Goal: Communication & Community: Ask a question

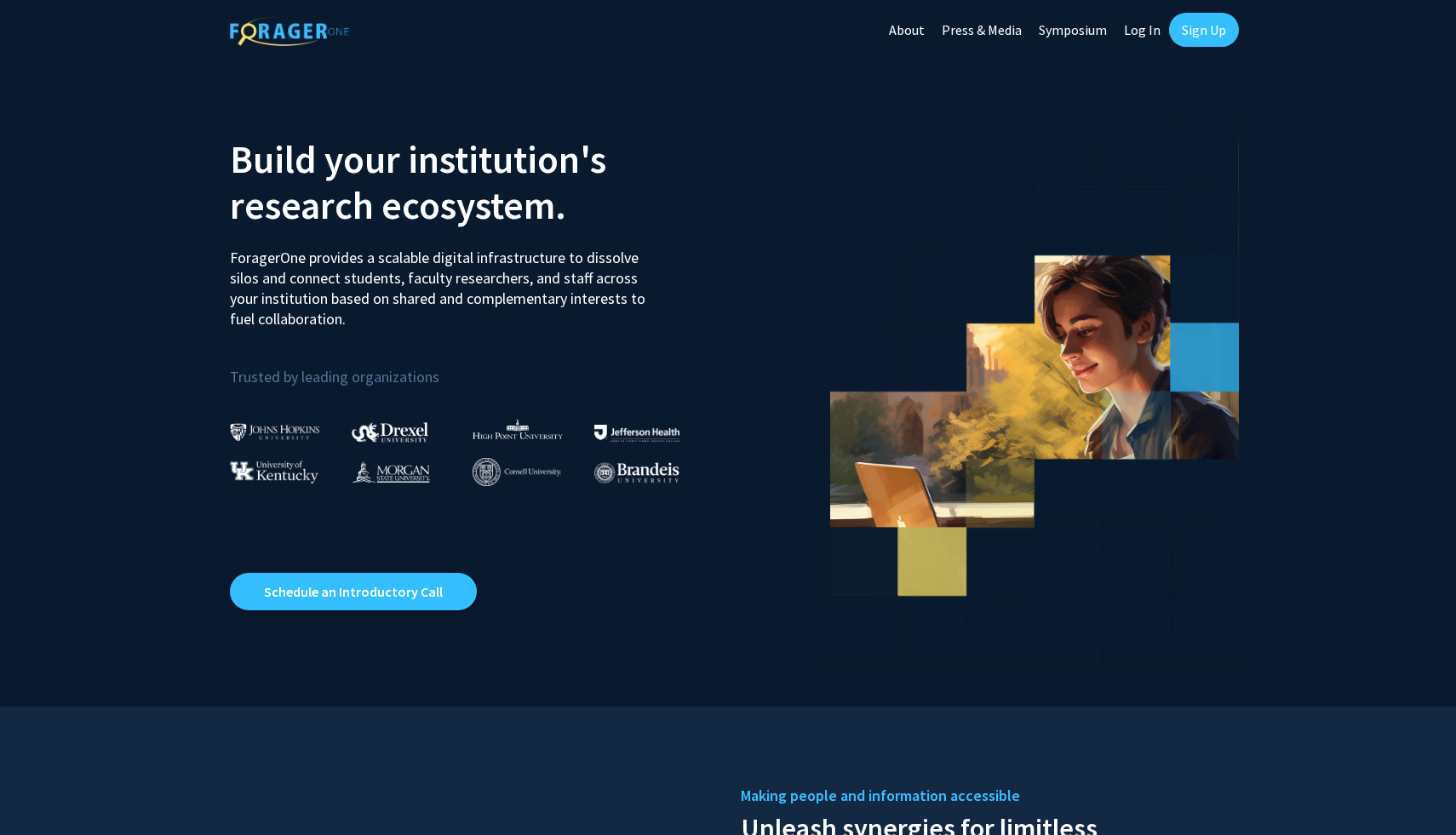
click at [1195, 17] on link "Sign Up" at bounding box center [1203, 29] width 70 height 34
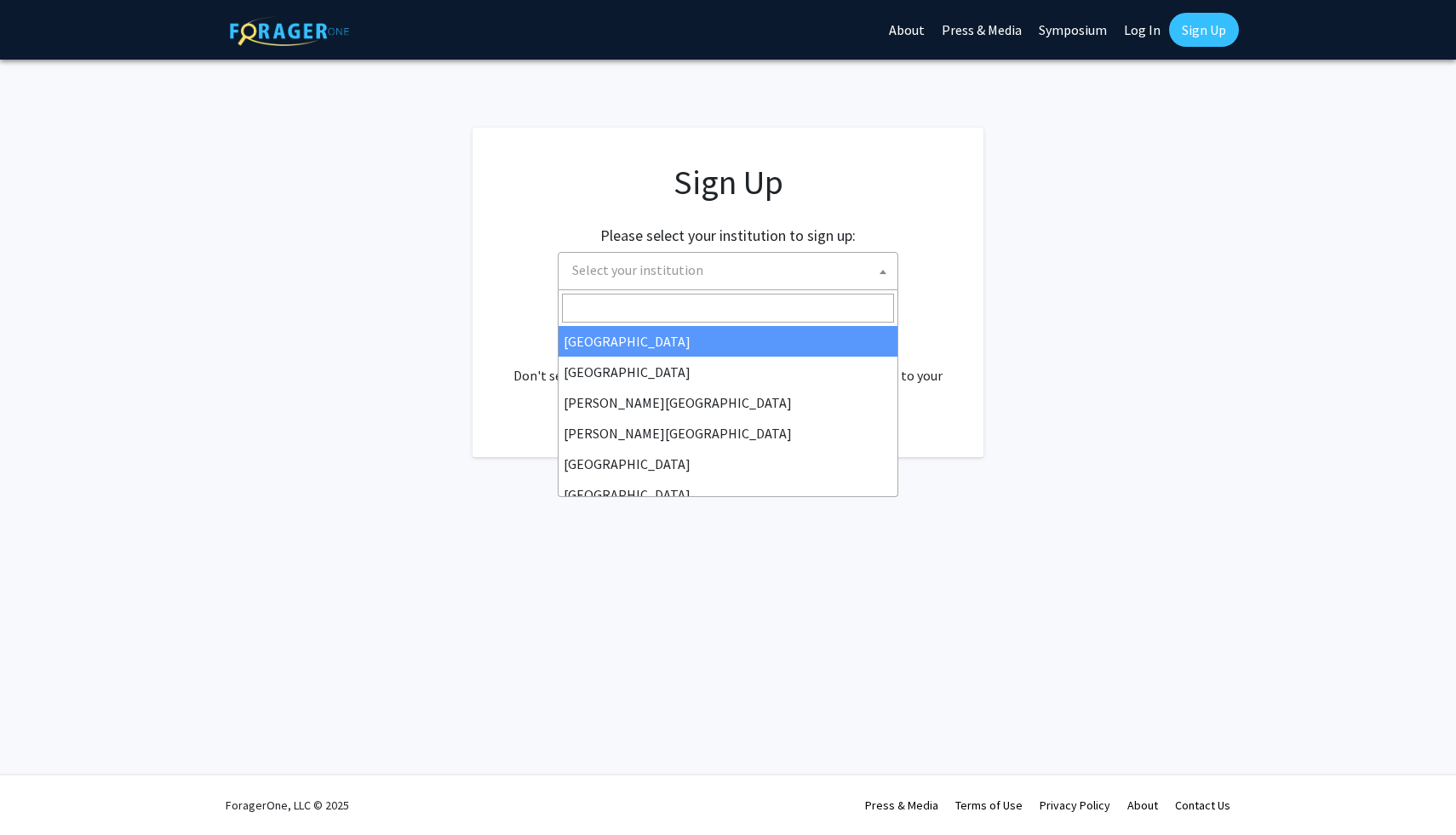
click at [717, 284] on span "Select your institution" at bounding box center [731, 271] width 332 height 35
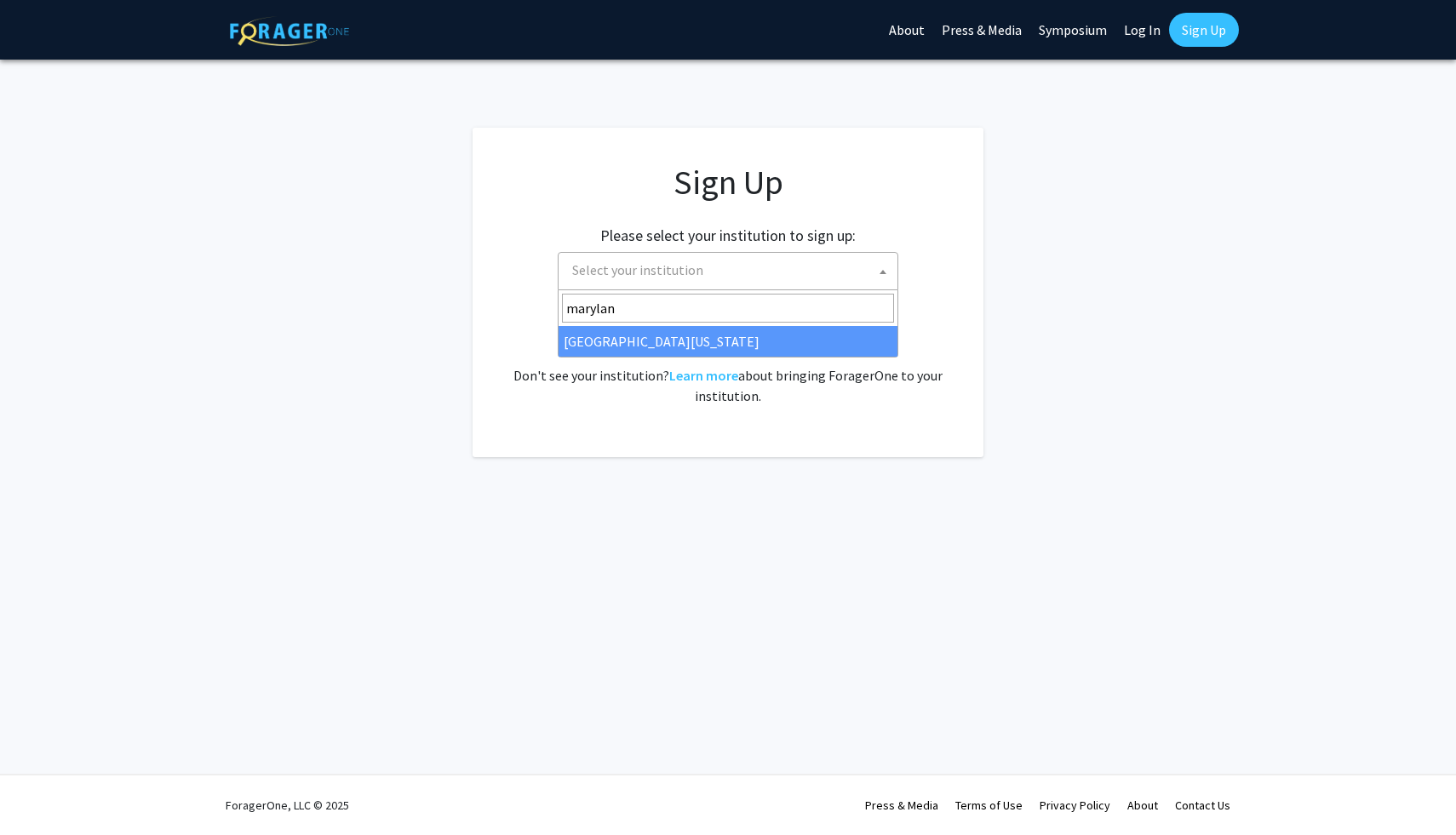
type input "marylan"
select select "31"
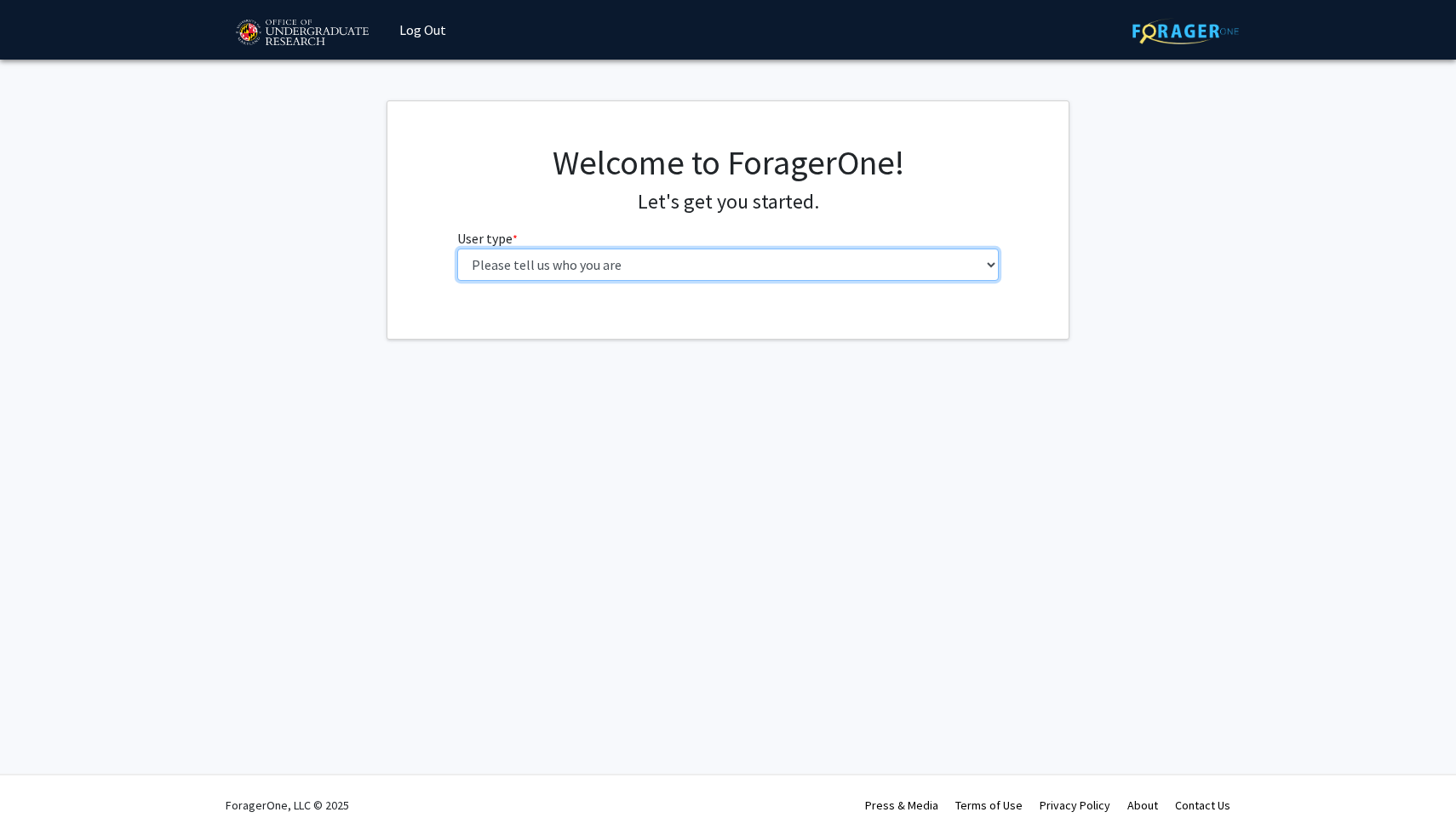
click at [754, 258] on select "Please tell us who you are Undergraduate Student Master's Student Doctoral Cand…" at bounding box center [728, 265] width 542 height 33
select select "1: undergrad"
click at [457, 249] on select "Please tell us who you are Undergraduate Student Master's Student Doctoral Cand…" at bounding box center [728, 265] width 542 height 33
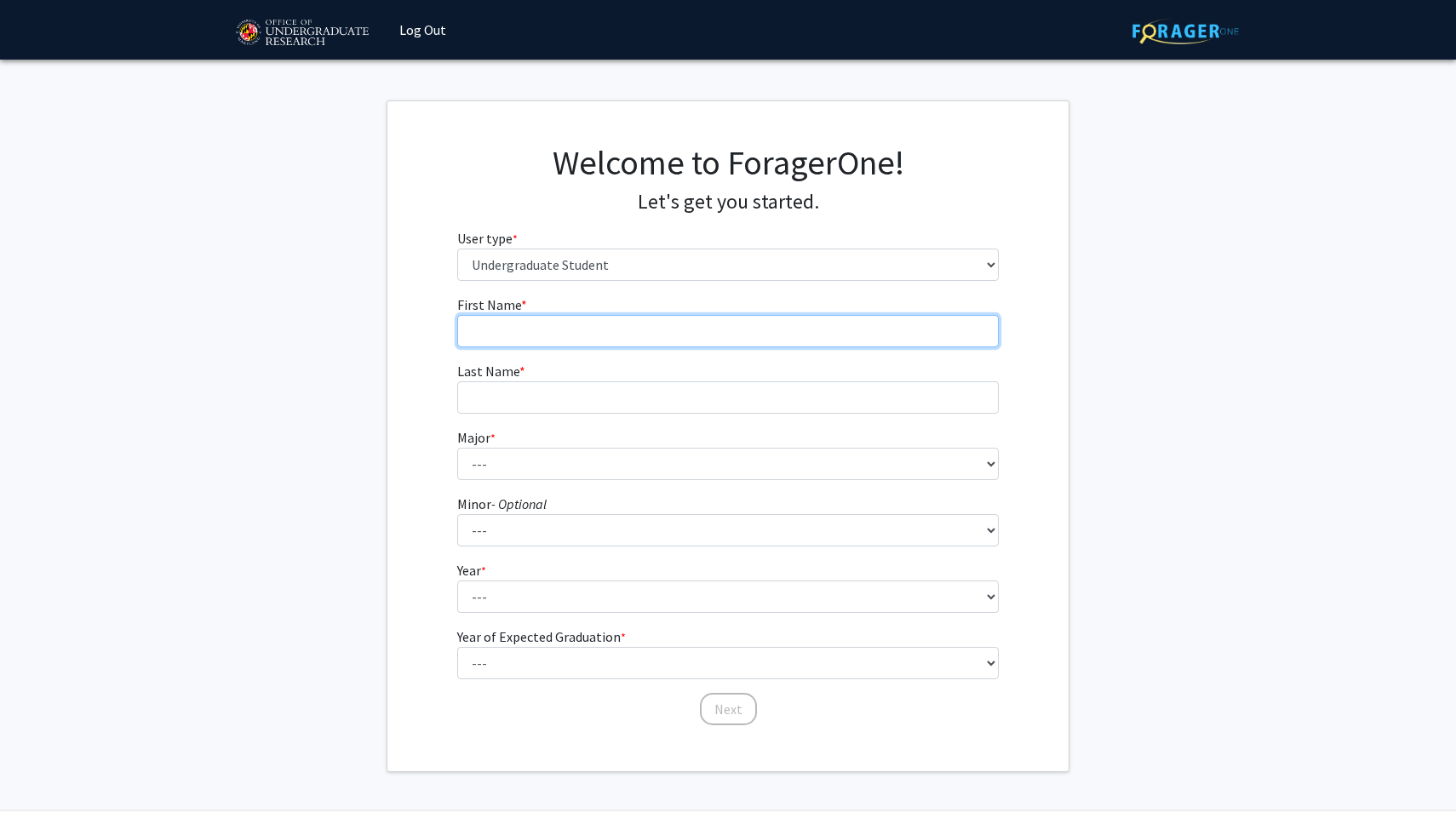
click at [692, 327] on input "First Name * required" at bounding box center [728, 331] width 542 height 33
type input "James"
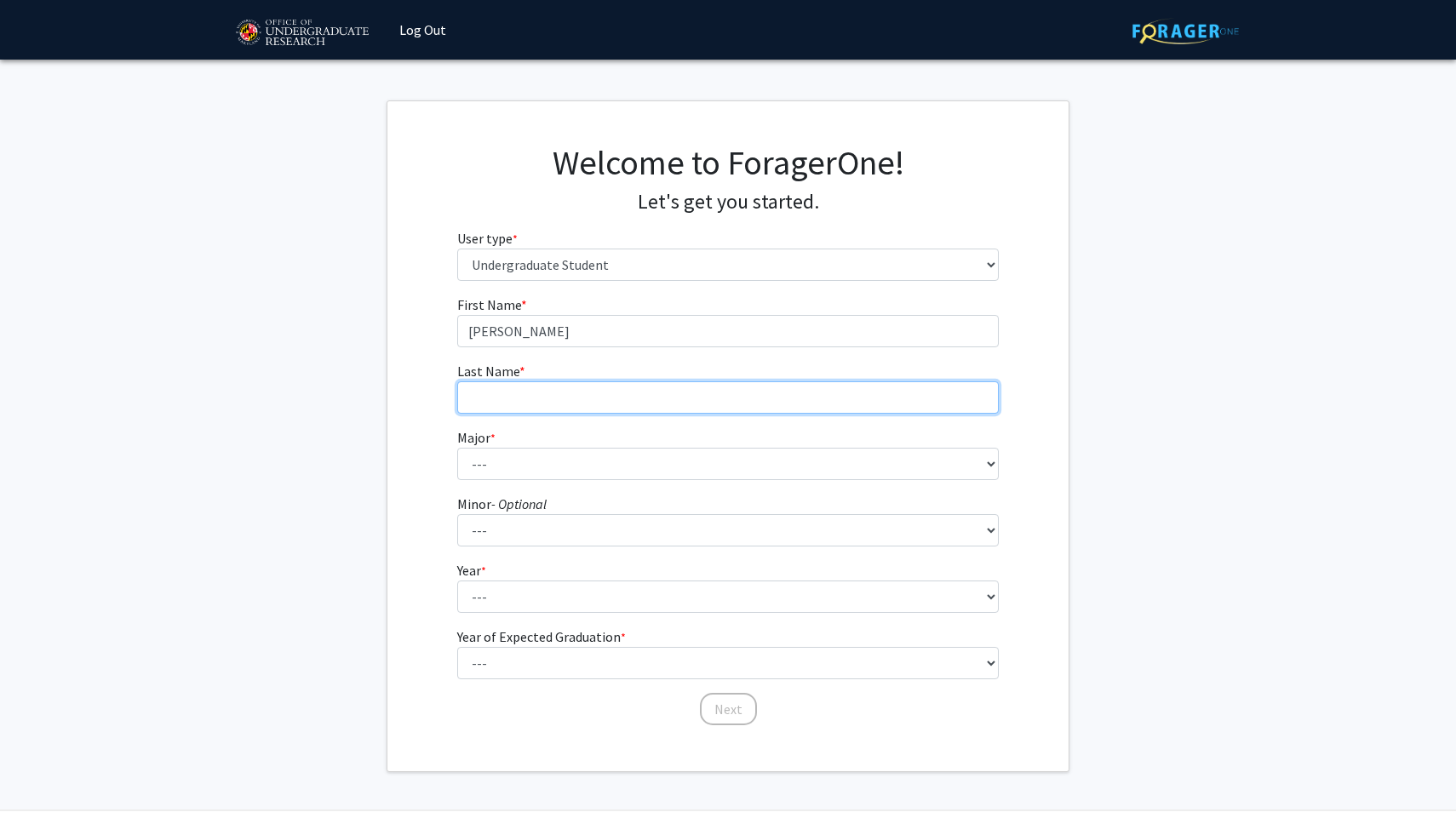
click at [630, 412] on input "Last Name * required" at bounding box center [728, 397] width 542 height 33
type input "Zhou"
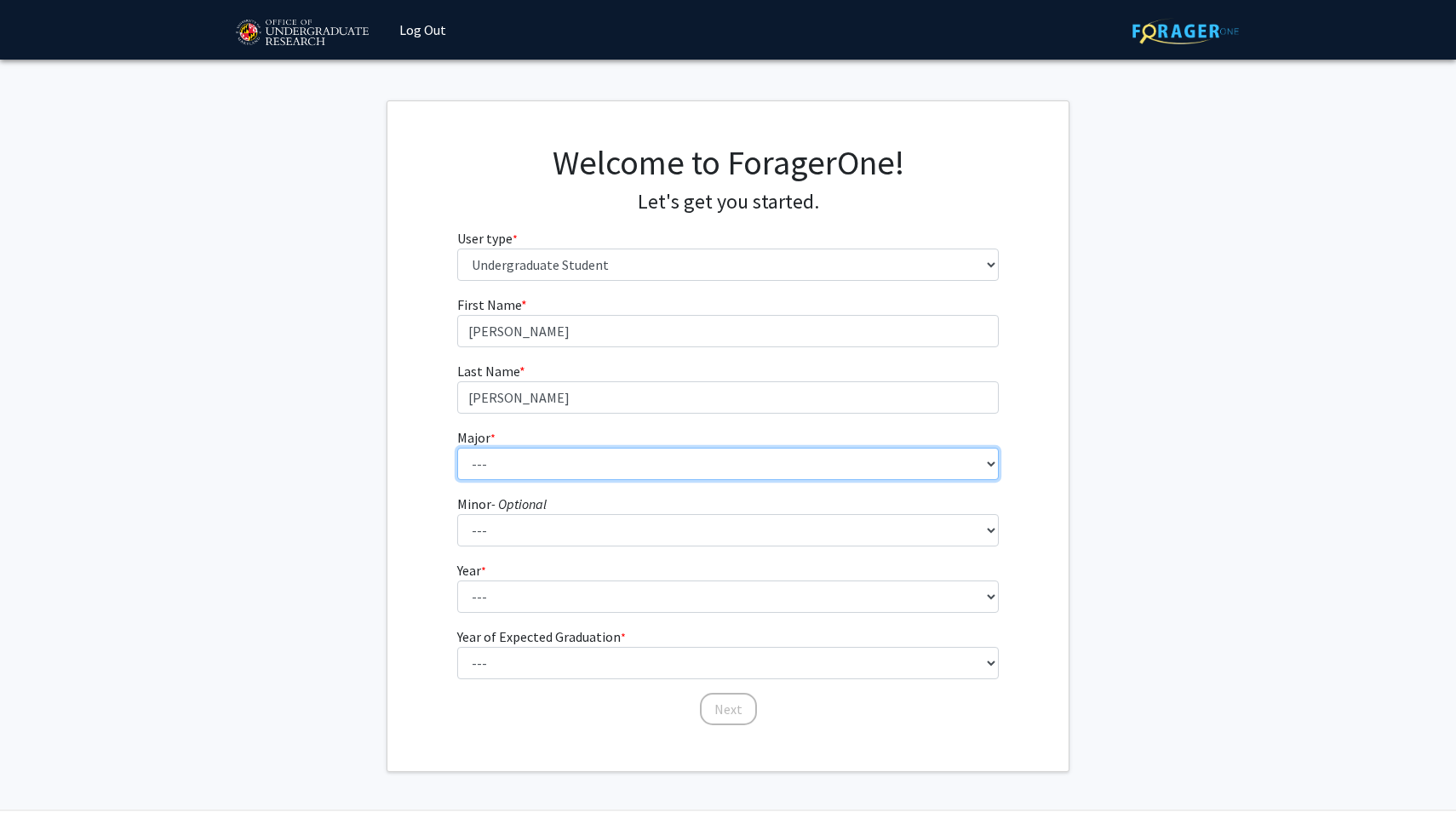
click at [602, 470] on select "--- Accounting Aerospace Engineering African American and Africana Studies Agri…" at bounding box center [728, 464] width 542 height 33
select select "28: 2329"
click at [457, 448] on select "--- Accounting Aerospace Engineering African American and Africana Studies Agri…" at bounding box center [728, 464] width 542 height 33
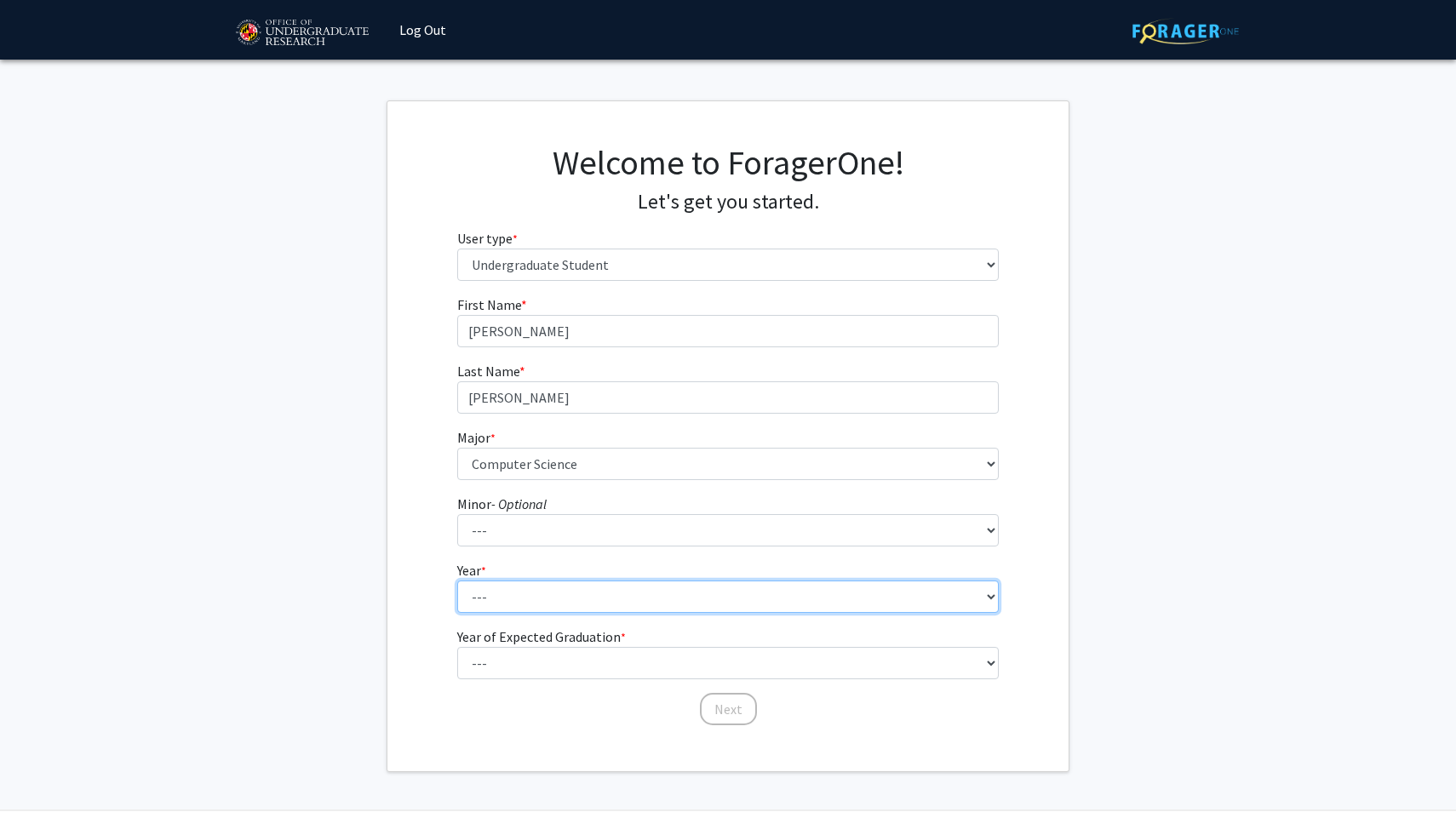
click at [556, 593] on select "--- First-year Sophomore Junior Senior Postbaccalaureate Certificate" at bounding box center [728, 596] width 542 height 33
select select "1: first-year"
click at [457, 580] on select "--- First-year Sophomore Junior Senior Postbaccalaureate Certificate" at bounding box center [728, 596] width 542 height 33
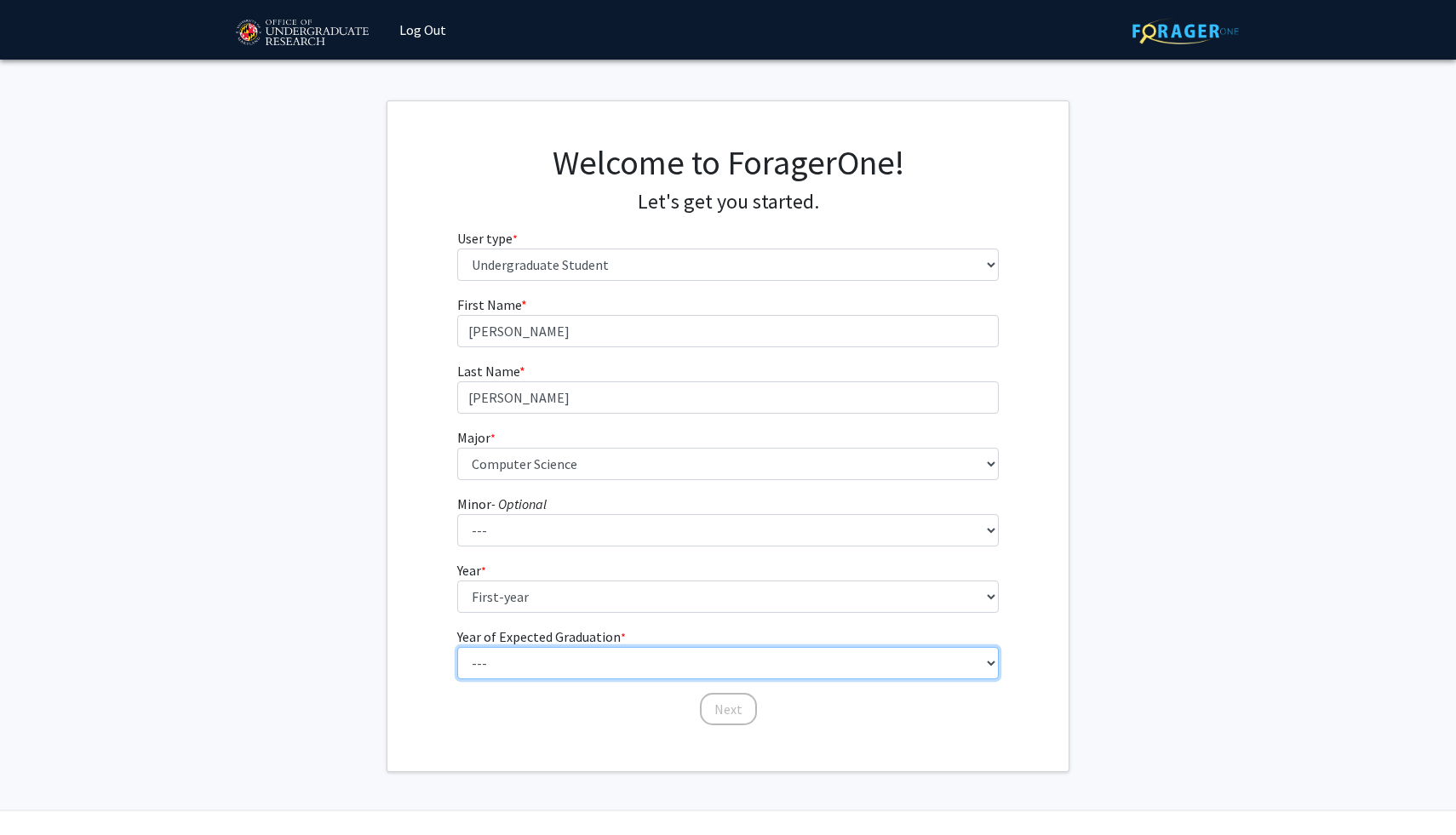
click at [543, 659] on select "--- 2025 2026 2027 2028 2029 2030 2031 2032 2033 2034" at bounding box center [728, 663] width 542 height 33
select select "4: 2028"
click at [457, 647] on select "--- 2025 2026 2027 2028 2029 2030 2031 2032 2033 2034" at bounding box center [728, 663] width 542 height 33
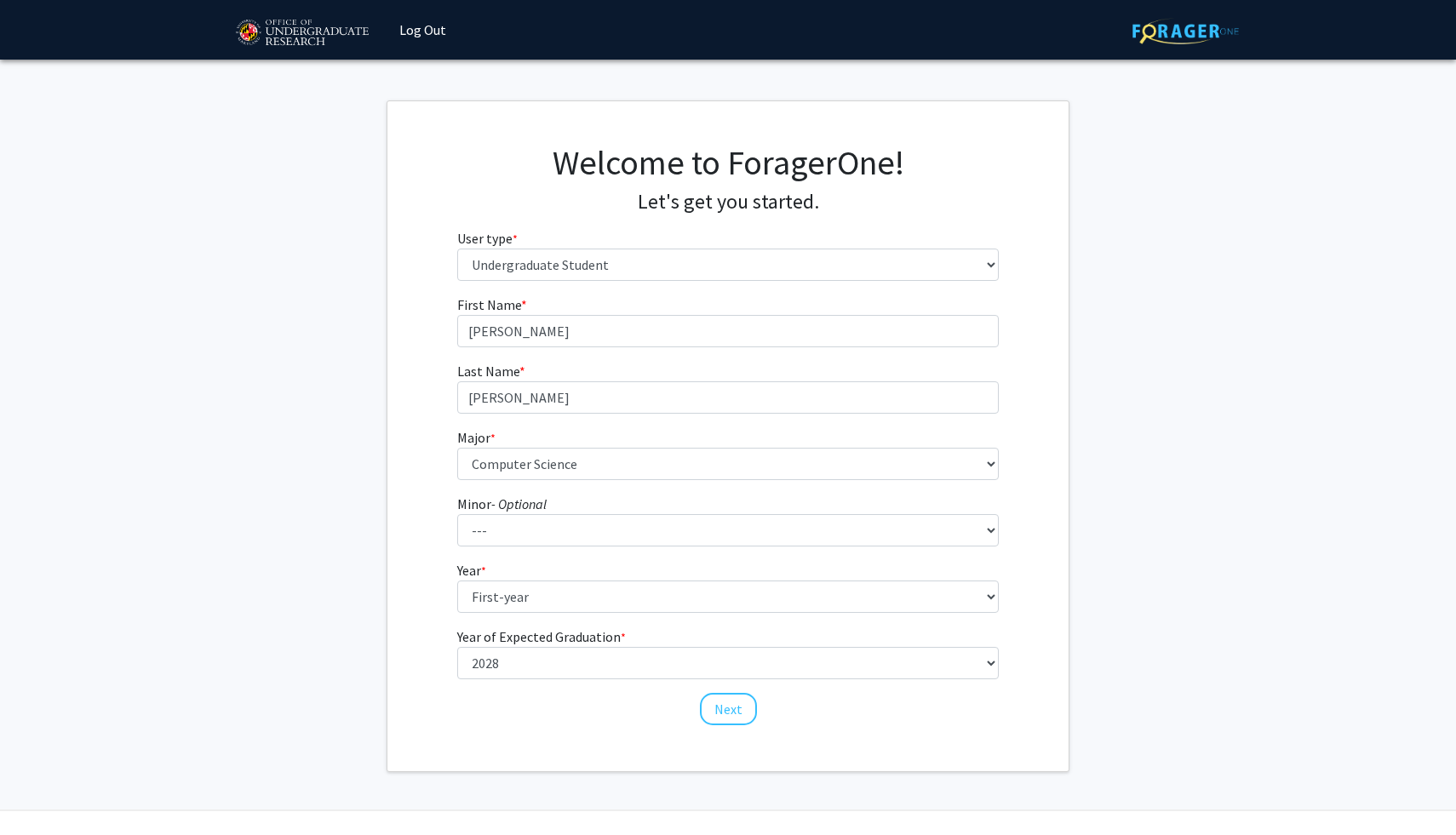
click at [450, 648] on div "First Name * required James Last Name * required Zhou Major * required --- Acco…" at bounding box center [728, 511] width 568 height 432
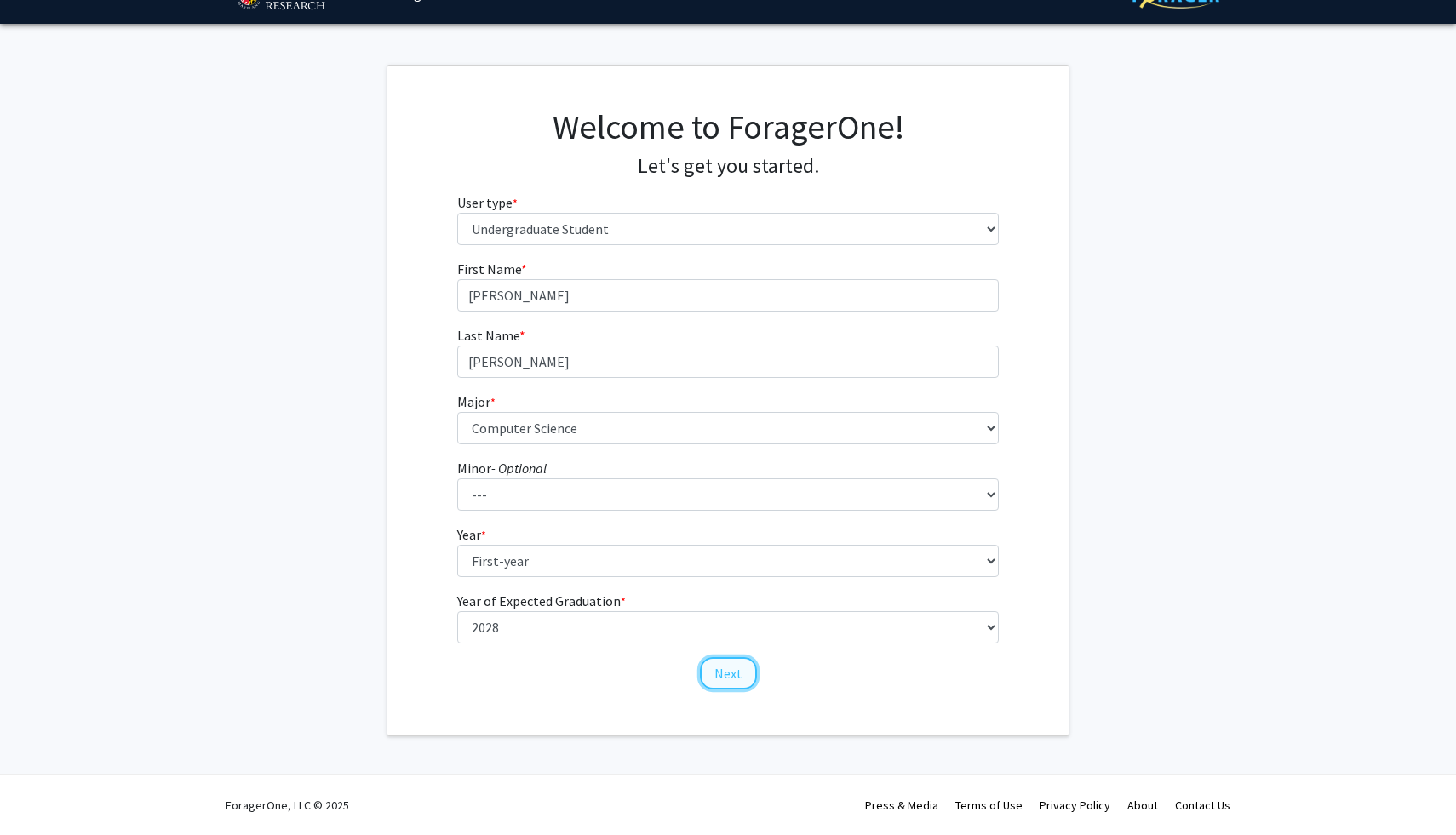
click at [708, 669] on button "Next" at bounding box center [728, 673] width 57 height 33
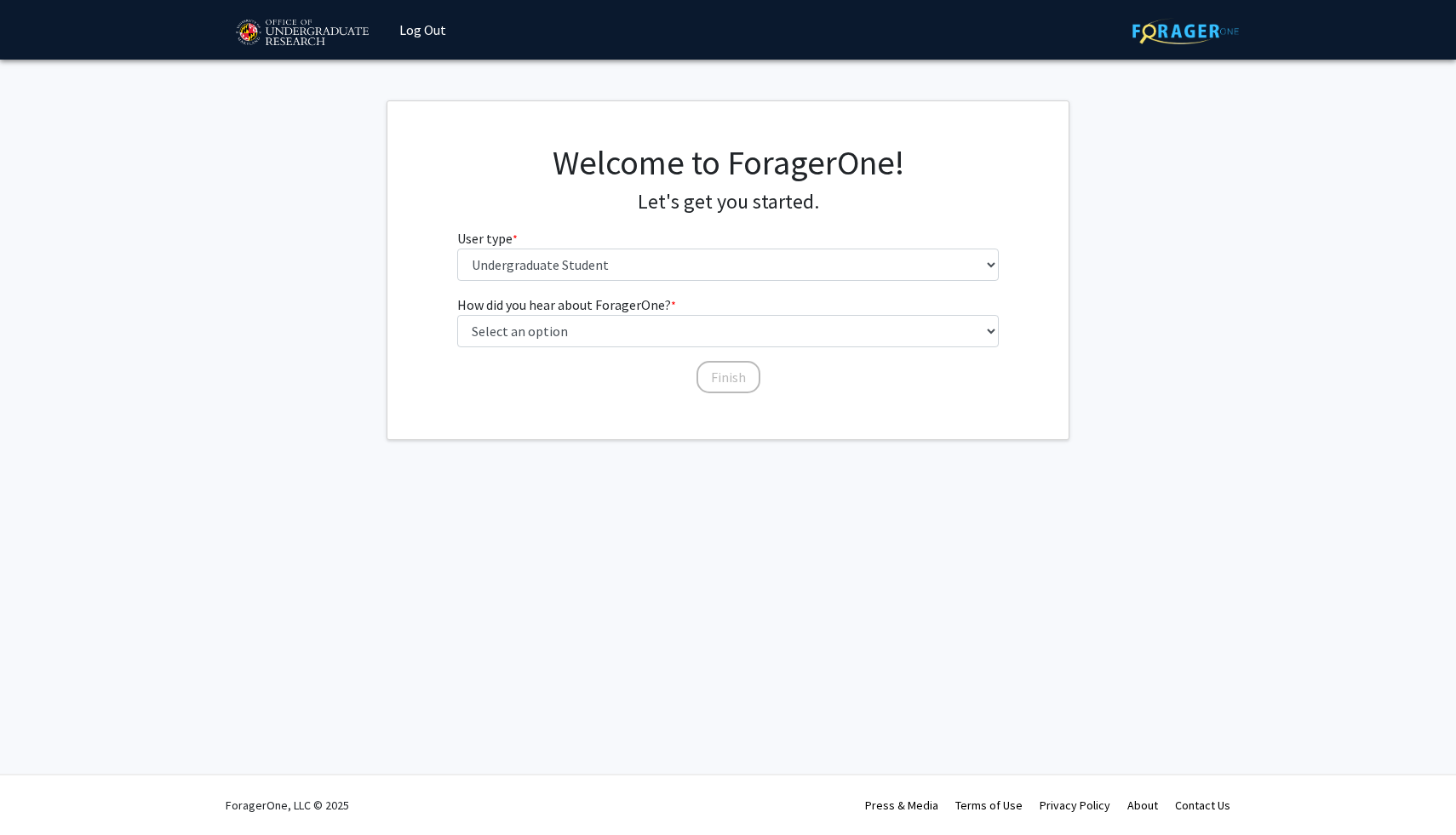
scroll to position [0, 0]
click at [637, 339] on select "Select an option Peer/student recommendation Faculty/staff recommendation Unive…" at bounding box center [728, 331] width 542 height 33
select select "3: university_website"
click at [457, 315] on select "Select an option Peer/student recommendation Faculty/staff recommendation Unive…" at bounding box center [728, 331] width 542 height 33
click at [723, 373] on button "Finish" at bounding box center [728, 376] width 63 height 33
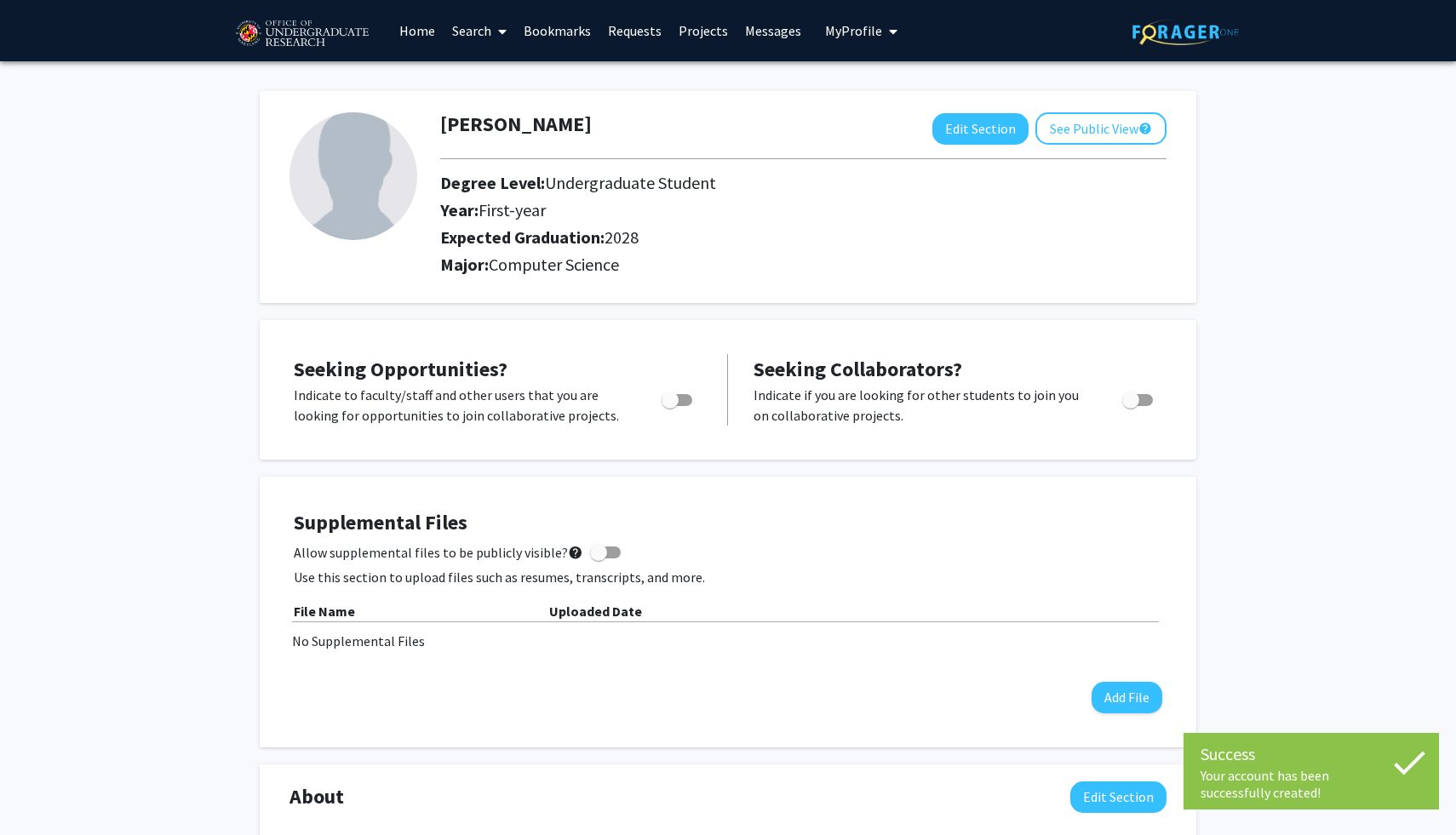
click at [673, 400] on span "Toggle" at bounding box center [669, 399] width 17 height 17
click at [670, 406] on input "Are you actively seeking opportunities?" at bounding box center [669, 406] width 1 height 1
checkbox input "true"
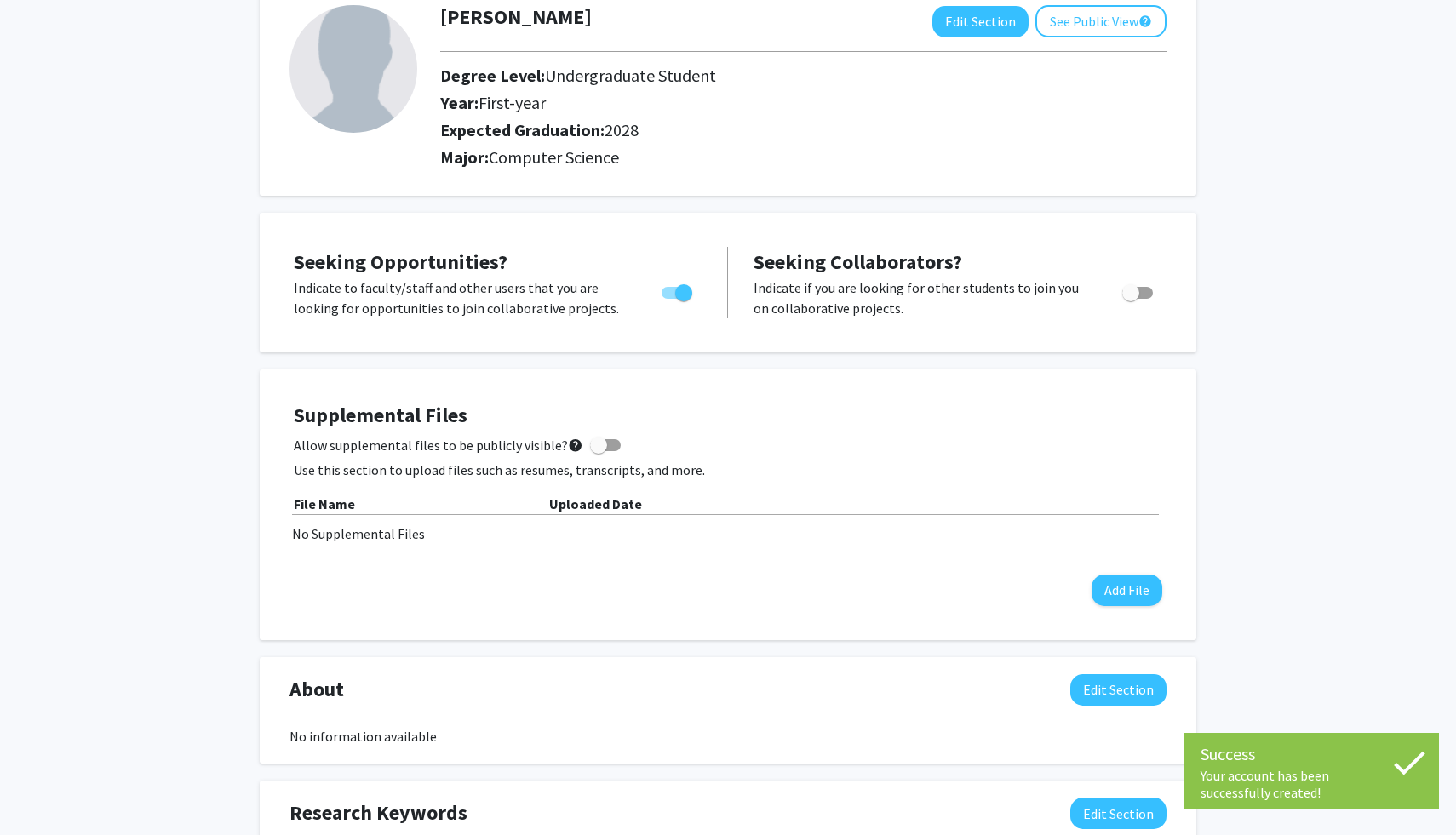
scroll to position [138, 0]
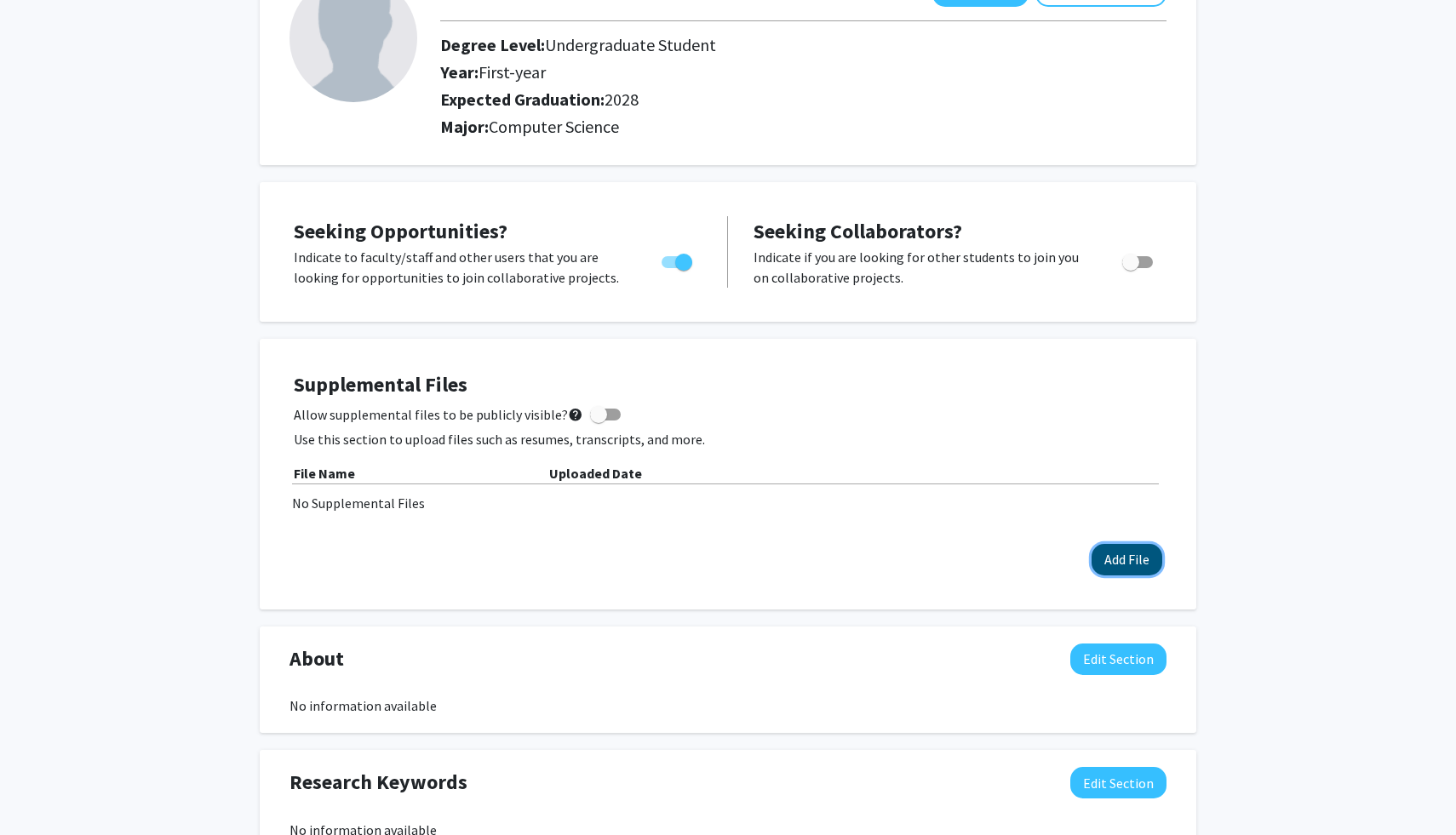
click at [1118, 553] on button "Add File" at bounding box center [1127, 560] width 71 height 32
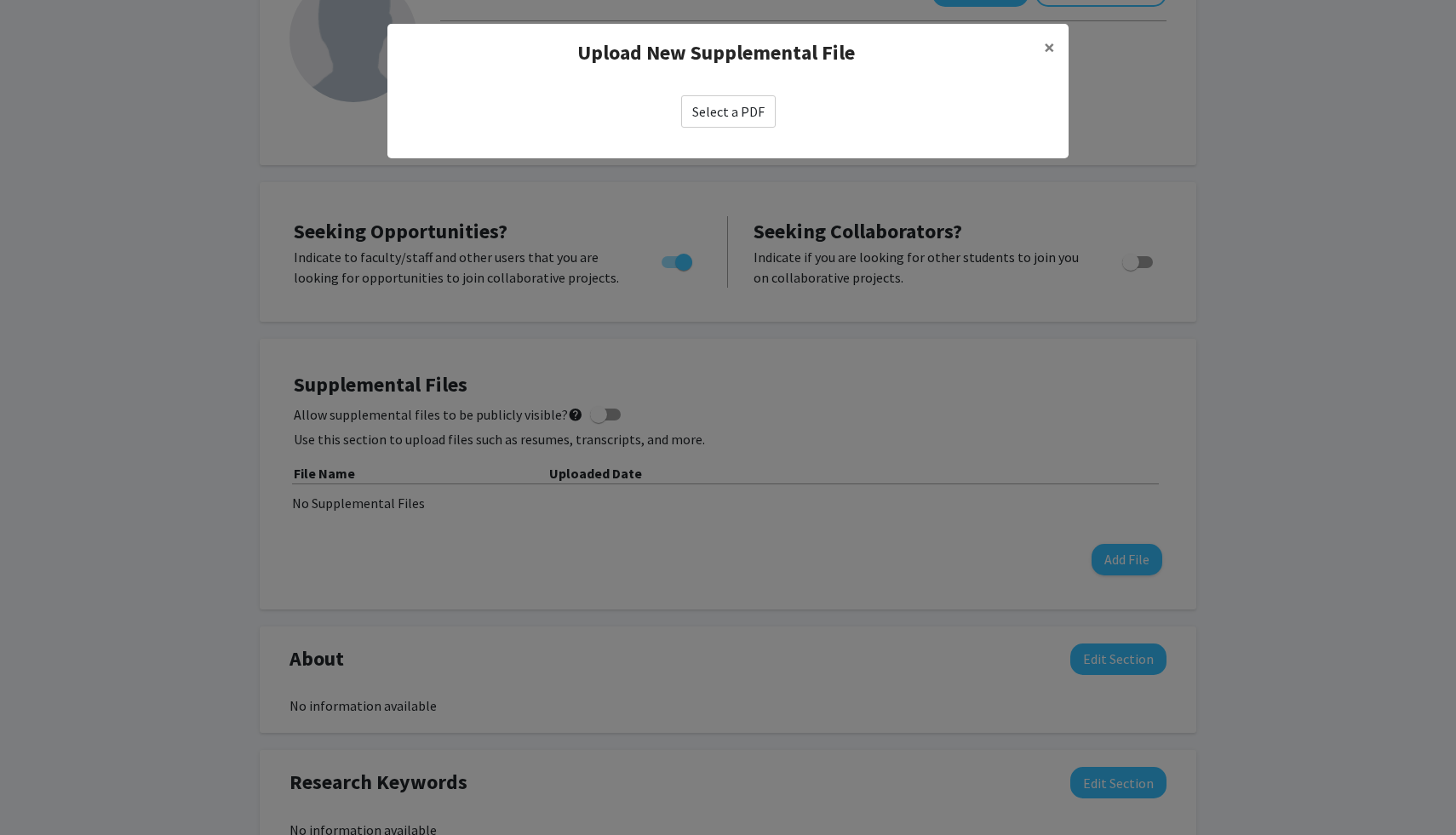
click at [747, 93] on div "Select a PDF" at bounding box center [728, 112] width 681 height 60
click at [743, 107] on label "Select a PDF" at bounding box center [728, 111] width 94 height 33
click at [0, 0] on input "Select a PDF" at bounding box center [0, 0] width 0 height 0
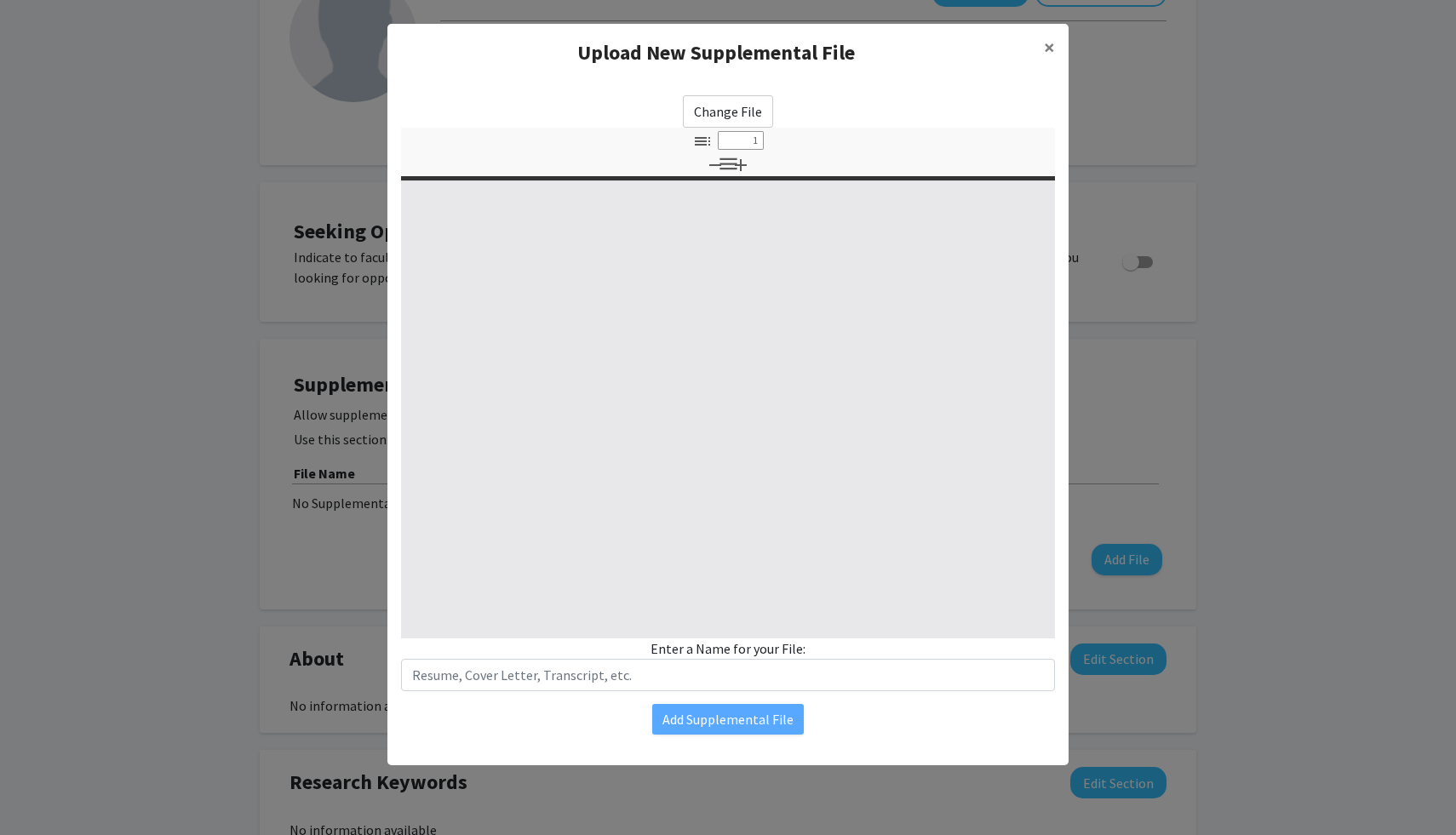
select select "custom"
type input "0"
select select "custom"
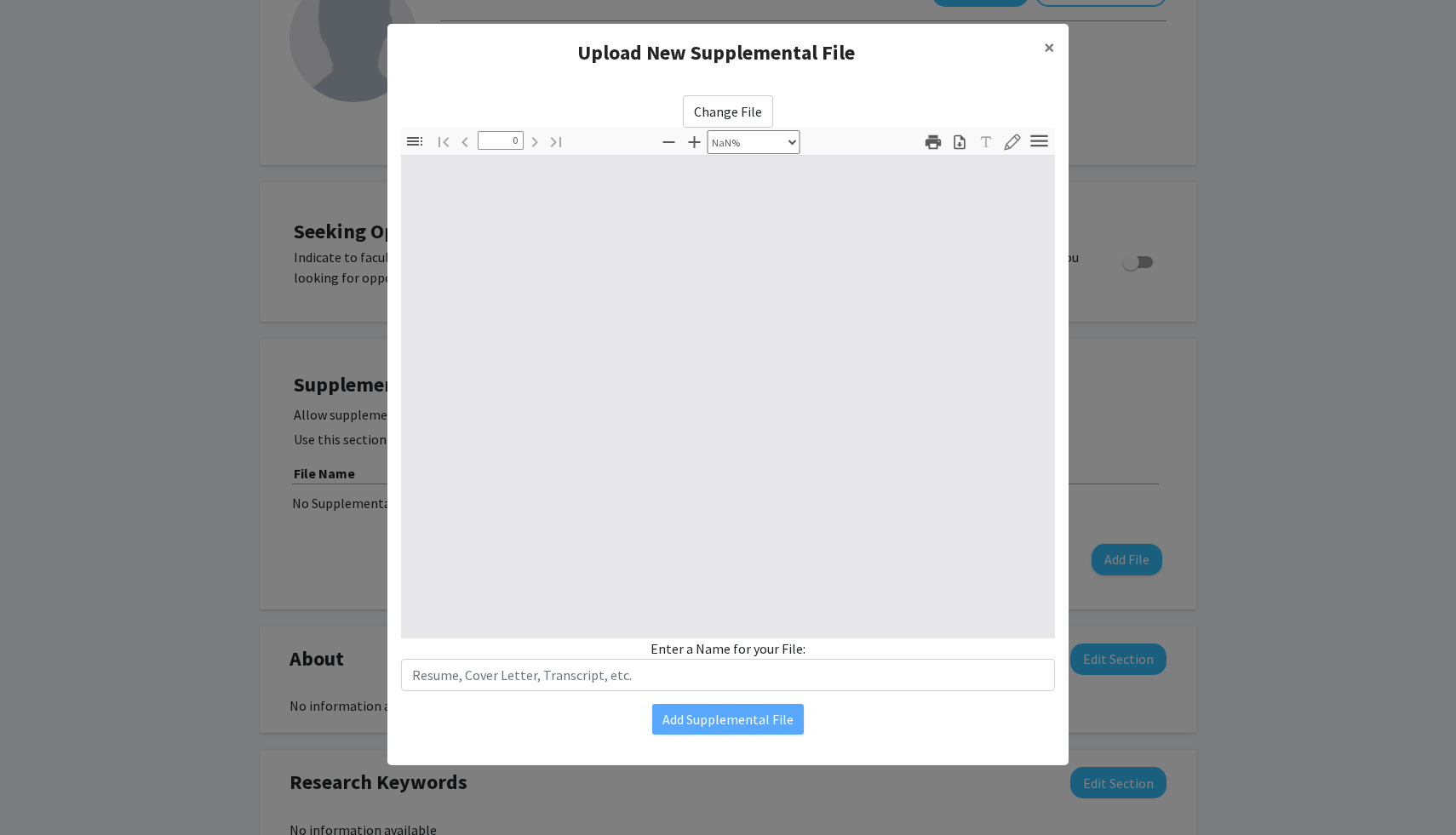
type input "1"
select select "auto"
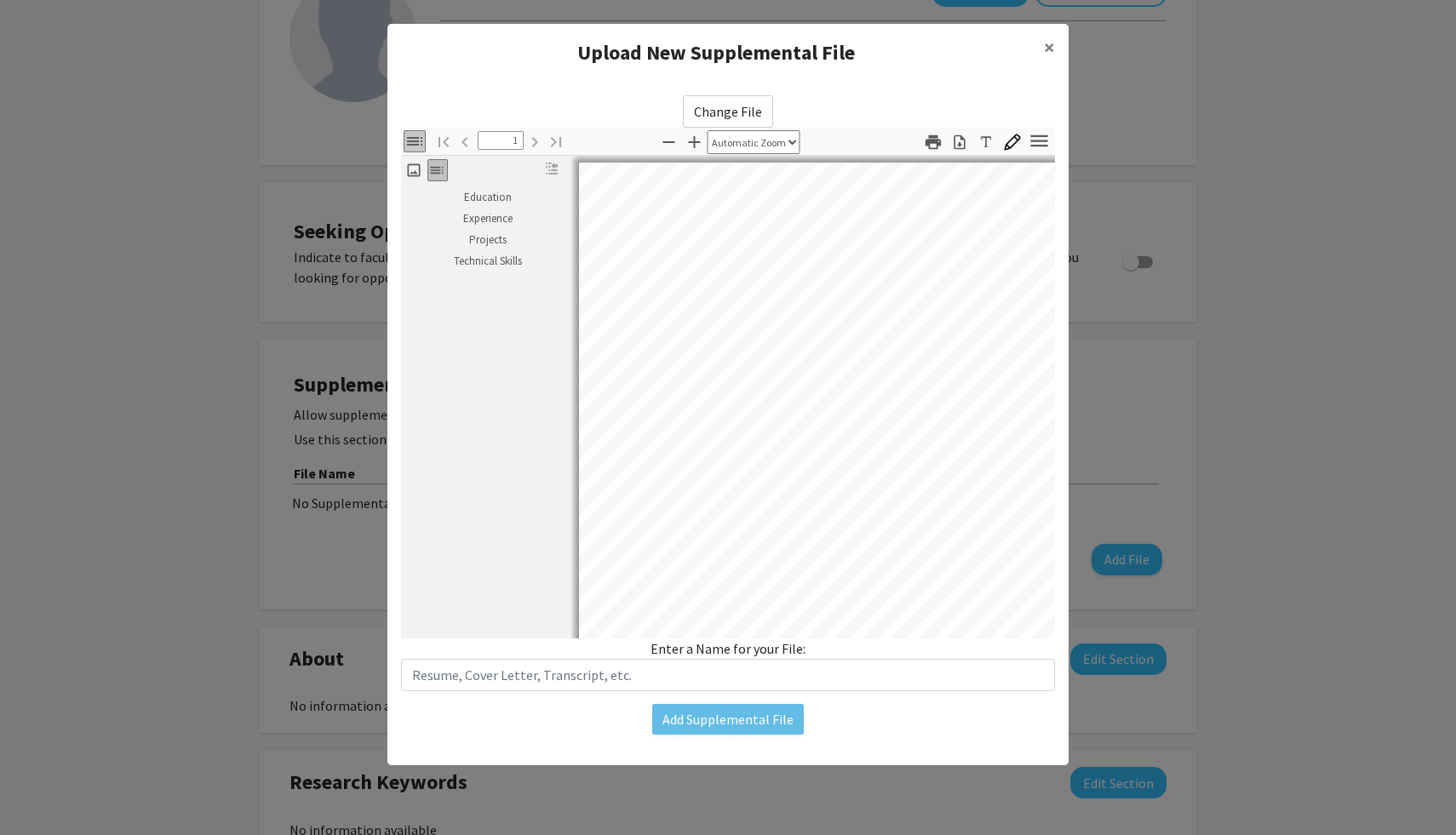
scroll to position [3, 0]
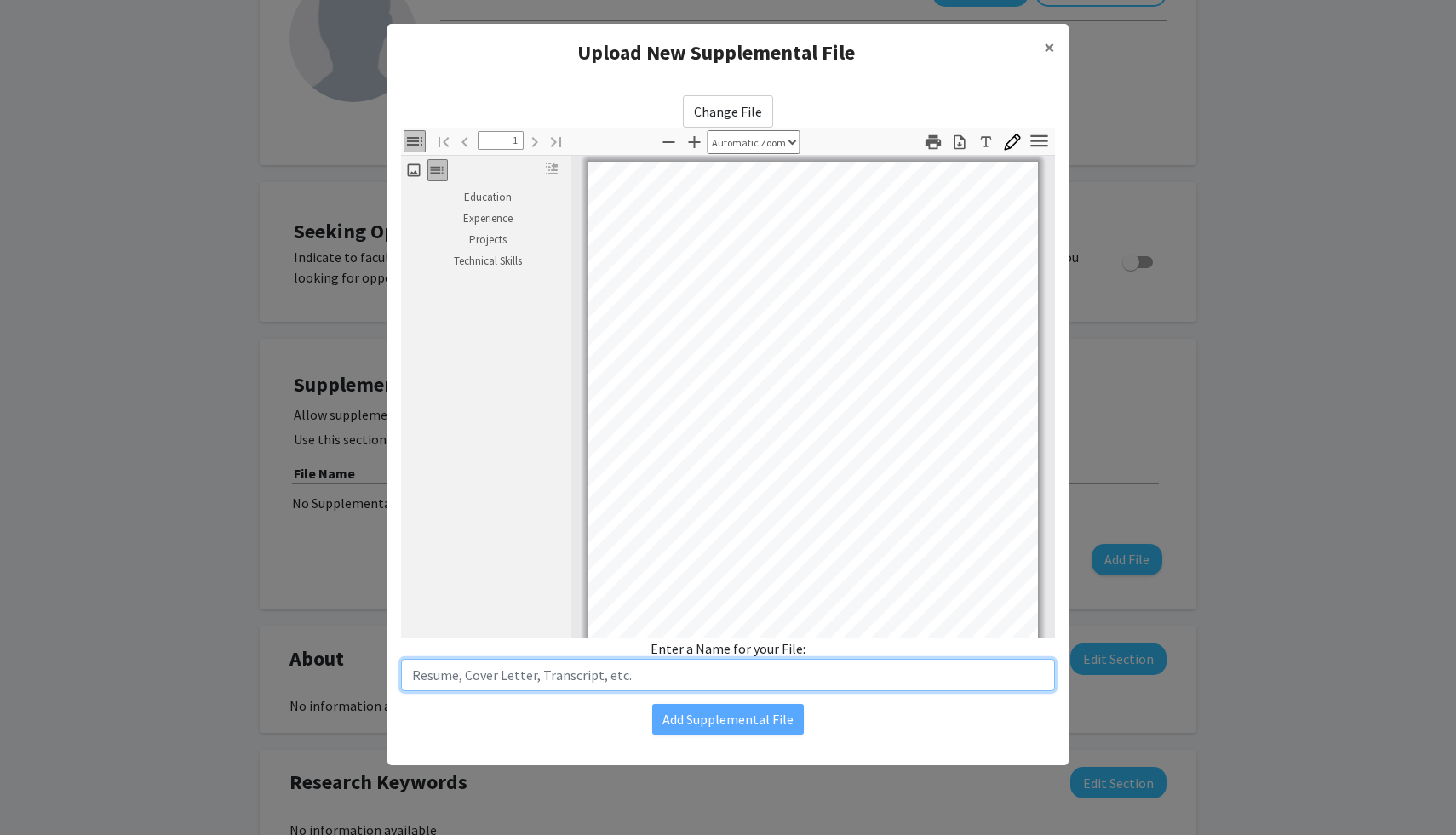
click at [737, 676] on input "text" at bounding box center [728, 675] width 653 height 33
type input "[PERSON_NAME] Resume"
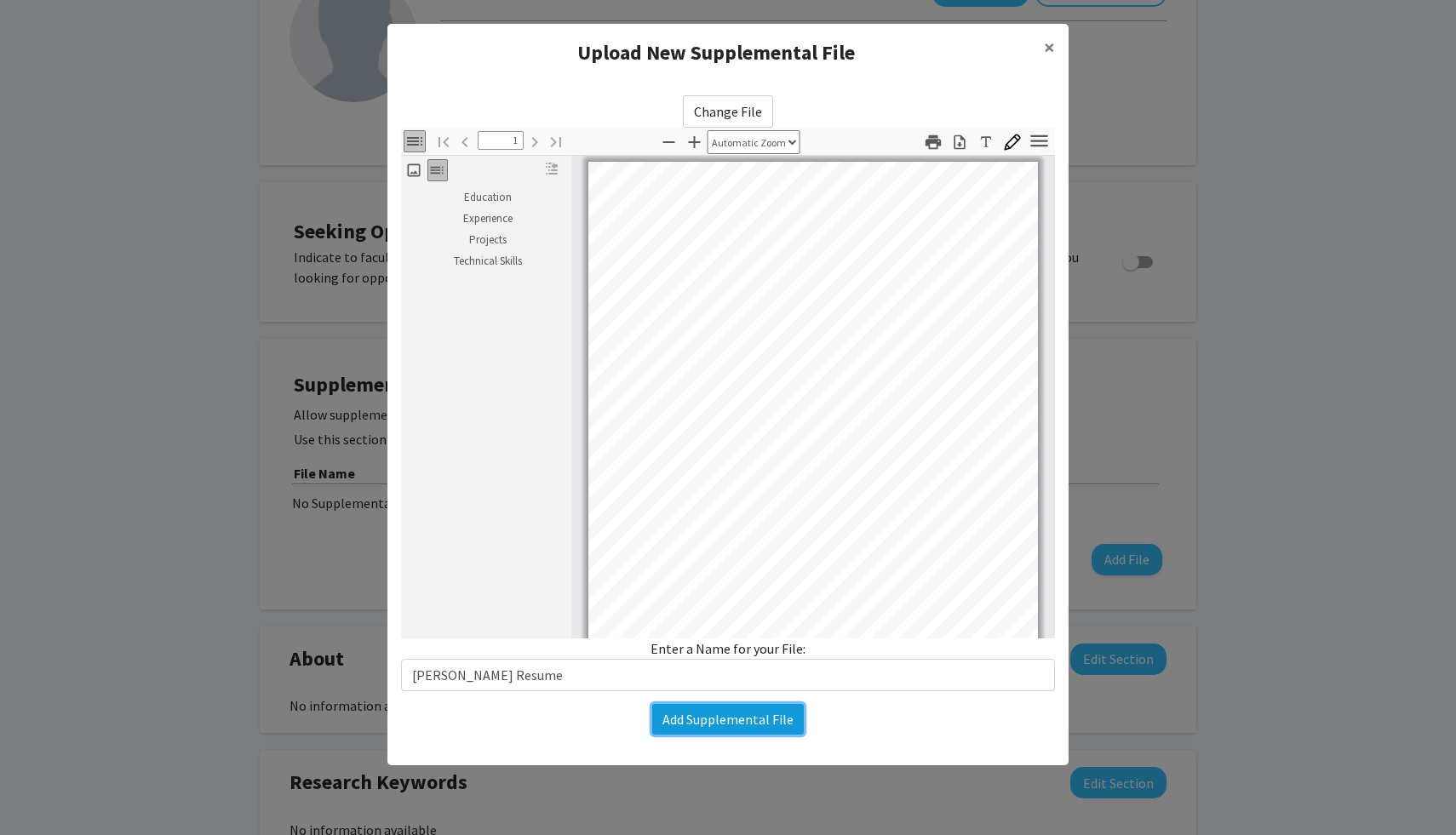
click at [771, 727] on button "Add Supplemental File" at bounding box center [728, 719] width 152 height 31
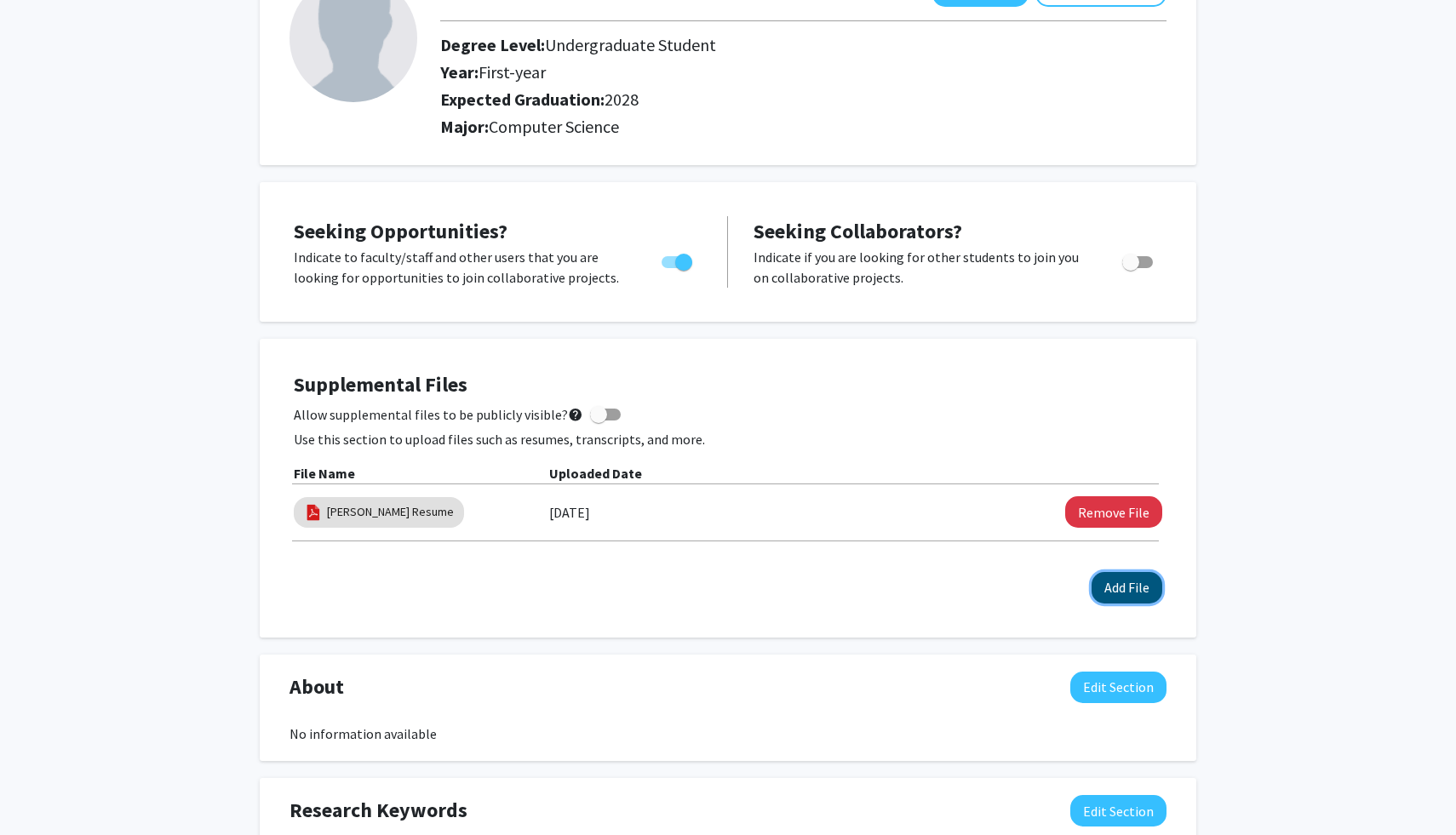
click at [1126, 589] on button "Add File" at bounding box center [1127, 588] width 71 height 32
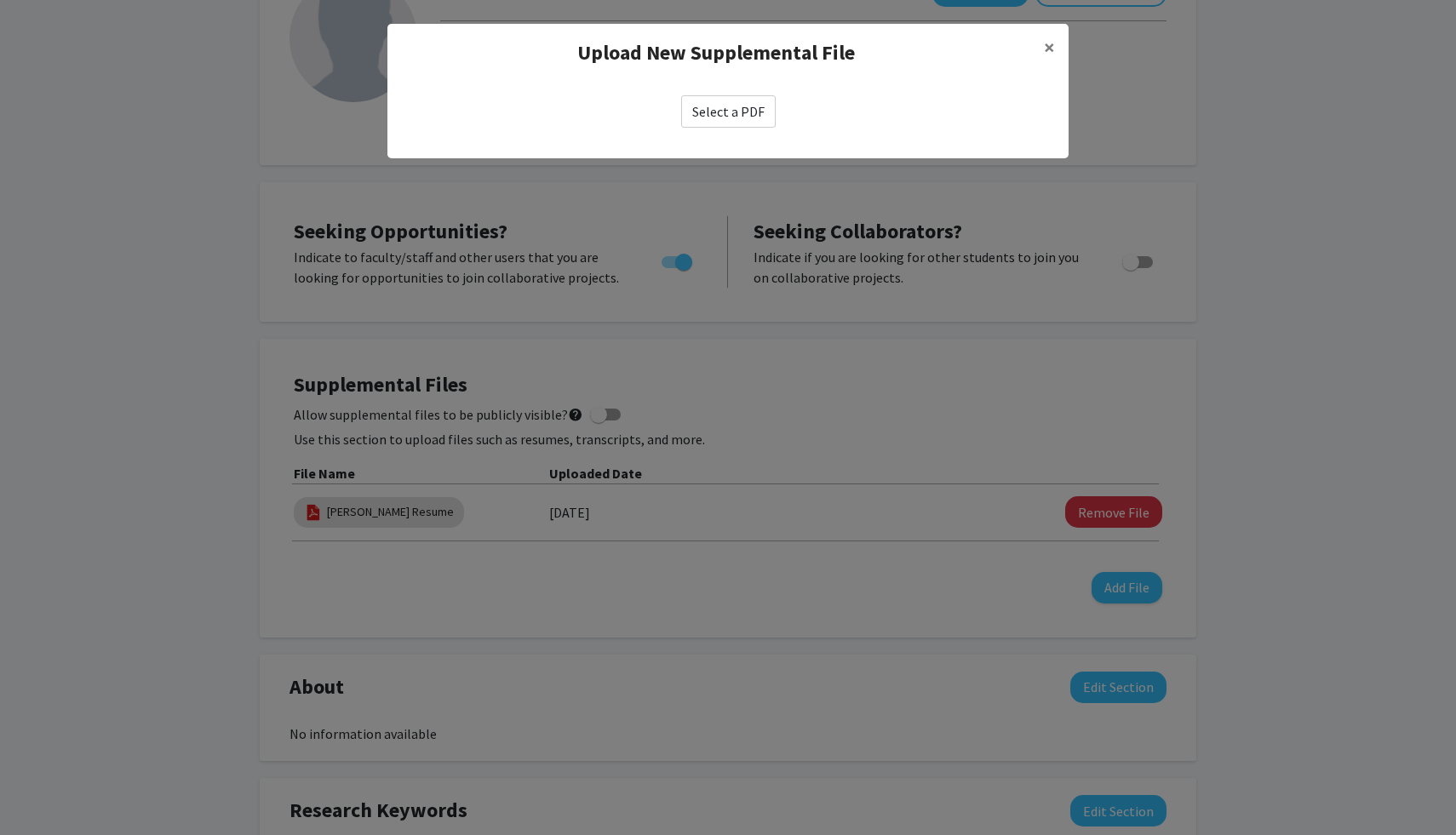
click at [725, 111] on label "Select a PDF" at bounding box center [728, 111] width 94 height 33
click at [0, 0] on input "Select a PDF" at bounding box center [0, 0] width 0 height 0
select select "custom"
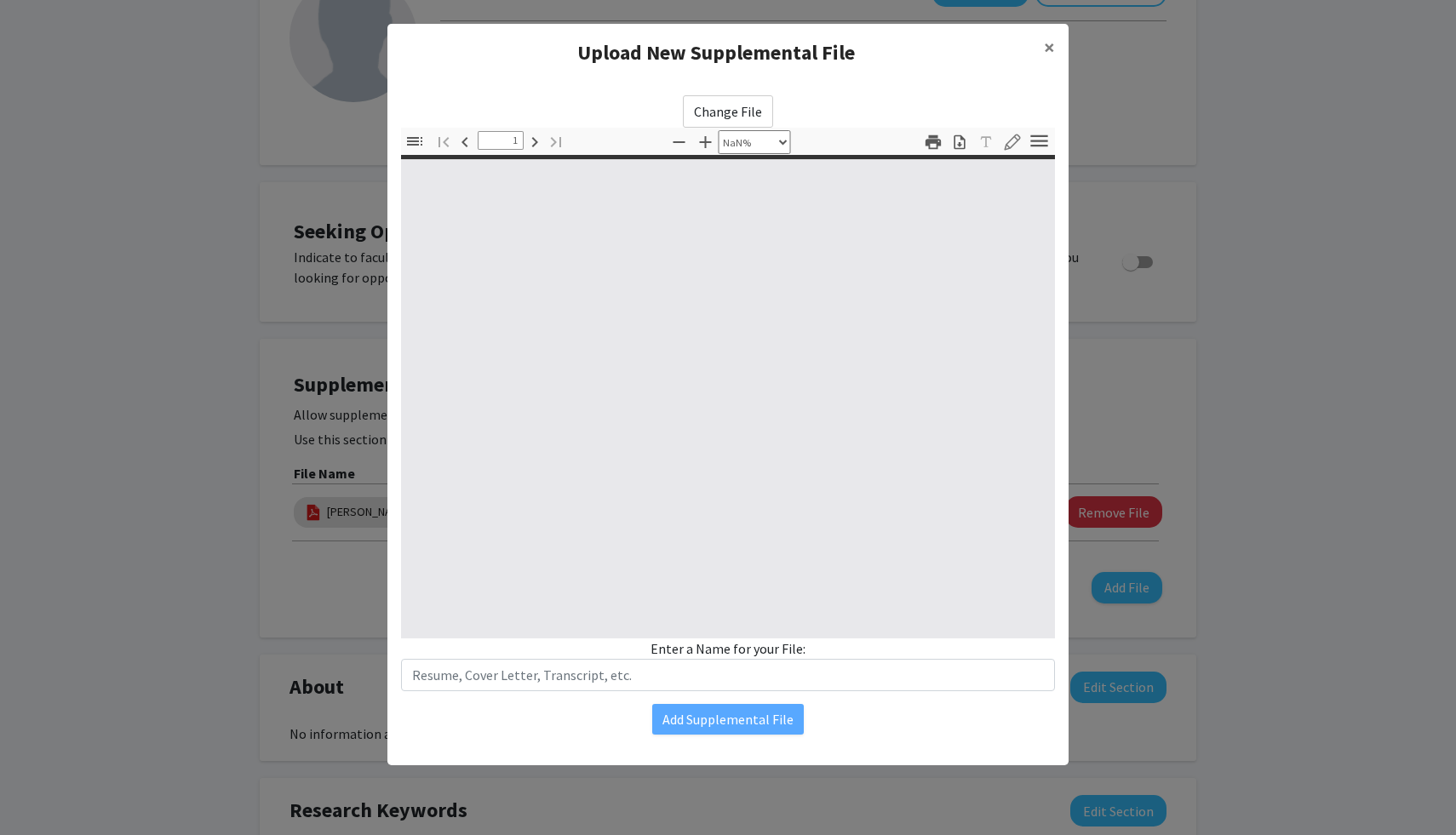
type input "0"
select select "custom"
type input "1"
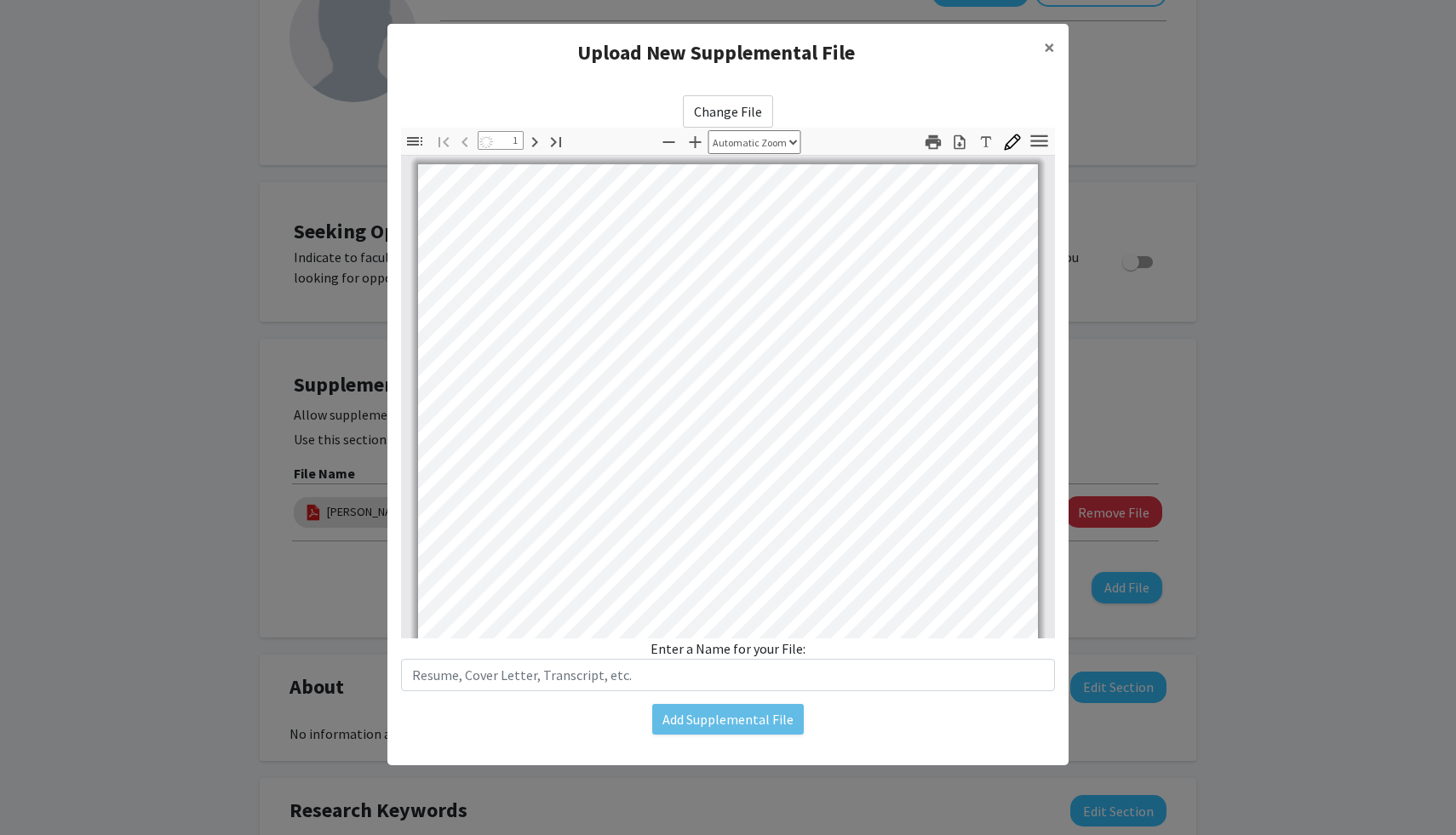
select select "auto"
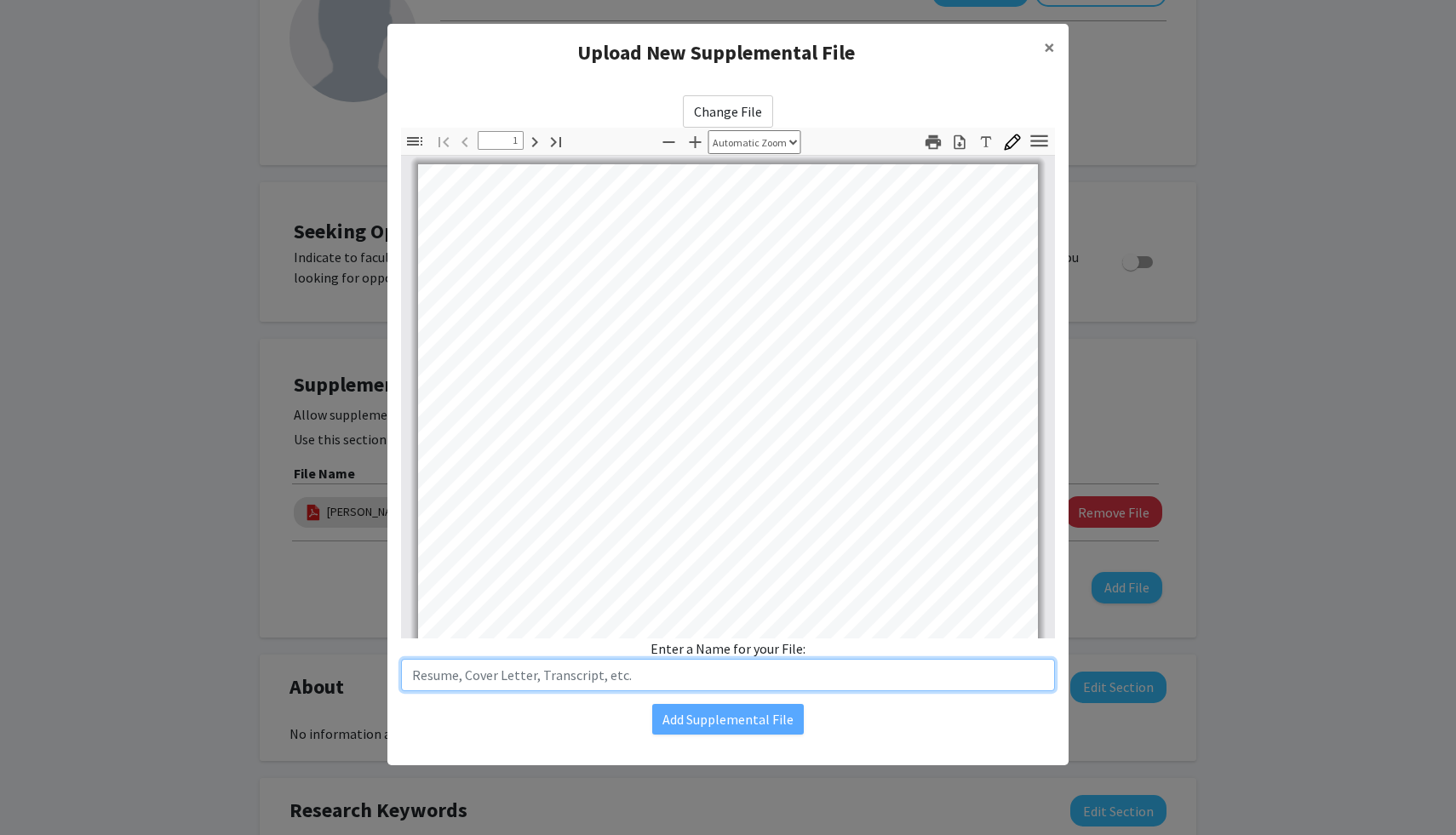
click at [700, 671] on input "text" at bounding box center [728, 675] width 653 height 33
type input "[PERSON_NAME] Transcript"
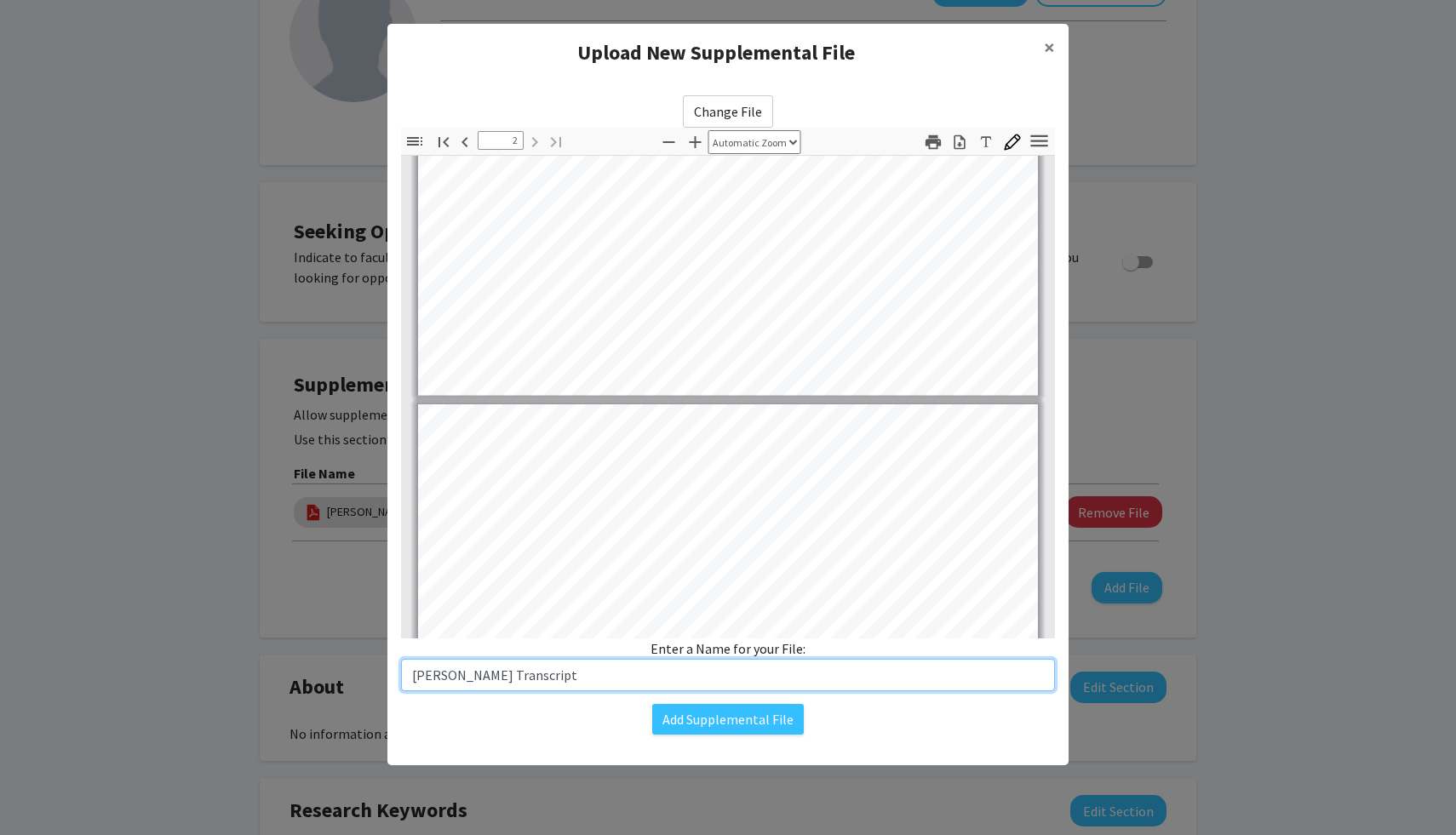
type input "1"
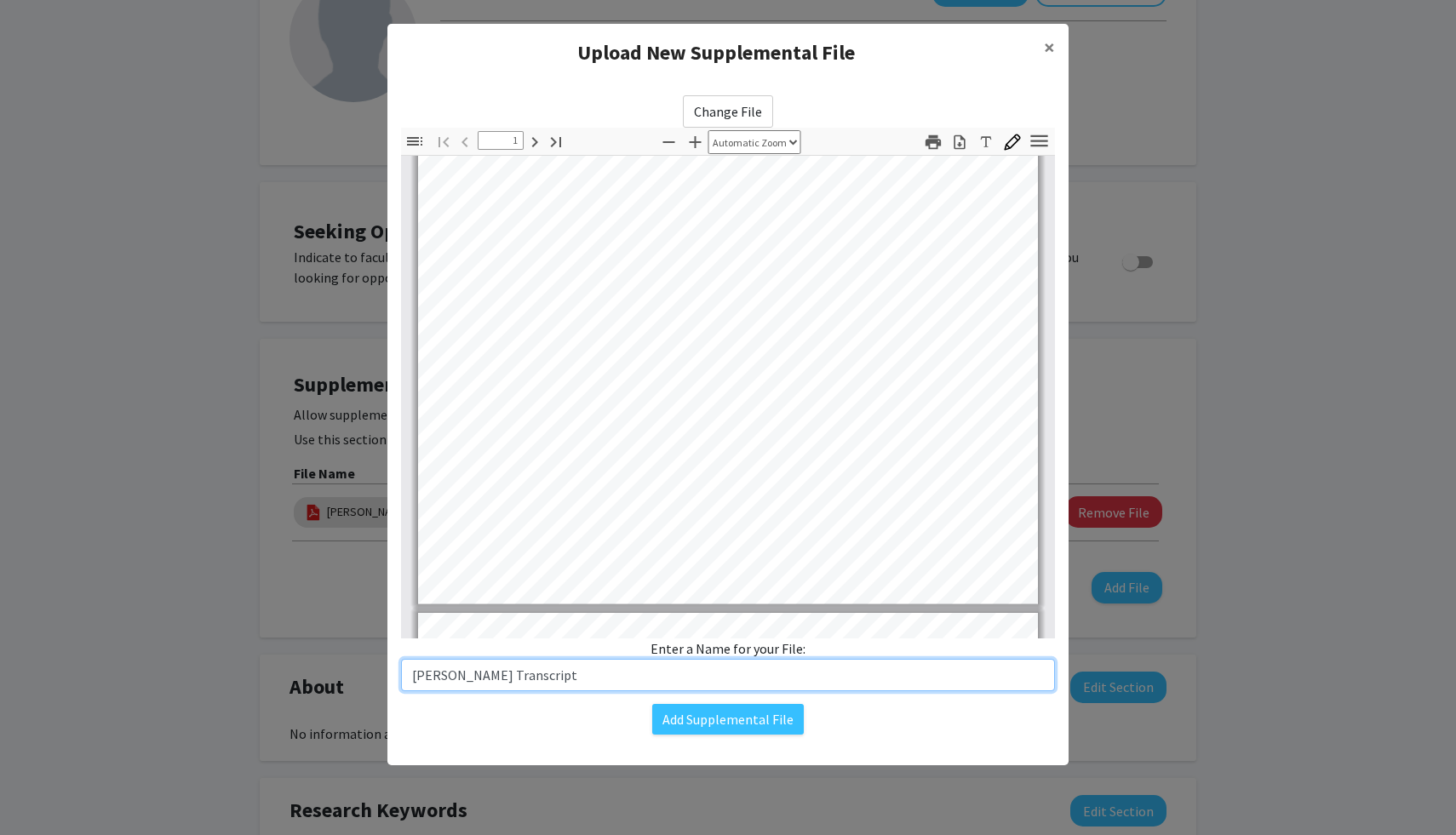
scroll to position [349, 0]
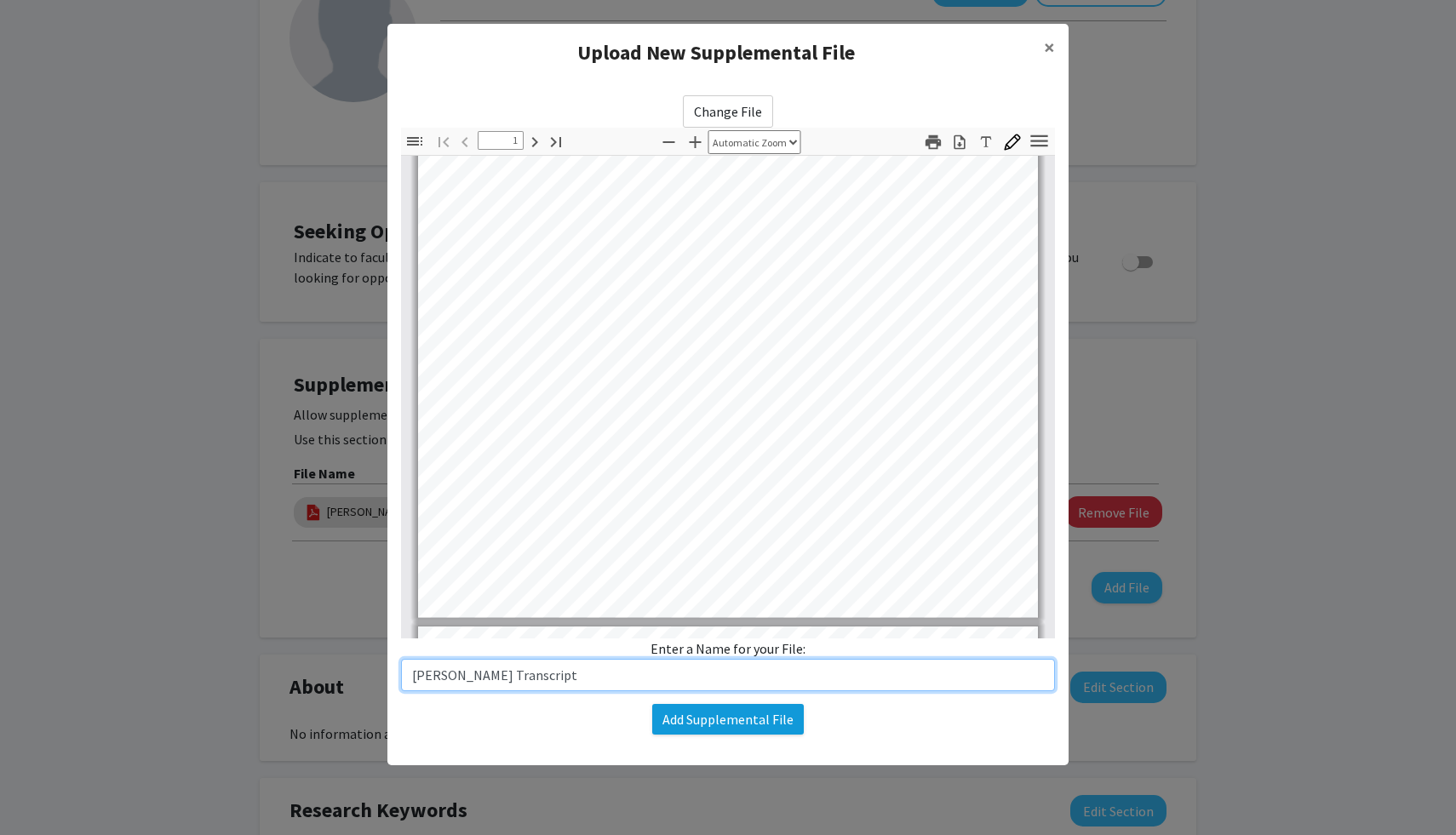
type input "[PERSON_NAME] Transcript"
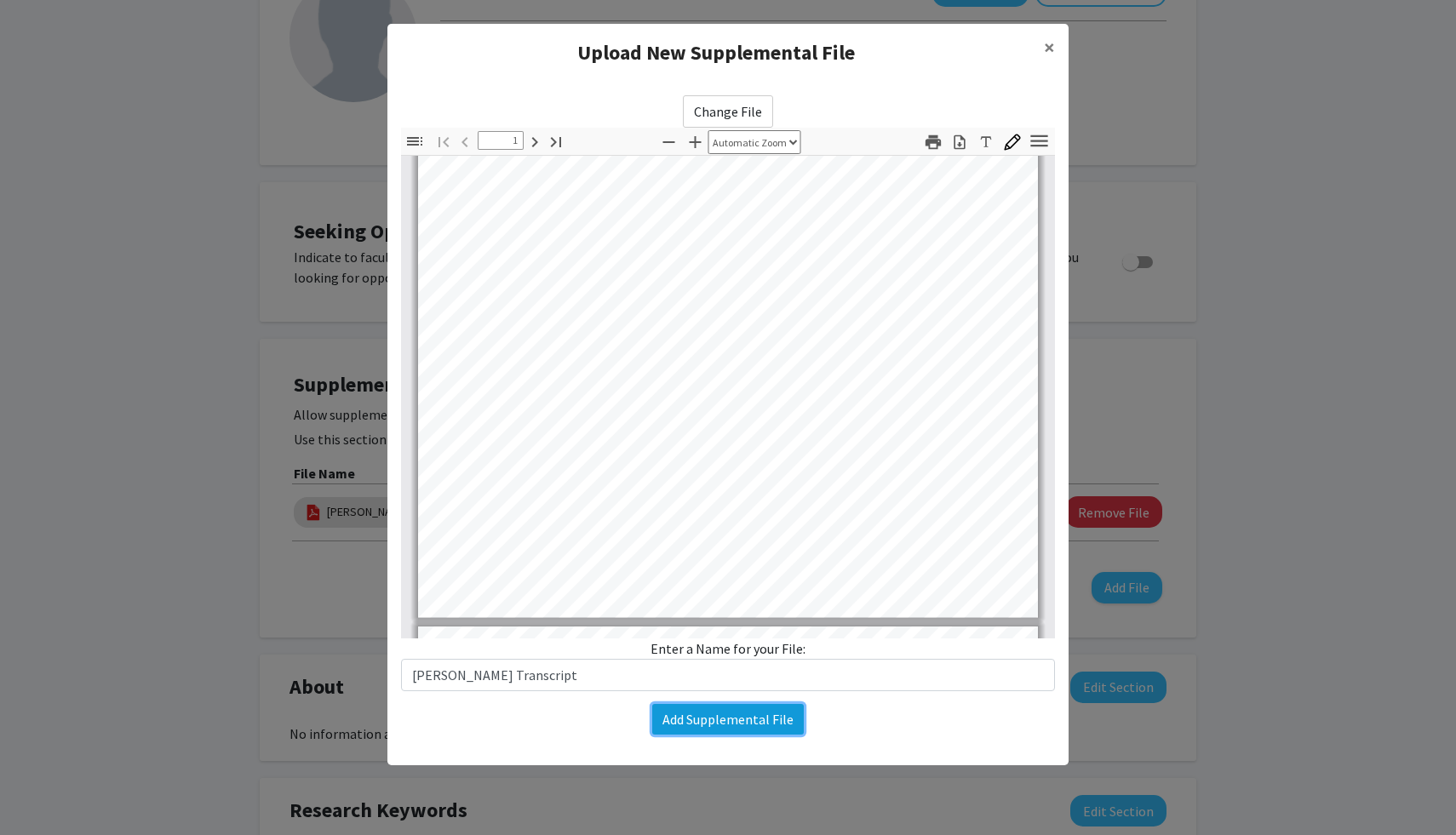
click at [749, 725] on button "Add Supplemental File" at bounding box center [728, 719] width 152 height 31
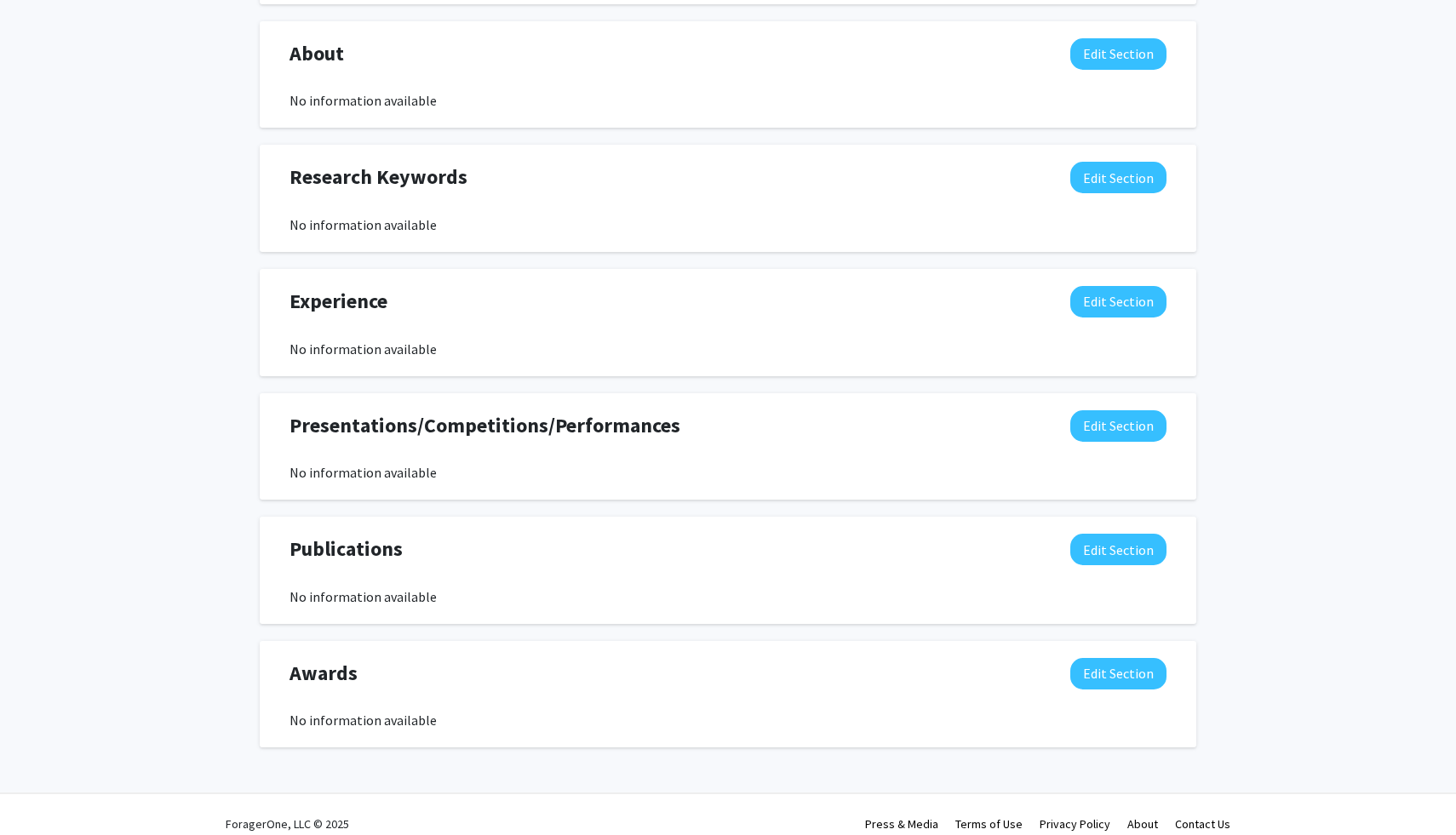
scroll to position [808, 0]
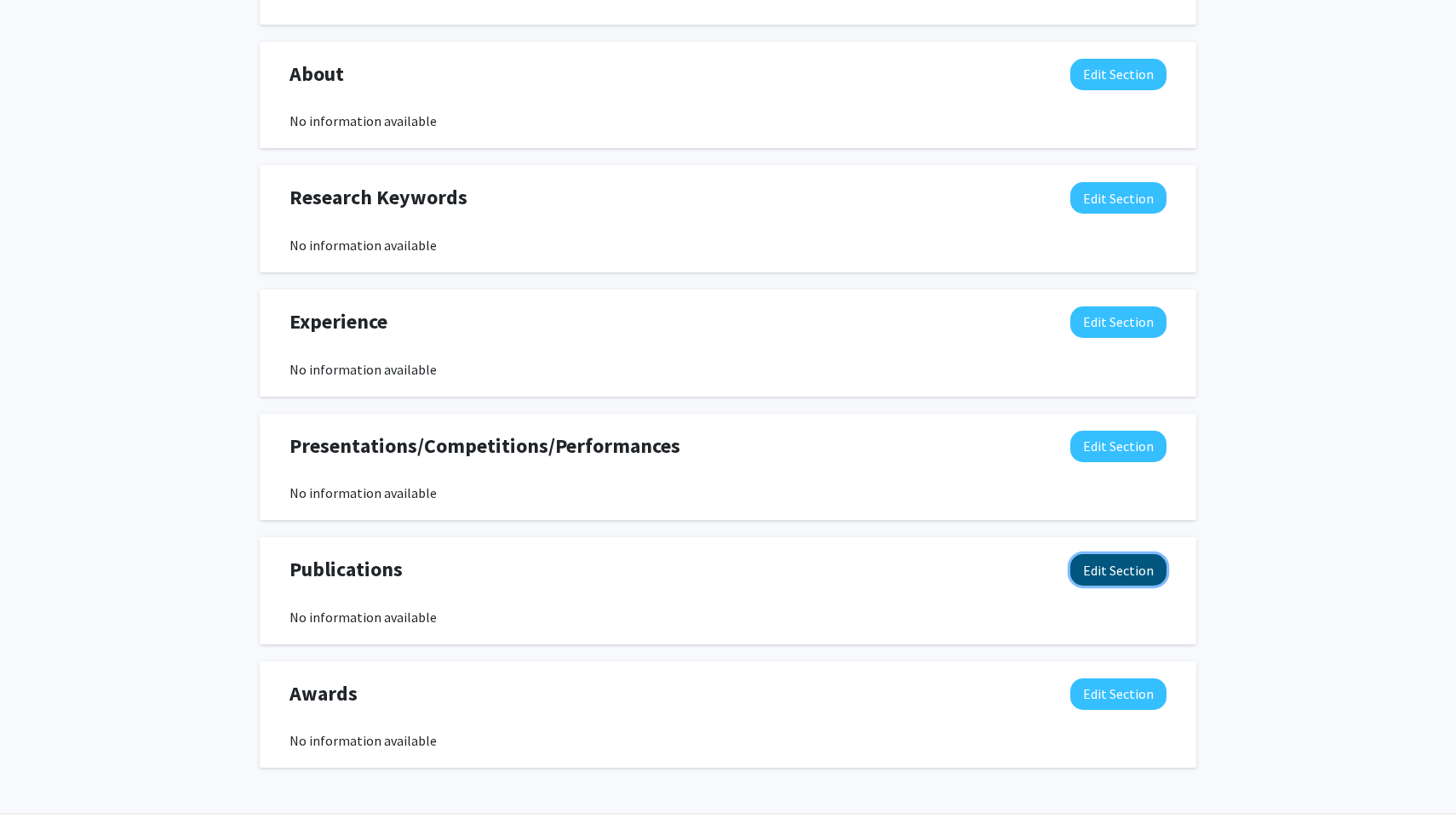
click at [1139, 564] on button "Edit Section" at bounding box center [1117, 570] width 96 height 32
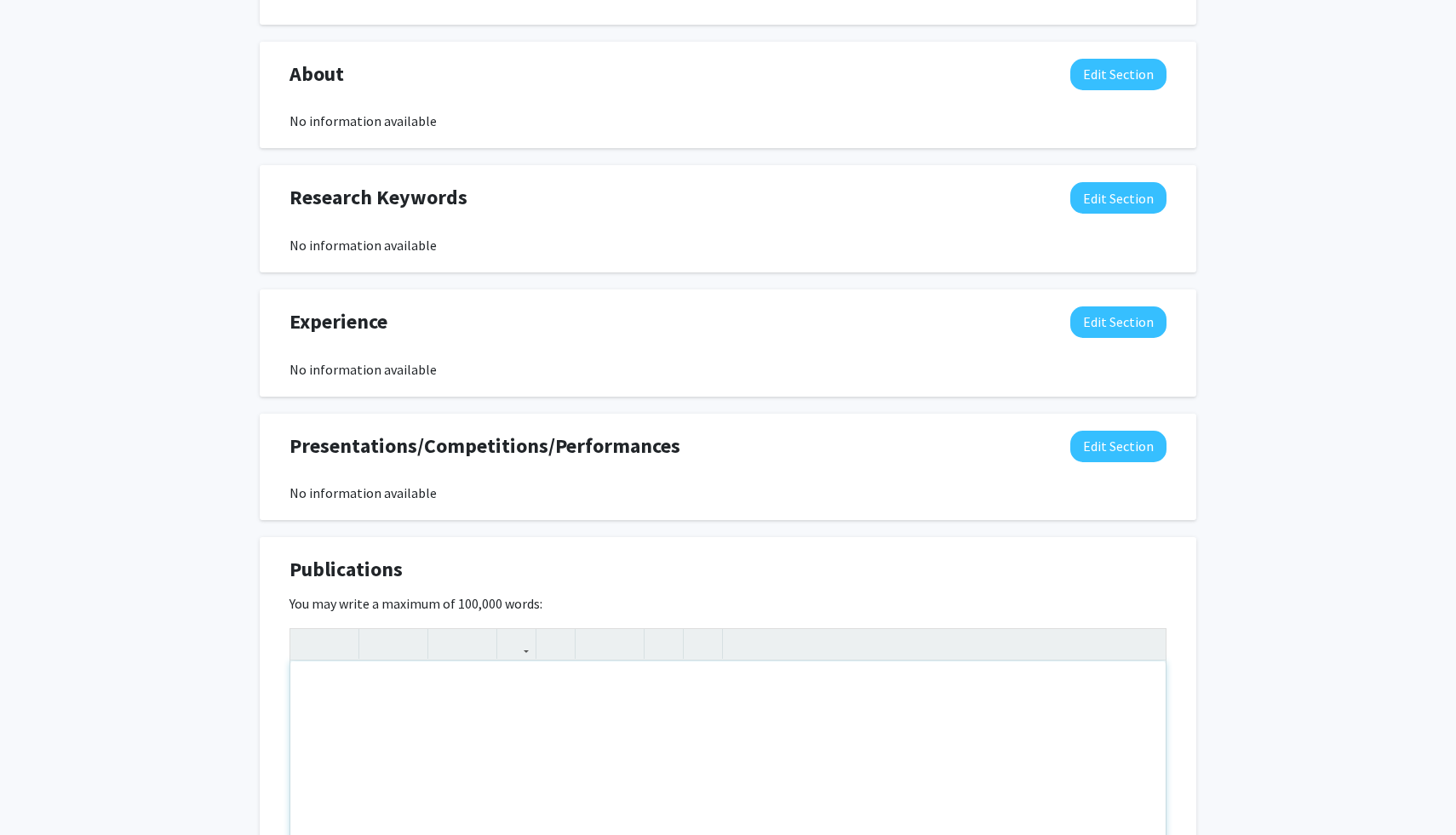
click at [922, 743] on div "Note to users with screen readers: Please deactivate our accessibility plugin f…" at bounding box center [728, 789] width 875 height 256
click at [522, 715] on div "To enrich screen reader interactions, please activate Accessibility in Grammarl…" at bounding box center [728, 789] width 875 height 256
type textarea "RAG&nbsp;"
click at [752, 686] on div "To enrich screen reader interactions, please activate Accessibility in Grammarl…" at bounding box center [728, 789] width 875 height 256
click at [703, 745] on div "Entropy-Based Dynamic Hybrid Retrieval for Adaptive Query Weighting in RAG Pipe…" at bounding box center [728, 789] width 875 height 256
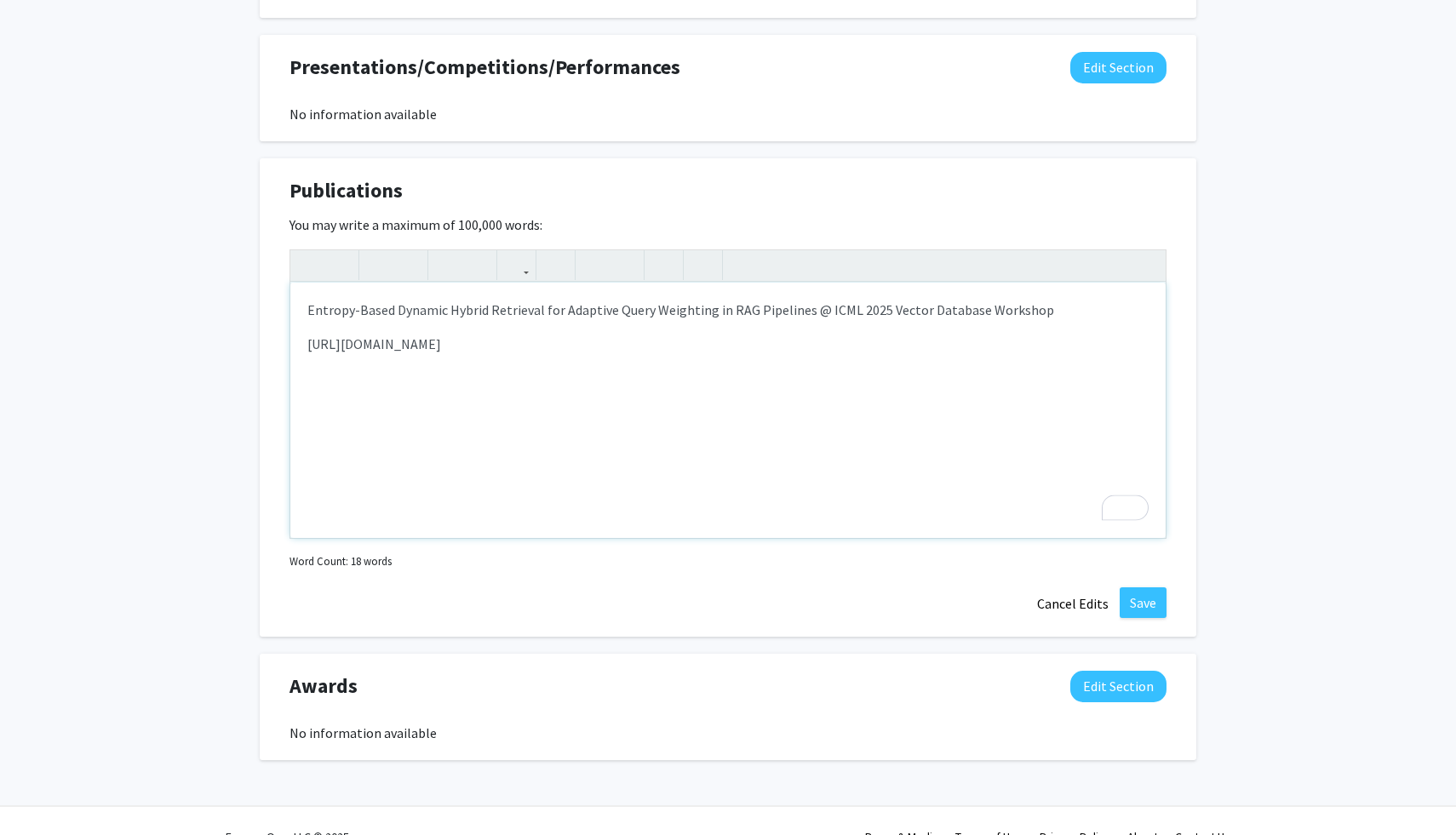
scroll to position [1218, 0]
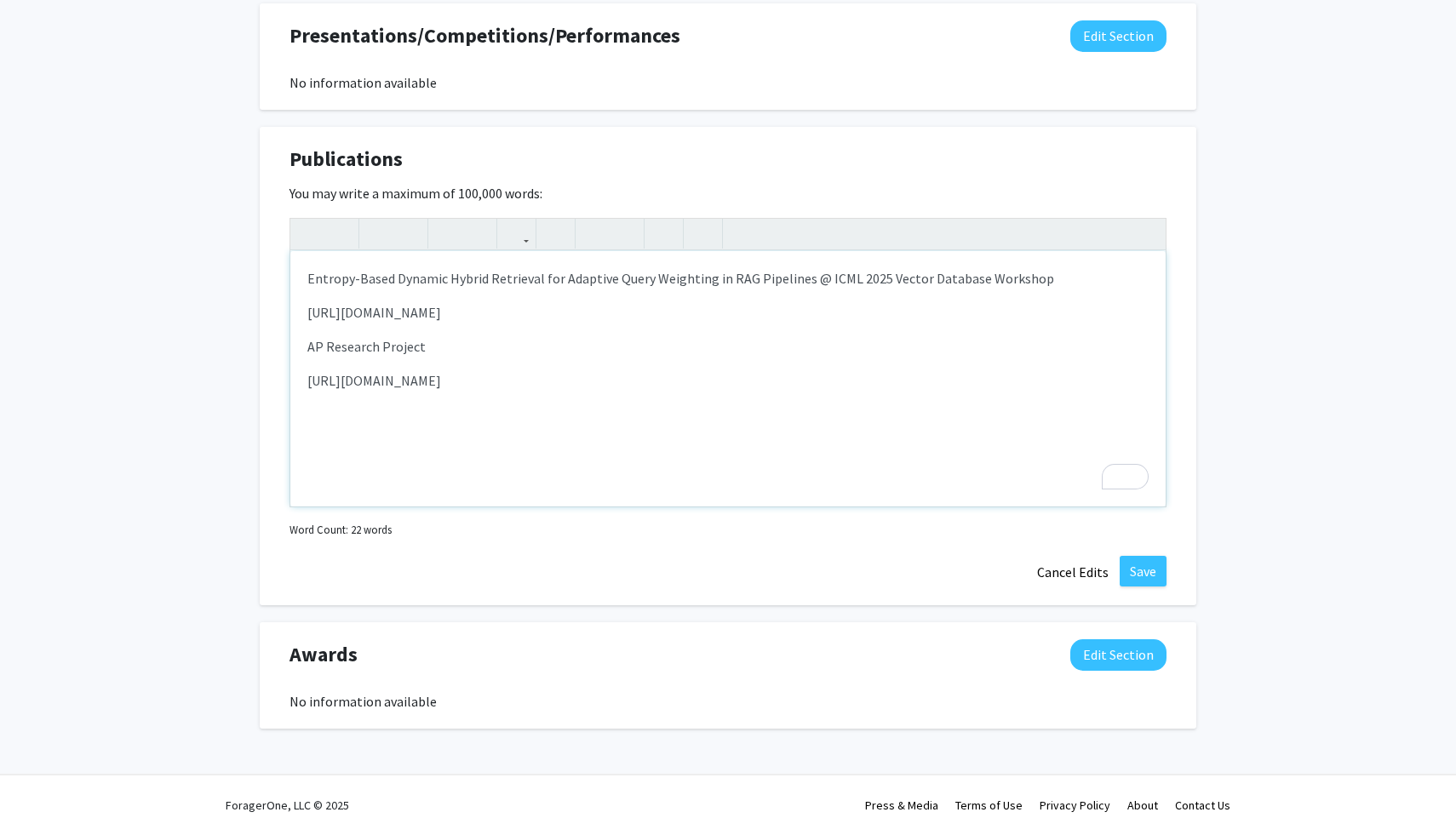
click at [676, 367] on div "Entropy-Based Dynamic Hybrid Retrieval for Adaptive Query Weighting in RAG Pipe…" at bounding box center [728, 379] width 875 height 256
click at [693, 347] on p "AP Research Project" at bounding box center [728, 346] width 841 height 20
click at [424, 345] on p "AP Research Project The Evolving Relationship Between Reddit Sentiment And Bitc…" at bounding box center [728, 346] width 841 height 20
type textarea "<p>Entropy-Based Dynamic Hybrid Retrieval for Adaptive Query Weighting in RAG P…"
click at [1131, 562] on button "Save" at bounding box center [1142, 570] width 47 height 31
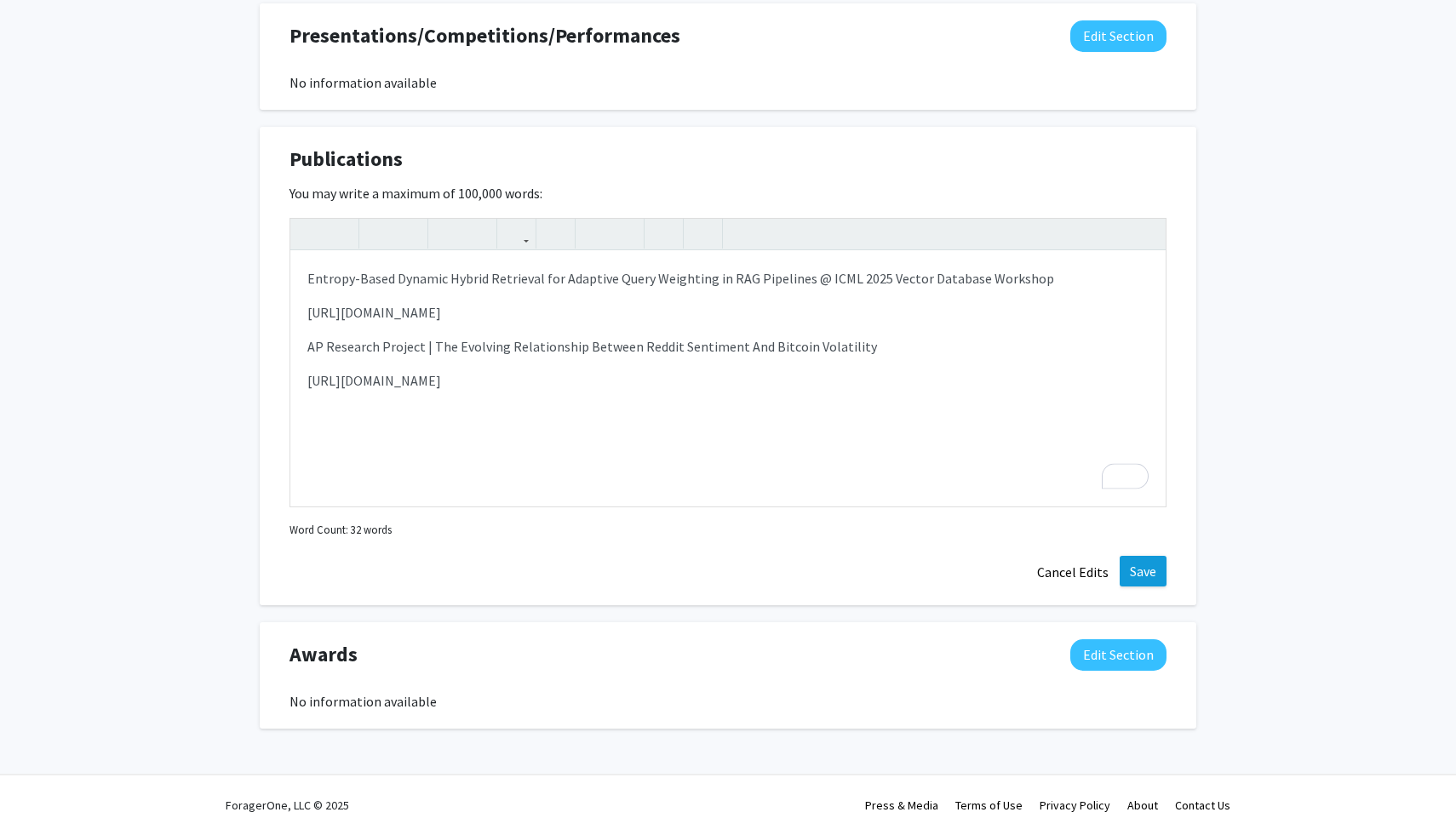
scroll to position [963, 0]
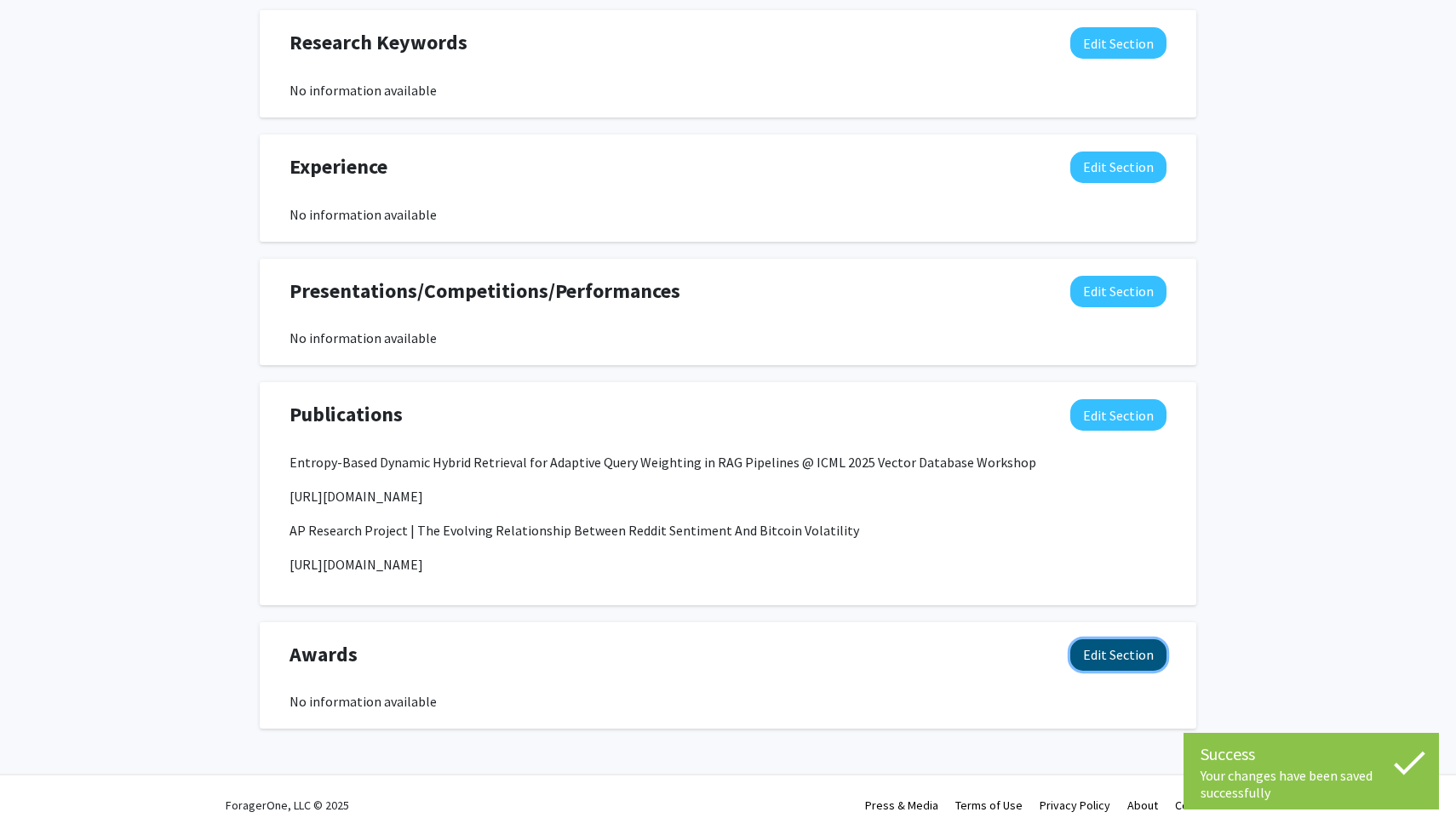
click at [1116, 653] on button "Edit Section" at bounding box center [1117, 655] width 96 height 32
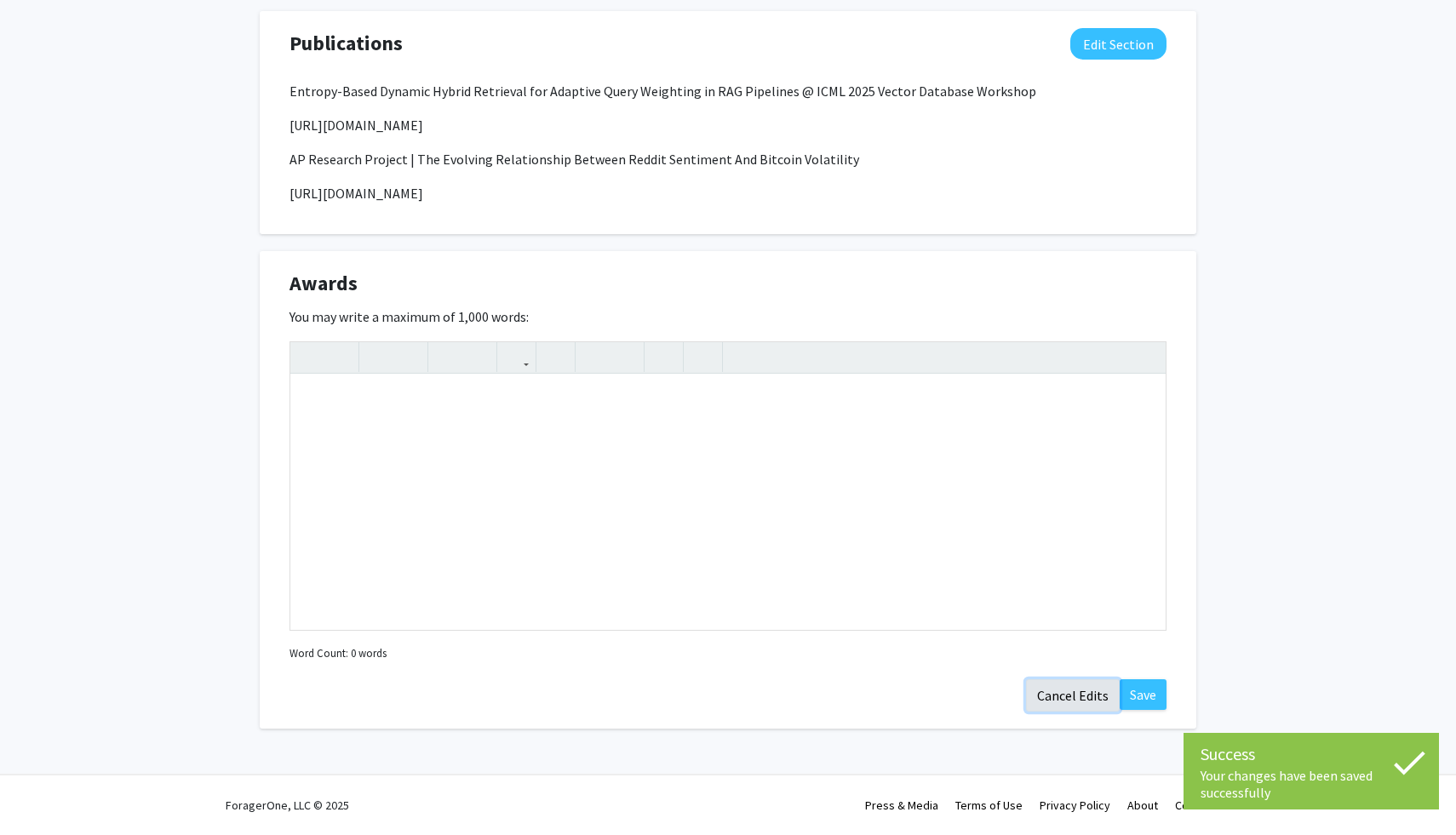
click at [1086, 692] on button "Cancel Edits" at bounding box center [1072, 695] width 93 height 33
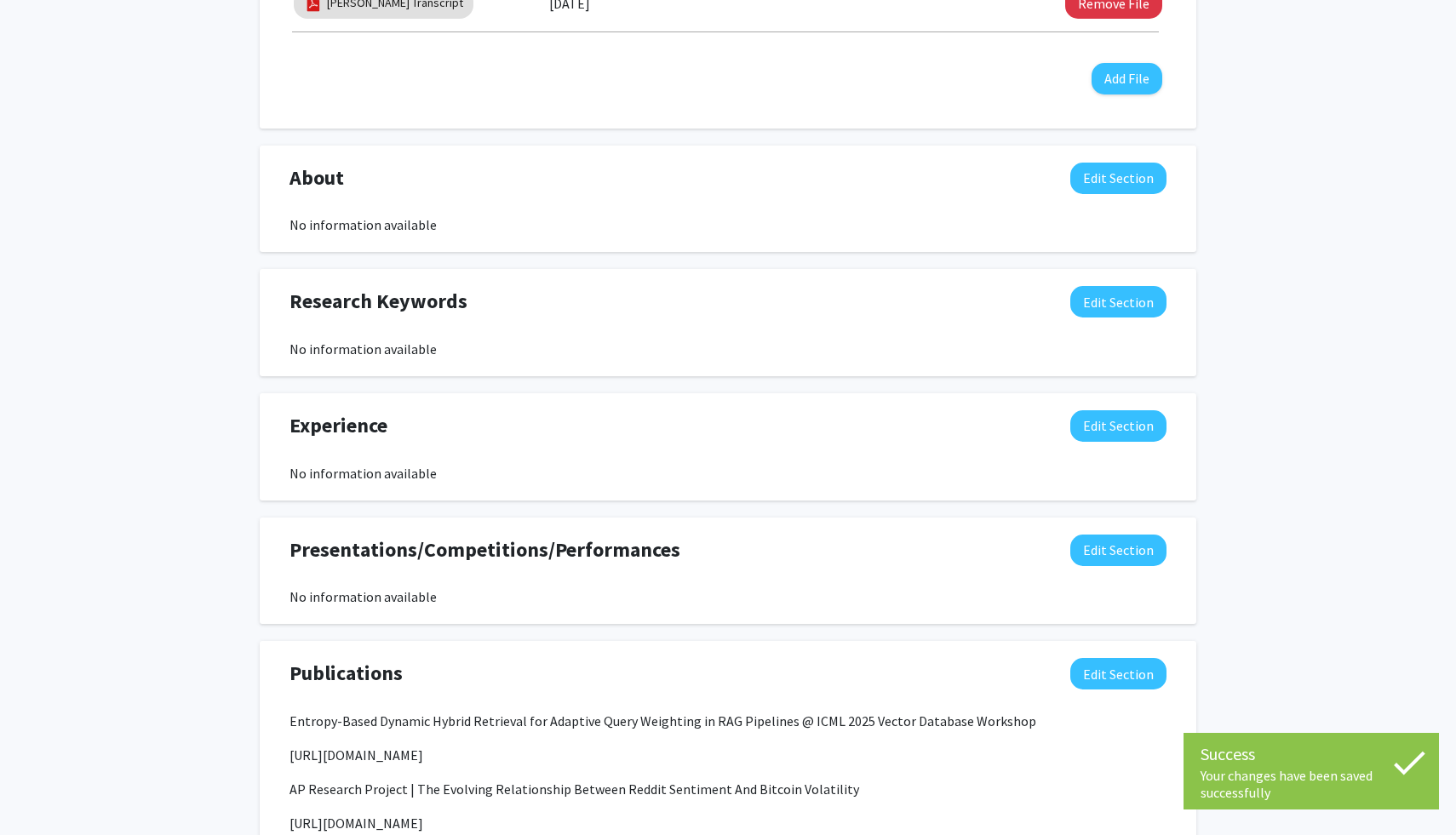
scroll to position [700, 0]
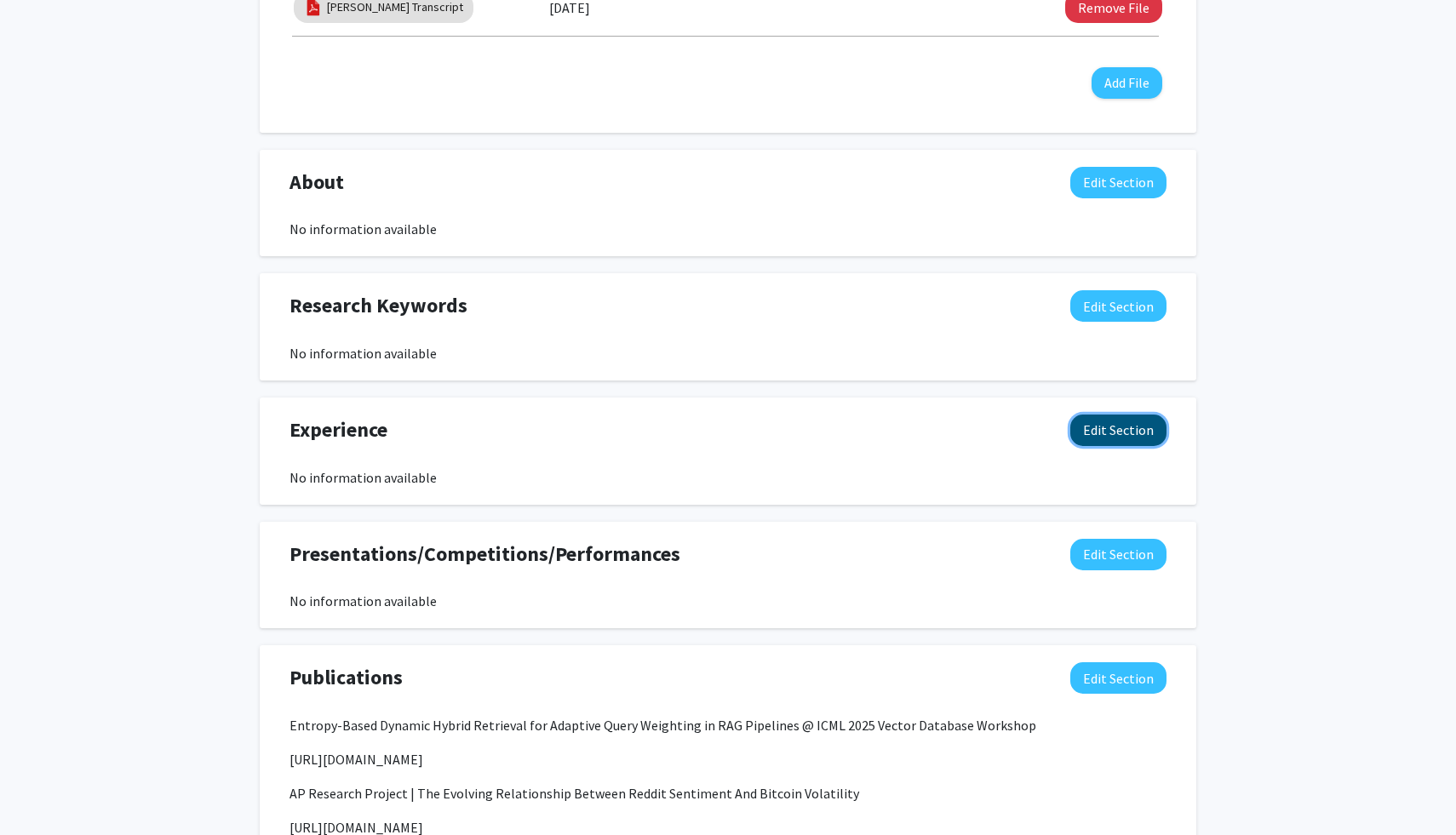
click at [1129, 430] on button "Edit Section" at bounding box center [1117, 430] width 96 height 32
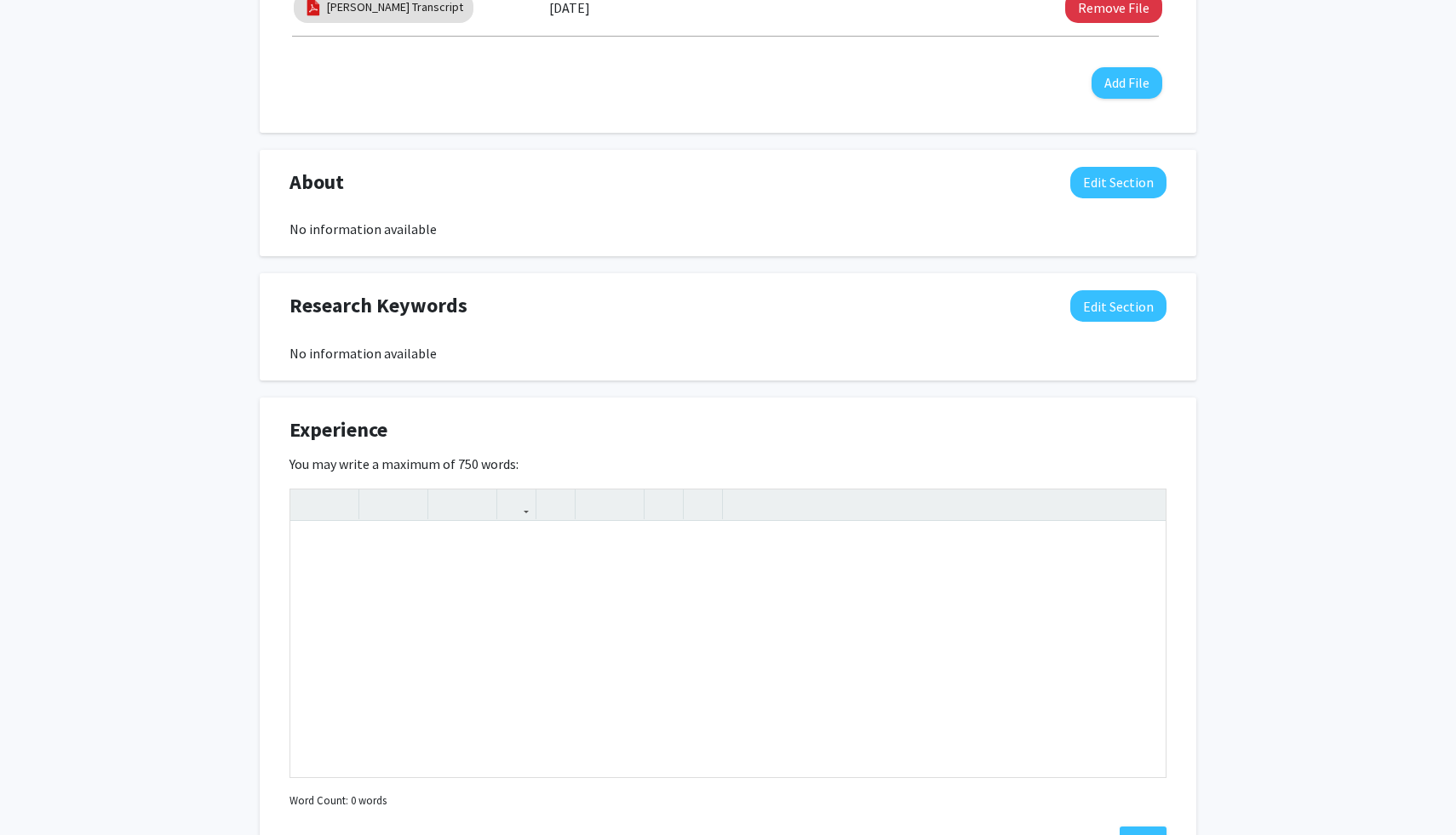
click at [1226, 332] on div "James Zhou Edit Section See Public View help Degree Level: Undergraduate Studen…" at bounding box center [728, 390] width 1456 height 2056
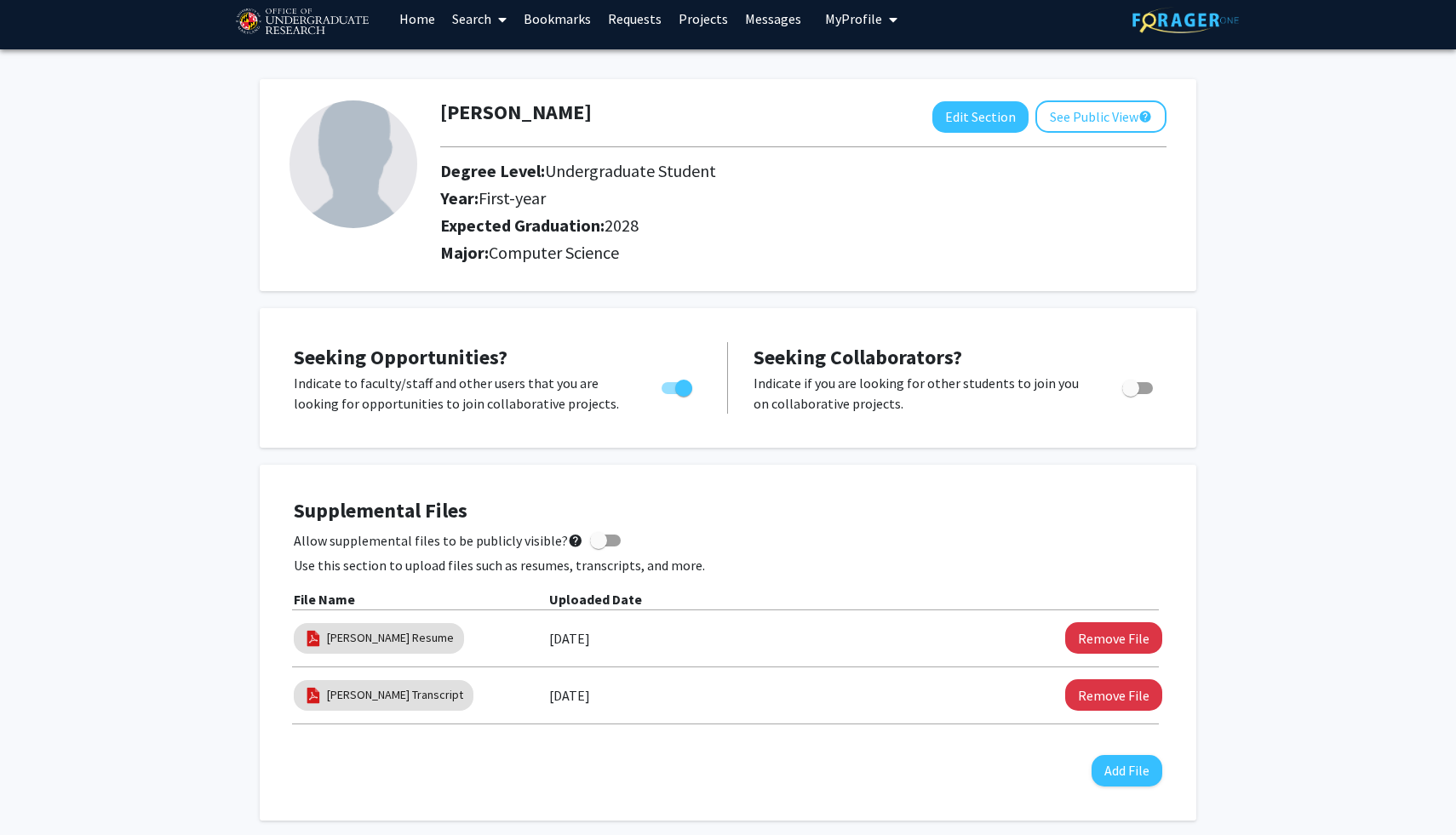
scroll to position [0, 0]
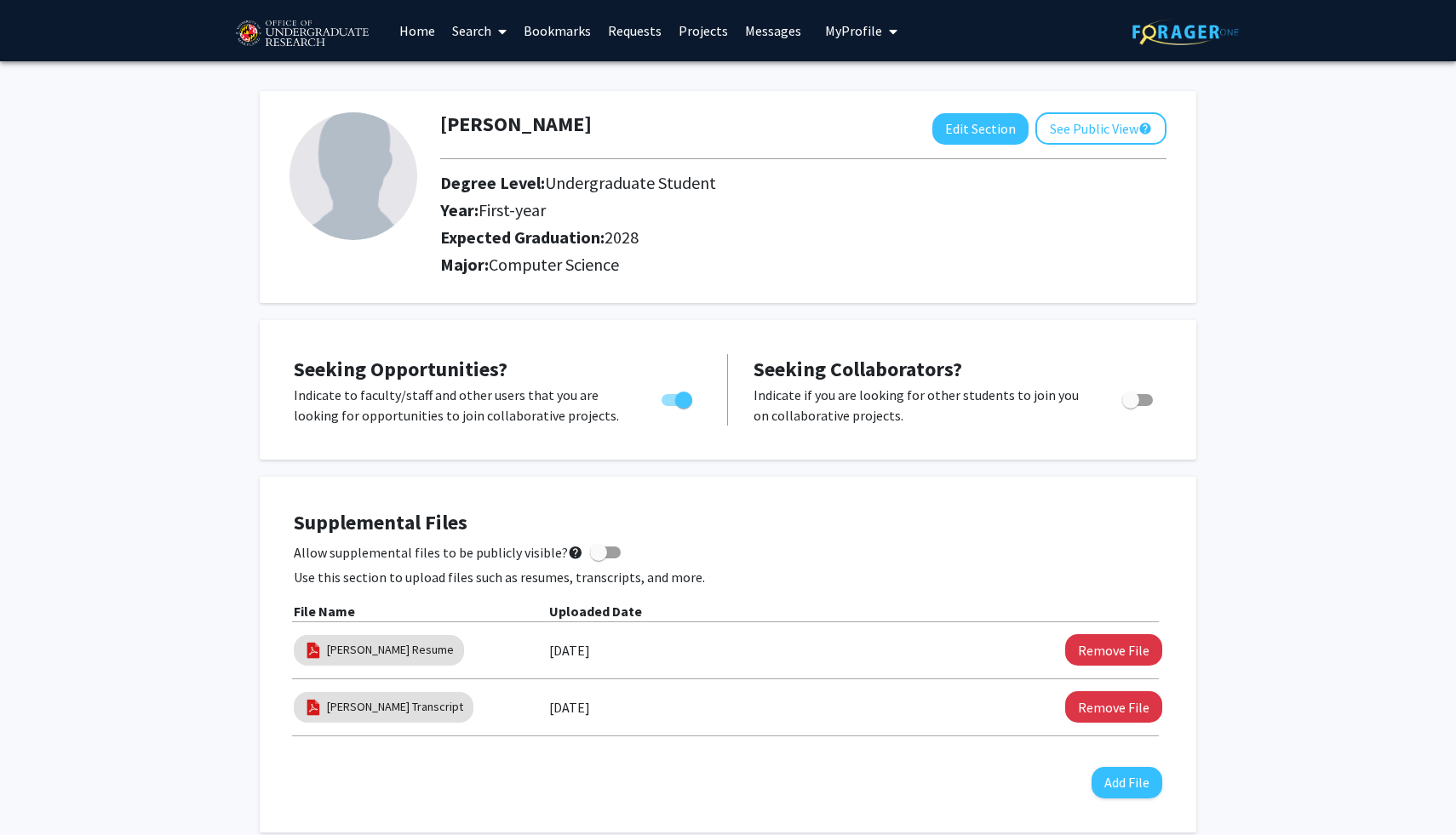
click at [506, 38] on span at bounding box center [498, 32] width 15 height 60
click at [503, 73] on span "Faculty/Staff" at bounding box center [506, 78] width 125 height 34
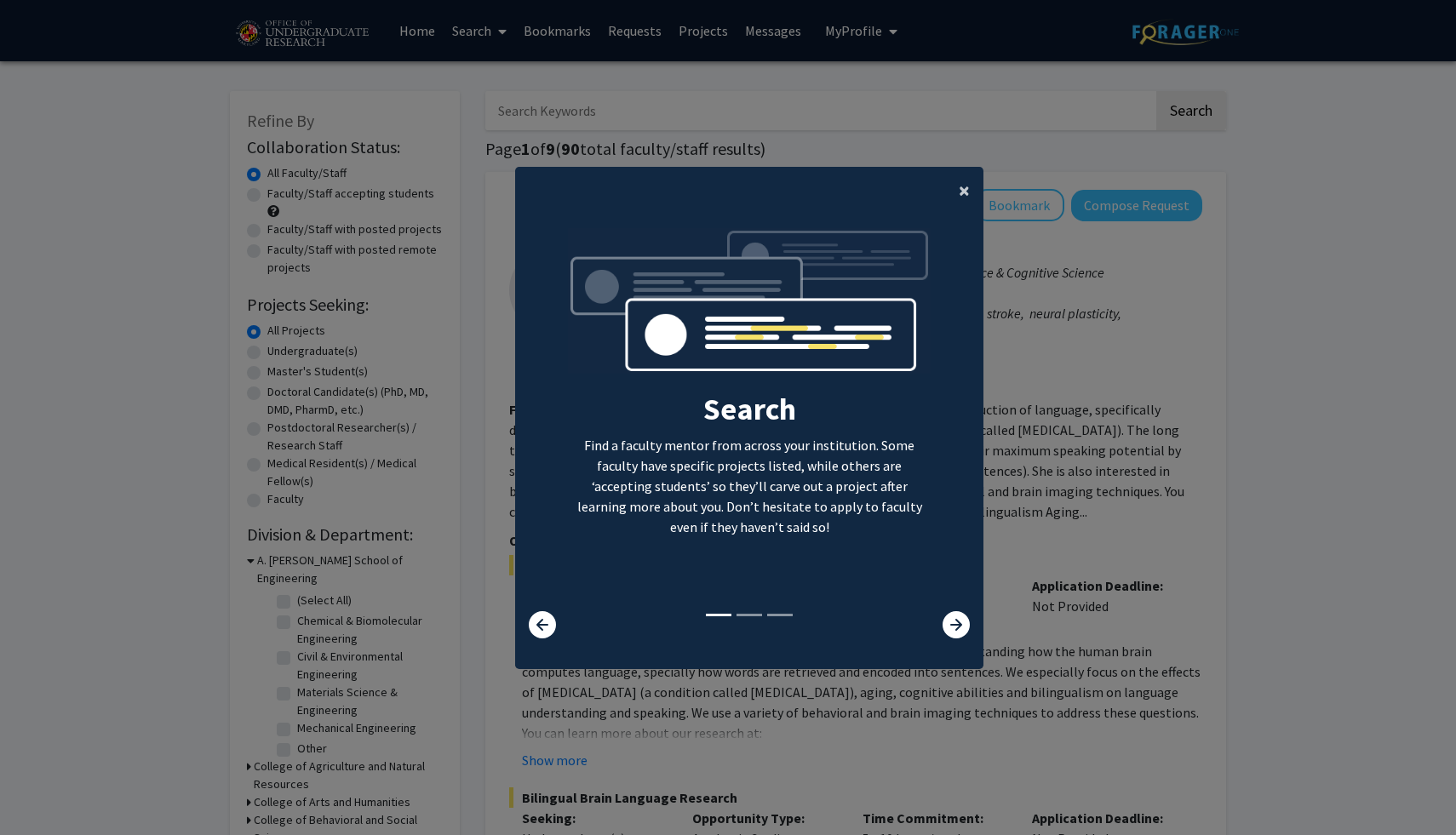
click at [955, 184] on button "×" at bounding box center [964, 190] width 38 height 48
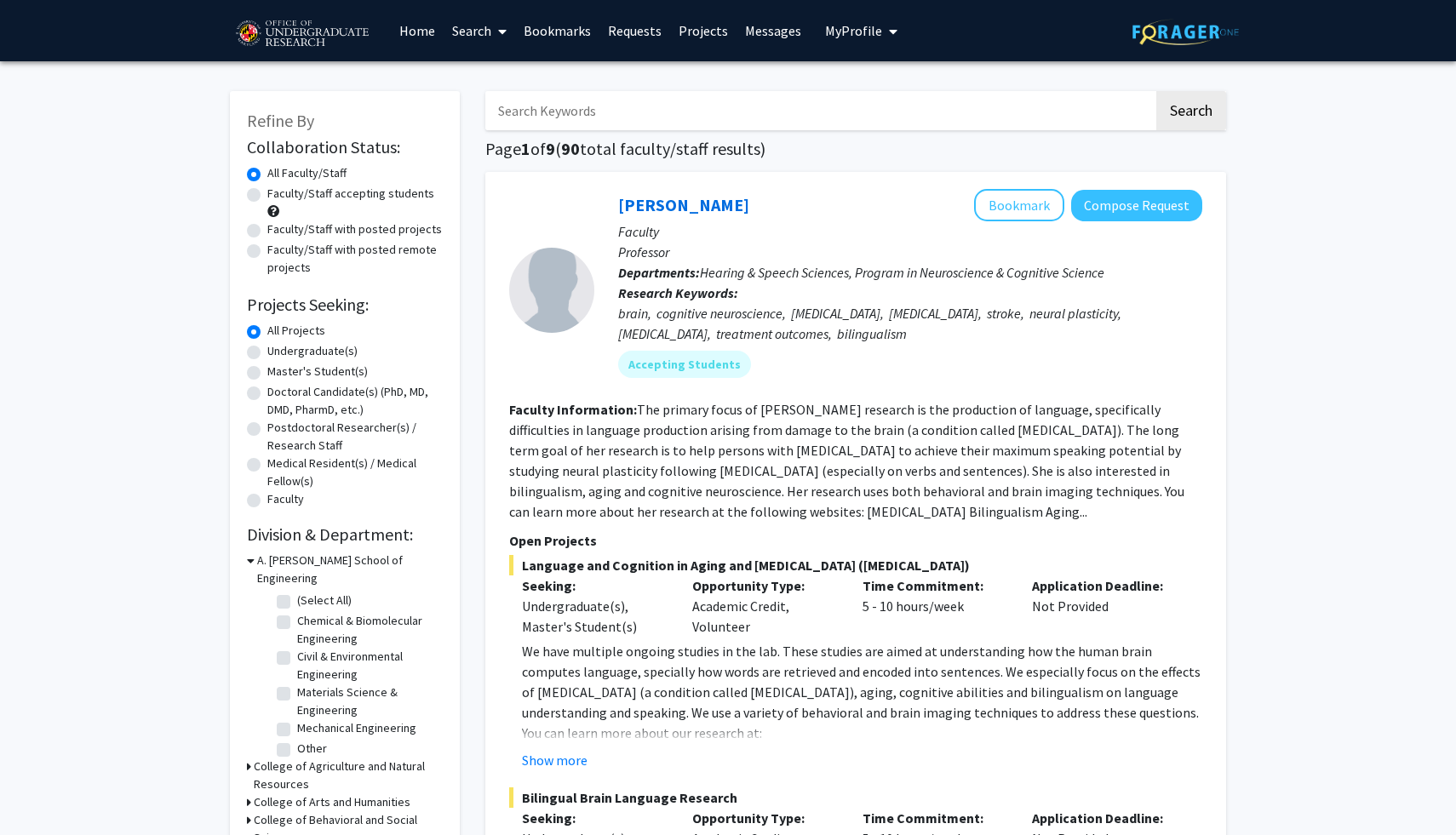
click at [550, 256] on div at bounding box center [551, 290] width 86 height 86
click at [411, 35] on link "Home" at bounding box center [417, 31] width 53 height 60
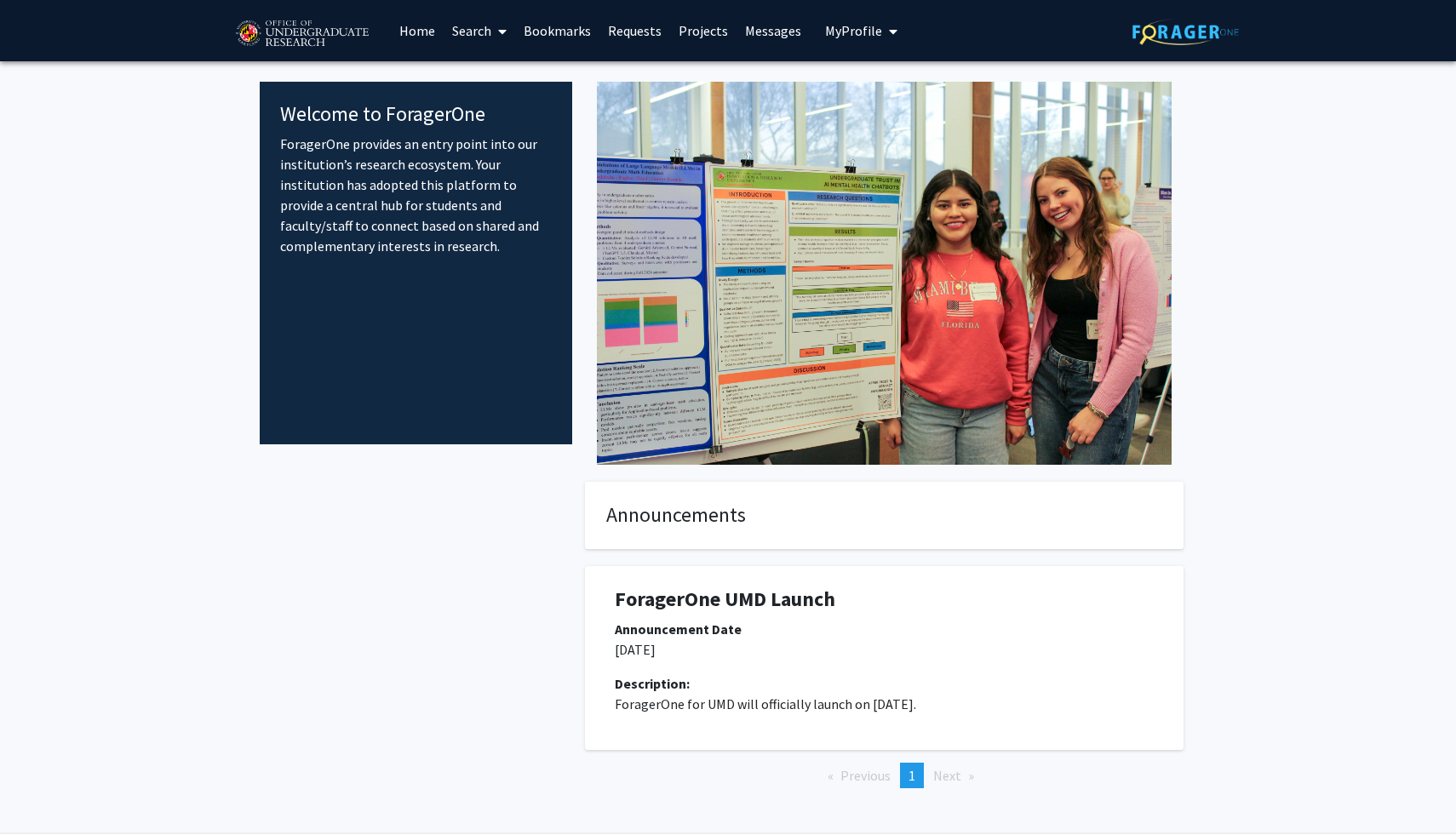
click at [1150, 36] on img at bounding box center [1185, 32] width 107 height 26
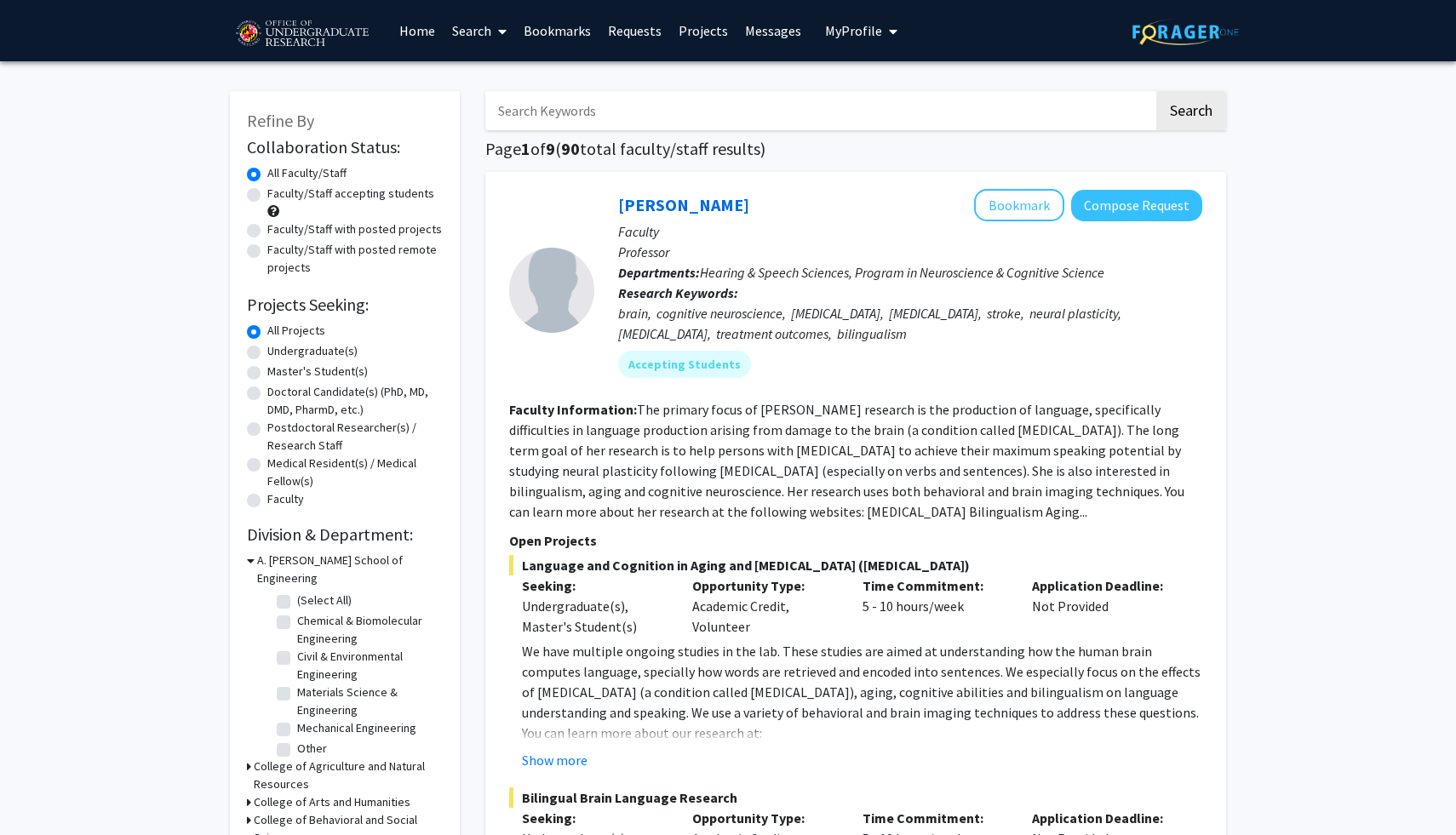
click at [889, 31] on icon "My profile dropdown to access profile and logout" at bounding box center [893, 31] width 9 height 13
click at [883, 89] on span "View Profile" at bounding box center [930, 97] width 103 height 19
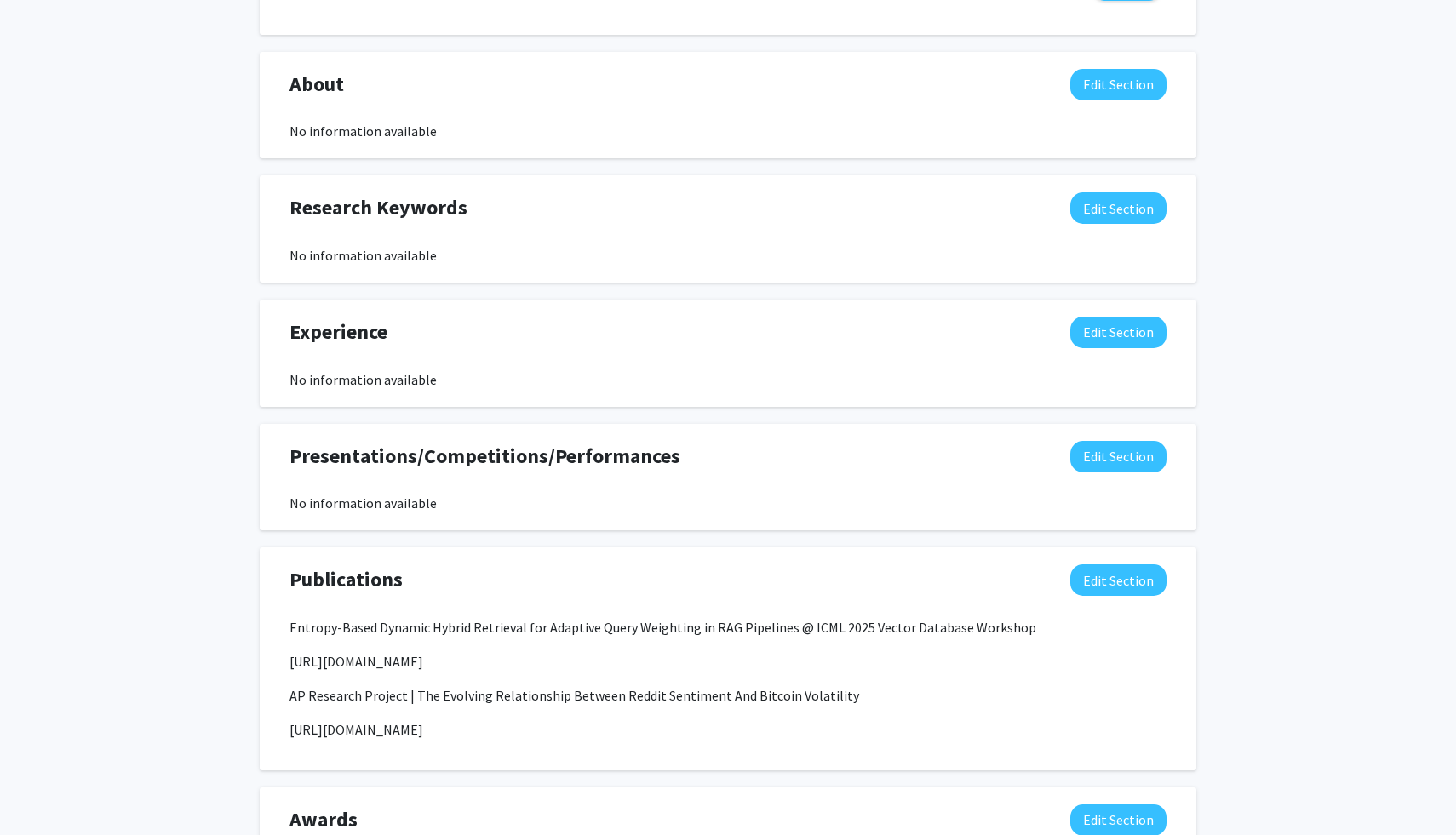
scroll to position [711, 0]
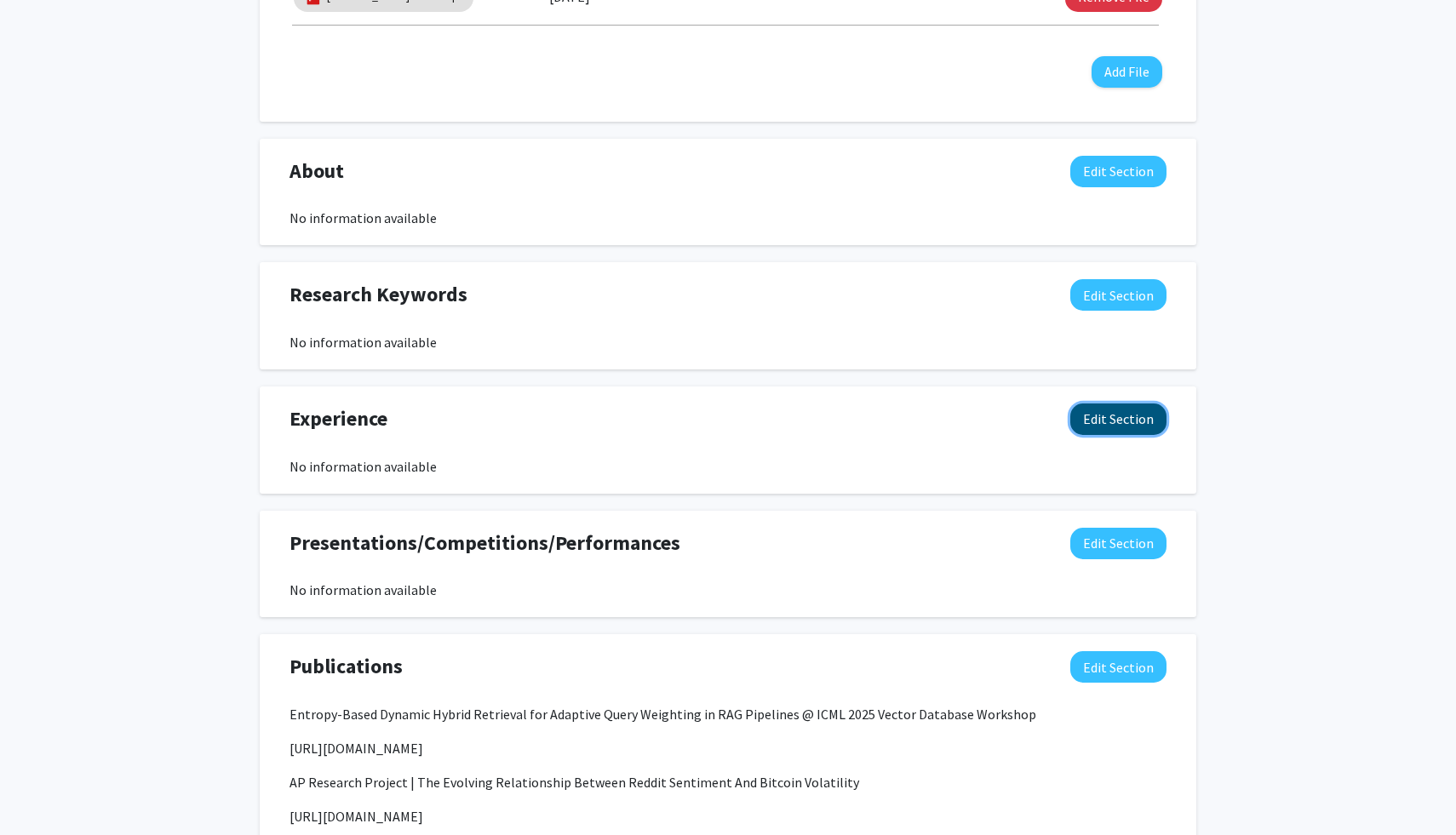
click at [1116, 423] on button "Edit Section" at bounding box center [1117, 420] width 96 height 32
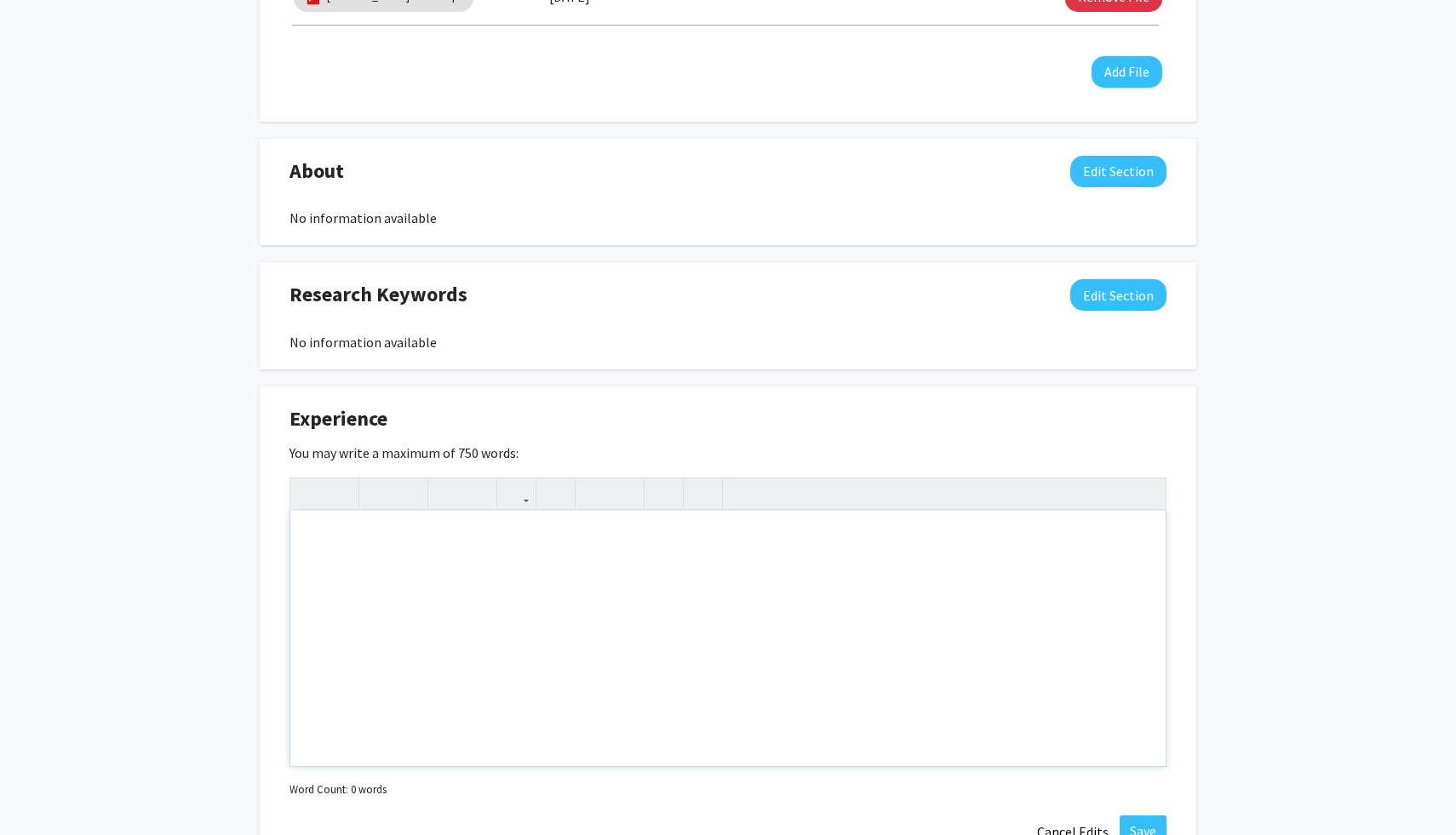
click at [887, 584] on div "Note to users with screen readers: Please deactivate our accessibility plugin f…" at bounding box center [728, 638] width 875 height 256
type textarea "<p>Research Intern @ Algoverse AI</p><p>• Designed and implemented an entropy-b…"
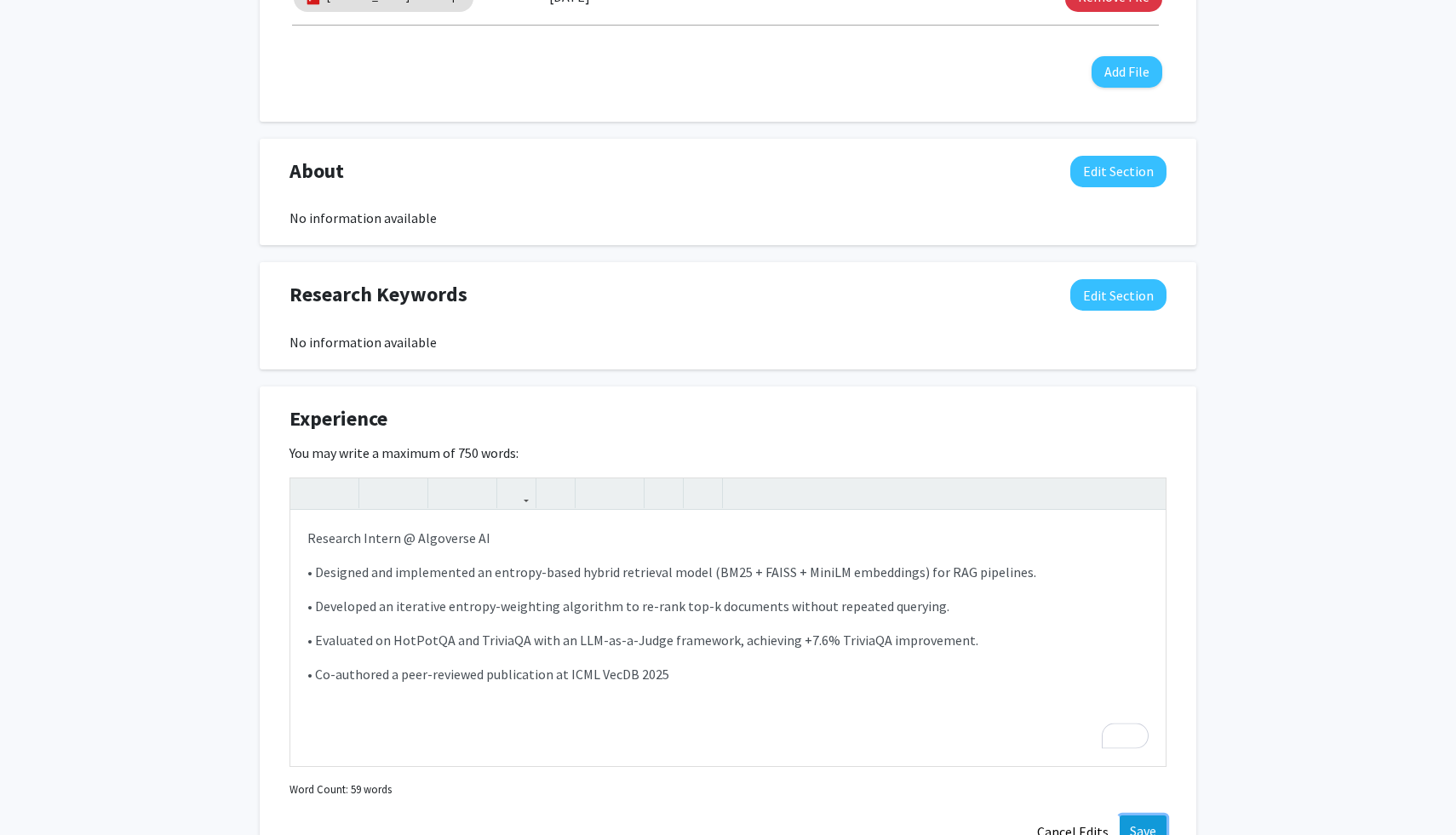
click at [1145, 823] on button "Save" at bounding box center [1142, 831] width 47 height 31
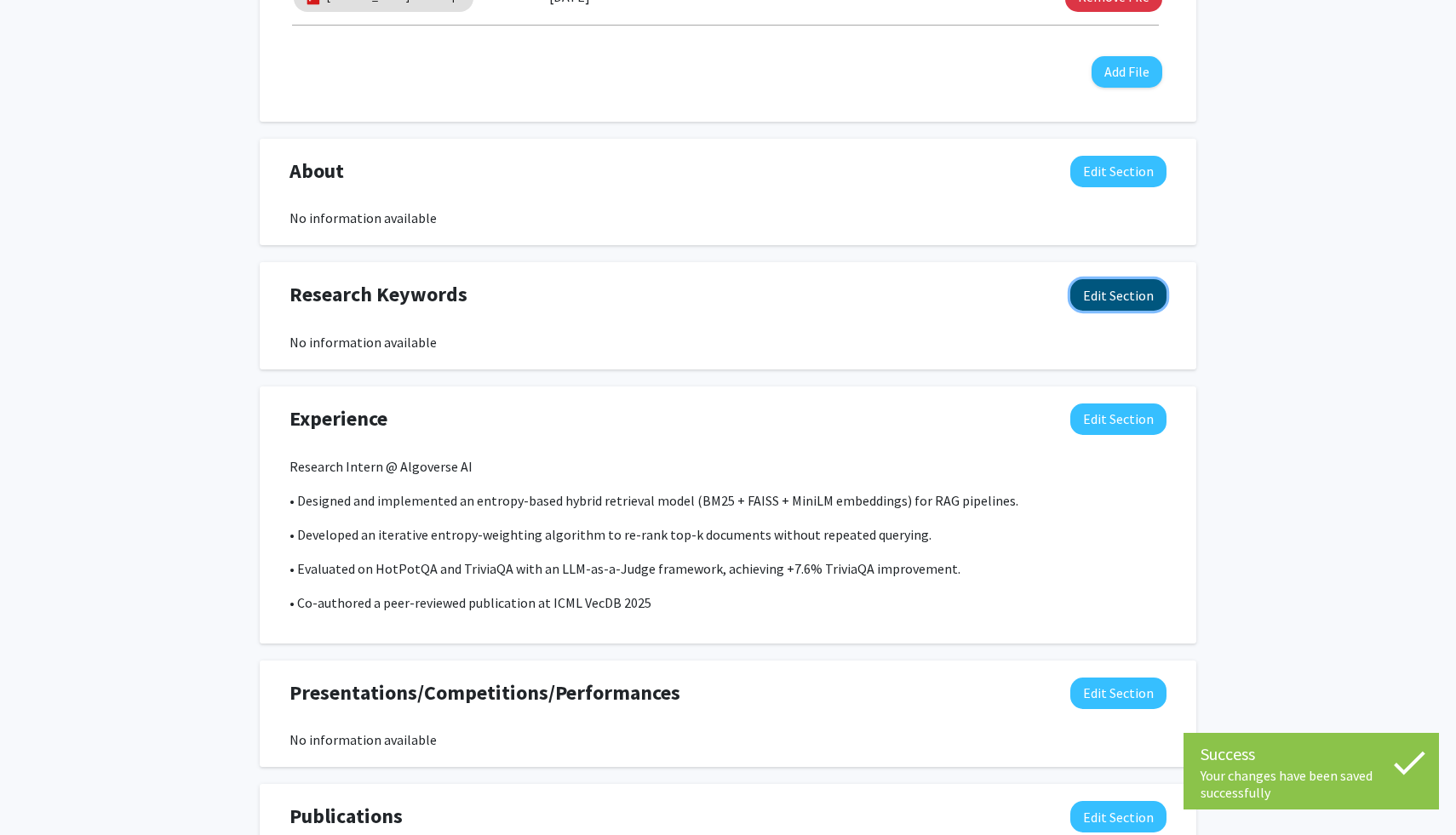
click at [1115, 285] on button "Edit Section" at bounding box center [1117, 295] width 96 height 32
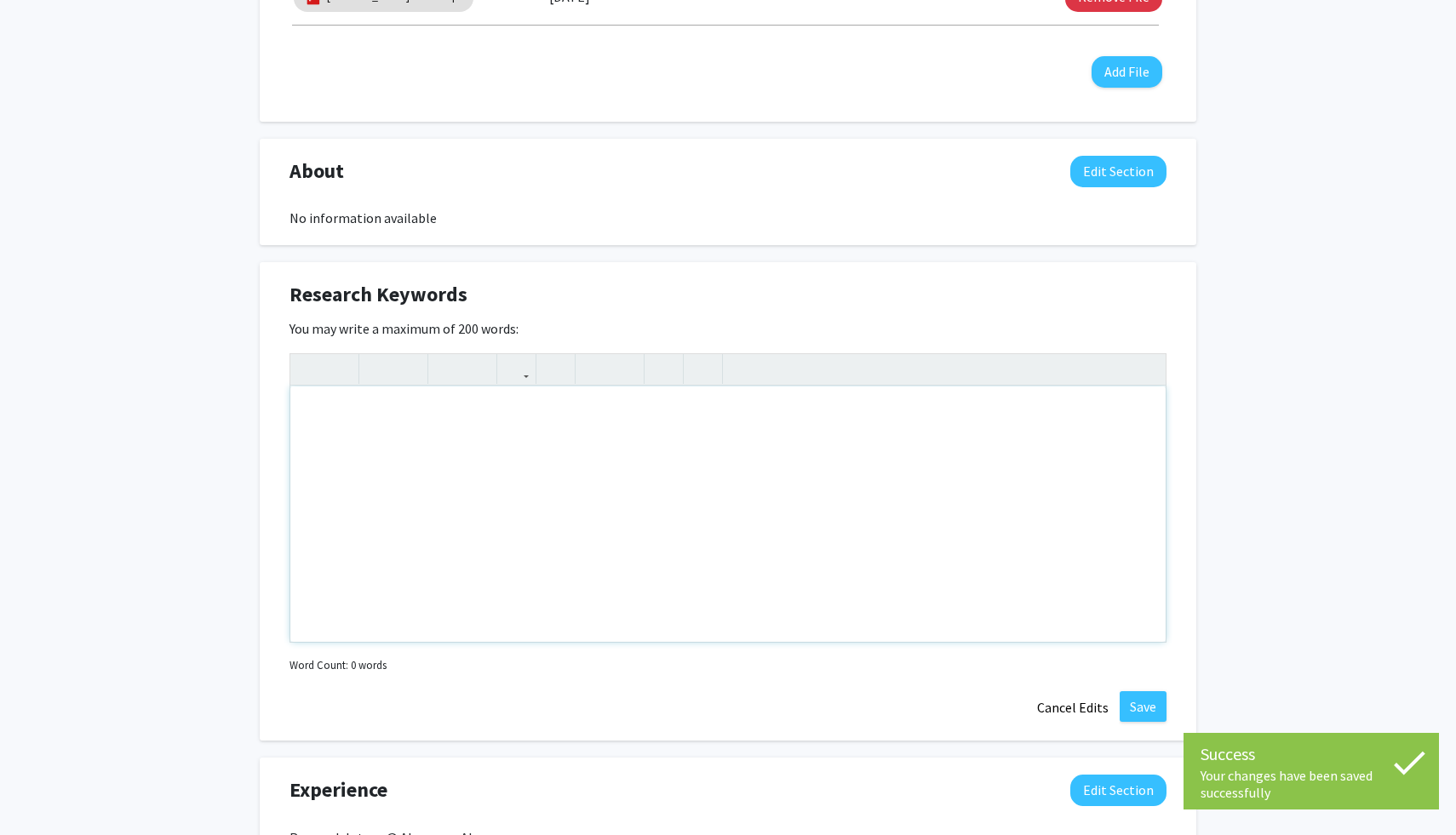
click at [685, 527] on div "Note to users with screen readers: Please deactivate our accessibility plugin f…" at bounding box center [728, 514] width 875 height 256
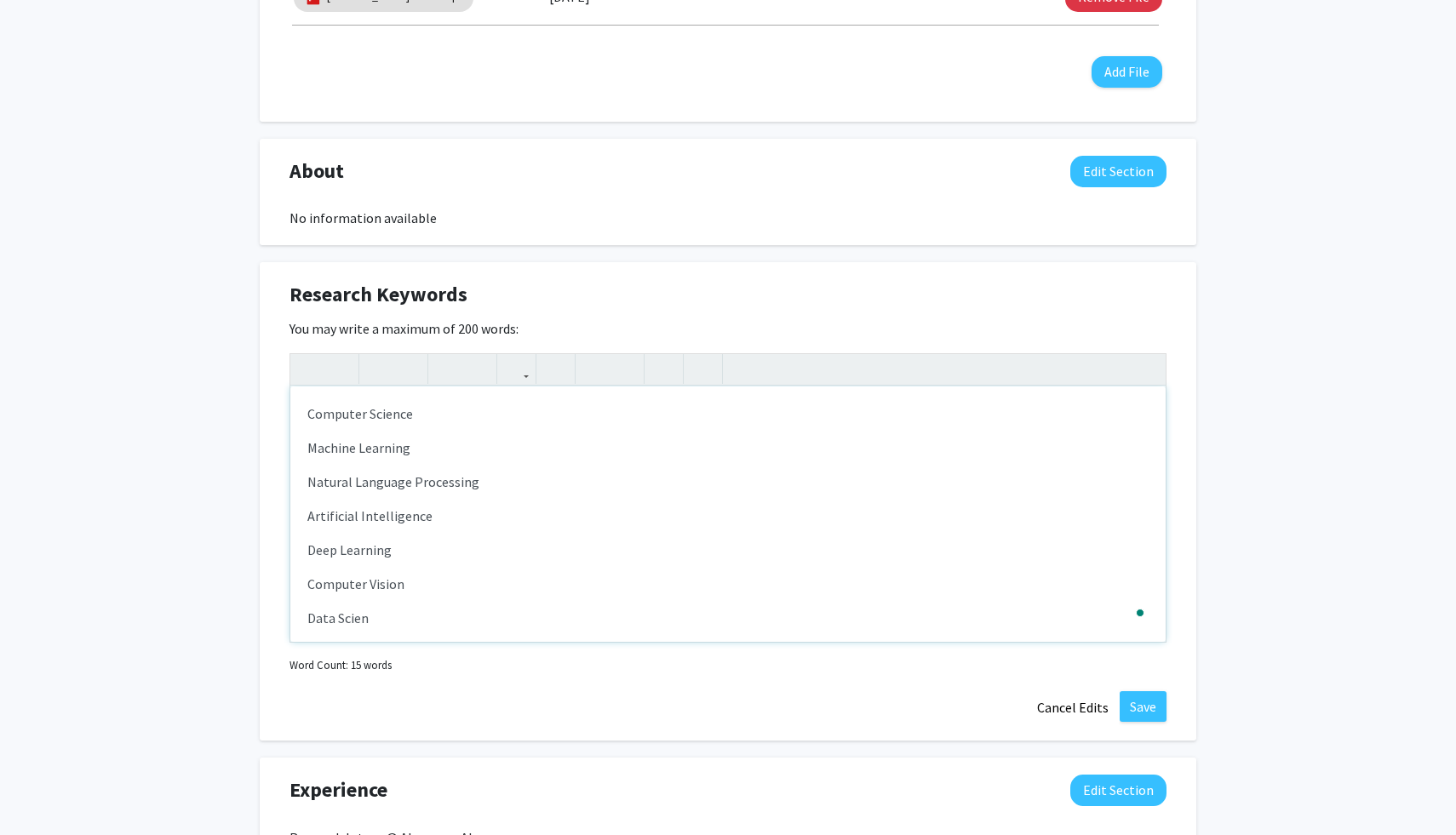
type textarea "<p>Computer Science</p><p>Machine Learning</p><p>Natural Language Processing</p…"
click at [1143, 704] on button "Save" at bounding box center [1142, 706] width 47 height 31
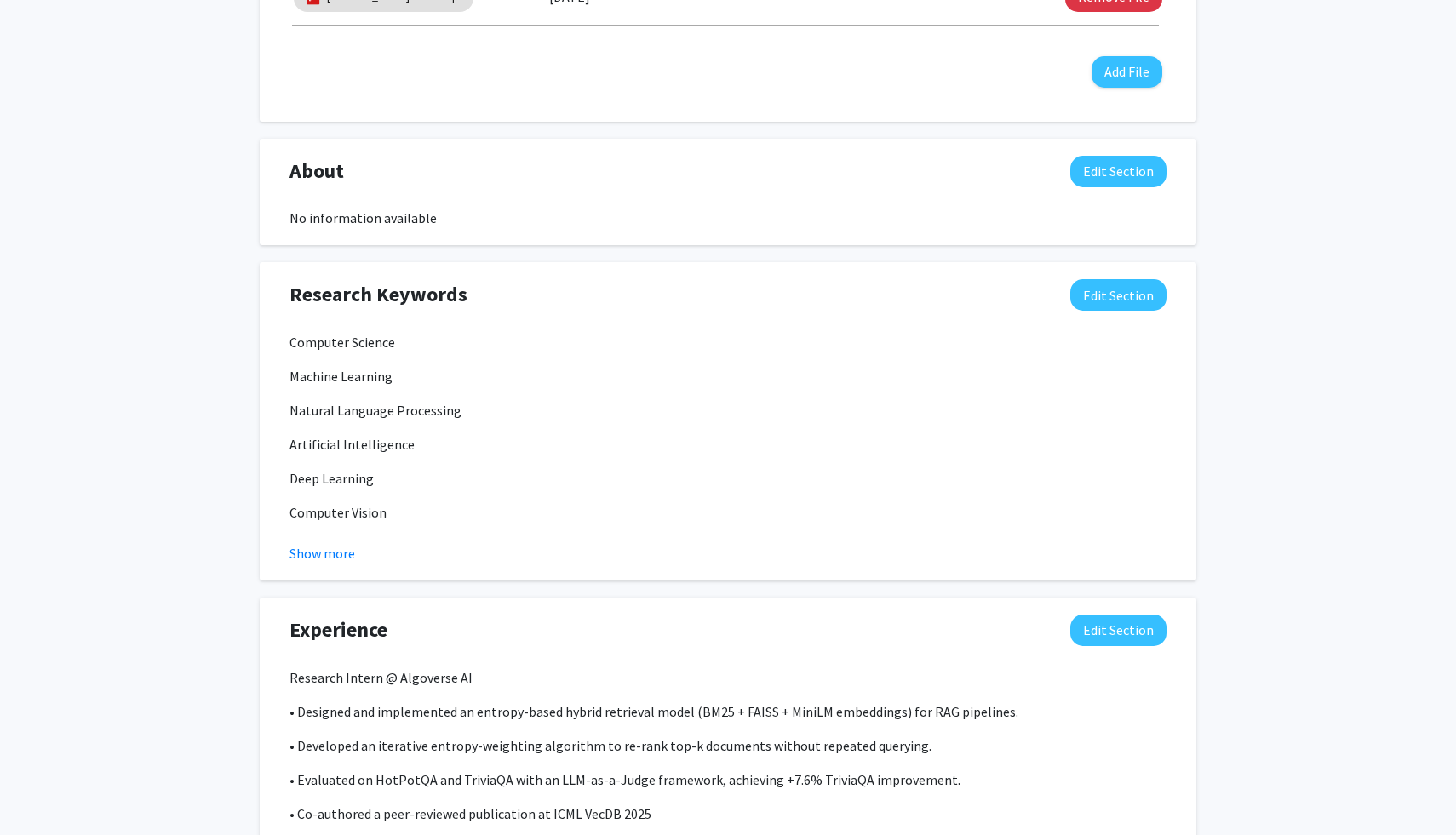
click at [1118, 151] on div "About Edit Section No information available You may write a maximum of 1,000 wo…" at bounding box center [728, 192] width 937 height 108
click at [1115, 161] on button "Edit Section" at bounding box center [1117, 172] width 96 height 32
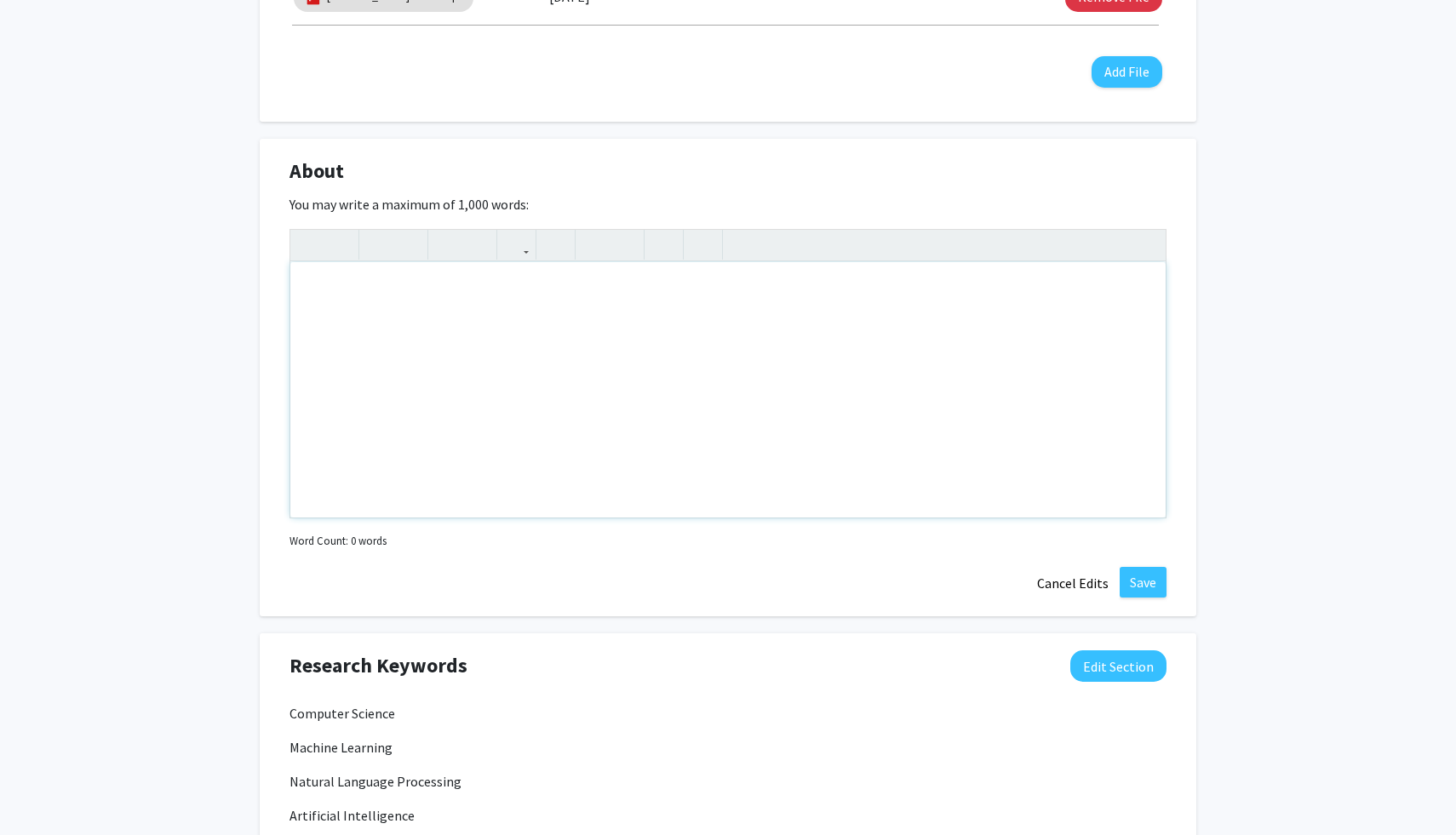
click at [903, 354] on div "Note to users with screen readers: Please deactivate our accessibility plugin f…" at bounding box center [728, 390] width 875 height 256
paste div "Note to users with screen readers: Please deactivate our accessibility plugin f…"
type textarea "<p>Hi, I’m James Zhou, a Computer Science student at the University of Maryland…"
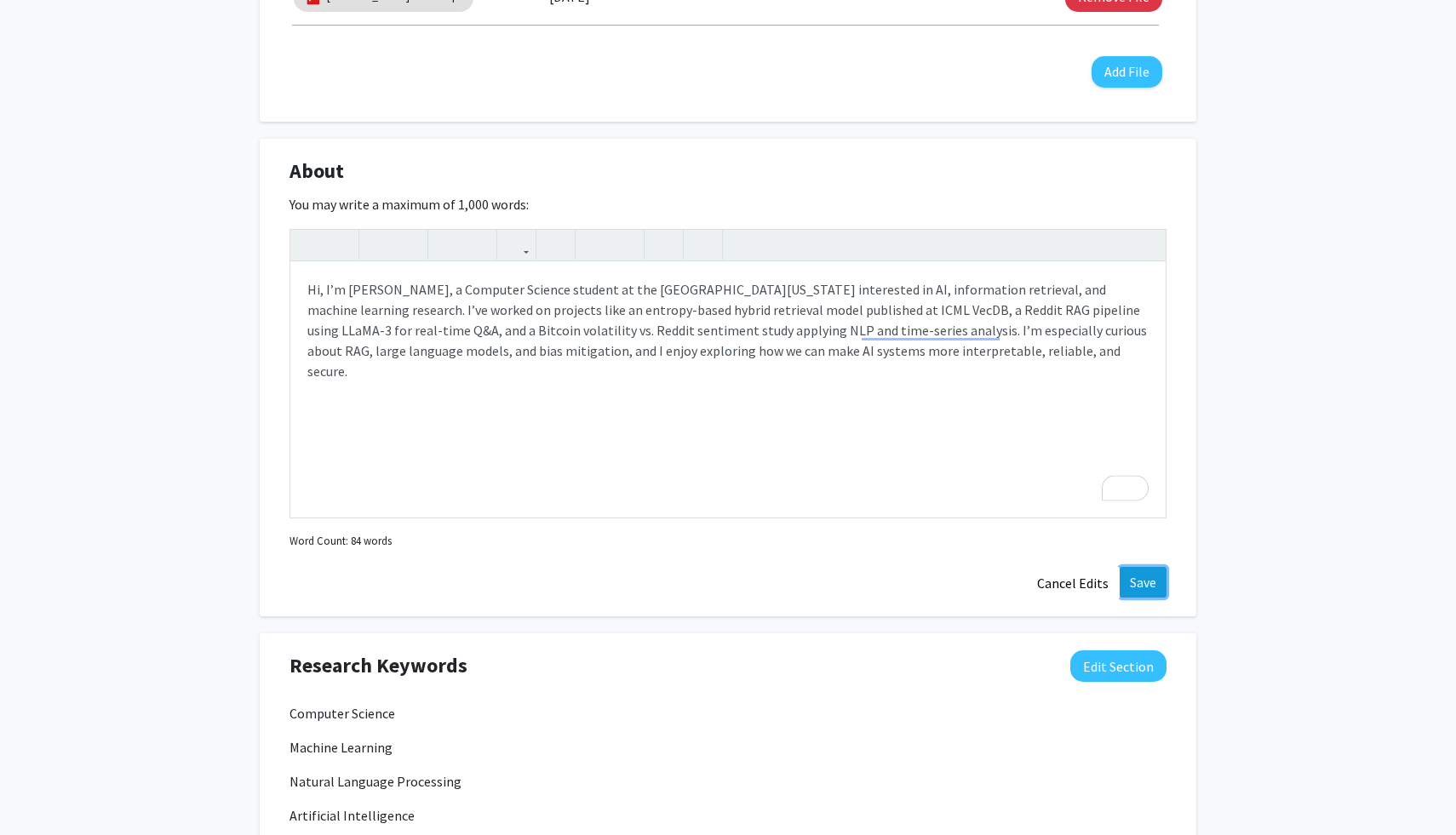
click at [1148, 571] on button "Save" at bounding box center [1142, 582] width 47 height 31
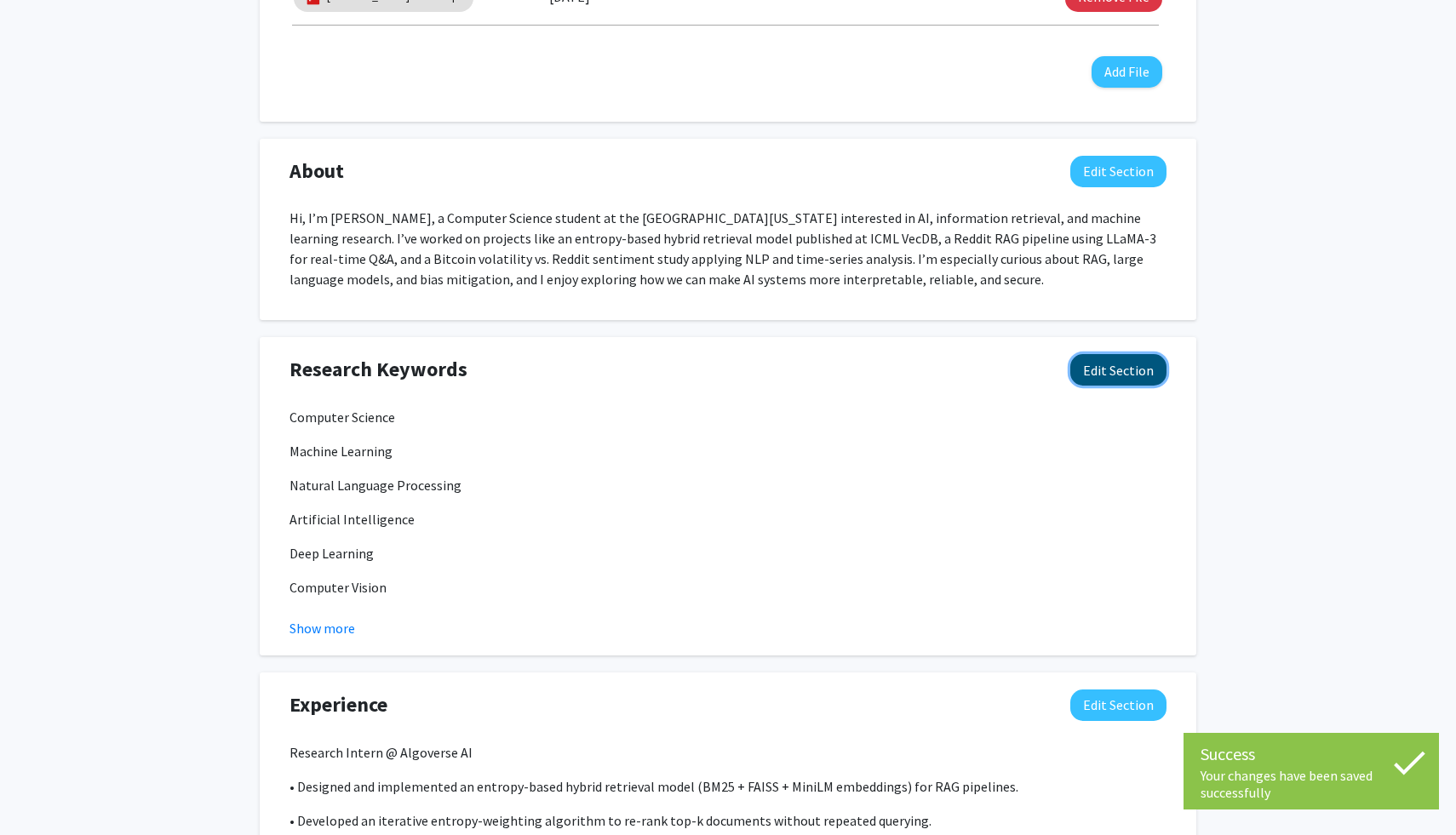
click at [1118, 363] on button "Edit Section" at bounding box center [1117, 370] width 96 height 32
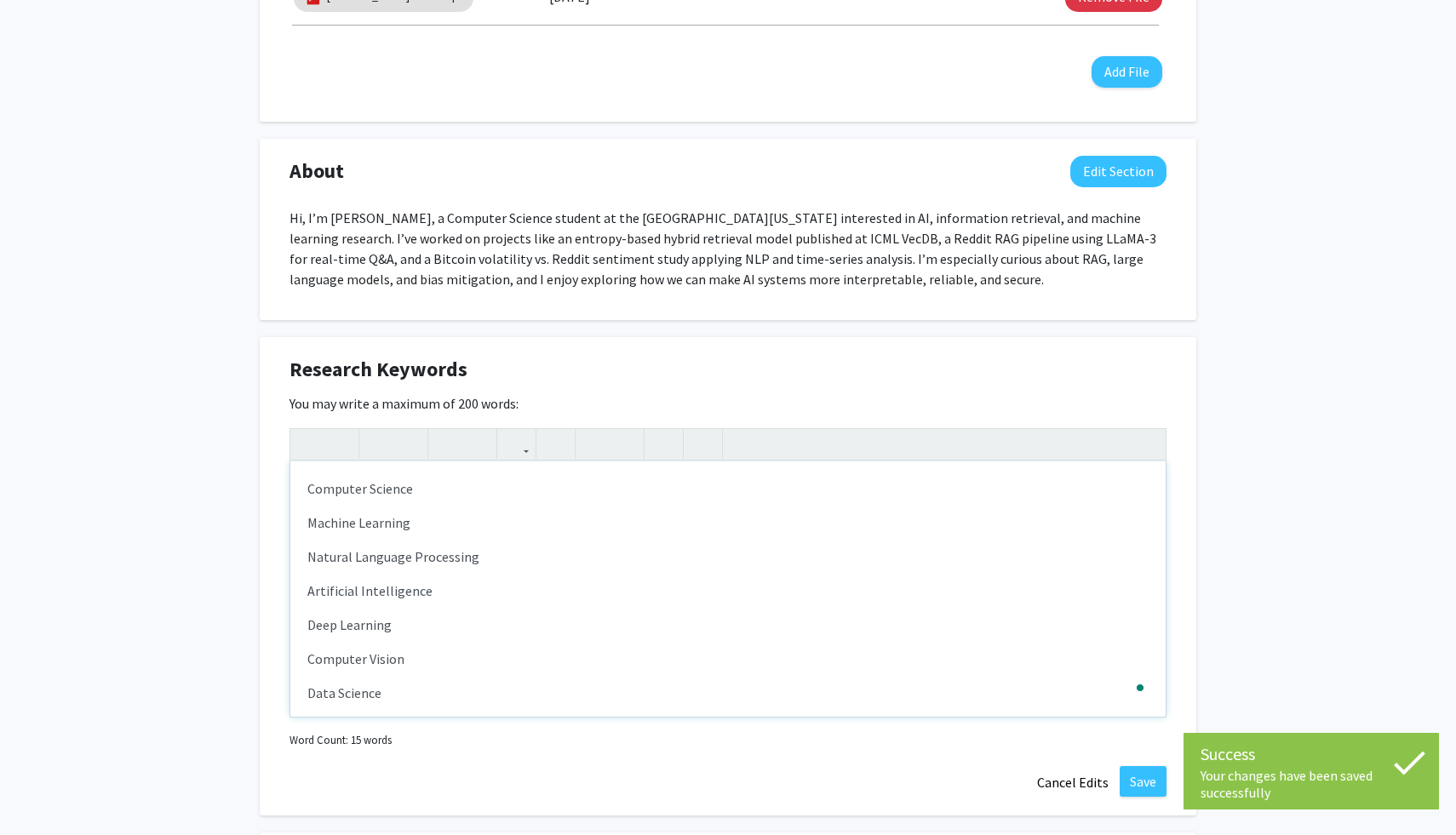
click at [676, 646] on div "Computer Science Machine Learning Natural Language Processing Artificial Intell…" at bounding box center [728, 589] width 875 height 256
click at [591, 678] on div "Computer Science Machine Learning Natural Language Processing Artificial Intell…" at bounding box center [728, 589] width 875 height 256
click at [573, 695] on p "Data Science" at bounding box center [728, 692] width 841 height 20
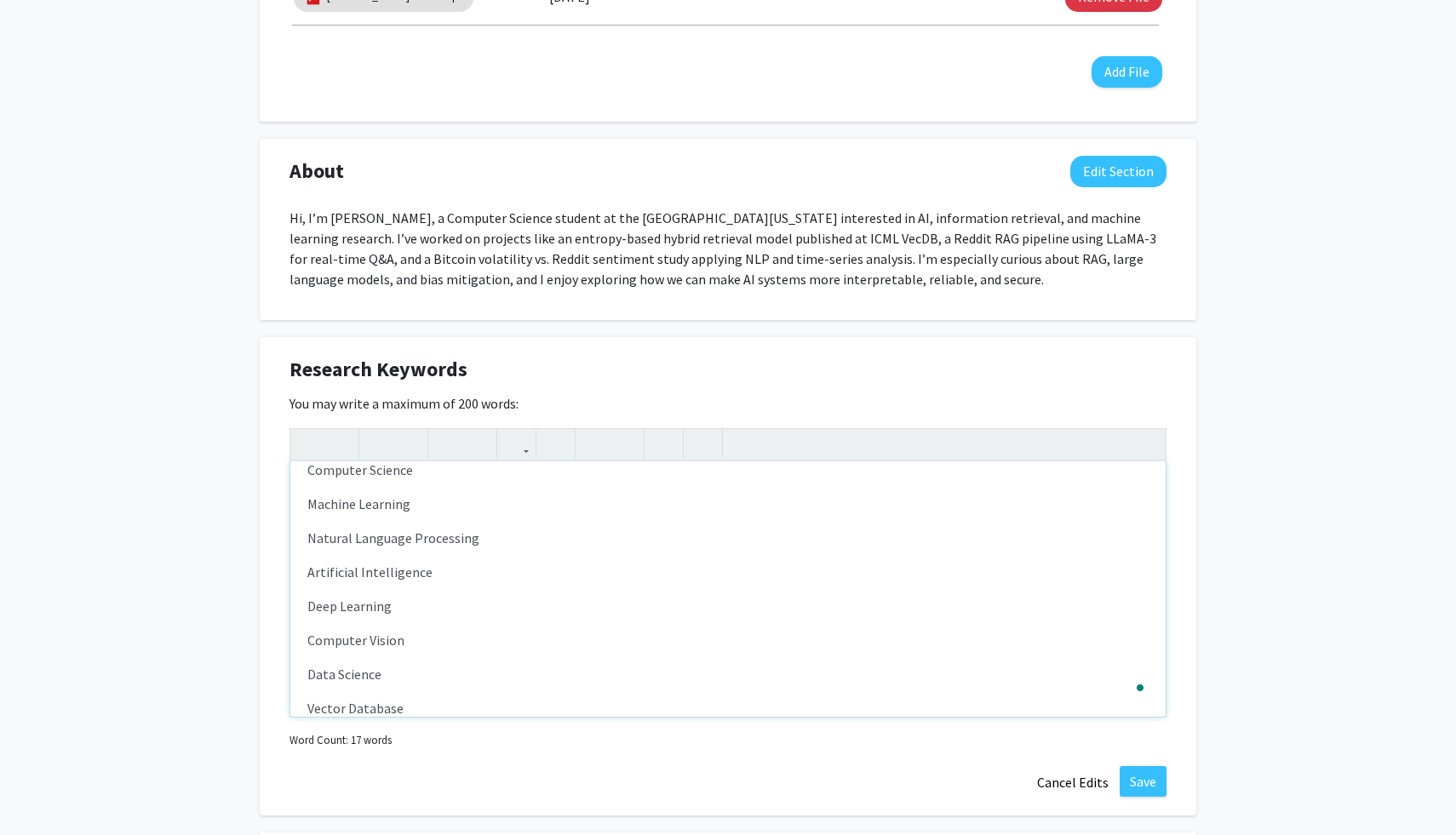
scroll to position [53, 0]
type textarea "<p>Computer Science</p><p>Machine Learning</p><p>Natural Language Processing</p…"
click at [1133, 786] on button "Save" at bounding box center [1142, 781] width 47 height 31
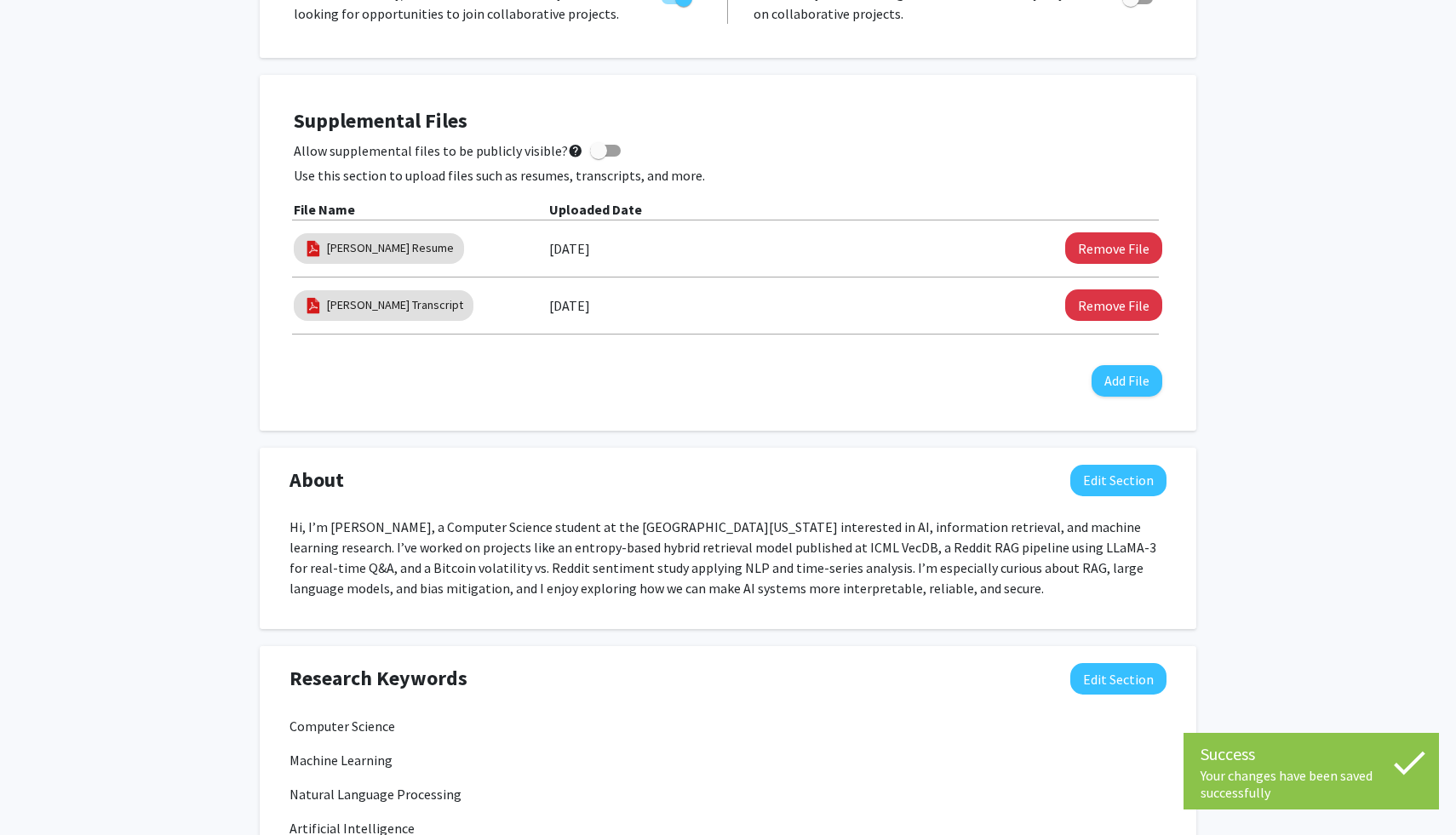
scroll to position [0, 0]
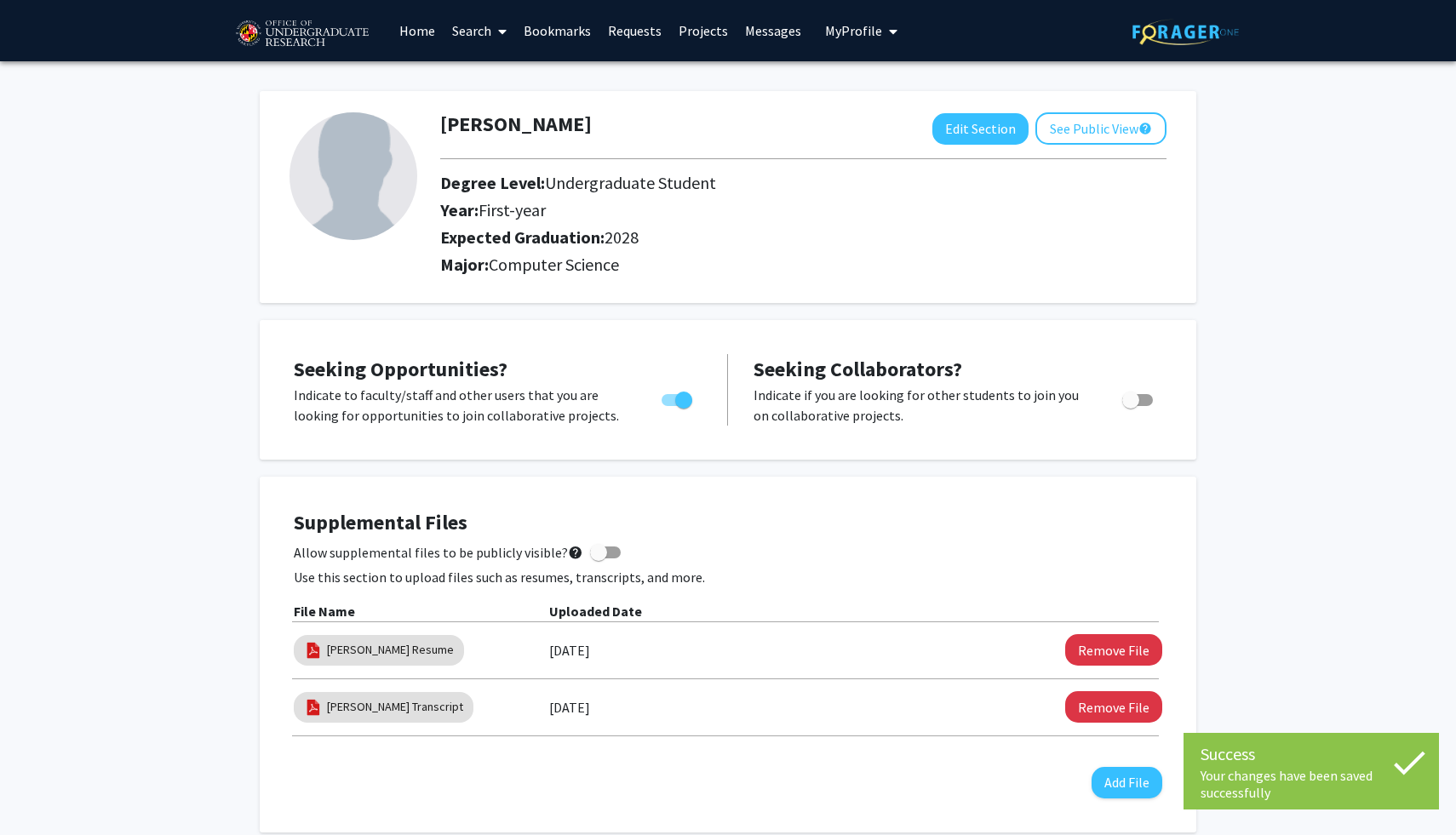
click at [489, 22] on link "Search" at bounding box center [479, 31] width 71 height 60
click at [490, 108] on span "Students" at bounding box center [496, 112] width 104 height 34
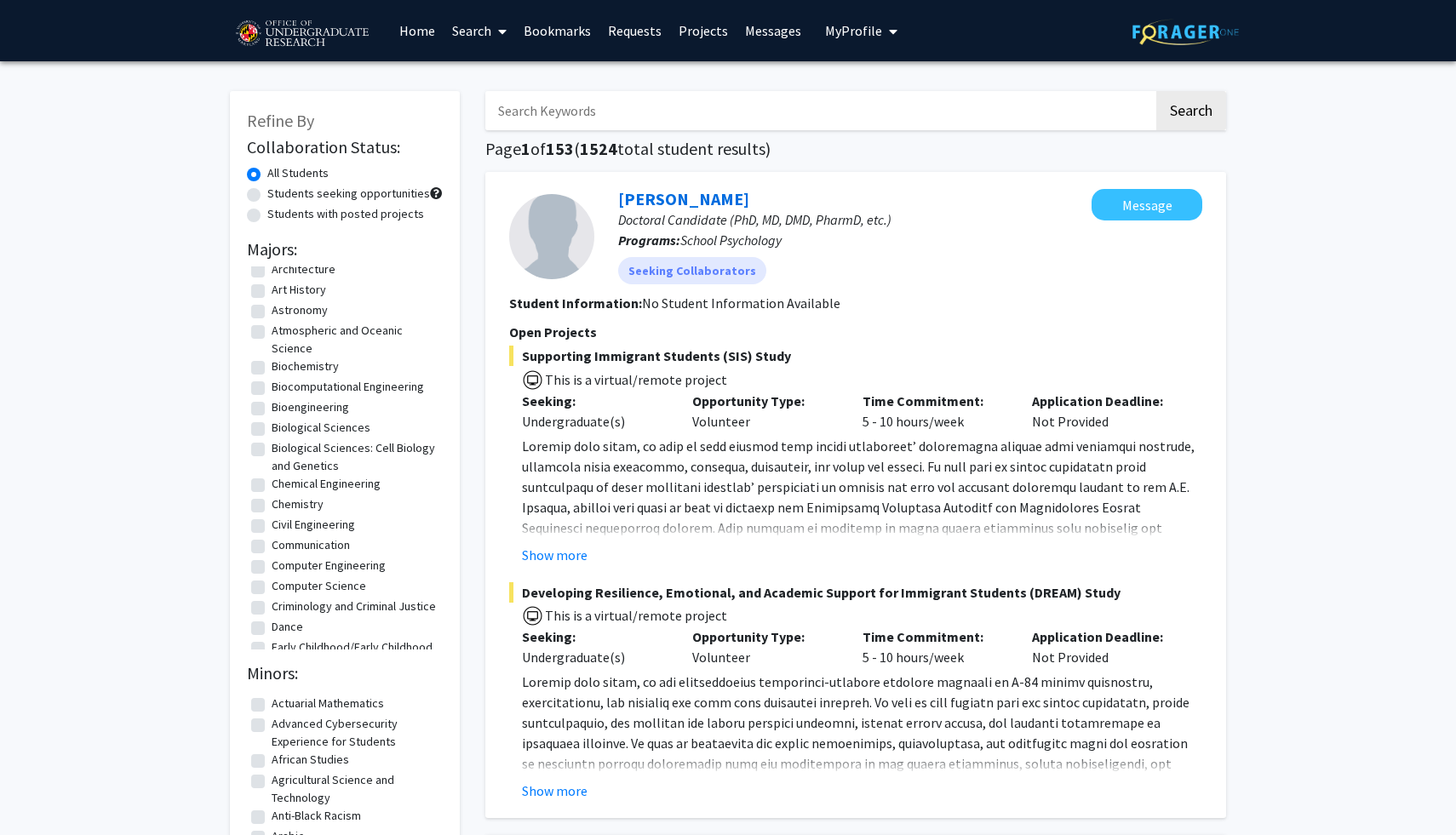
scroll to position [187, 0]
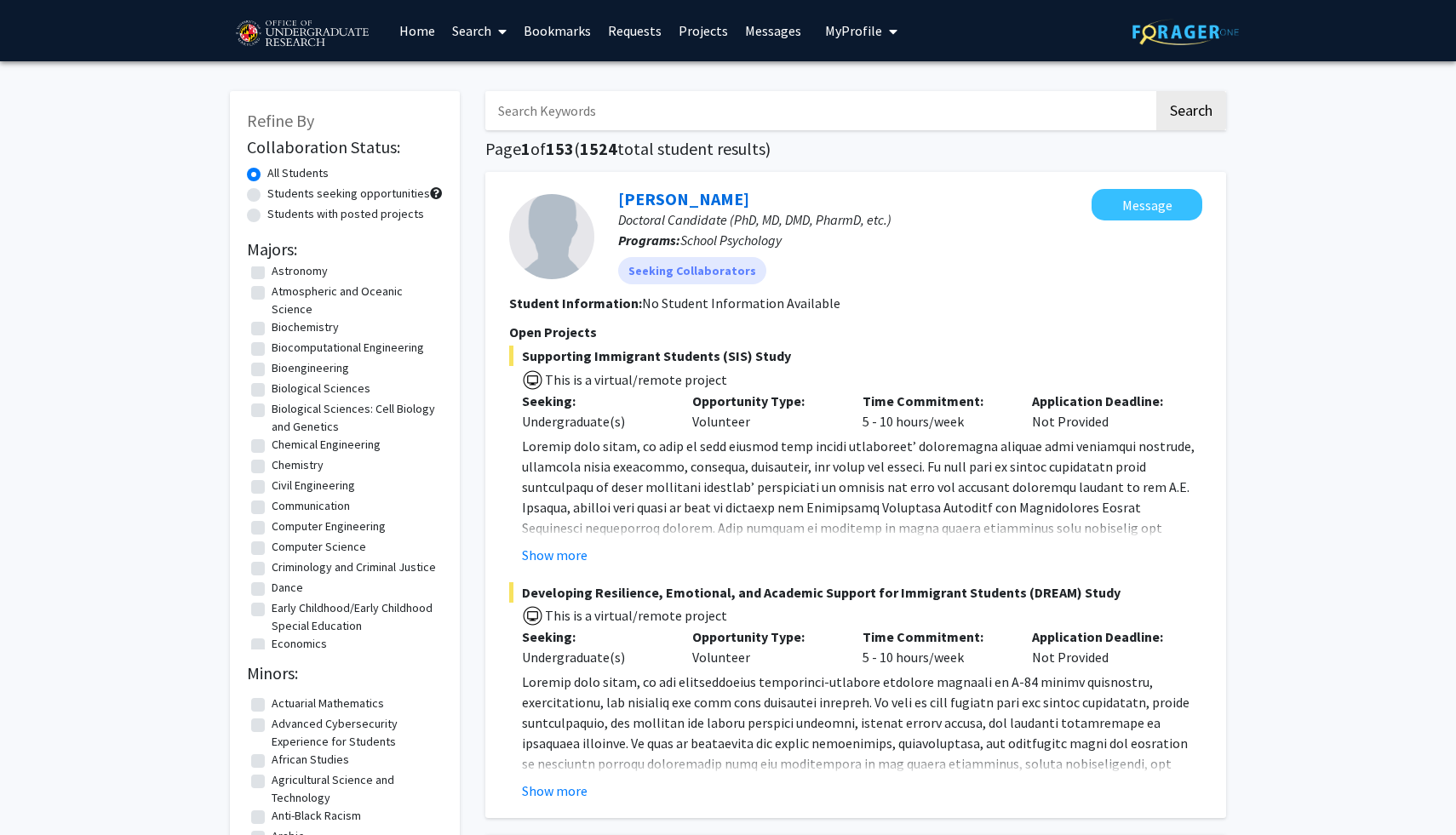
click at [306, 542] on label "Computer Science" at bounding box center [318, 547] width 94 height 18
click at [282, 542] on input "Computer Science" at bounding box center [277, 543] width 11 height 11
checkbox input "true"
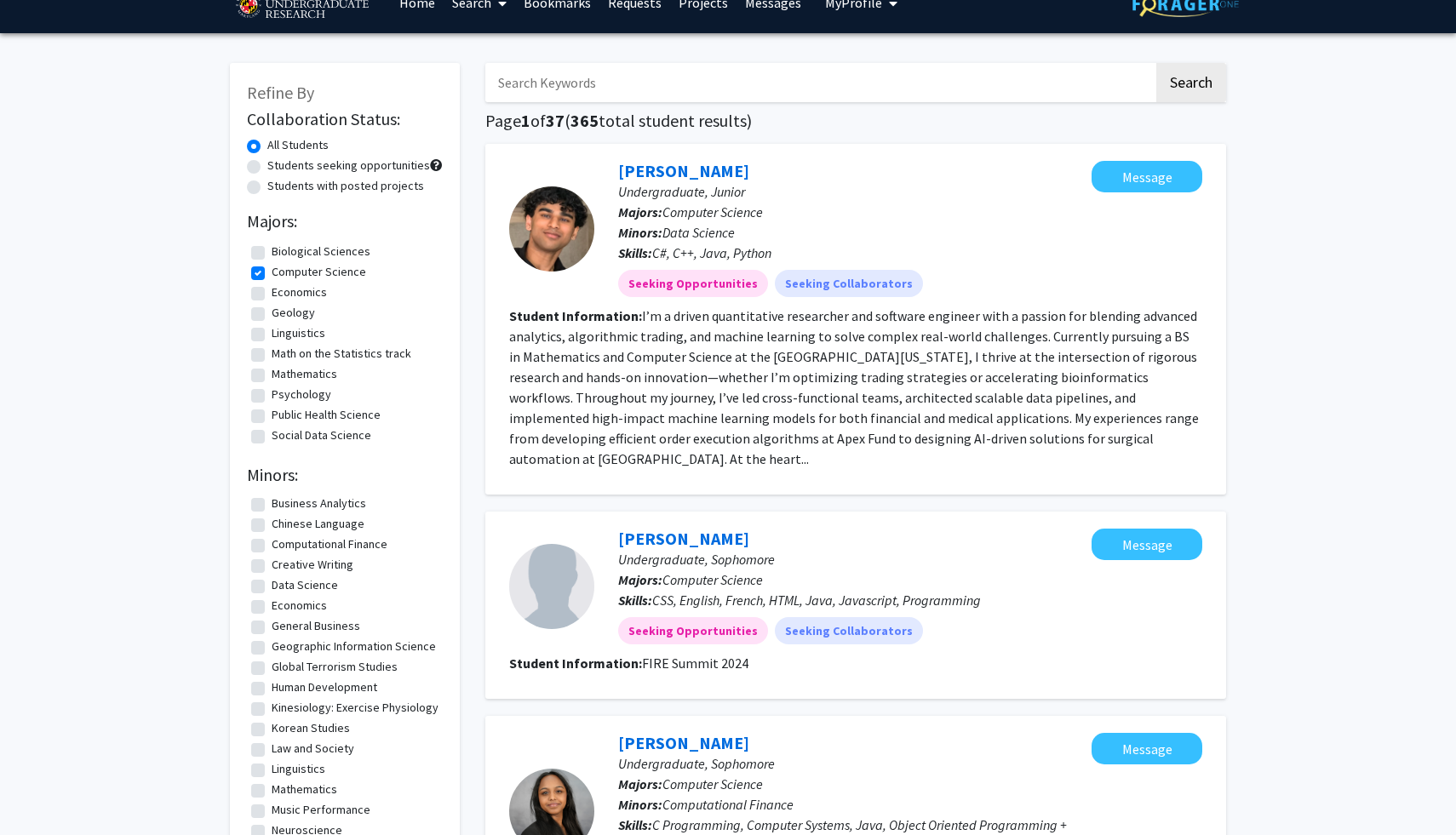
scroll to position [48, 0]
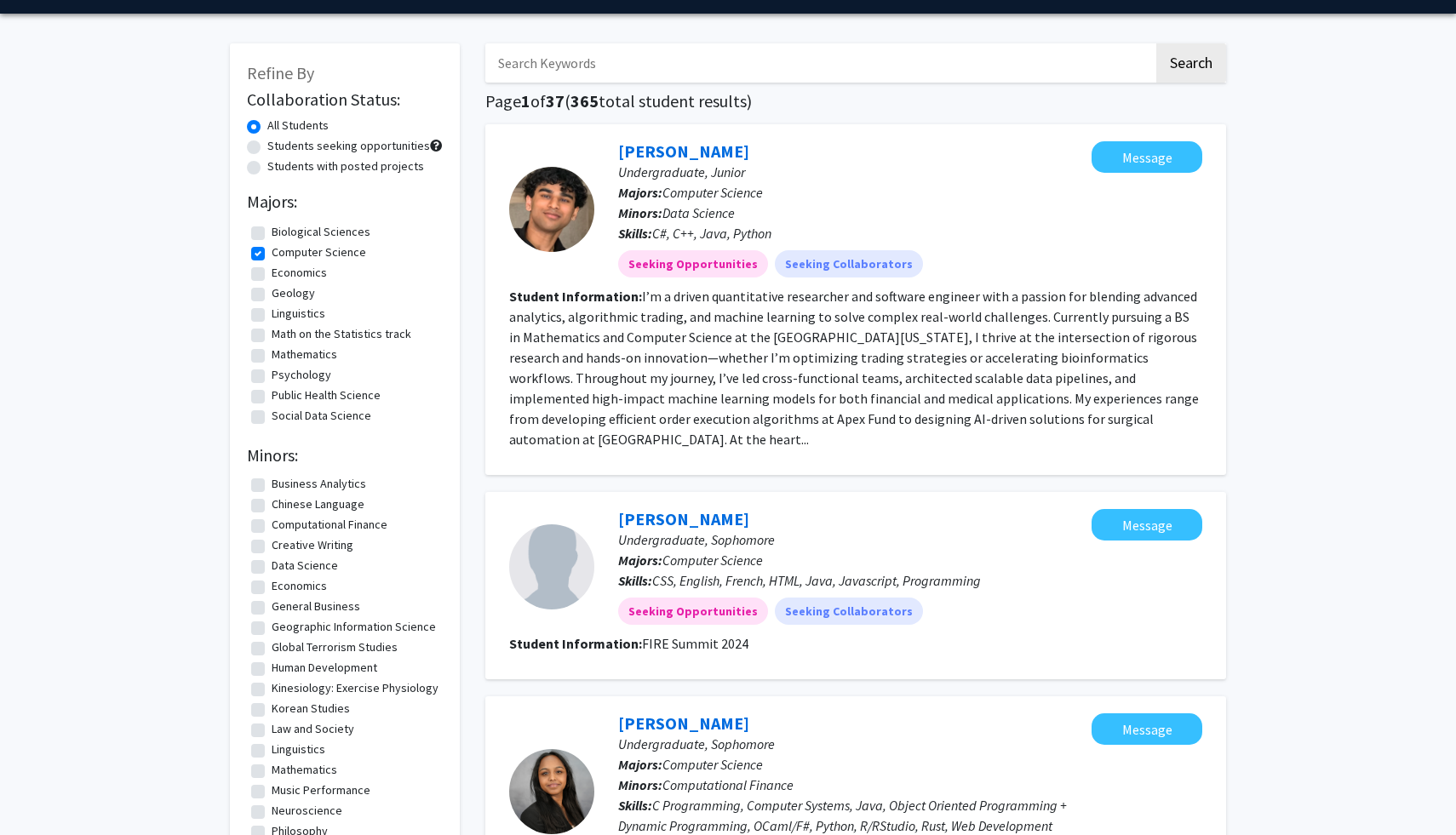
click at [743, 354] on fg-read-more "I’m a driven quantitative researcher and software engineer with a passion for b…" at bounding box center [854, 367] width 690 height 160
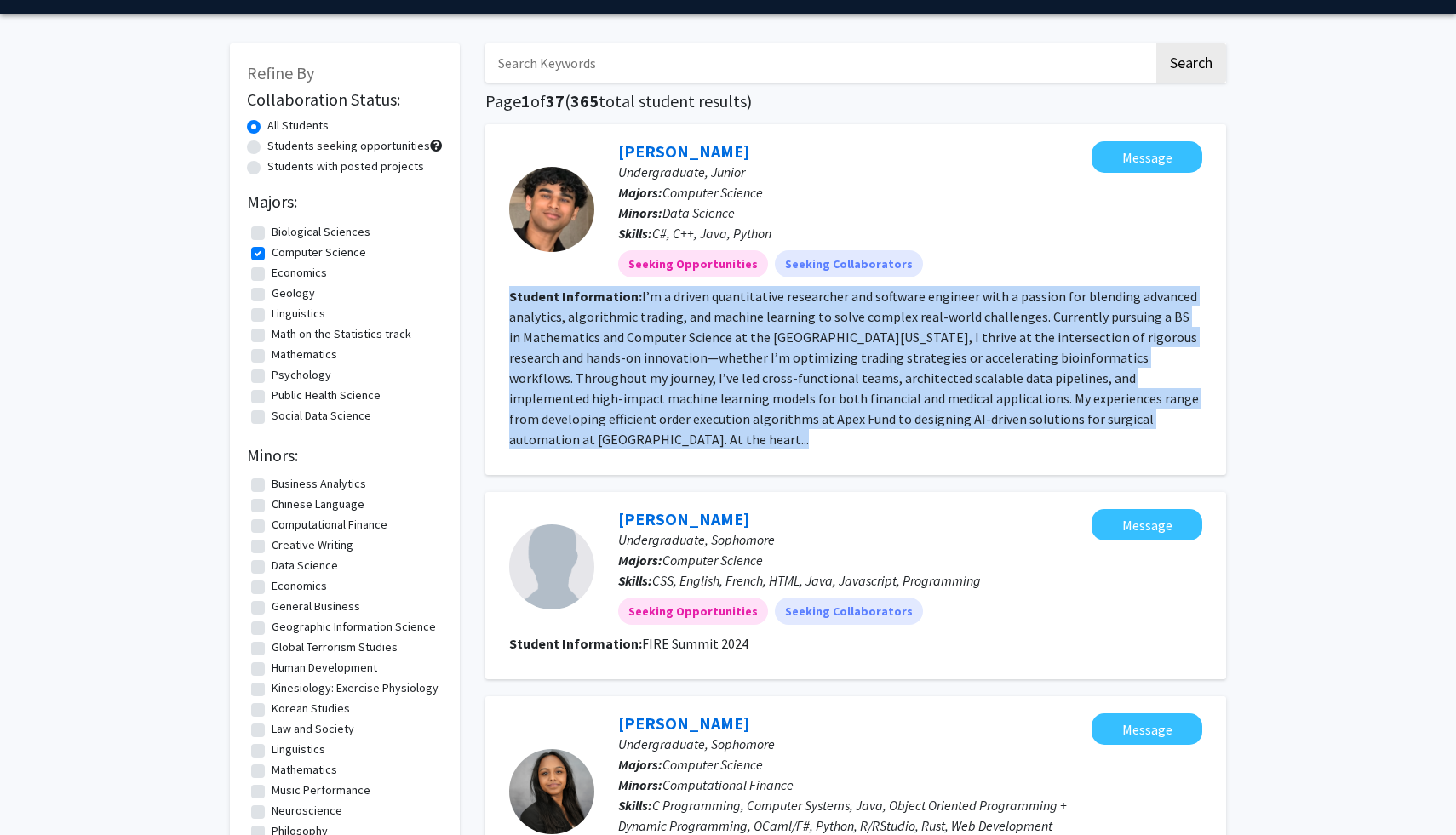
click at [743, 354] on fg-read-more "I’m a driven quantitative researcher and software engineer with a passion for b…" at bounding box center [854, 367] width 690 height 160
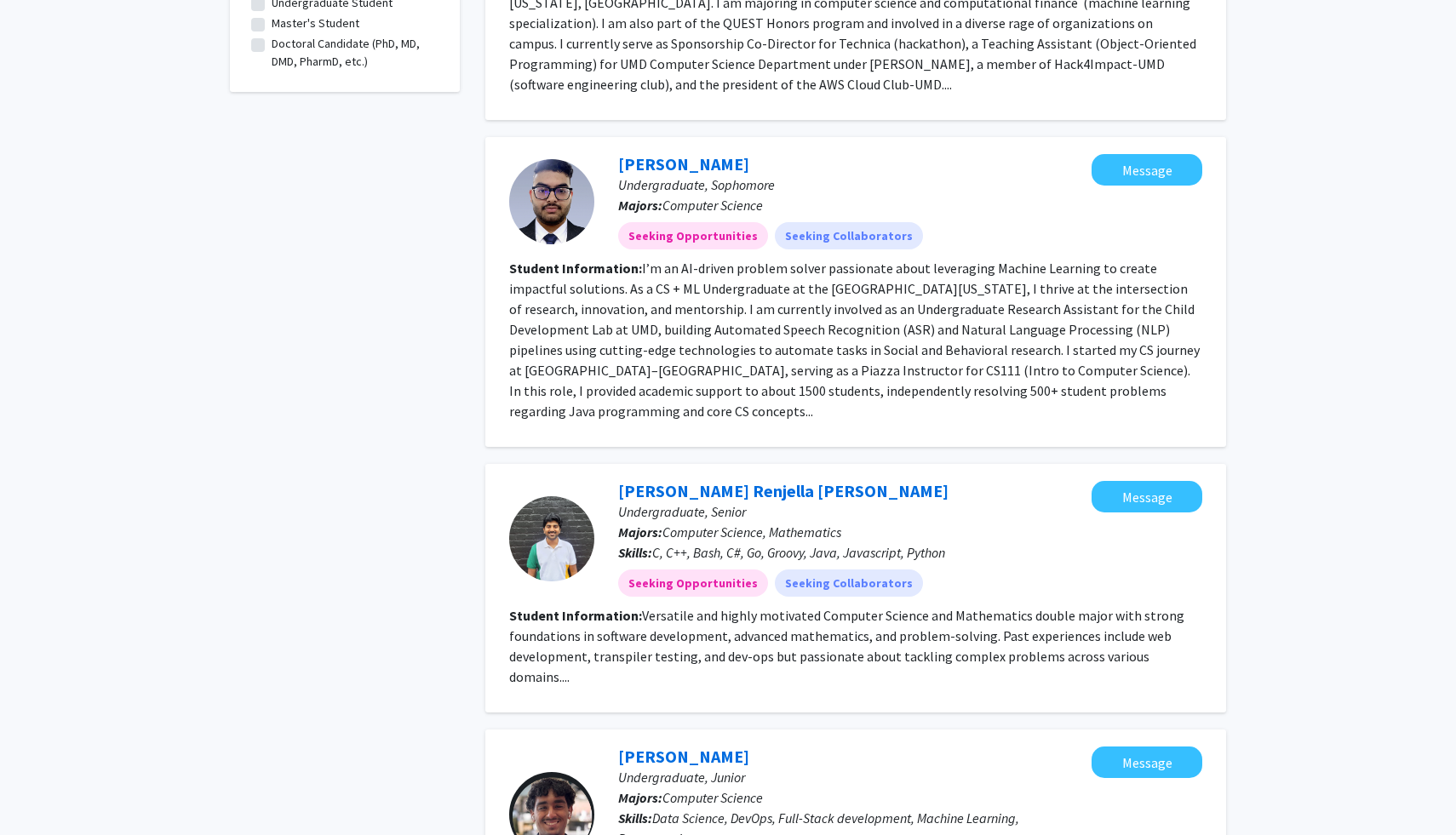
scroll to position [1074, 0]
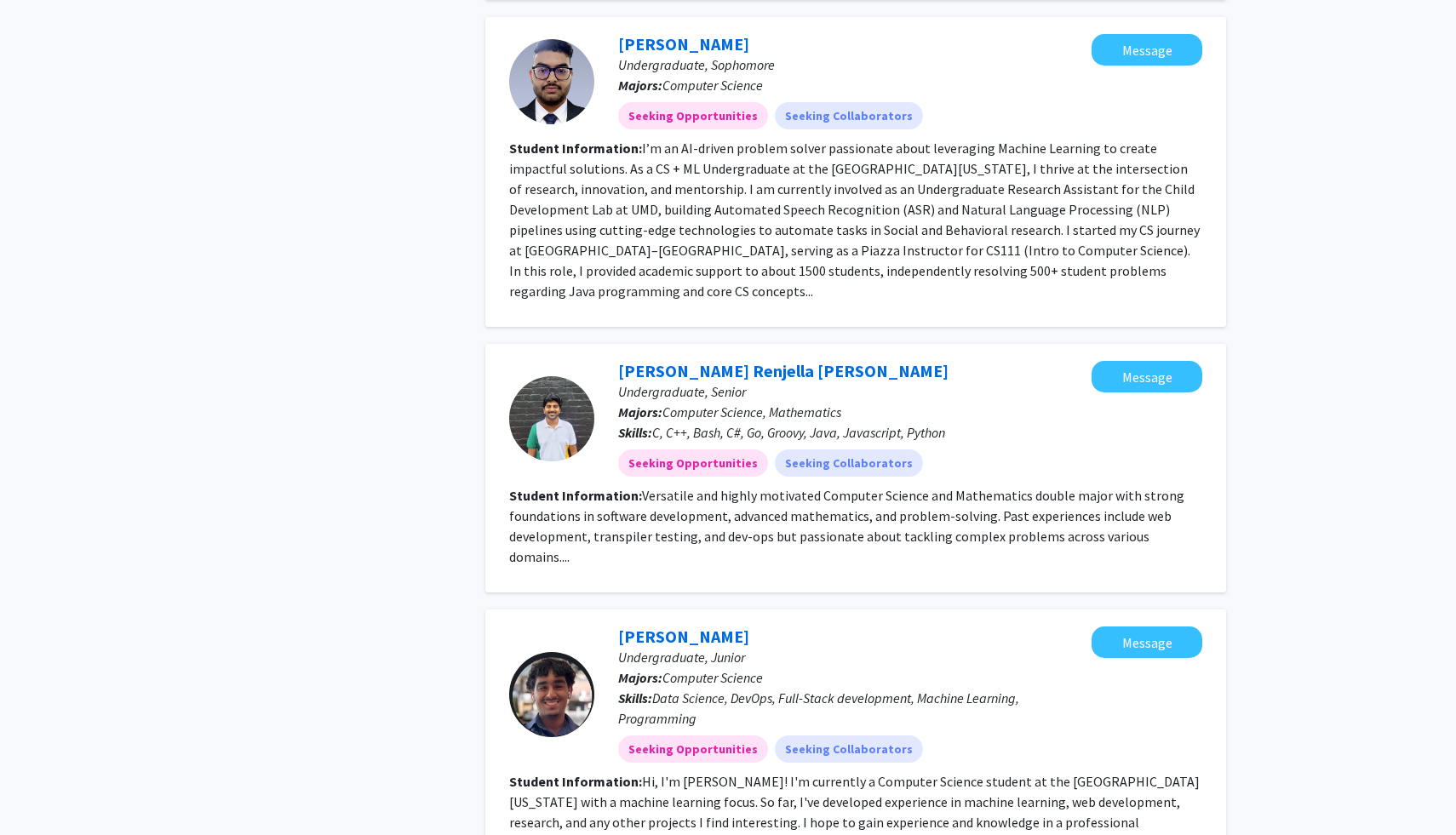
click at [929, 243] on fg-read-more "I’m an AI-driven problem solver passionate about leveraging Machine Learning to…" at bounding box center [854, 219] width 691 height 160
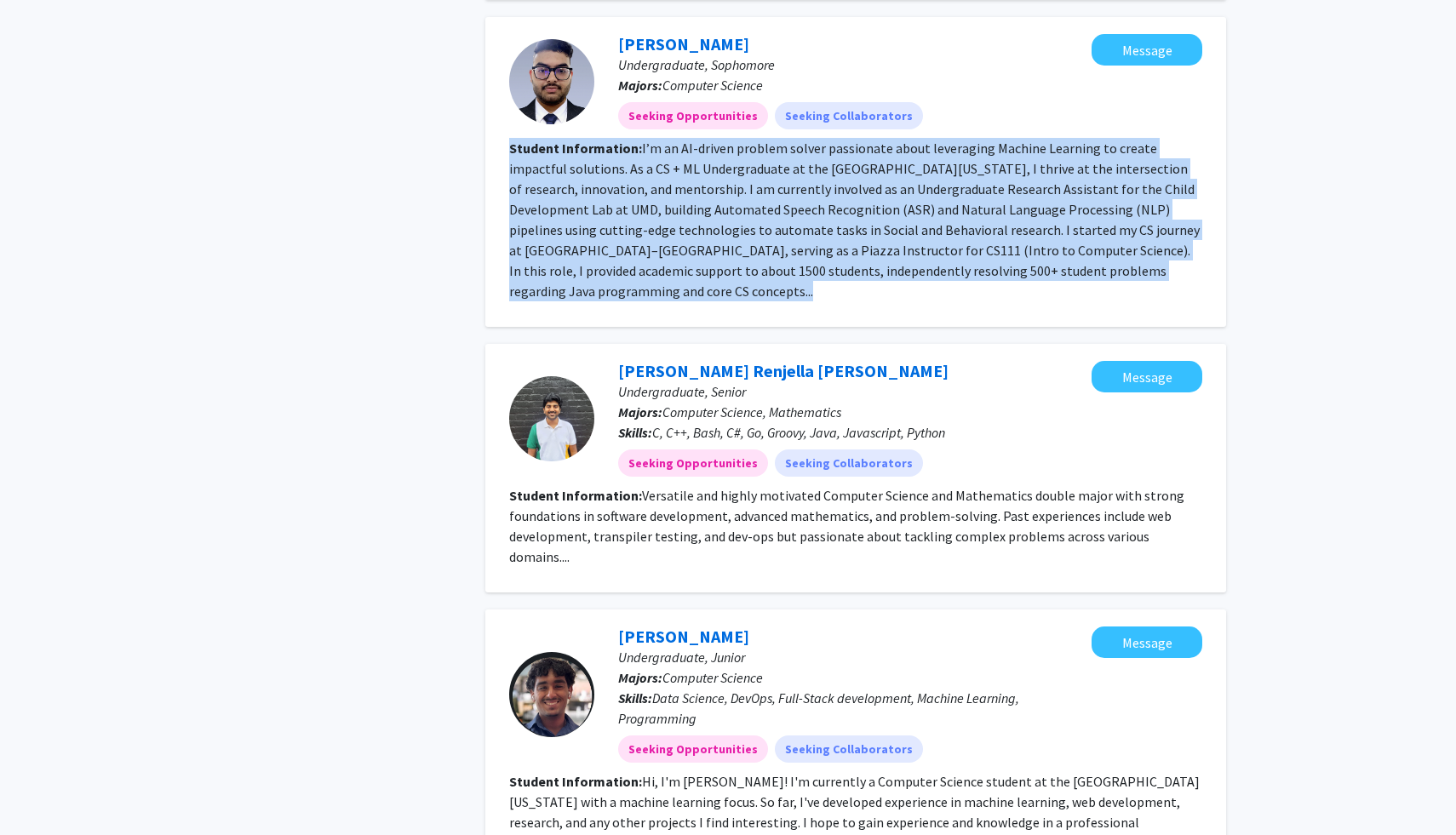
click at [929, 243] on fg-read-more "I’m an AI-driven problem solver passionate about leveraging Machine Learning to…" at bounding box center [854, 219] width 691 height 160
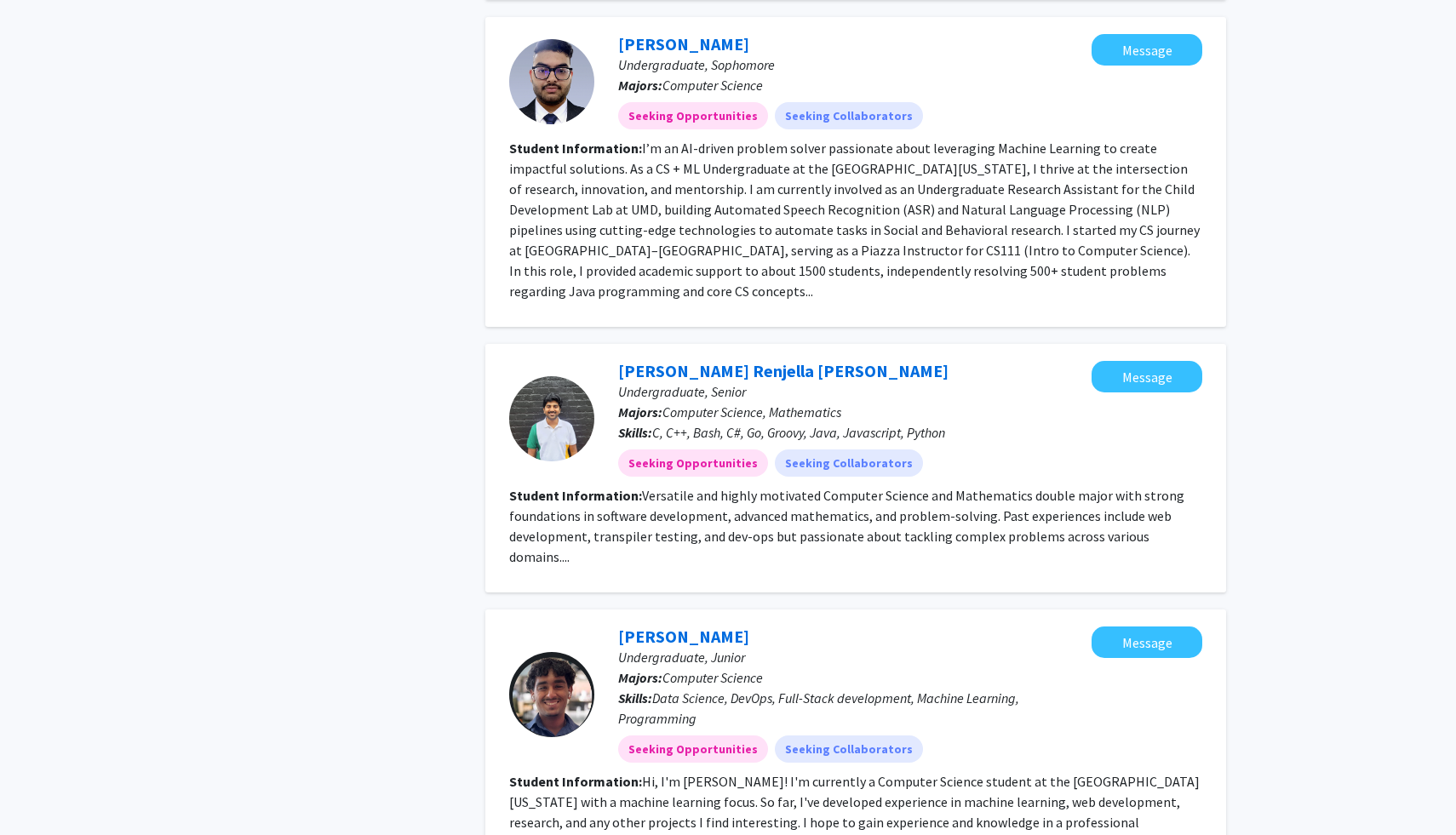
click at [923, 245] on fg-read-more "I’m an AI-driven problem solver passionate about leveraging Machine Learning to…" at bounding box center [854, 219] width 691 height 160
click at [846, 262] on section "Student Information: I’m an AI-driven problem solver passionate about leveragin…" at bounding box center [855, 219] width 693 height 163
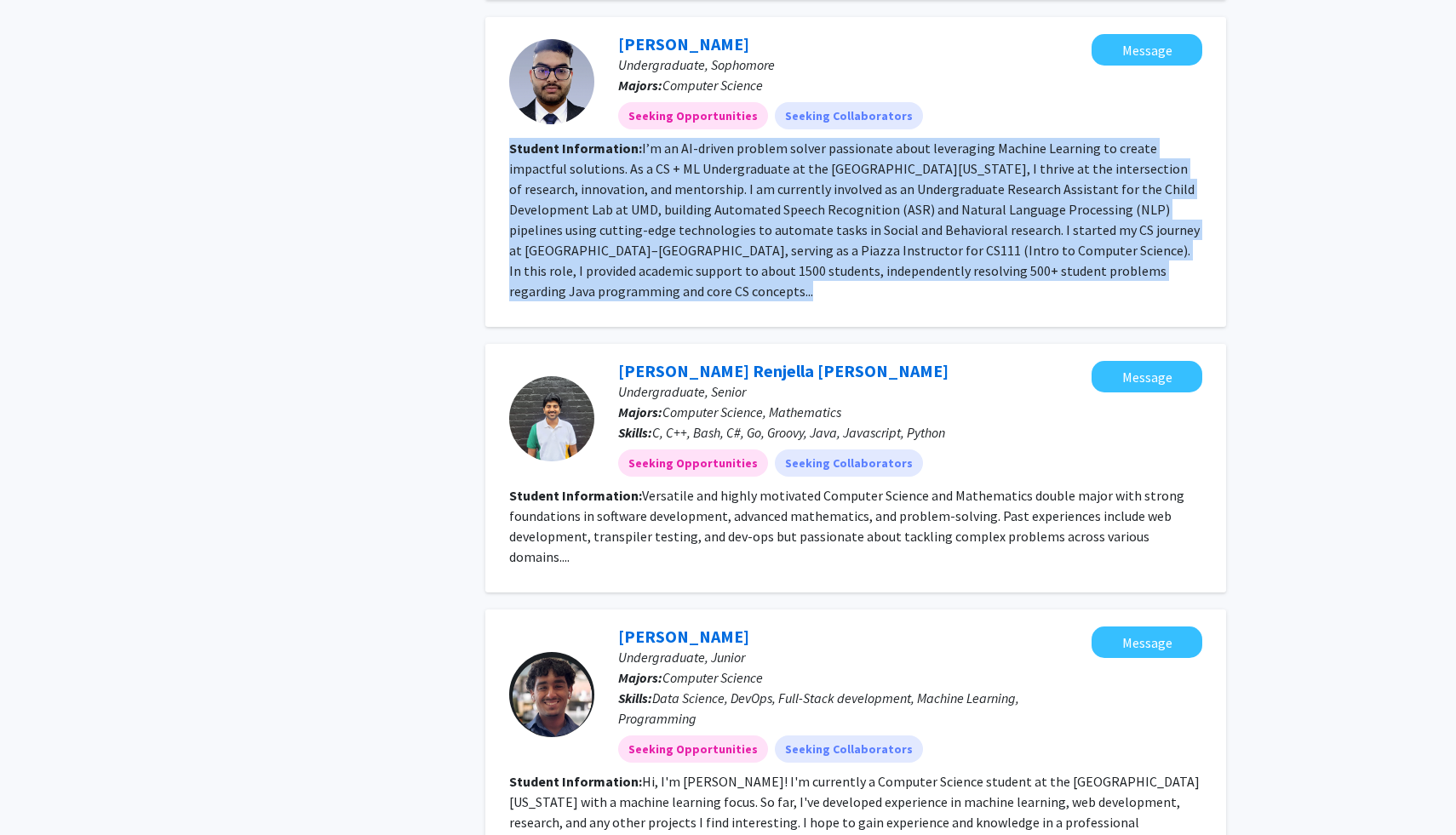
click at [846, 262] on section "Student Information: I’m an AI-driven problem solver passionate about leveragin…" at bounding box center [855, 219] width 693 height 163
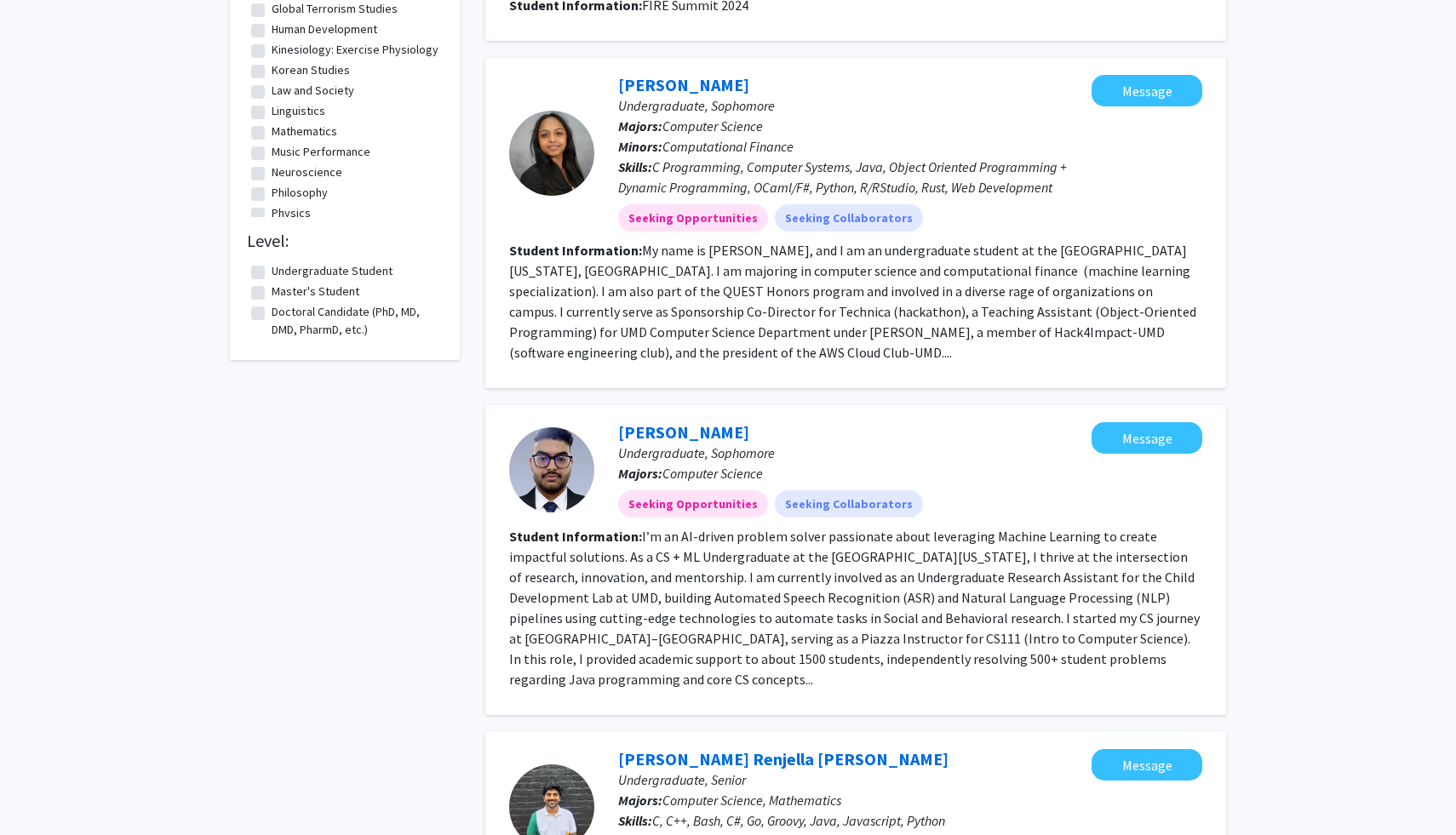
scroll to position [684, 0]
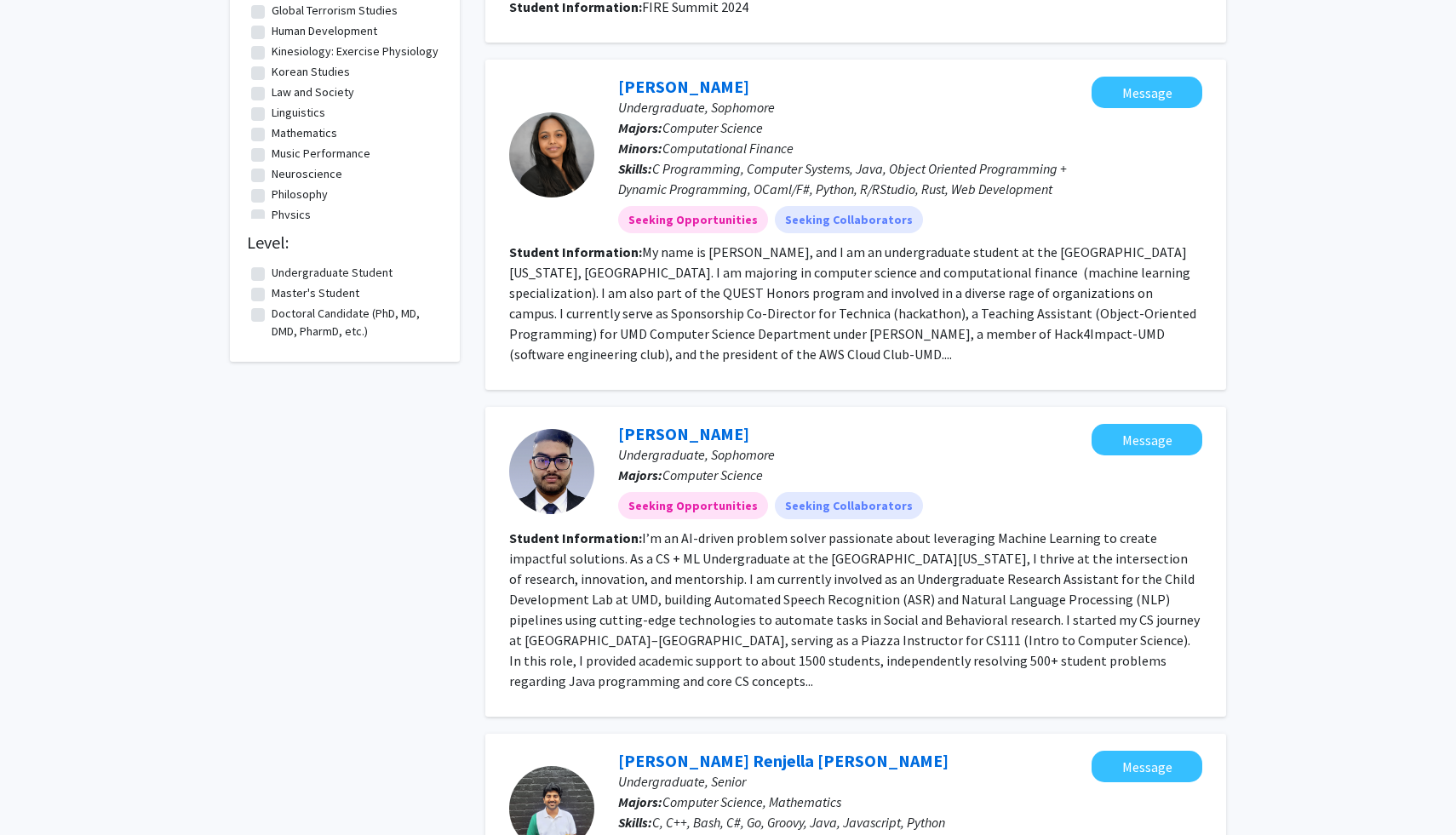
click at [272, 311] on label "Doctoral Candidate (PhD, MD, DMD, PharmD, etc.)" at bounding box center [355, 323] width 167 height 36
click at [272, 311] on input "Doctoral Candidate (PhD, MD, DMD, PharmD, etc.)" at bounding box center [277, 310] width 11 height 11
checkbox input "true"
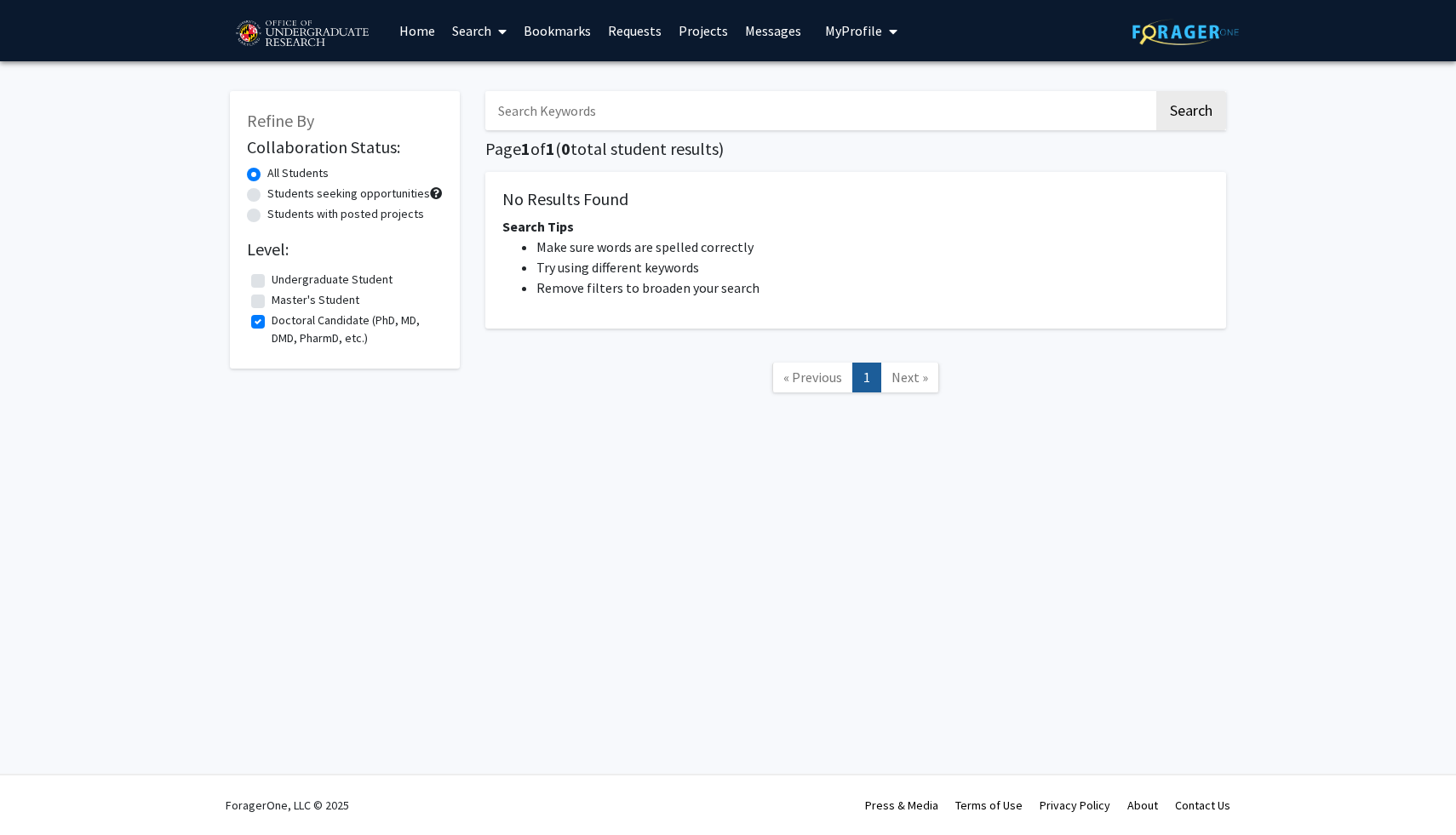
click at [272, 302] on label "Master's Student" at bounding box center [315, 300] width 87 height 18
click at [272, 302] on input "Master's Student" at bounding box center [277, 296] width 11 height 11
click at [272, 297] on label "Master's Student" at bounding box center [315, 300] width 87 height 18
click at [272, 297] on input "Master's Student" at bounding box center [277, 296] width 11 height 11
click at [272, 307] on label "Master's Student" at bounding box center [315, 300] width 87 height 18
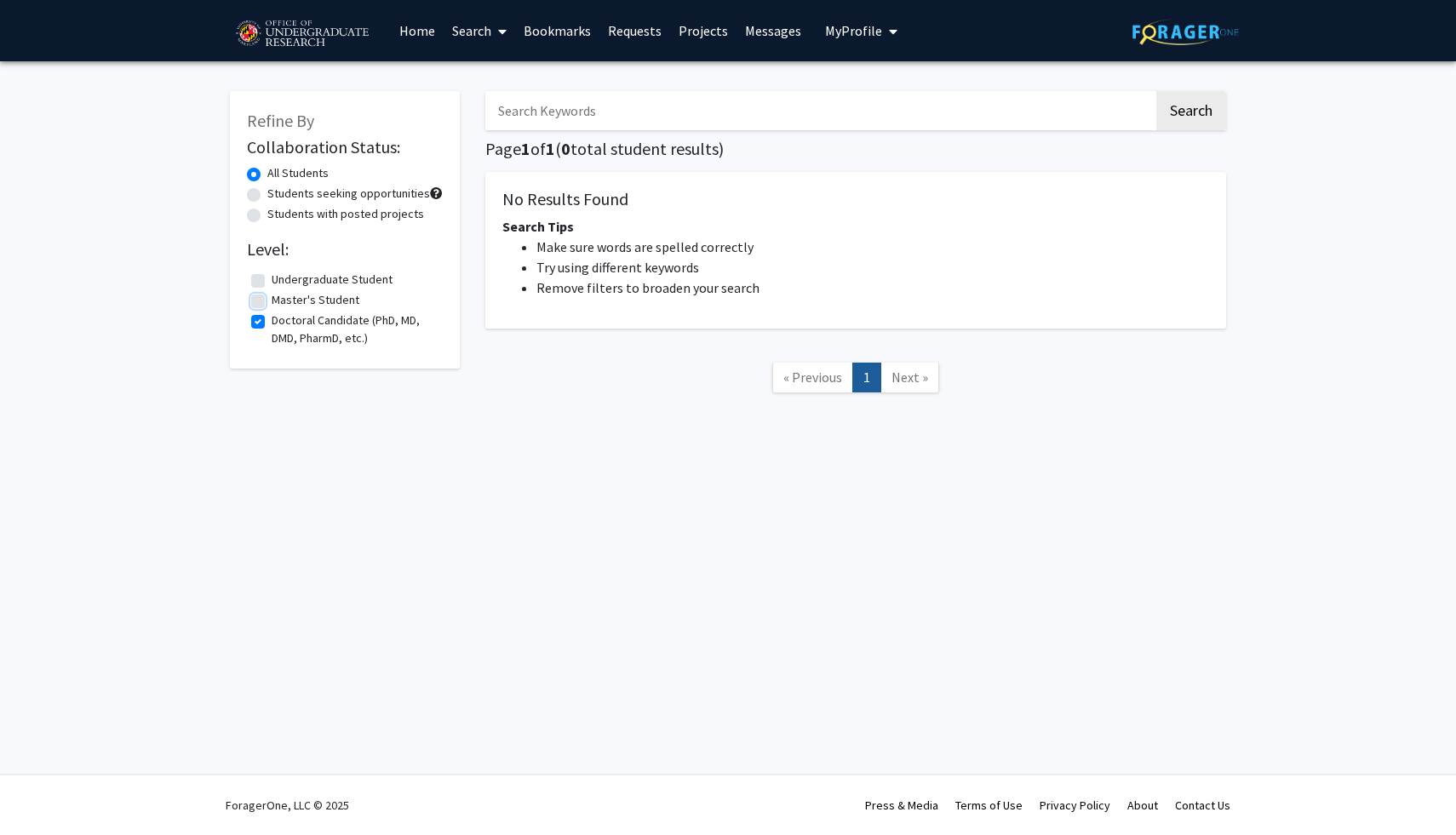
click at [272, 302] on input "Master's Student" at bounding box center [277, 296] width 11 height 11
checkbox input "true"
click at [272, 317] on label "Doctoral Candidate (PhD, MD, DMD, PharmD, etc.)" at bounding box center [355, 329] width 167 height 36
click at [272, 317] on input "Doctoral Candidate (PhD, MD, DMD, PharmD, etc.)" at bounding box center [277, 317] width 11 height 11
checkbox input "false"
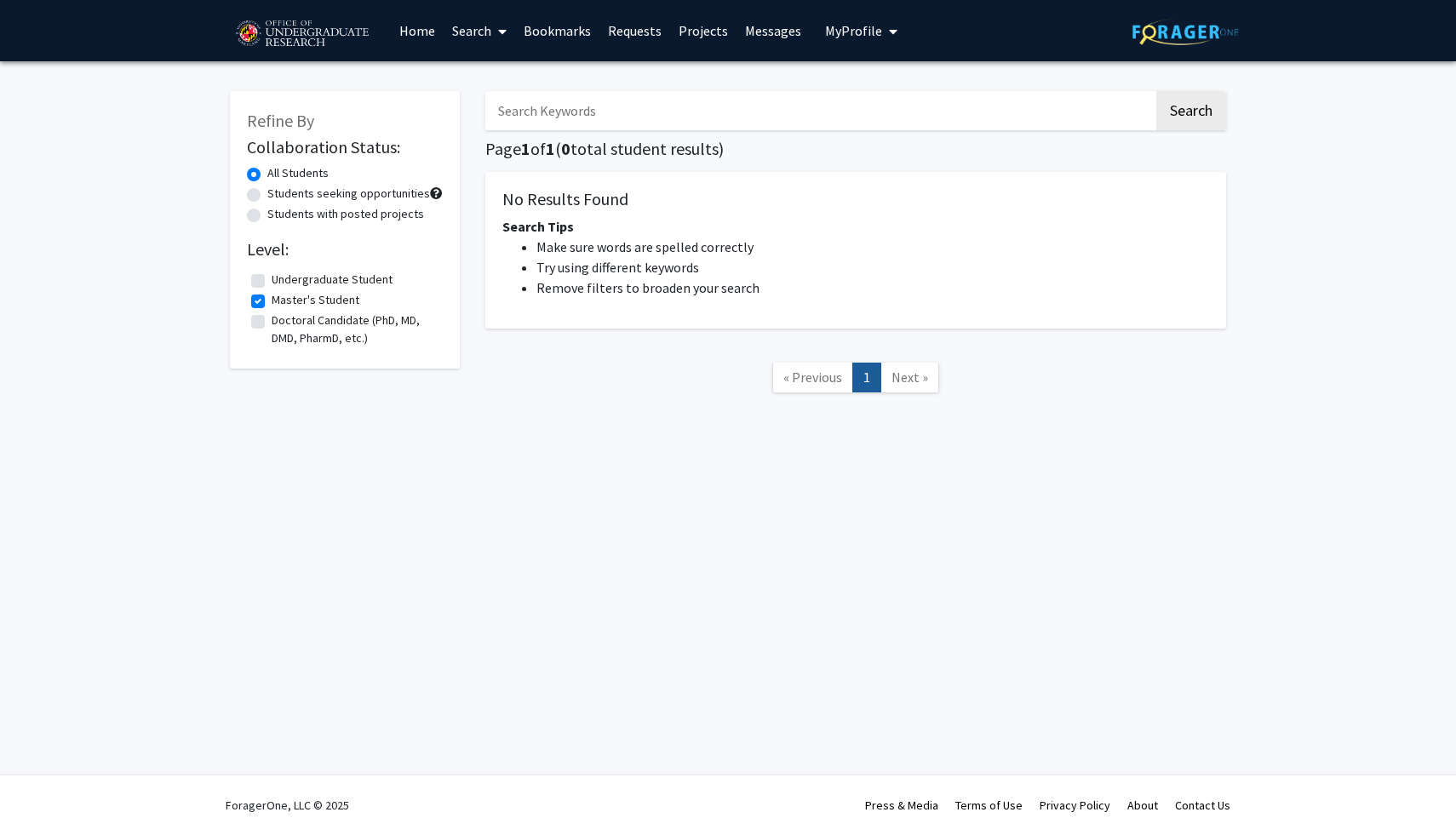
click at [272, 306] on label "Master's Student" at bounding box center [315, 300] width 87 height 18
click at [272, 302] on input "Master's Student" at bounding box center [277, 296] width 11 height 11
checkbox input "false"
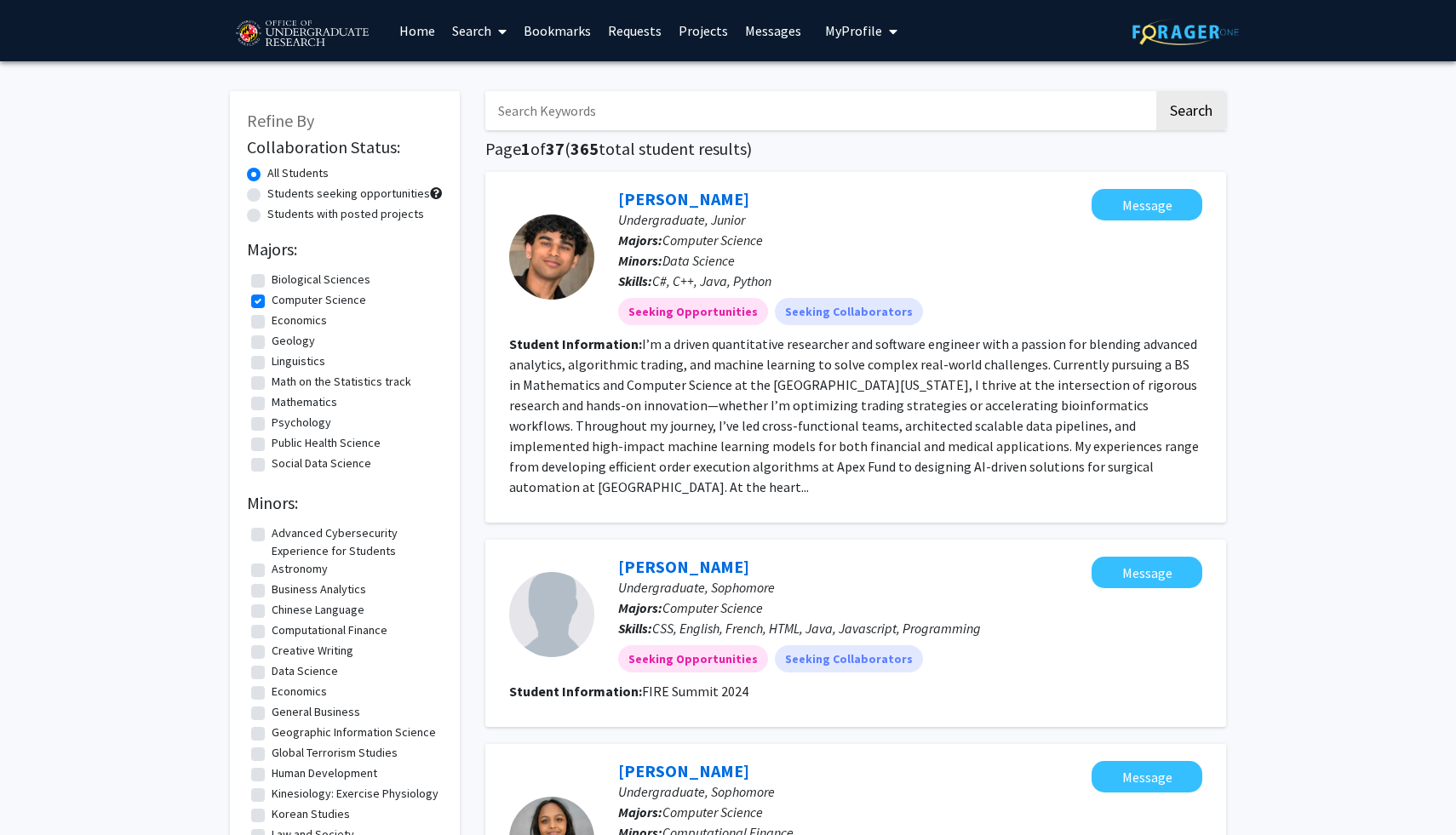
click at [272, 302] on label "Computer Science" at bounding box center [318, 300] width 94 height 18
click at [272, 302] on input "Computer Science" at bounding box center [277, 296] width 11 height 11
checkbox input "false"
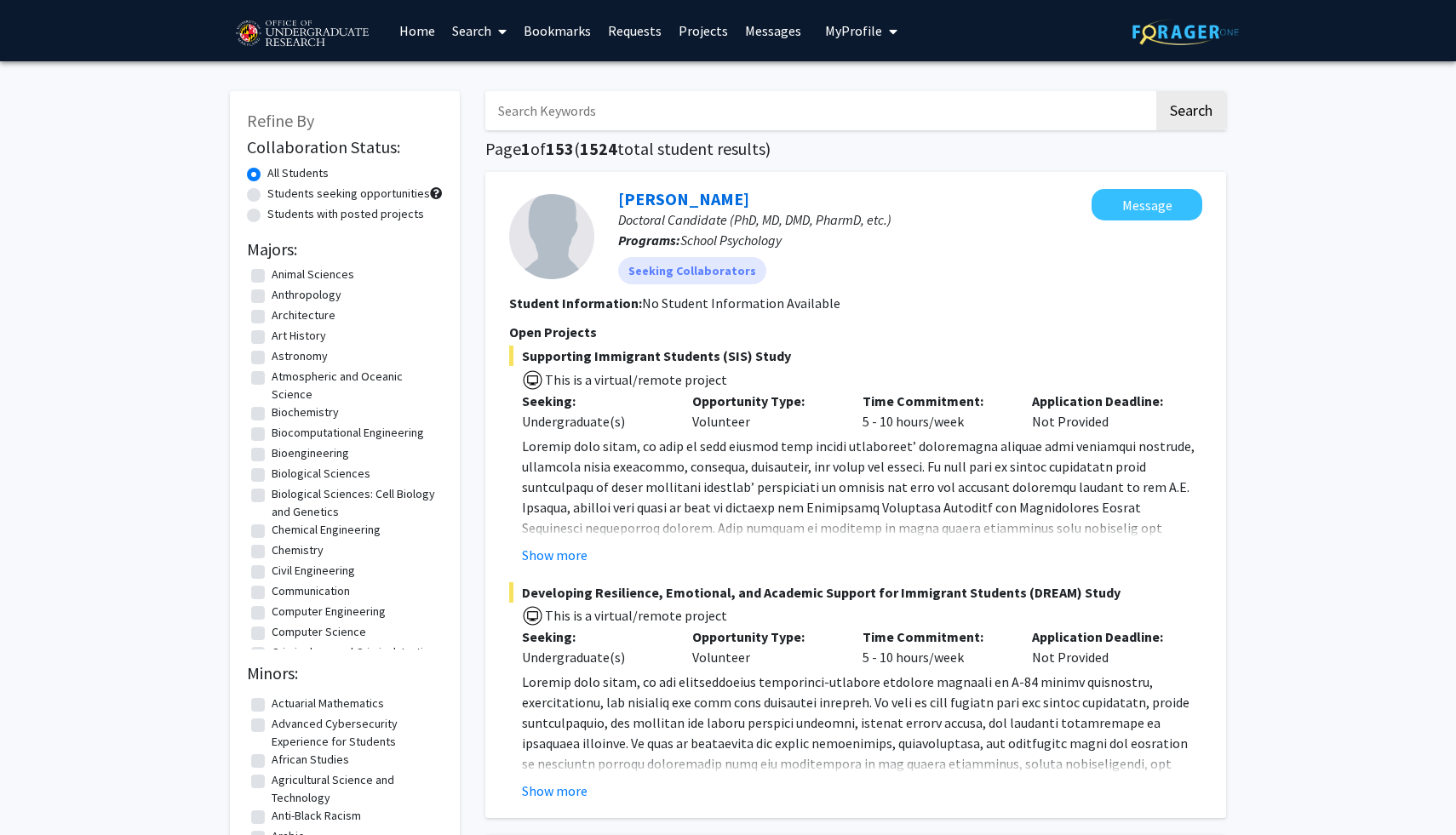
scroll to position [120, 0]
click at [272, 614] on label "Computer Science" at bounding box center [318, 614] width 94 height 18
click at [272, 614] on input "Computer Science" at bounding box center [277, 610] width 11 height 11
checkbox input "true"
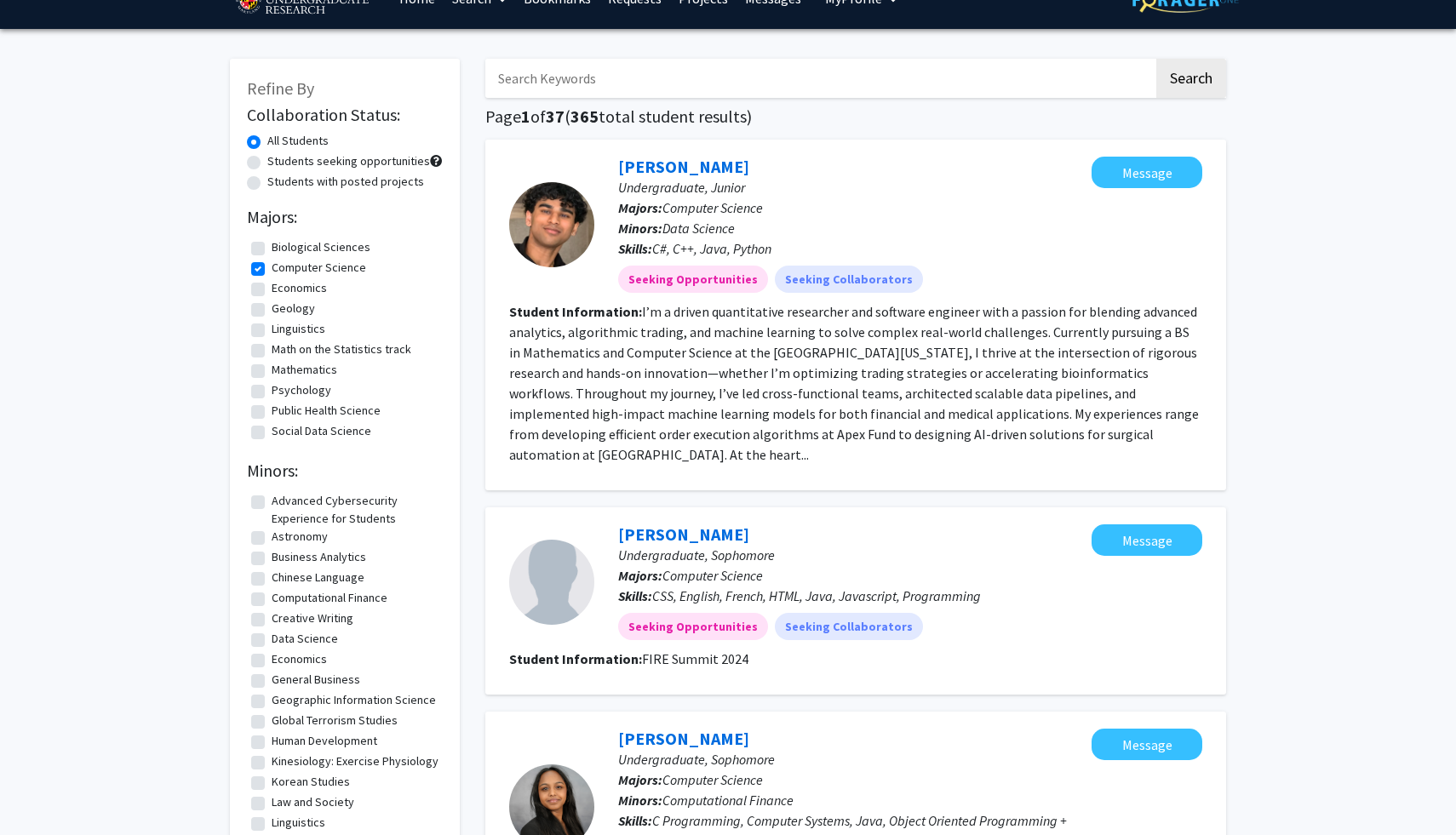
scroll to position [37, 0]
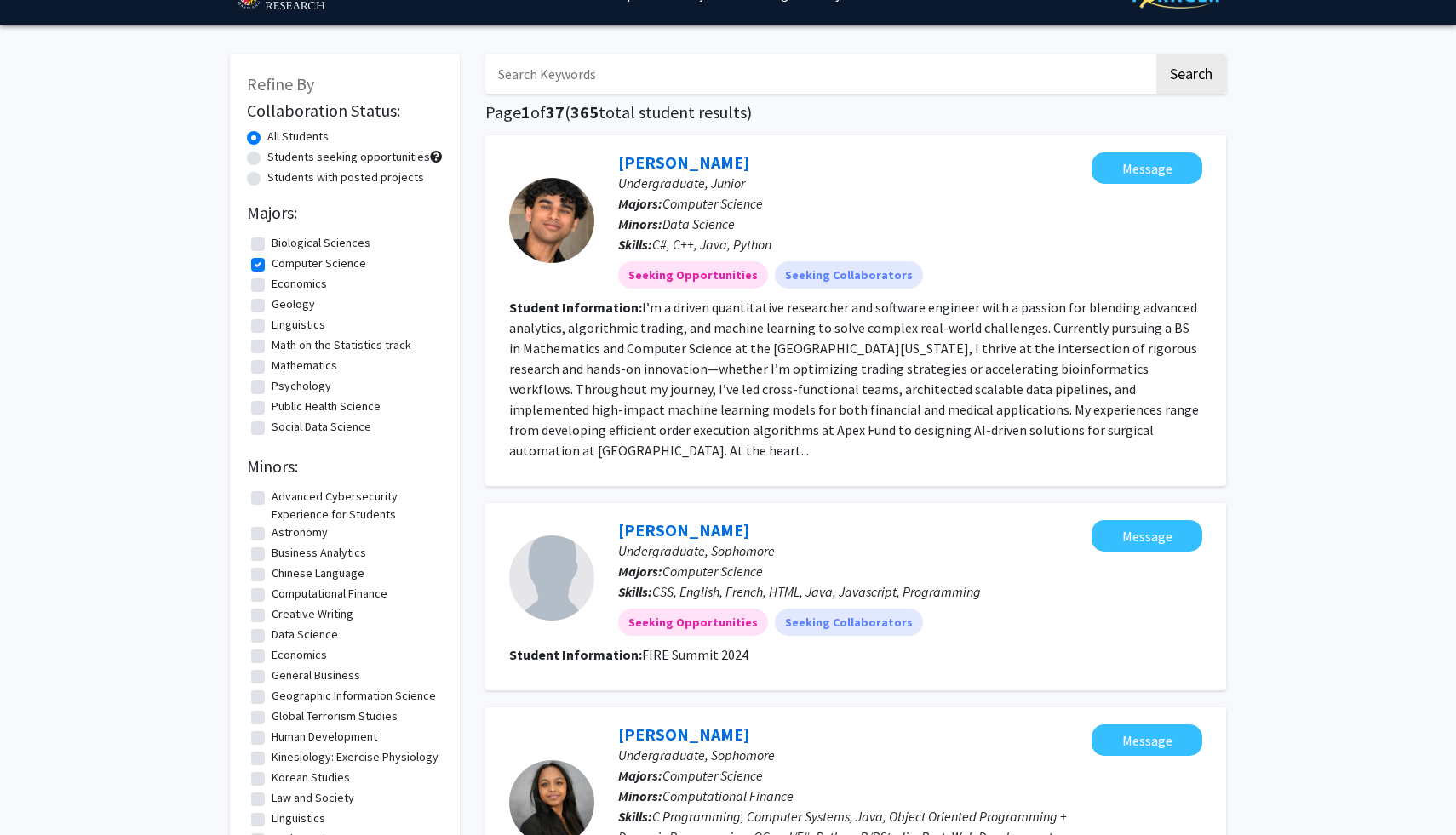
click at [272, 365] on label "Mathematics" at bounding box center [304, 365] width 65 height 18
click at [272, 365] on input "Mathematics" at bounding box center [277, 362] width 11 height 11
checkbox input "true"
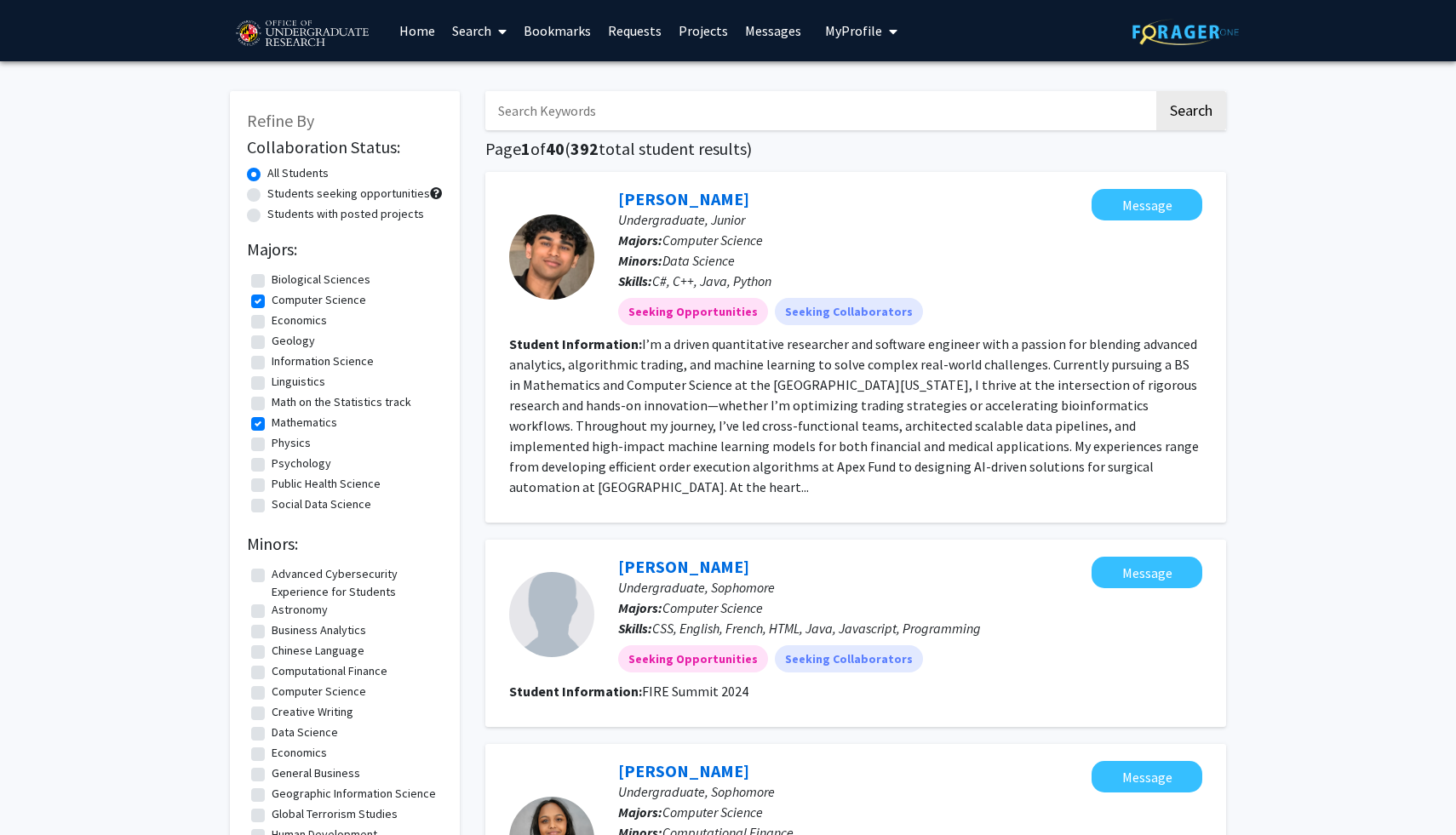
click at [272, 400] on label "Math on the Statistics track" at bounding box center [341, 402] width 139 height 18
click at [272, 400] on input "Math on the Statistics track" at bounding box center [277, 399] width 11 height 11
checkbox input "true"
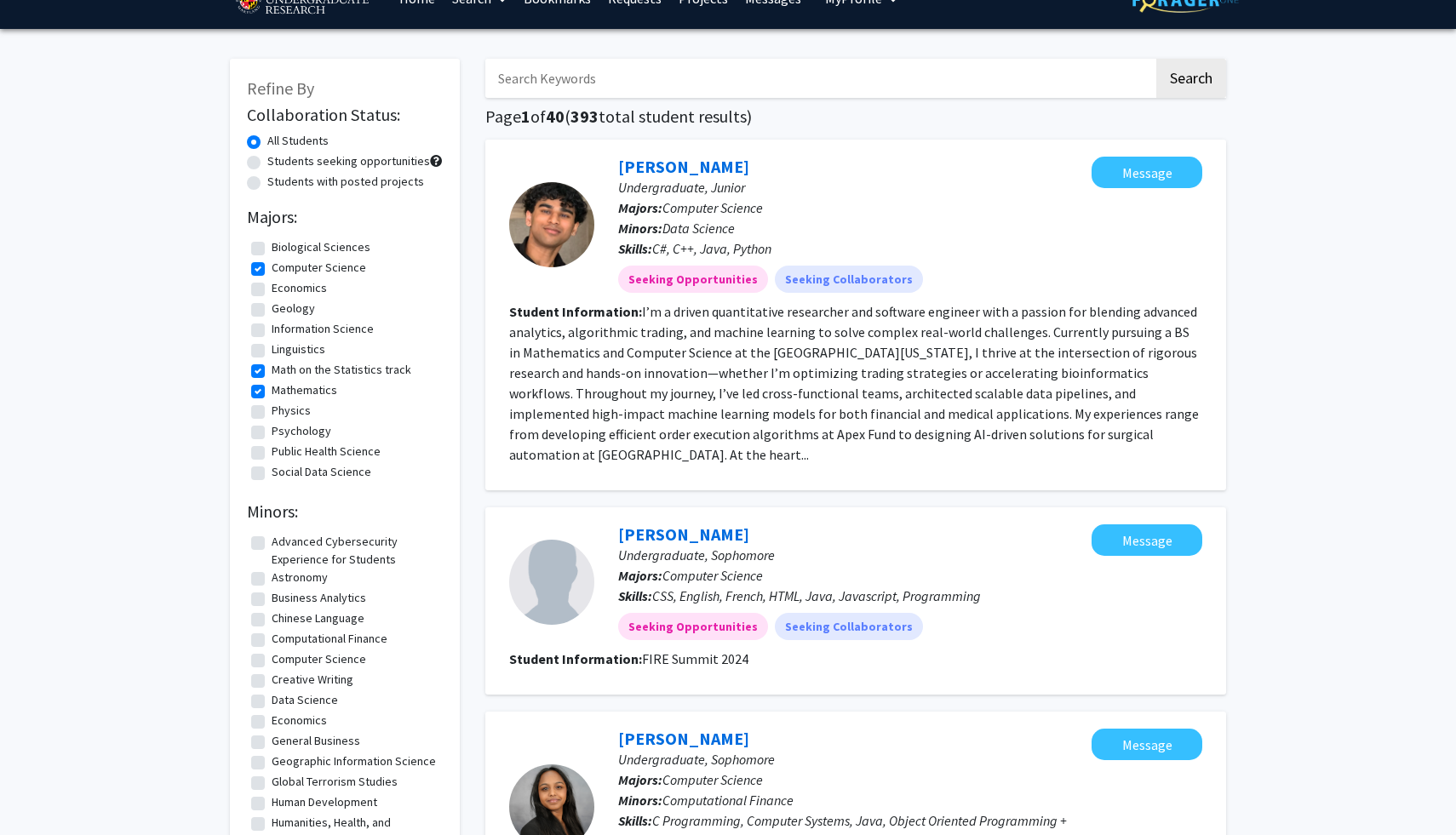
scroll to position [48, 0]
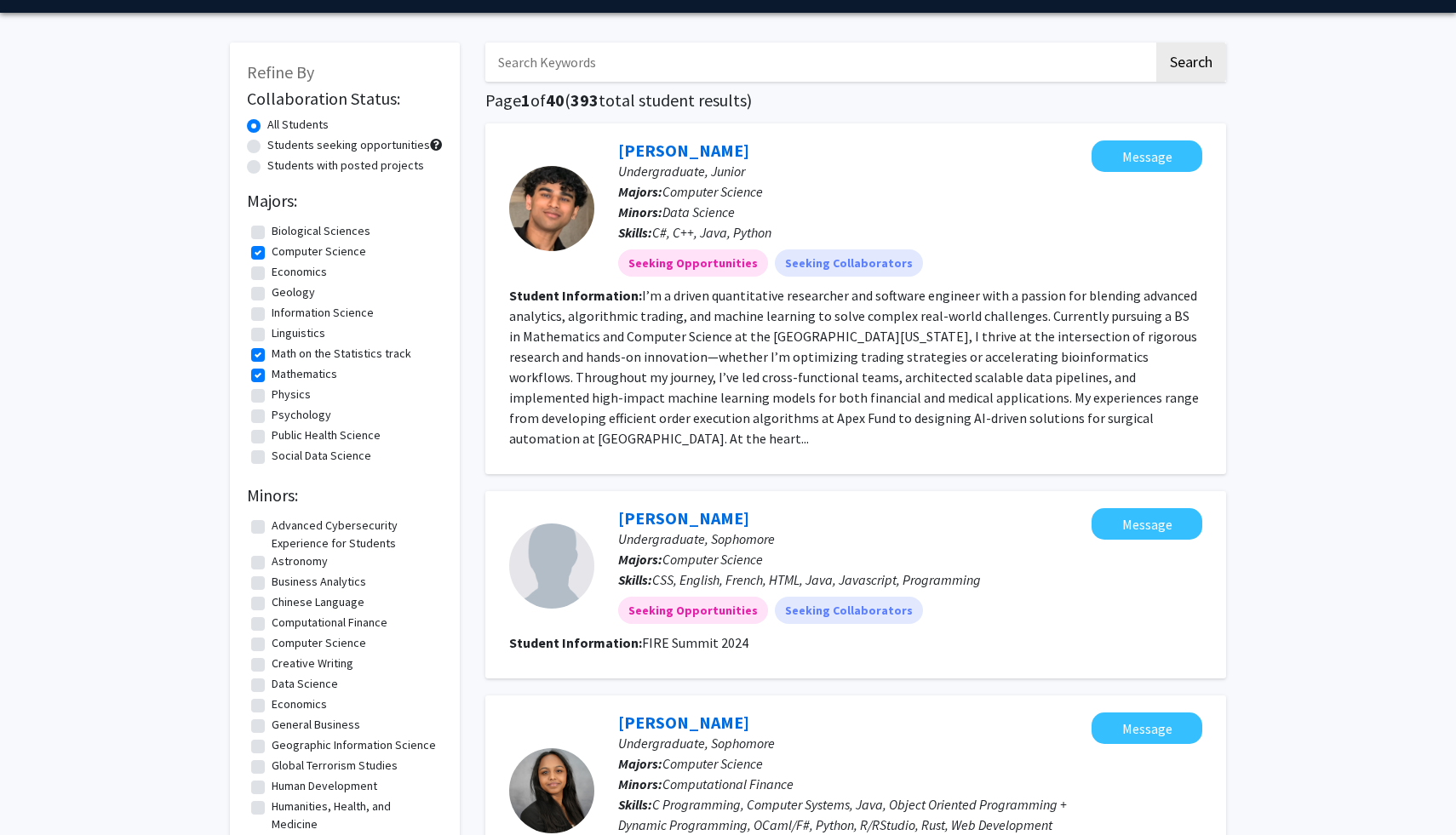
click at [272, 459] on label "Social Data Science" at bounding box center [321, 456] width 100 height 18
click at [272, 458] on input "Social Data Science" at bounding box center [277, 452] width 11 height 11
checkbox input "true"
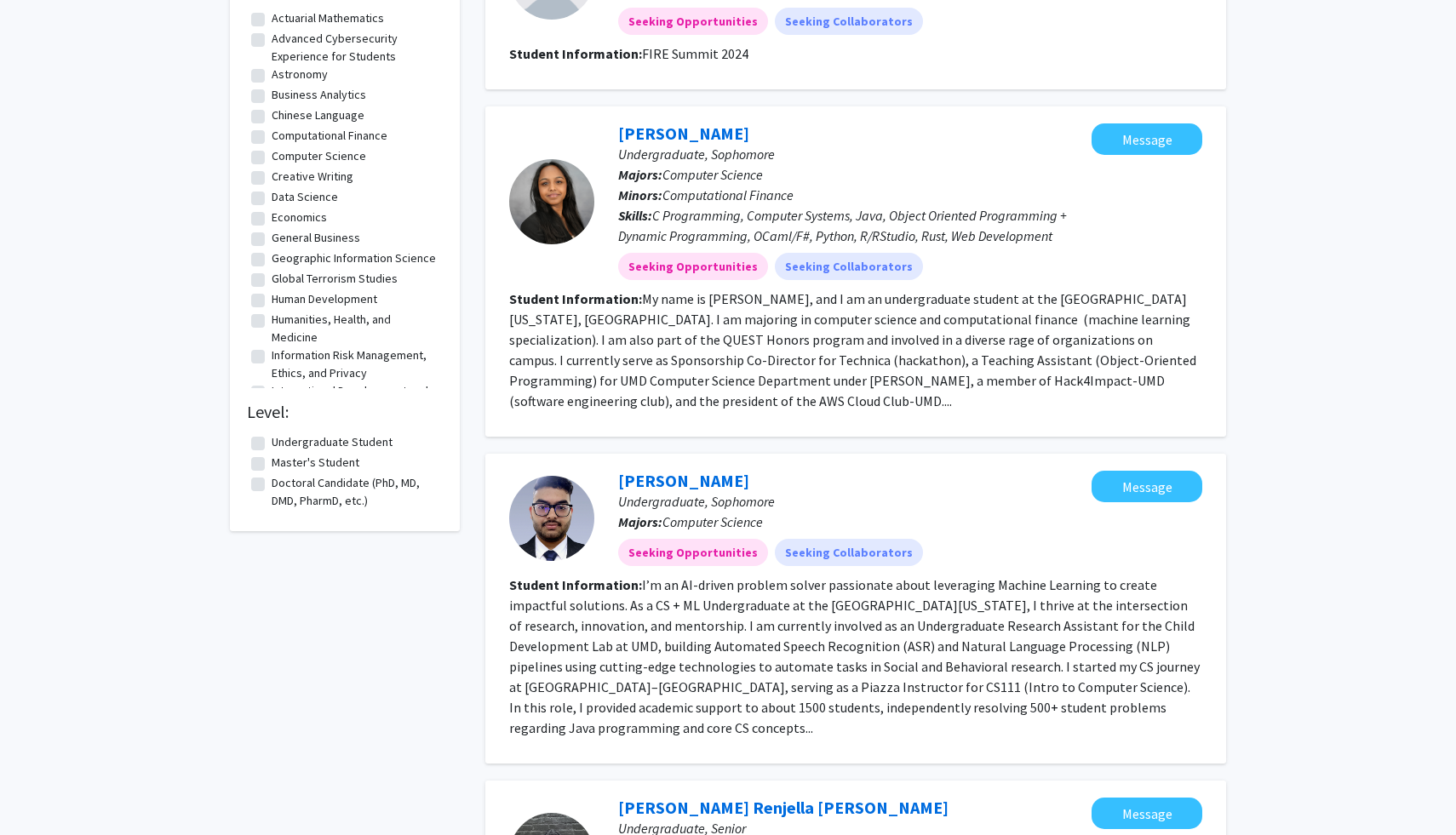
scroll to position [1015, 0]
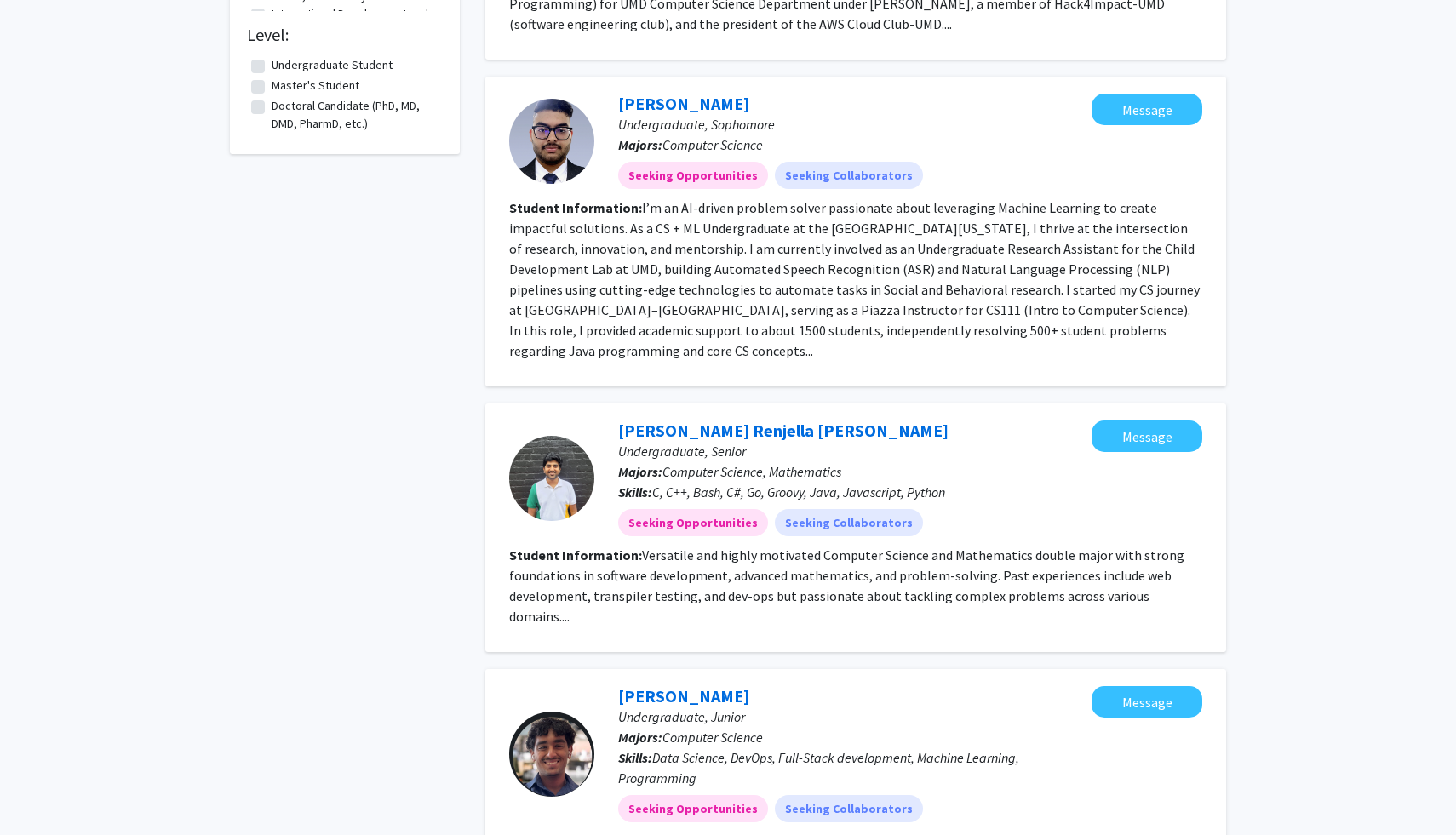
click at [309, 108] on label "Doctoral Candidate (PhD, MD, DMD, PharmD, etc.)" at bounding box center [355, 115] width 167 height 36
click at [282, 108] on input "Doctoral Candidate (PhD, MD, DMD, PharmD, etc.)" at bounding box center [277, 102] width 11 height 11
checkbox input "true"
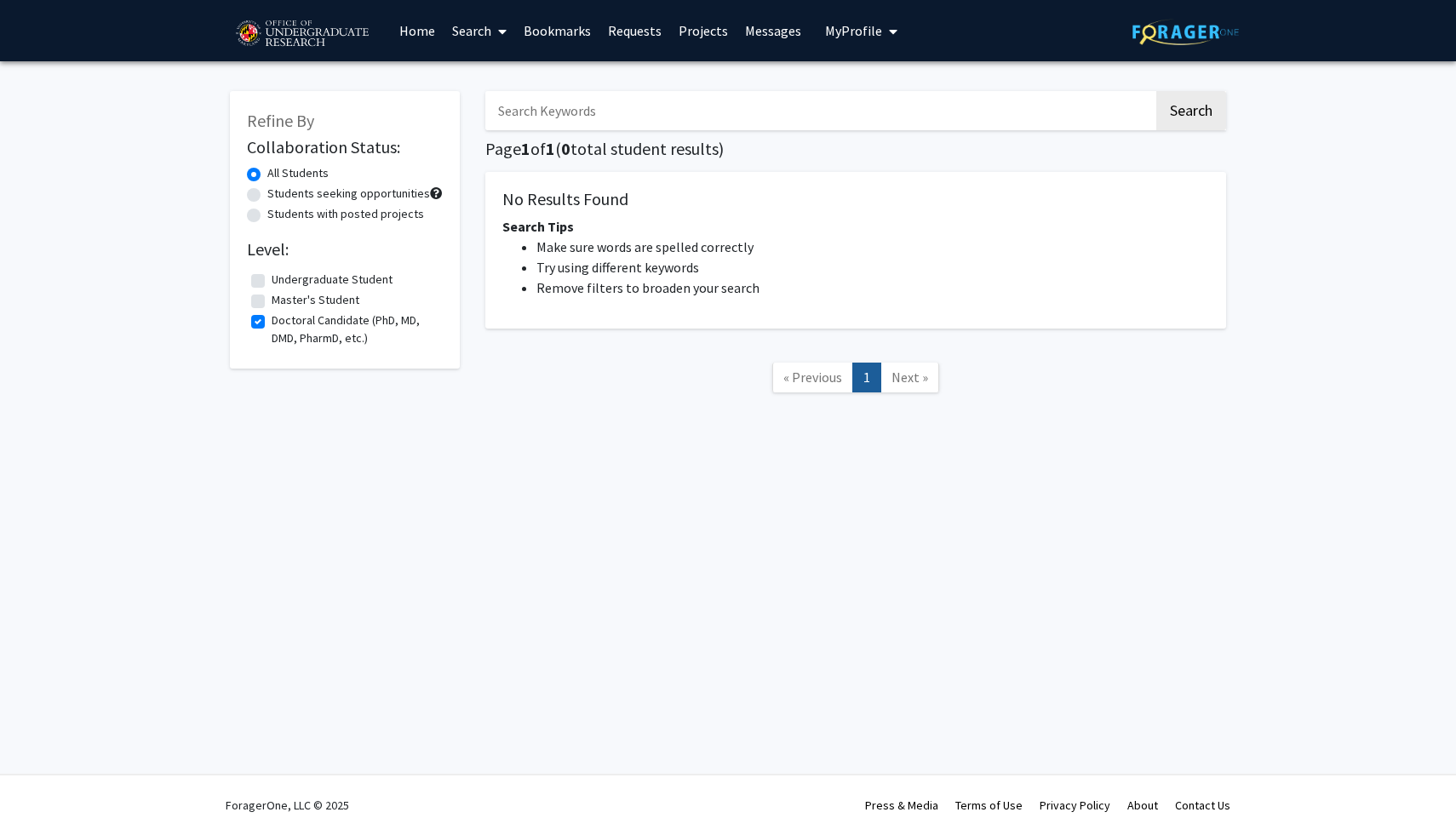
click at [297, 307] on label "Master's Student" at bounding box center [315, 300] width 87 height 18
click at [282, 302] on input "Master's Student" at bounding box center [277, 296] width 11 height 11
checkbox input "true"
click at [291, 173] on label "All Students" at bounding box center [298, 173] width 62 height 18
click at [279, 173] on input "All Students" at bounding box center [273, 169] width 11 height 11
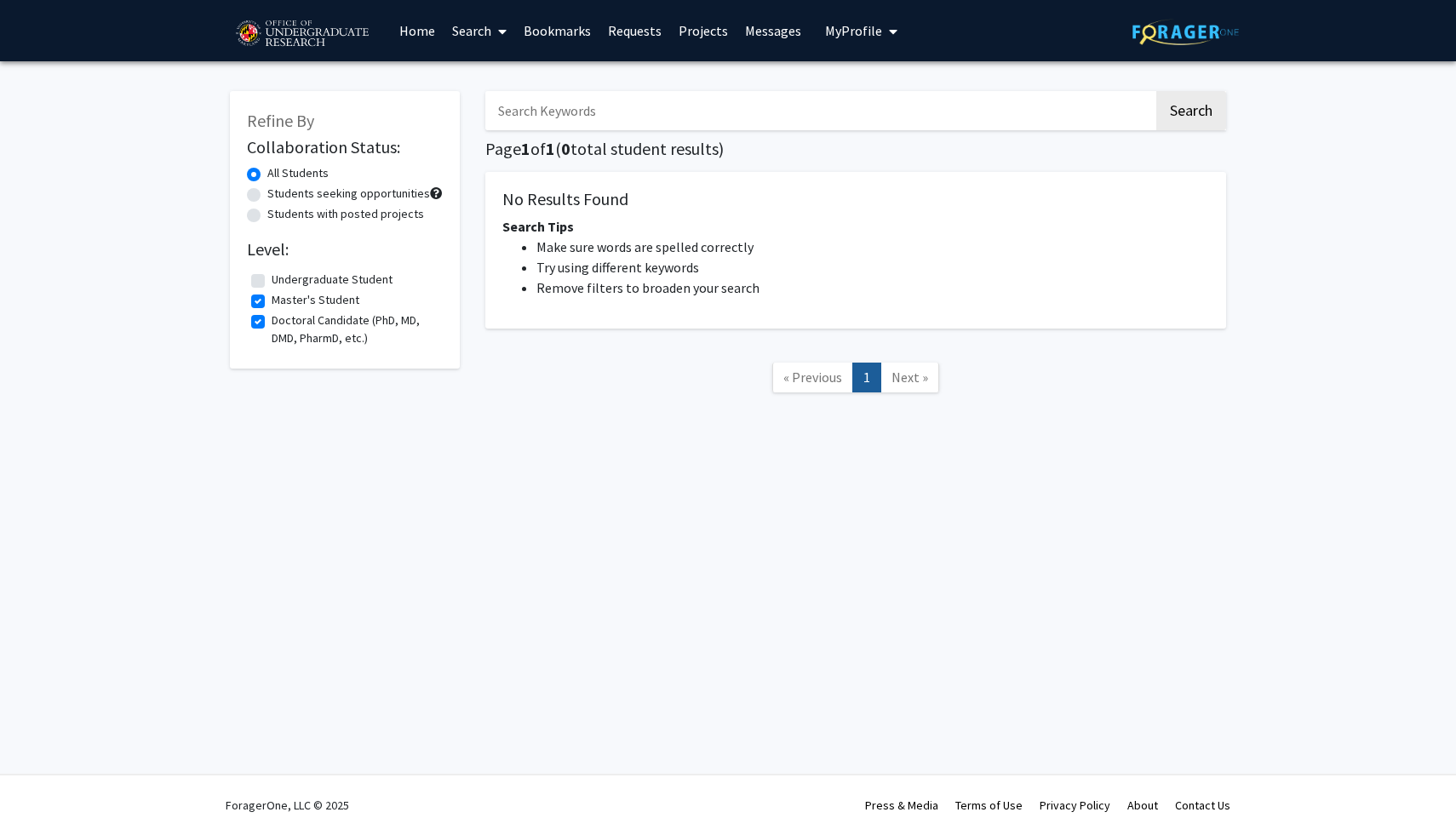
click at [315, 214] on label "Students with posted projects" at bounding box center [346, 214] width 157 height 18
click at [279, 214] on input "Students with posted projects" at bounding box center [273, 211] width 11 height 11
radio input "true"
click at [316, 203] on div "Students seeking opportunities" at bounding box center [345, 194] width 196 height 20
click at [292, 165] on label "All Students" at bounding box center [298, 173] width 62 height 18
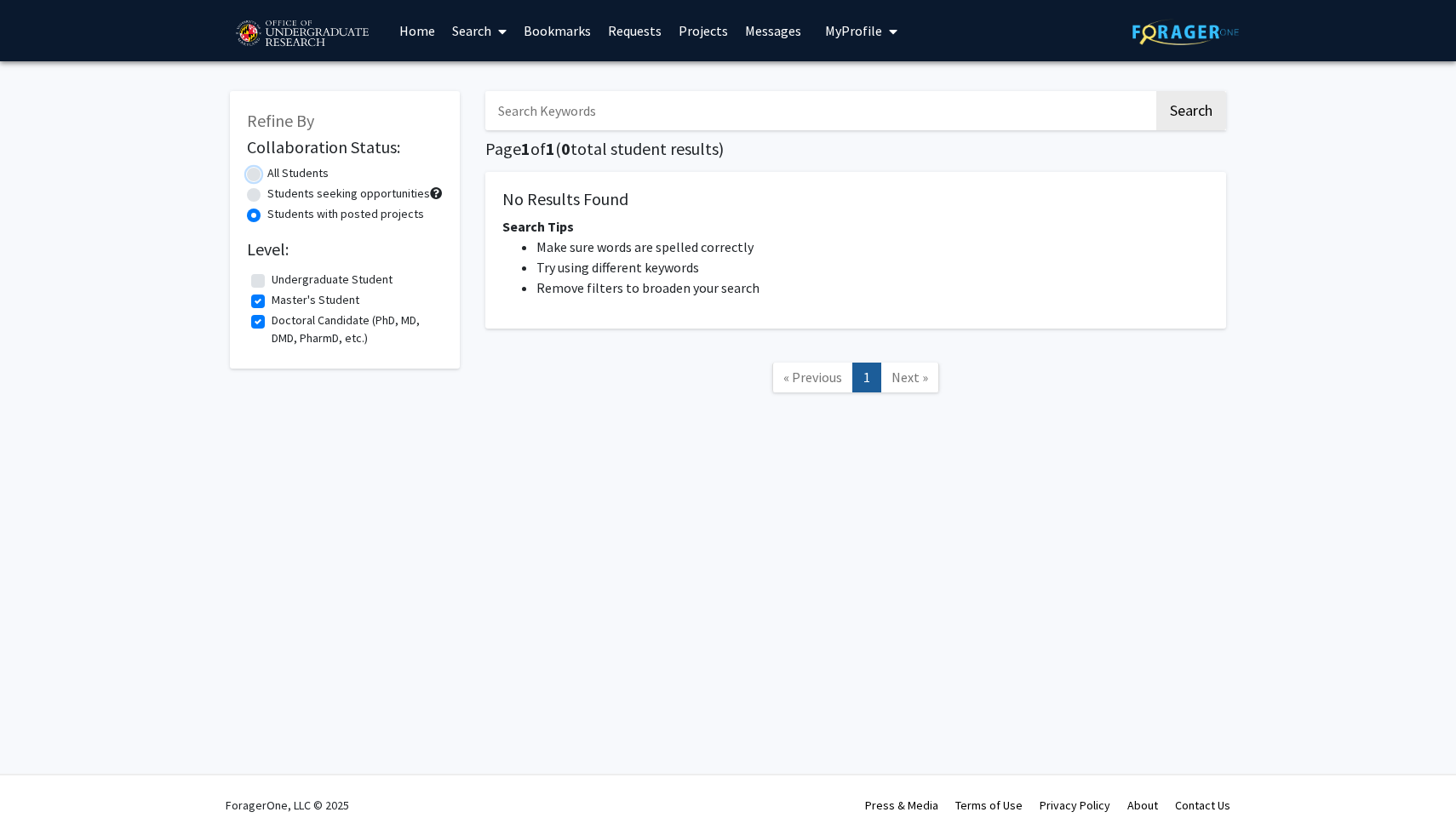
click at [279, 165] on input "All Students" at bounding box center [273, 169] width 11 height 11
radio input "true"
click at [291, 296] on label "Master's Student" at bounding box center [315, 300] width 87 height 18
click at [282, 296] on input "Master's Student" at bounding box center [277, 296] width 11 height 11
checkbox input "false"
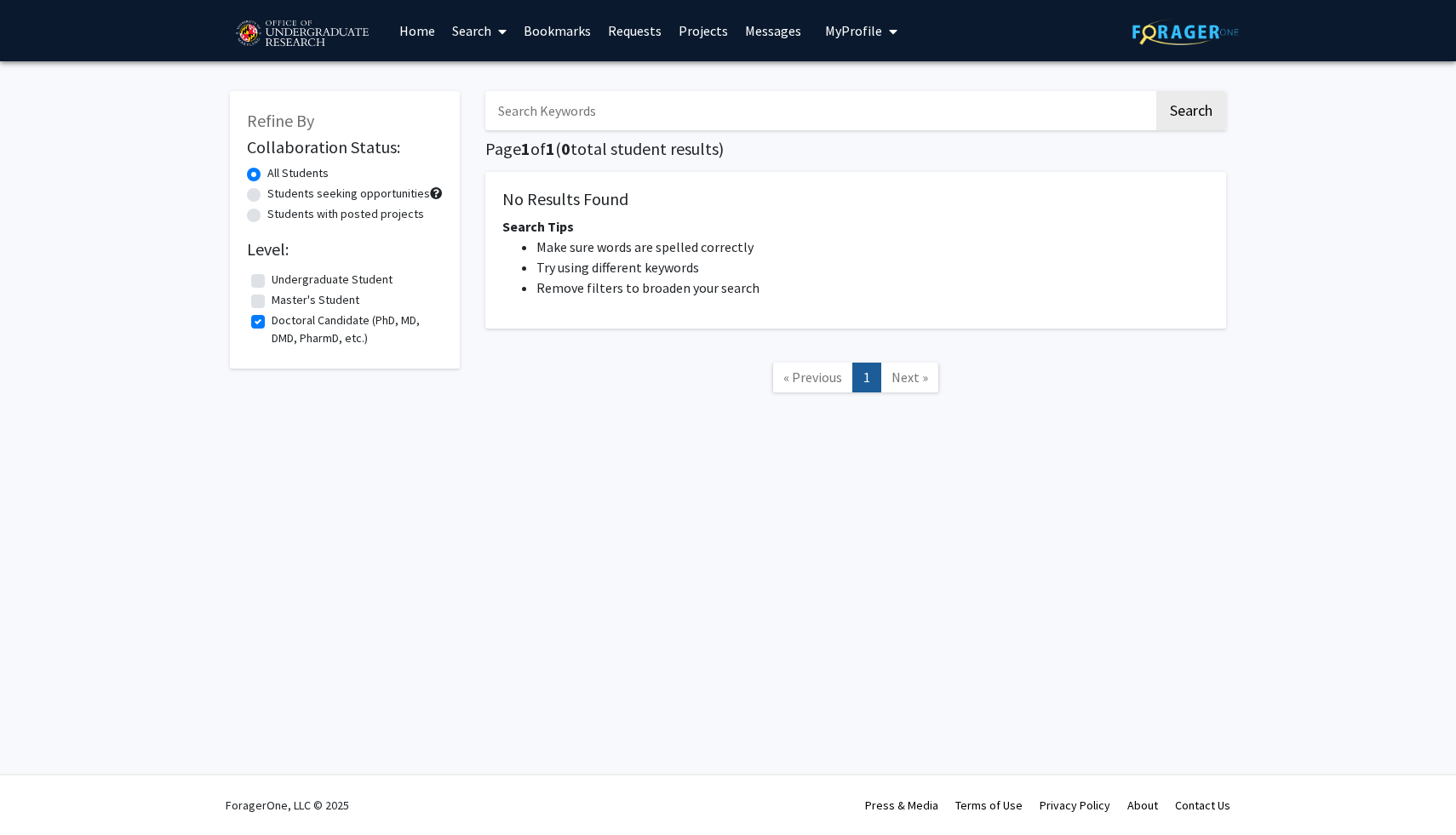
click at [292, 315] on label "Doctoral Candidate (PhD, MD, DMD, PharmD, etc.)" at bounding box center [355, 329] width 167 height 36
click at [282, 315] on input "Doctoral Candidate (PhD, MD, DMD, PharmD, etc.)" at bounding box center [277, 317] width 11 height 11
checkbox input "false"
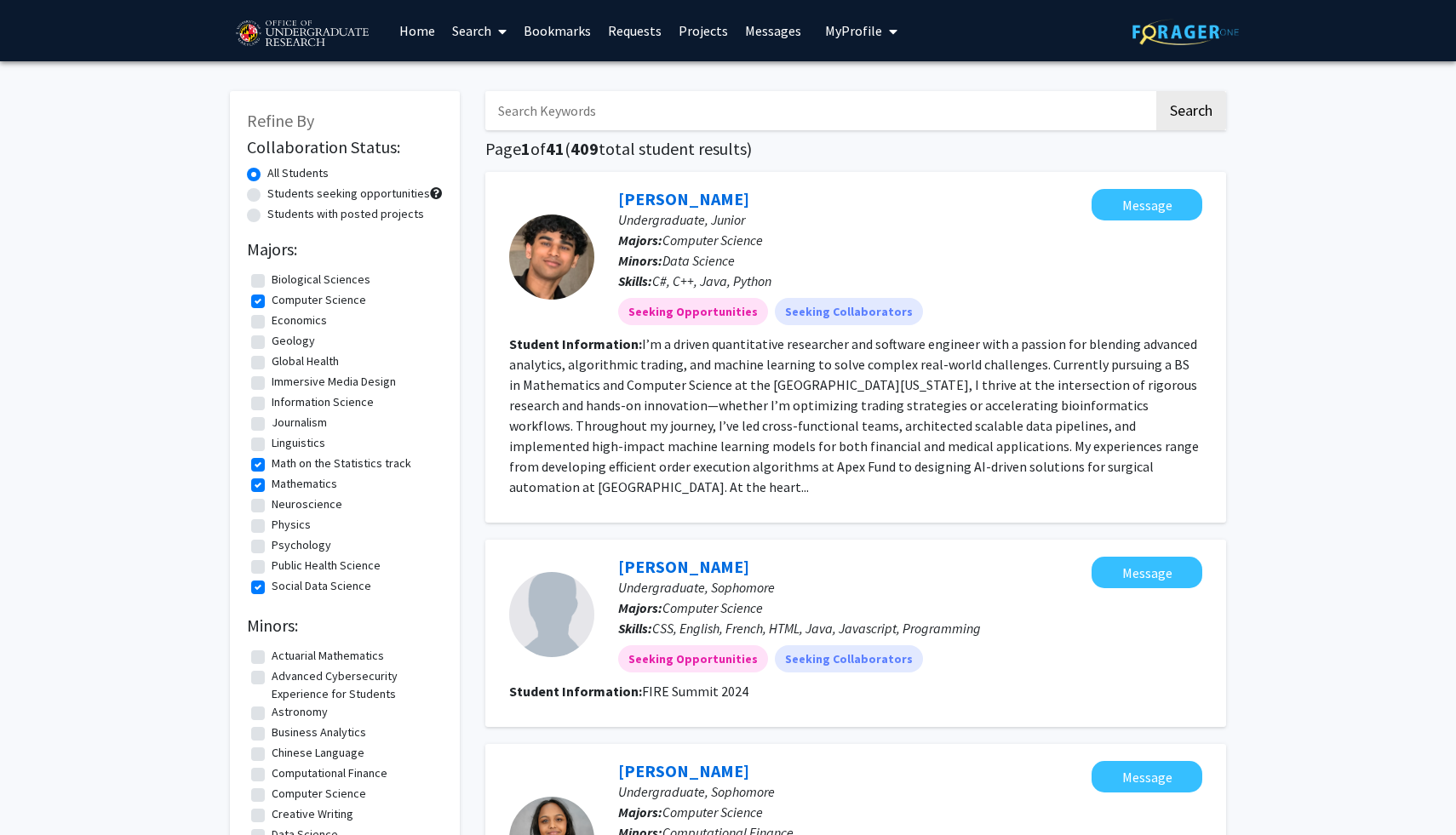
click at [317, 301] on label "Computer Science" at bounding box center [318, 300] width 94 height 18
click at [282, 301] on input "Computer Science" at bounding box center [277, 296] width 11 height 11
checkbox input "false"
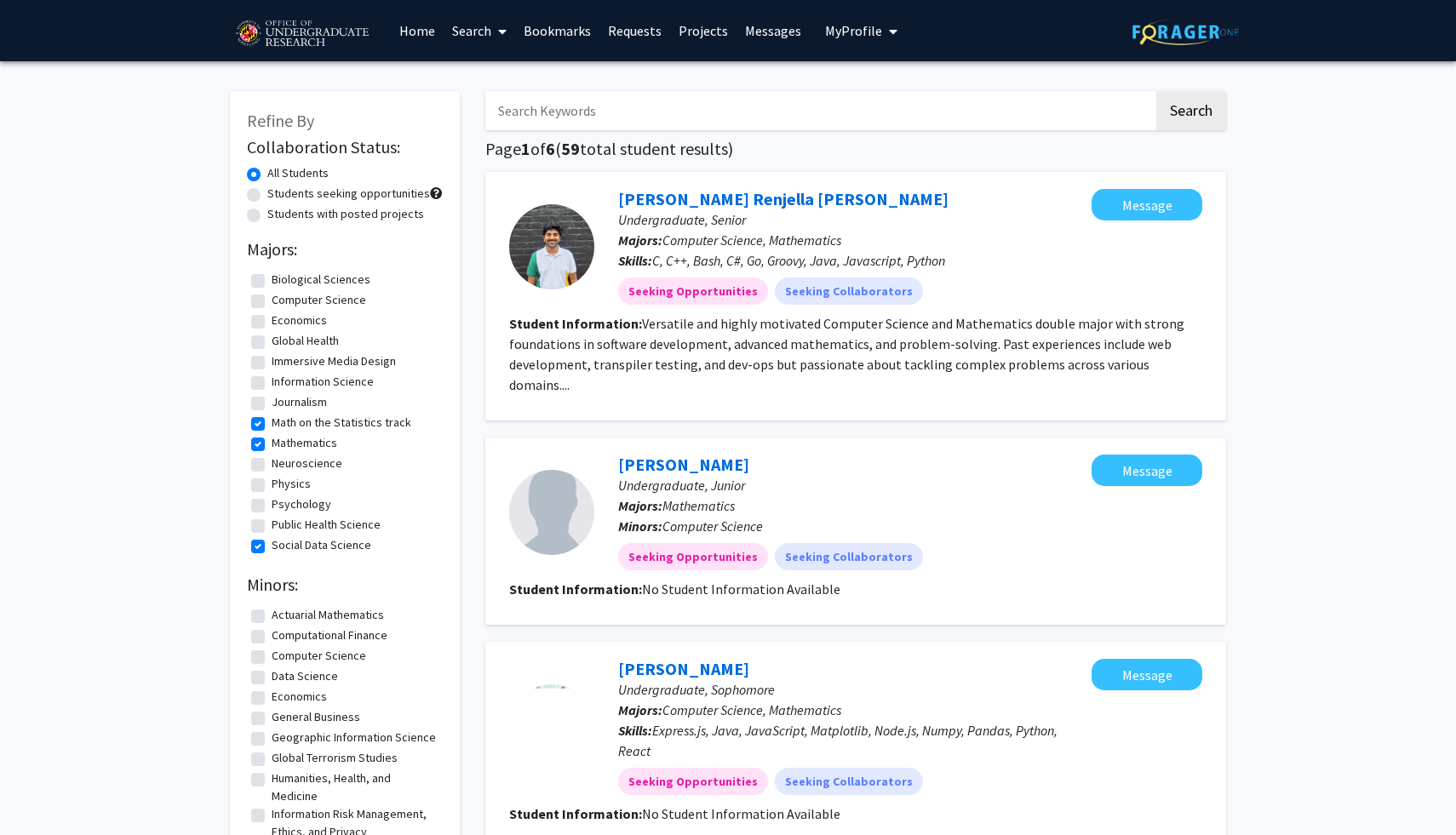
click at [301, 429] on label "Math on the Statistics track" at bounding box center [341, 422] width 139 height 18
click at [282, 425] on input "Math on the Statistics track" at bounding box center [277, 419] width 11 height 11
checkbox input "false"
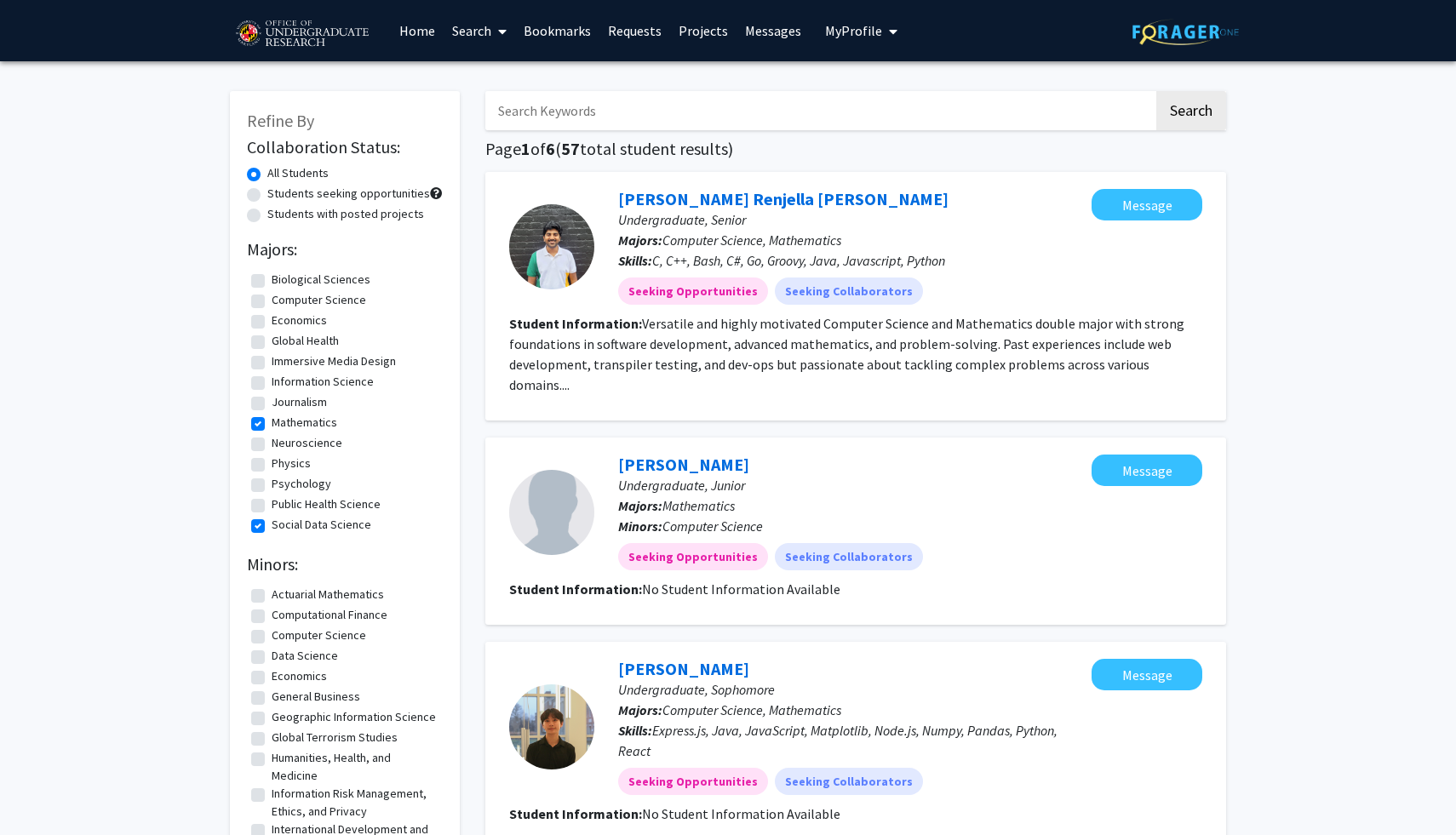
click at [290, 429] on label "Mathematics" at bounding box center [304, 422] width 65 height 18
click at [282, 425] on input "Mathematics" at bounding box center [277, 419] width 11 height 11
checkbox input "false"
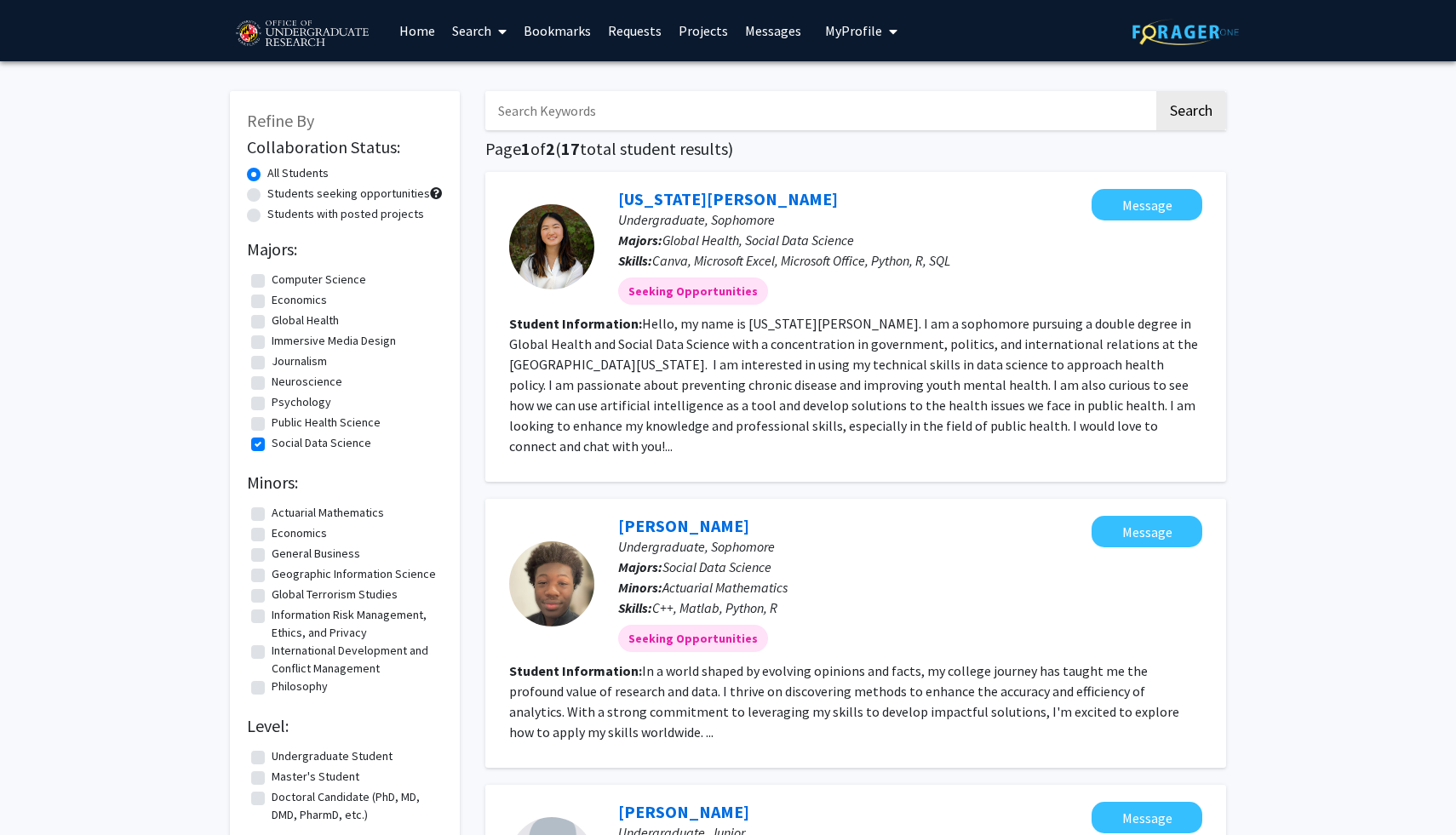
click at [289, 444] on label "Social Data Science" at bounding box center [321, 443] width 100 height 18
click at [282, 444] on input "Social Data Science" at bounding box center [277, 439] width 11 height 11
checkbox input "false"
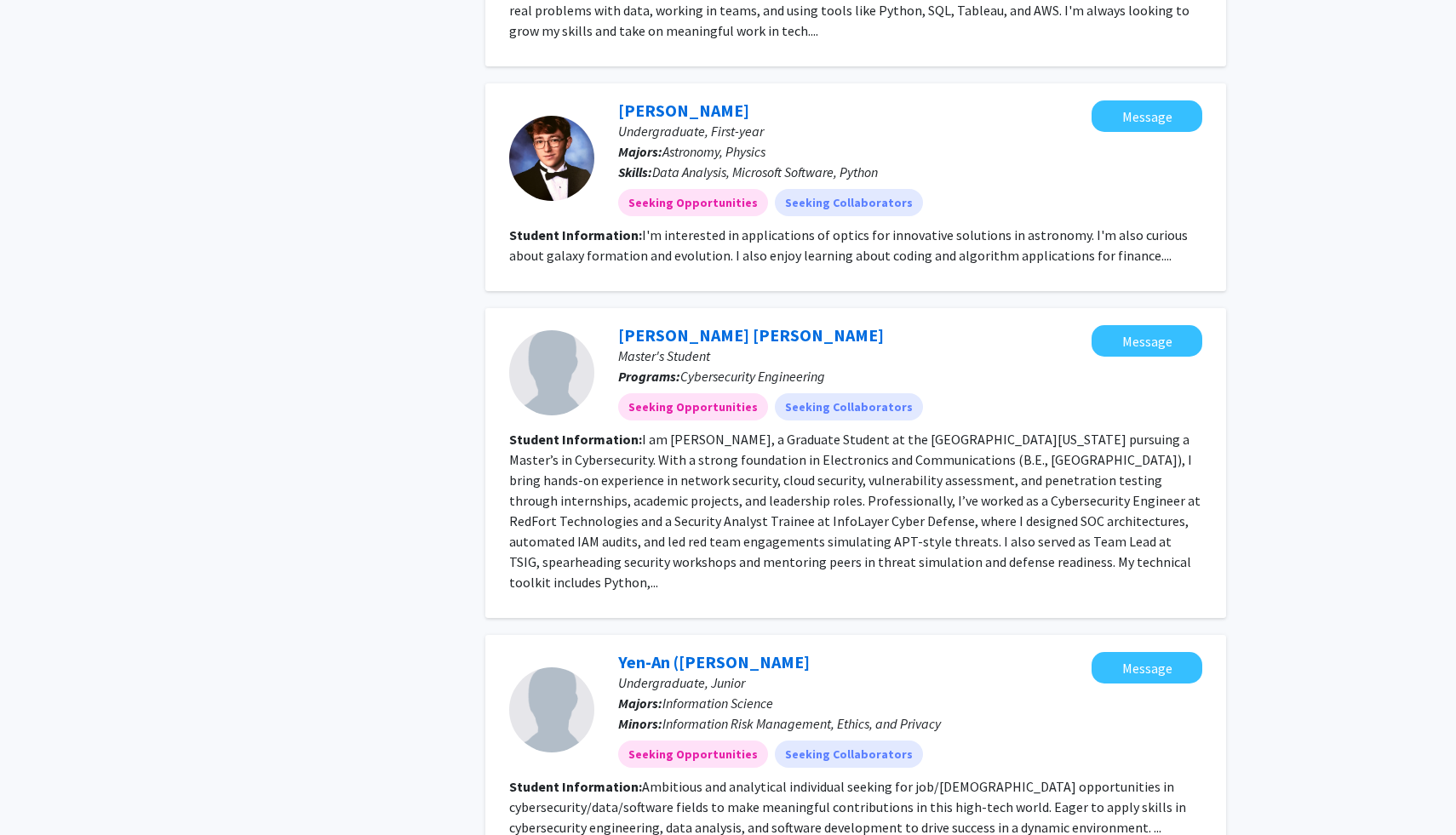
scroll to position [1599, 0]
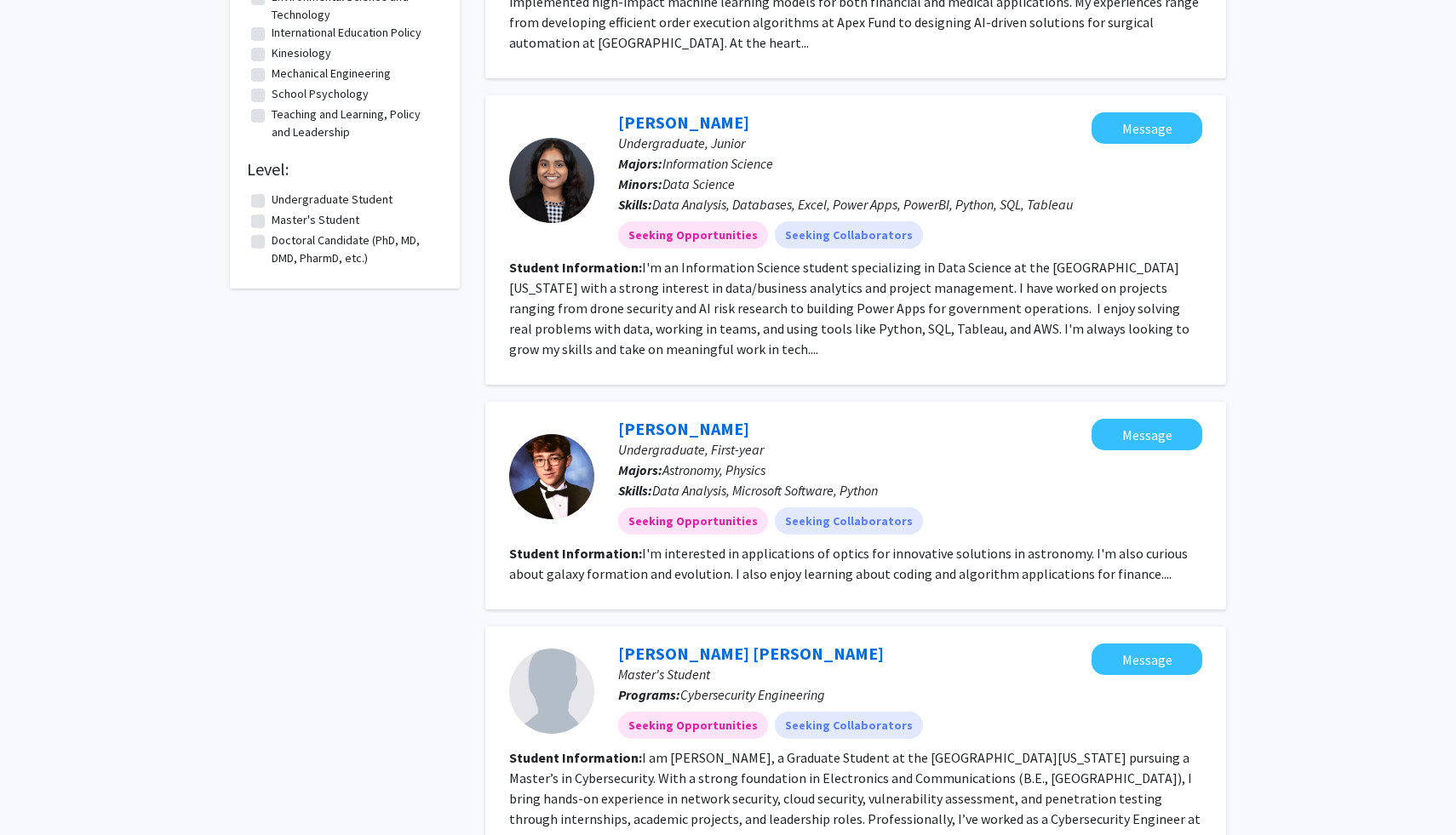
click at [315, 267] on label "Doctoral Candidate (PhD, MD, DMD, PharmD, etc.)" at bounding box center [355, 250] width 167 height 36
click at [282, 242] on input "Doctoral Candidate (PhD, MD, DMD, PharmD, etc.)" at bounding box center [277, 237] width 11 height 11
checkbox input "true"
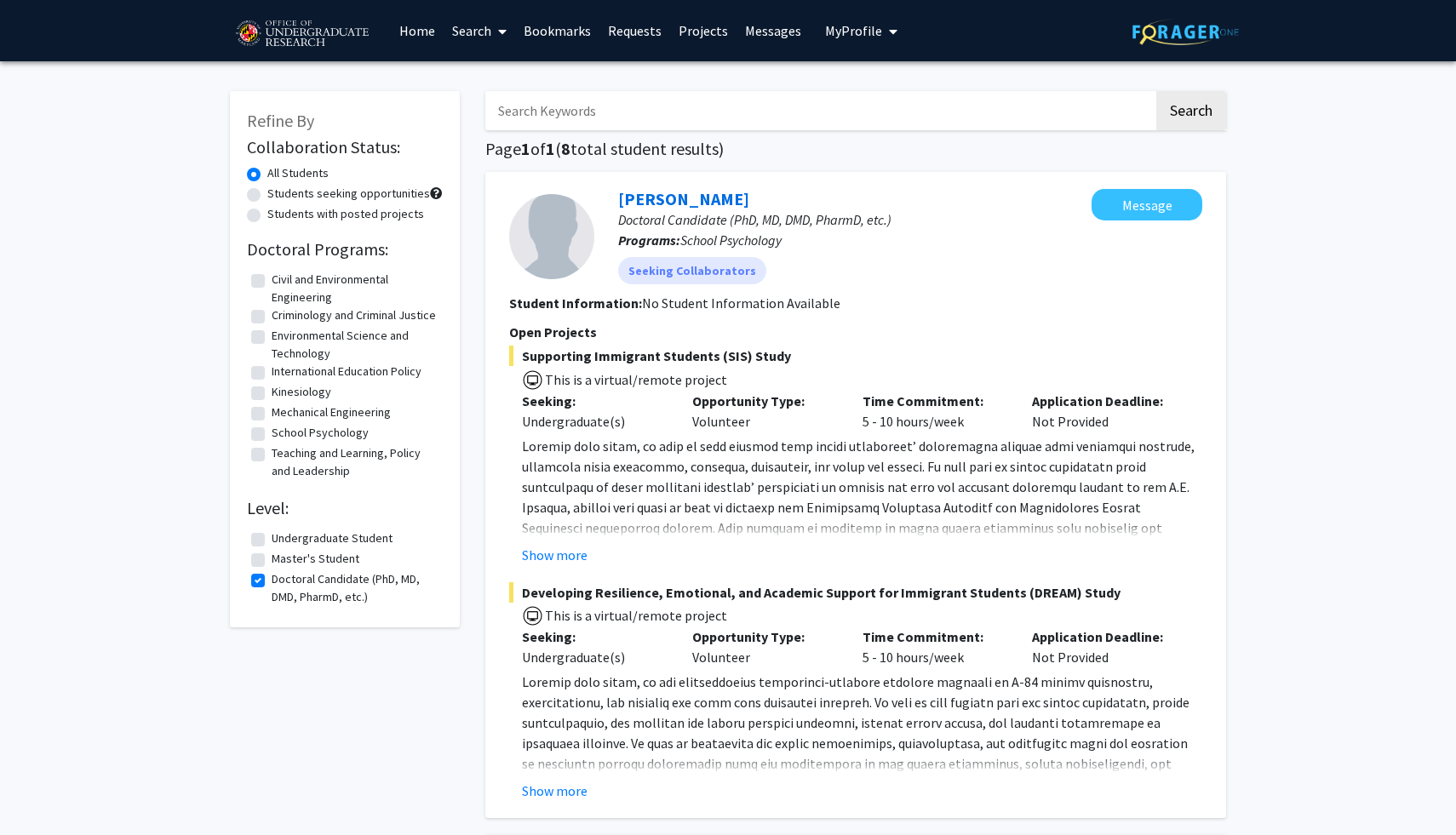
click at [487, 29] on link "Search" at bounding box center [479, 31] width 71 height 60
click at [499, 75] on span "Faculty/Staff" at bounding box center [506, 78] width 125 height 34
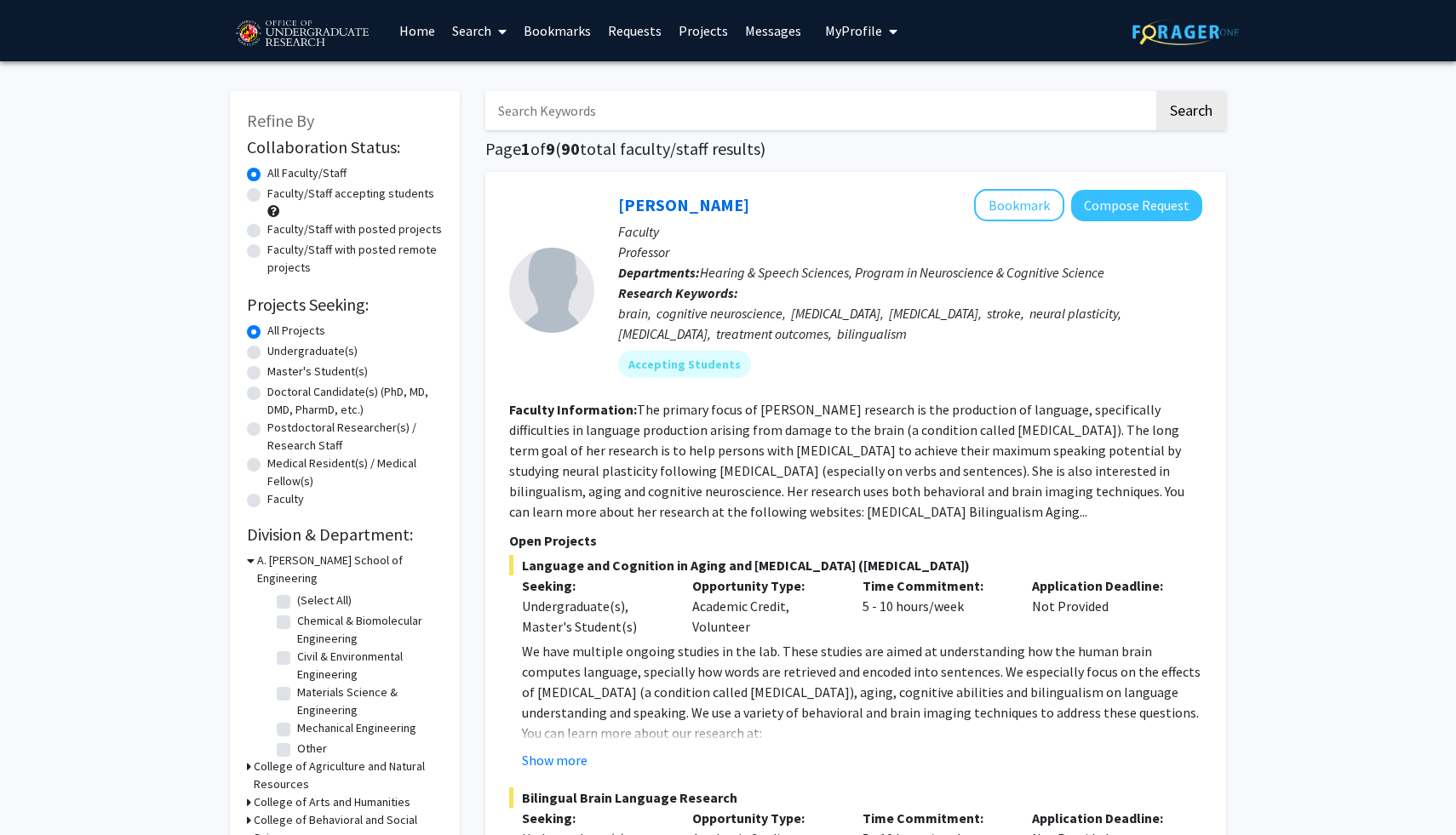
click at [387, 199] on label "Faculty/Staff accepting students" at bounding box center [350, 193] width 167 height 18
click at [279, 196] on input "Faculty/Staff accepting students" at bounding box center [273, 190] width 11 height 11
radio input "true"
click at [332, 354] on label "Undergraduate(s)" at bounding box center [312, 351] width 90 height 18
click at [279, 354] on input "Undergraduate(s)" at bounding box center [273, 347] width 11 height 11
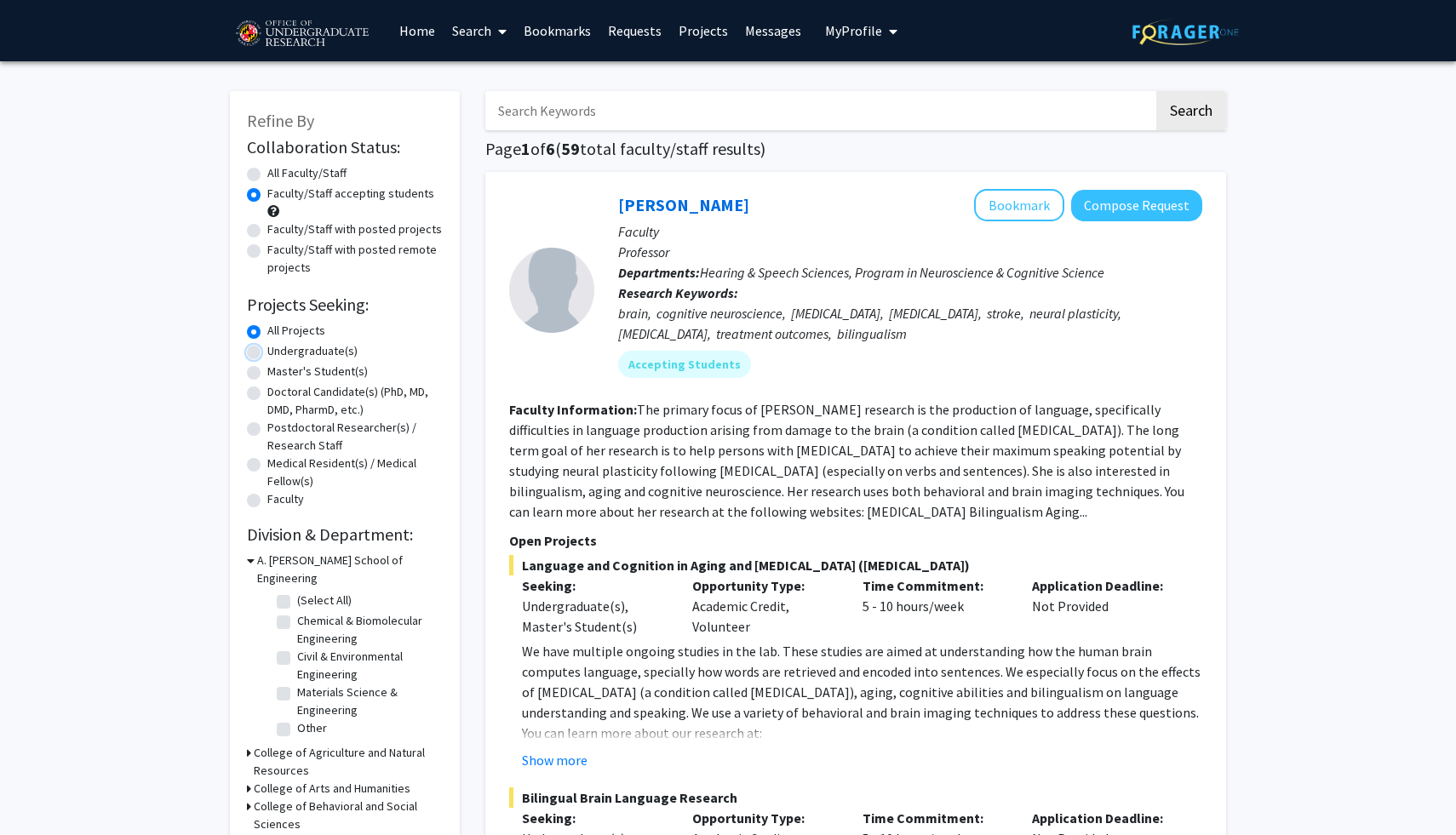
radio input "true"
click at [664, 489] on fg-read-more "The primary focus of Dr. Faroqi-Shah's research is the production of language, …" at bounding box center [847, 460] width 676 height 119
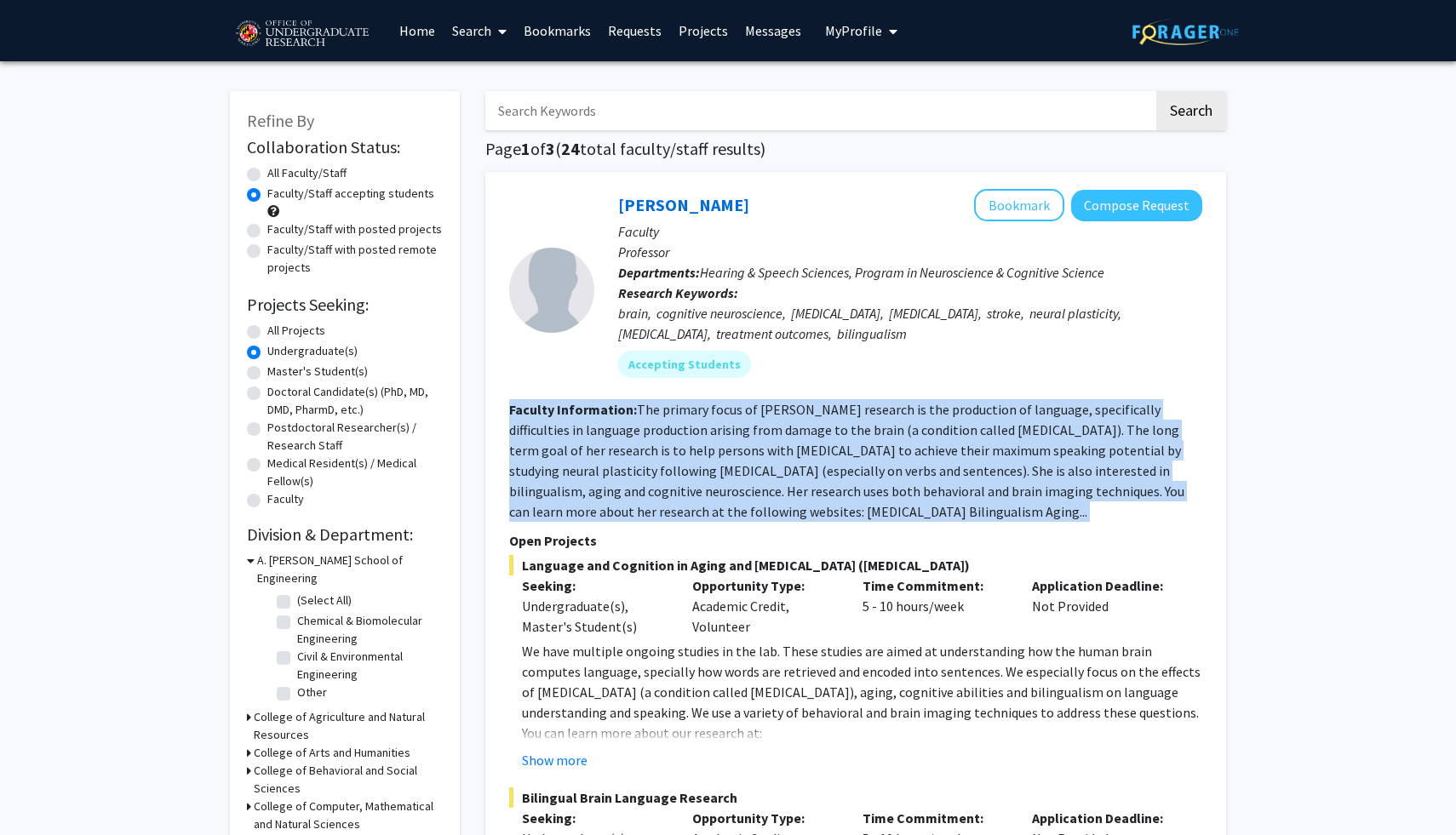
click at [664, 489] on fg-read-more "The primary focus of Dr. Faroqi-Shah's research is the production of language, …" at bounding box center [847, 460] width 676 height 119
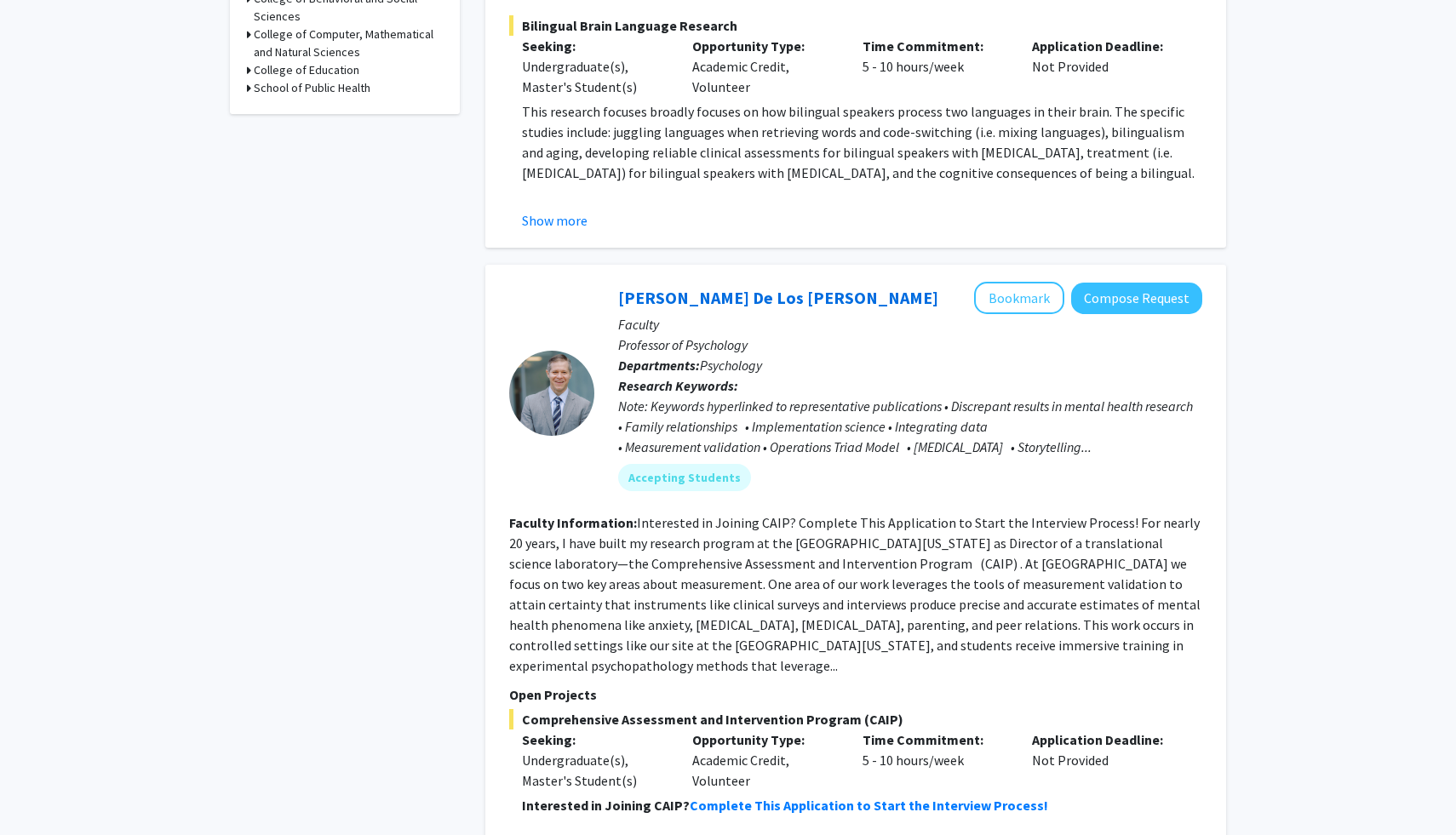
scroll to position [815, 0]
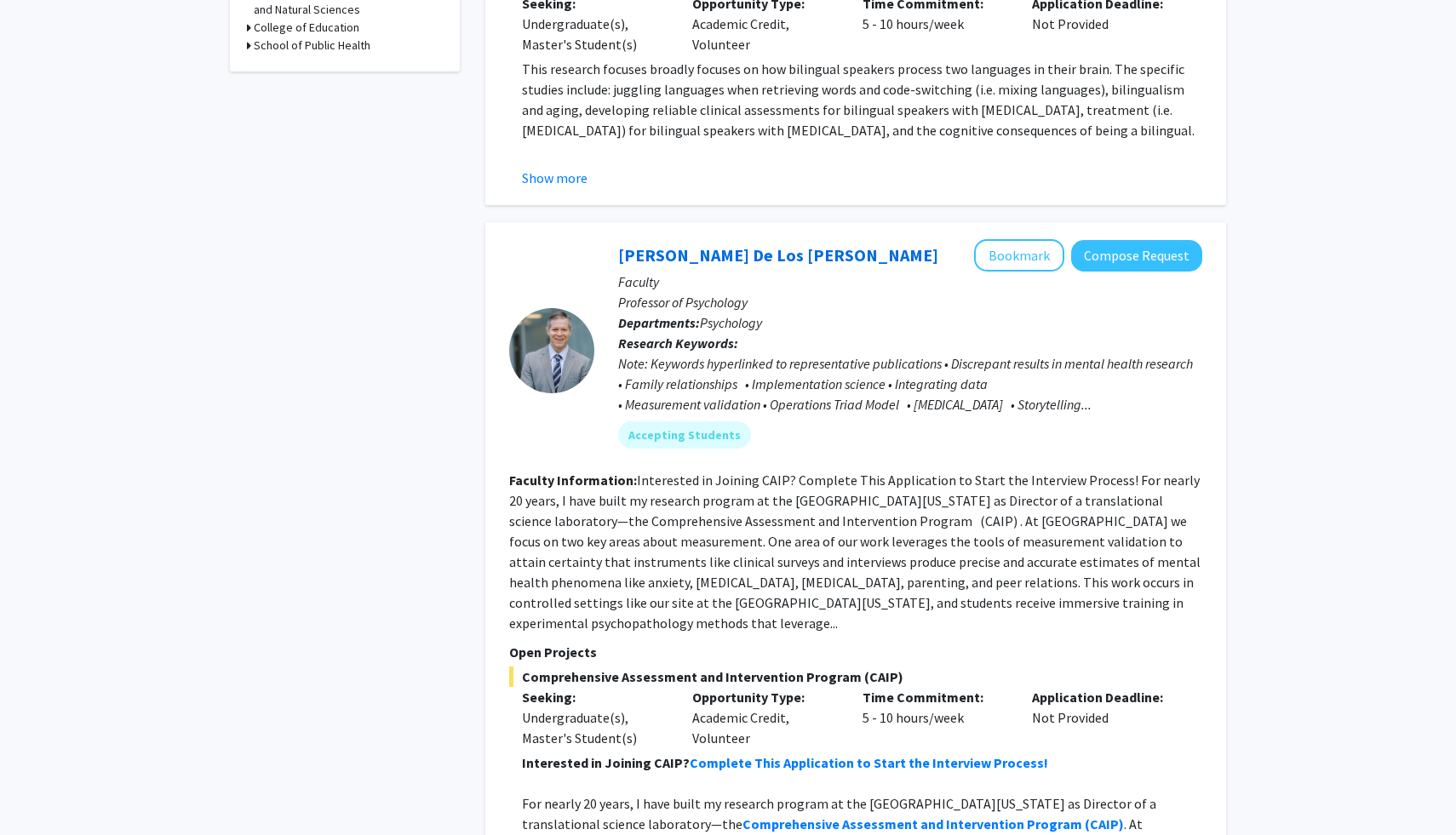
click at [681, 512] on fg-read-more "Interested in Joining CAIP? Complete This Application to Start the Interview Pr…" at bounding box center [855, 551] width 691 height 160
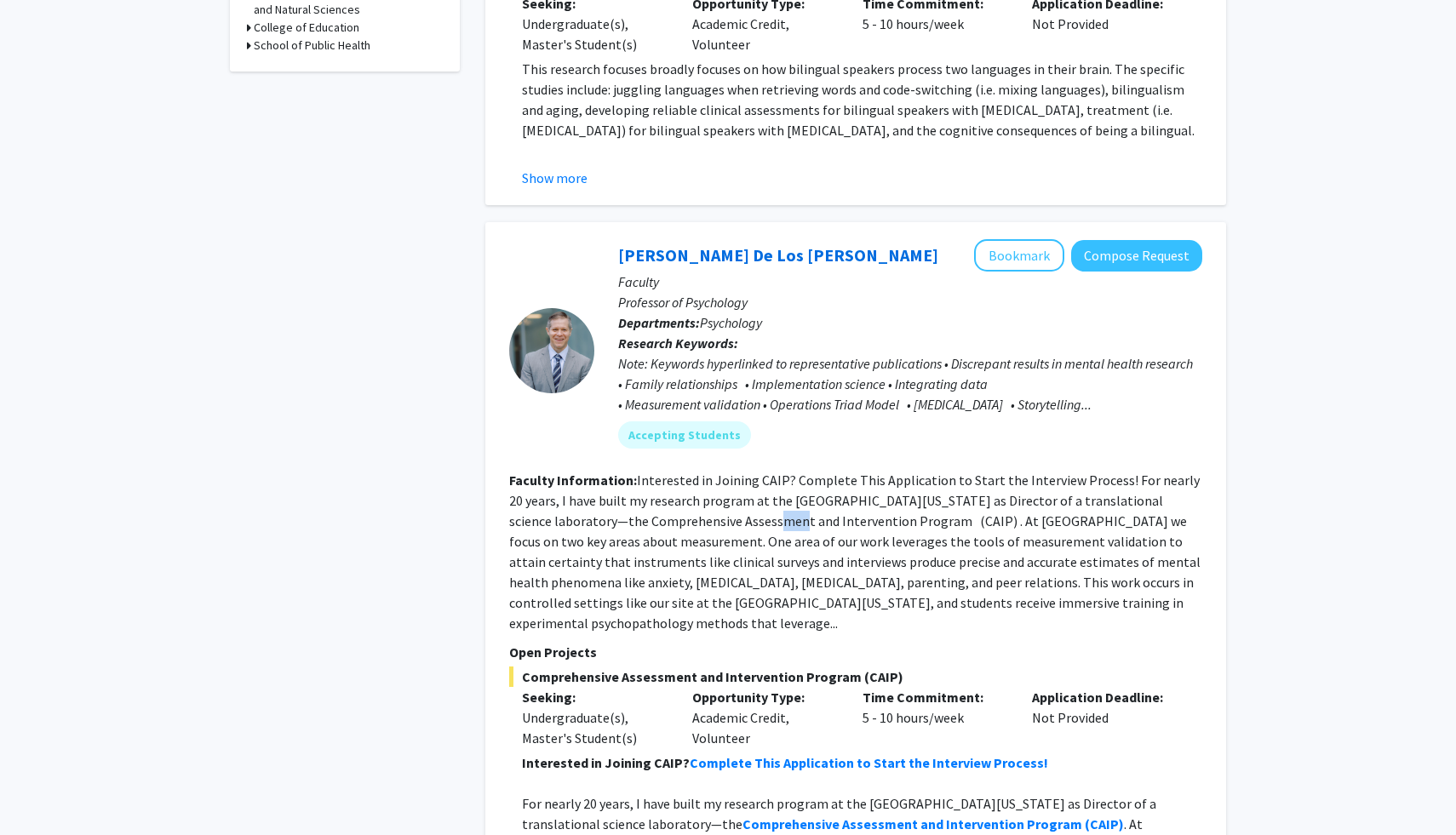
click at [681, 512] on fg-read-more "Interested in Joining CAIP? Complete This Application to Start the Interview Pr…" at bounding box center [855, 551] width 691 height 160
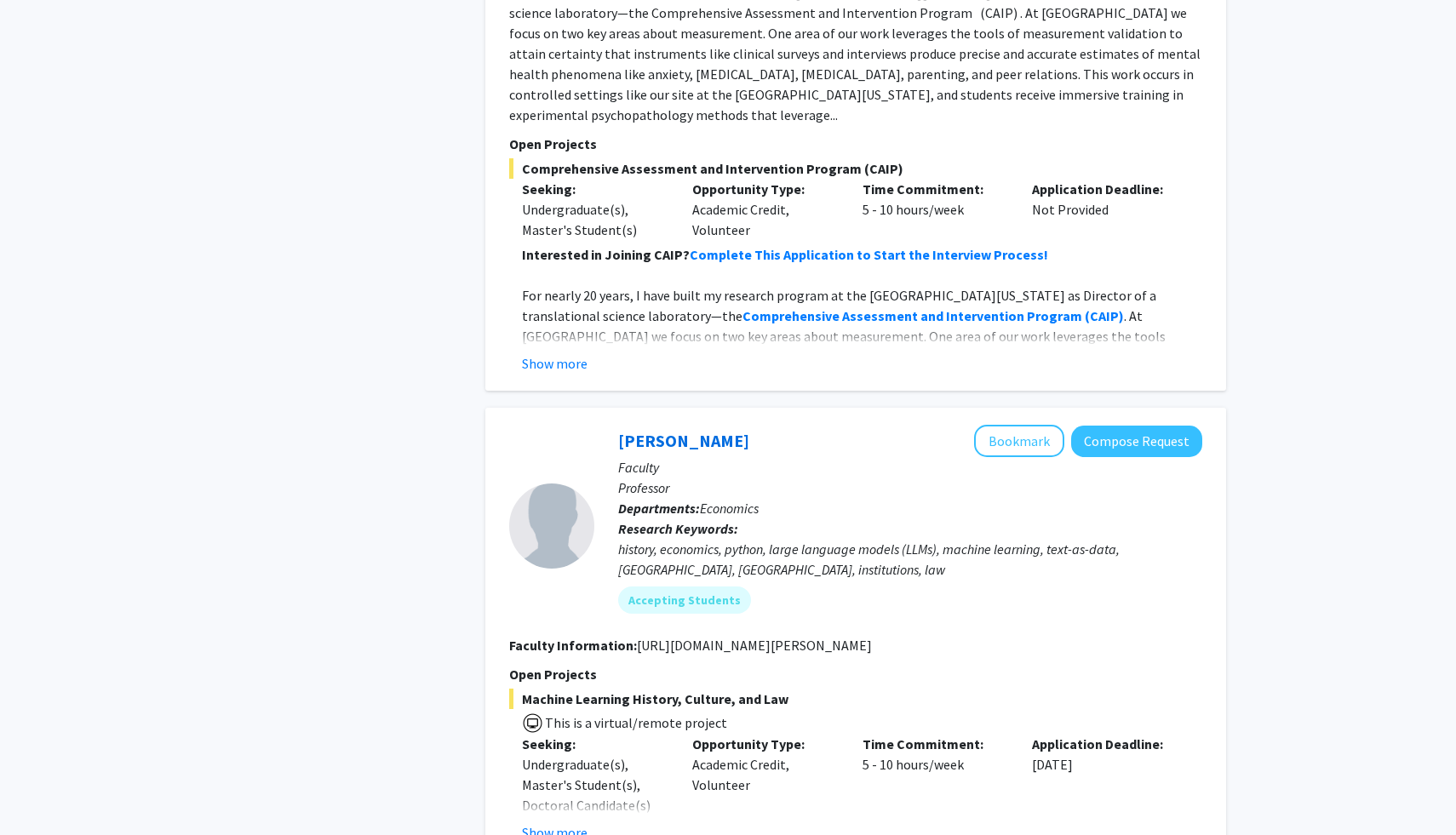
scroll to position [1331, 0]
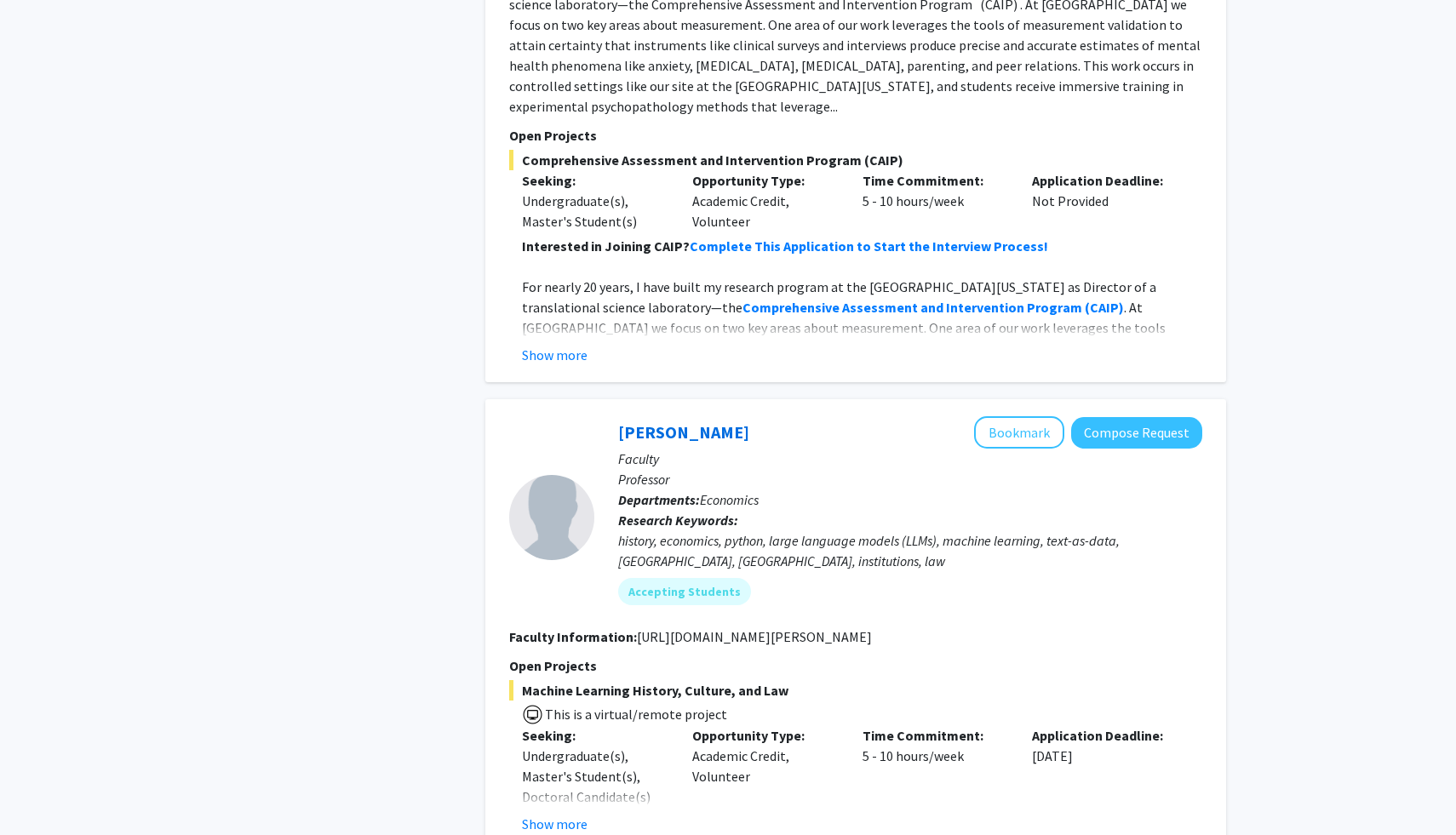
click at [680, 530] on div "history, economics, python, large language models (LLMs), machine learning, tex…" at bounding box center [910, 550] width 584 height 41
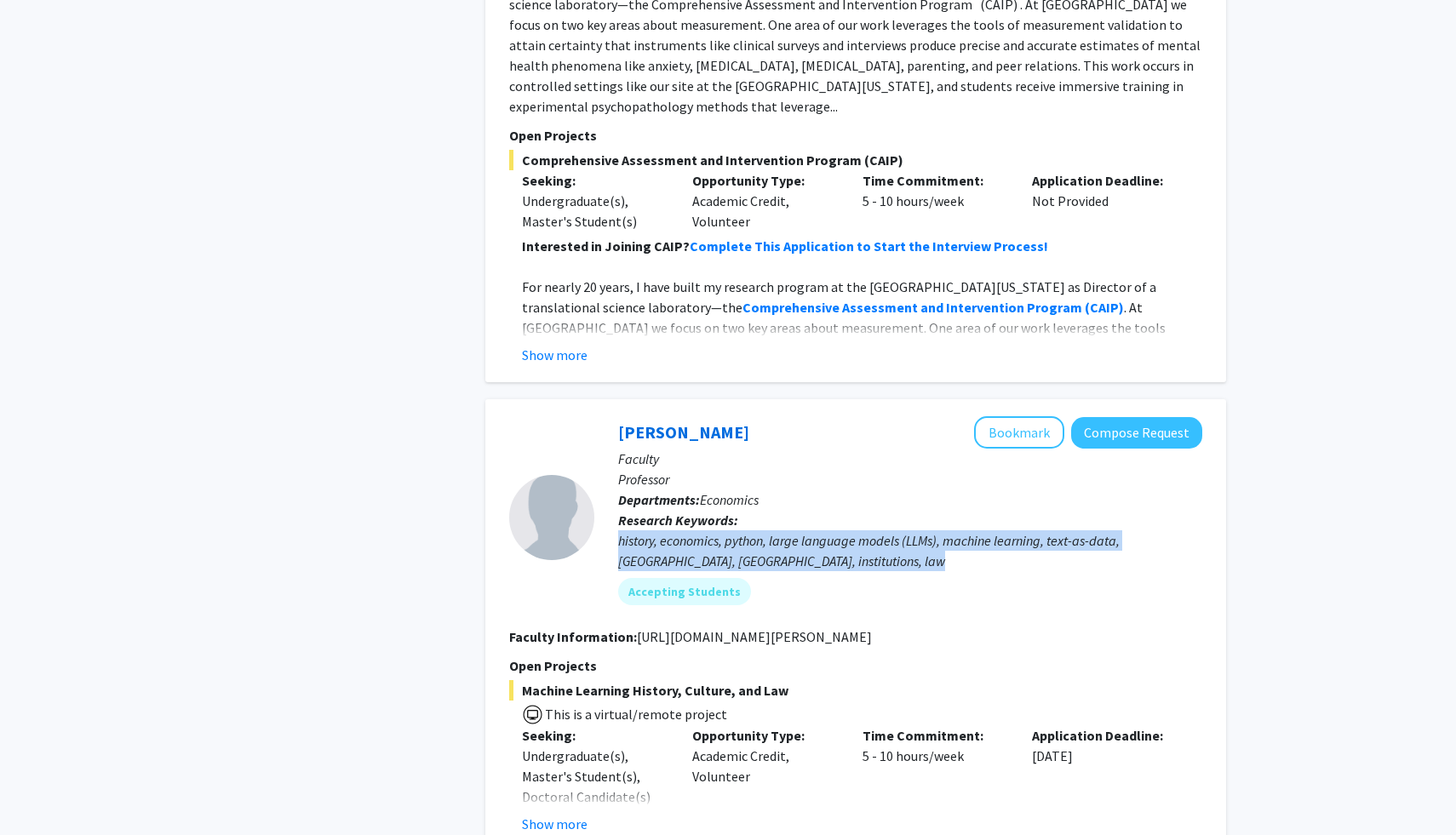
click at [680, 530] on div "history, economics, python, large language models (LLMs), machine learning, tex…" at bounding box center [910, 550] width 584 height 41
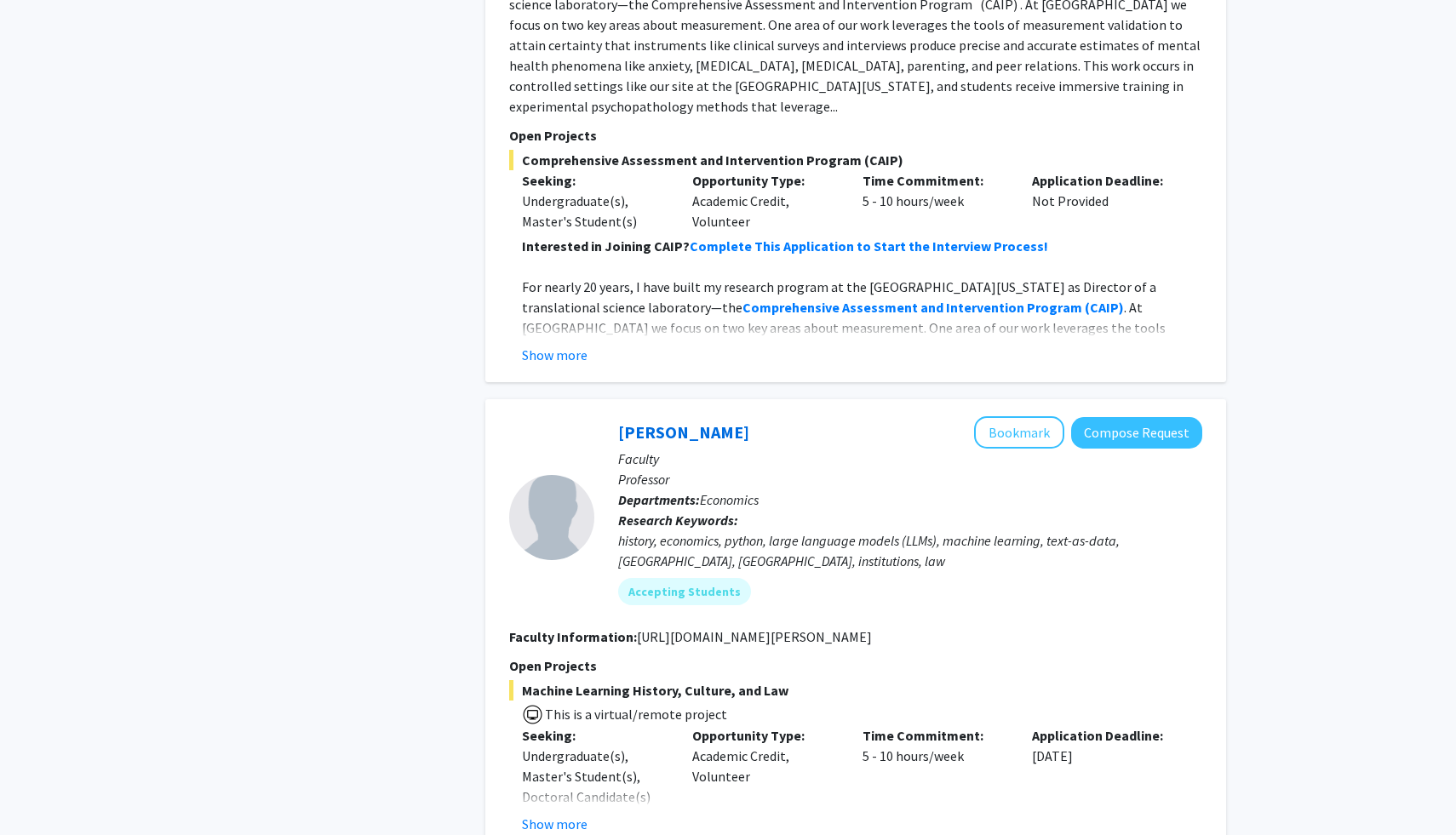
click at [630, 511] on b "Research Keywords:" at bounding box center [678, 519] width 120 height 17
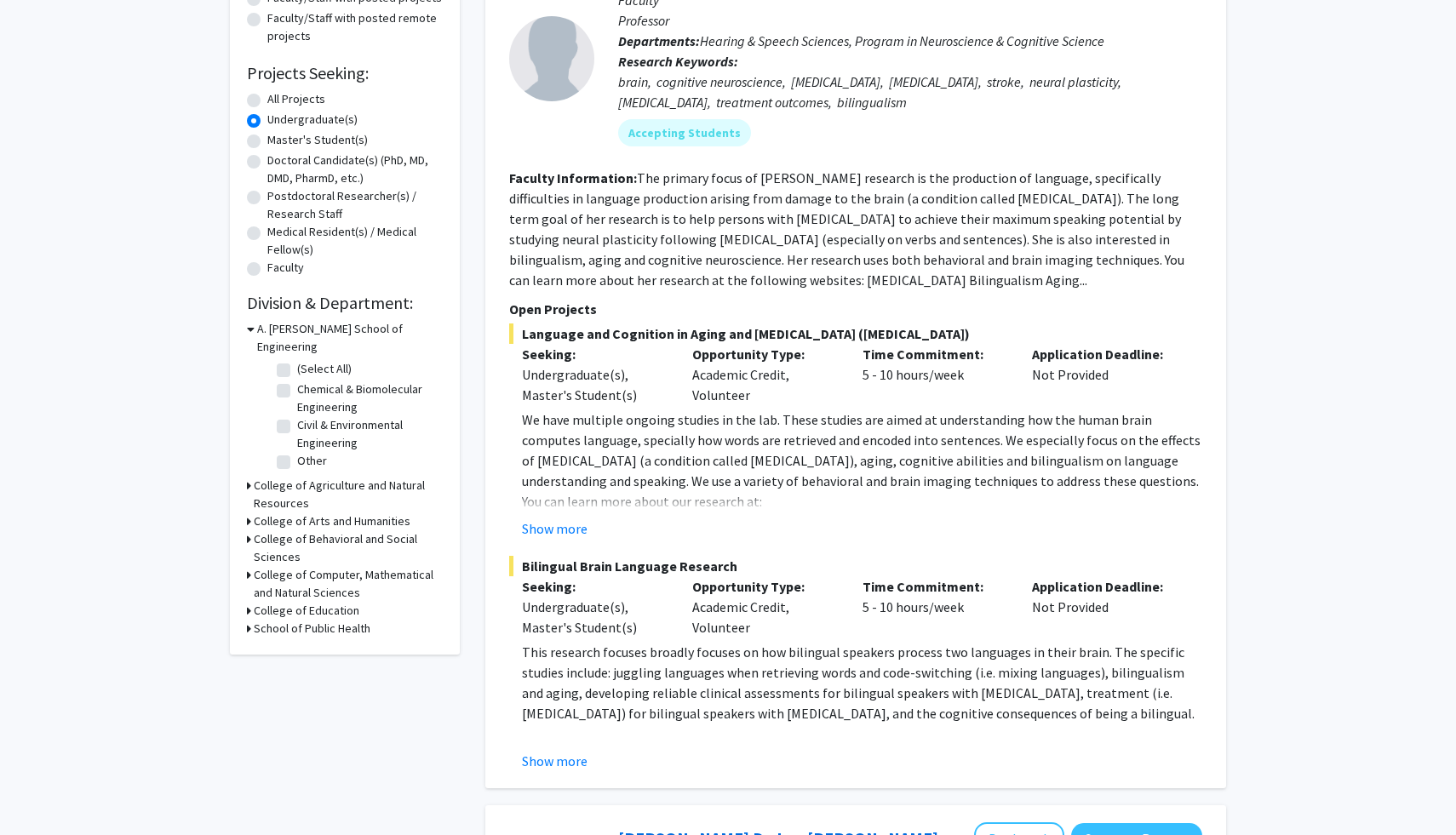
scroll to position [234, 0]
click at [302, 567] on h3 "College of Computer, Mathematical and Natural Sciences" at bounding box center [348, 582] width 189 height 36
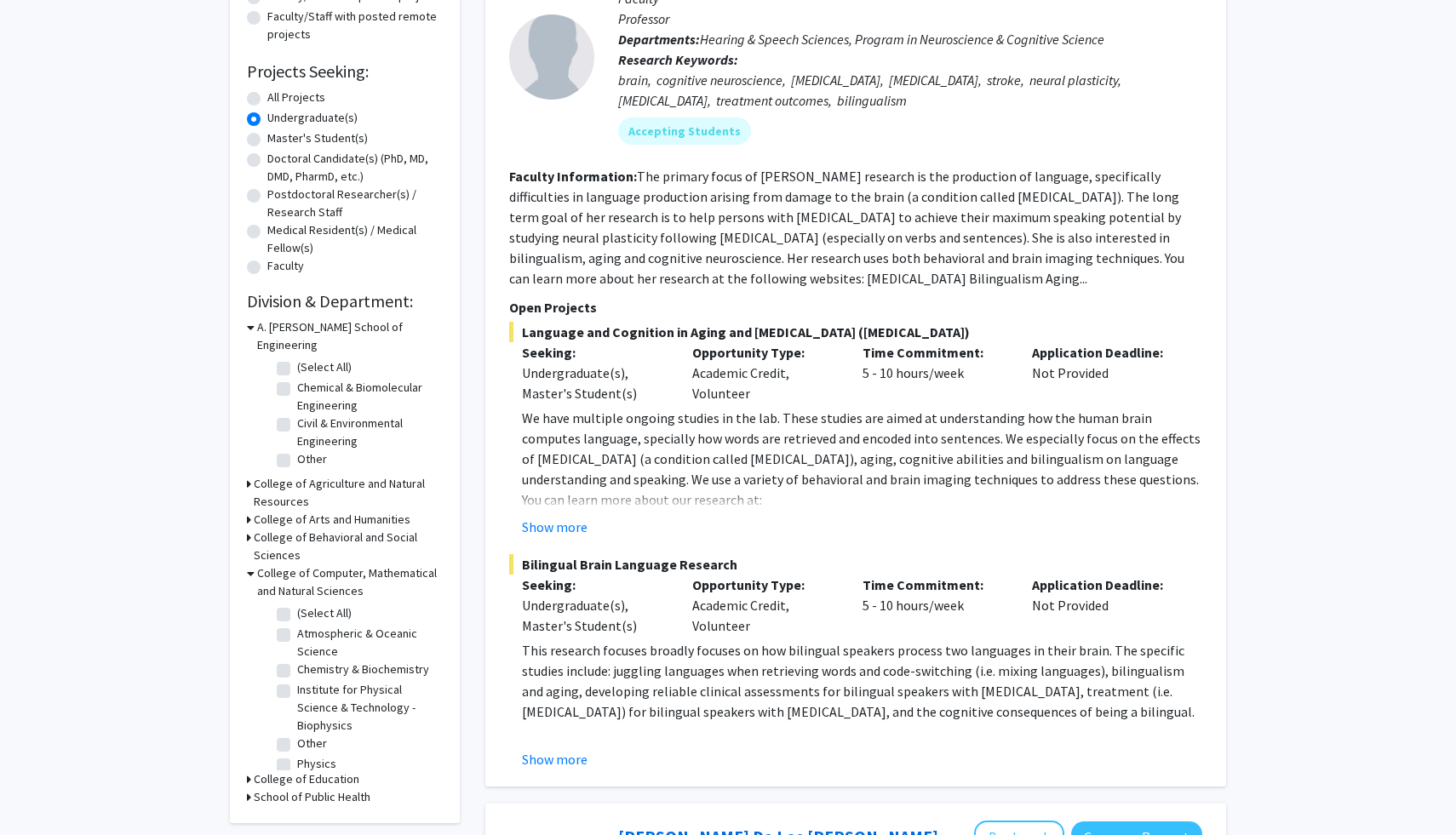
click at [297, 604] on label "(Select All)" at bounding box center [325, 613] width 55 height 18
click at [297, 604] on input "(Select All)" at bounding box center [302, 609] width 11 height 11
checkbox input "true"
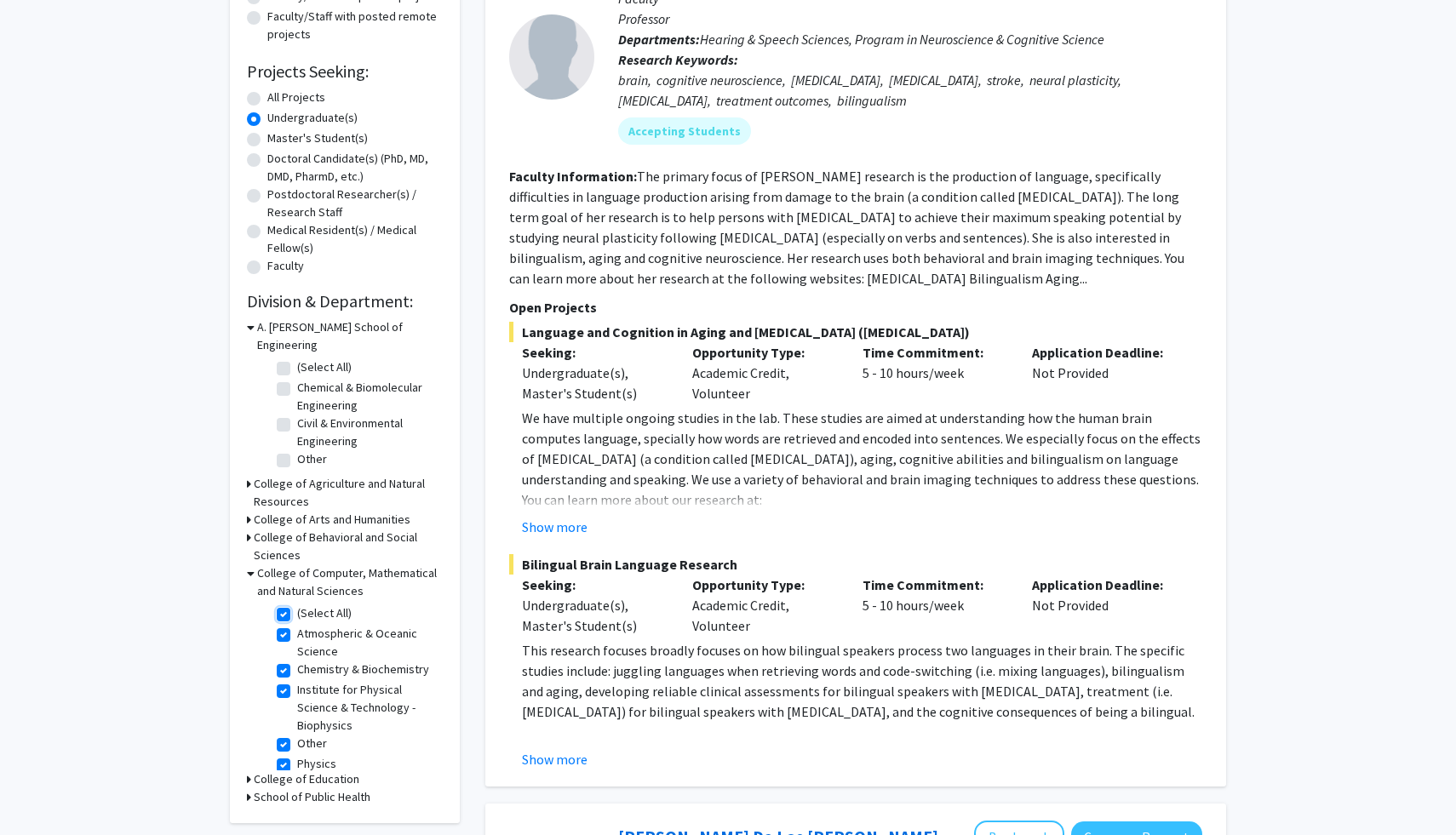
checkbox input "true"
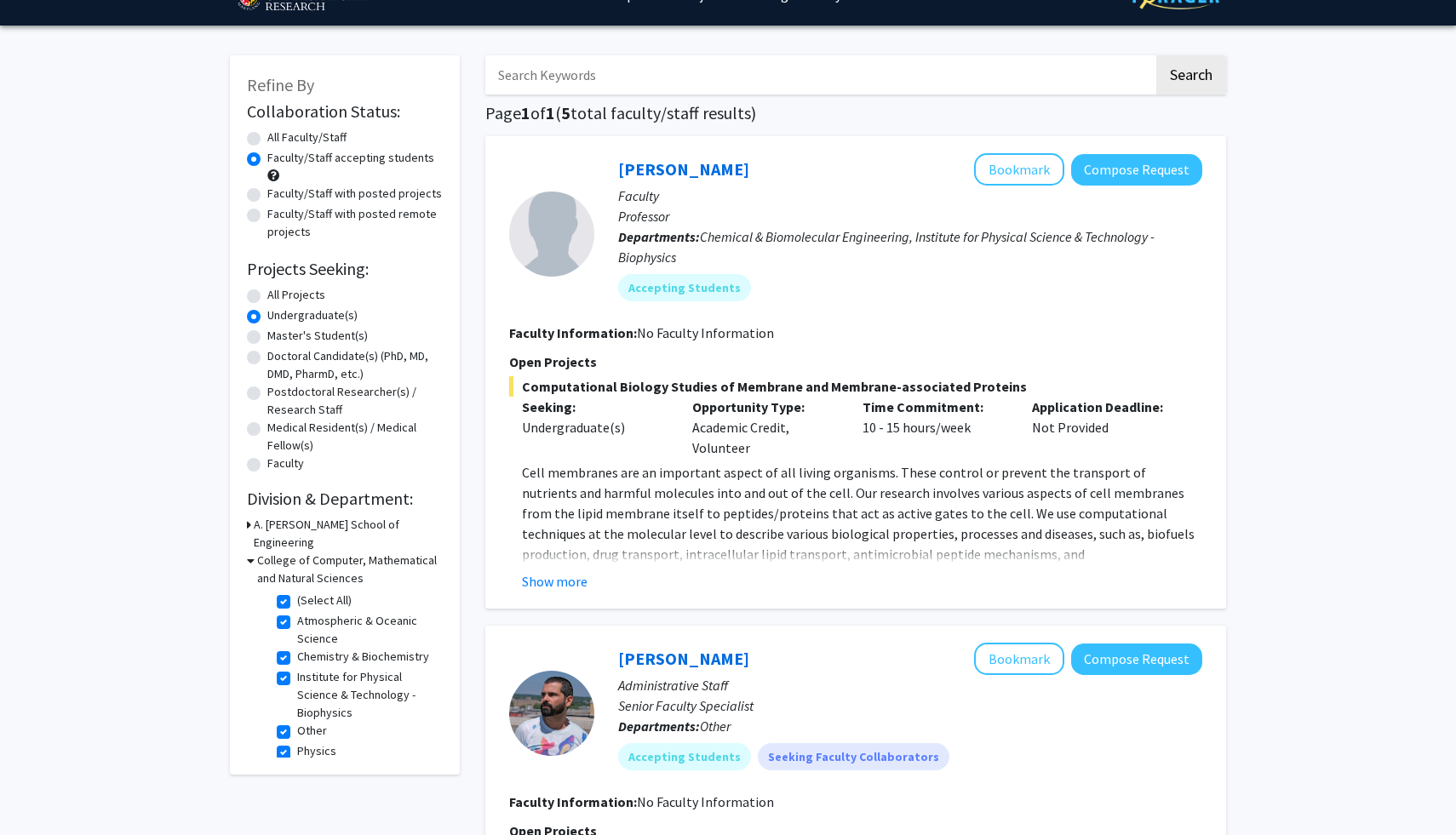
scroll to position [41, 0]
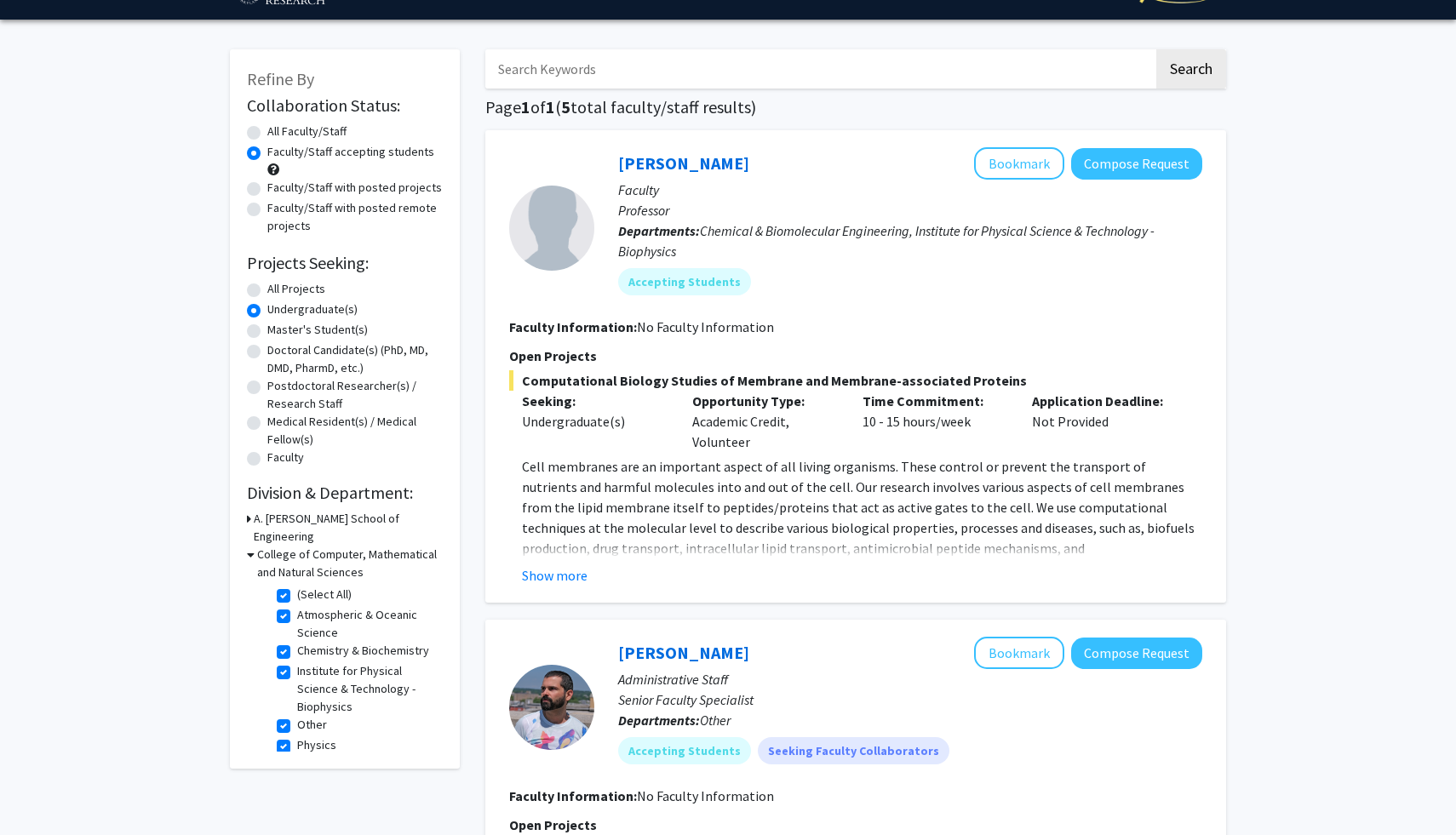
click at [273, 518] on h3 "A. James Clark School of Engineering" at bounding box center [348, 527] width 189 height 36
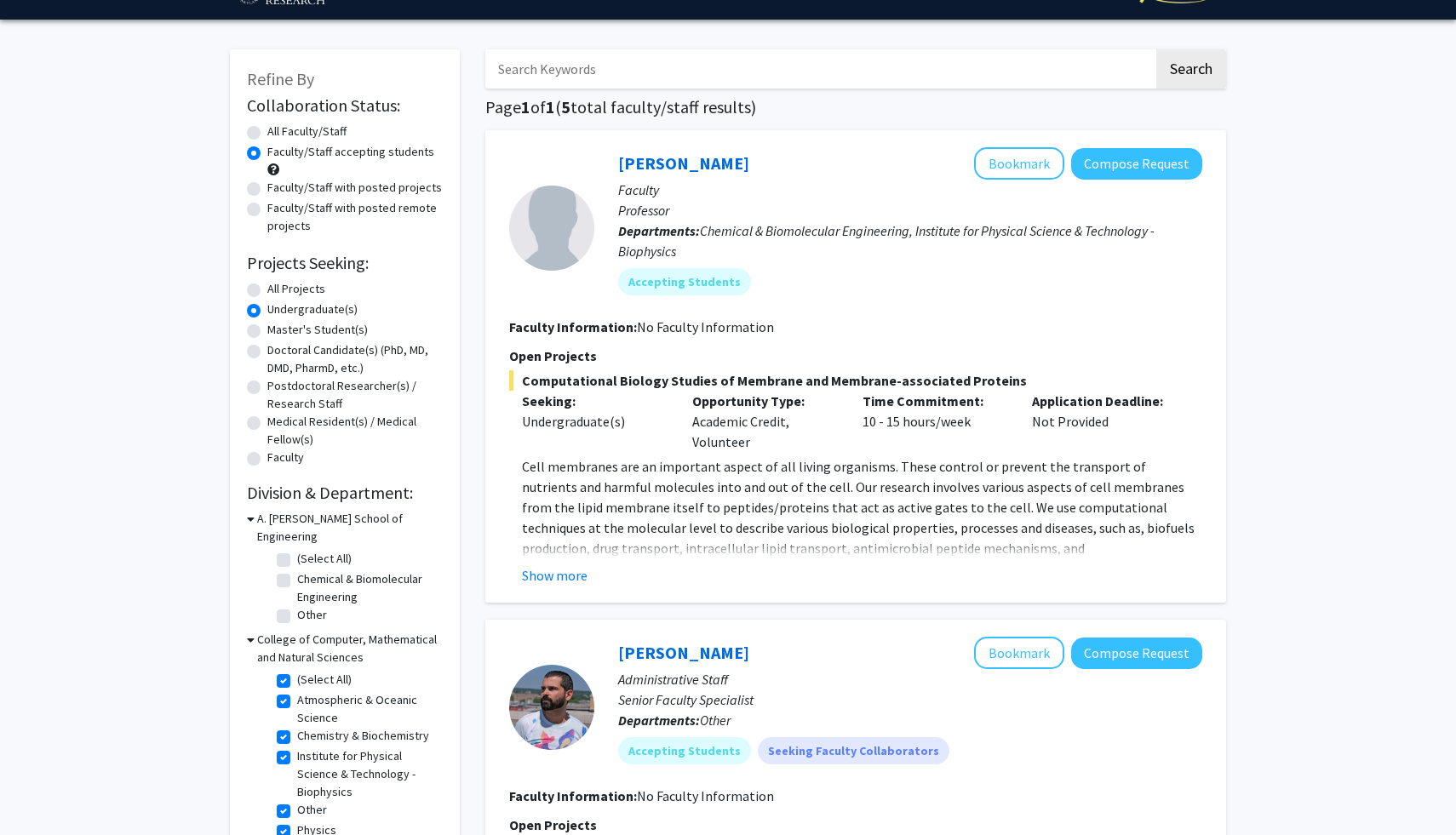
click at [297, 550] on label "(Select All)" at bounding box center [325, 559] width 55 height 18
click at [297, 550] on input "(Select All)" at bounding box center [302, 555] width 11 height 11
checkbox input "true"
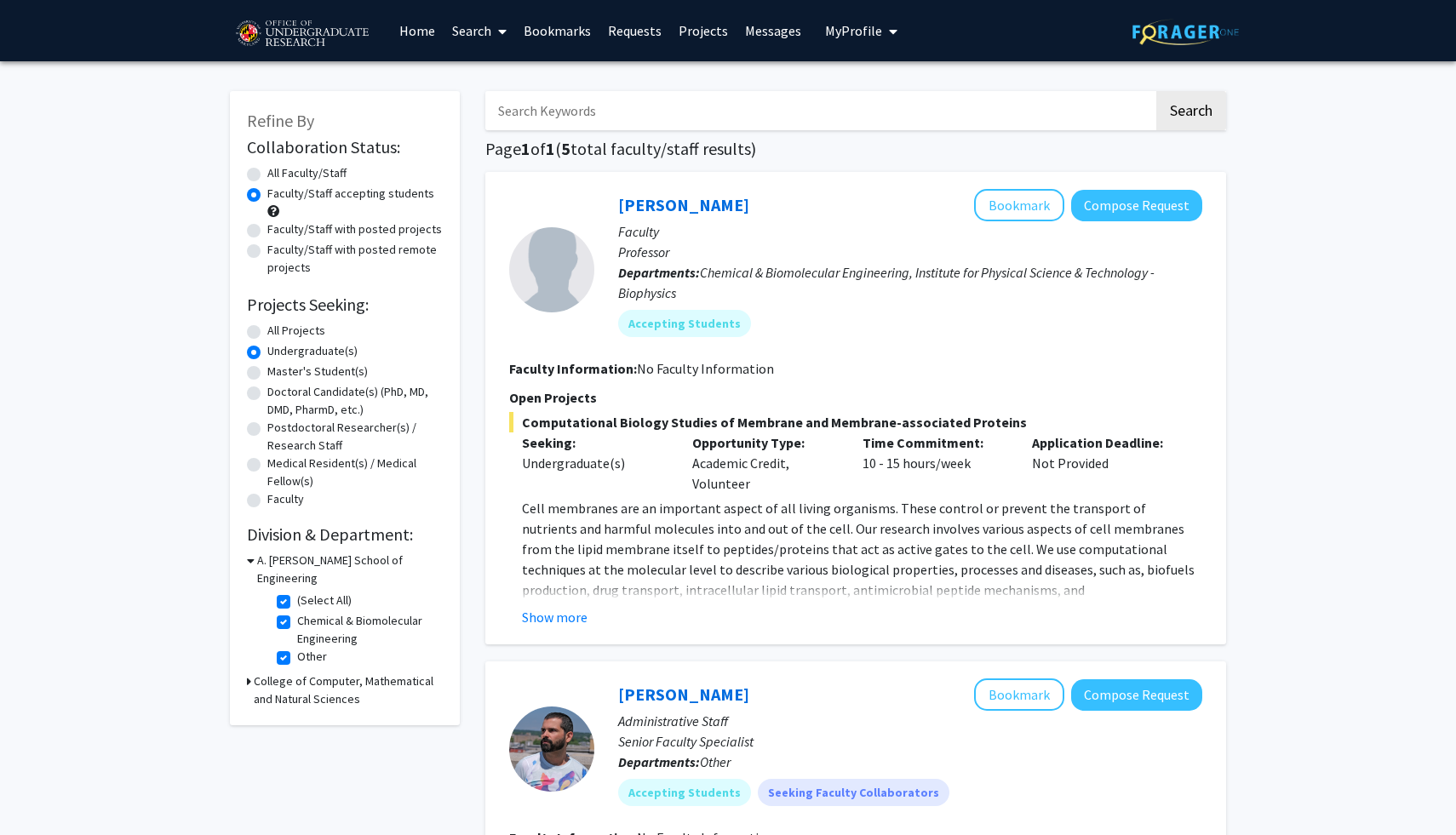
click at [298, 673] on h3 "College of Computer, Mathematical and Natural Sciences" at bounding box center [348, 690] width 189 height 36
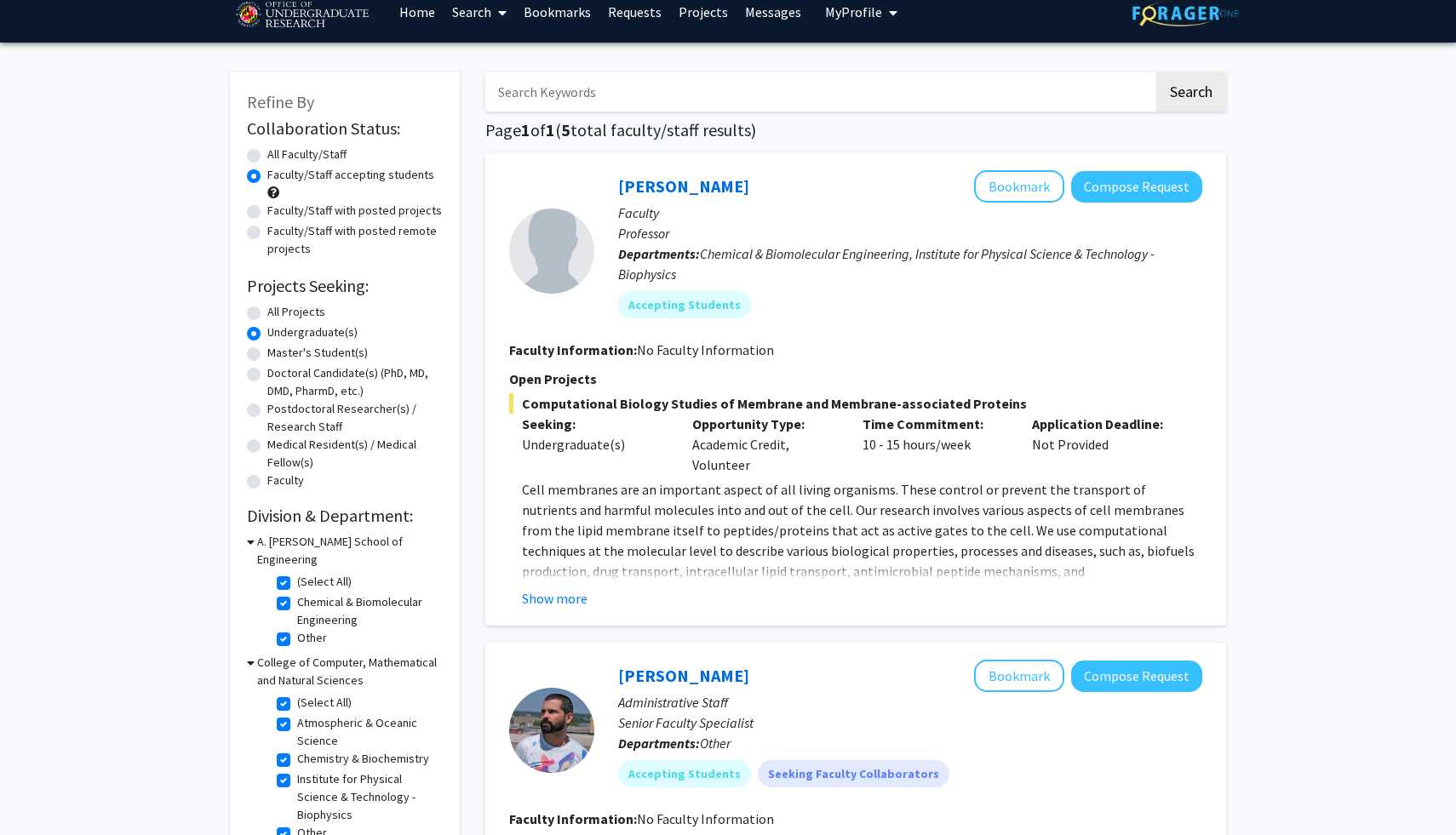
scroll to position [18, 0]
click at [297, 574] on label "(Select All)" at bounding box center [325, 583] width 55 height 18
click at [297, 574] on input "(Select All)" at bounding box center [302, 579] width 11 height 11
checkbox input "false"
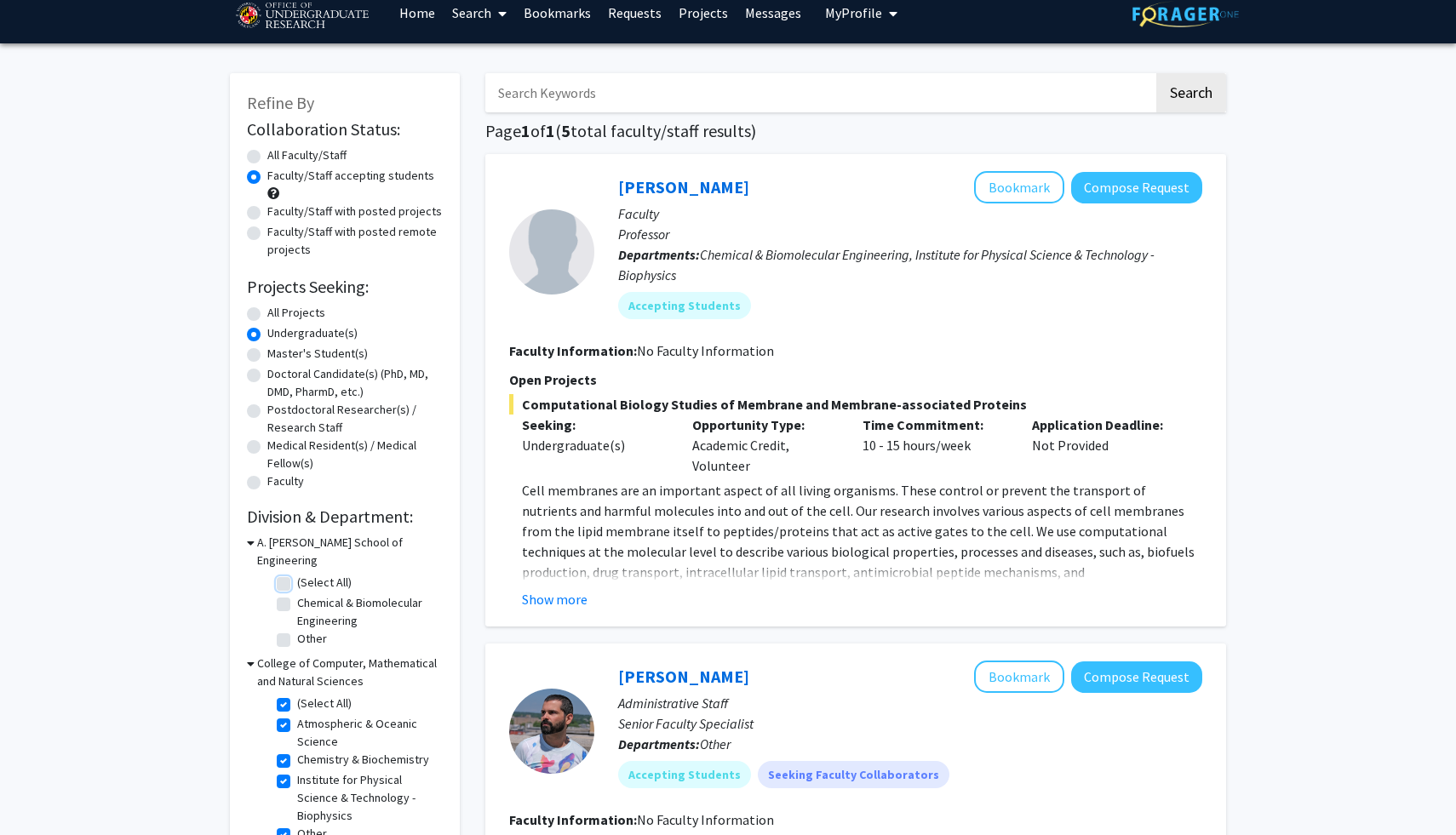
checkbox input "false"
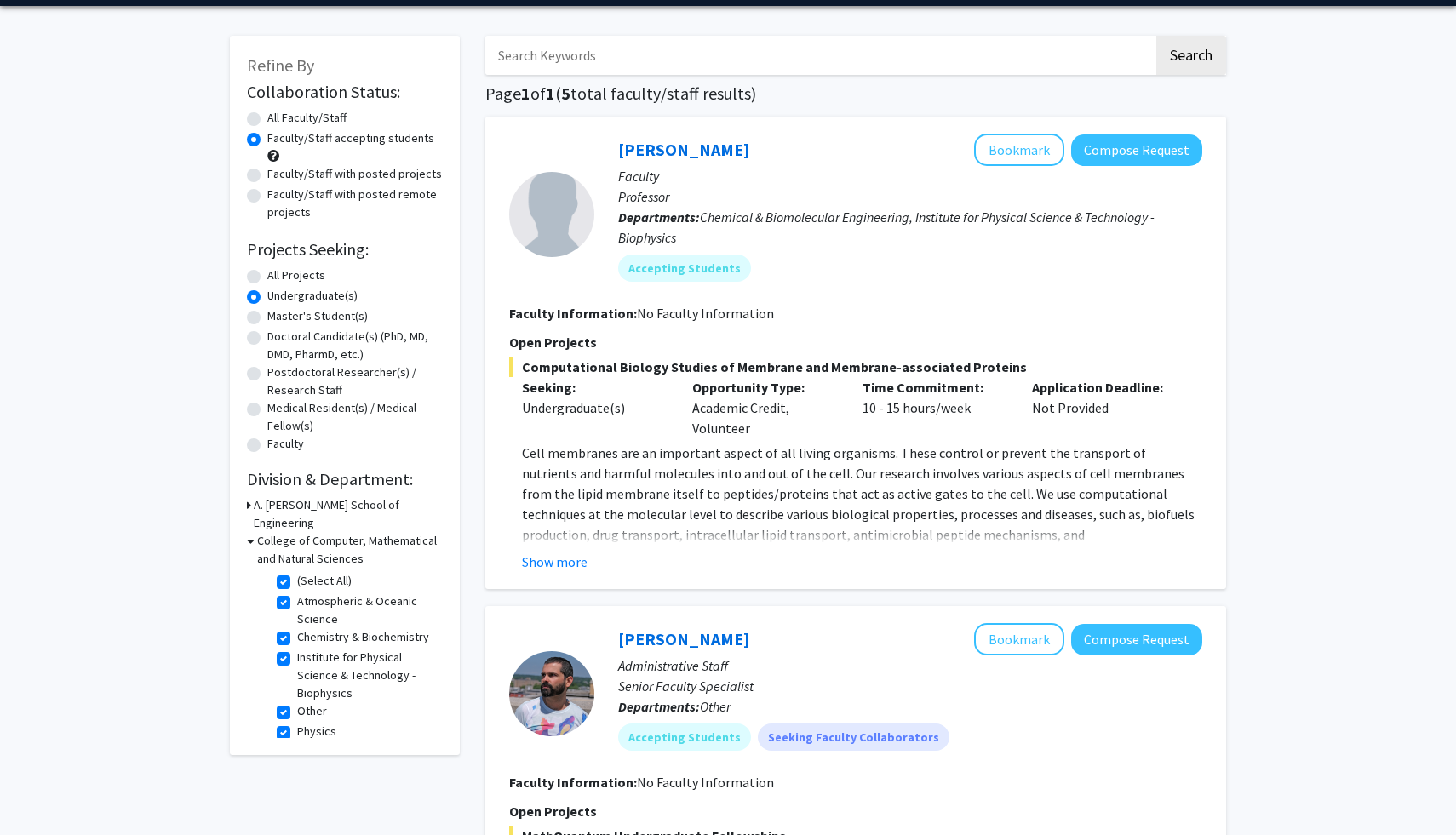
scroll to position [56, 0]
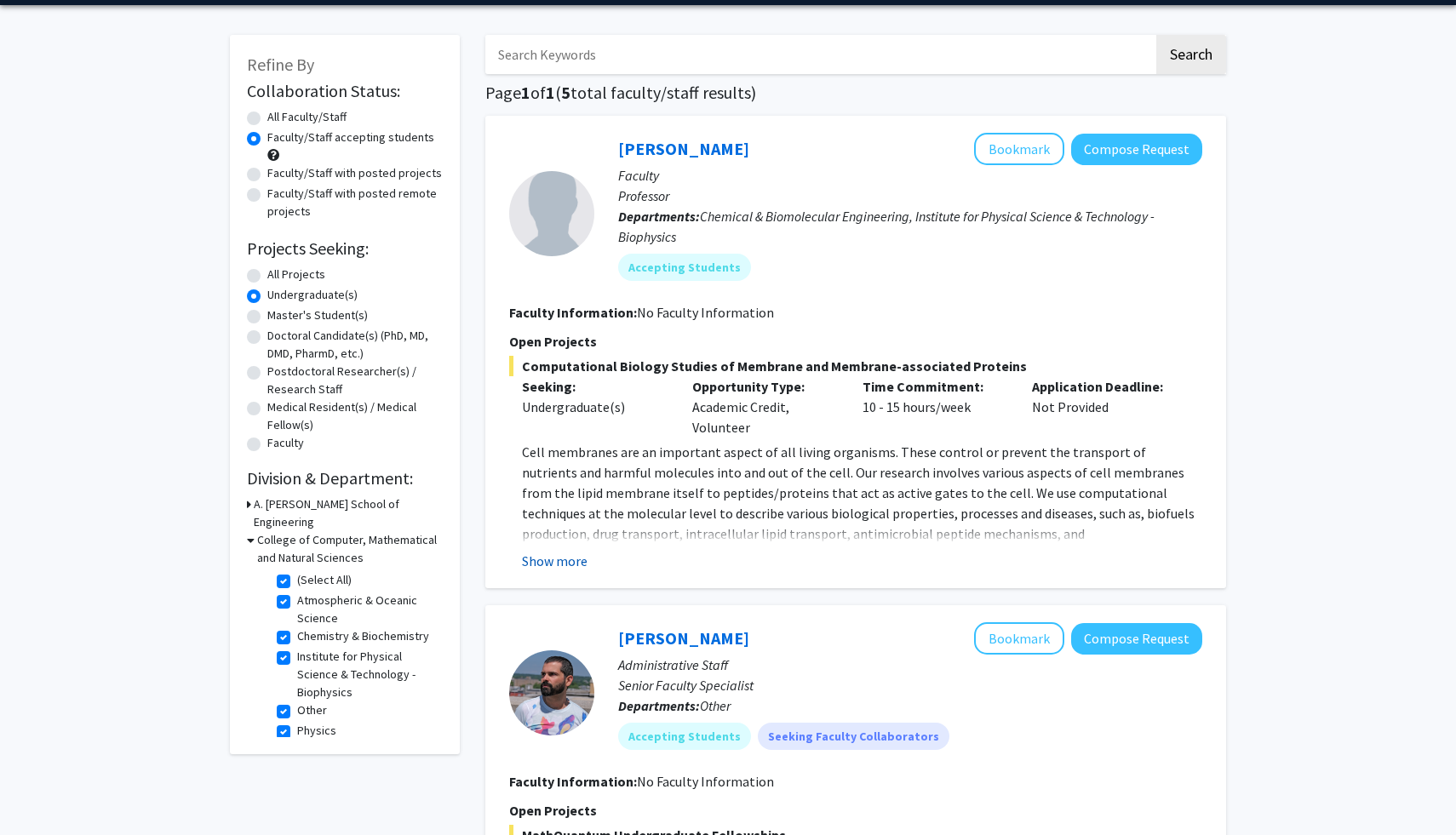
click at [549, 563] on button "Show more" at bounding box center [555, 561] width 65 height 20
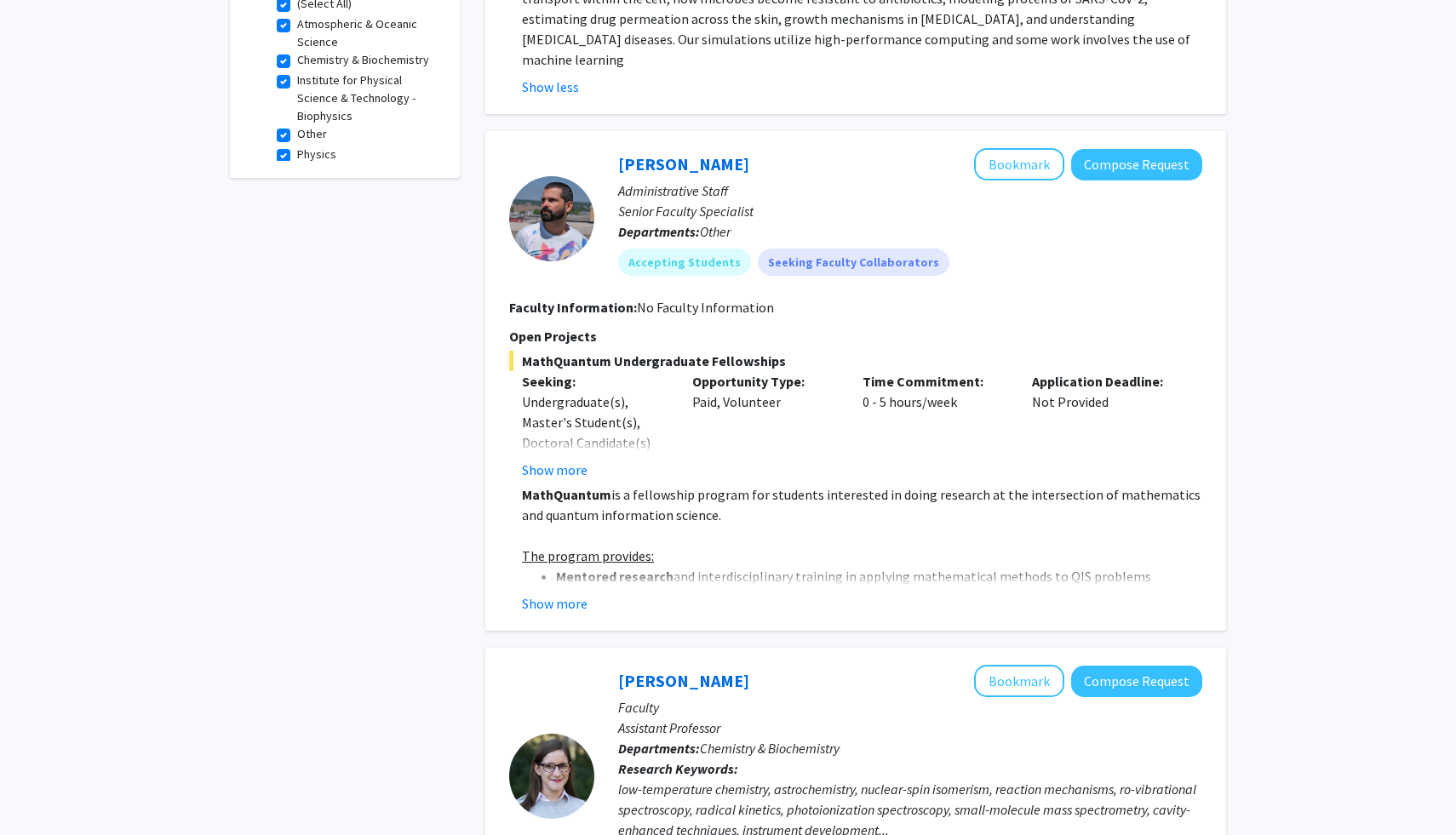
scroll to position [637, 0]
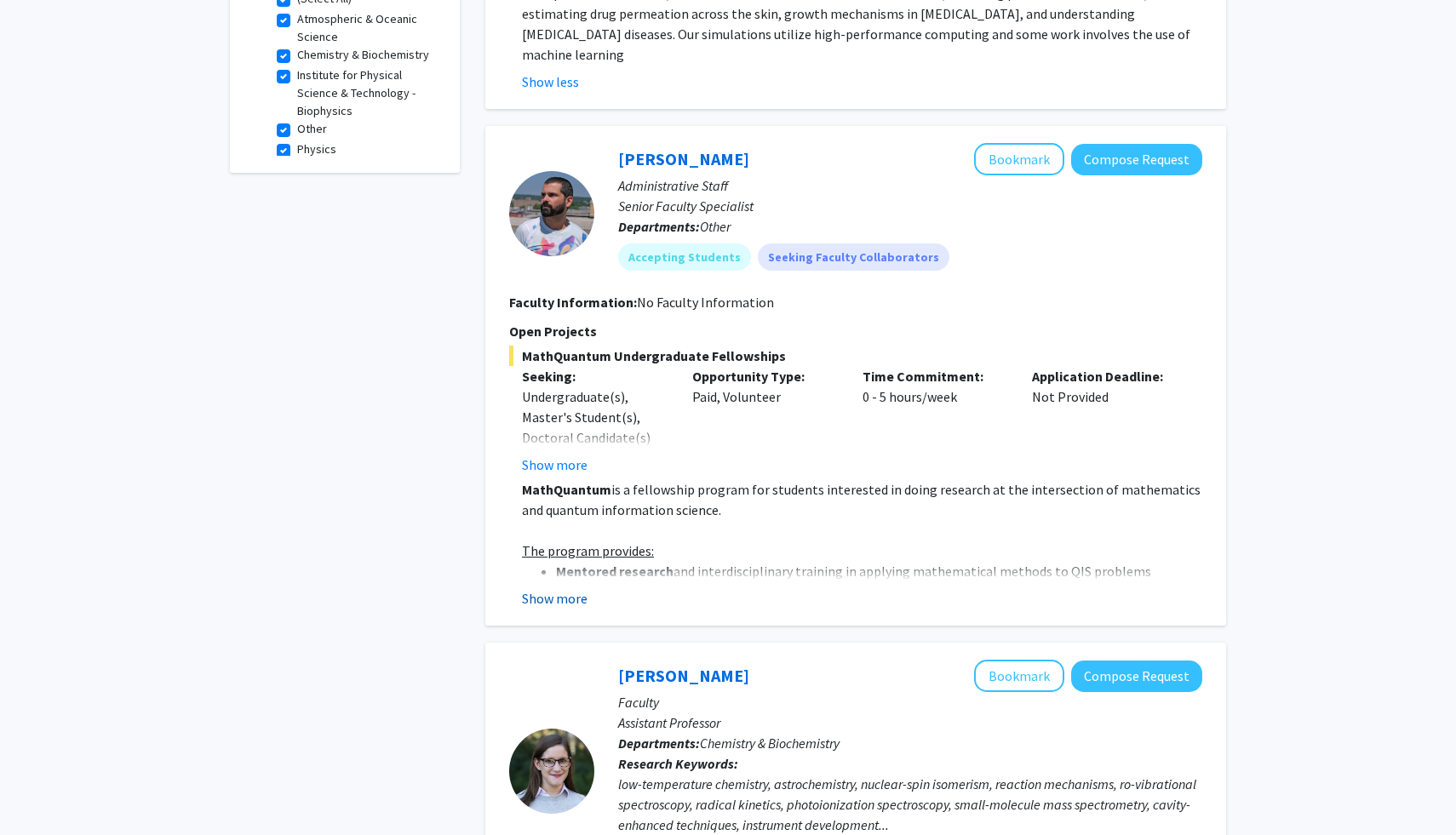
click at [569, 588] on button "Show more" at bounding box center [555, 598] width 65 height 20
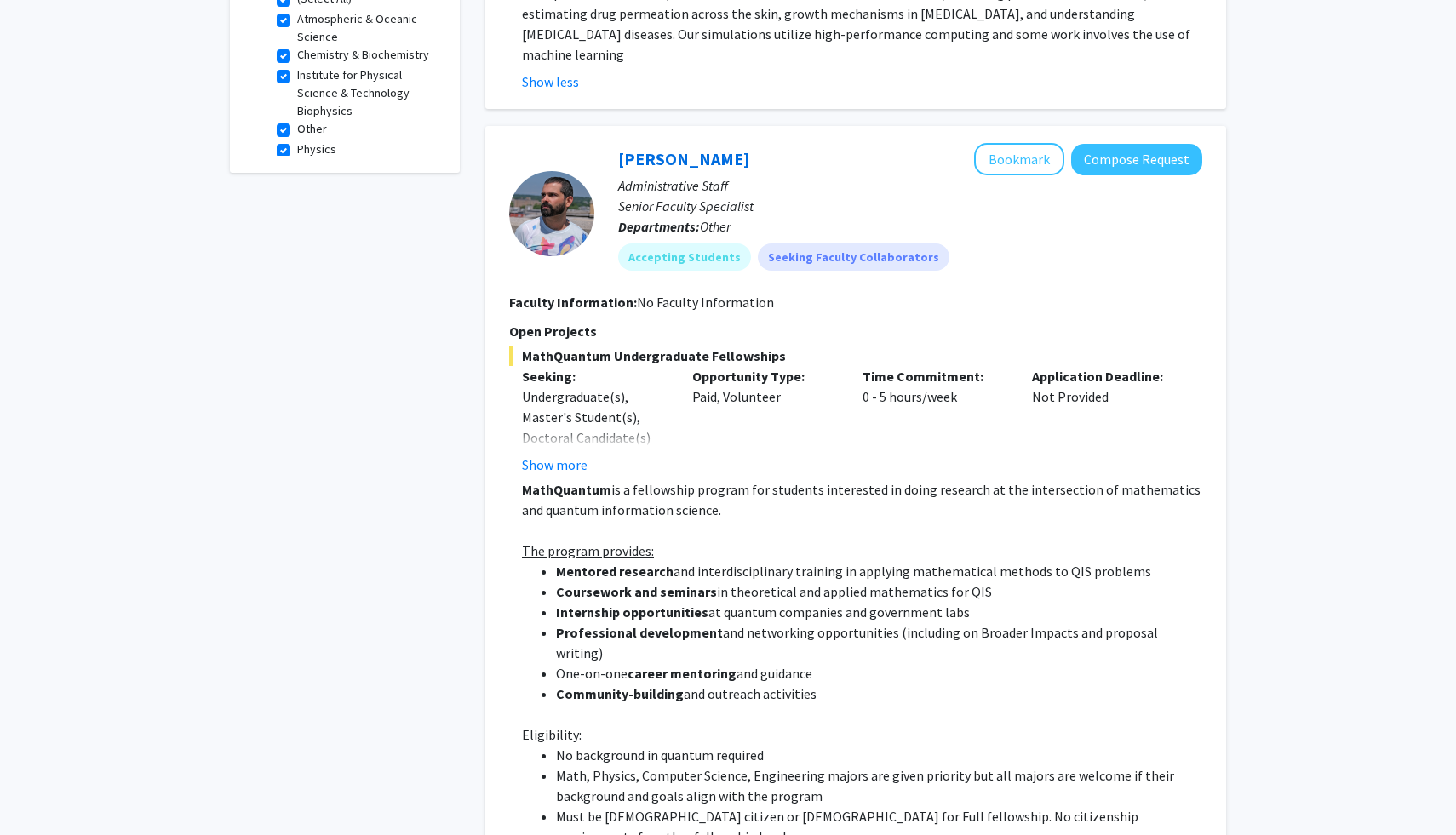
click at [800, 479] on p "MathQuantum is a fellowship program for students interested in doing research a…" at bounding box center [862, 499] width 680 height 41
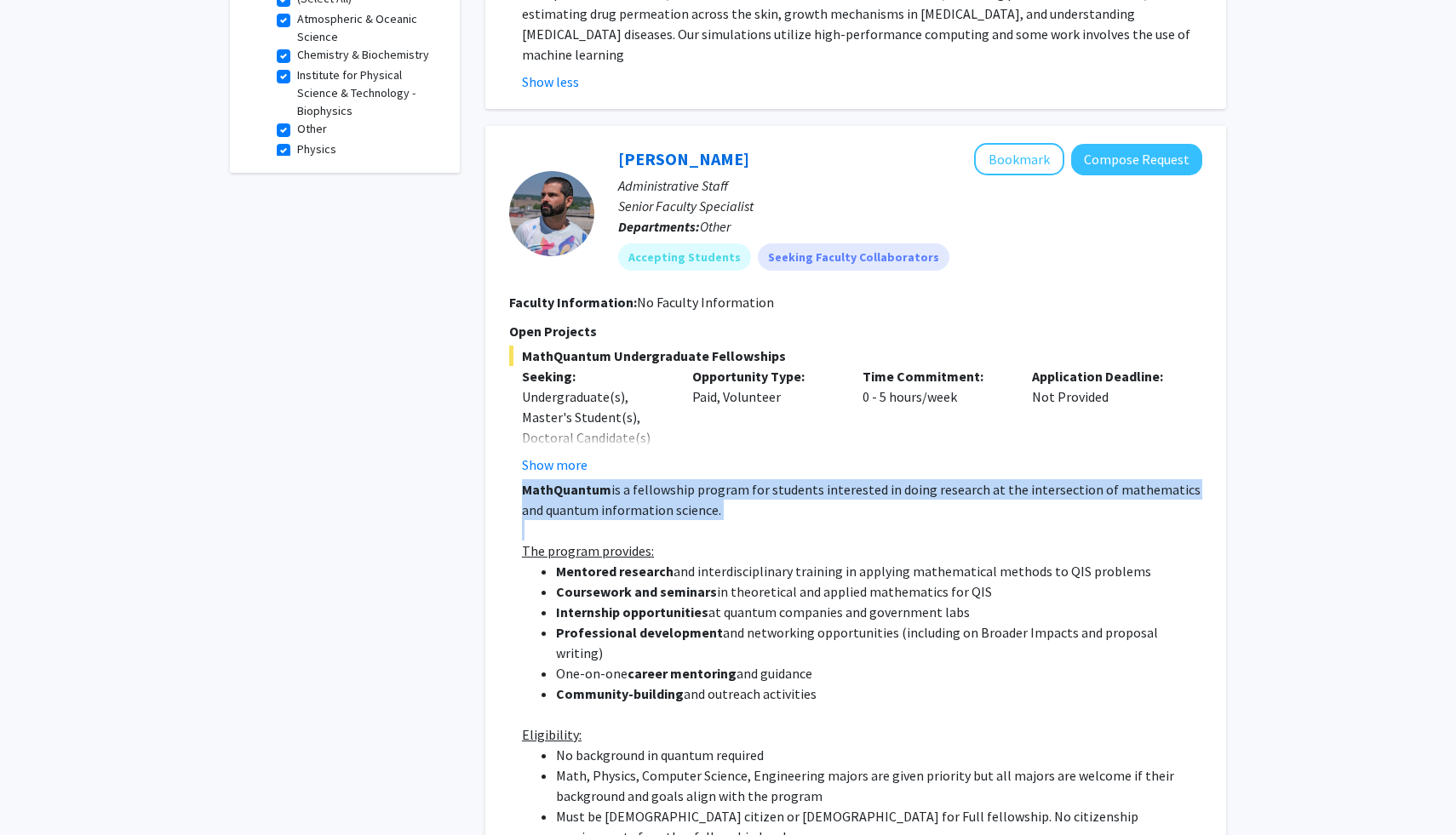
click at [800, 479] on p "MathQuantum is a fellowship program for students interested in doing research a…" at bounding box center [862, 499] width 680 height 41
click at [768, 561] on li "Mentored research and interdisciplinary training in applying mathematical metho…" at bounding box center [878, 570] width 646 height 20
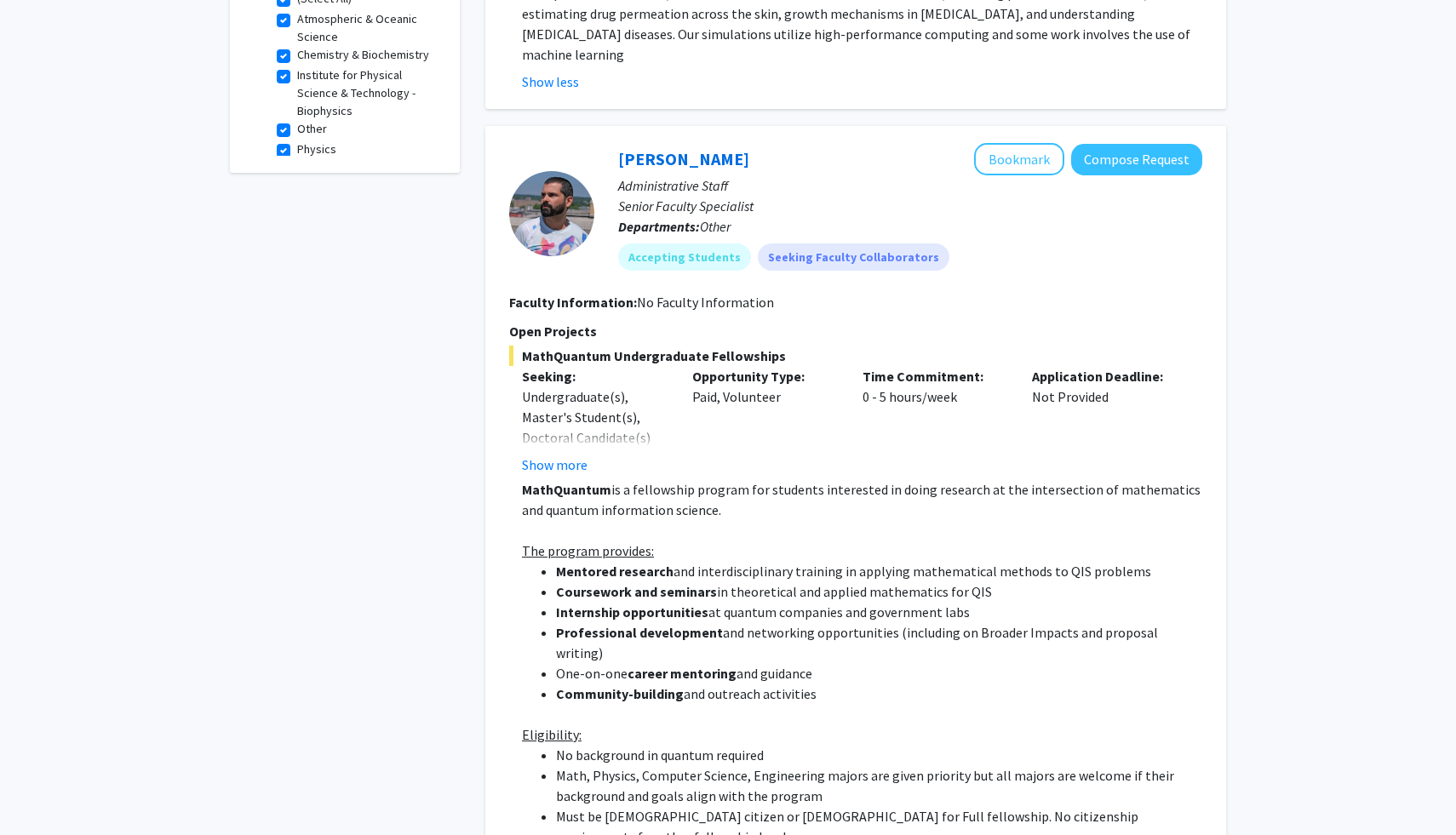
click at [768, 561] on li "Mentored research and interdisciplinary training in applying mathematical metho…" at bounding box center [878, 570] width 646 height 20
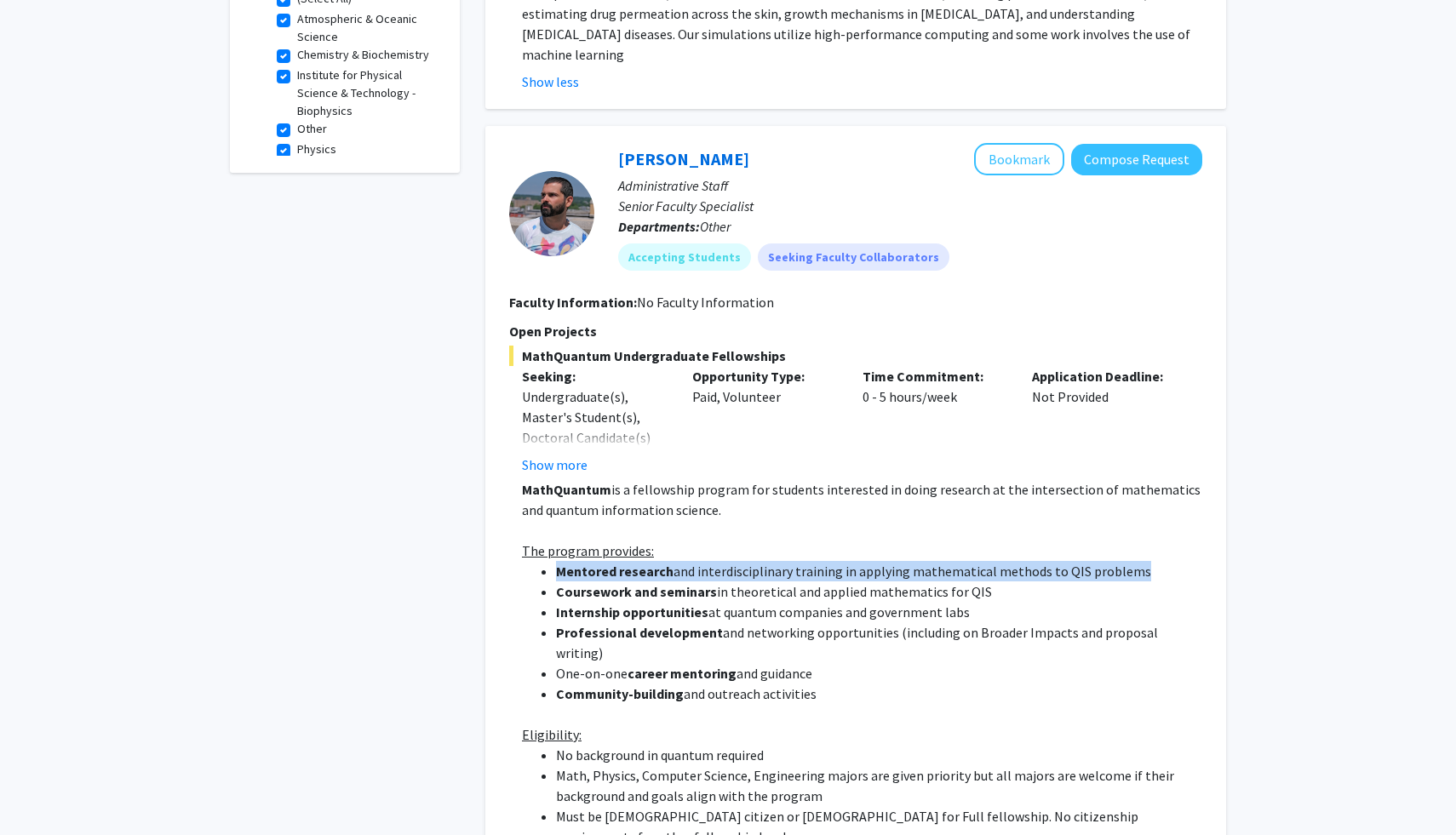
click at [768, 581] on li "Coursework and seminars in theoretical and applied mathematics for QIS" at bounding box center [878, 591] width 646 height 20
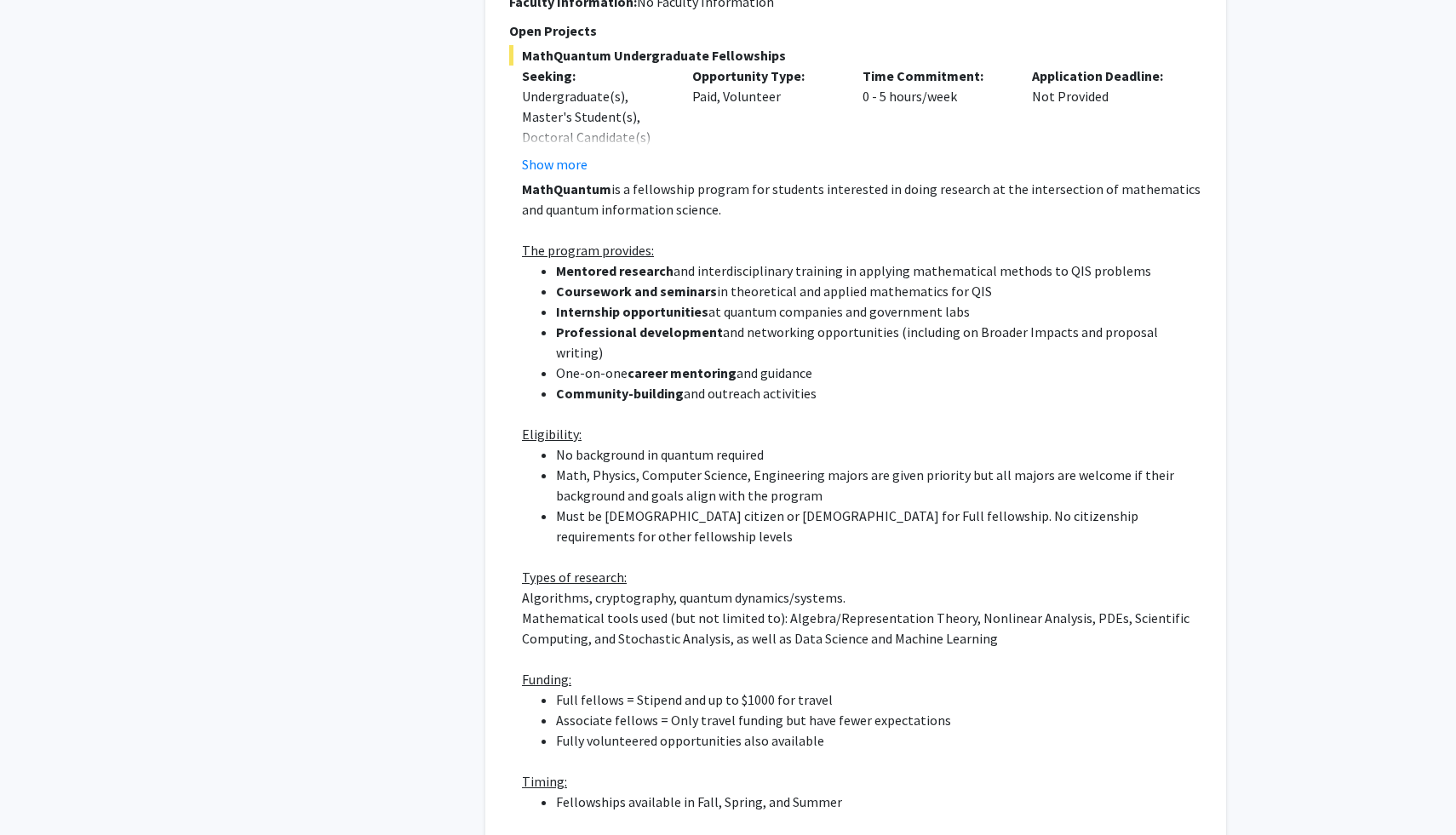
scroll to position [946, 0]
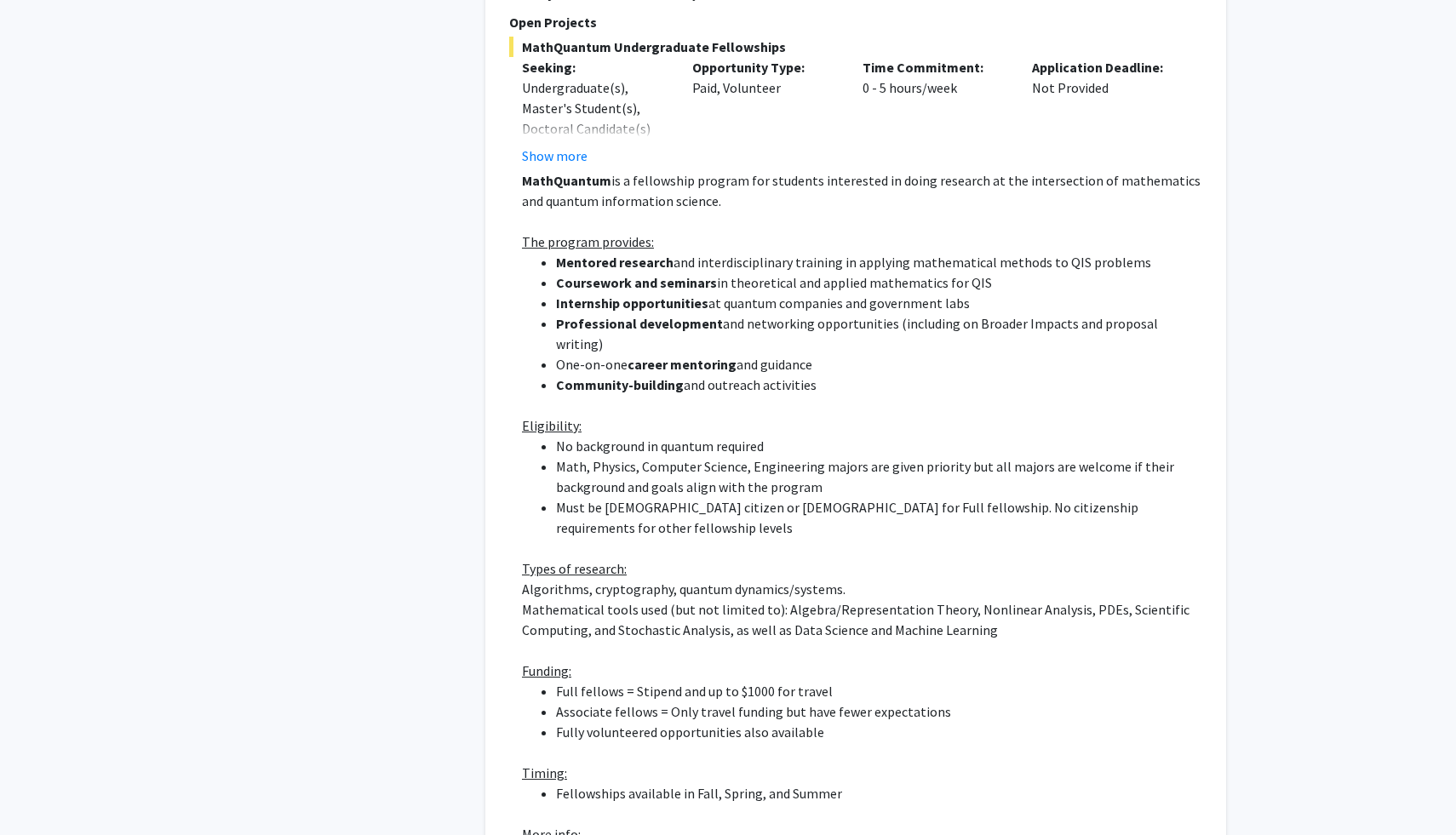
click at [750, 681] on li "Full fellows = Stipend and up to $1000 for travel" at bounding box center [878, 690] width 646 height 20
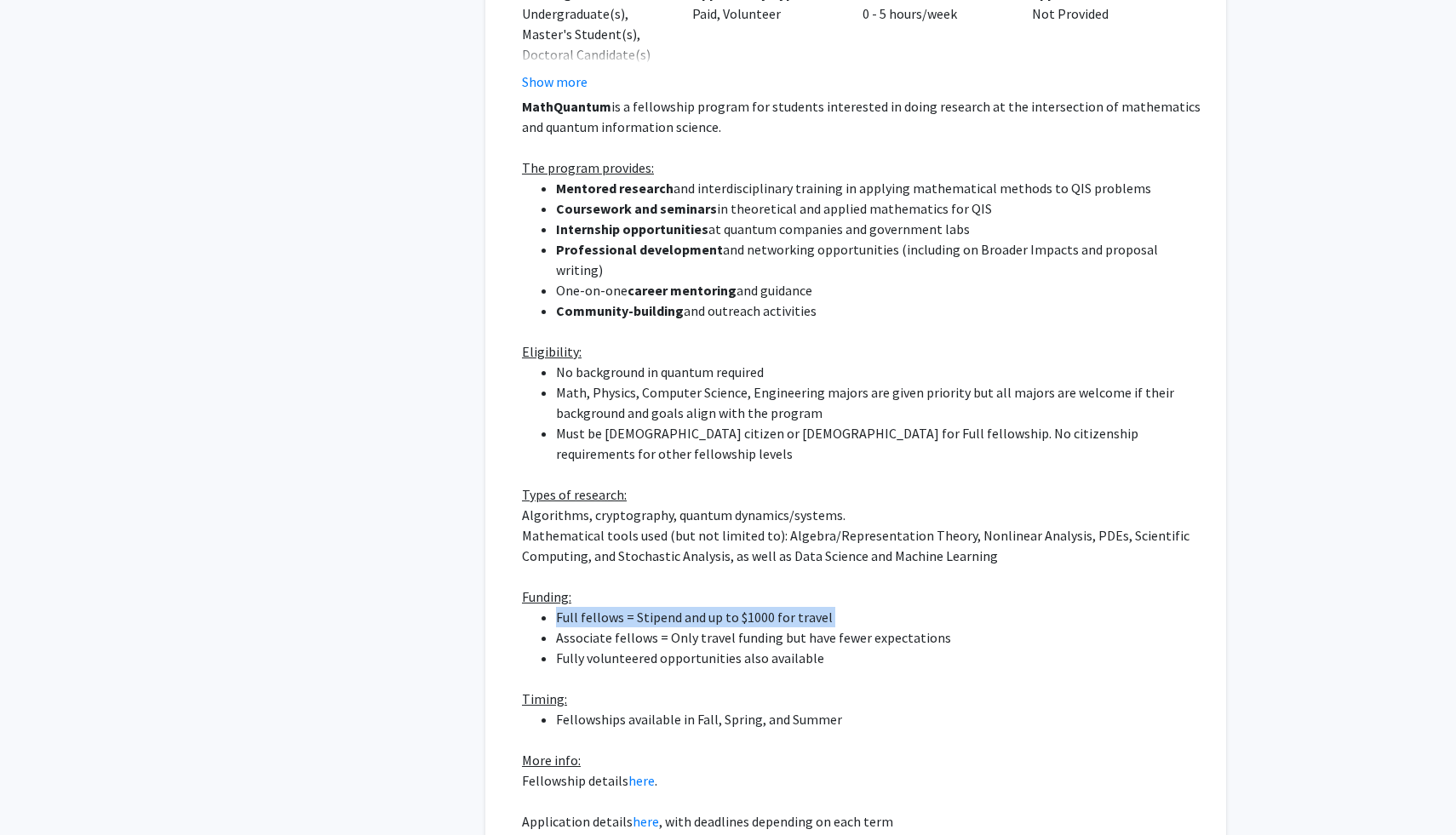
scroll to position [1131, 0]
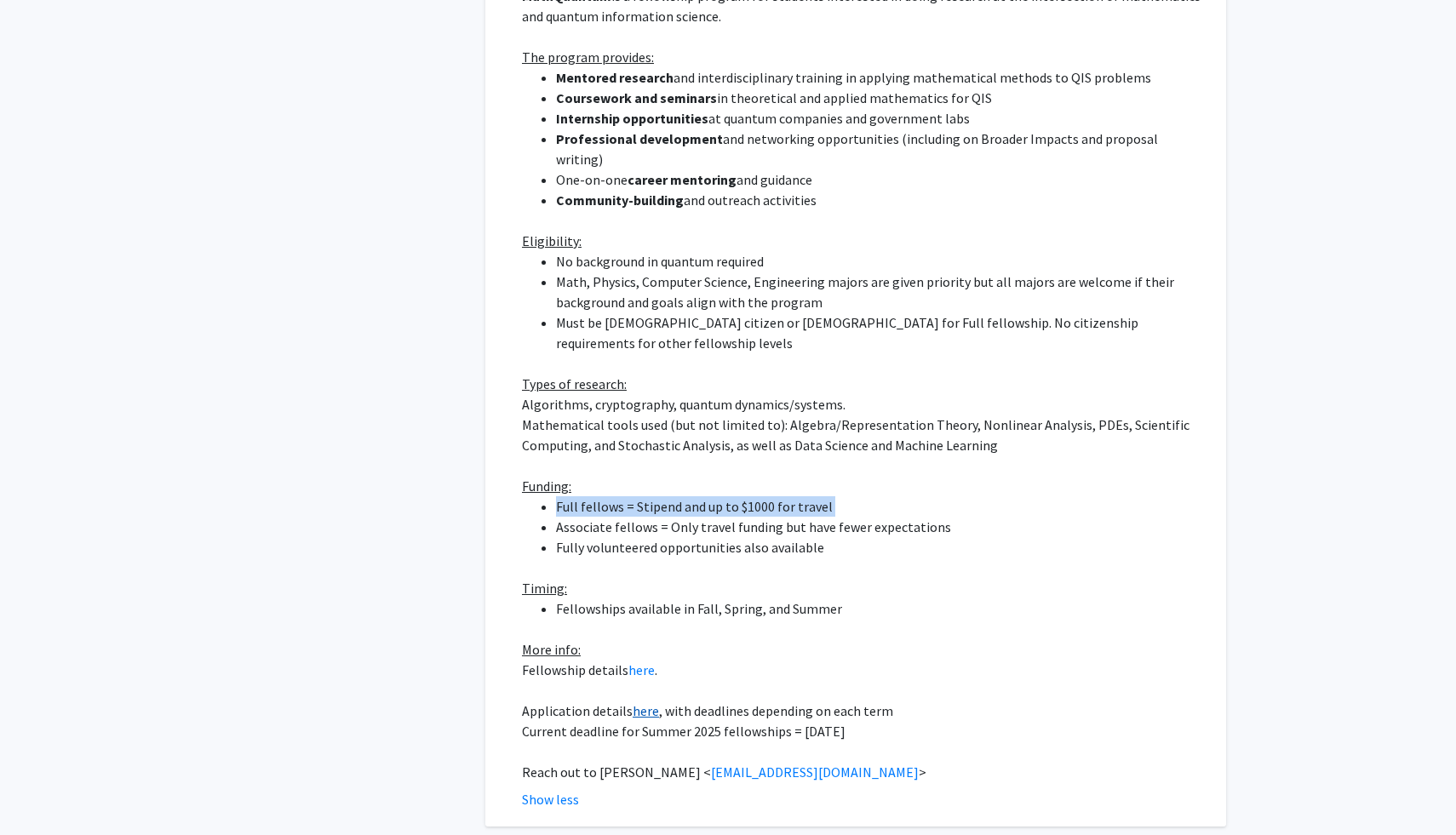
click at [640, 702] on link "here" at bounding box center [646, 710] width 26 height 17
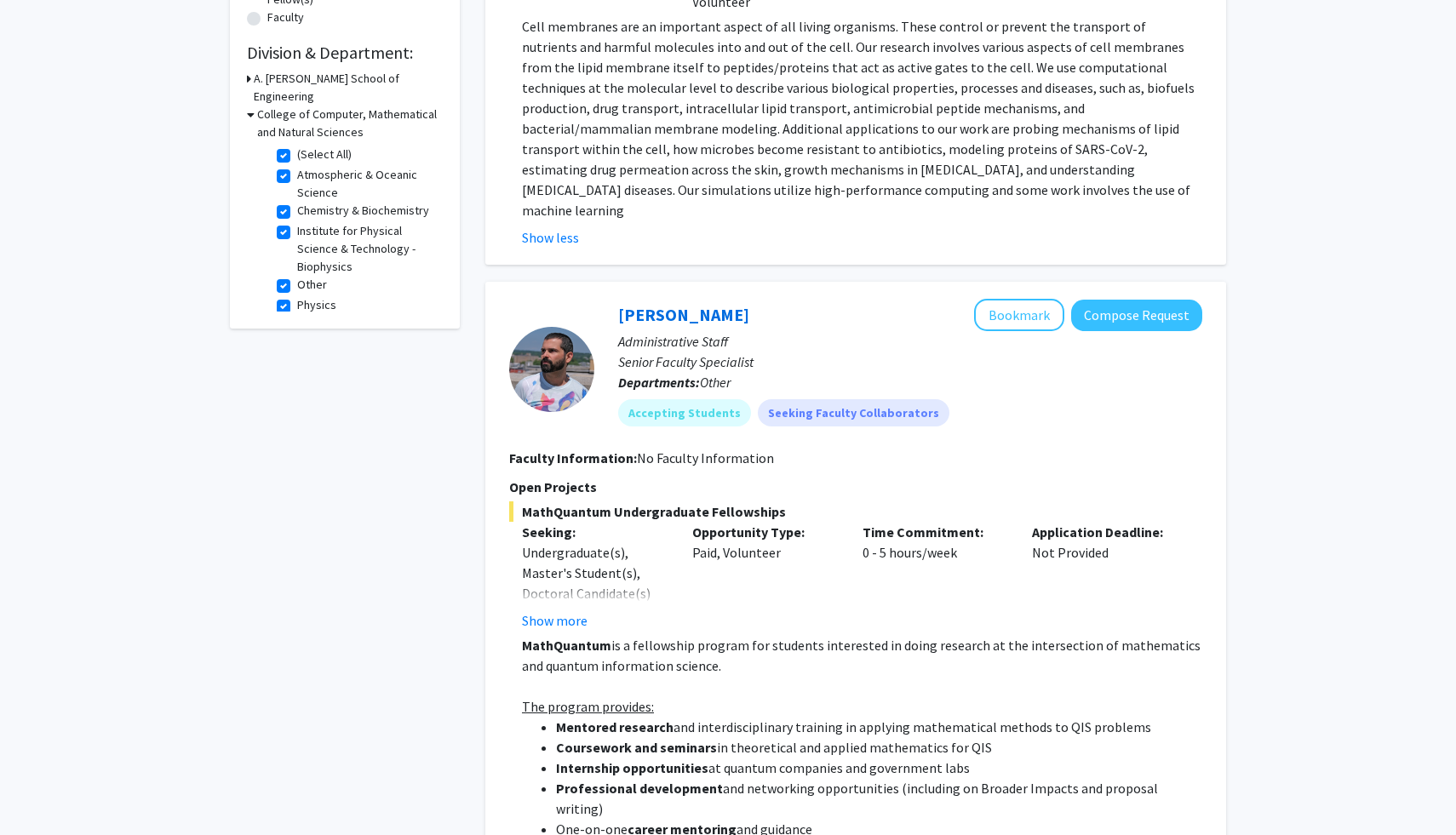
scroll to position [0, 0]
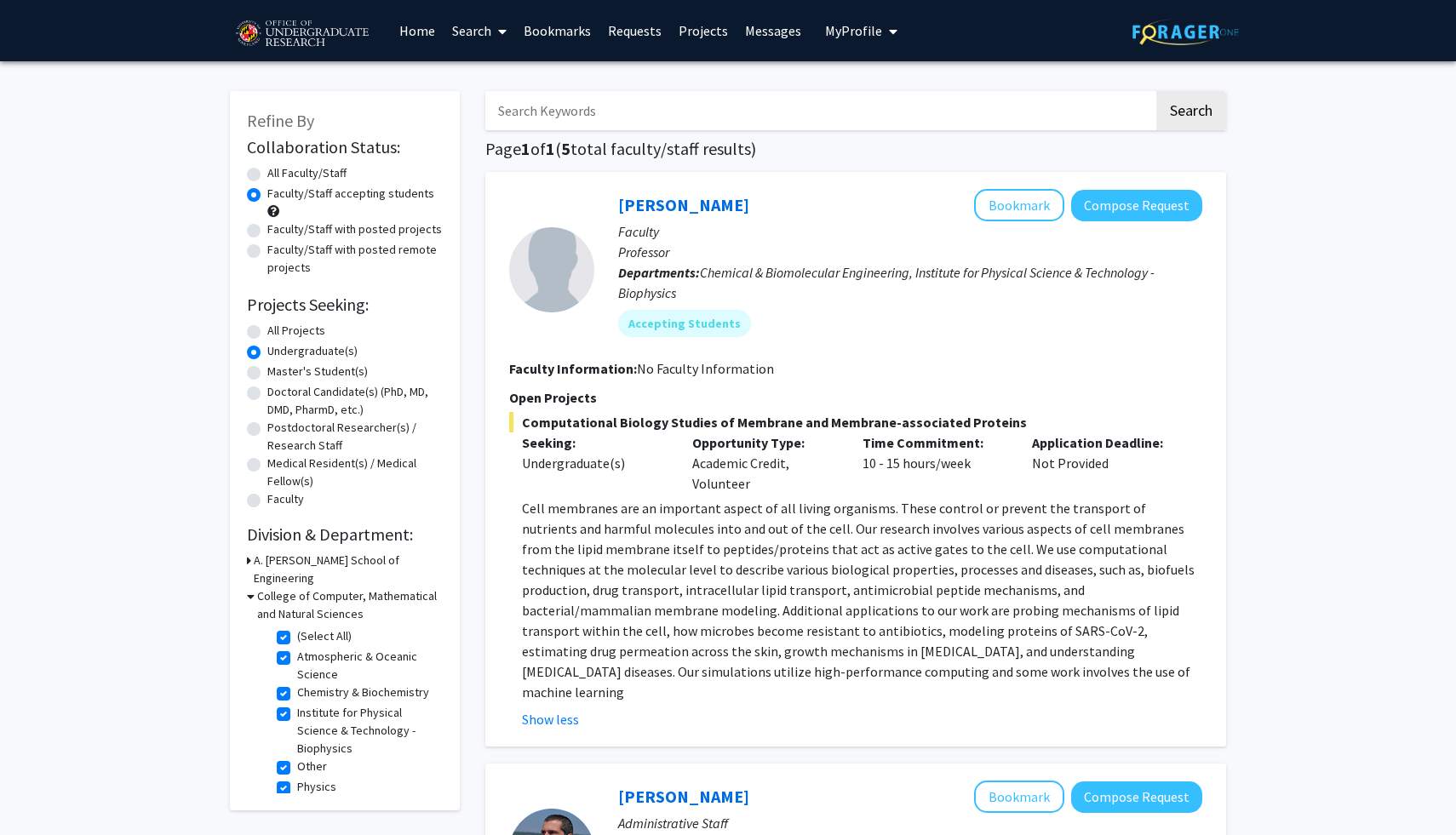
click at [297, 627] on label "(Select All)" at bounding box center [325, 636] width 55 height 18
click at [297, 627] on input "(Select All)" at bounding box center [302, 632] width 11 height 11
checkbox input "false"
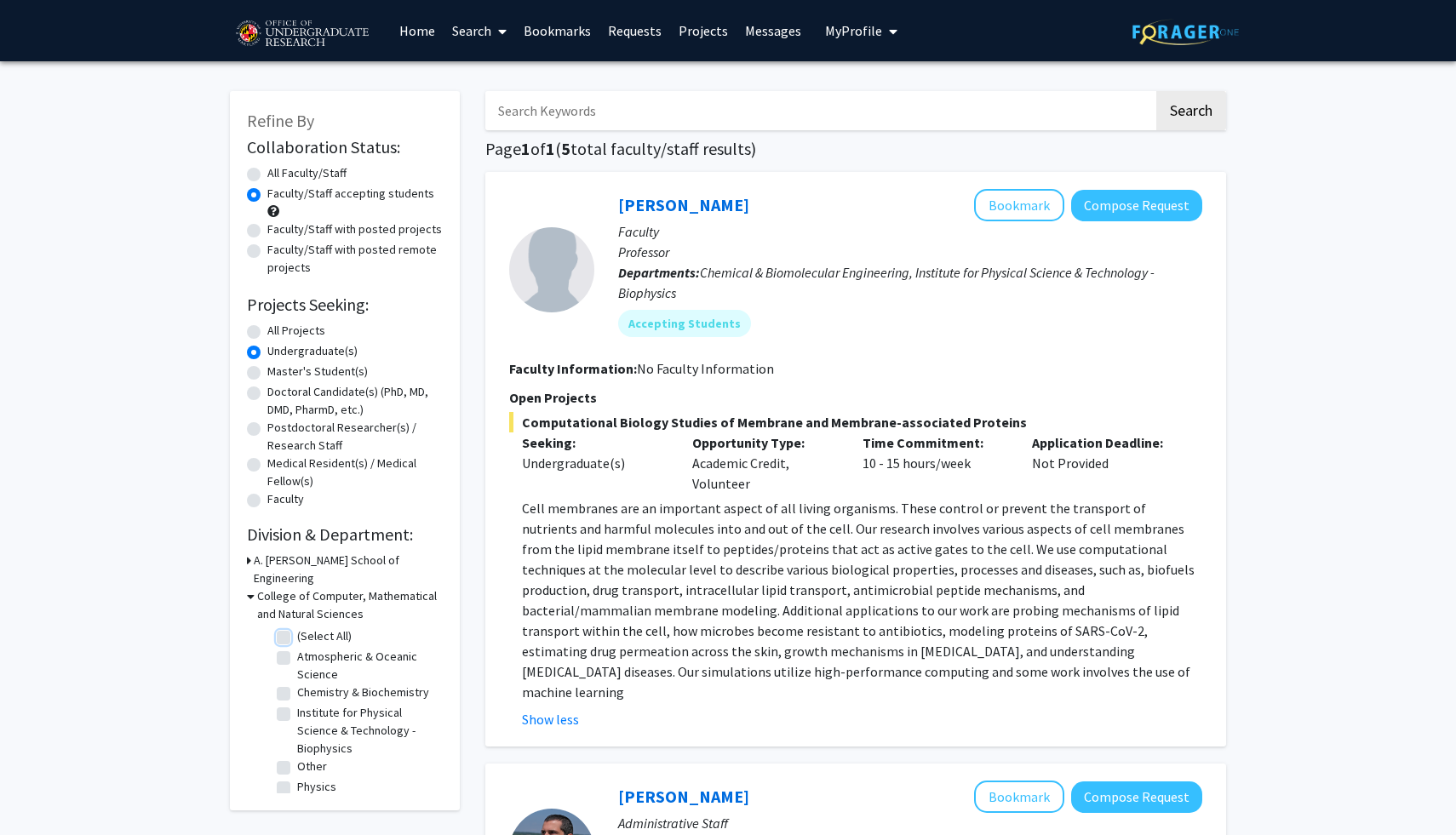
checkbox input "false"
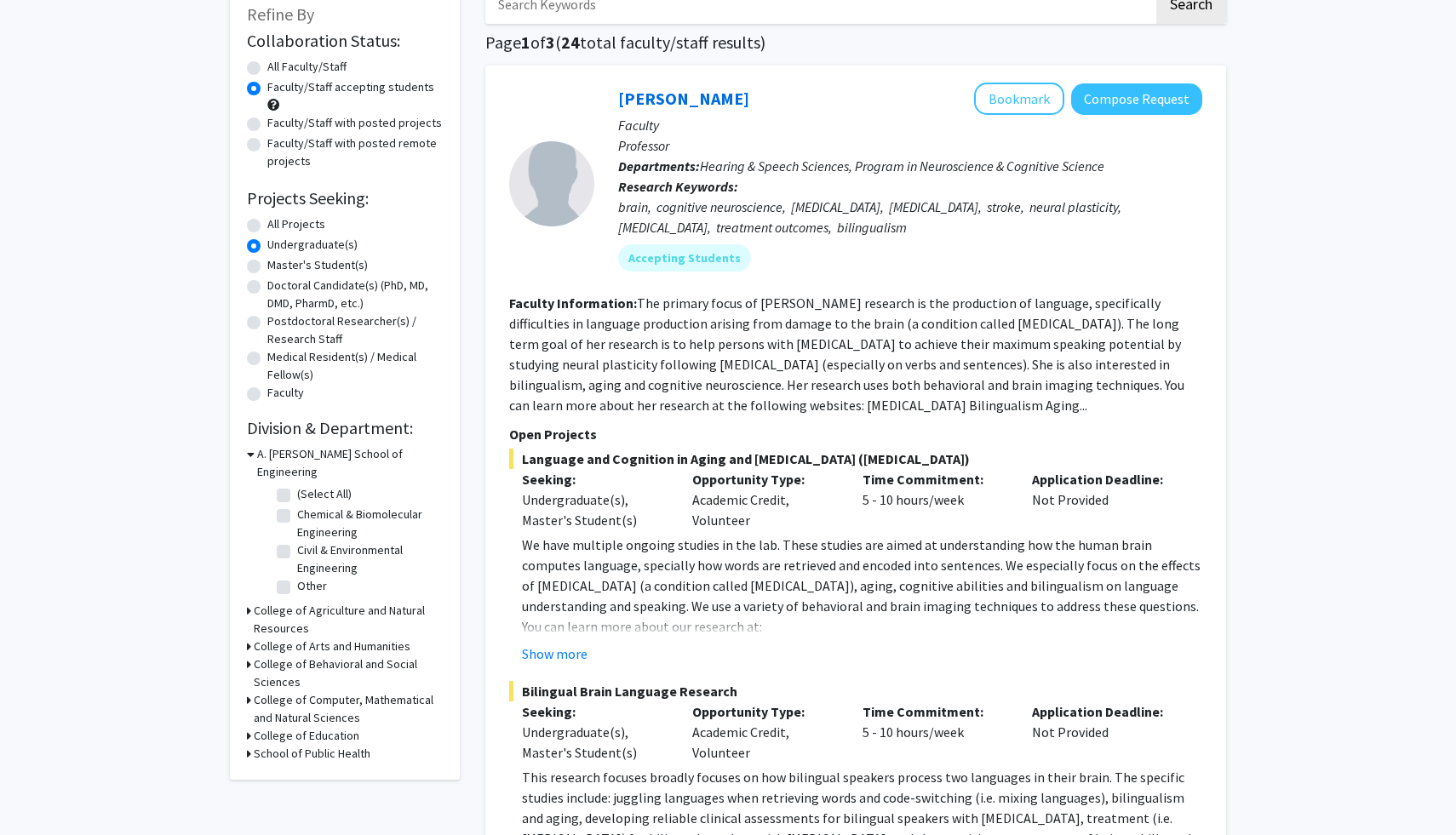
click at [280, 602] on h3 "College of Agriculture and Natural Resources" at bounding box center [348, 620] width 189 height 36
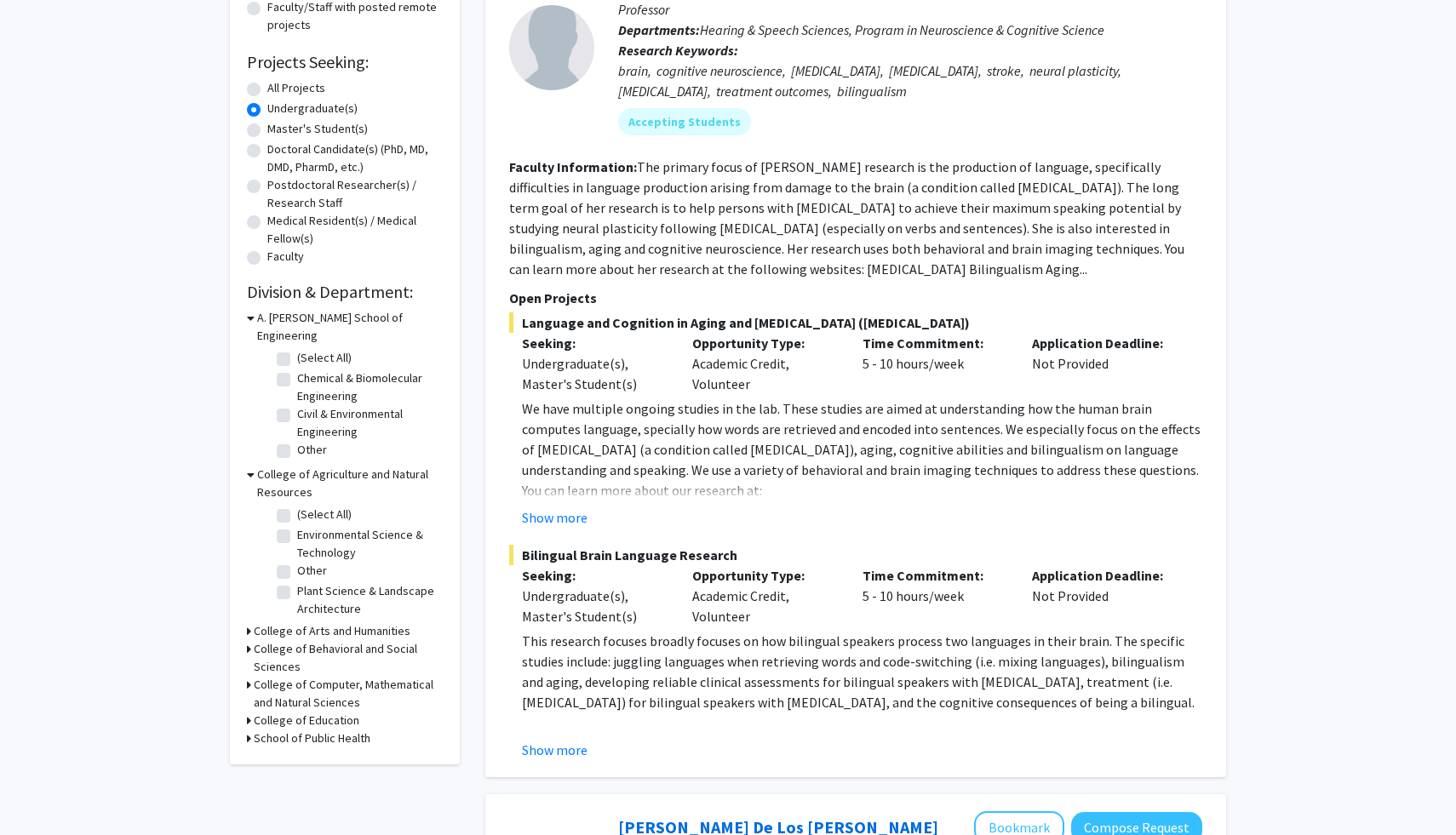
scroll to position [279, 0]
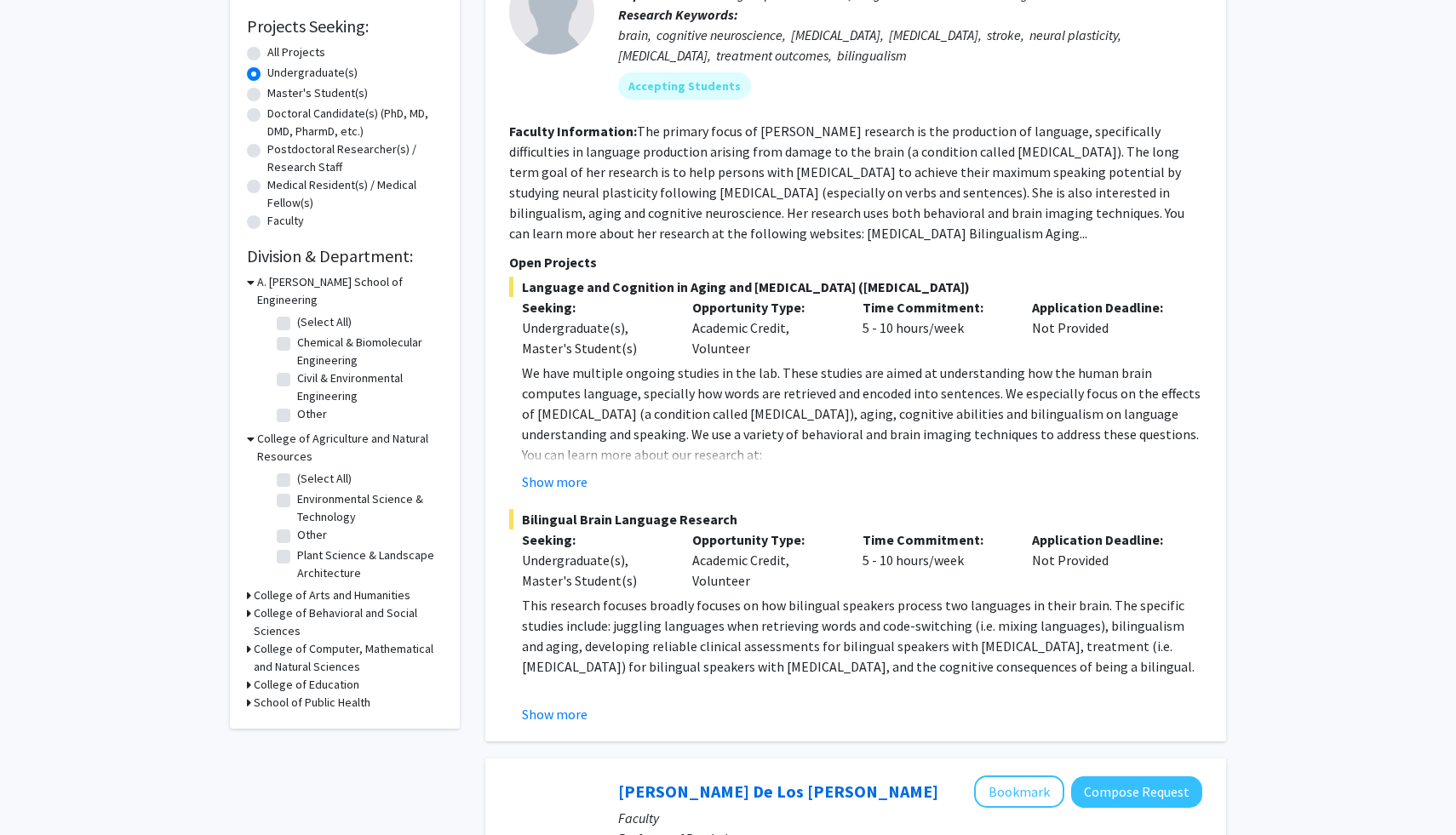
click at [269, 604] on h3 "College of Behavioral and Social Sciences" at bounding box center [348, 622] width 189 height 36
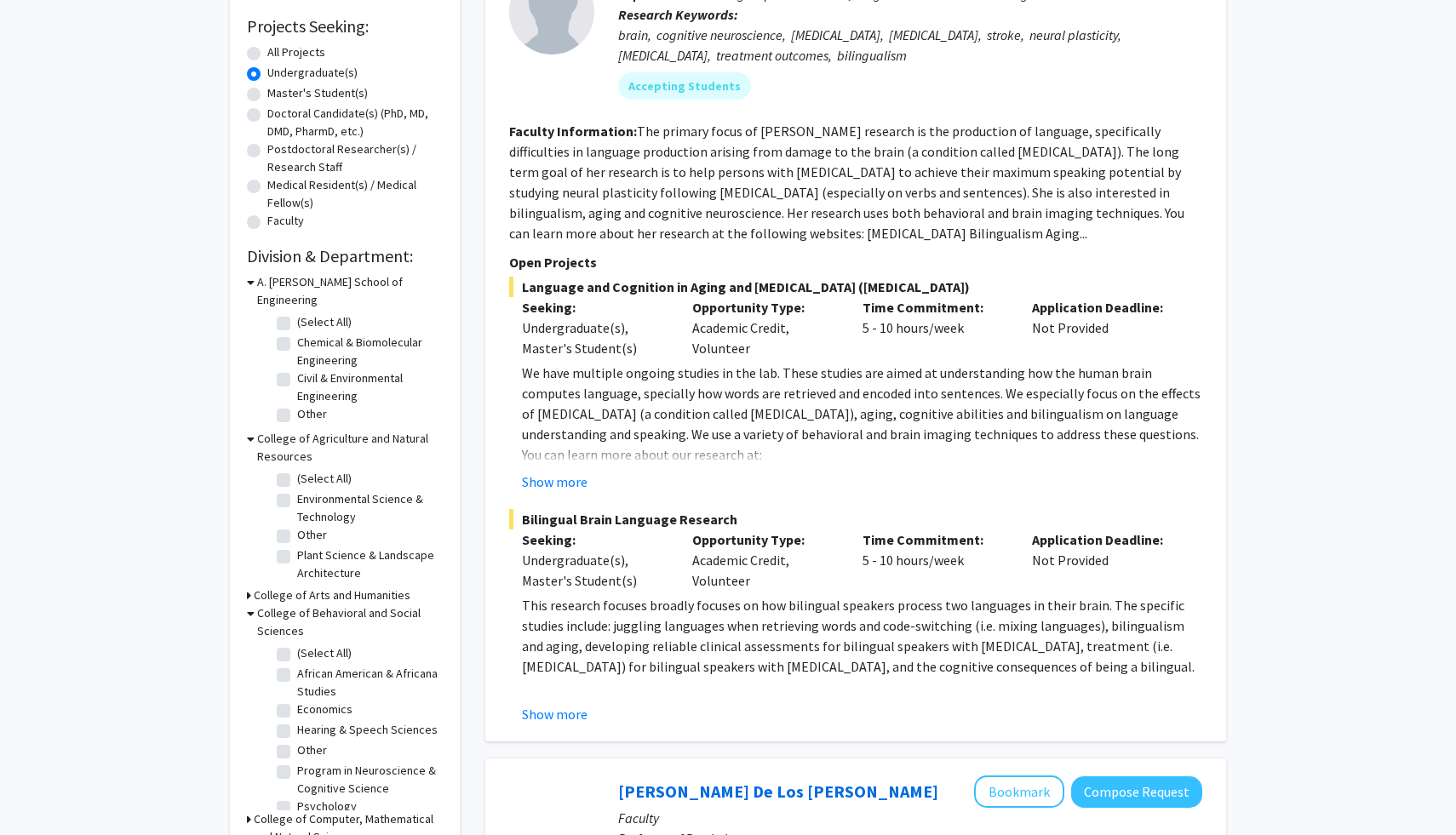
click at [270, 604] on h3 "College of Behavioral and Social Sciences" at bounding box center [350, 622] width 185 height 36
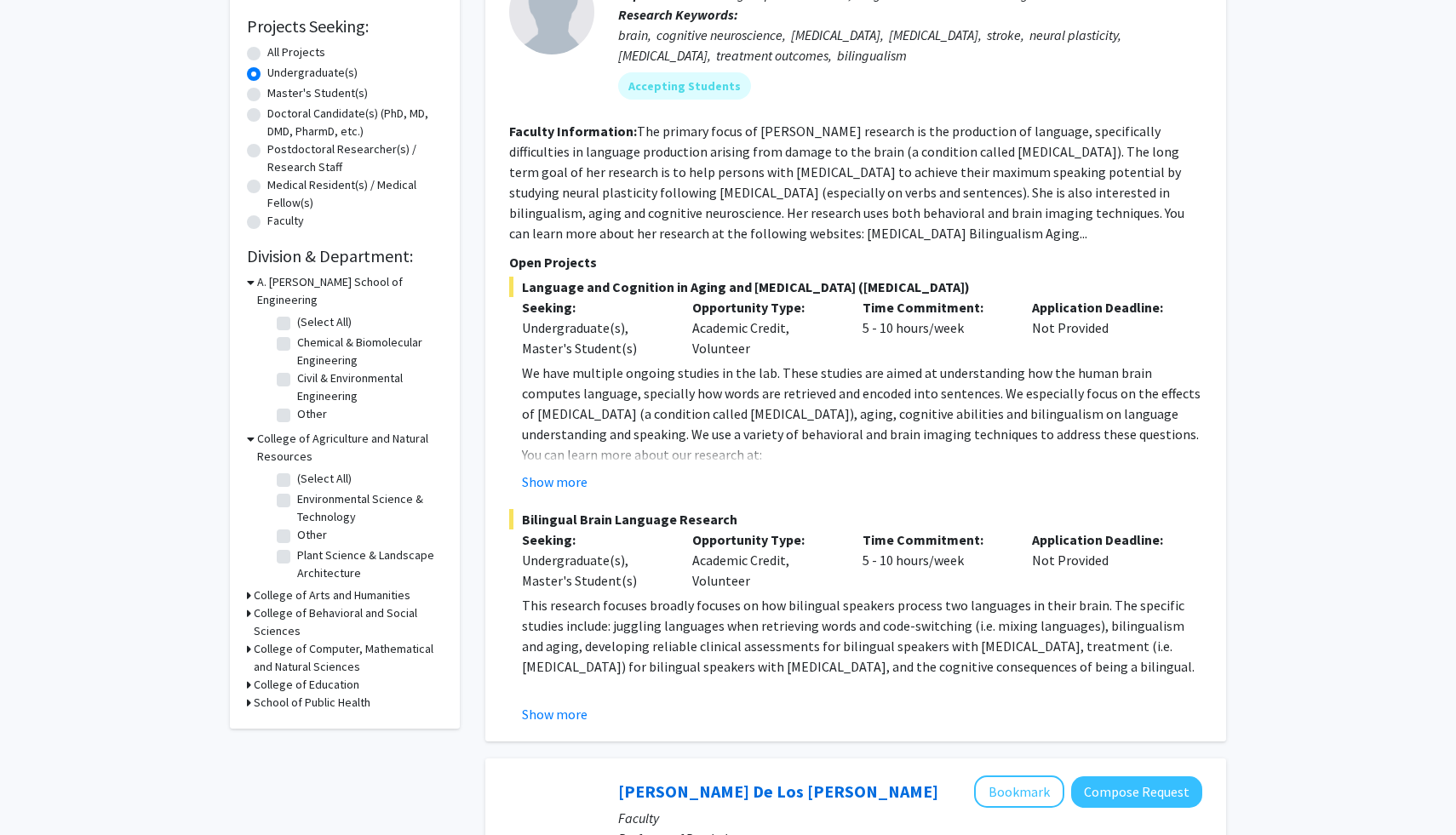
click at [295, 313] on fg-checkbox "(Select All) (Select All)" at bounding box center [357, 323] width 161 height 20
click at [297, 313] on label "(Select All)" at bounding box center [325, 322] width 55 height 18
click at [297, 313] on input "(Select All)" at bounding box center [302, 318] width 11 height 11
checkbox input "true"
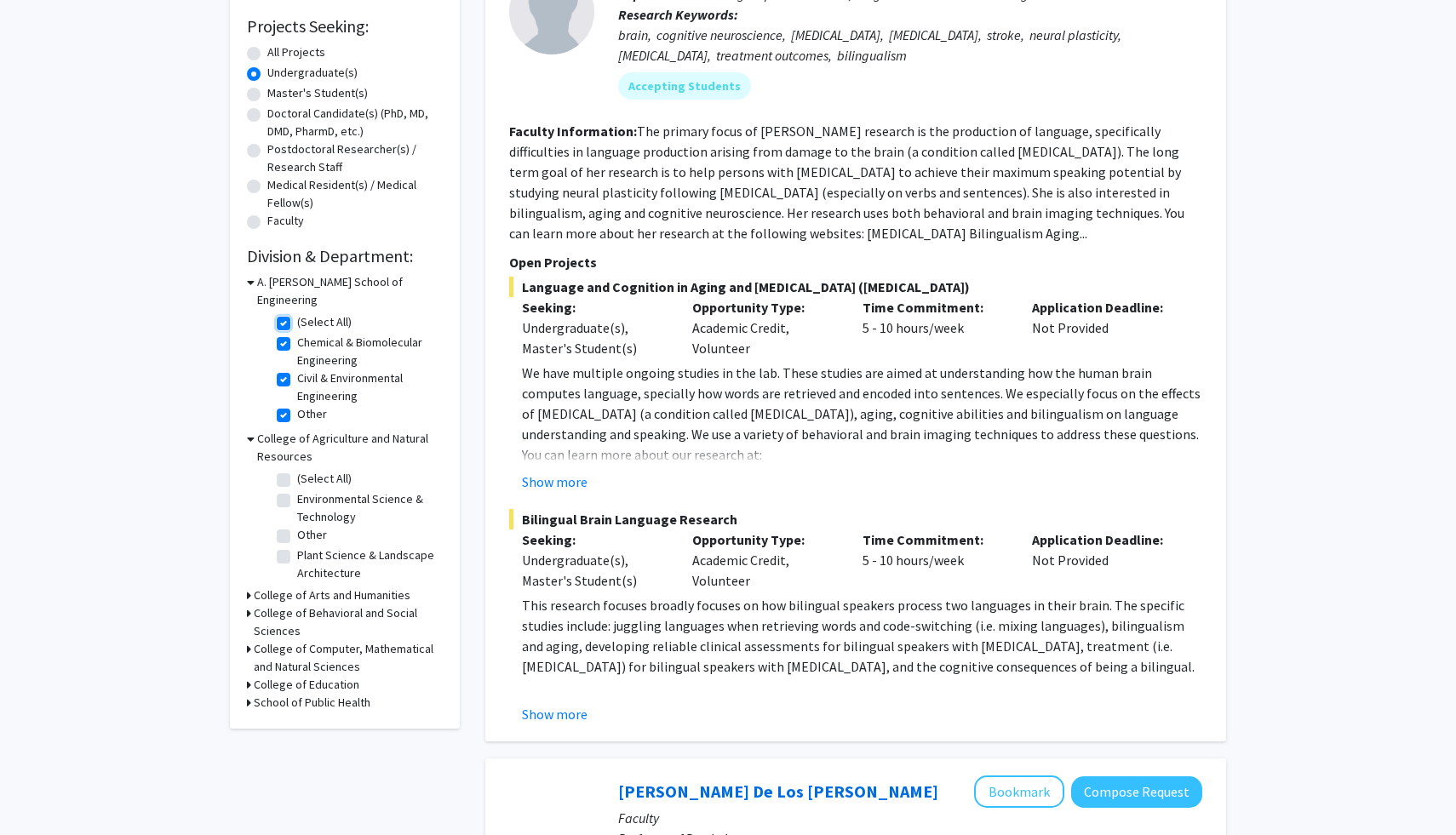
checkbox input "true"
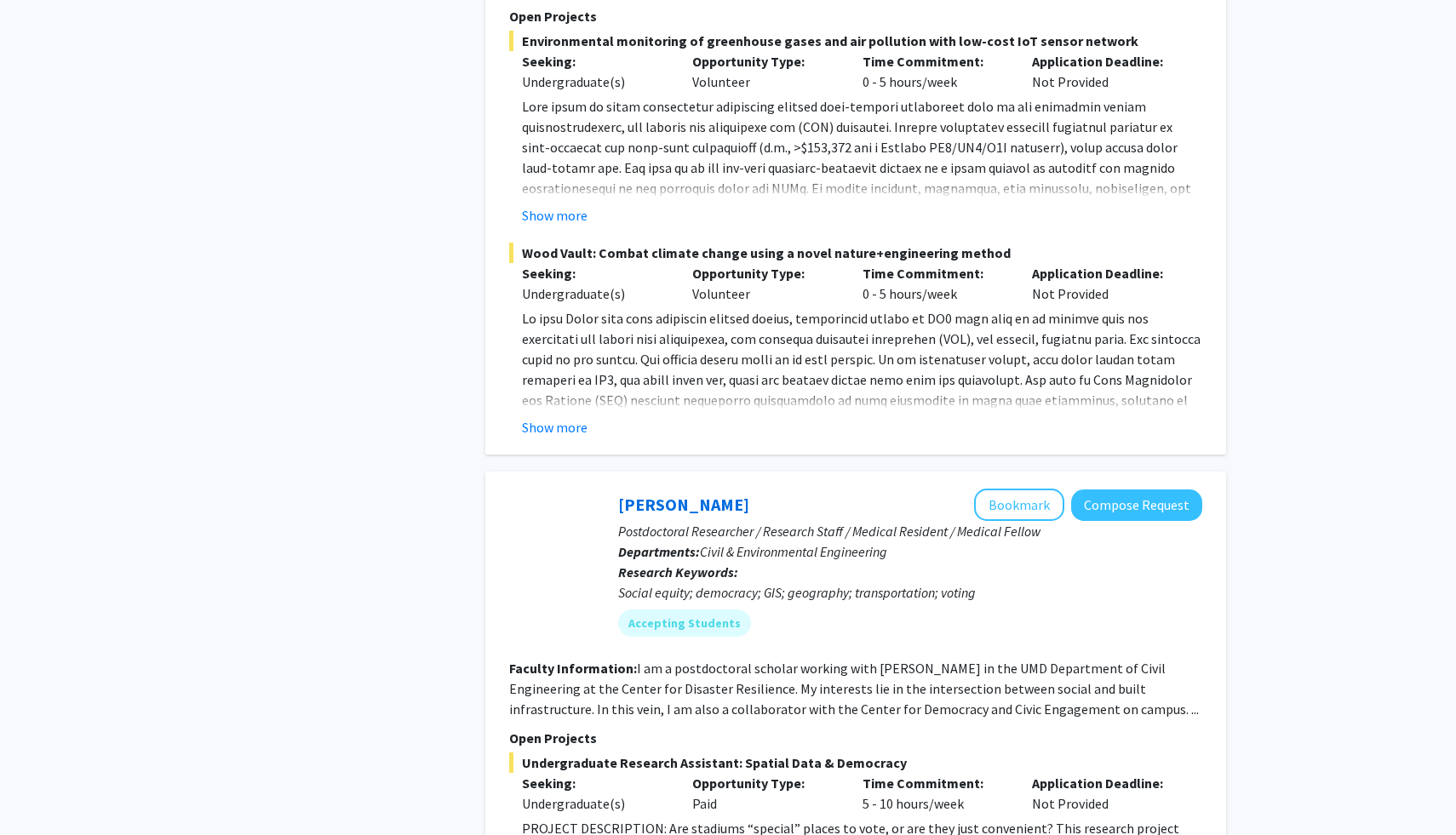
scroll to position [913, 0]
click at [733, 544] on span "Civil & Environmental Engineering" at bounding box center [794, 550] width 187 height 17
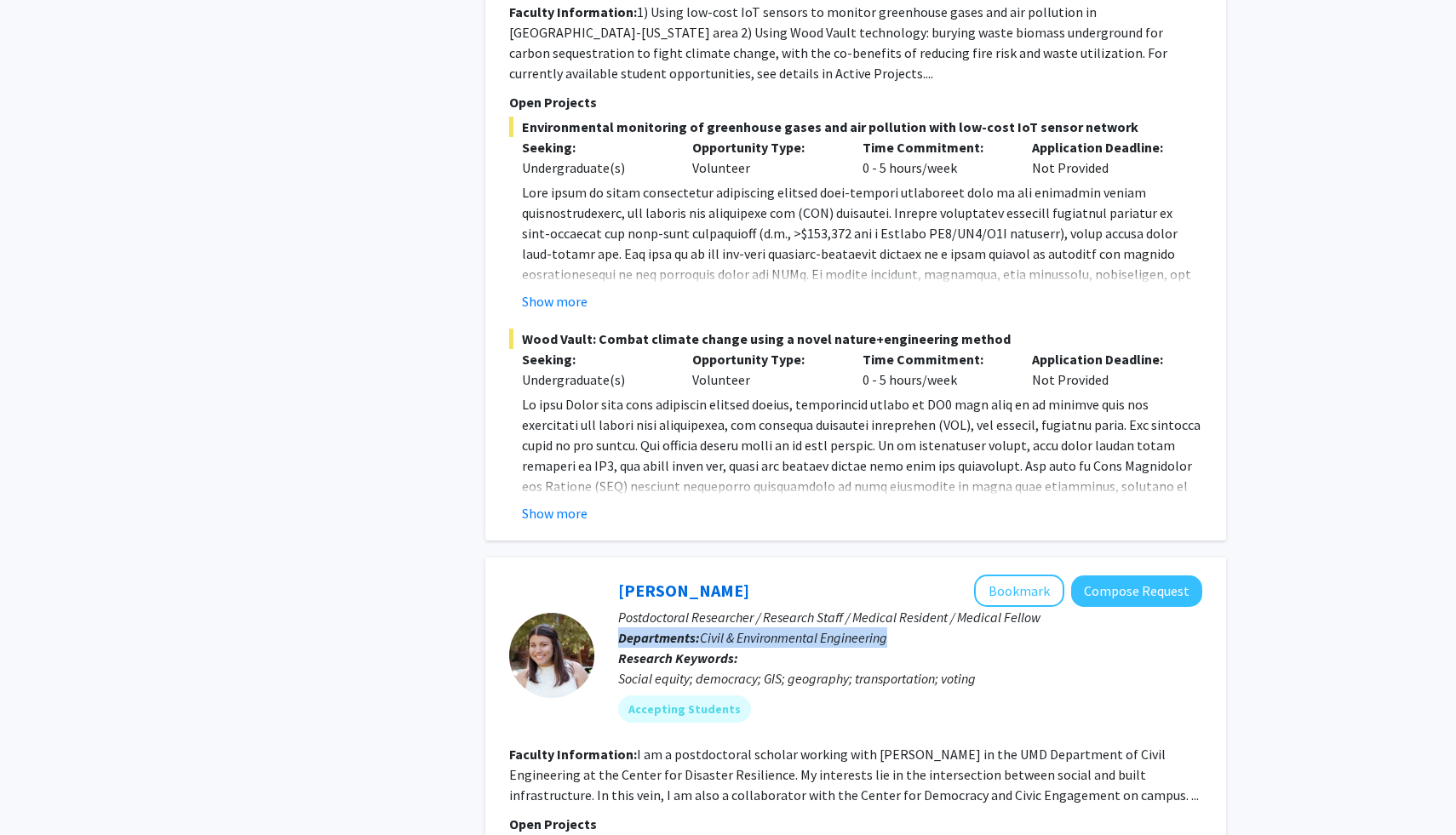
scroll to position [818, 0]
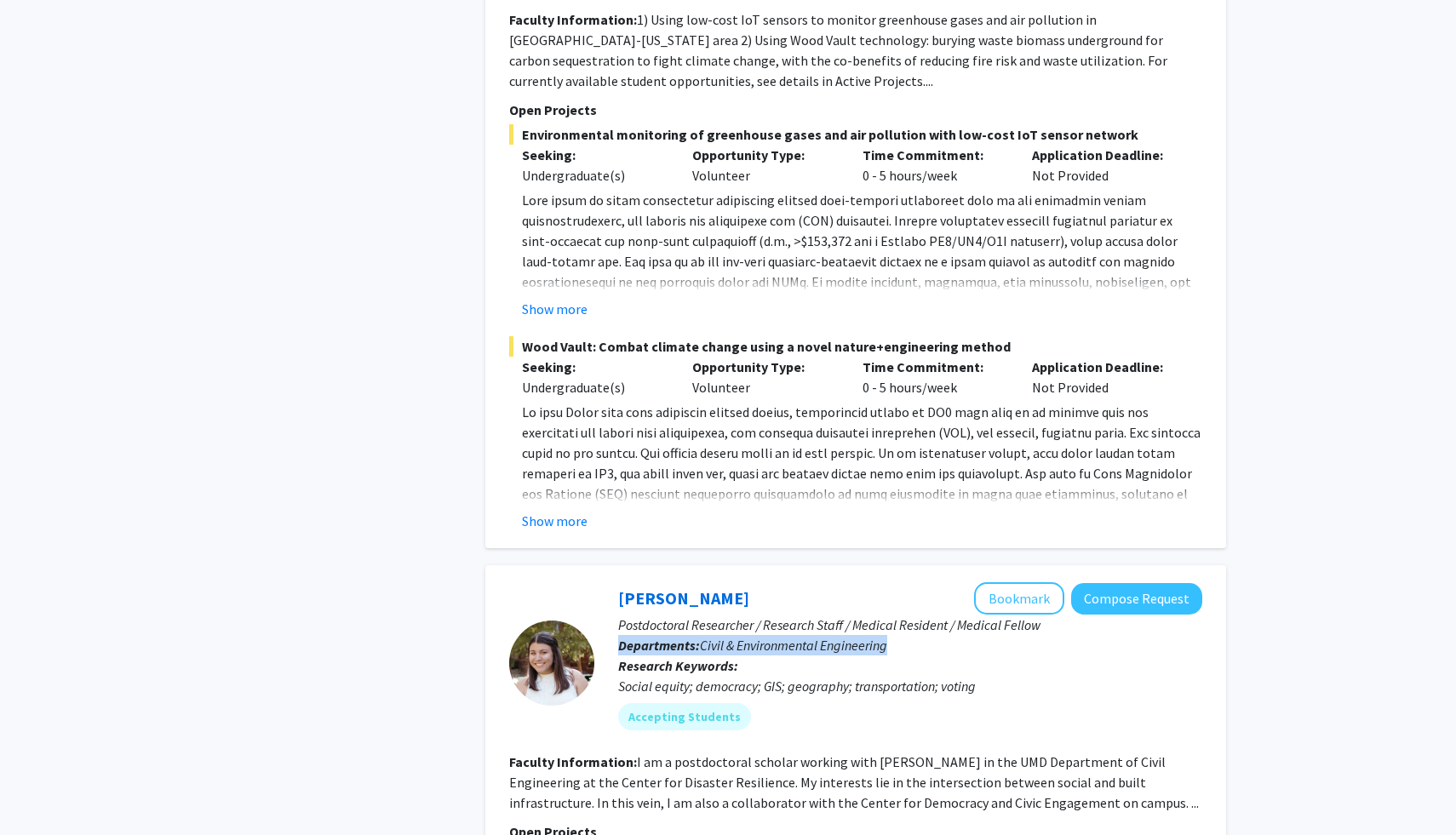
click at [709, 451] on p at bounding box center [862, 585] width 680 height 368
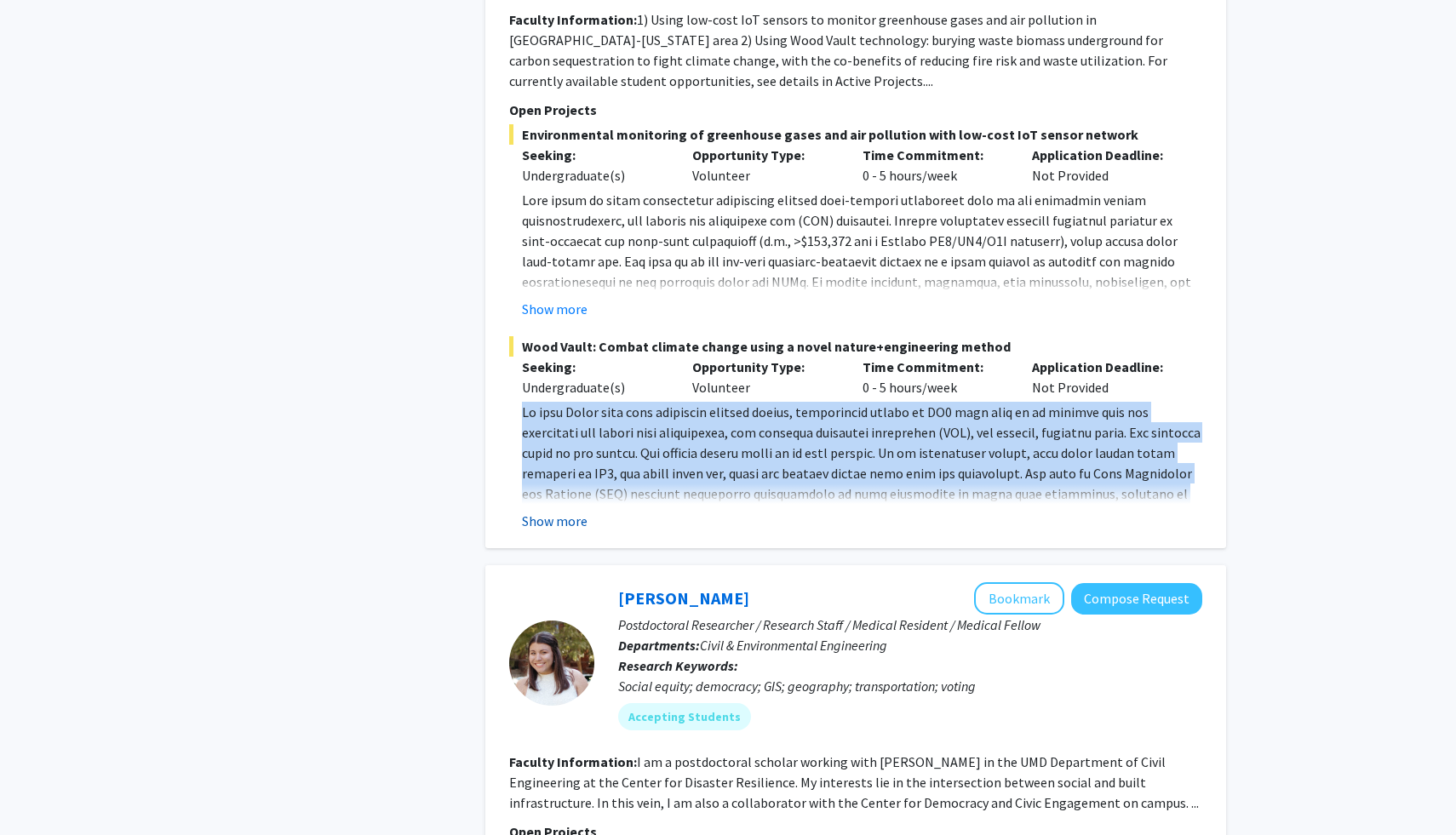
click at [578, 521] on button "Show more" at bounding box center [555, 520] width 65 height 20
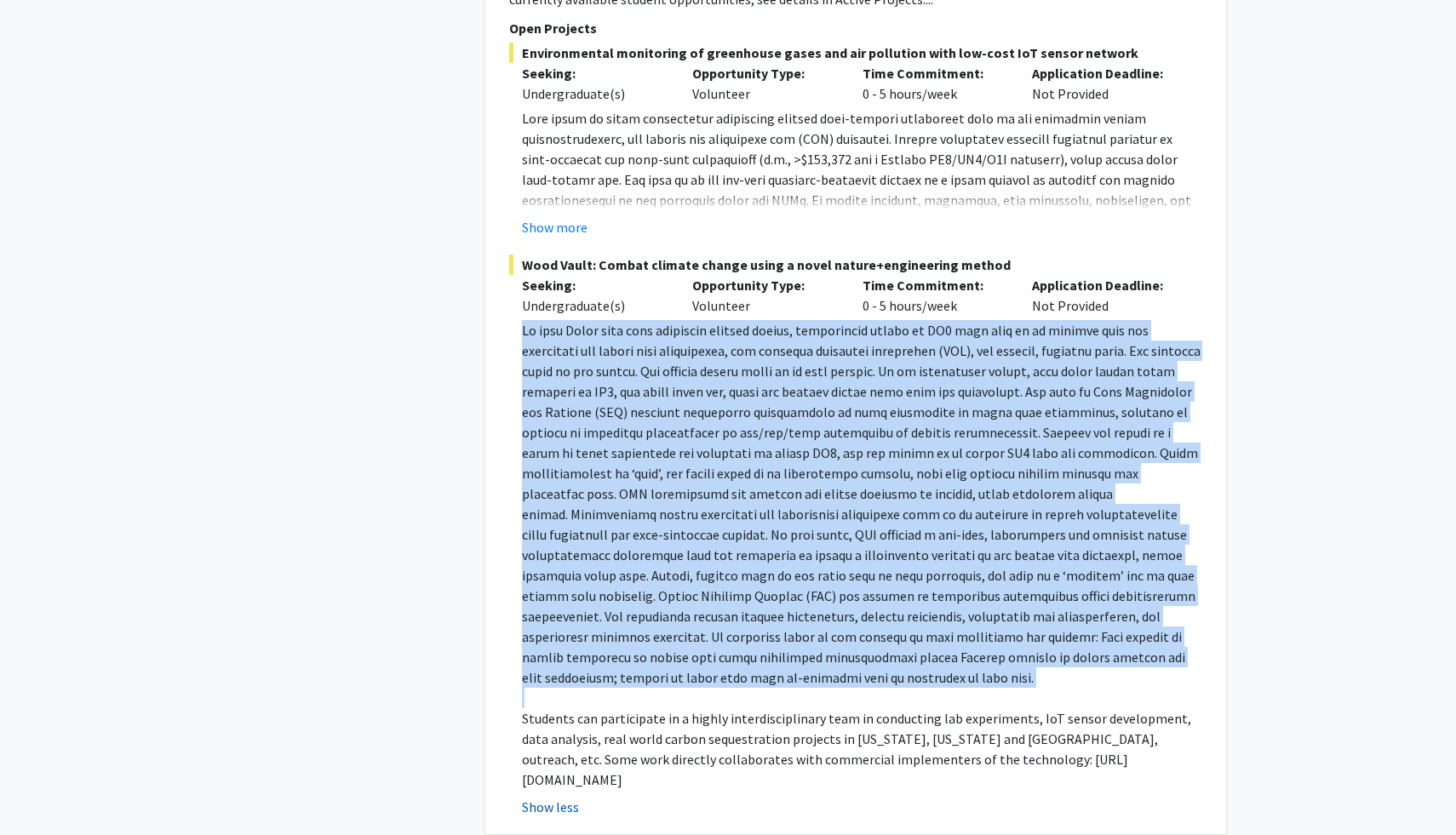
scroll to position [934, 0]
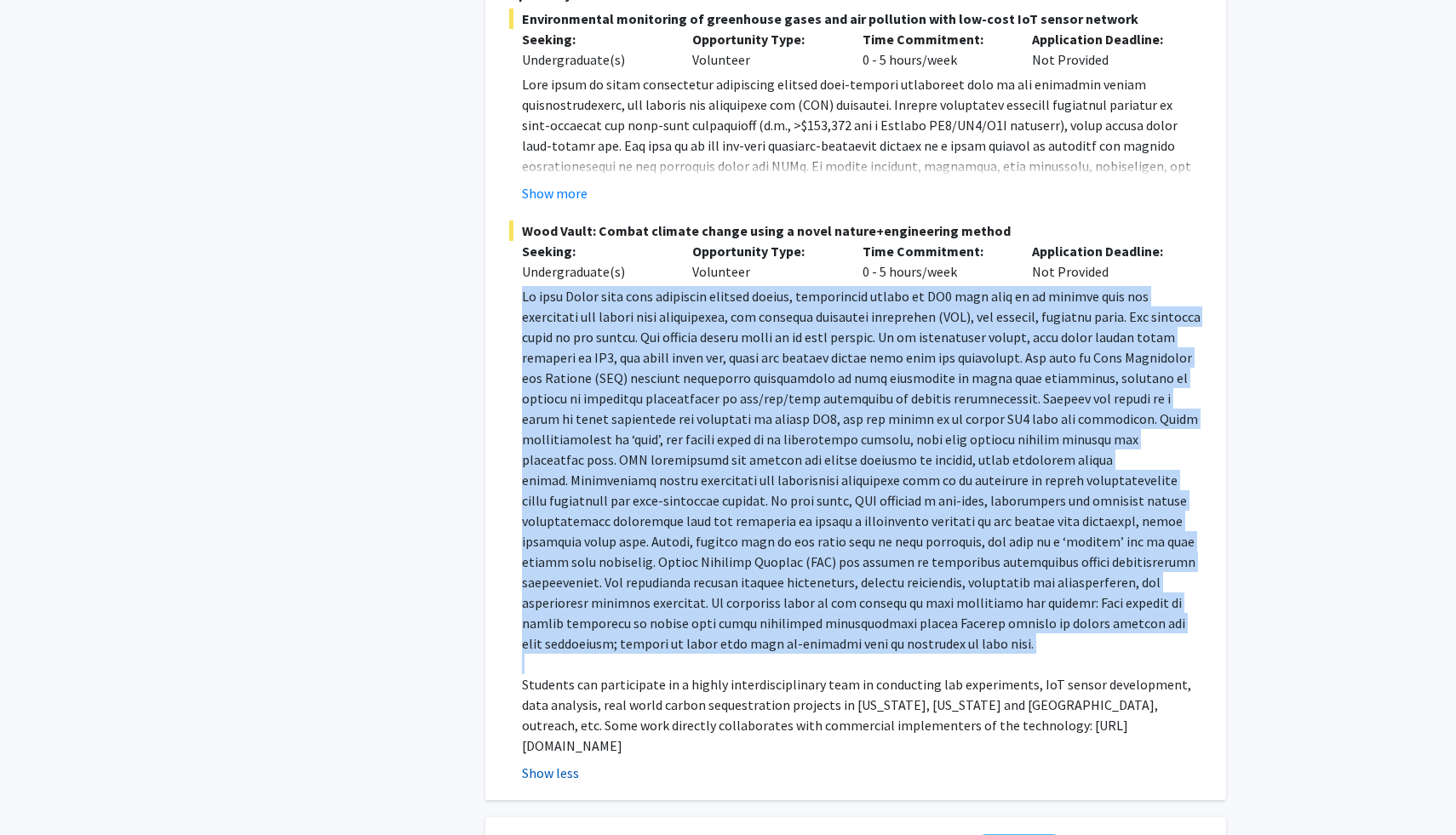
click at [578, 521] on p at bounding box center [862, 469] width 680 height 368
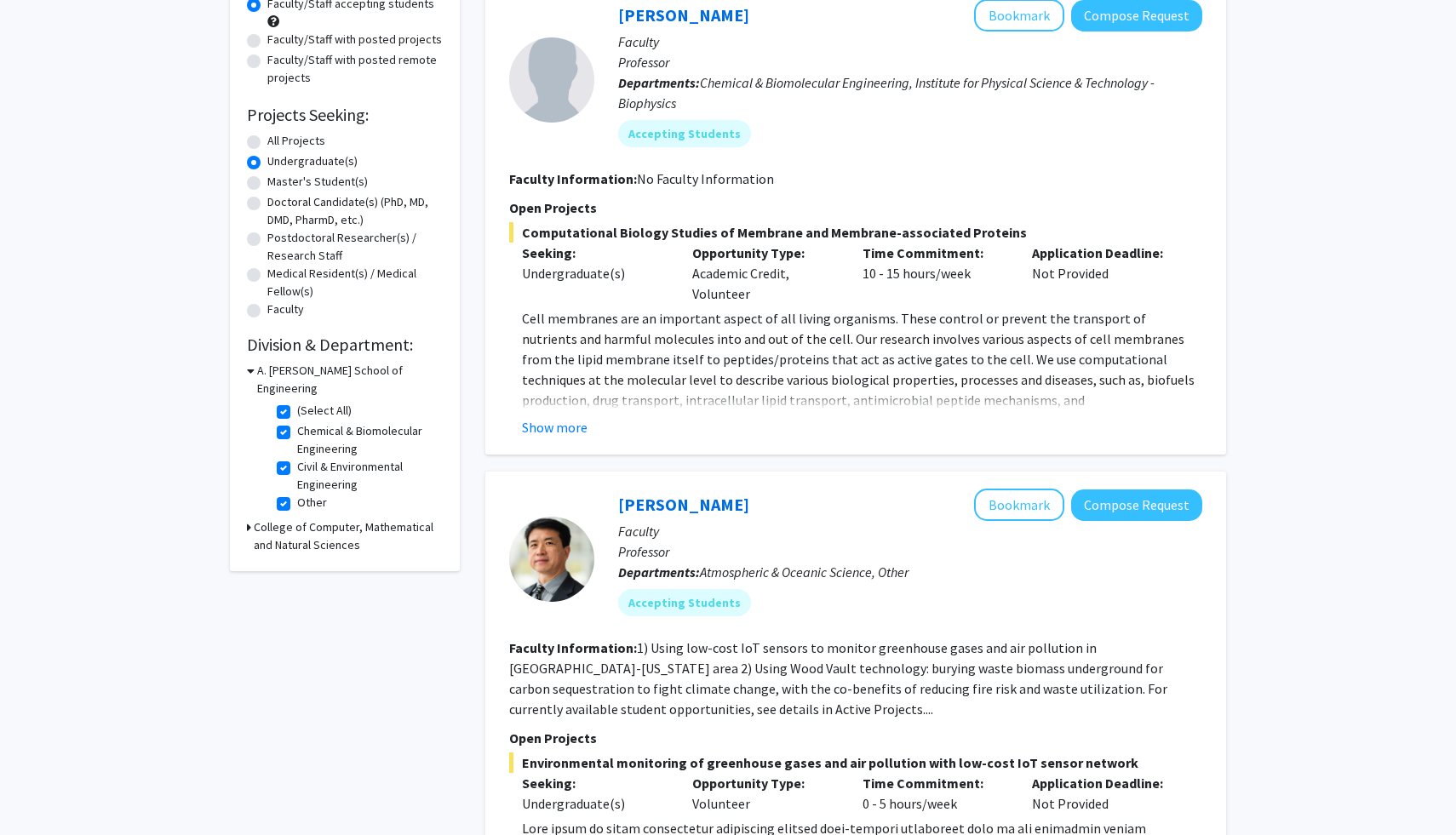
scroll to position [0, 0]
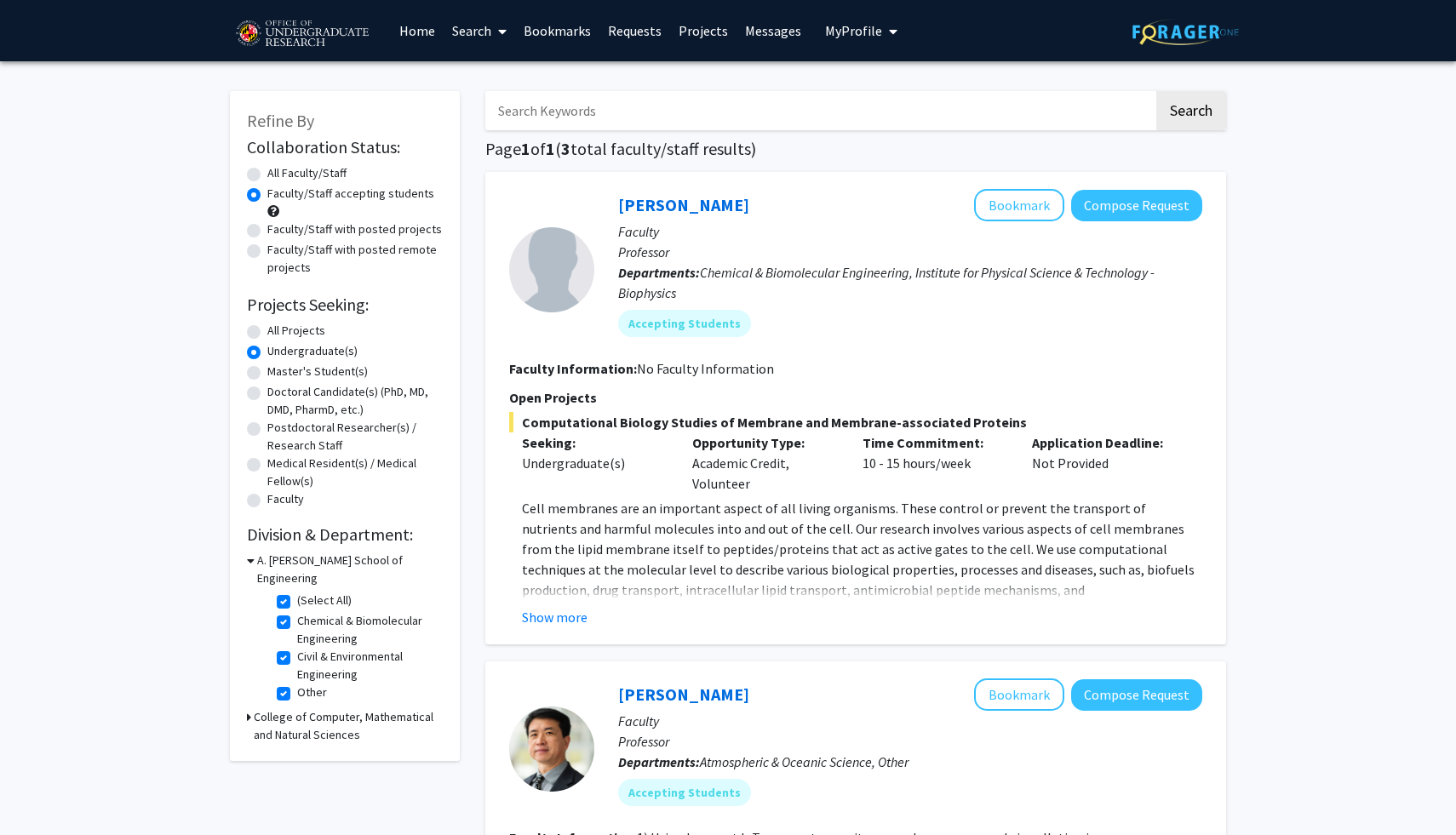
click at [492, 18] on span at bounding box center [498, 32] width 15 height 60
click at [511, 97] on span "Students" at bounding box center [496, 112] width 104 height 34
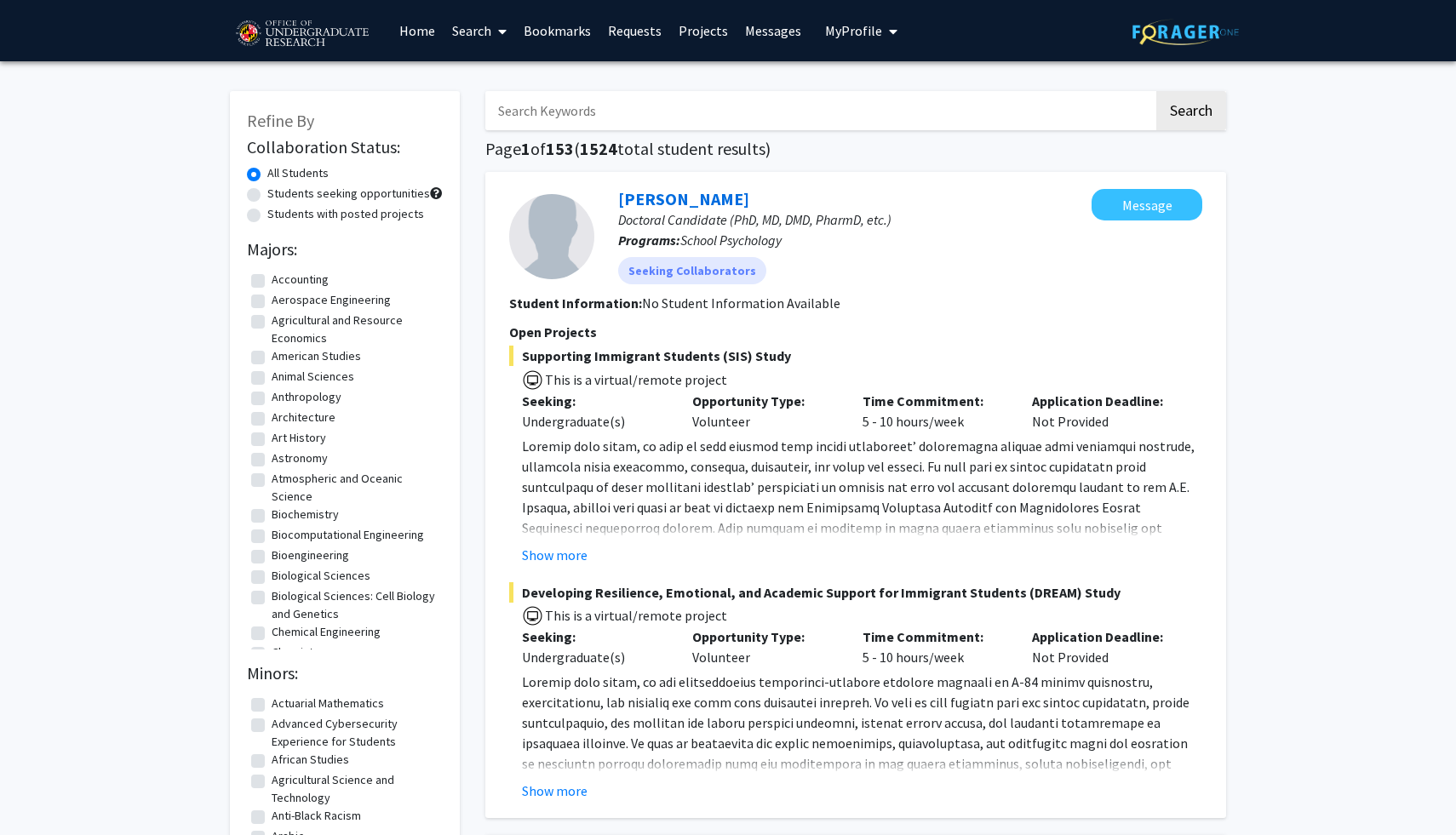
click at [367, 191] on label "Students seeking opportunities" at bounding box center [348, 193] width 162 height 18
click at [279, 191] on input "Students seeking opportunities" at bounding box center [273, 190] width 11 height 11
radio input "true"
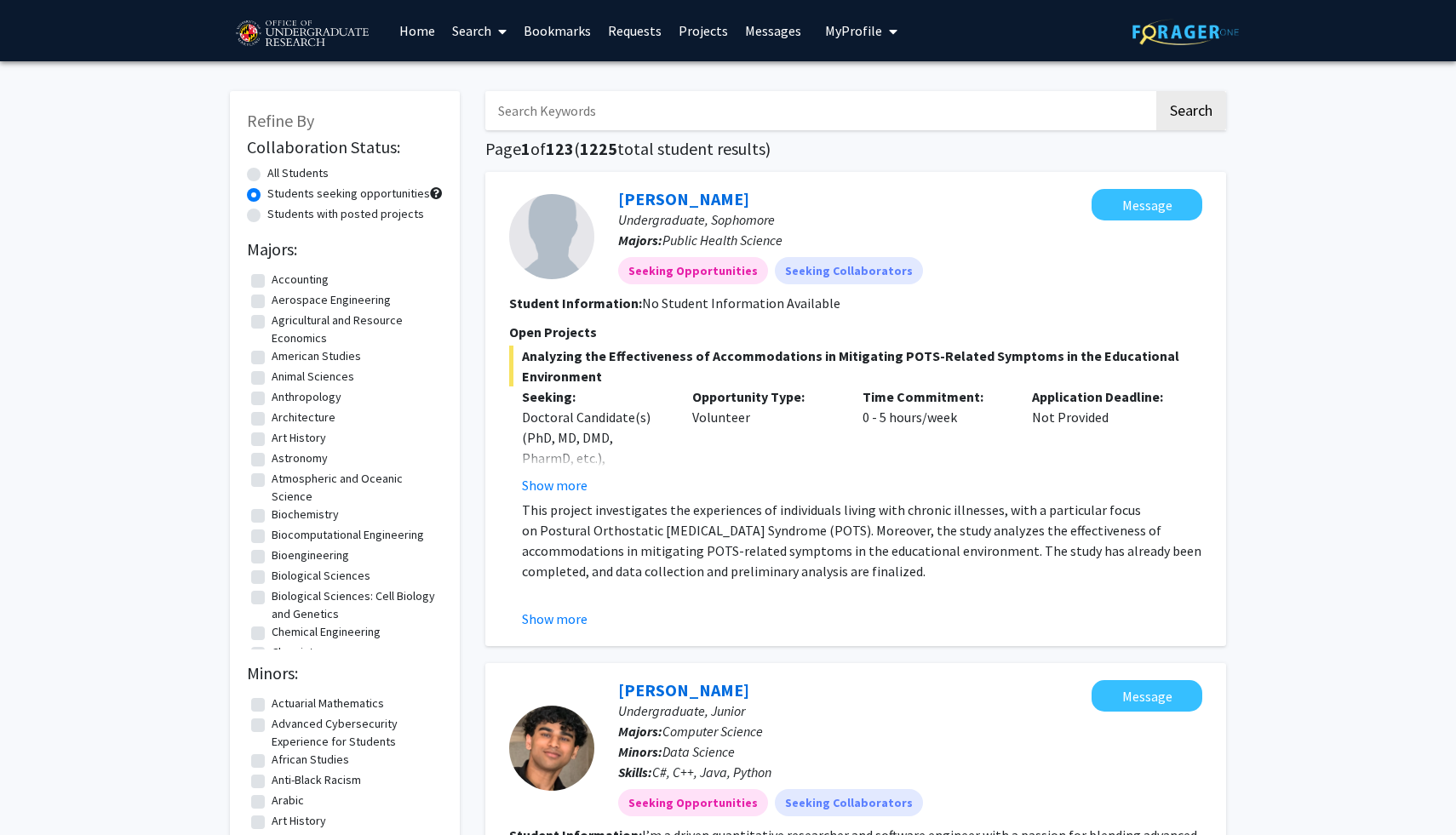
click at [293, 168] on label "All Students" at bounding box center [298, 173] width 62 height 18
click at [279, 168] on input "All Students" at bounding box center [273, 169] width 11 height 11
radio input "true"
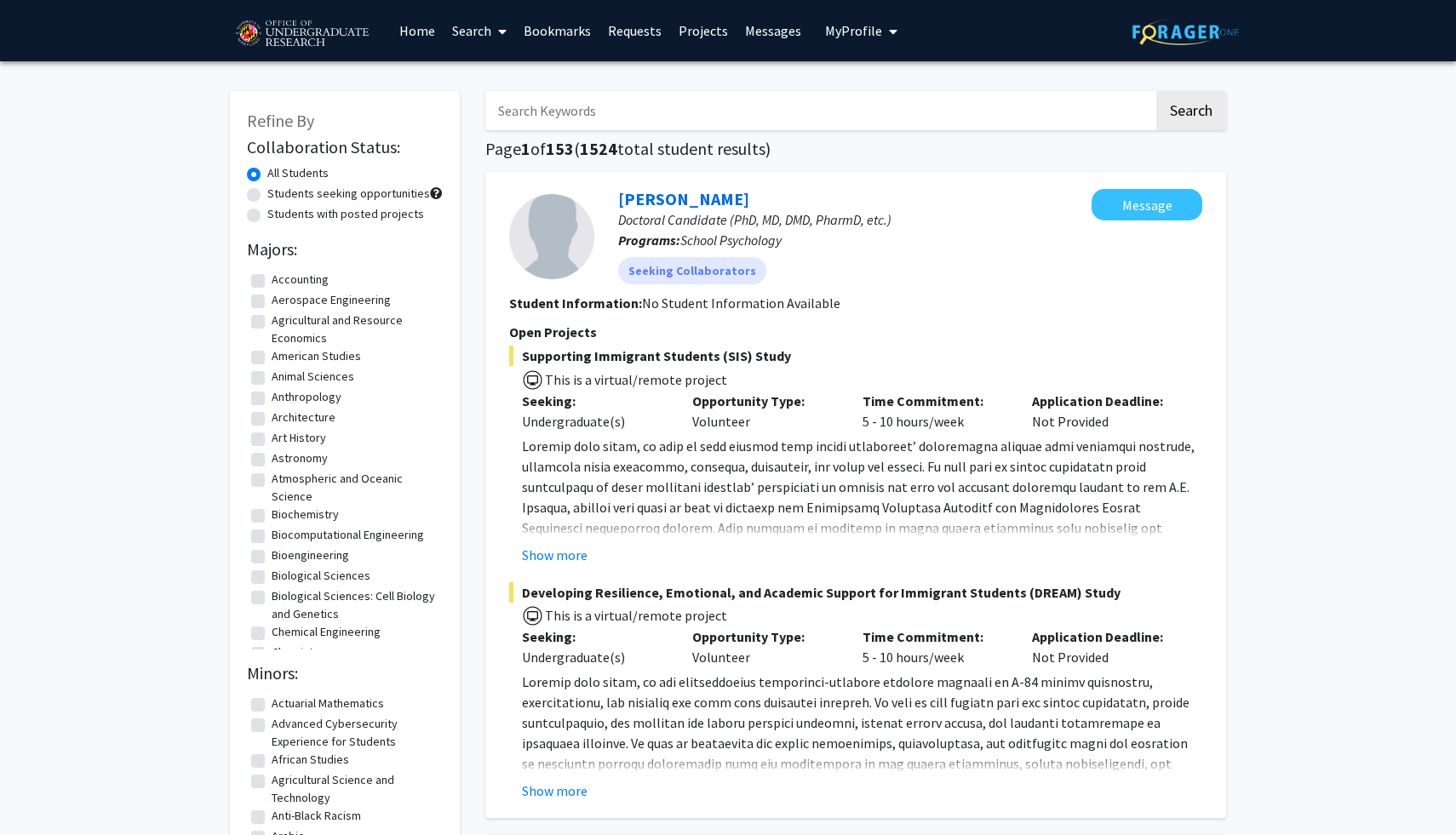
click at [836, 33] on span "My Profile" at bounding box center [853, 30] width 57 height 17
click at [855, 89] on img at bounding box center [854, 86] width 34 height 34
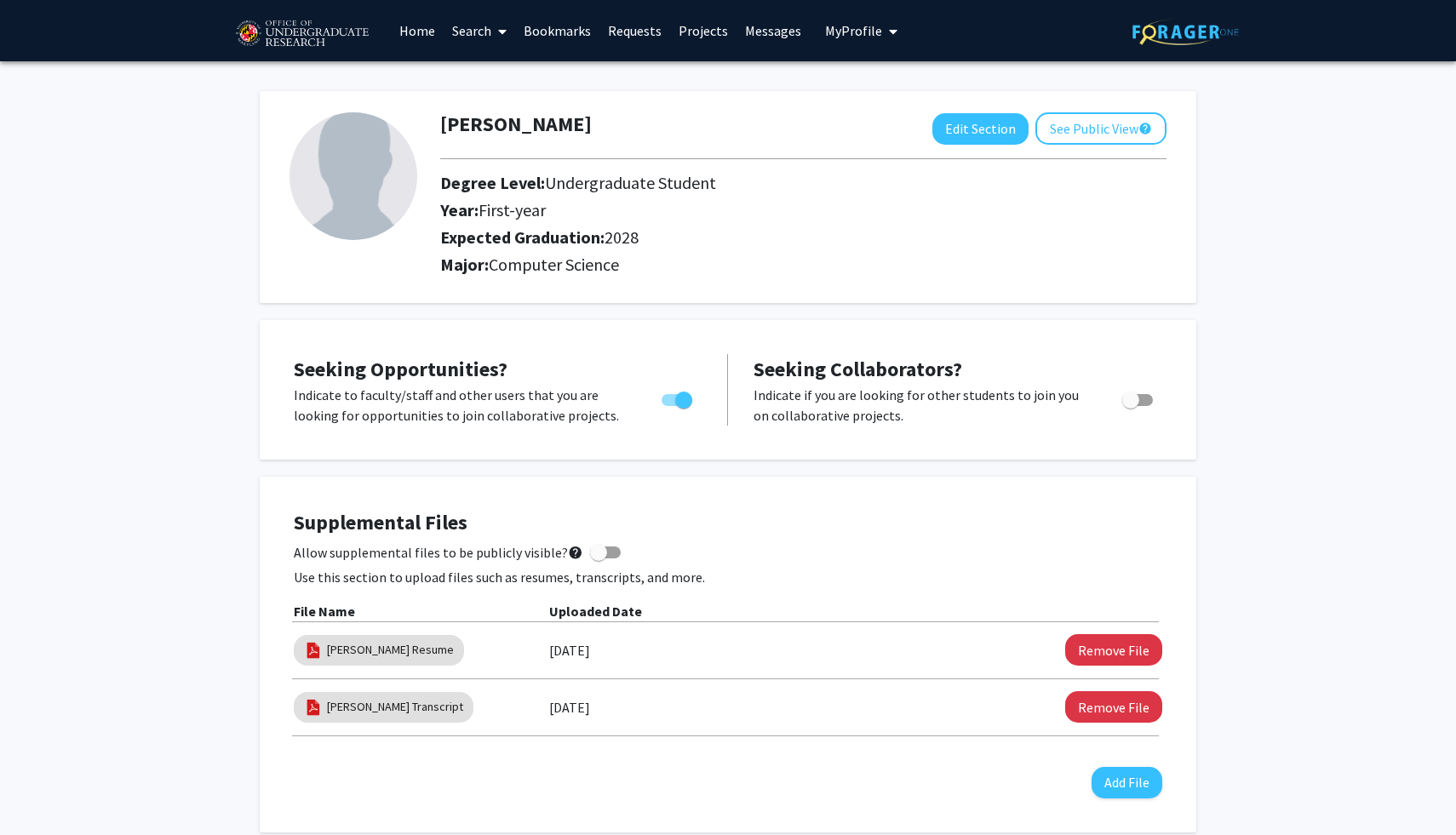
click at [418, 27] on link "Home" at bounding box center [417, 31] width 53 height 60
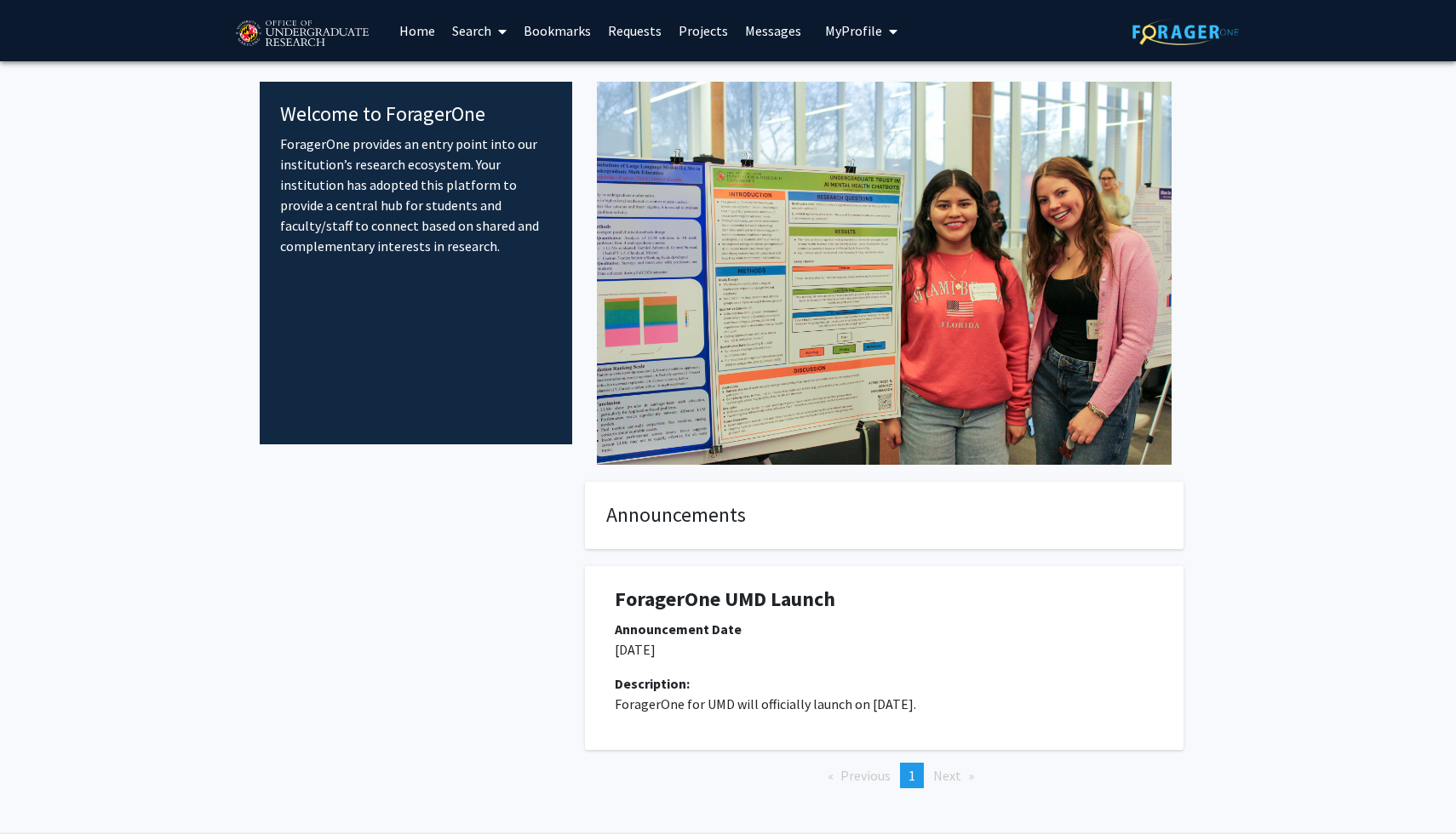
click at [476, 30] on link "Search" at bounding box center [479, 31] width 71 height 60
click at [498, 111] on span "Students" at bounding box center [496, 112] width 104 height 34
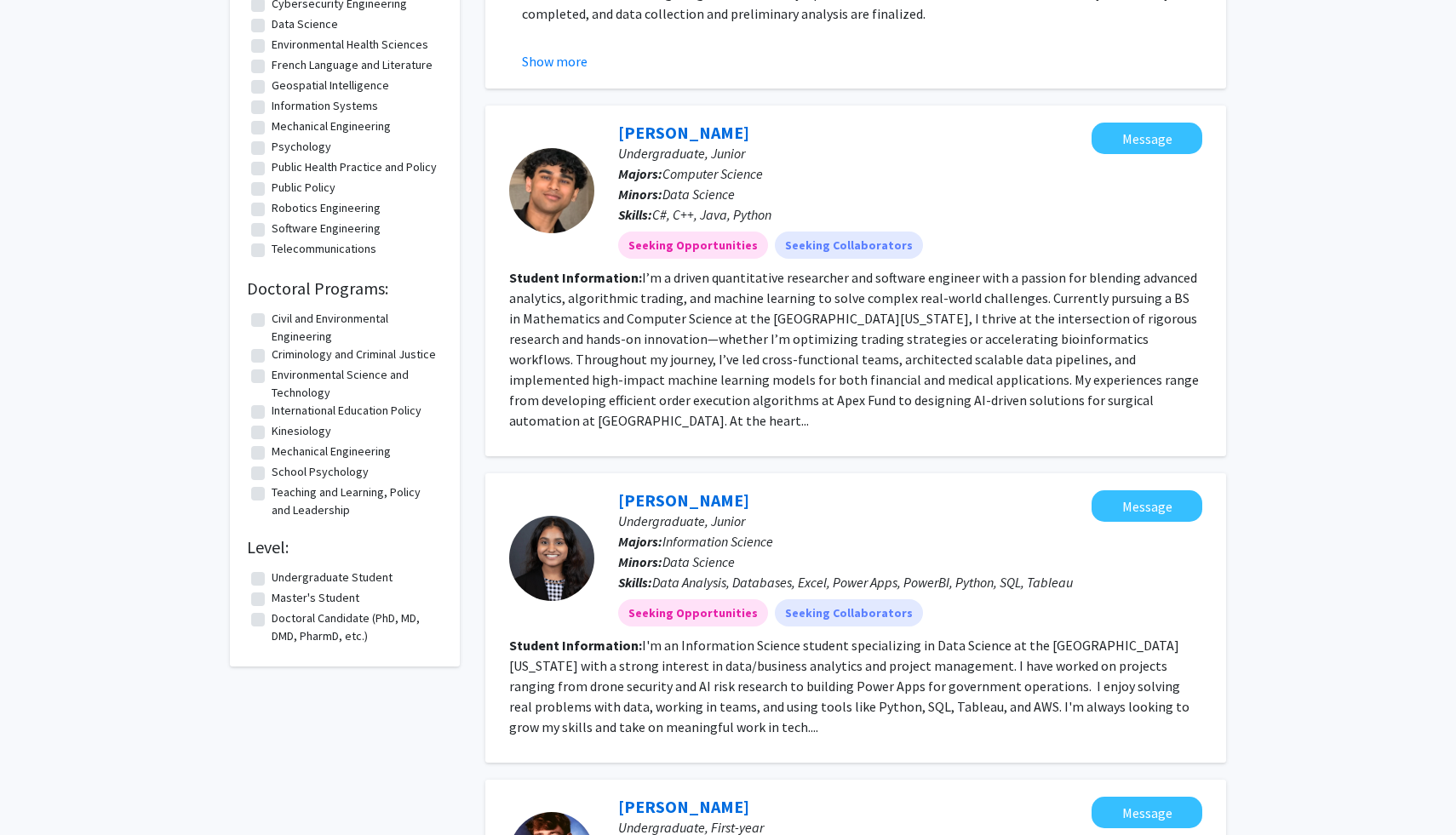
scroll to position [1374, 0]
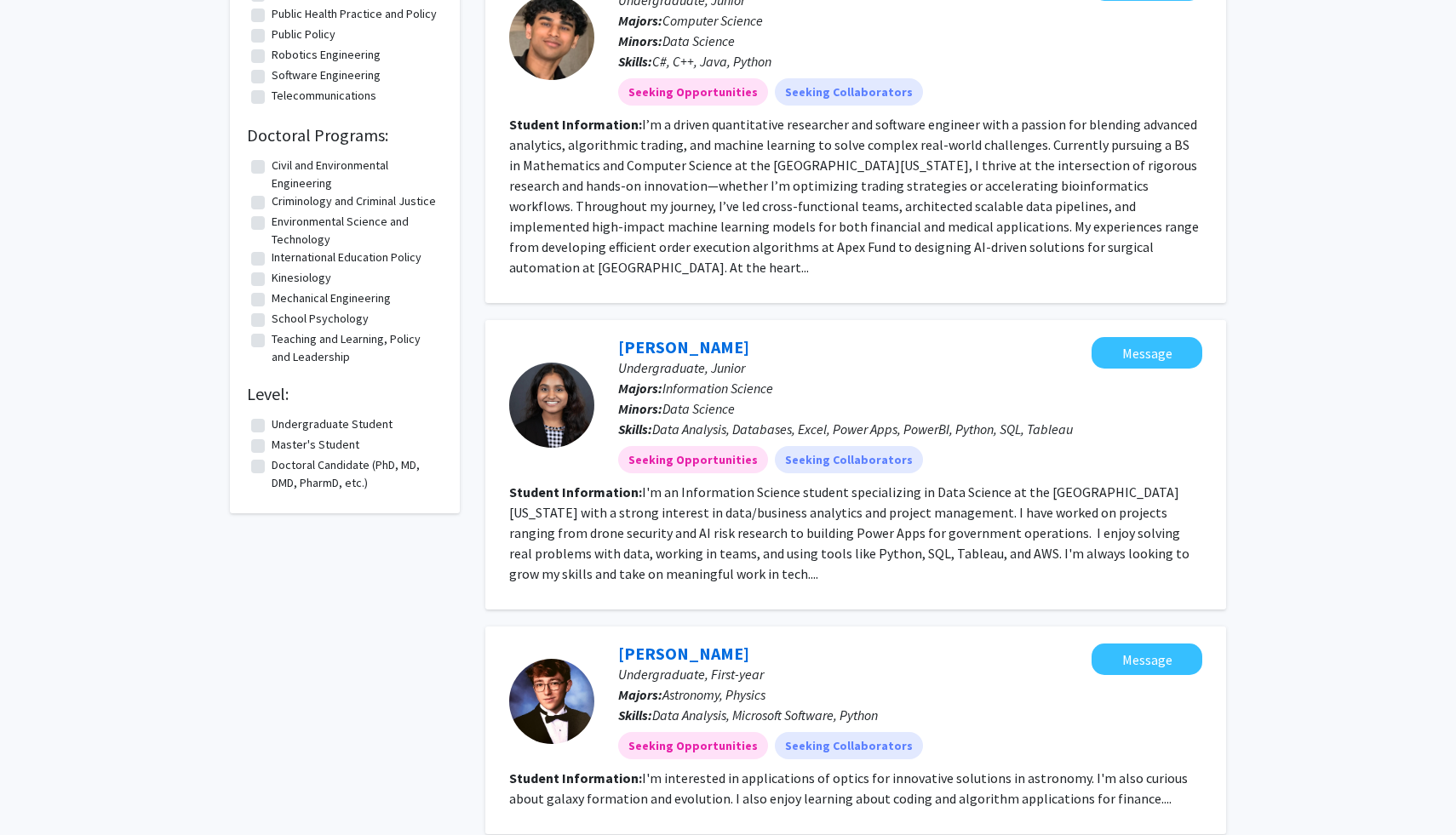
click at [293, 492] on label "Doctoral Candidate (PhD, MD, DMD, PharmD, etc.)" at bounding box center [355, 473] width 167 height 36
click at [282, 467] on input "Doctoral Candidate (PhD, MD, DMD, PharmD, etc.)" at bounding box center [277, 461] width 11 height 11
checkbox input "true"
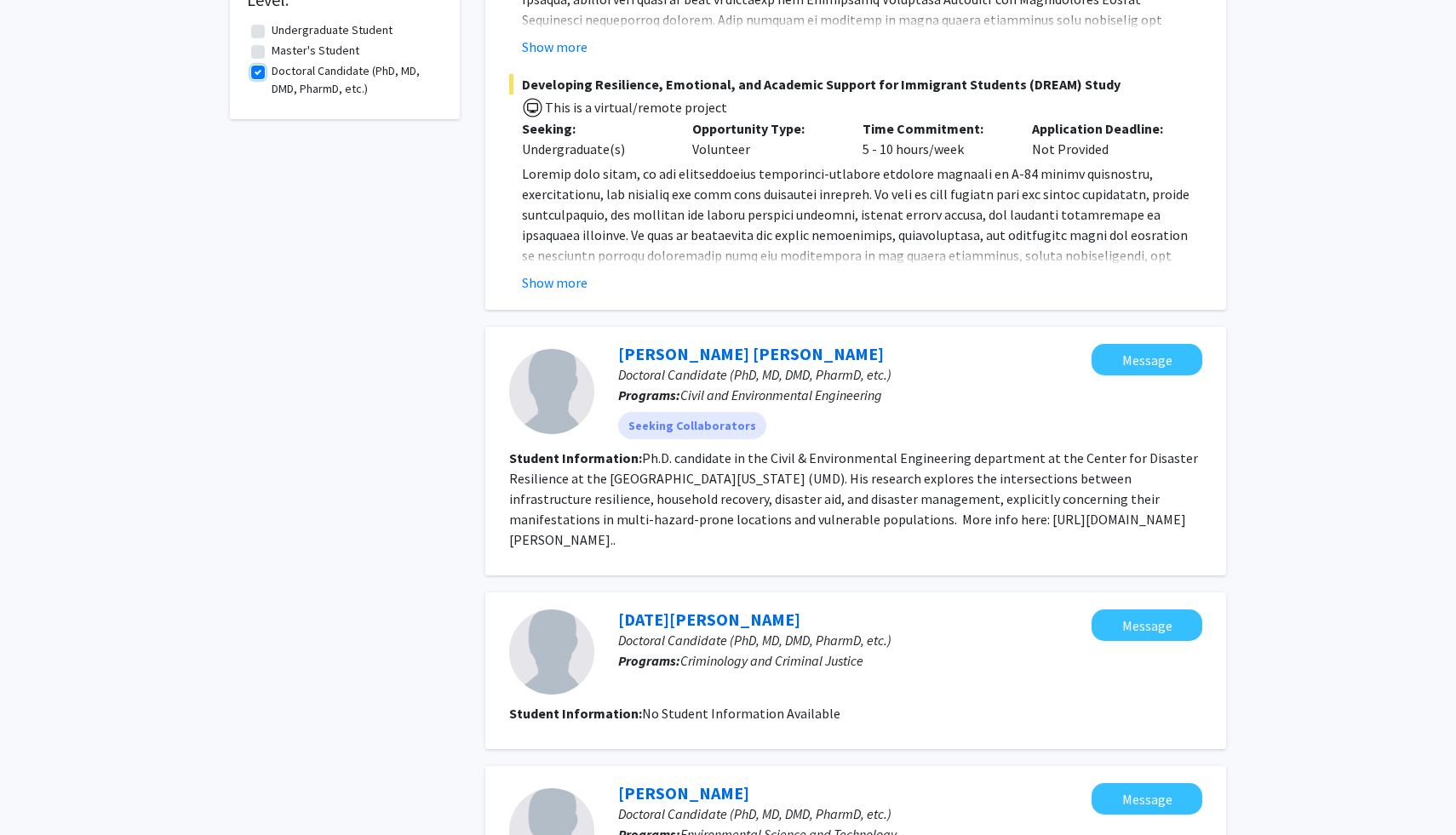
scroll to position [509, 0]
click at [633, 509] on section "Student Information: Ph.D. candidate in the Civil & Environmental Engineering d…" at bounding box center [855, 498] width 693 height 102
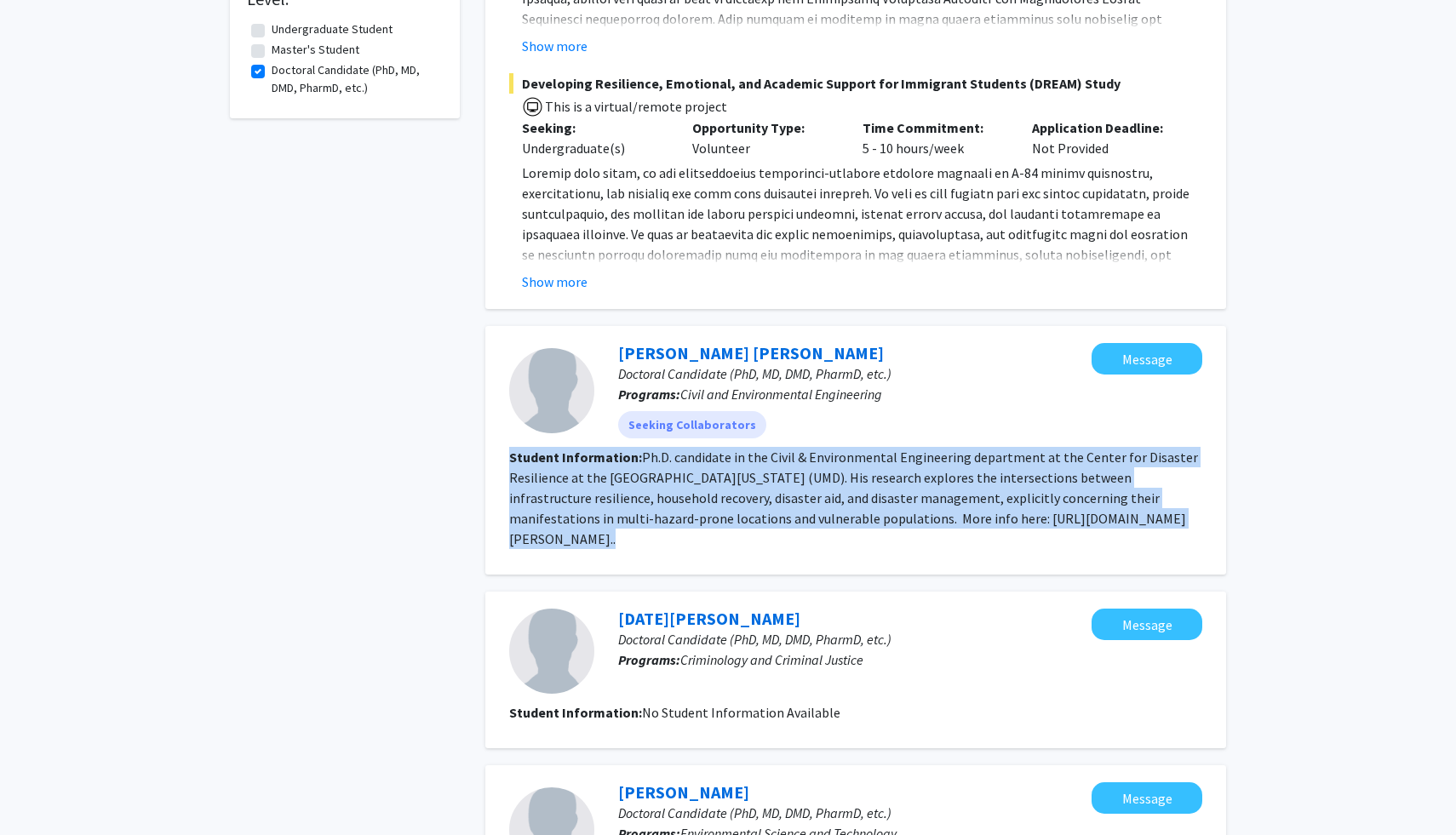
click at [633, 509] on section "Student Information: Ph.D. candidate in the Civil & Environmental Engineering d…" at bounding box center [855, 498] width 693 height 102
click at [615, 488] on fg-read-more "Ph.D. candidate in the Civil & Environmental Engineering department at the Cent…" at bounding box center [853, 498] width 689 height 99
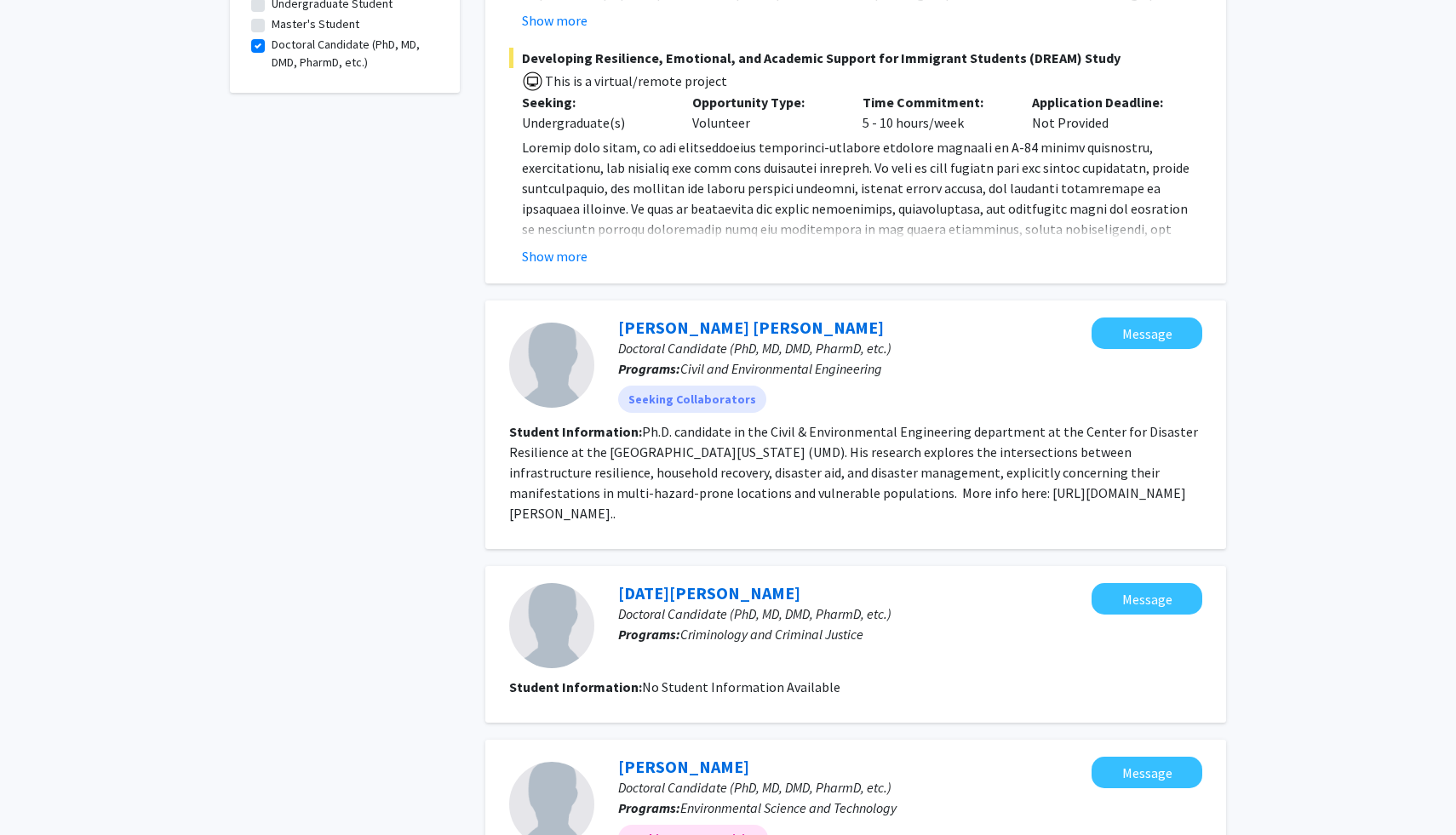
scroll to position [535, 0]
click at [615, 472] on fg-read-more "Ph.D. candidate in the Civil & Environmental Engineering department at the Cent…" at bounding box center [853, 472] width 689 height 99
click at [578, 474] on fg-read-more "Ph.D. candidate in the Civil & Environmental Engineering department at the Cent…" at bounding box center [853, 472] width 689 height 99
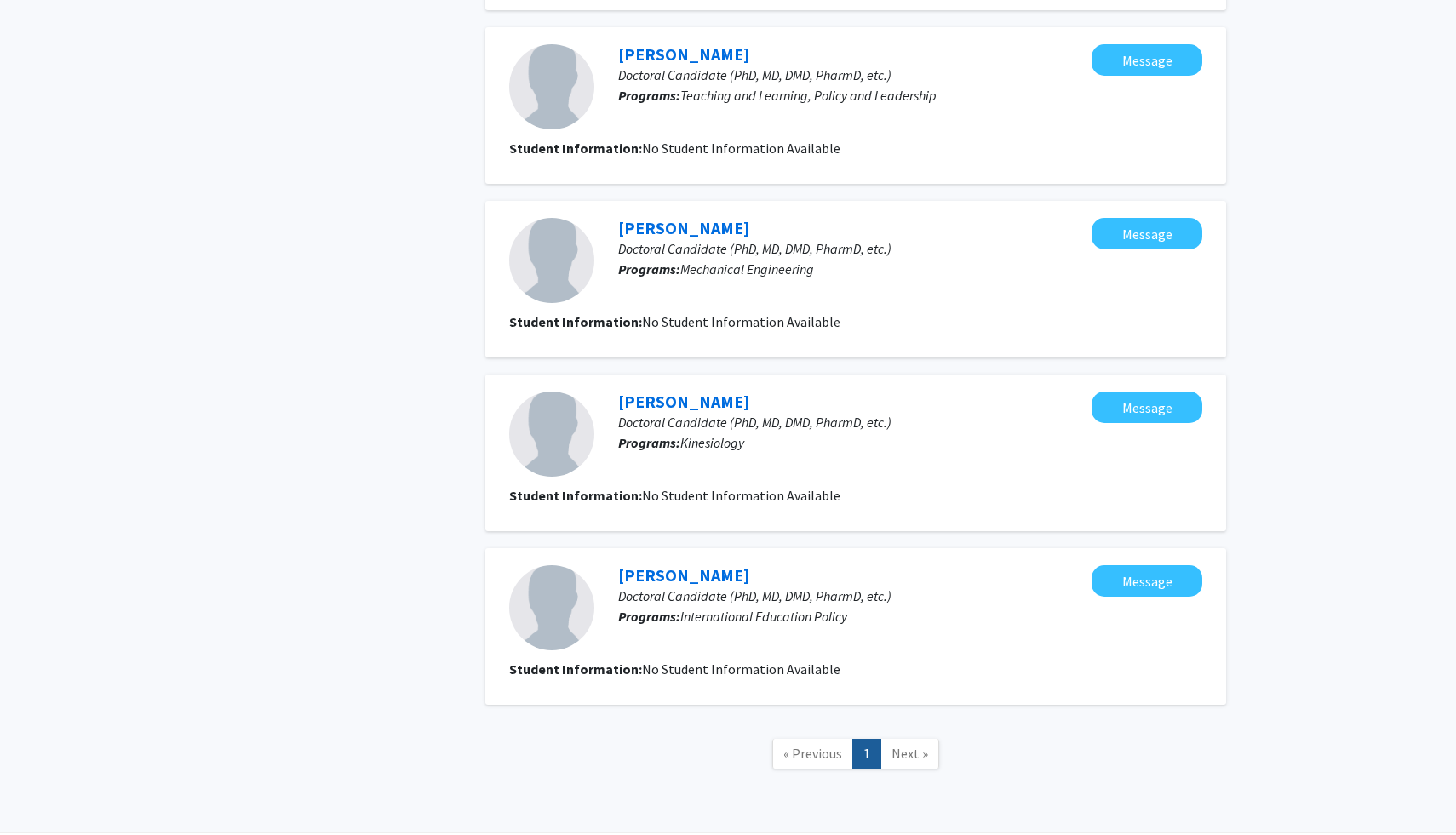
scroll to position [1468, 0]
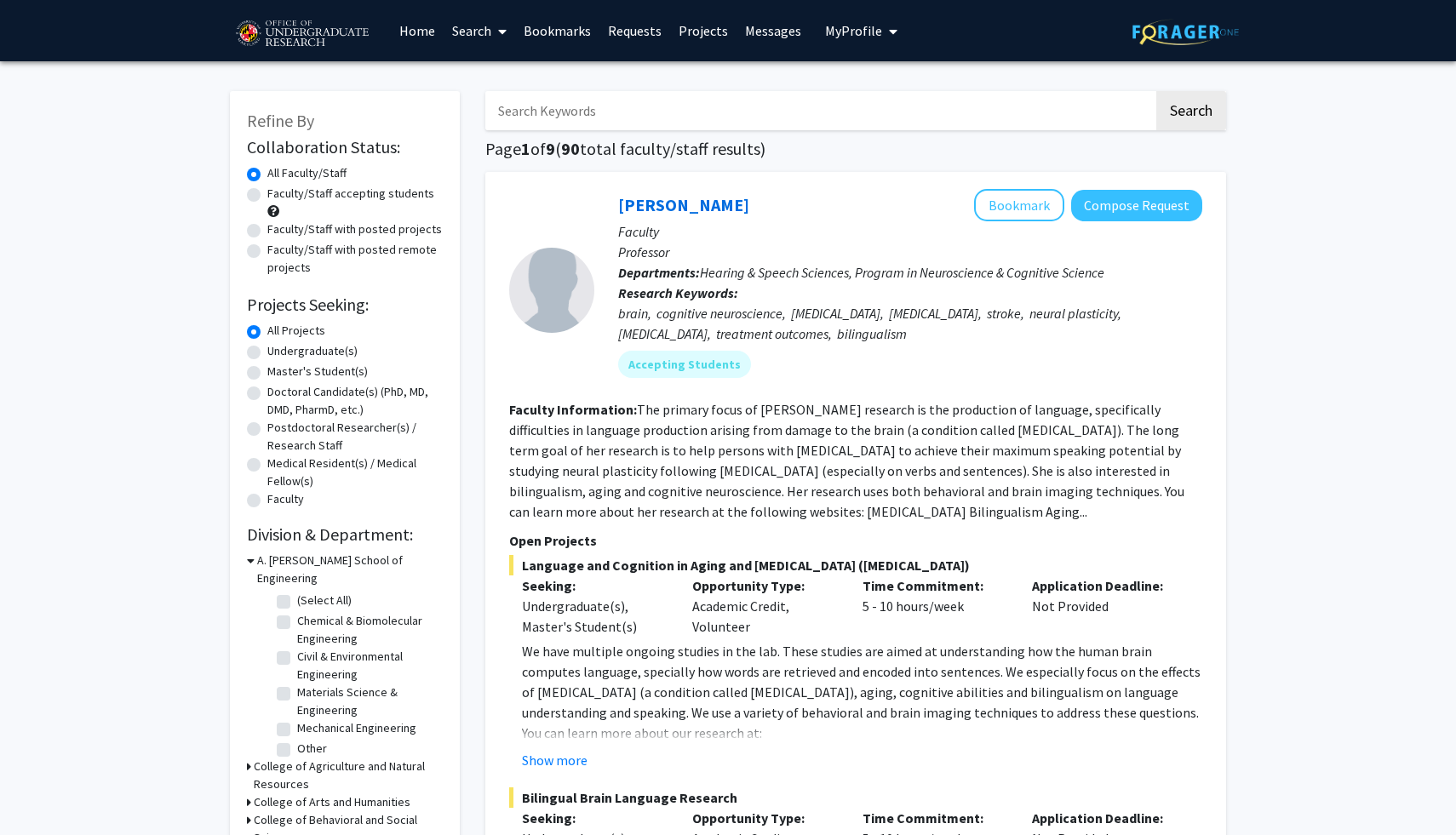
click at [688, 32] on link "Projects" at bounding box center [703, 31] width 66 height 60
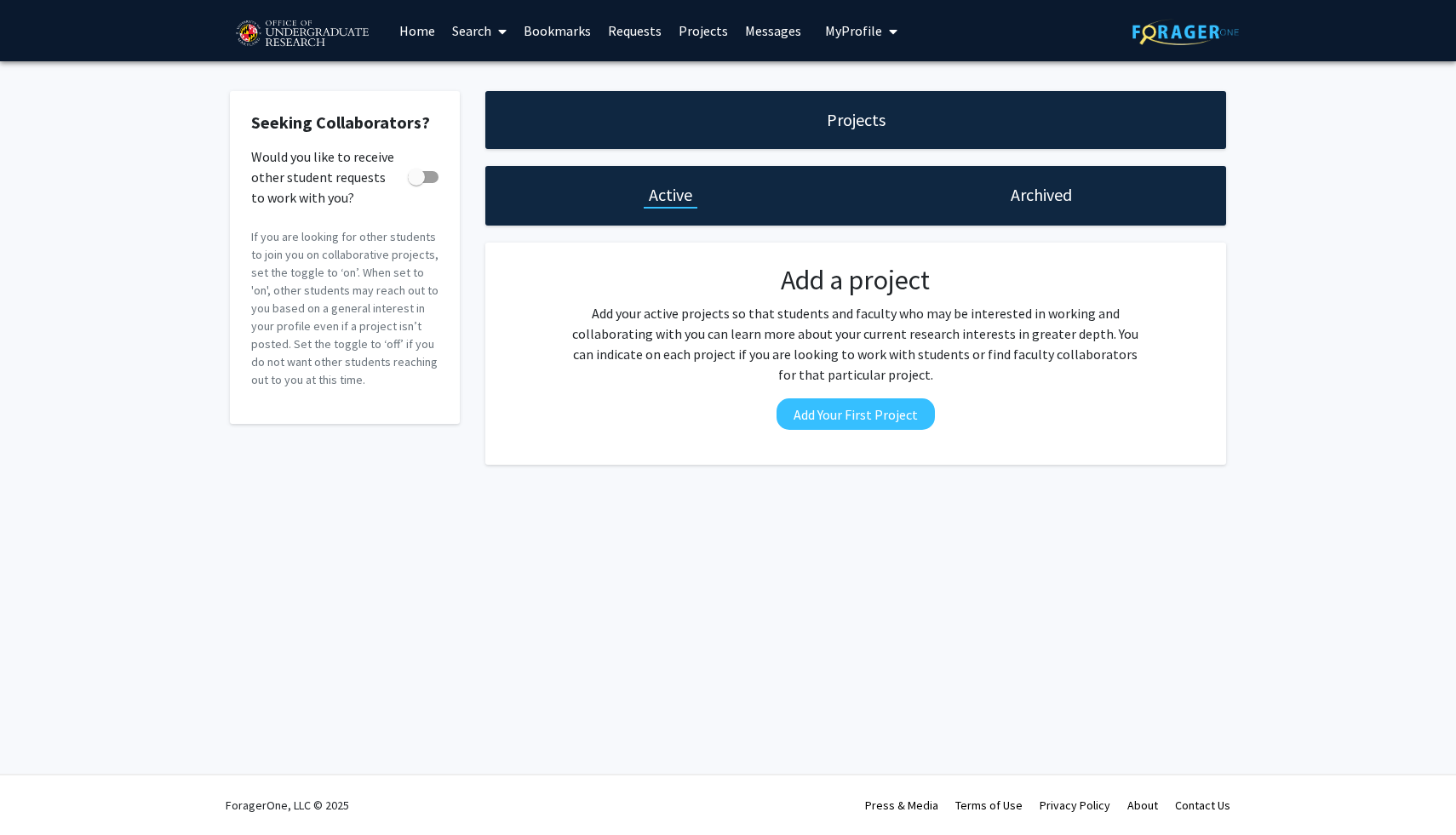
click at [483, 32] on link "Search" at bounding box center [479, 31] width 71 height 60
click at [541, 70] on span "Faculty/Staff" at bounding box center [506, 78] width 125 height 34
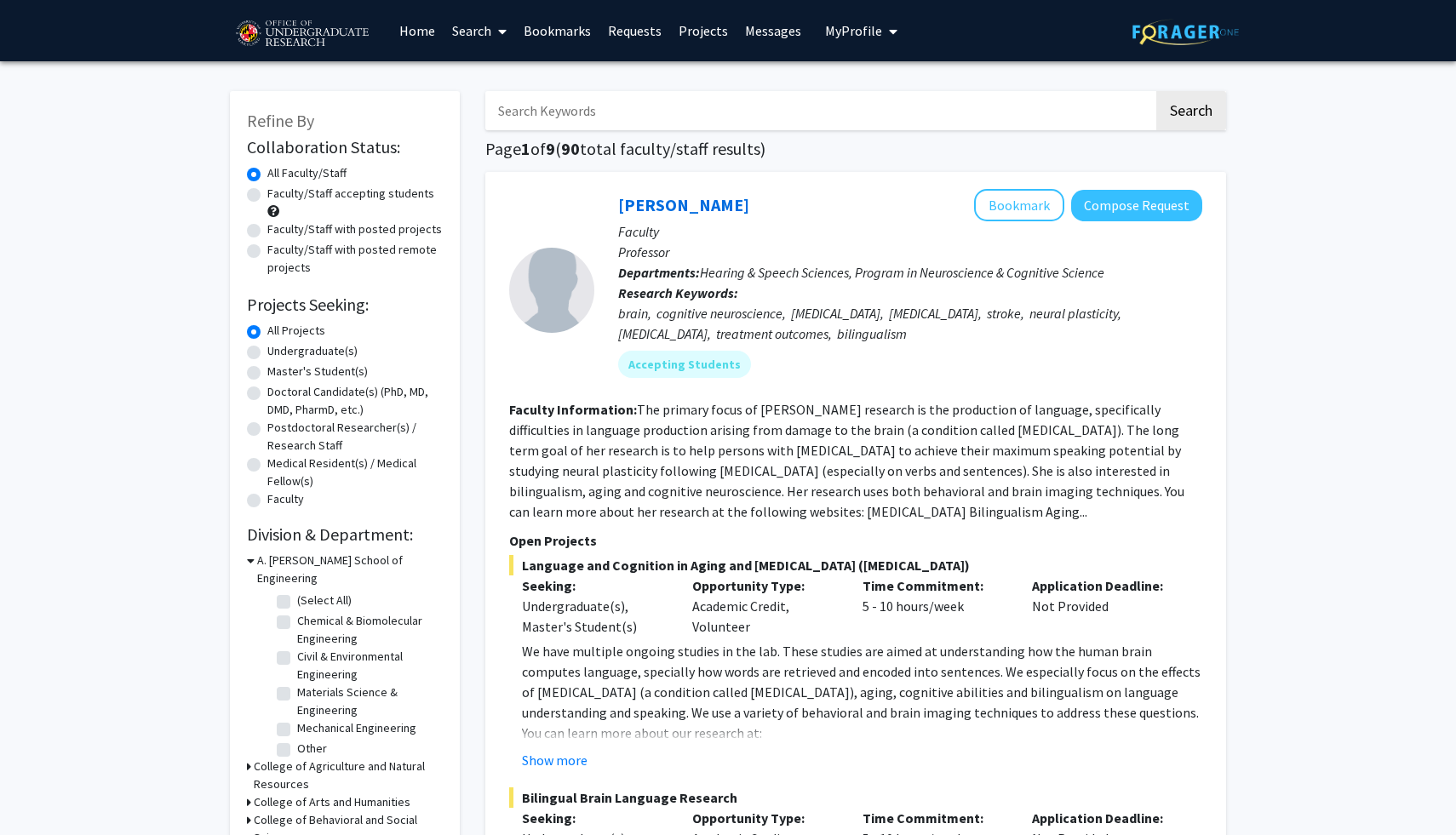
click at [335, 207] on div "Faculty/Staff accepting students" at bounding box center [345, 202] width 196 height 36
click at [267, 192] on label "Faculty/Staff accepting students" at bounding box center [350, 193] width 167 height 18
click at [267, 192] on input "Faculty/Staff accepting students" at bounding box center [273, 190] width 11 height 11
radio input "true"
click at [267, 349] on label "Undergraduate(s)" at bounding box center [312, 351] width 90 height 18
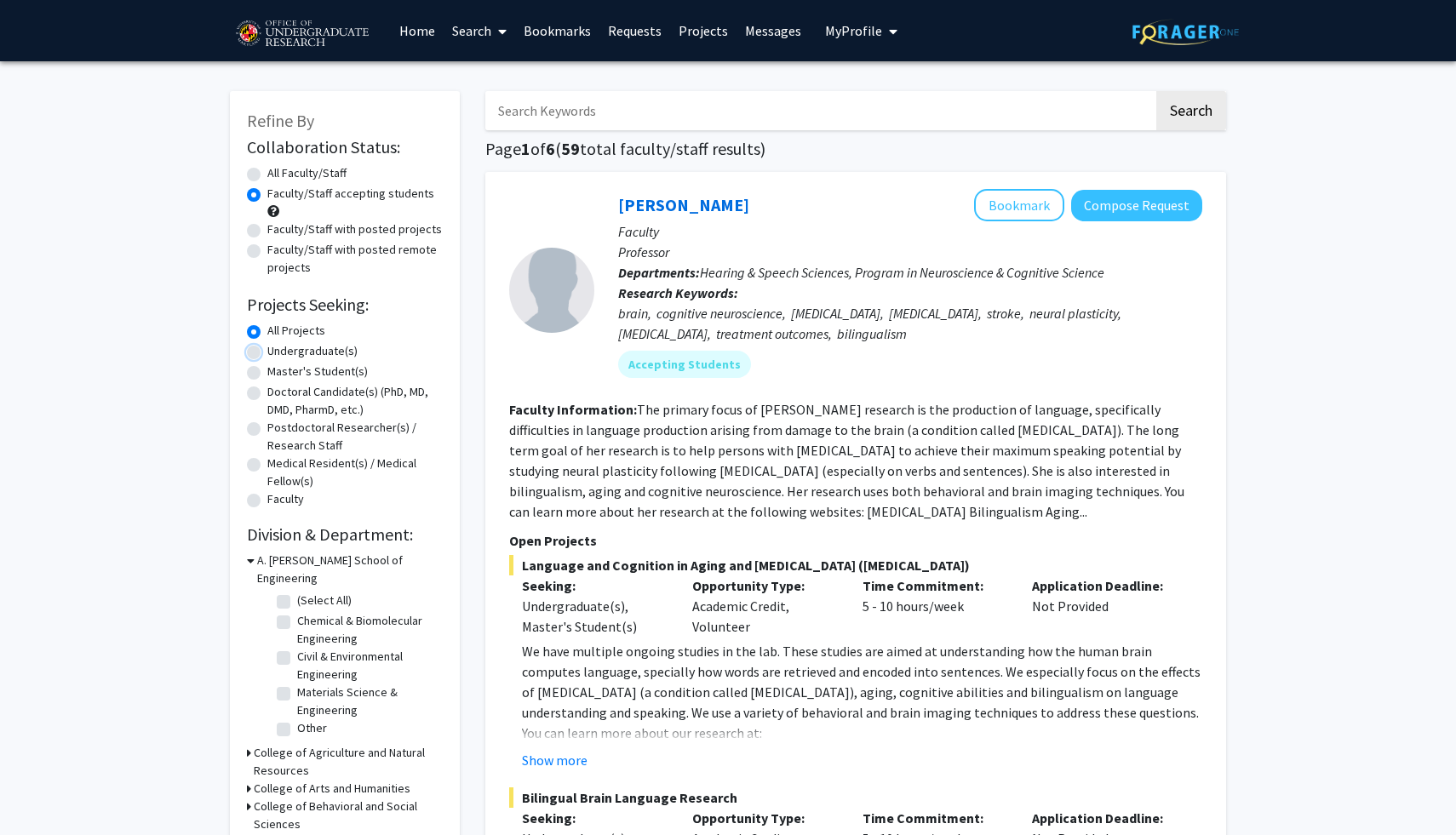
click at [267, 349] on input "Undergraduate(s)" at bounding box center [273, 347] width 11 height 11
radio input "true"
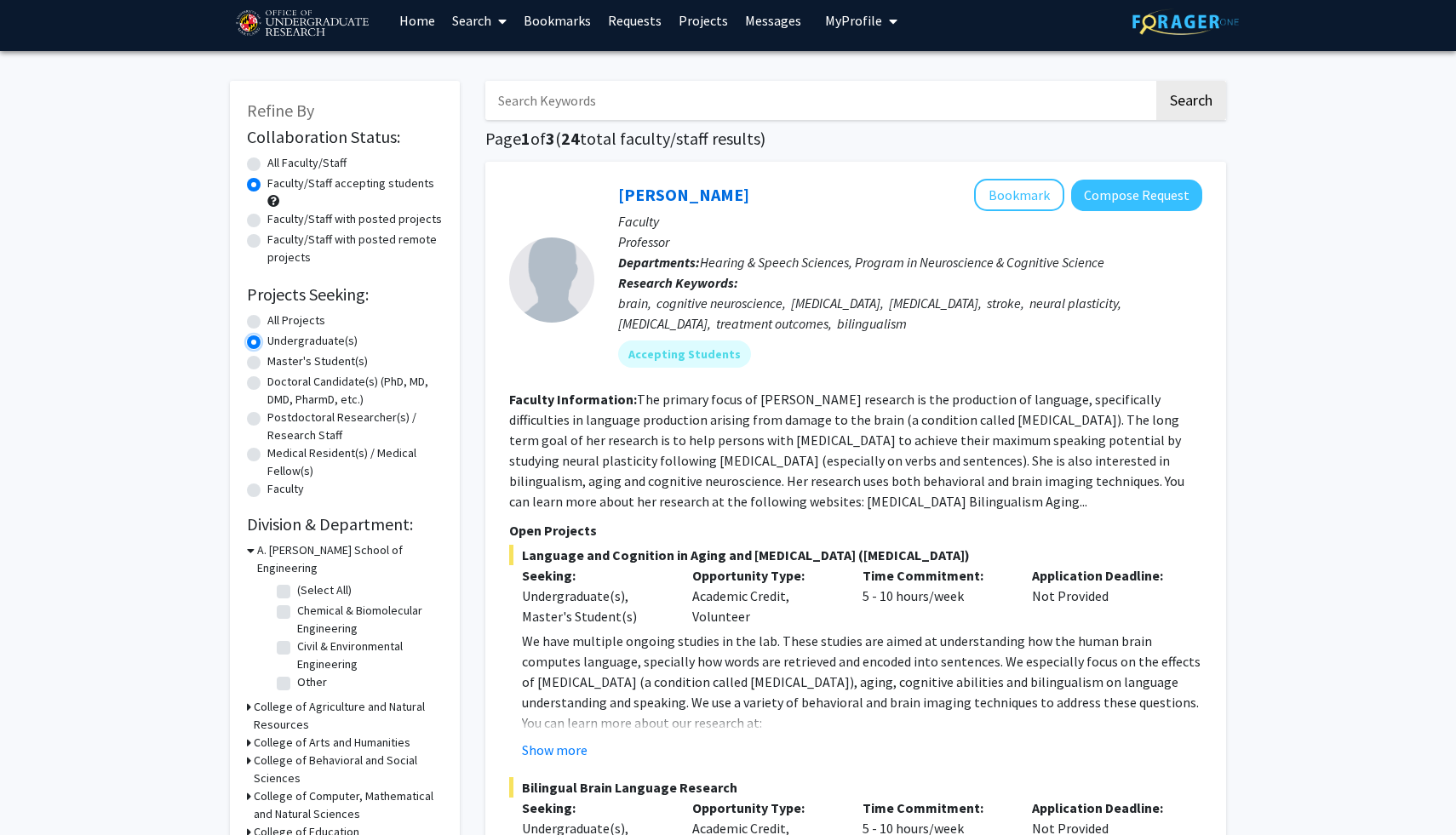
scroll to position [12, 0]
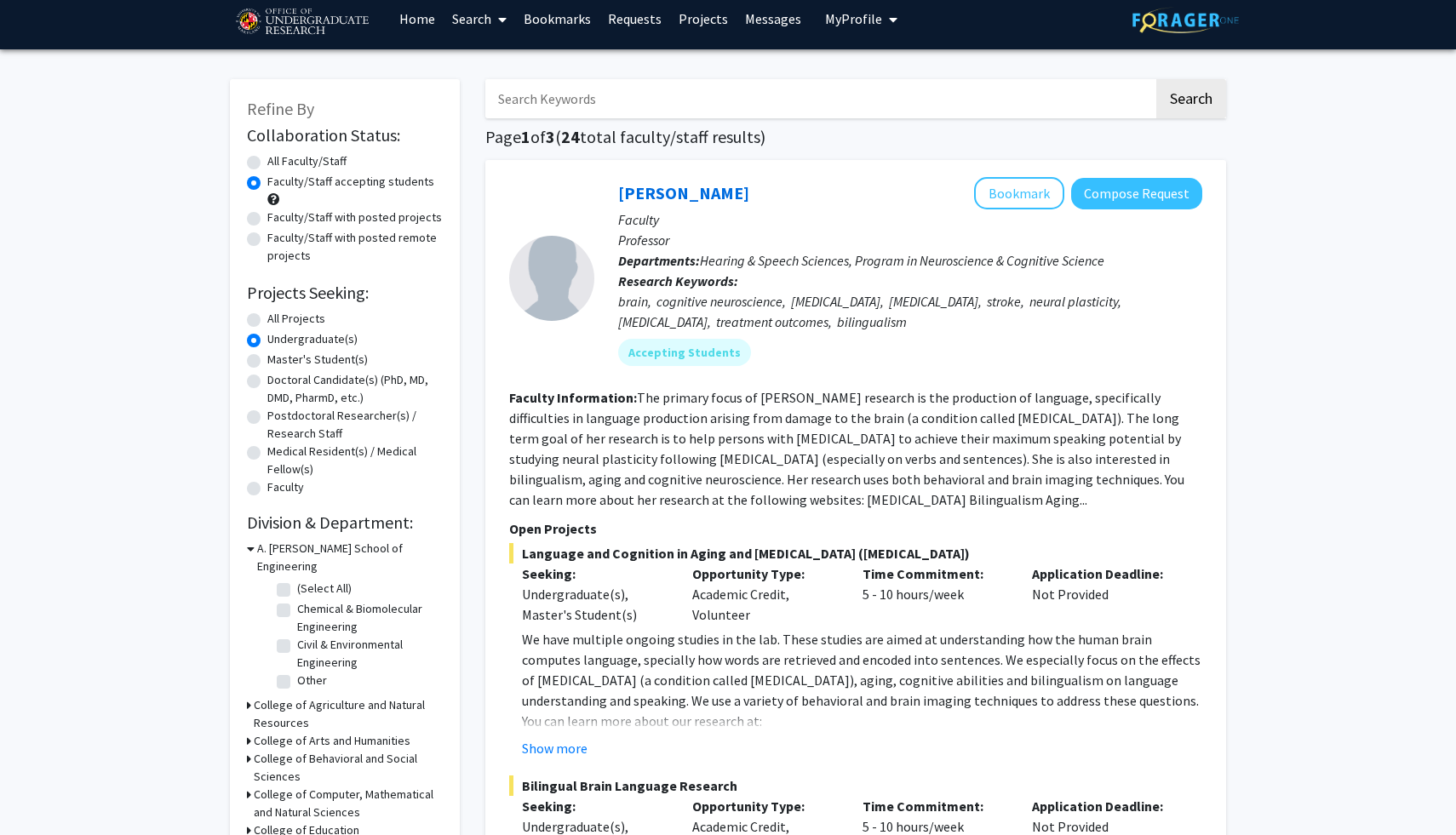
click at [821, 433] on fg-read-more "The primary focus of Dr. Faroqi-Shah's research is the production of language, …" at bounding box center [847, 448] width 676 height 119
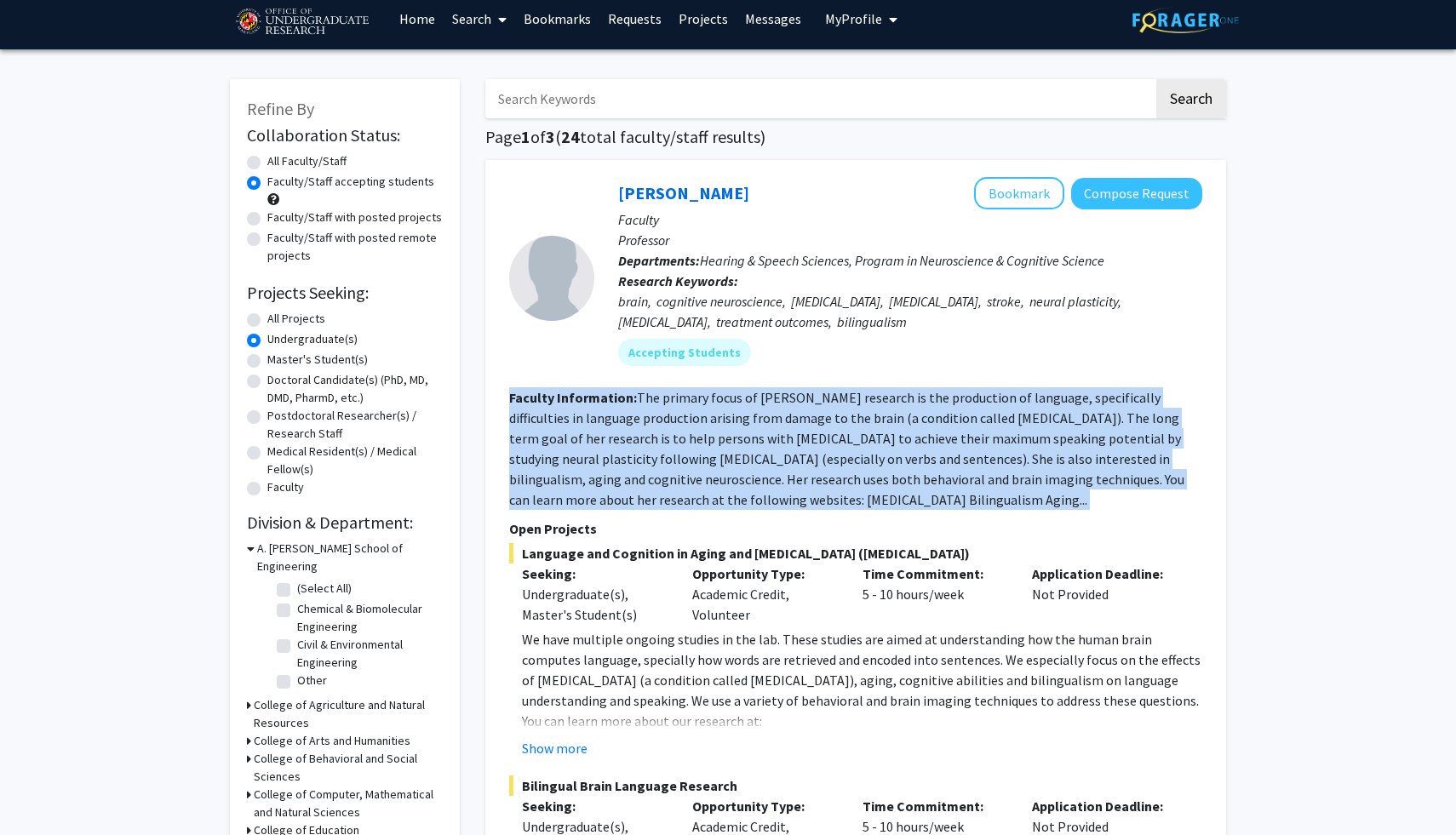
click at [821, 433] on fg-read-more "The primary focus of Dr. Faroqi-Shah's research is the production of language, …" at bounding box center [847, 448] width 676 height 119
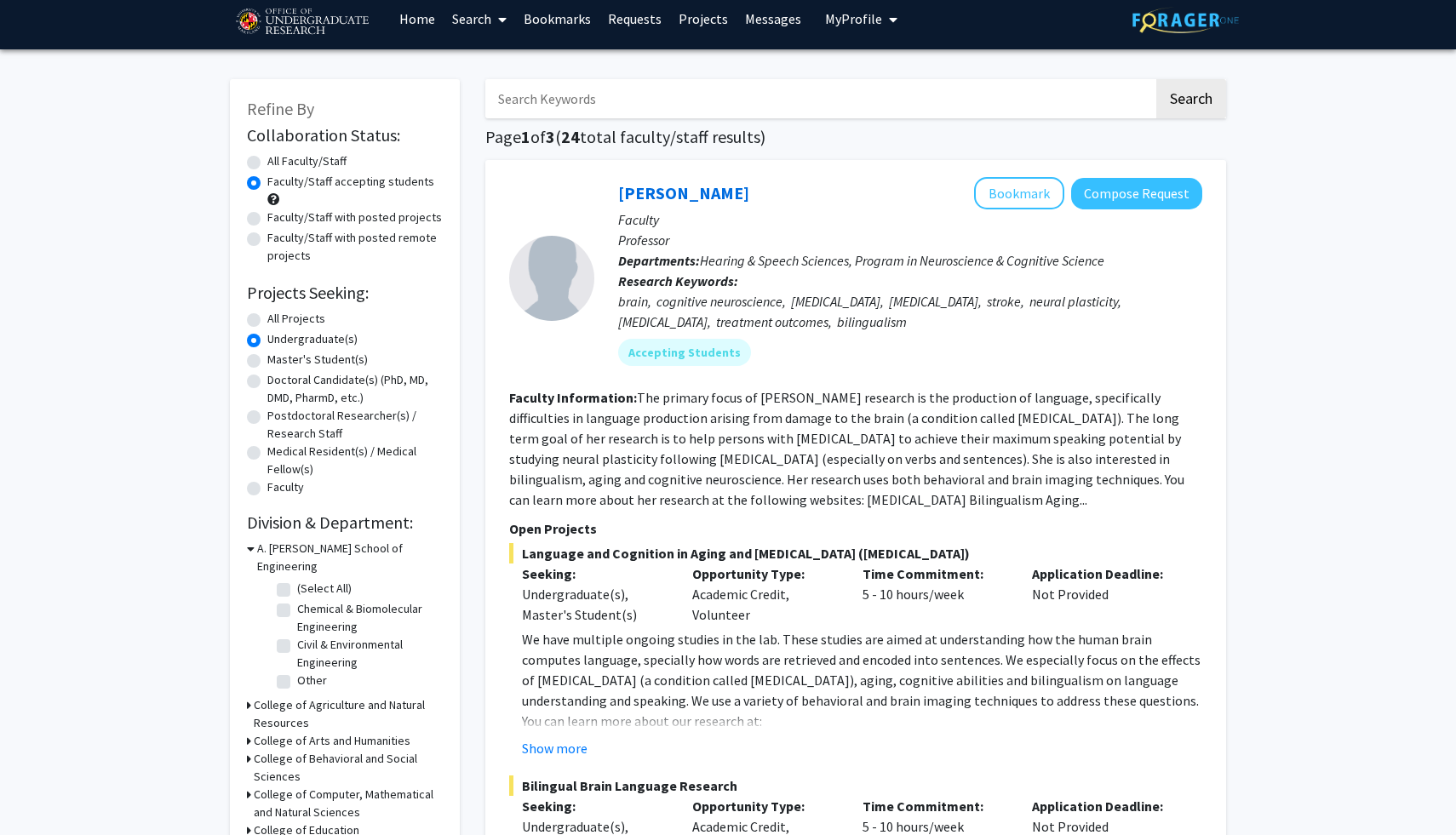
click at [854, 430] on fg-read-more "The primary focus of Dr. Faroqi-Shah's research is the production of language, …" at bounding box center [847, 448] width 676 height 119
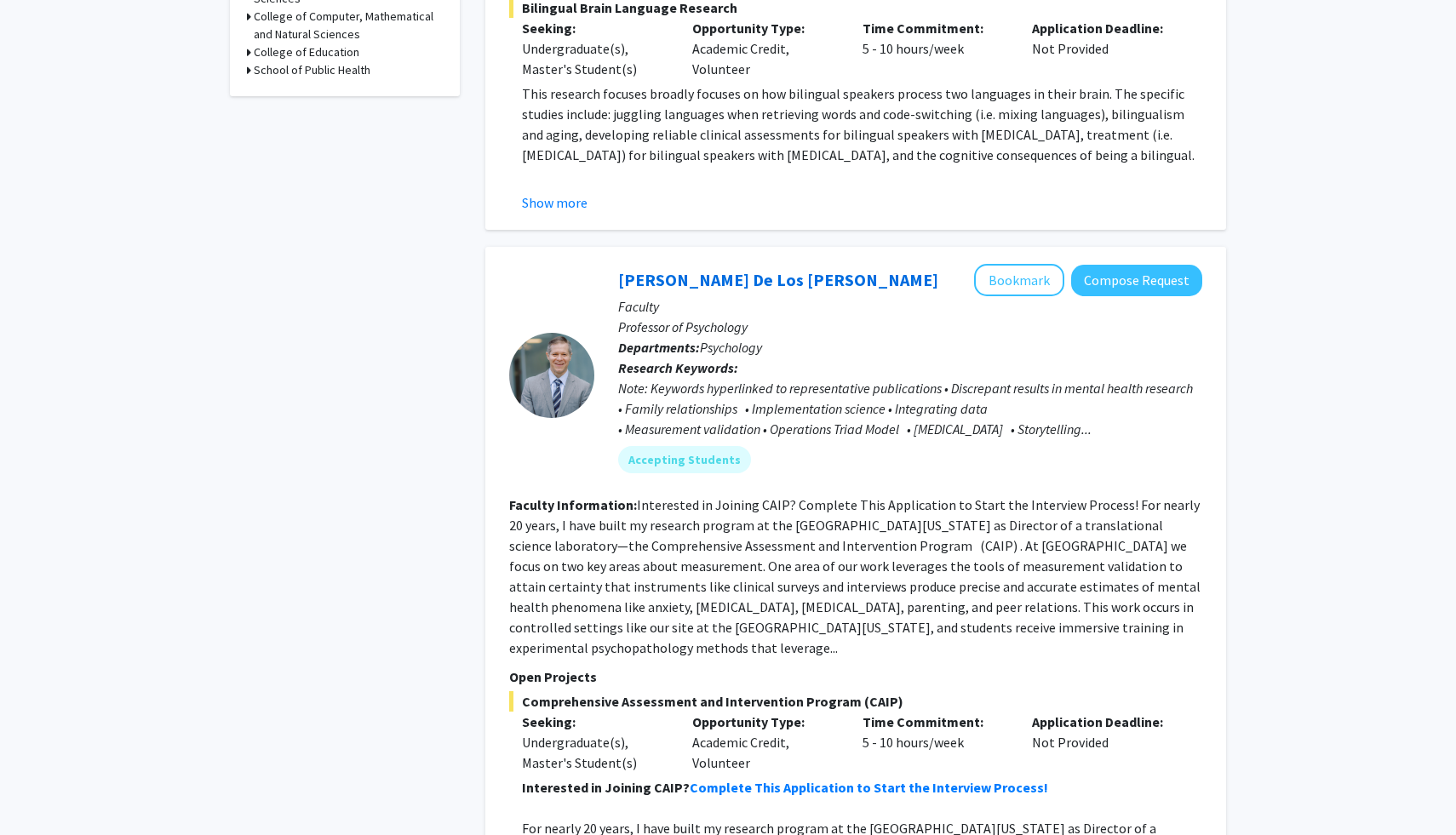
scroll to position [788, 0]
click at [750, 440] on div "Note: Keywords hyperlinked to representative publications • Discrepant results …" at bounding box center [910, 411] width 584 height 62
click at [691, 464] on mat-chip "Accepting Students" at bounding box center [684, 461] width 133 height 27
click at [995, 407] on div "Note: Keywords hyperlinked to representative publications • Discrepant results …" at bounding box center [910, 411] width 584 height 62
click at [1017, 428] on div "Note: Keywords hyperlinked to representative publications • Discrepant results …" at bounding box center [910, 411] width 584 height 62
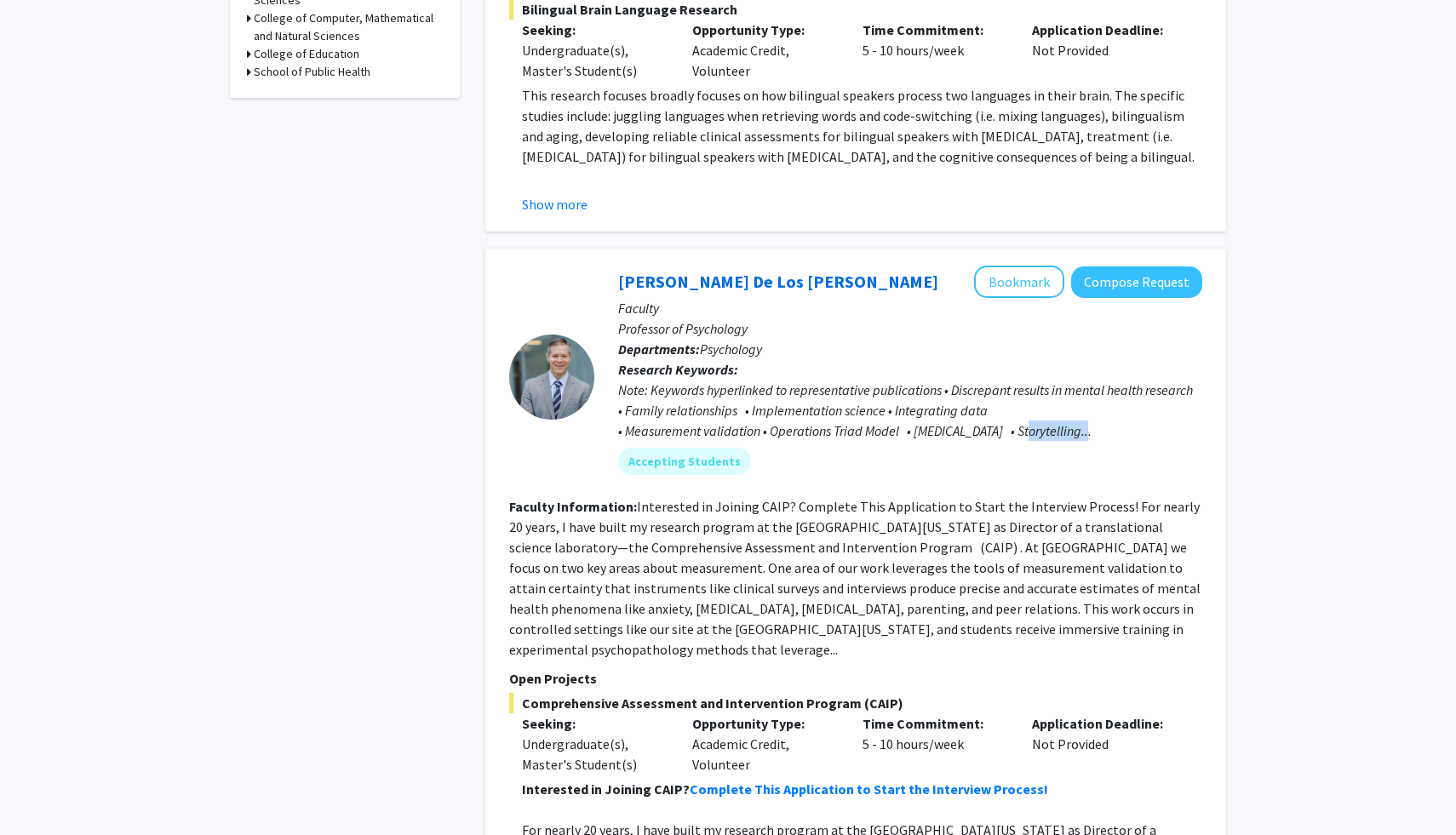
click at [1017, 428] on div "Note: Keywords hyperlinked to representative publications • Discrepant results …" at bounding box center [910, 411] width 584 height 62
click at [982, 431] on div "Note: Keywords hyperlinked to representative publications • Discrepant results …" at bounding box center [910, 411] width 584 height 62
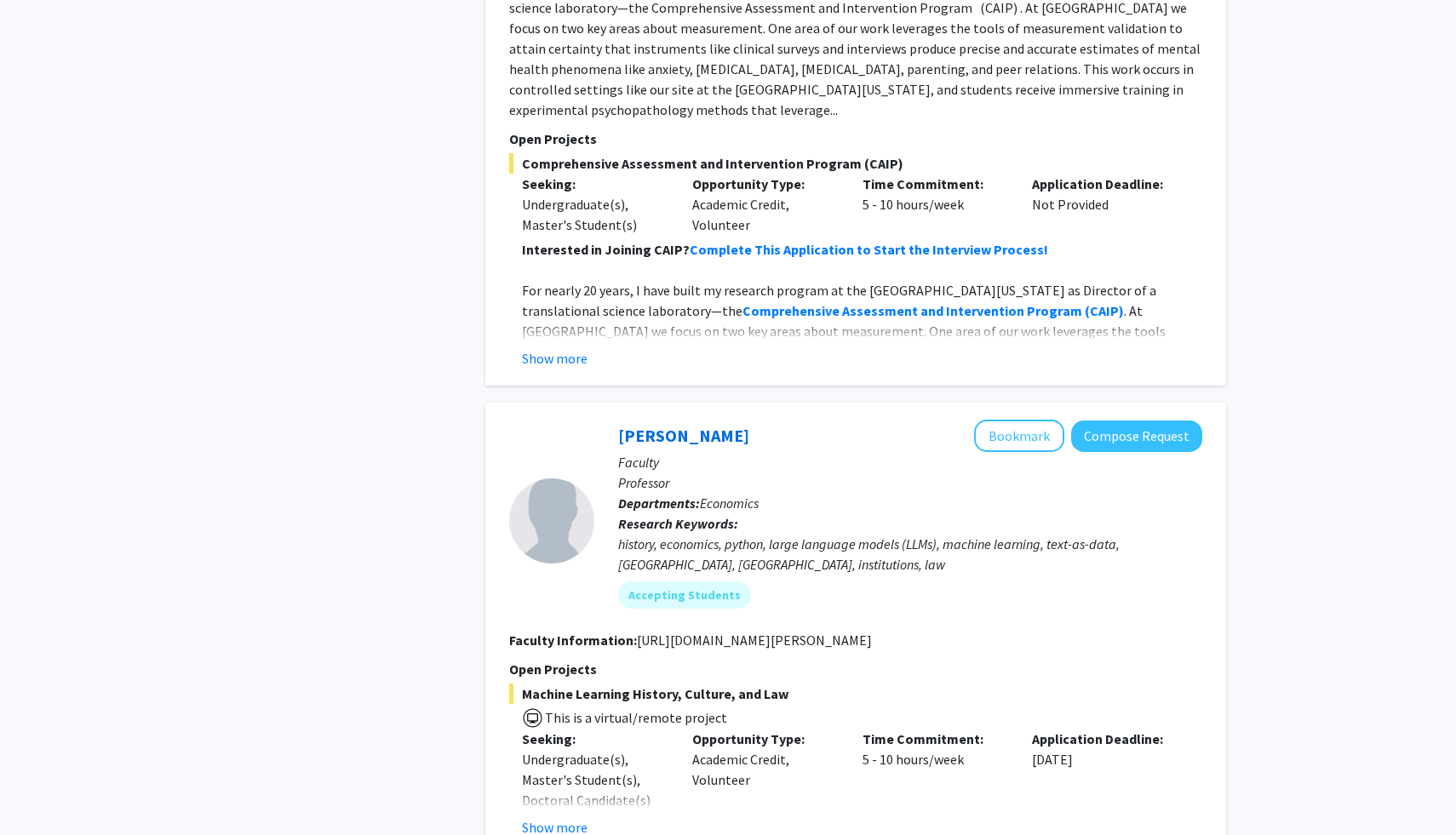
scroll to position [1435, 0]
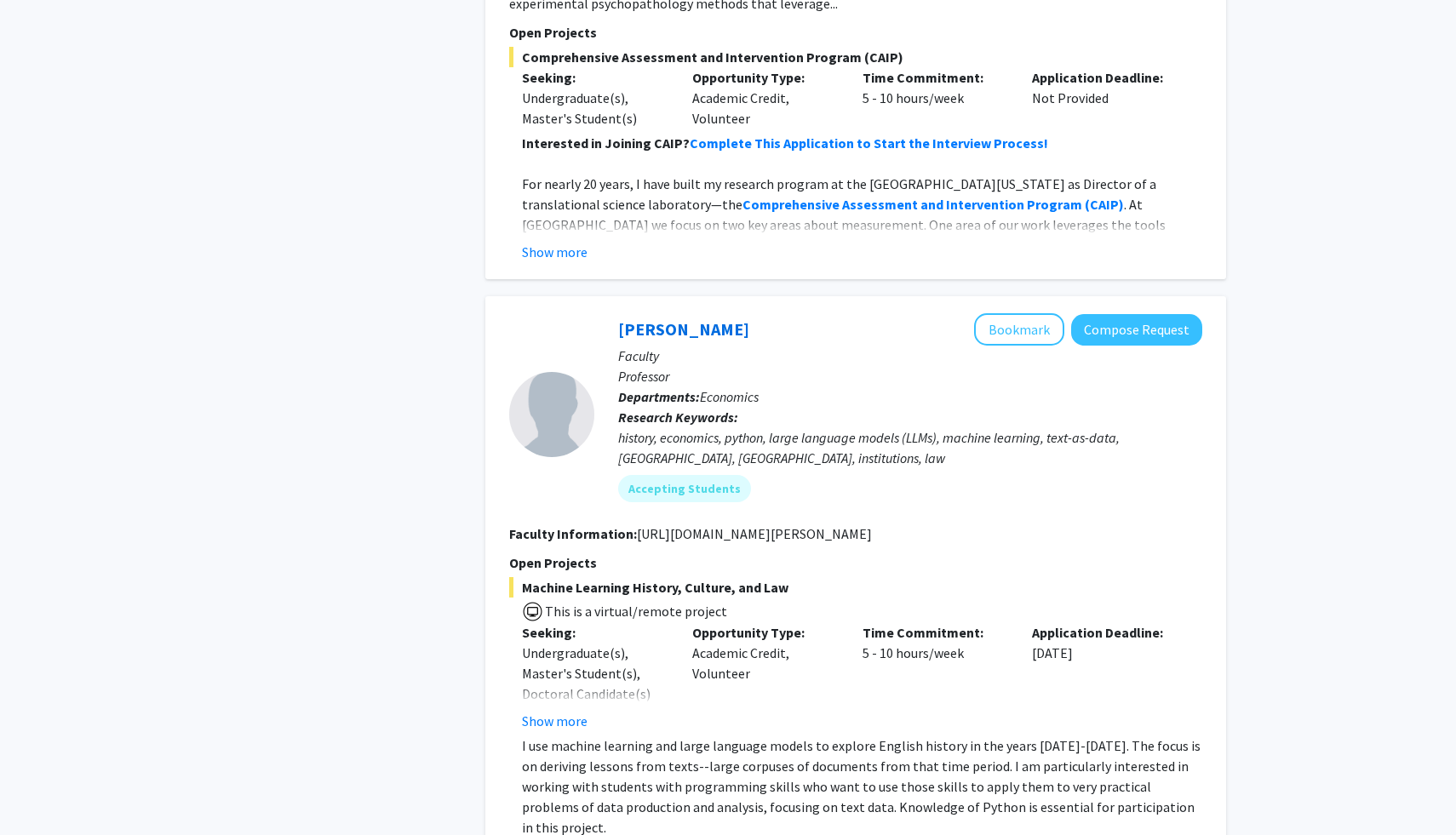
click at [826, 428] on div "history, economics, python, large language models (LLMs), machine learning, tex…" at bounding box center [910, 448] width 584 height 41
click at [943, 468] on fg-user-badges "Accepting Students" at bounding box center [910, 485] width 584 height 34
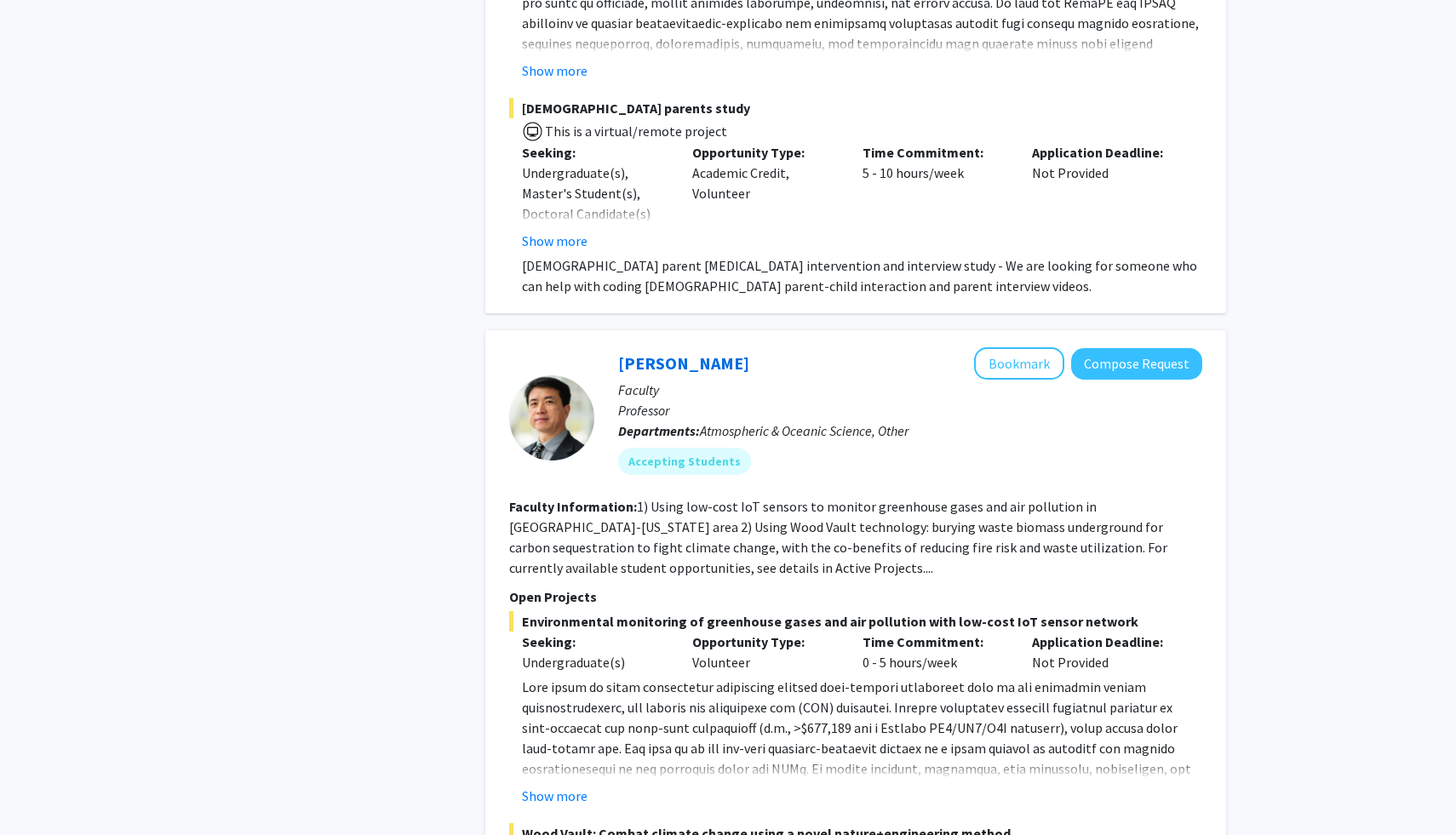
scroll to position [5475, 0]
click at [712, 497] on fg-read-more "1) Using low-cost IoT sensors to monitor greenhouse gases and air pollution in …" at bounding box center [838, 536] width 658 height 78
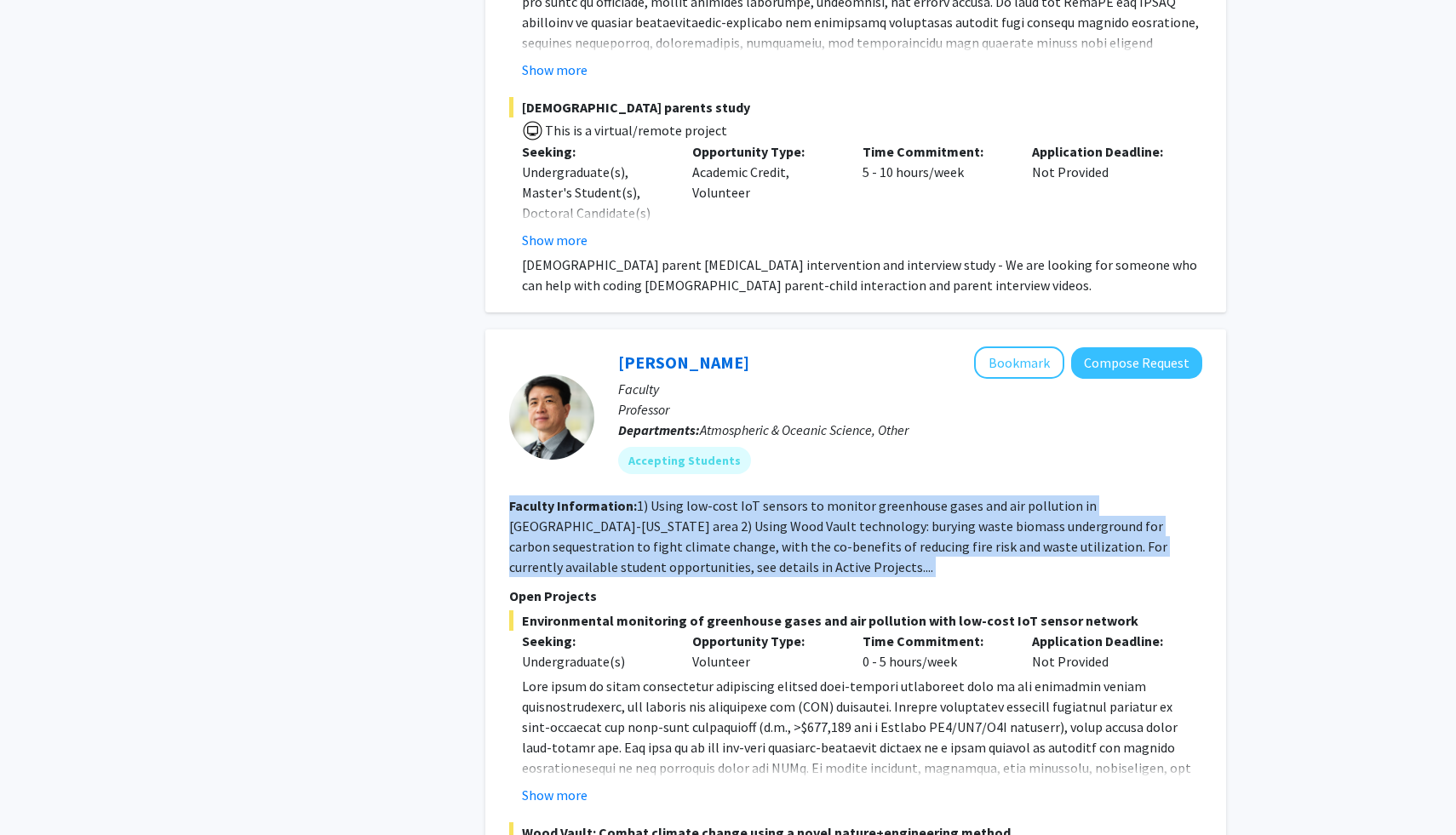
click at [712, 497] on fg-read-more "1) Using low-cost IoT sensors to monitor greenhouse gases and air pollution in …" at bounding box center [838, 536] width 658 height 78
click at [721, 497] on fg-read-more "1) Using low-cost IoT sensors to monitor greenhouse gases and air pollution in …" at bounding box center [838, 536] width 658 height 78
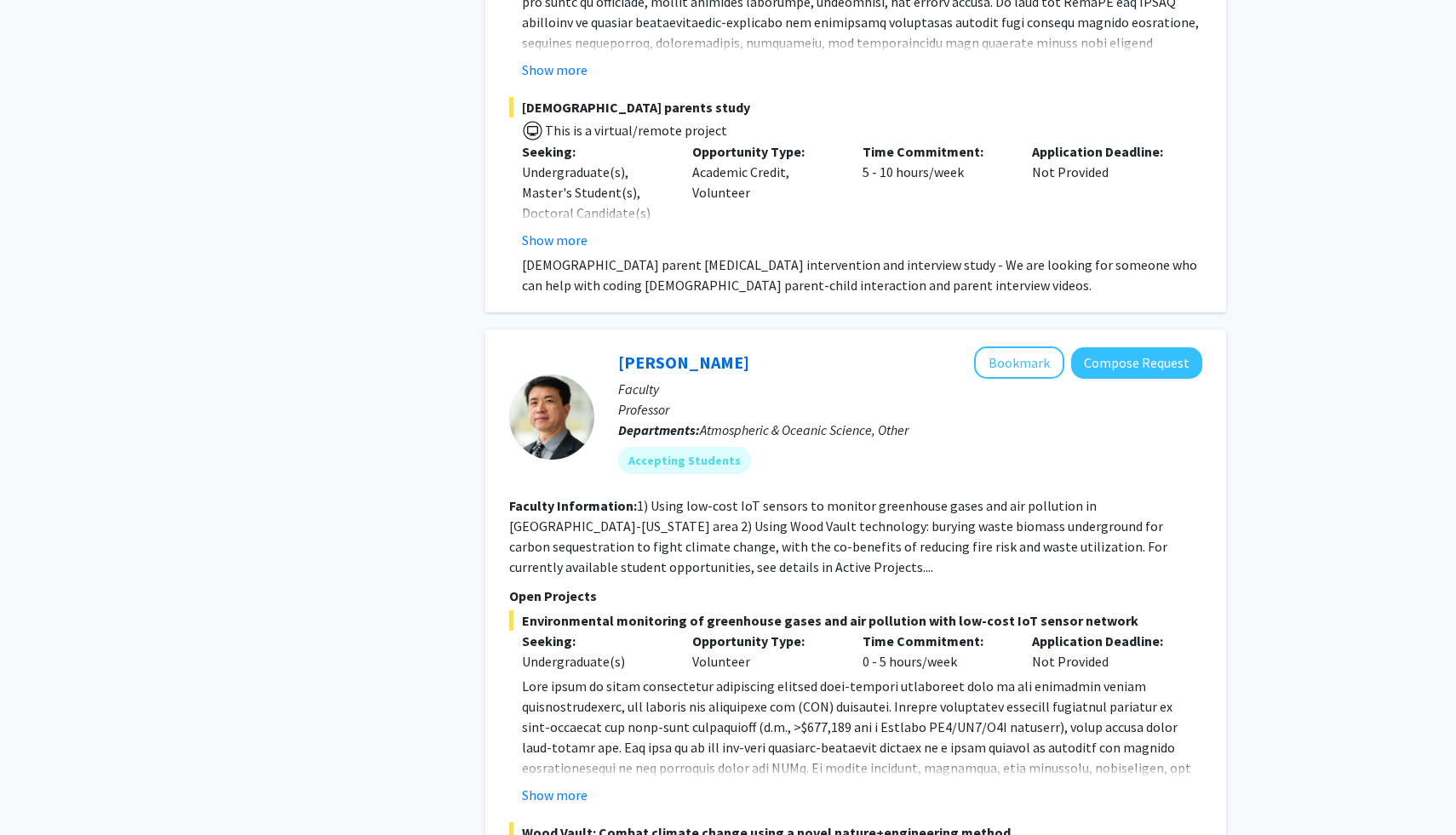
click at [721, 497] on fg-read-more "1) Using low-cost IoT sensors to monitor greenhouse gases and air pollution in …" at bounding box center [838, 536] width 658 height 78
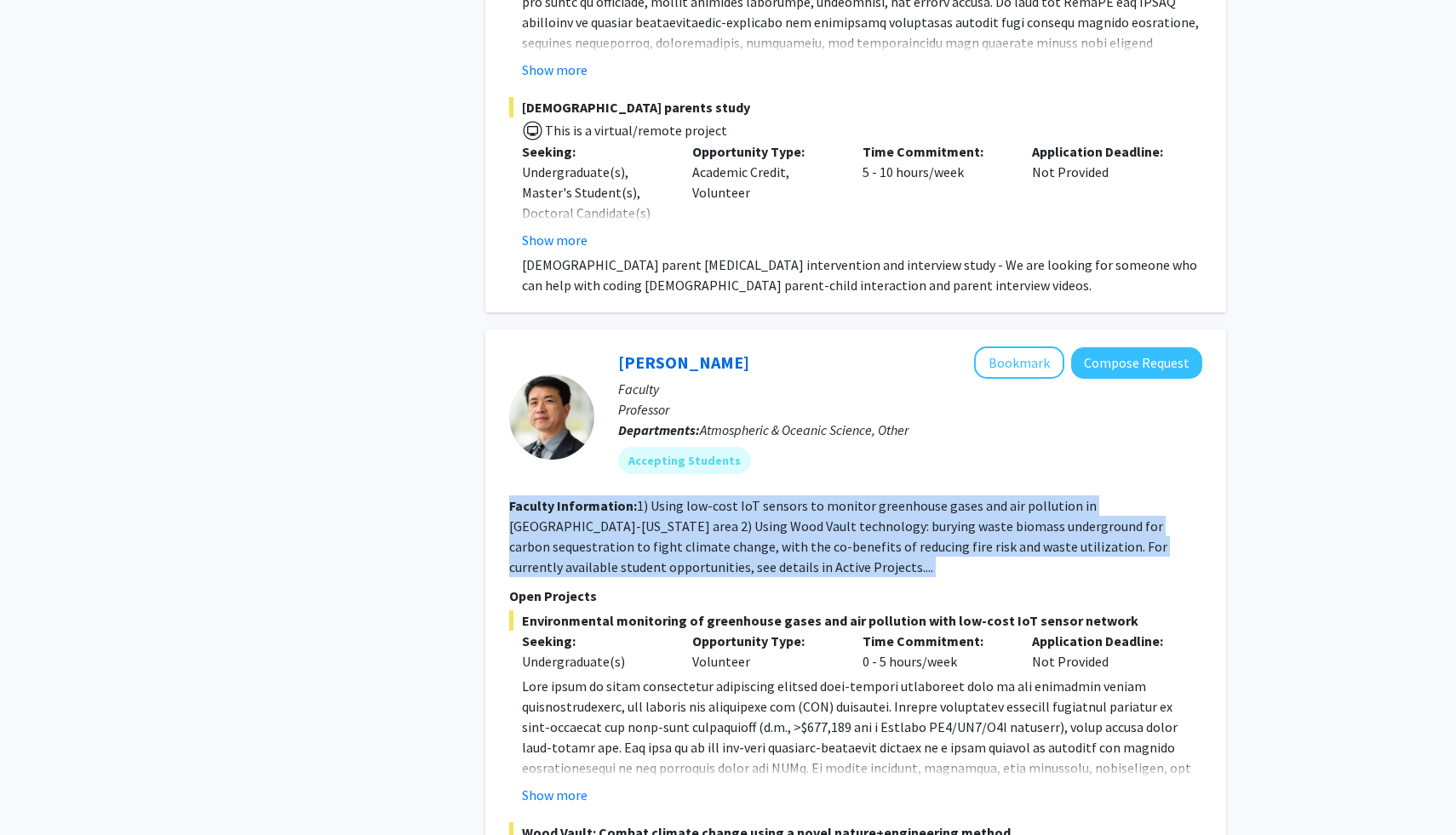
click at [721, 497] on fg-read-more "1) Using low-cost IoT sensors to monitor greenhouse gases and air pollution in …" at bounding box center [838, 536] width 658 height 78
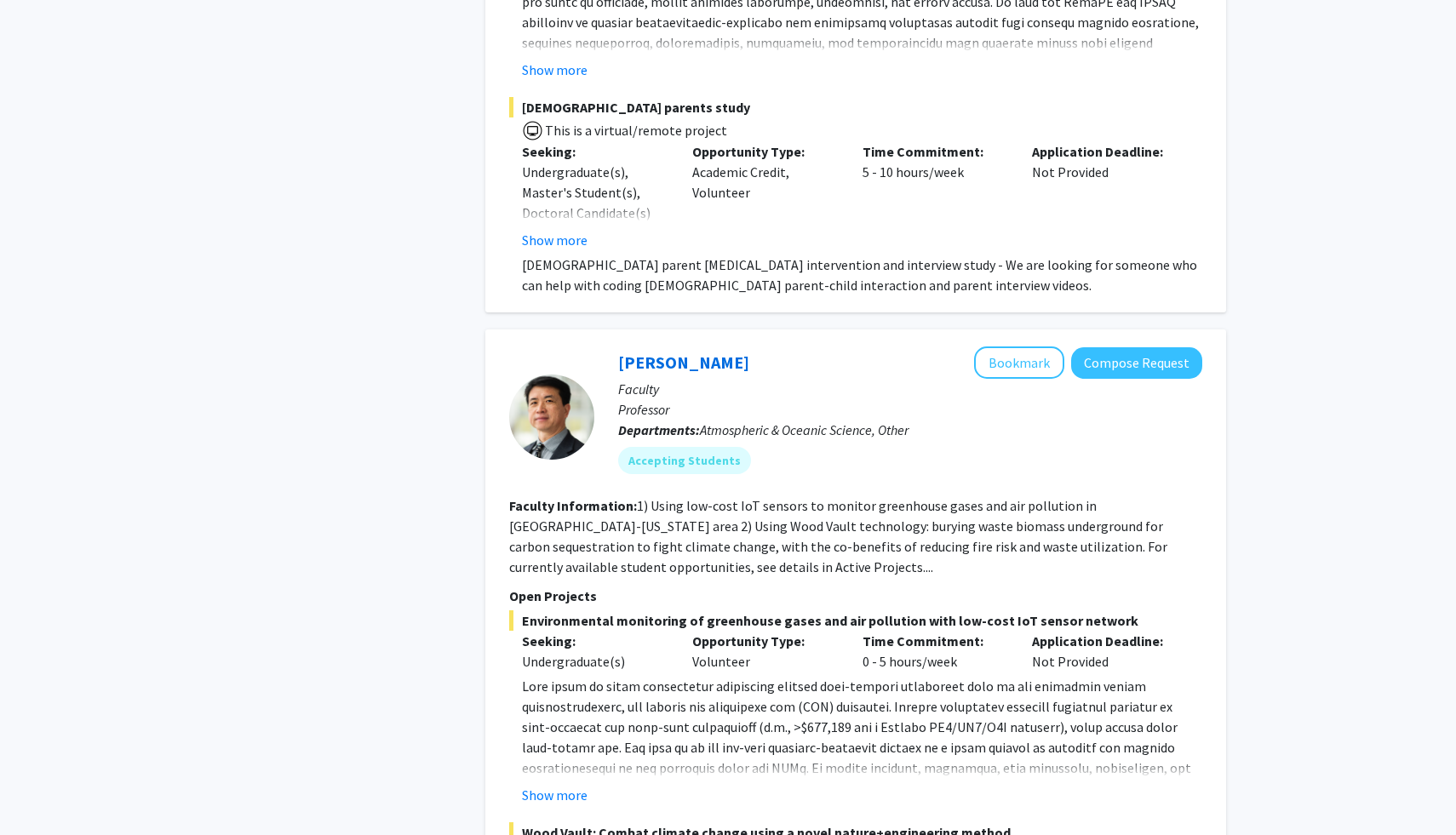
click at [721, 497] on fg-read-more "1) Using low-cost IoT sensors to monitor greenhouse gases and air pollution in …" at bounding box center [838, 536] width 658 height 78
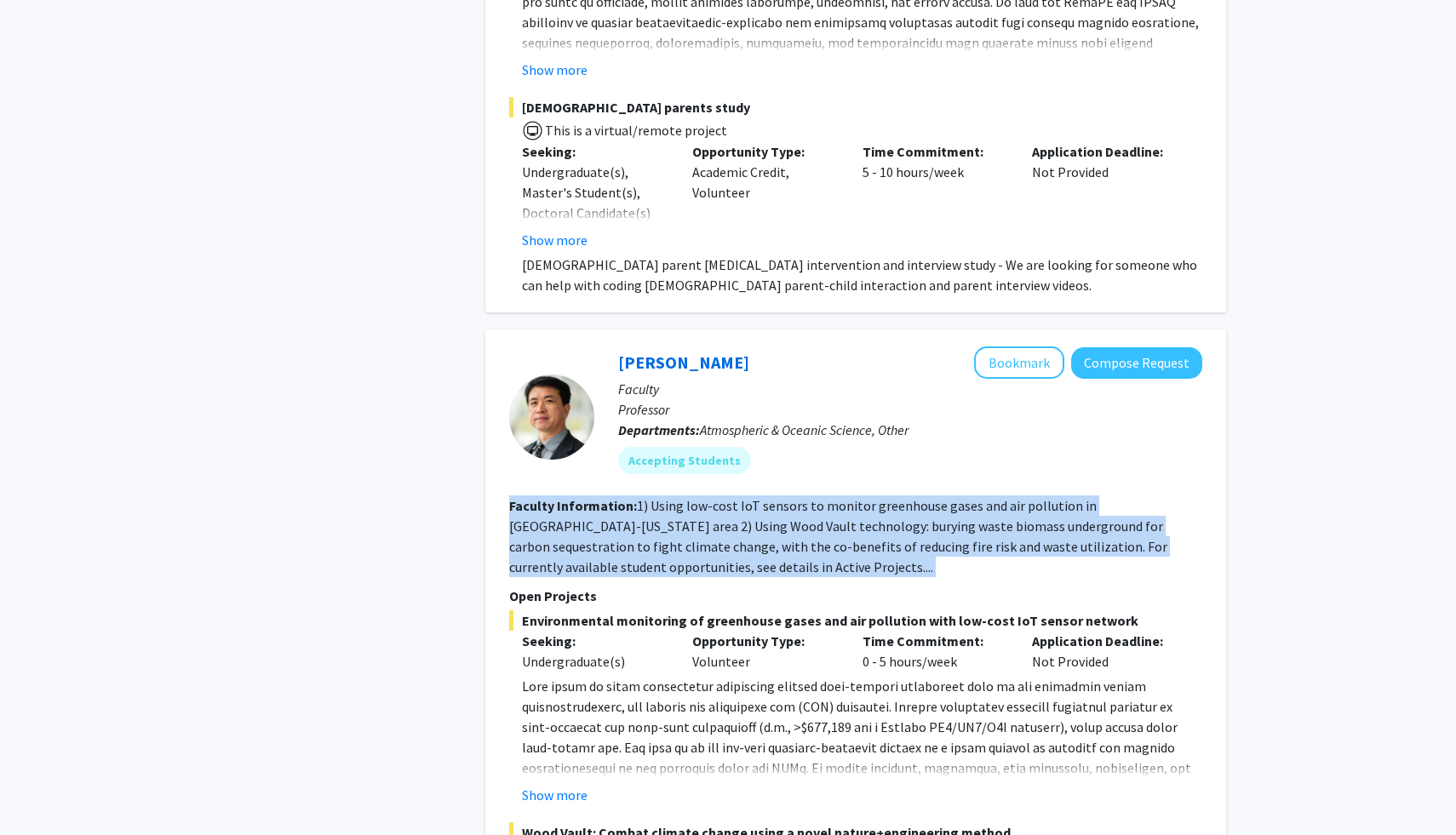
click at [721, 497] on fg-read-more "1) Using low-cost IoT sensors to monitor greenhouse gases and air pollution in …" at bounding box center [838, 536] width 658 height 78
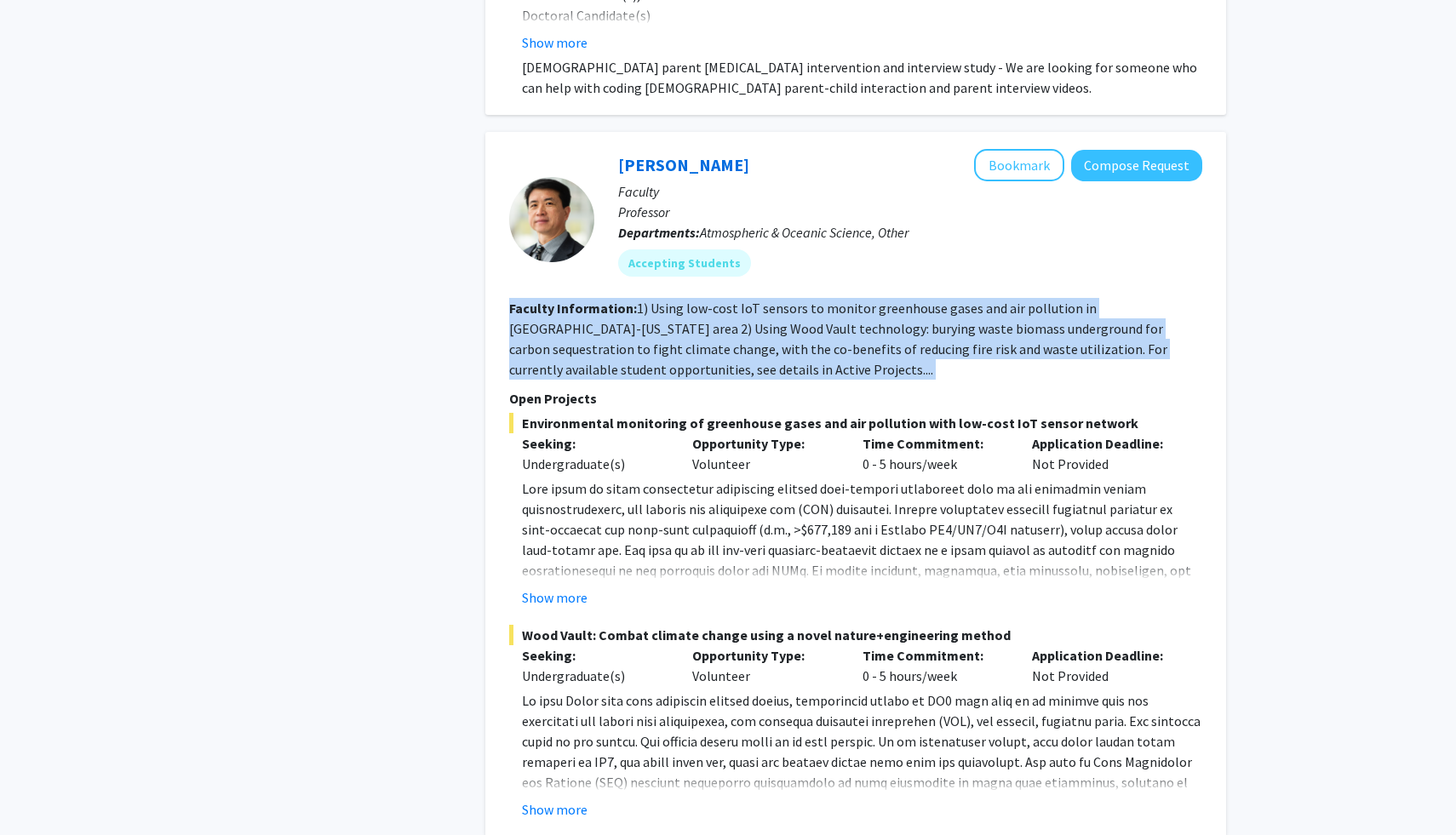
scroll to position [5681, 0]
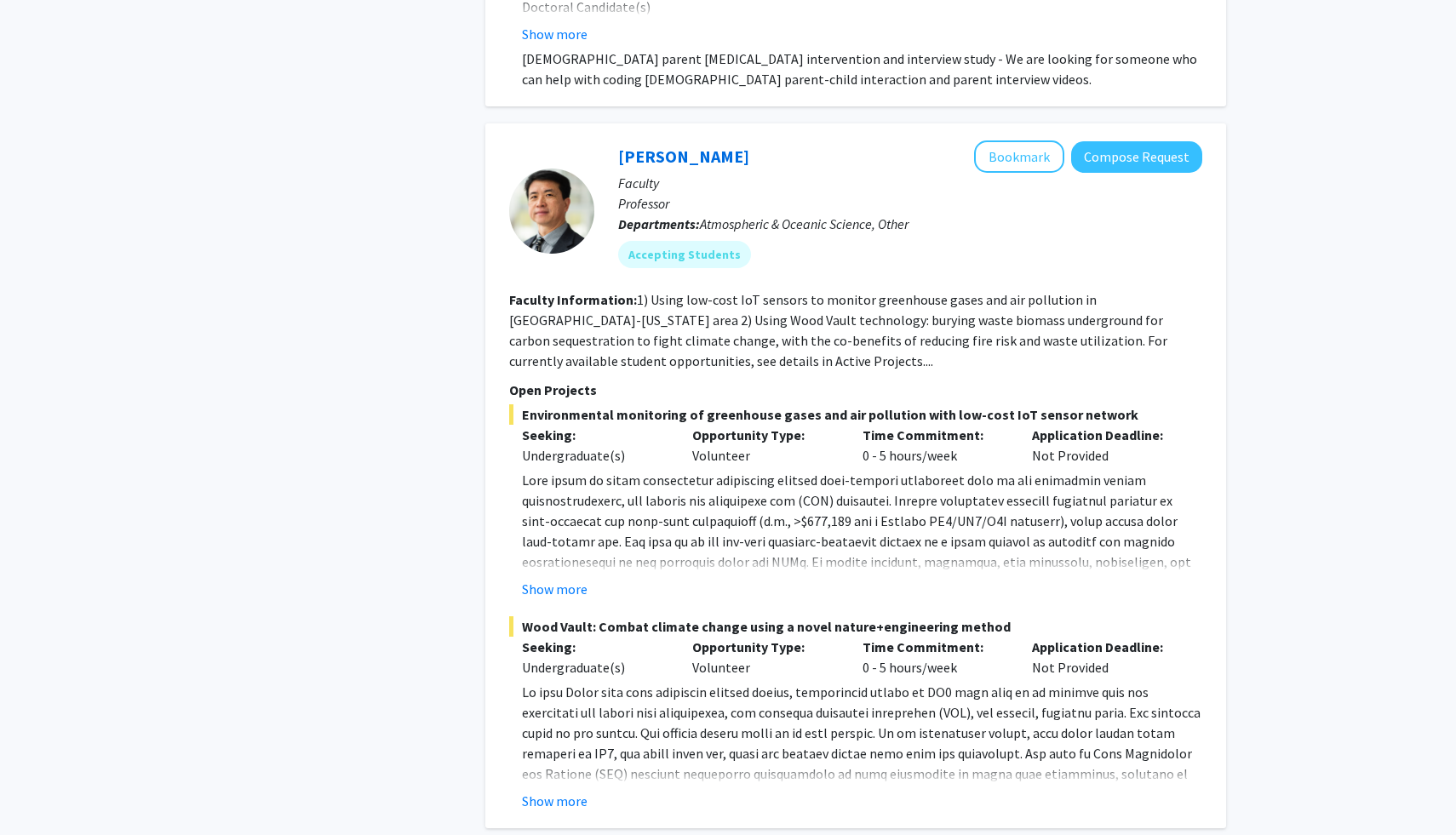
click at [704, 140] on div "Ning Zeng Bookmark Compose Request" at bounding box center [910, 156] width 584 height 33
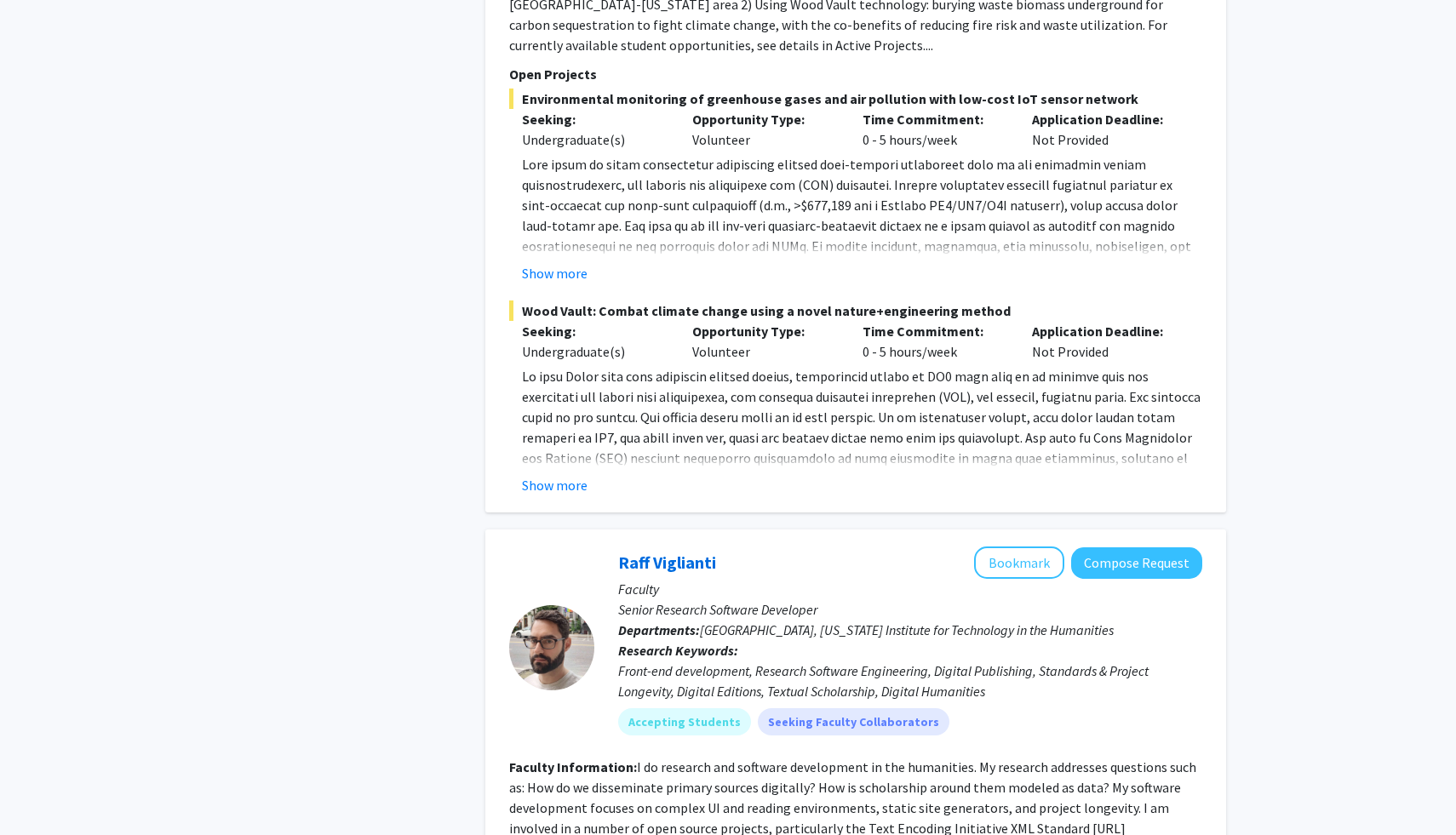
scroll to position [6013, 0]
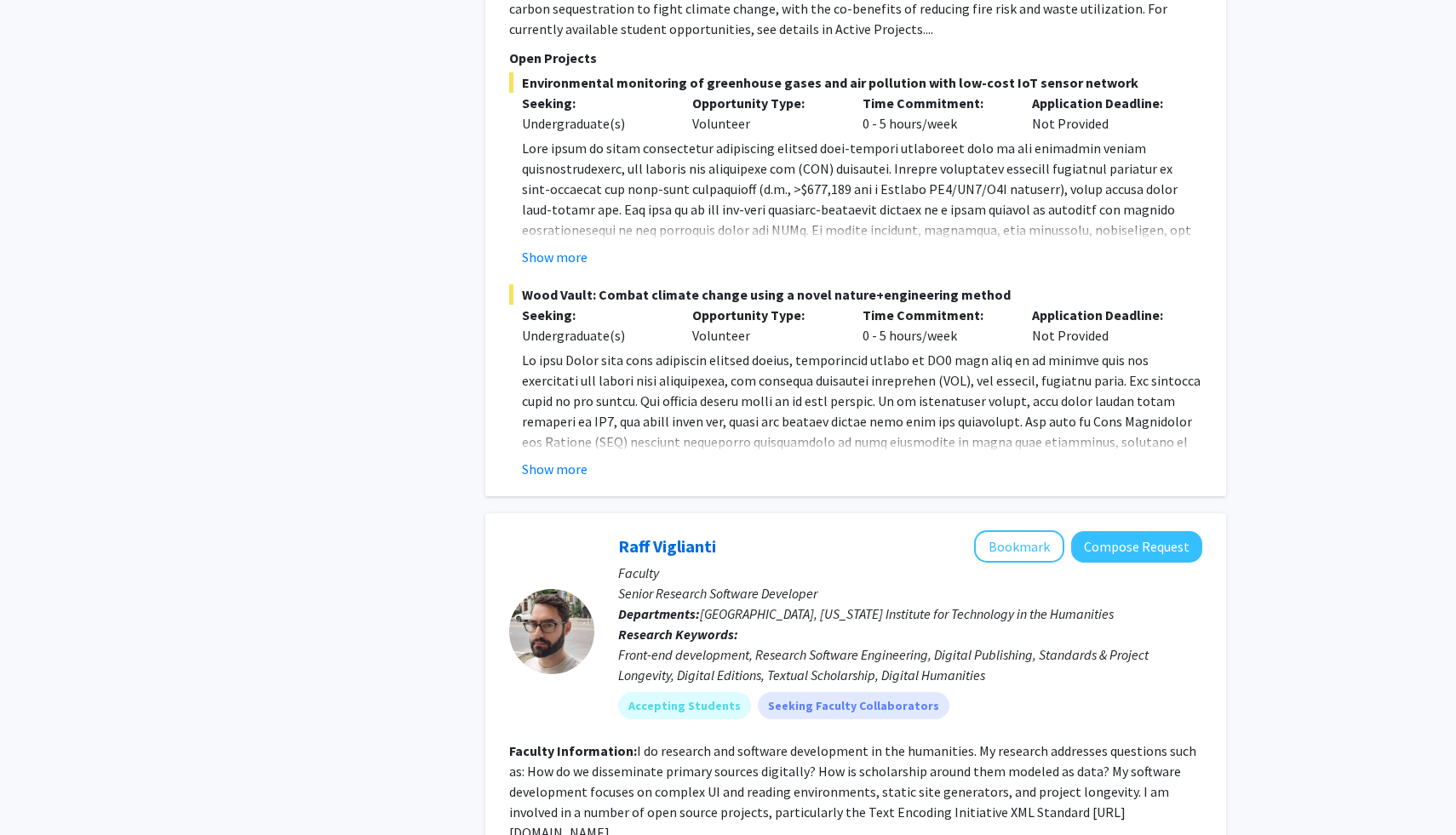
click at [825, 645] on div "Front-end development, Research Software Engineering, Digital Publishing, Stand…" at bounding box center [910, 665] width 584 height 41
click at [819, 583] on p "Senior Research Software Developer" at bounding box center [910, 593] width 584 height 20
click at [990, 742] on fg-read-more "I do research and software development in the humanities. My research addresses…" at bounding box center [852, 792] width 687 height 99
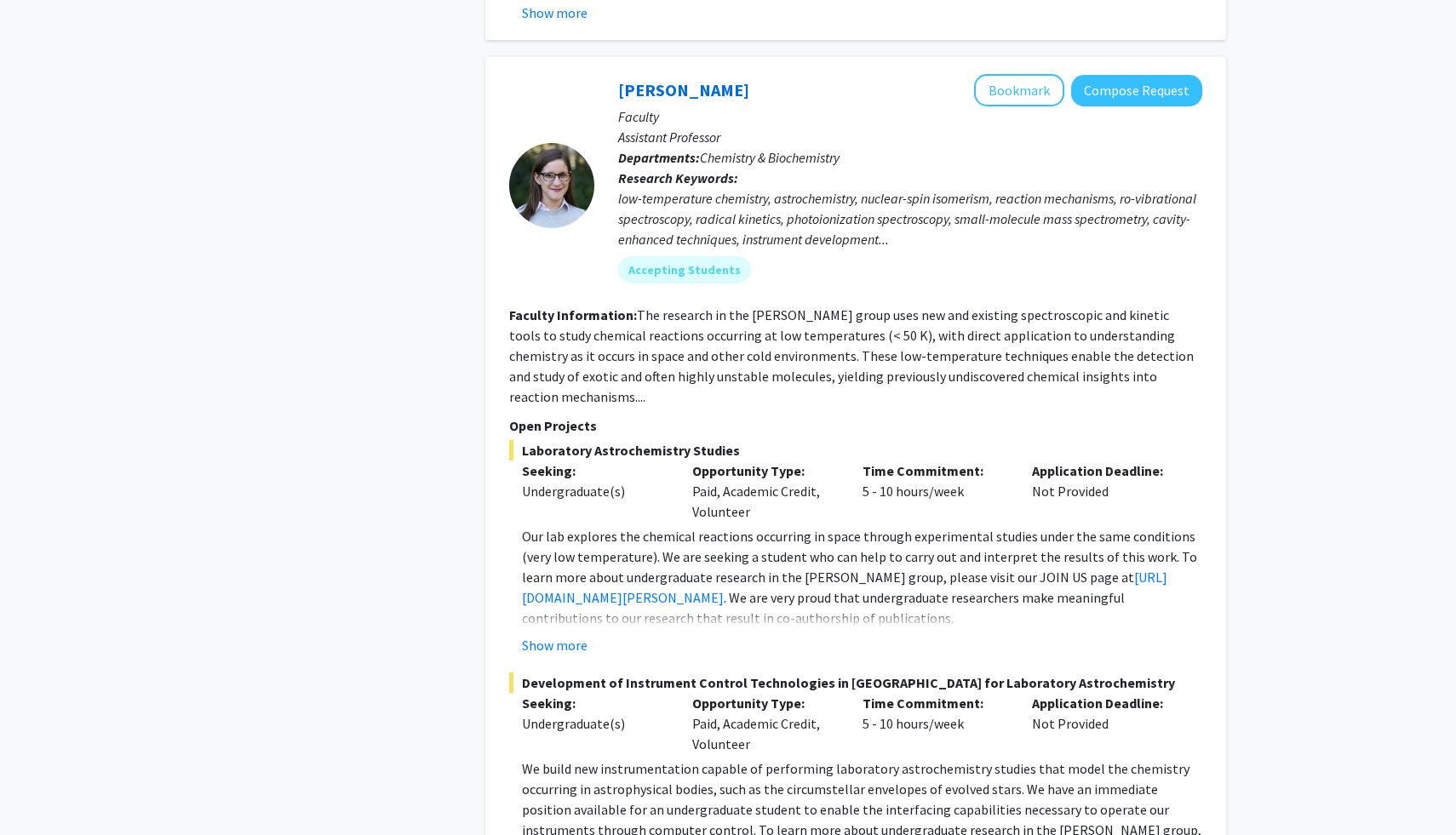
scroll to position [7825, 0]
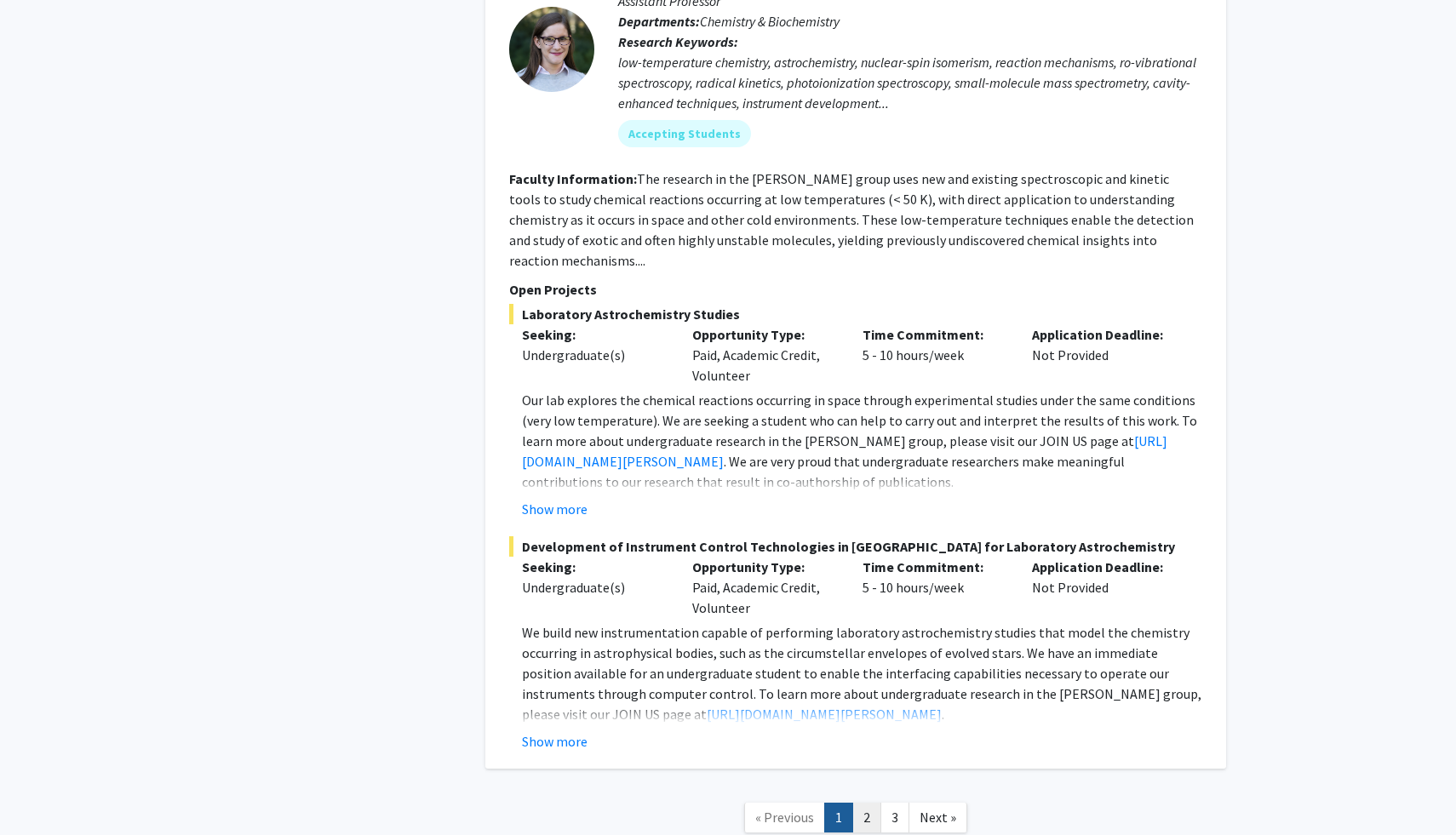
click at [861, 802] on link "2" at bounding box center [866, 817] width 29 height 30
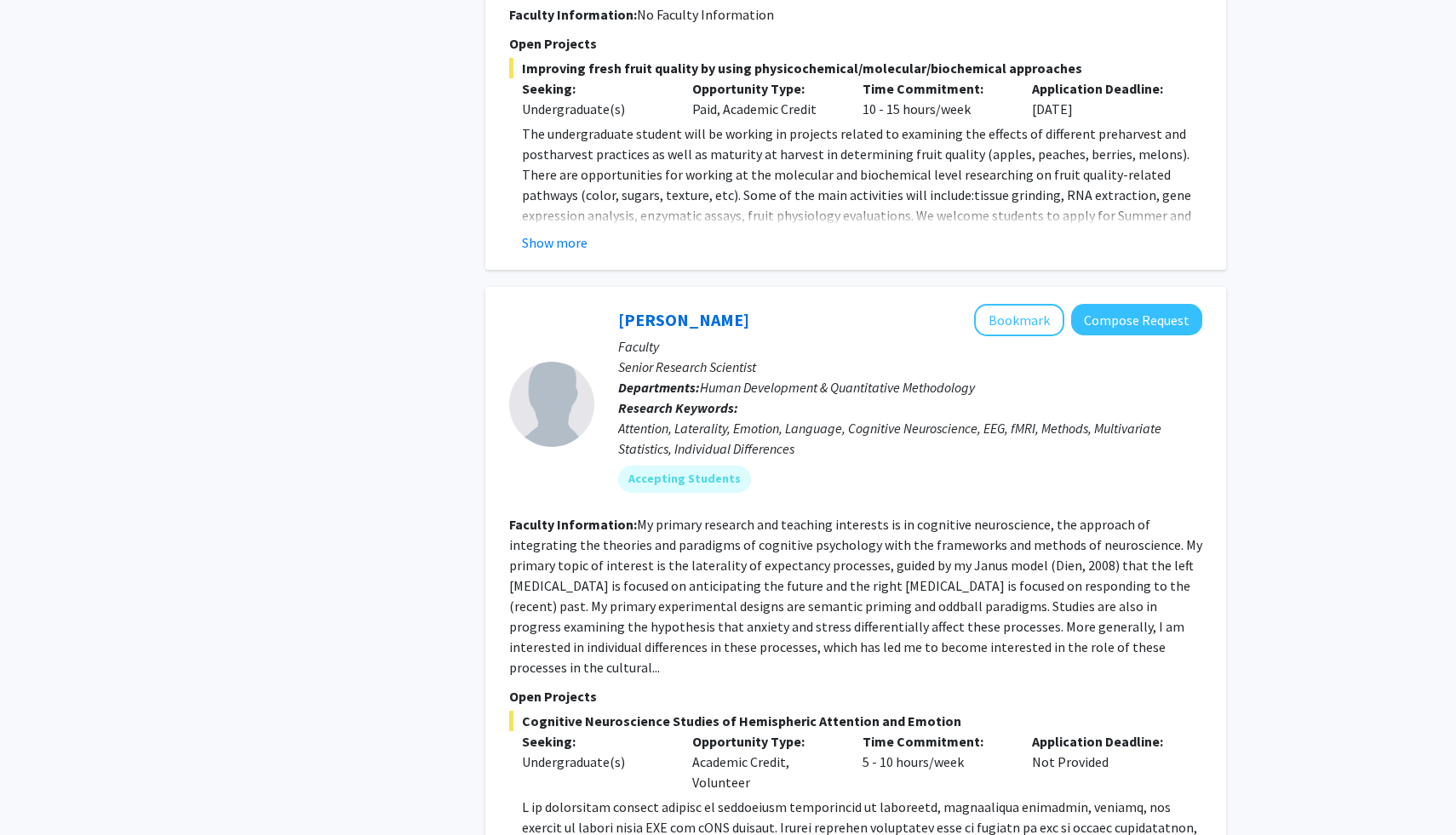
scroll to position [2664, 0]
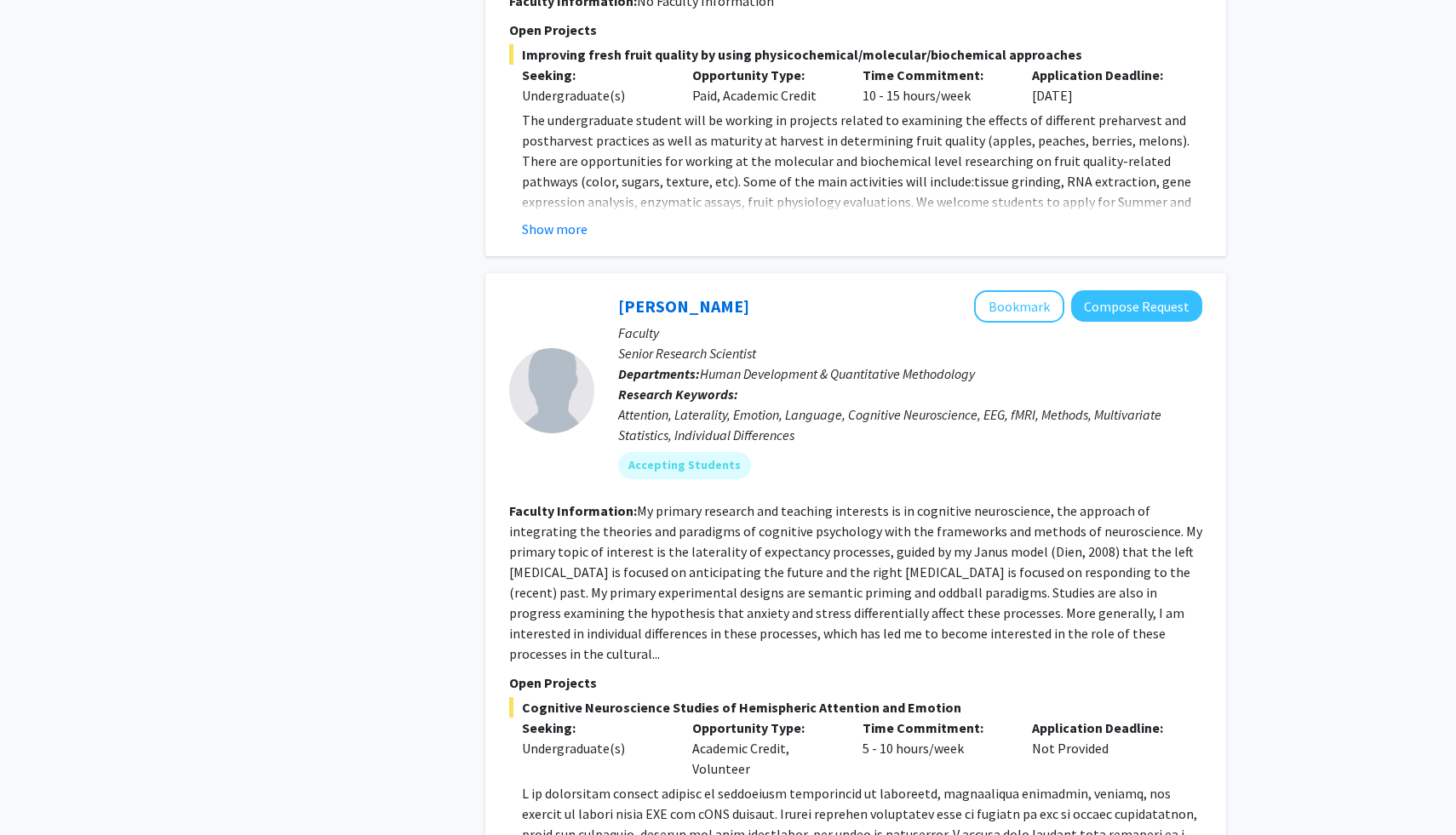
click at [776, 504] on fg-read-more "My primary research and teaching interests is in cognitive neuroscience, the ap…" at bounding box center [855, 582] width 693 height 160
click at [777, 506] on fg-read-more "My primary research and teaching interests is in cognitive neuroscience, the ap…" at bounding box center [855, 582] width 693 height 160
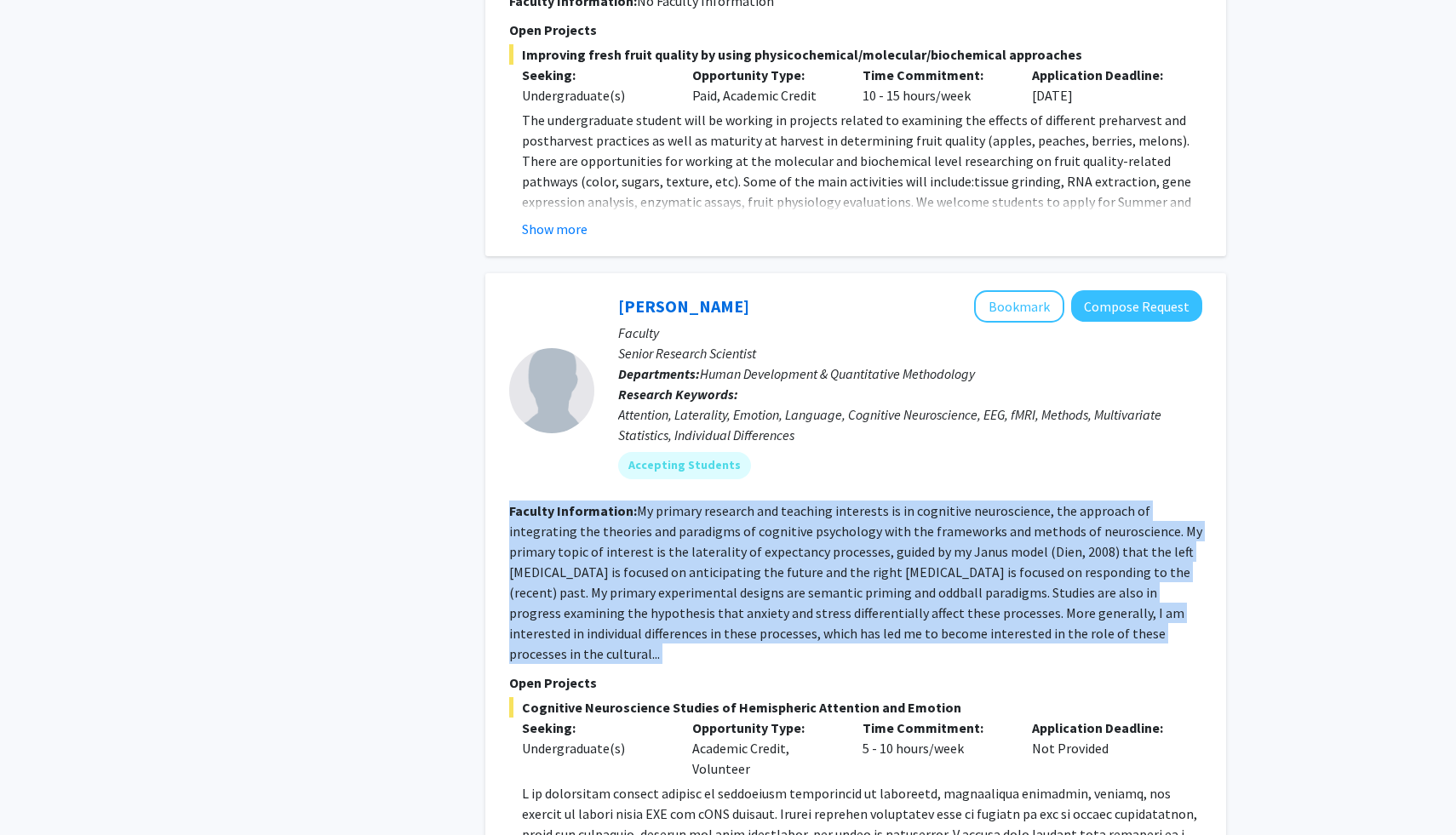
click at [740, 515] on fg-read-more "My primary research and teaching interests is in cognitive neuroscience, the ap…" at bounding box center [855, 582] width 693 height 160
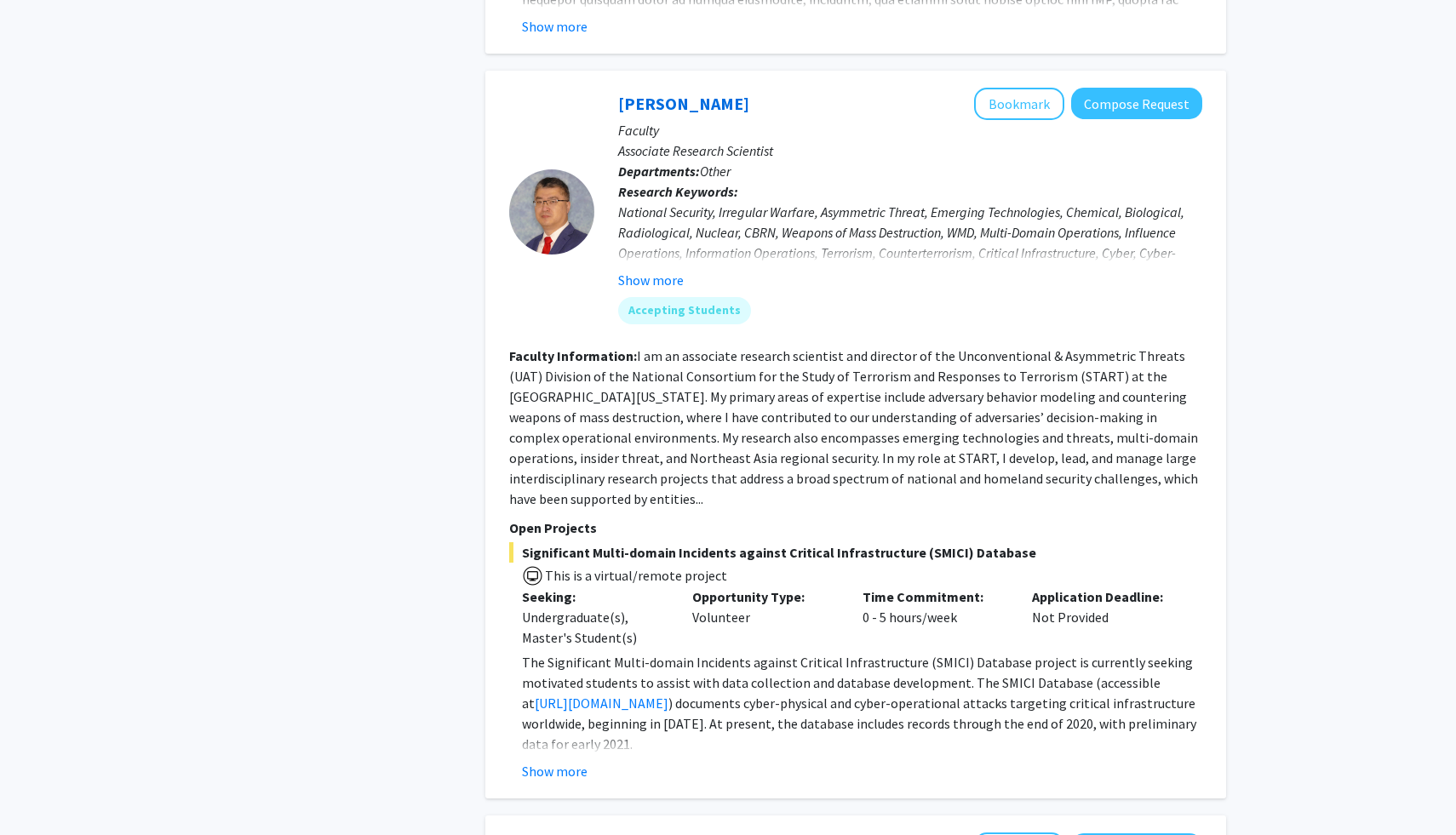
scroll to position [4285, 0]
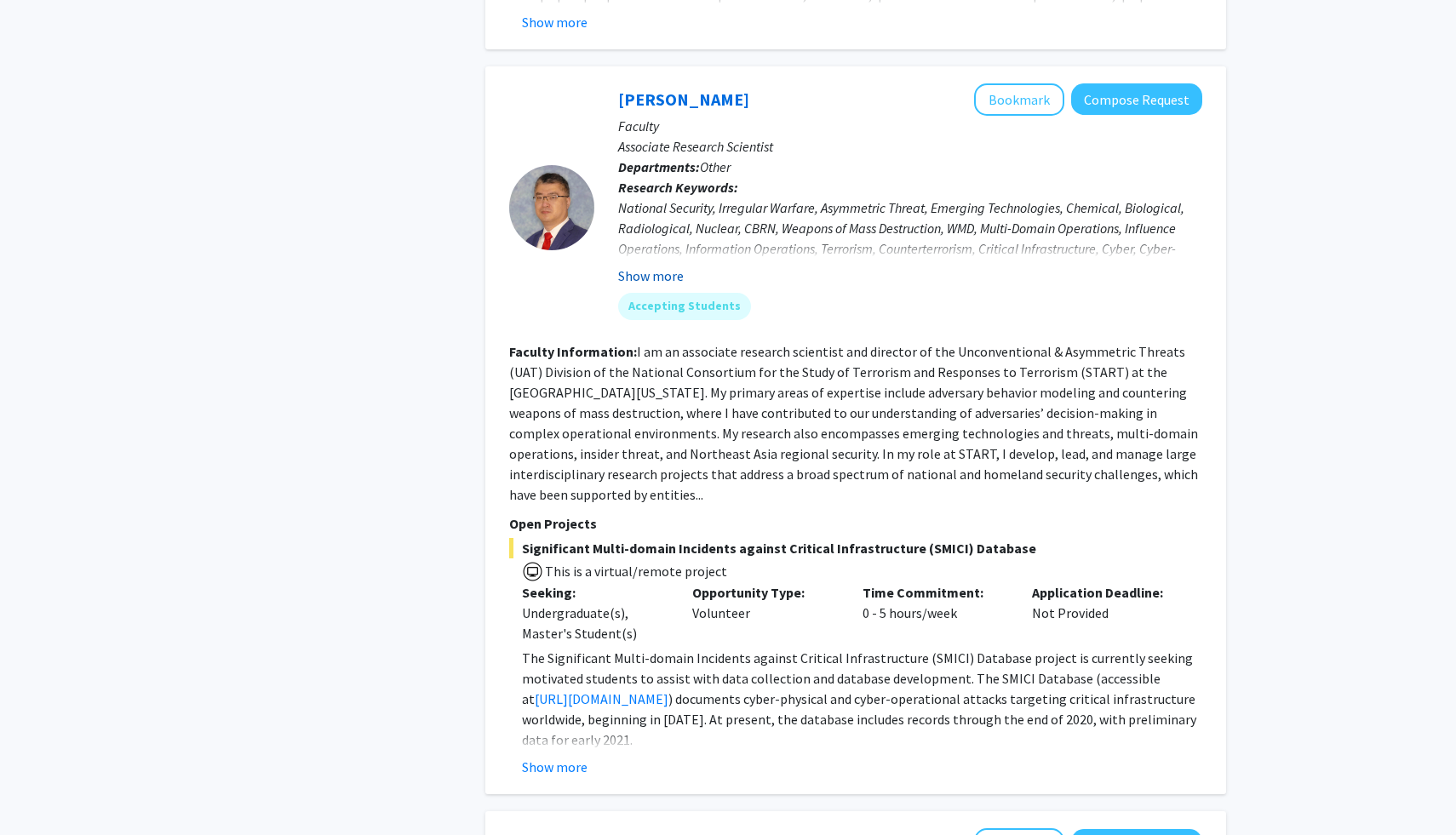
click at [644, 265] on button "Show more" at bounding box center [651, 275] width 65 height 20
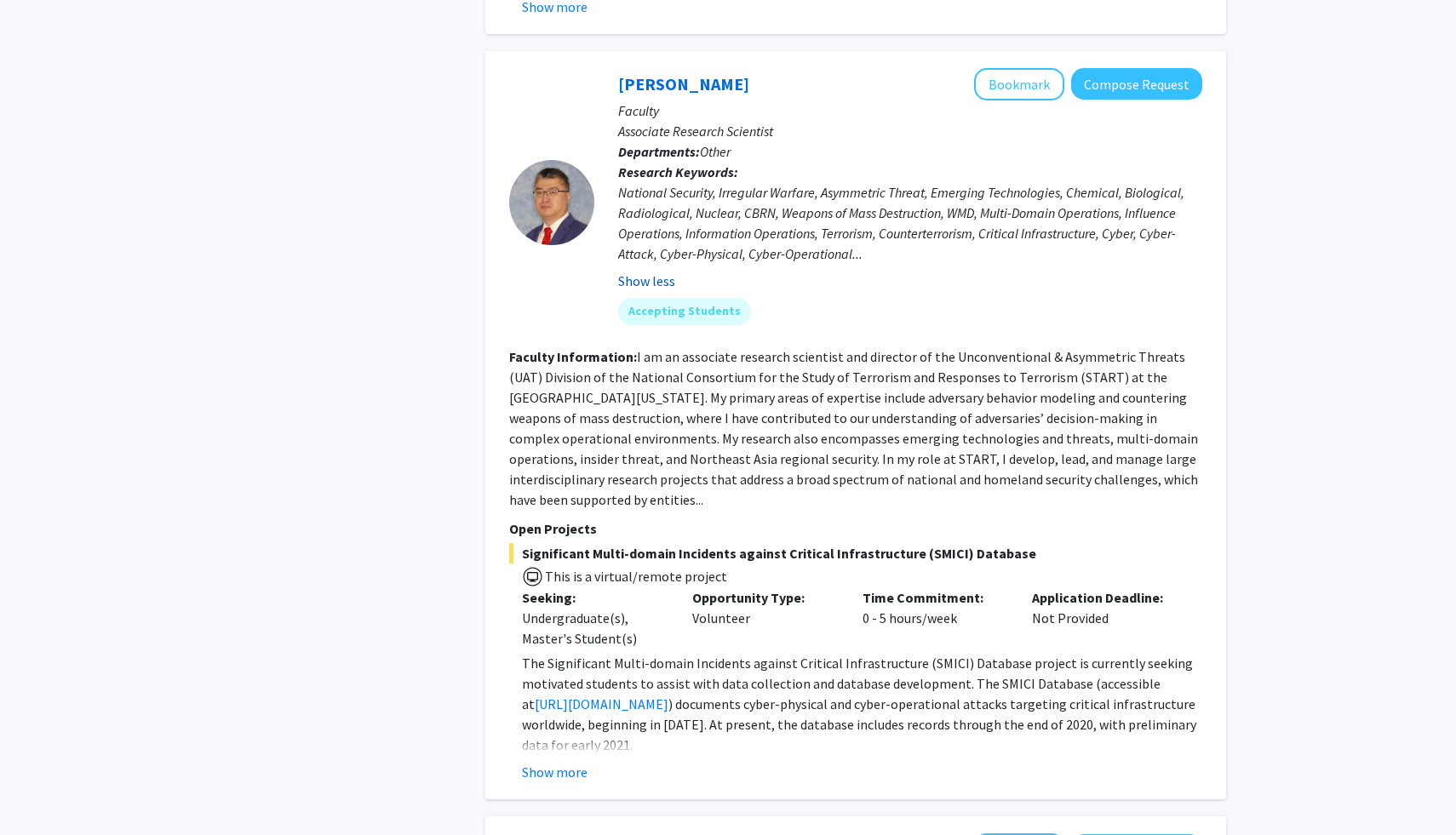
scroll to position [4302, 0]
click at [767, 351] on fg-read-more "I am an associate research scientist and director of the Unconventional & Asymm…" at bounding box center [853, 426] width 689 height 160
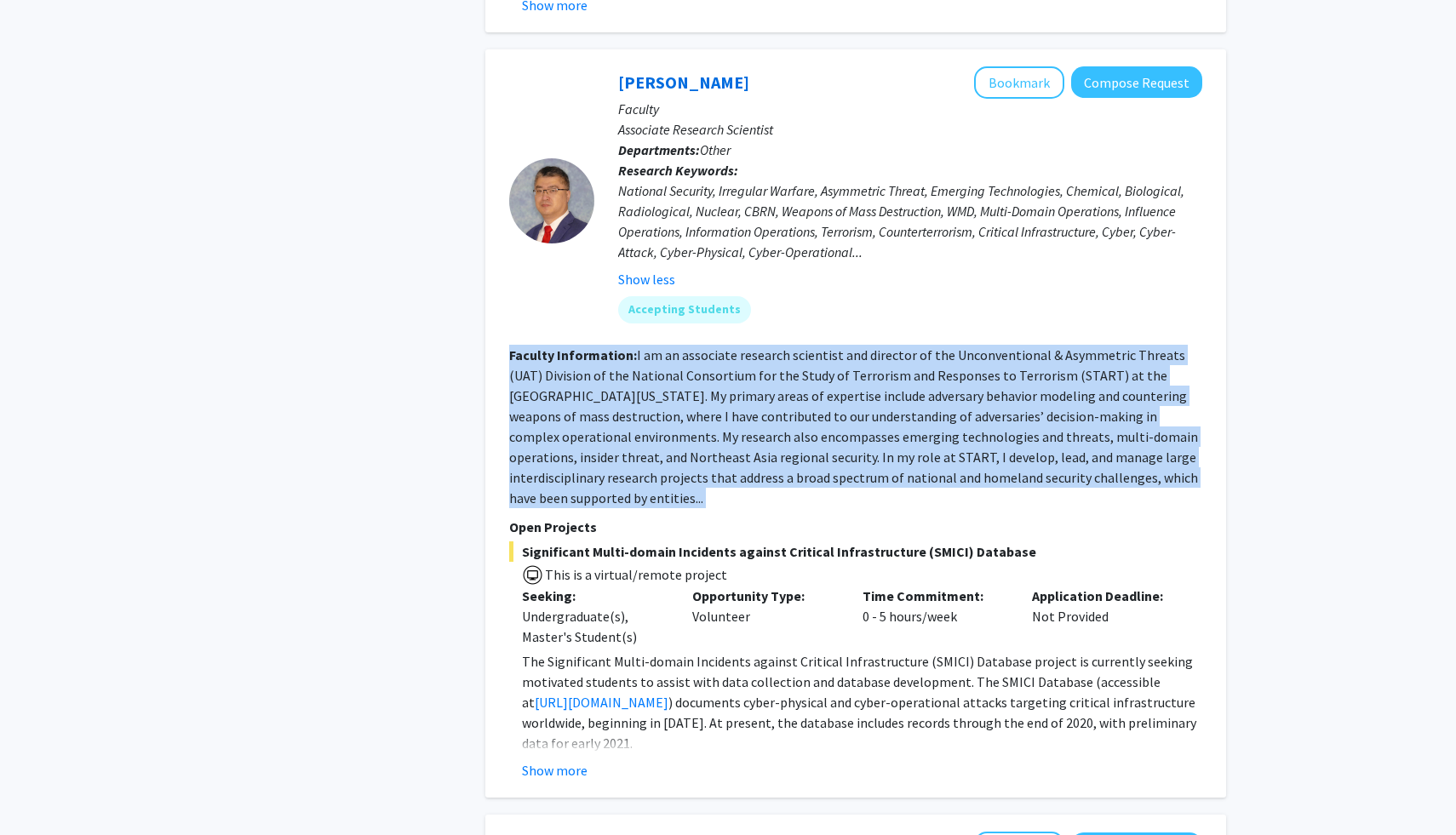
click at [767, 351] on fg-read-more "I am an associate research scientist and director of the Unconventional & Asymm…" at bounding box center [853, 426] width 689 height 160
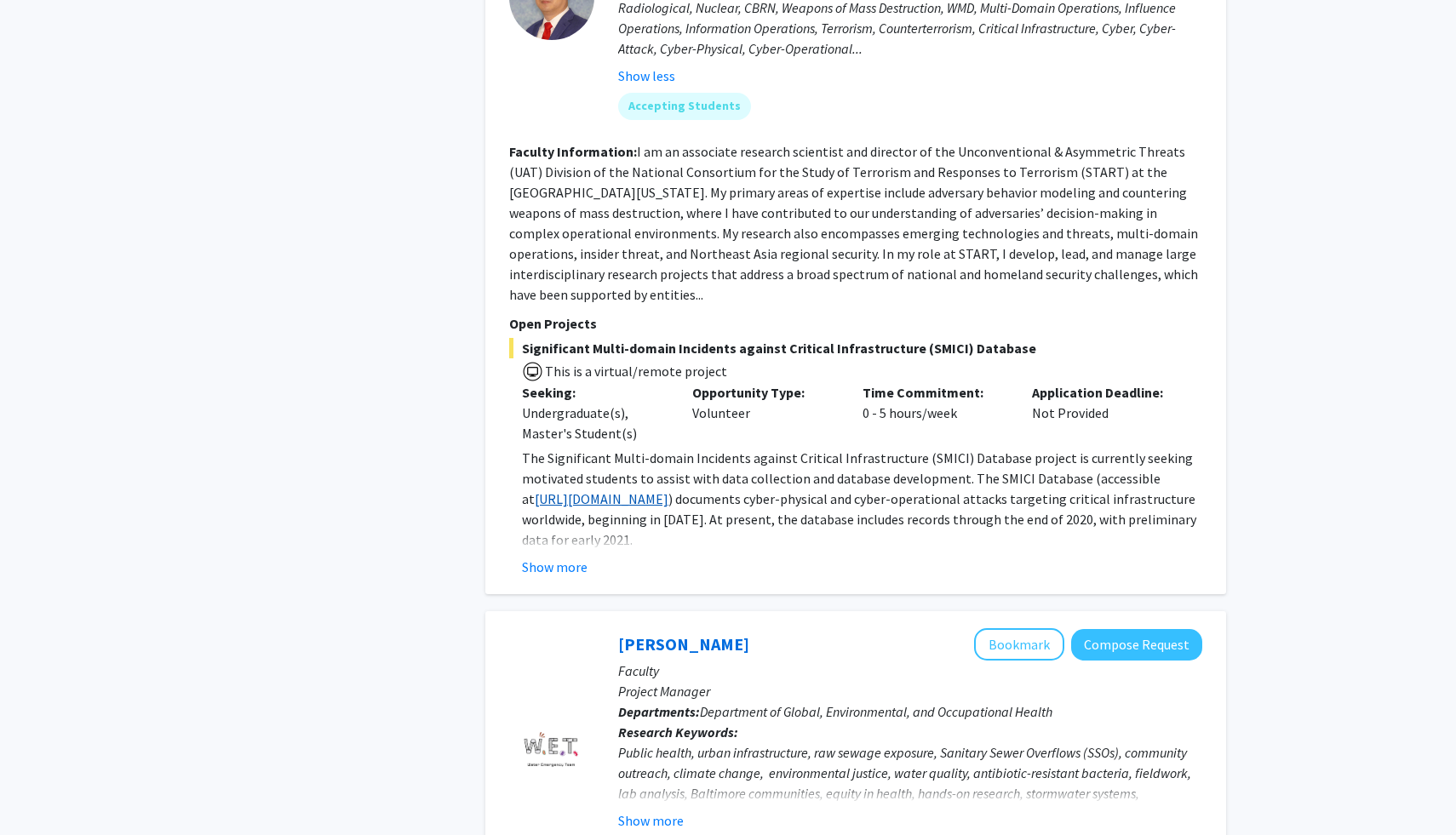
scroll to position [4537, 0]
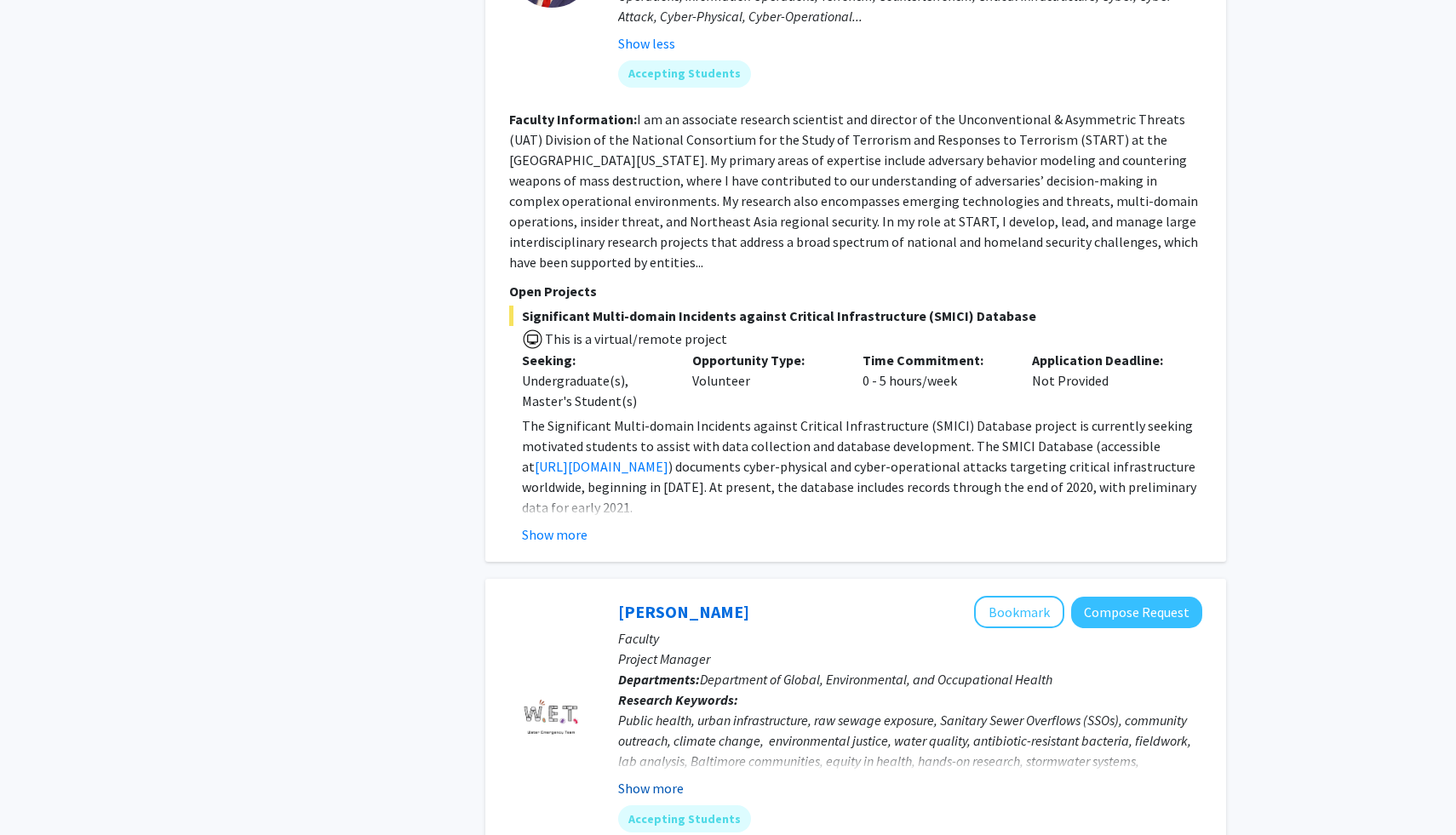
click at [648, 778] on button "Show more" at bounding box center [651, 787] width 65 height 20
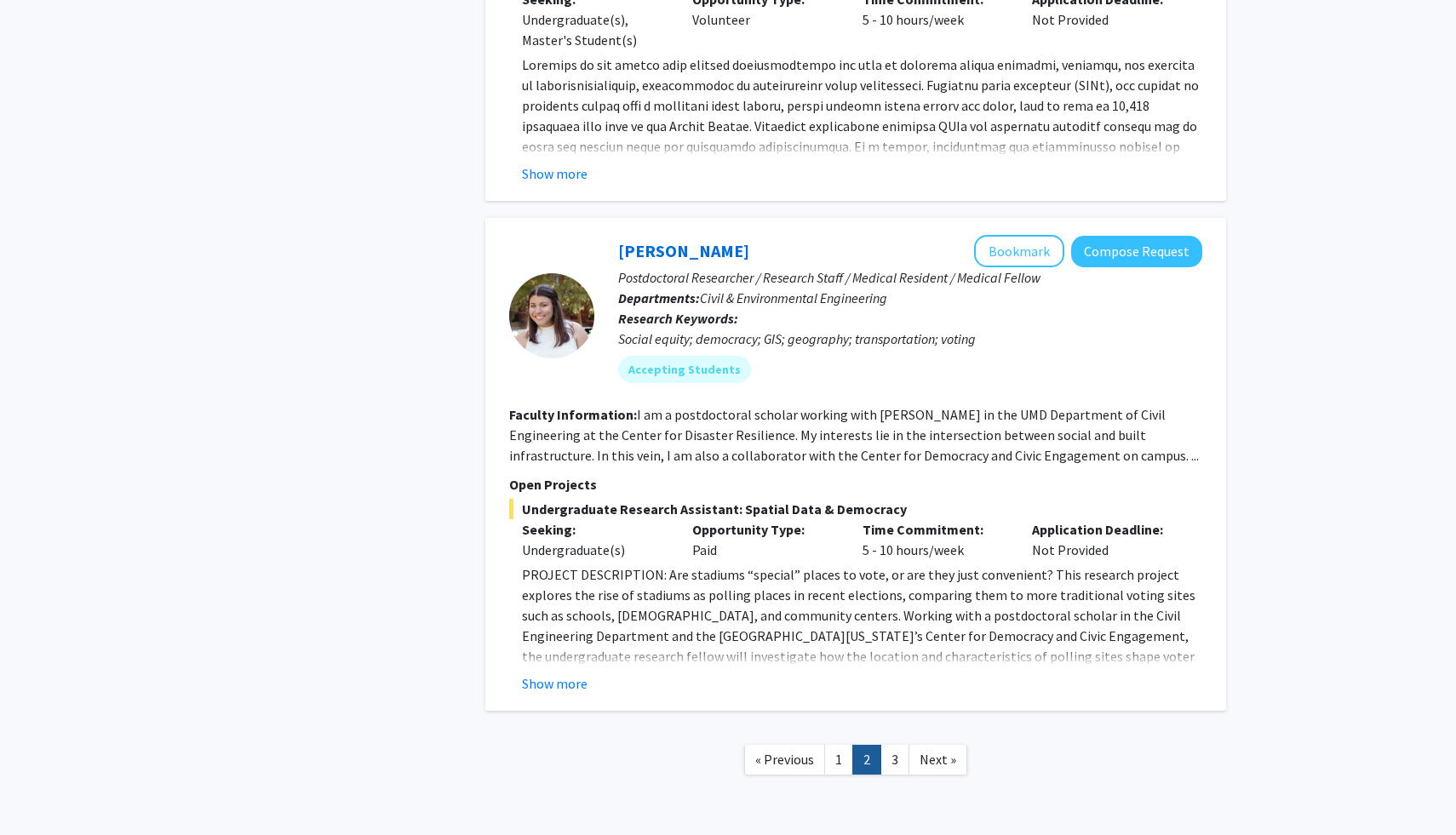
scroll to position [5602, 0]
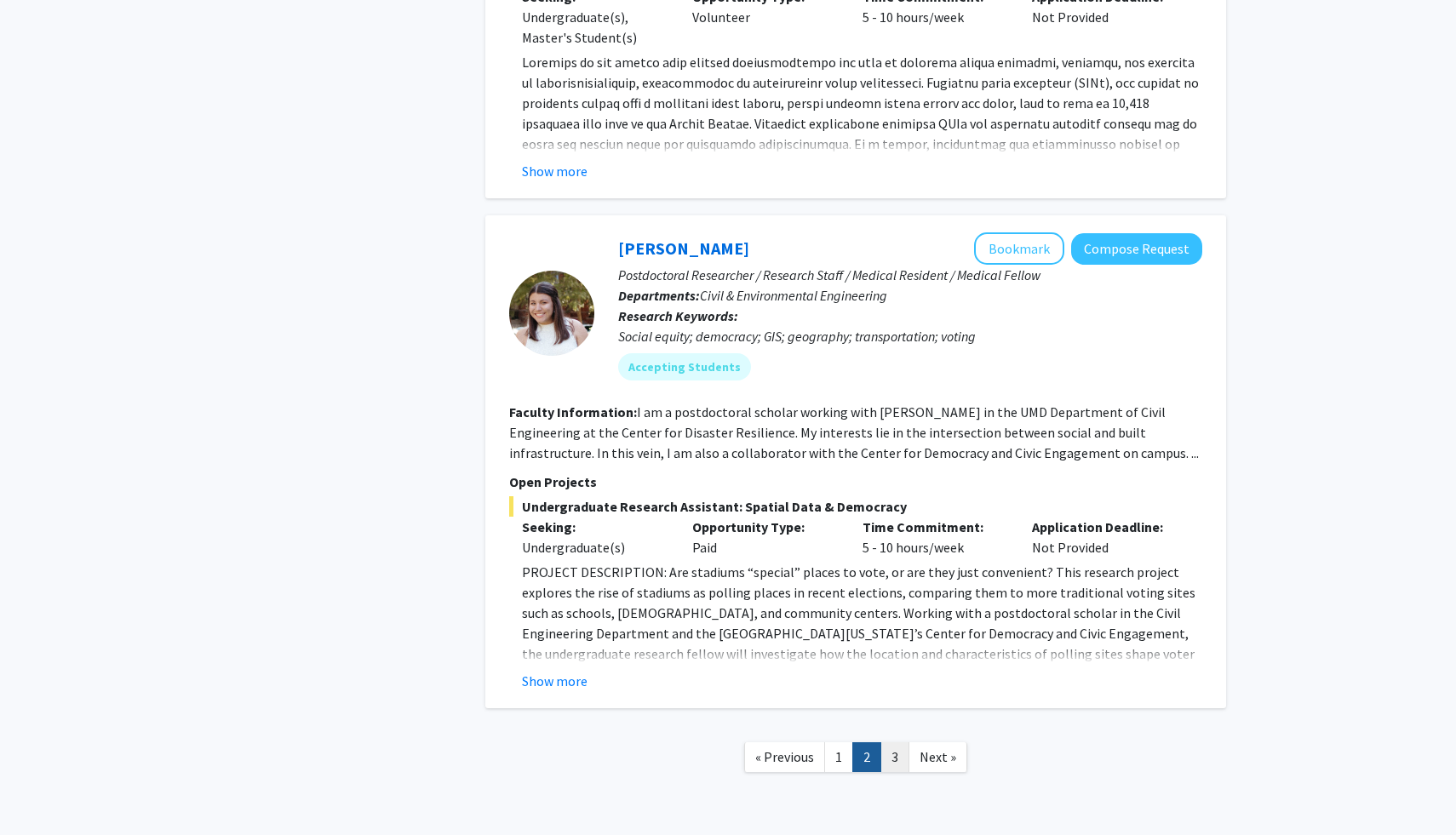
click at [899, 742] on link "3" at bounding box center [894, 757] width 29 height 30
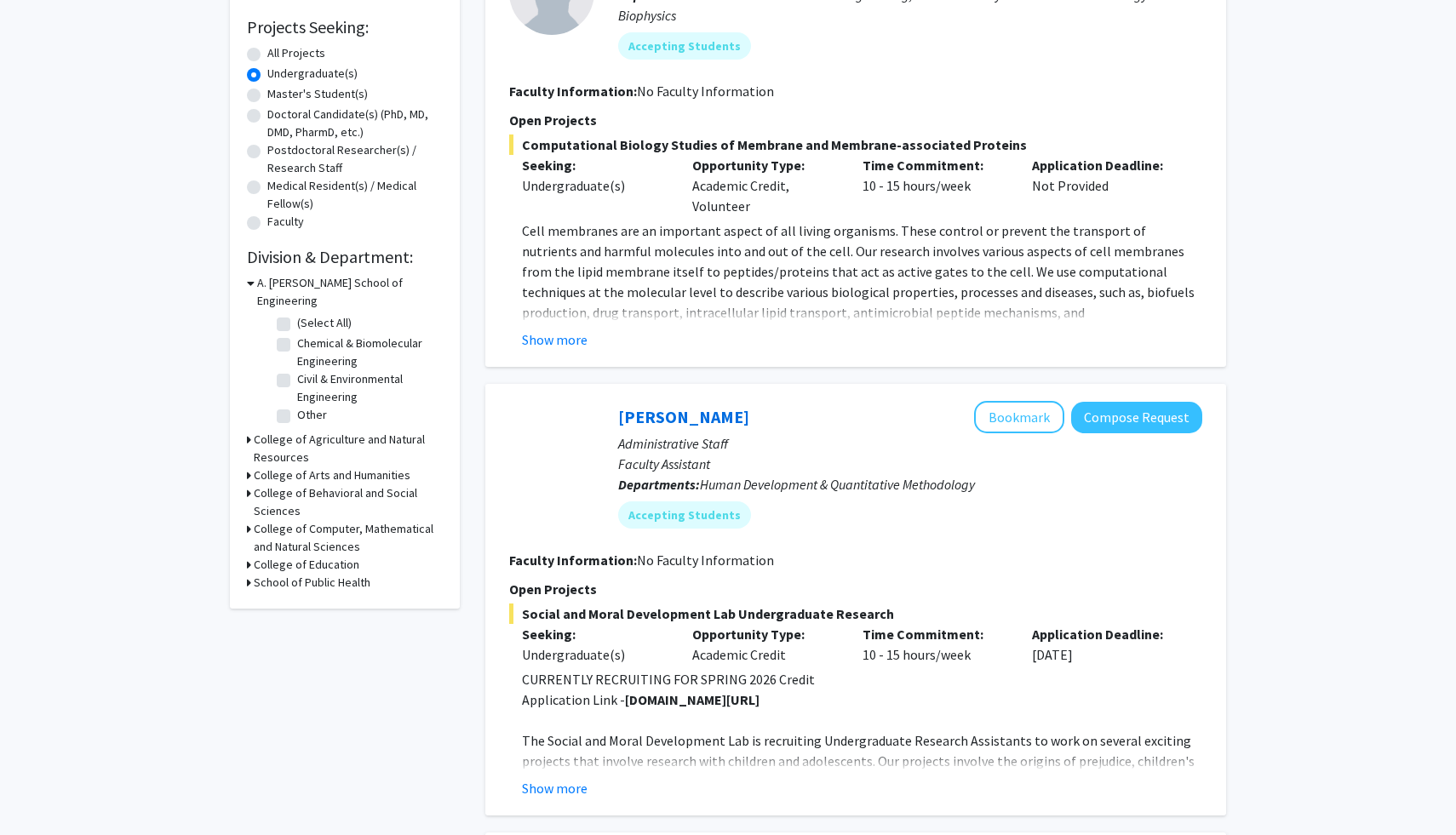
scroll to position [291, 0]
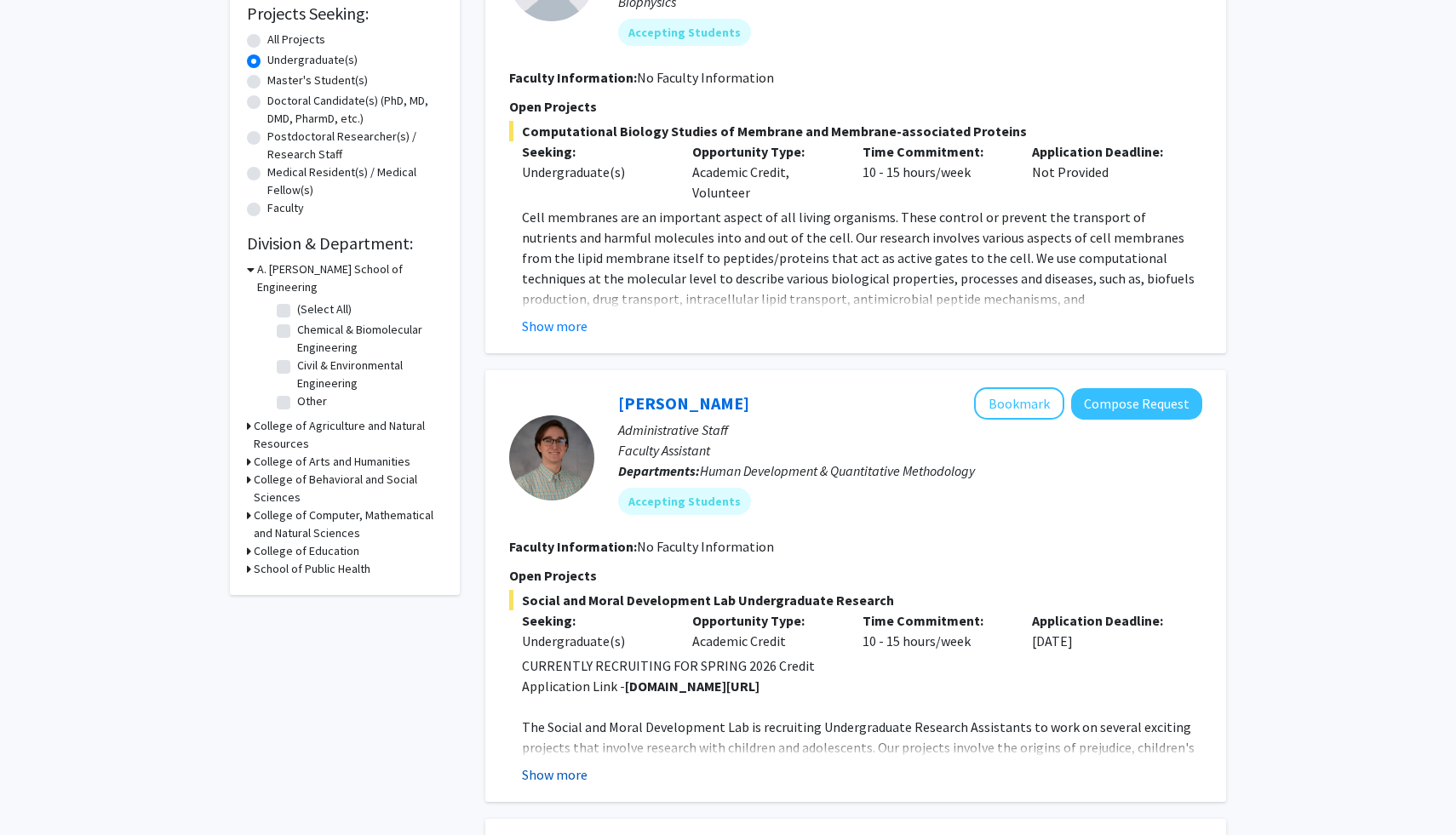
click at [569, 776] on button "Show more" at bounding box center [555, 774] width 65 height 20
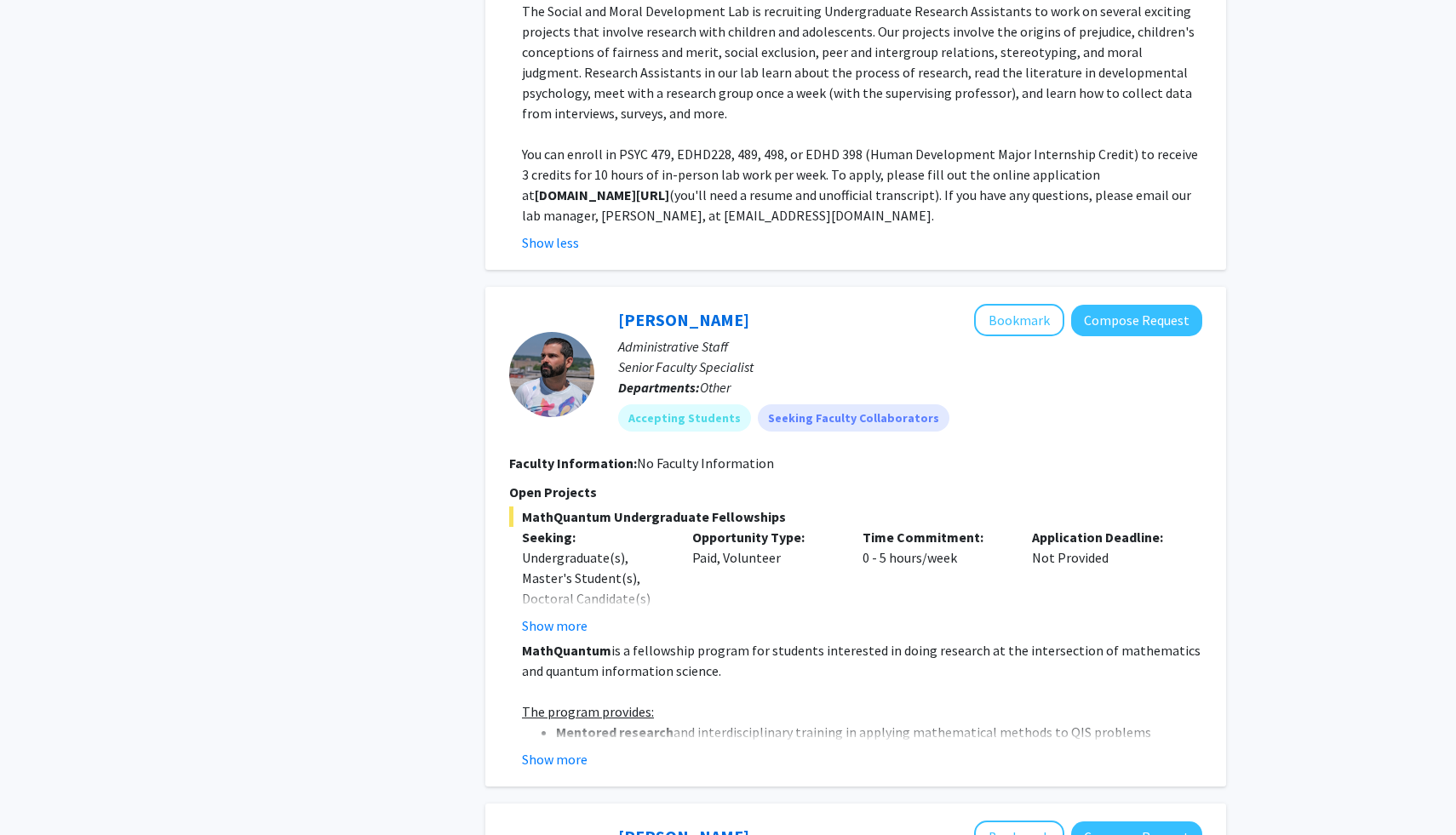
scroll to position [1012, 0]
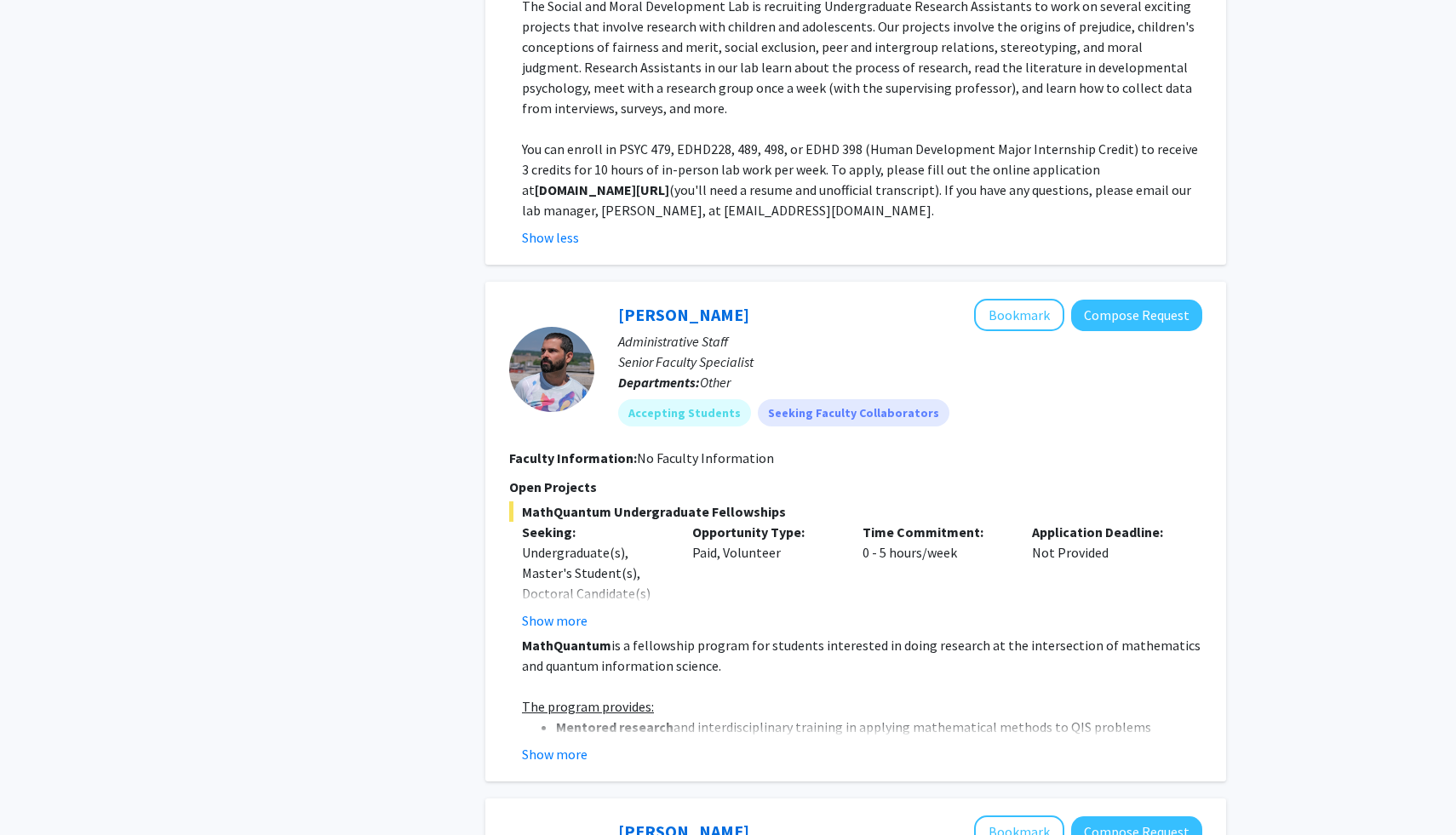
click at [726, 466] on section "Faculty Information: No Faculty Information" at bounding box center [855, 458] width 693 height 20
click at [690, 626] on div "Opportunity Type: Paid, Volunteer" at bounding box center [764, 577] width 170 height 109
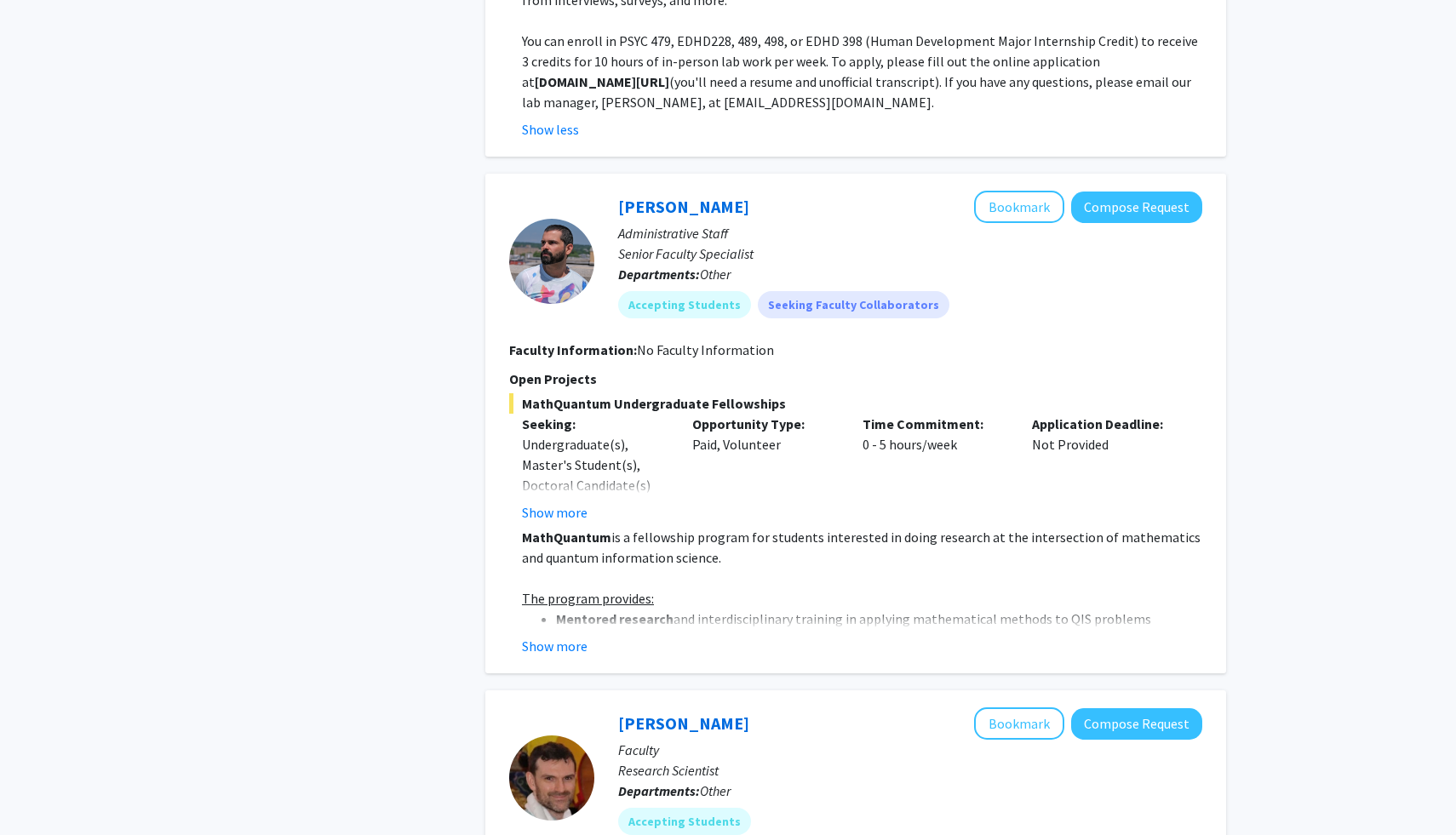
scroll to position [1123, 0]
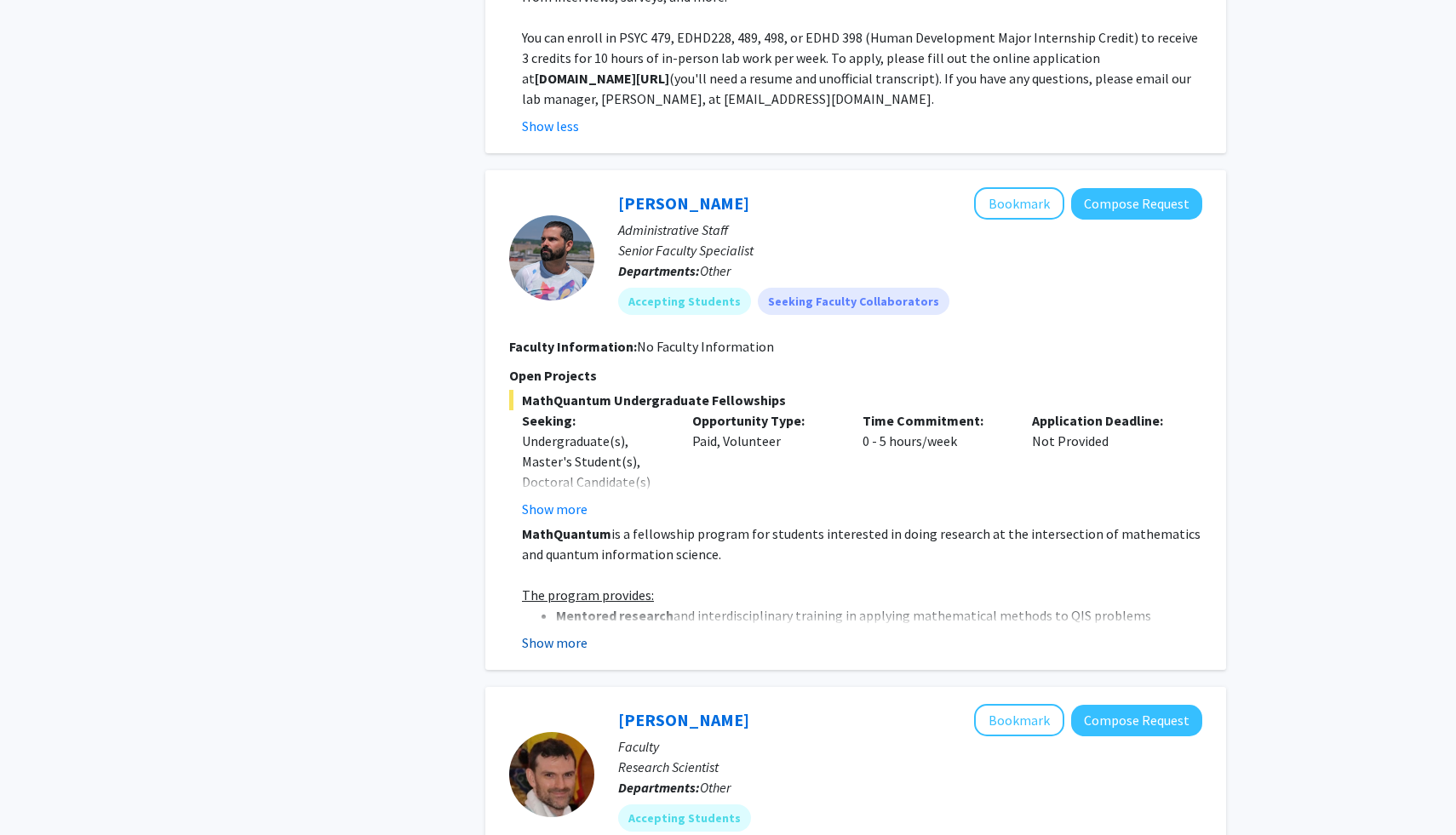
click at [574, 644] on button "Show more" at bounding box center [555, 642] width 65 height 20
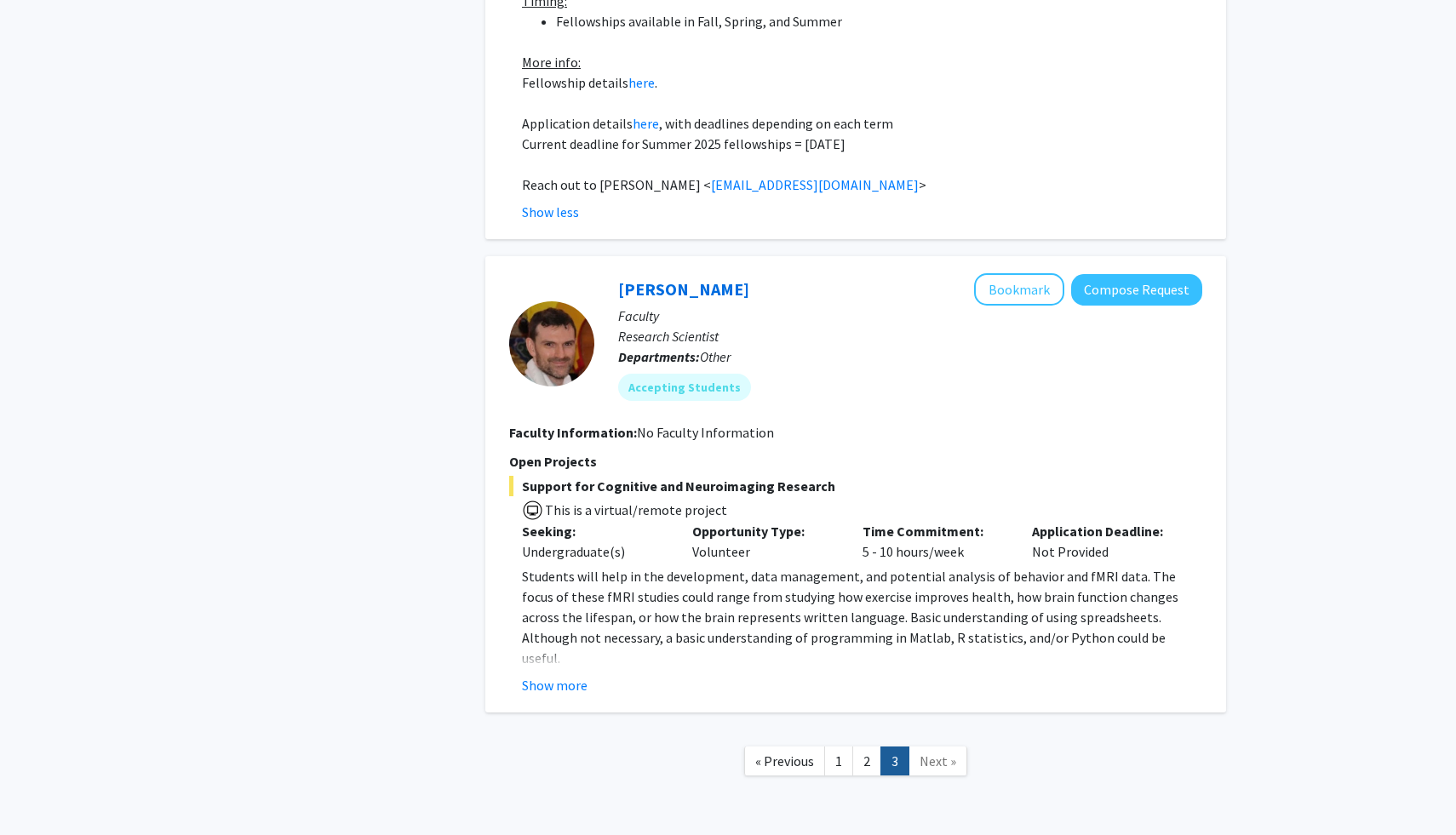
scroll to position [2249, 0]
click at [560, 675] on button "Show more" at bounding box center [555, 684] width 65 height 20
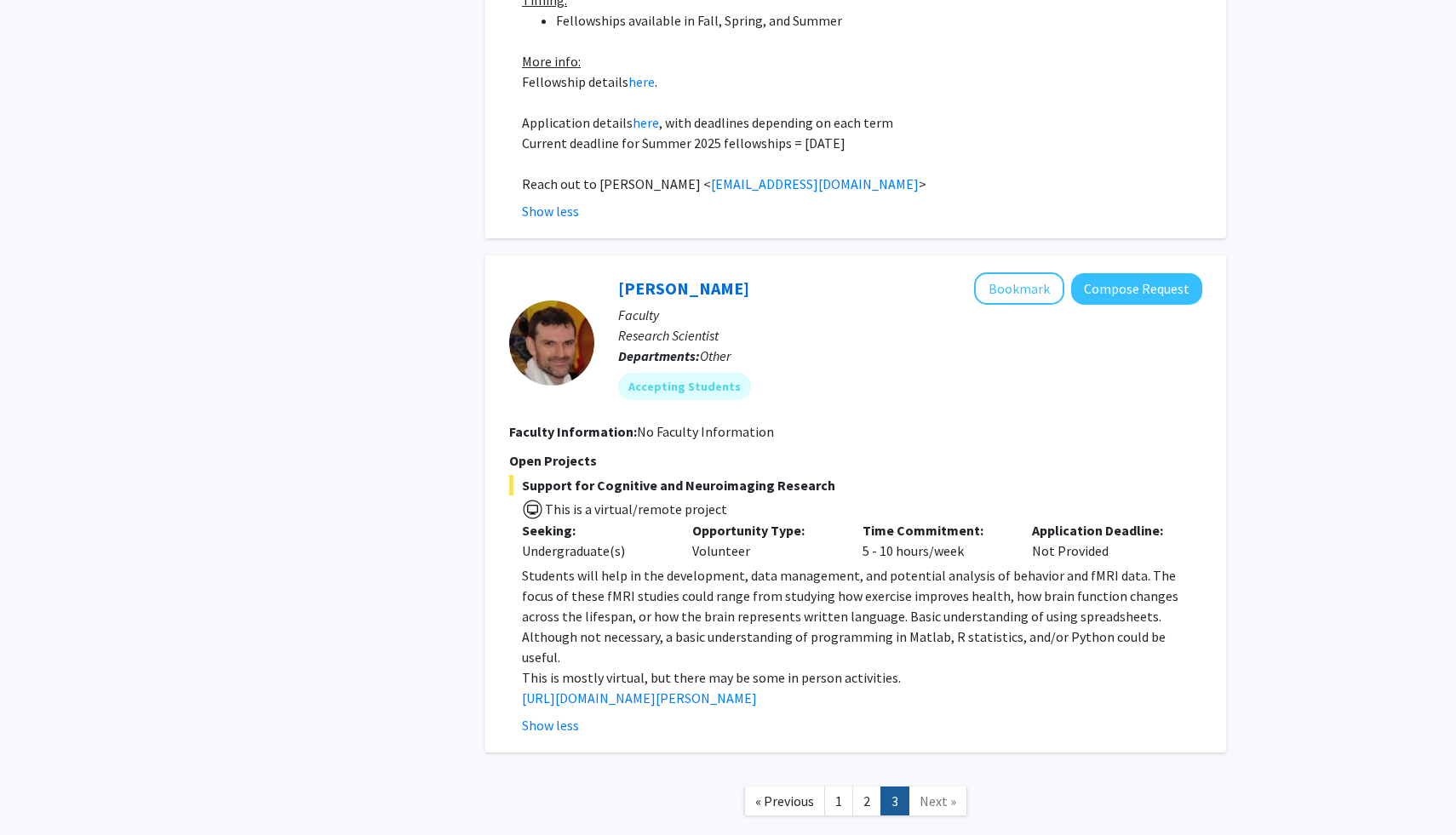
click at [733, 580] on span "Students will help in the development, data management, and potential analysis …" at bounding box center [850, 616] width 656 height 99
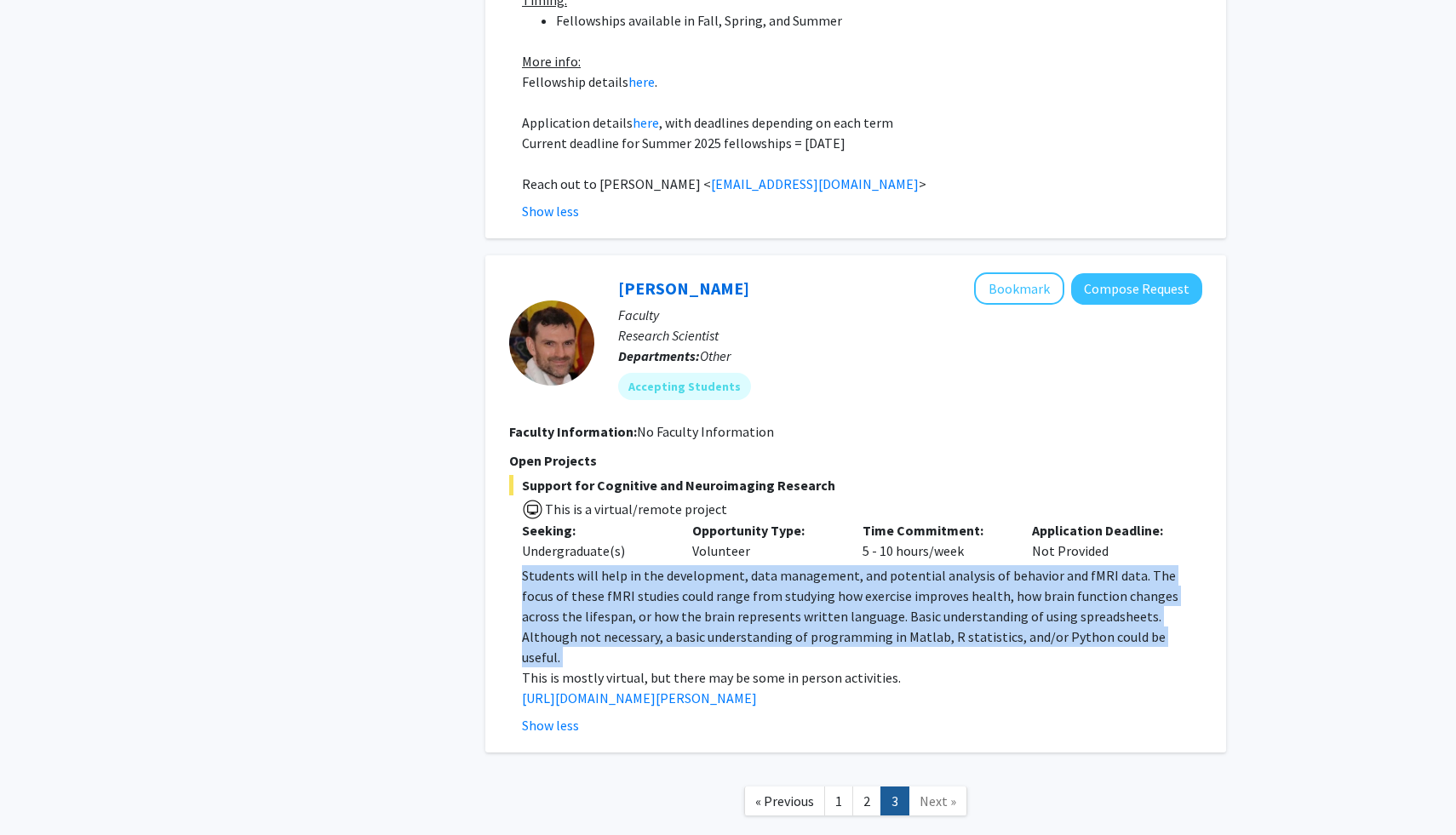
click at [733, 580] on span "Students will help in the development, data management, and potential analysis …" at bounding box center [850, 616] width 656 height 99
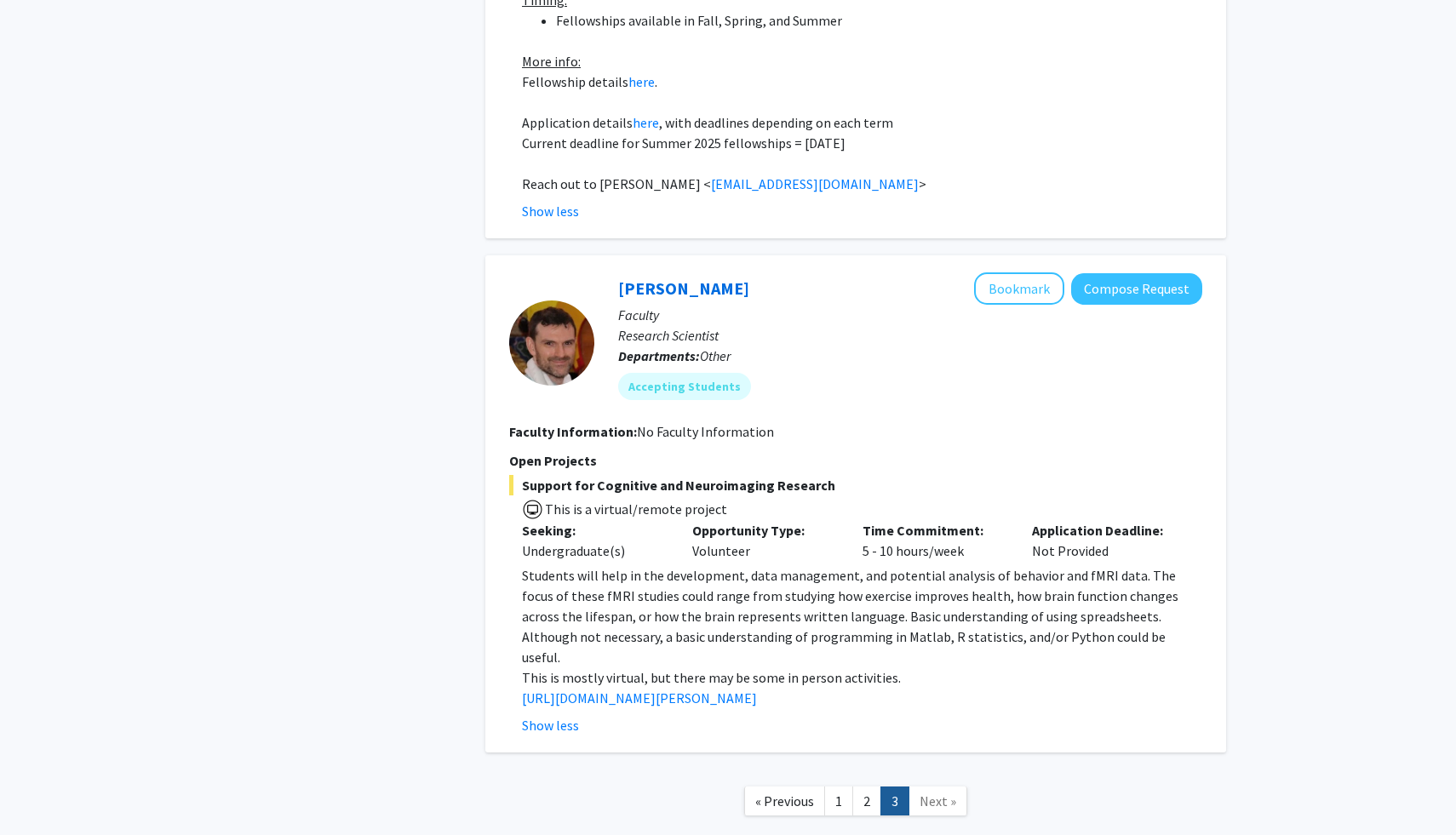
click at [733, 580] on span "Students will help in the development, data management, and potential analysis …" at bounding box center [850, 616] width 656 height 99
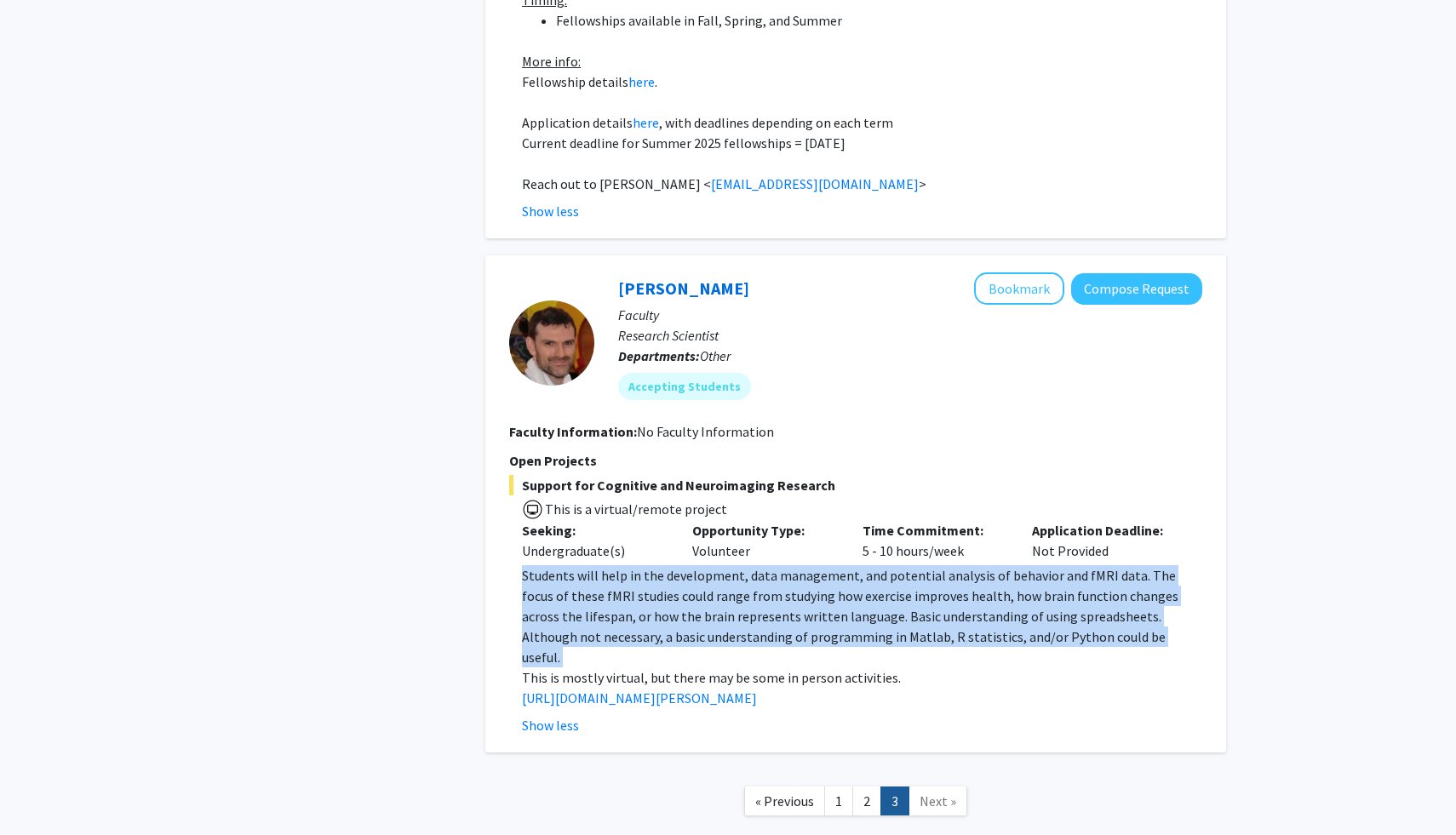
click at [733, 580] on span "Students will help in the development, data management, and potential analysis …" at bounding box center [850, 616] width 656 height 99
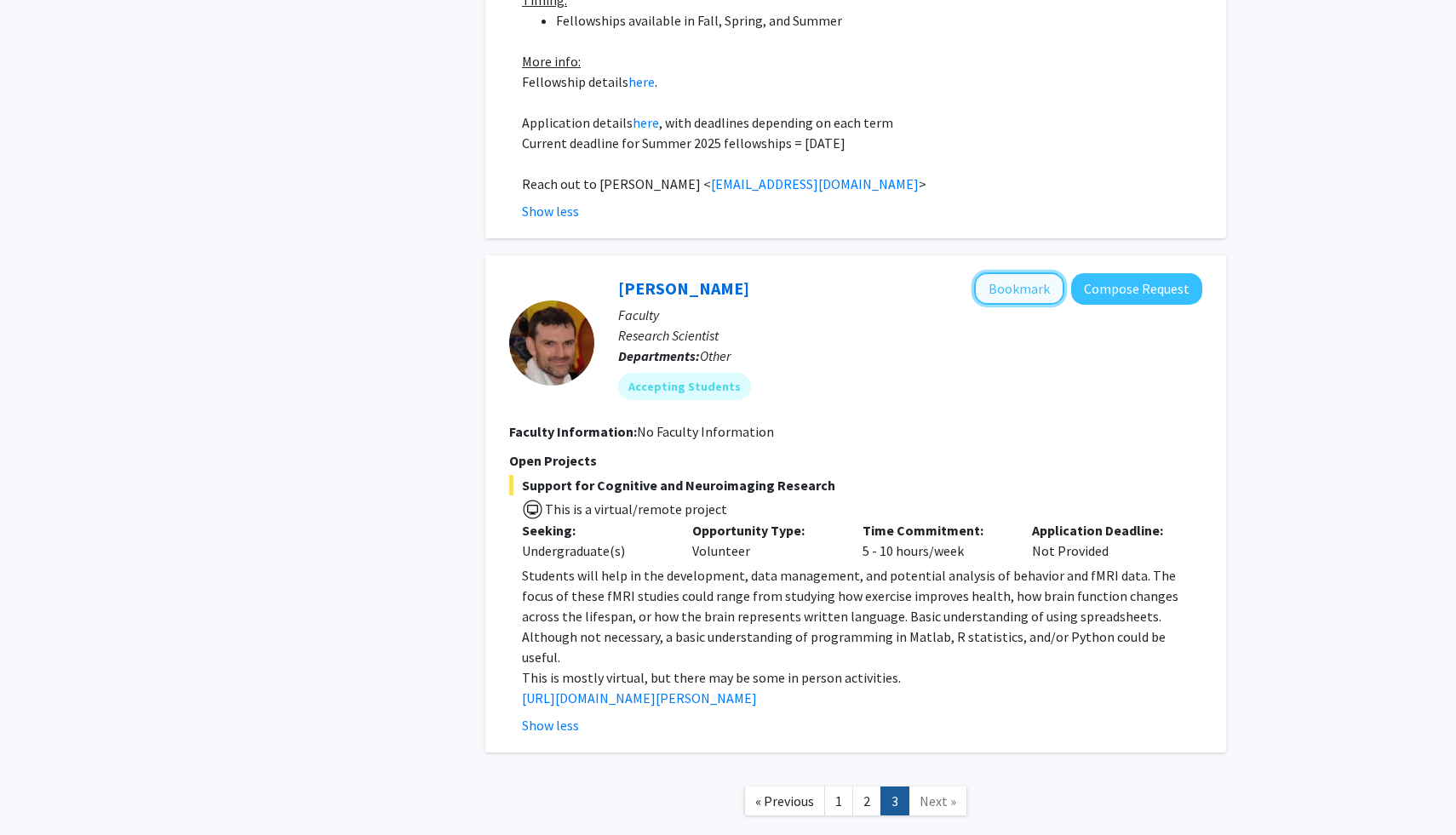
click at [1030, 272] on button "Bookmark" at bounding box center [1019, 288] width 90 height 33
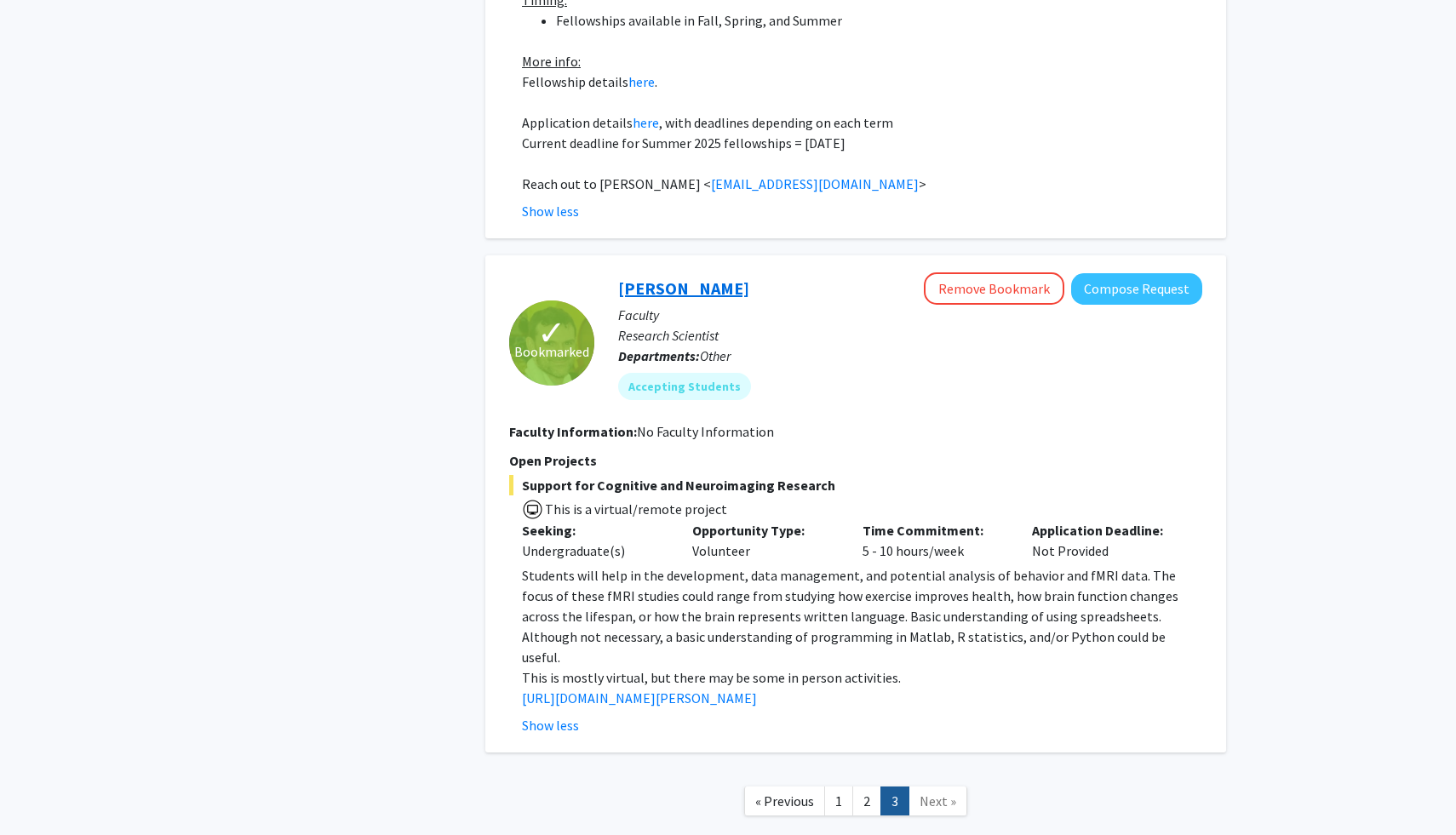
click at [677, 278] on link "Jeremy Purcell" at bounding box center [683, 288] width 131 height 21
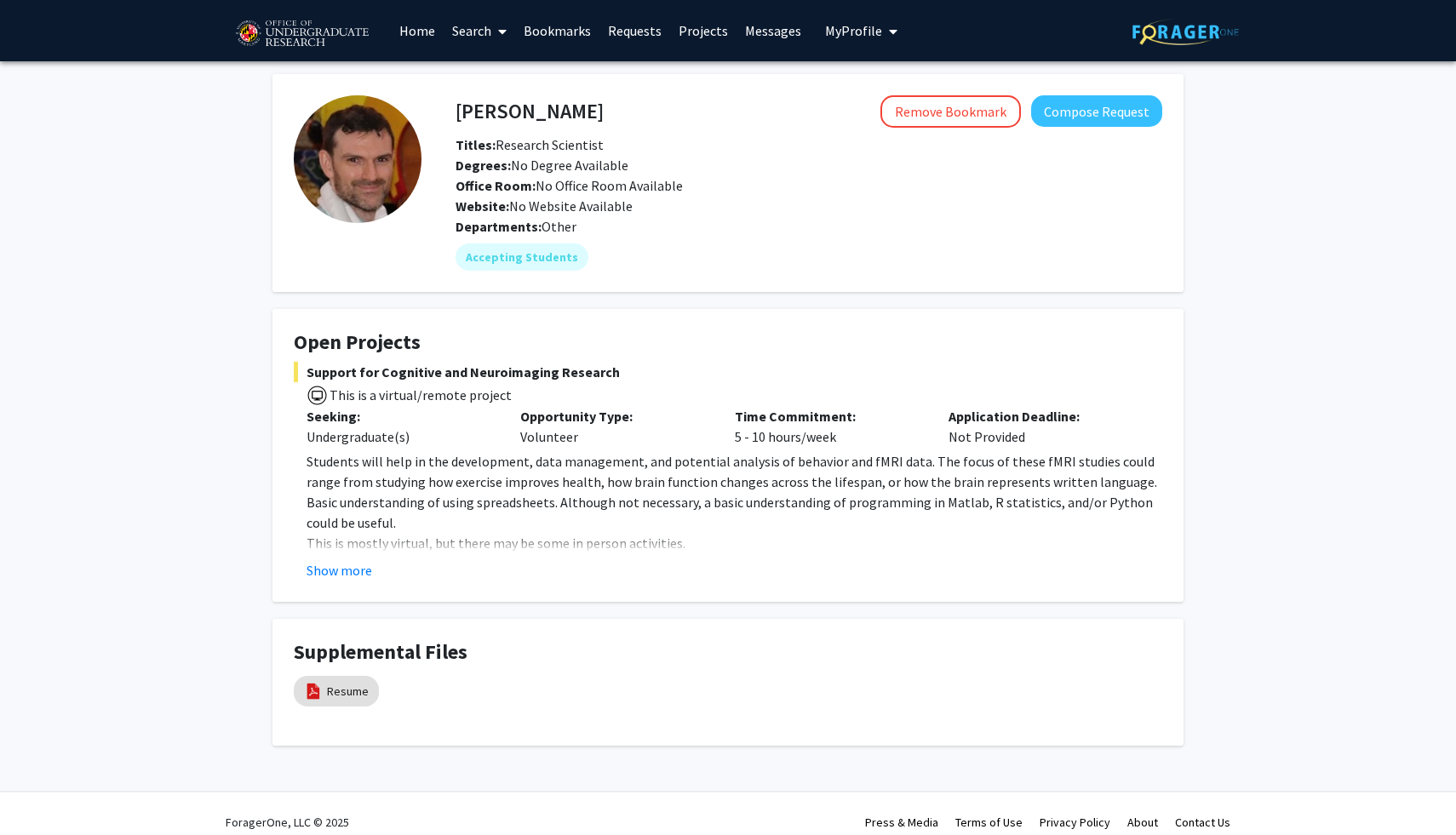
drag, startPoint x: 633, startPoint y: 146, endPoint x: 482, endPoint y: 151, distance: 151.1
click at [482, 151] on div "Titles: Research Scientist" at bounding box center [809, 145] width 732 height 20
click at [332, 689] on link "Resume" at bounding box center [347, 691] width 41 height 18
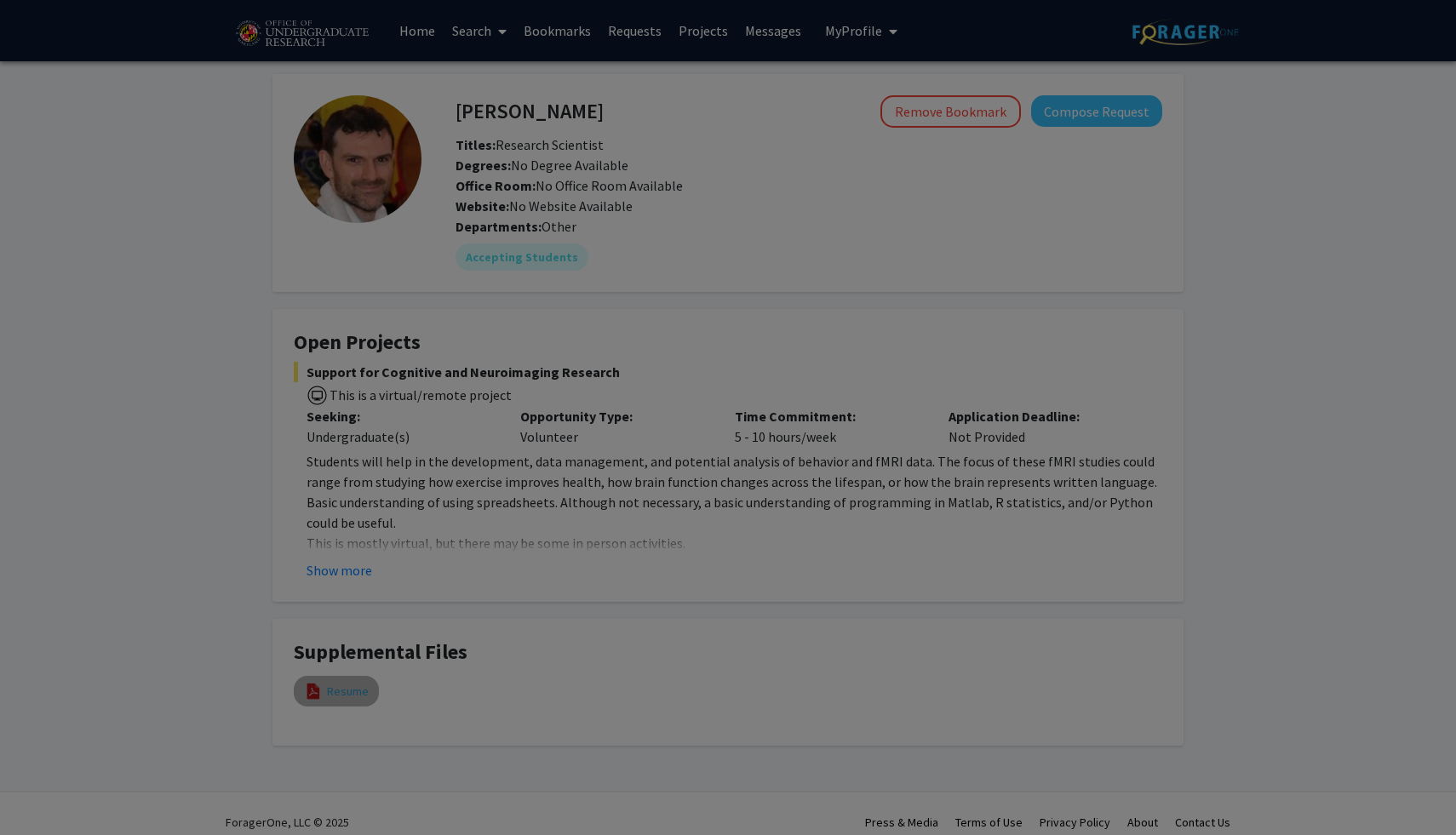
select select "custom"
type input "0"
select select "custom"
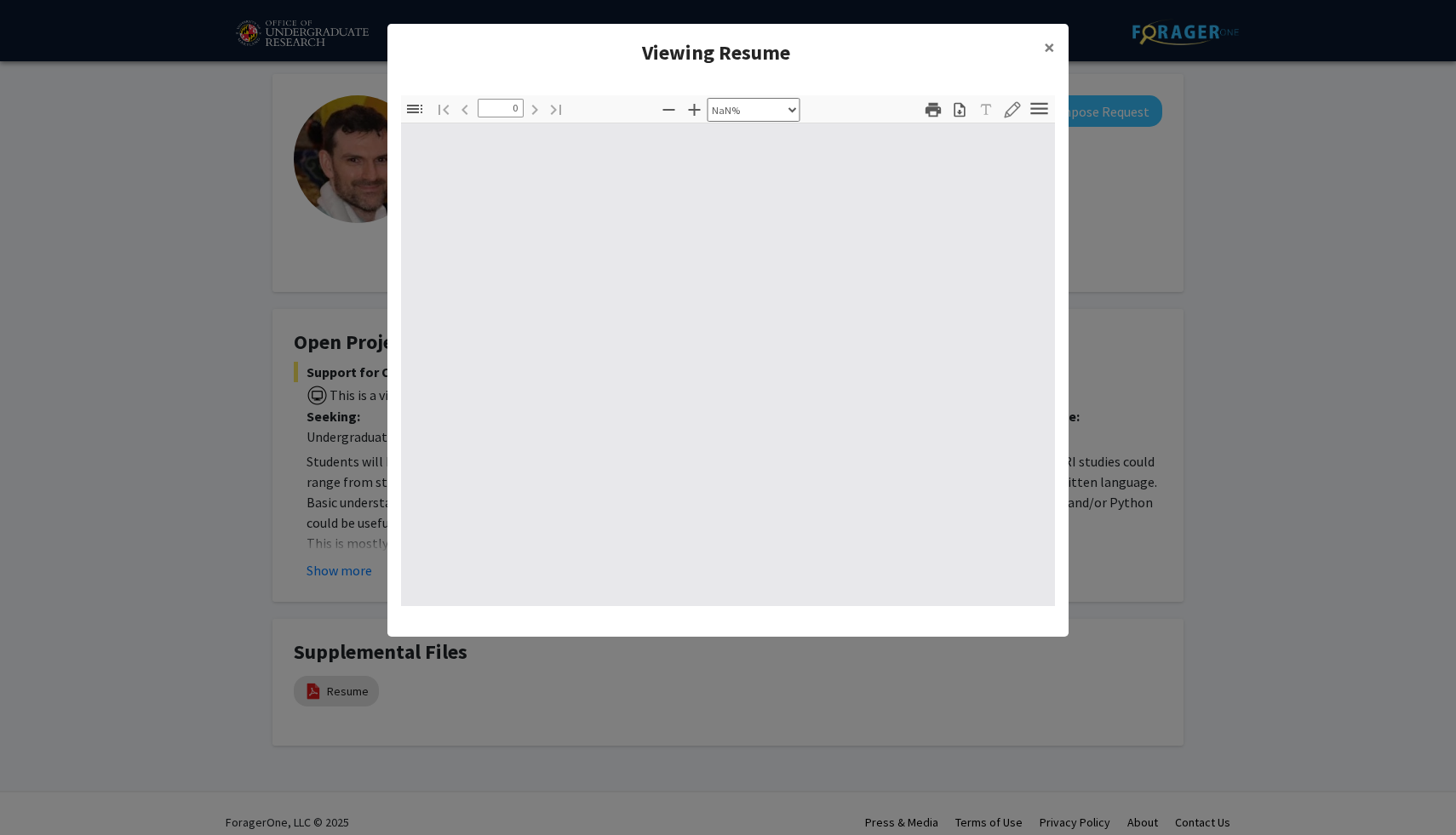
type input "1"
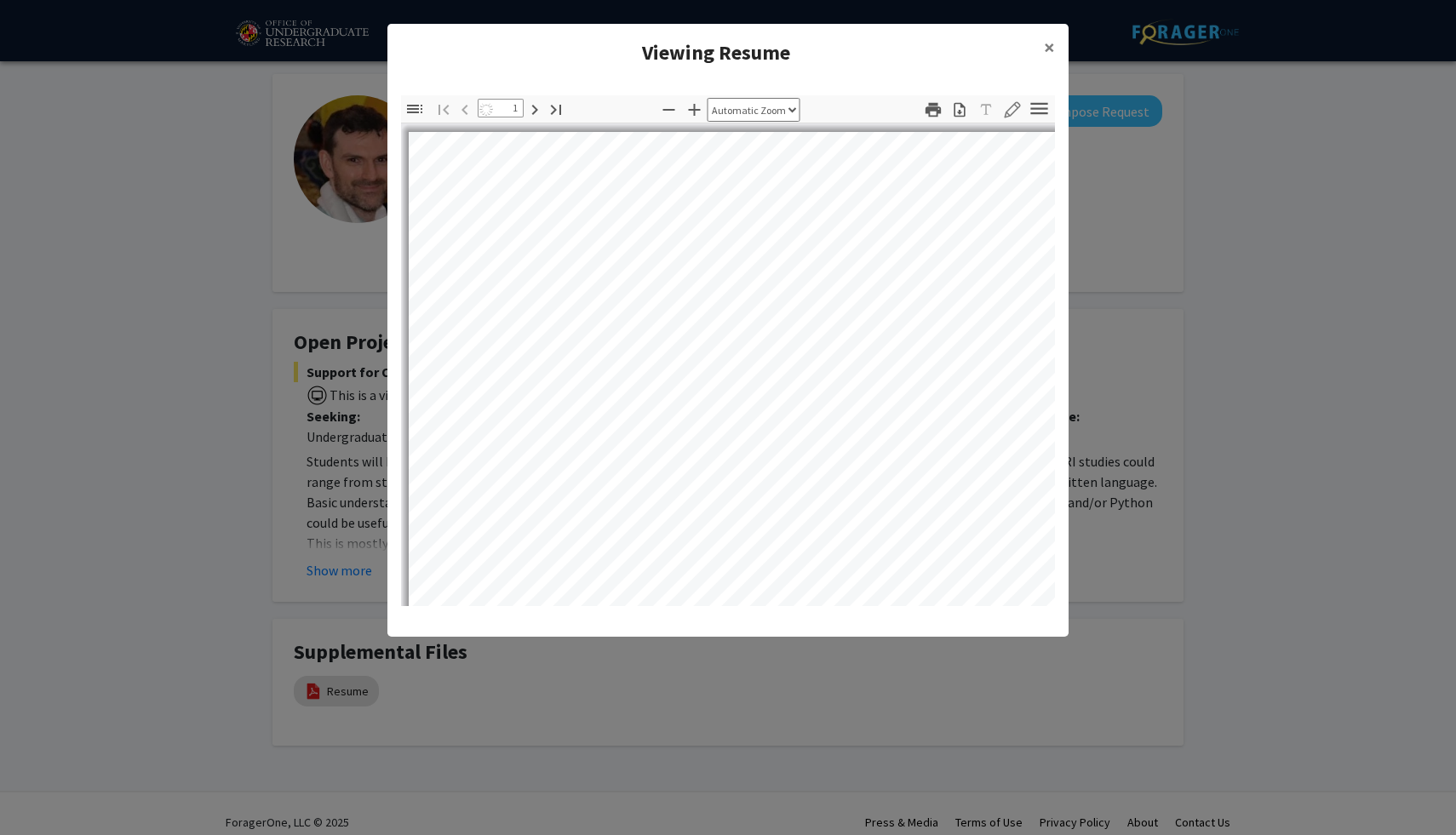
select select "auto"
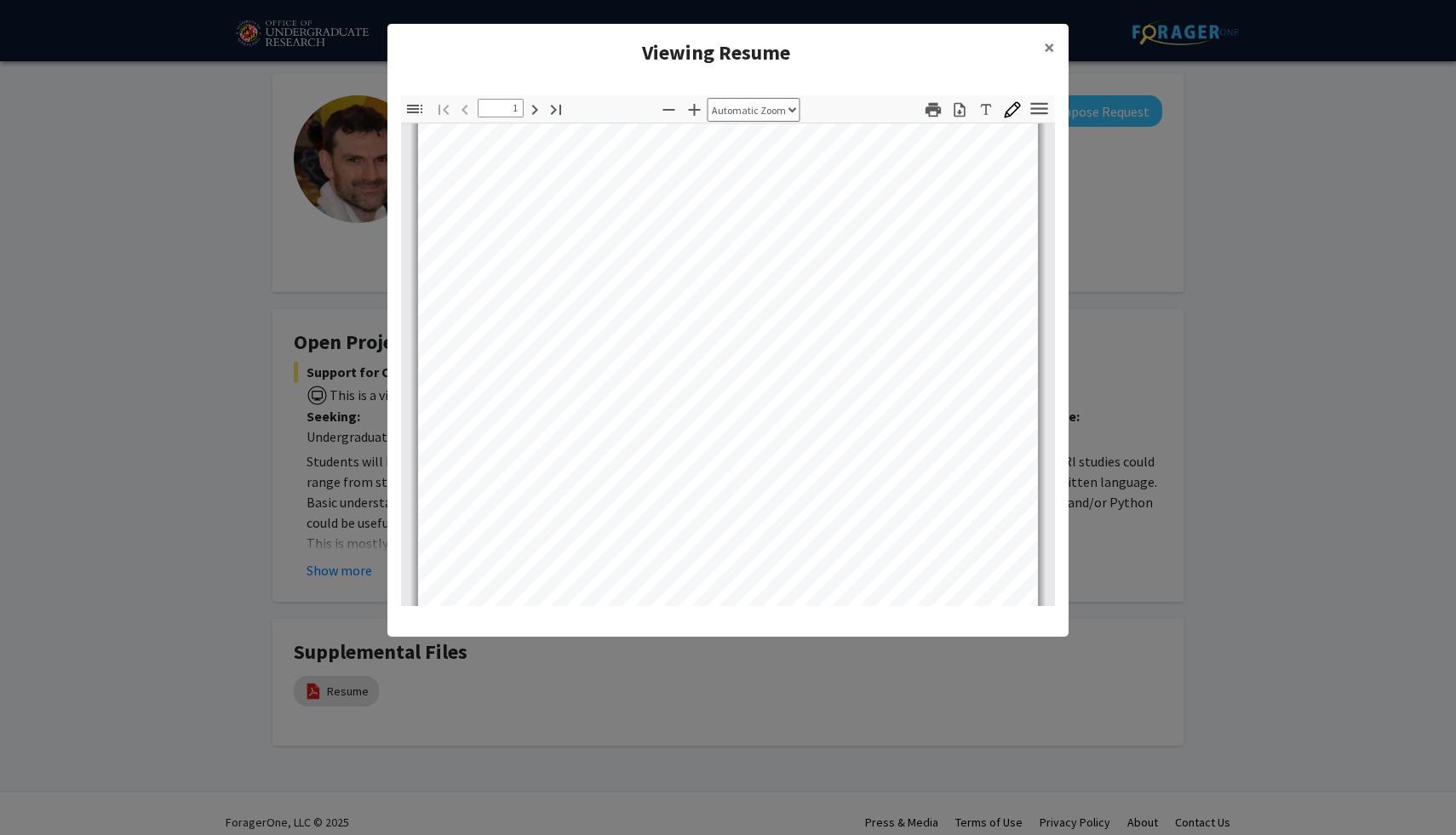
scroll to position [16, 0]
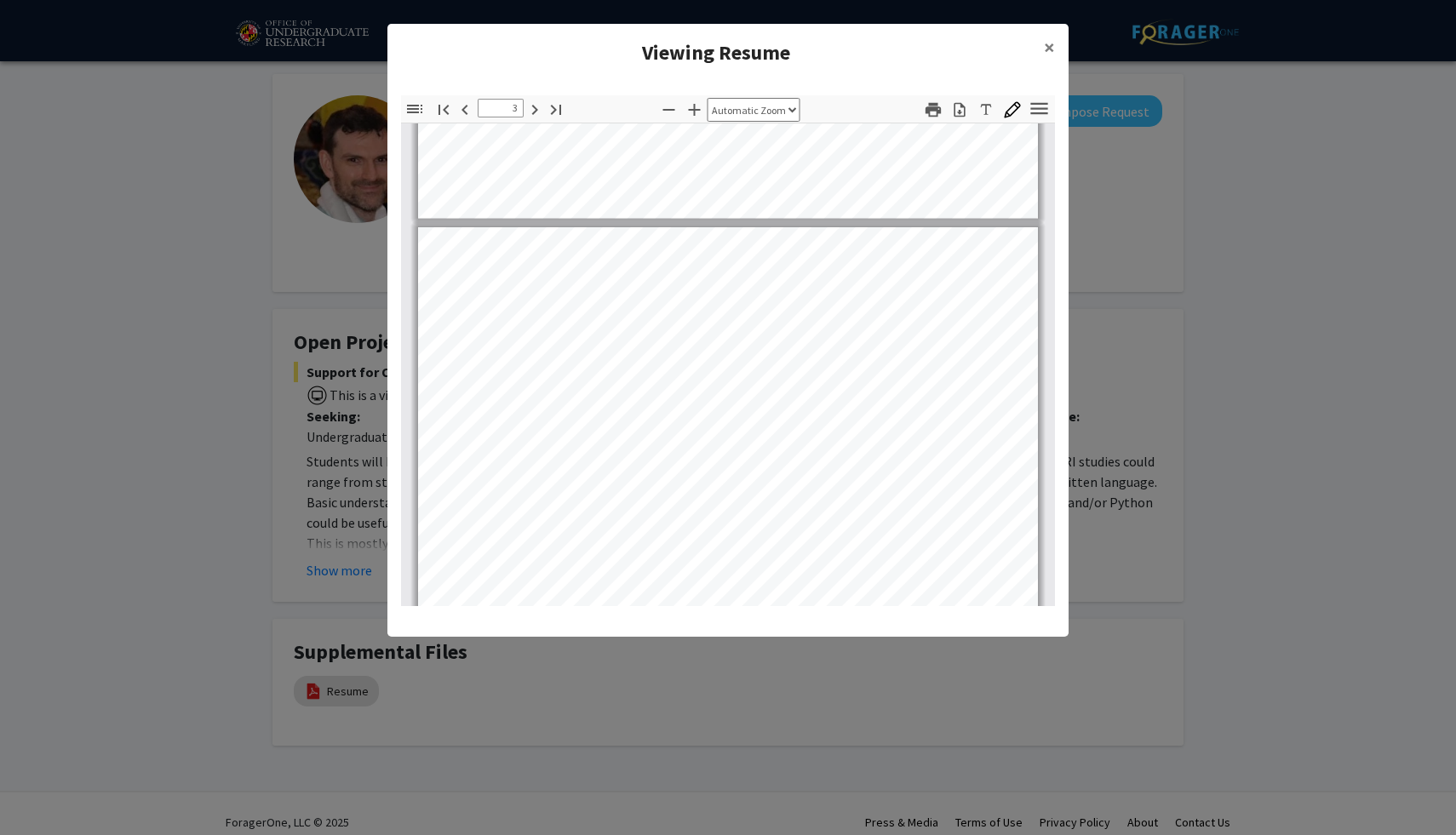
type input "2"
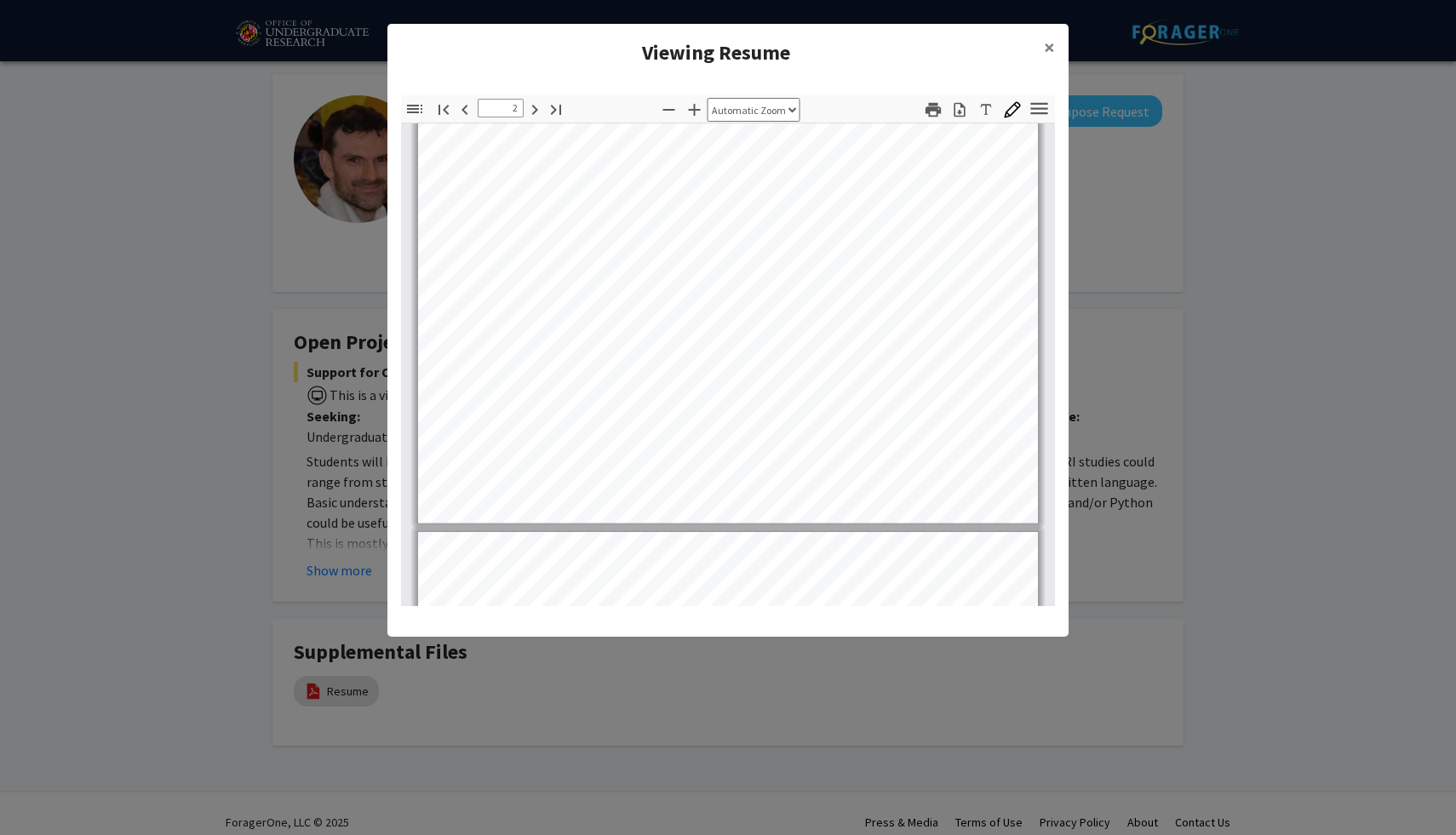
scroll to position [1221, 0]
click at [1120, 416] on modal-container "Viewing Resume × Thumbnails Document Outline Attachments Layers Current Outline…" at bounding box center [728, 417] width 1456 height 835
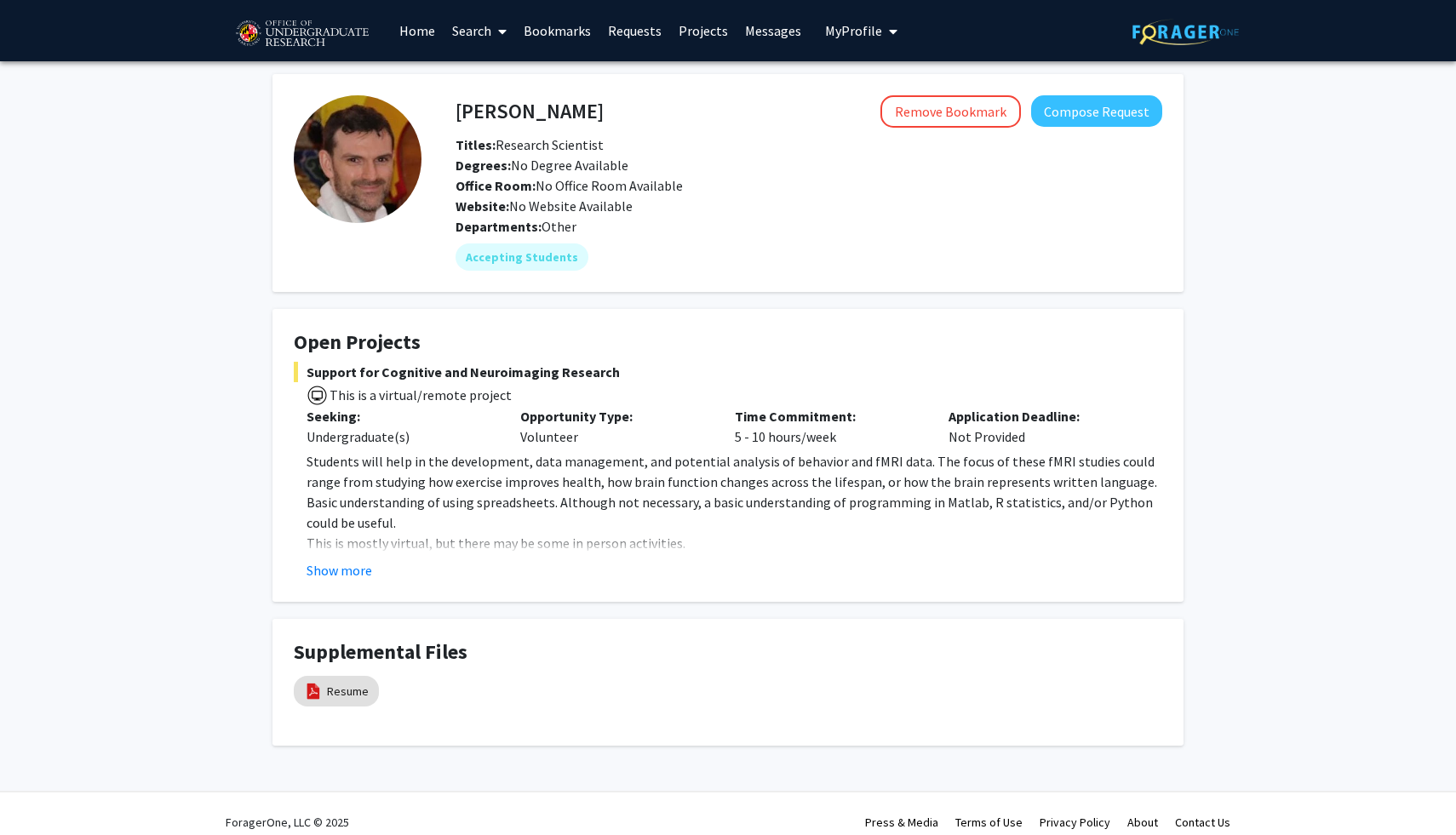
scroll to position [17, 0]
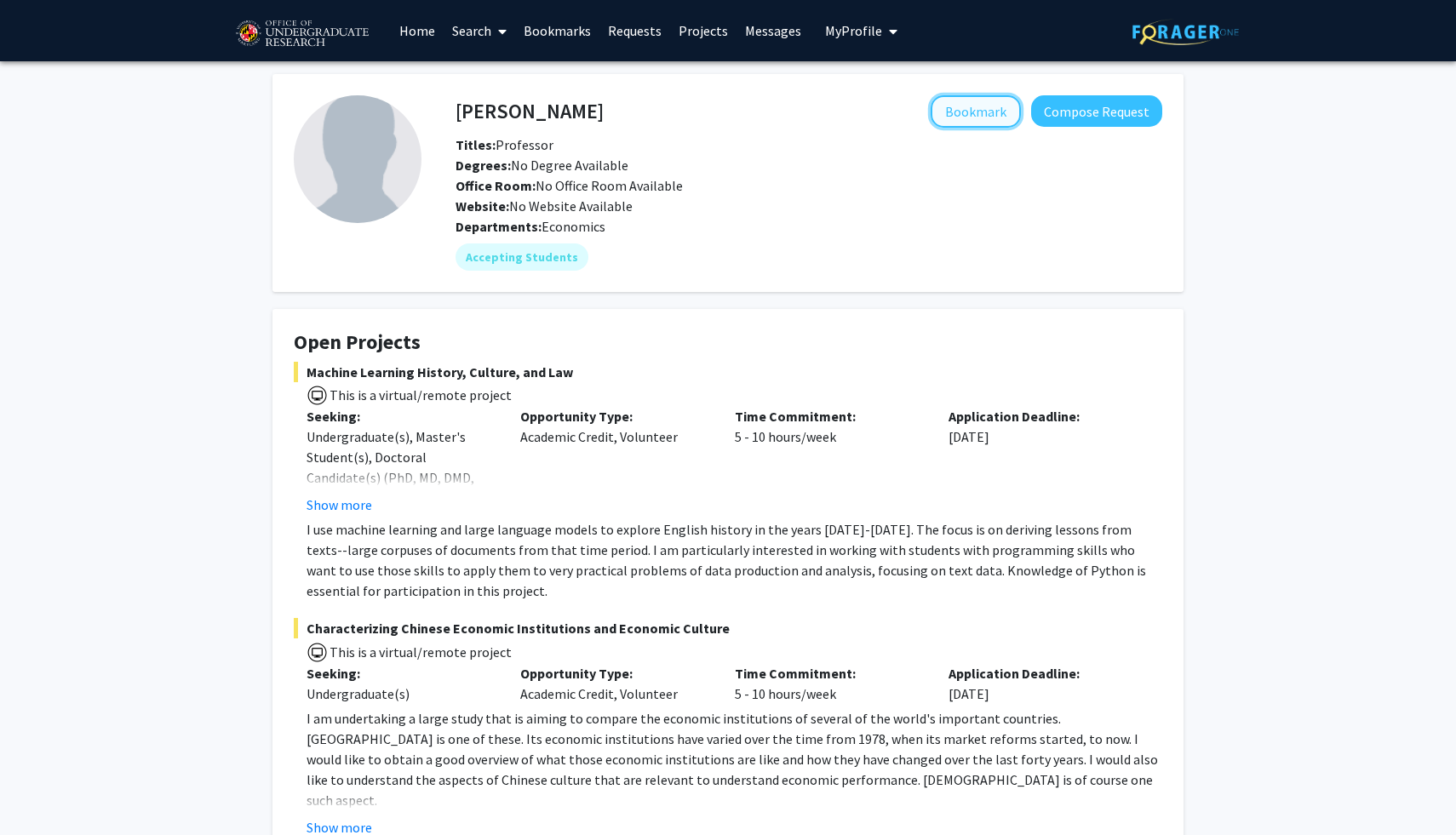
click at [984, 114] on button "Bookmark" at bounding box center [975, 111] width 90 height 33
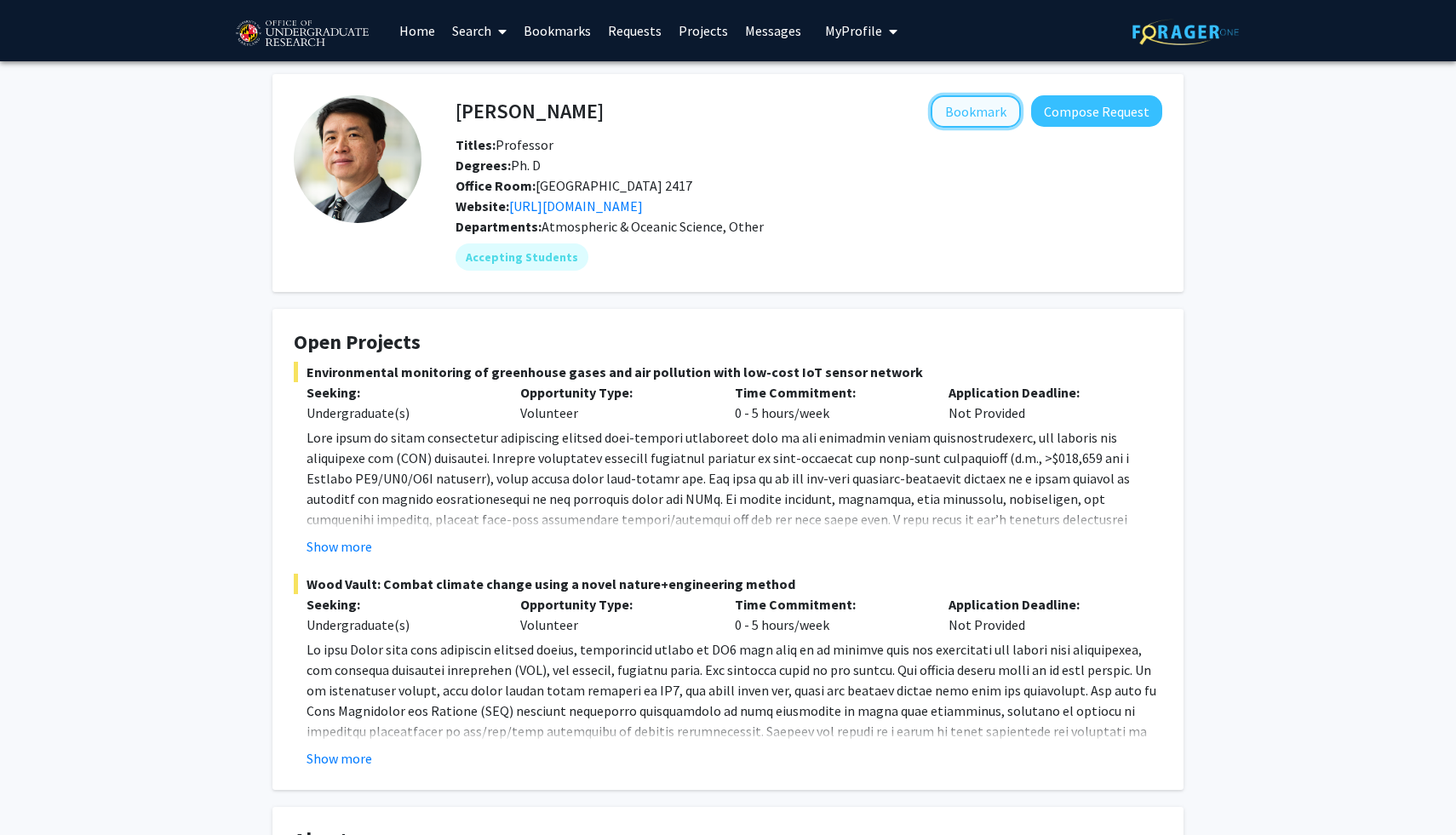
click at [984, 114] on button "Bookmark" at bounding box center [975, 111] width 90 height 33
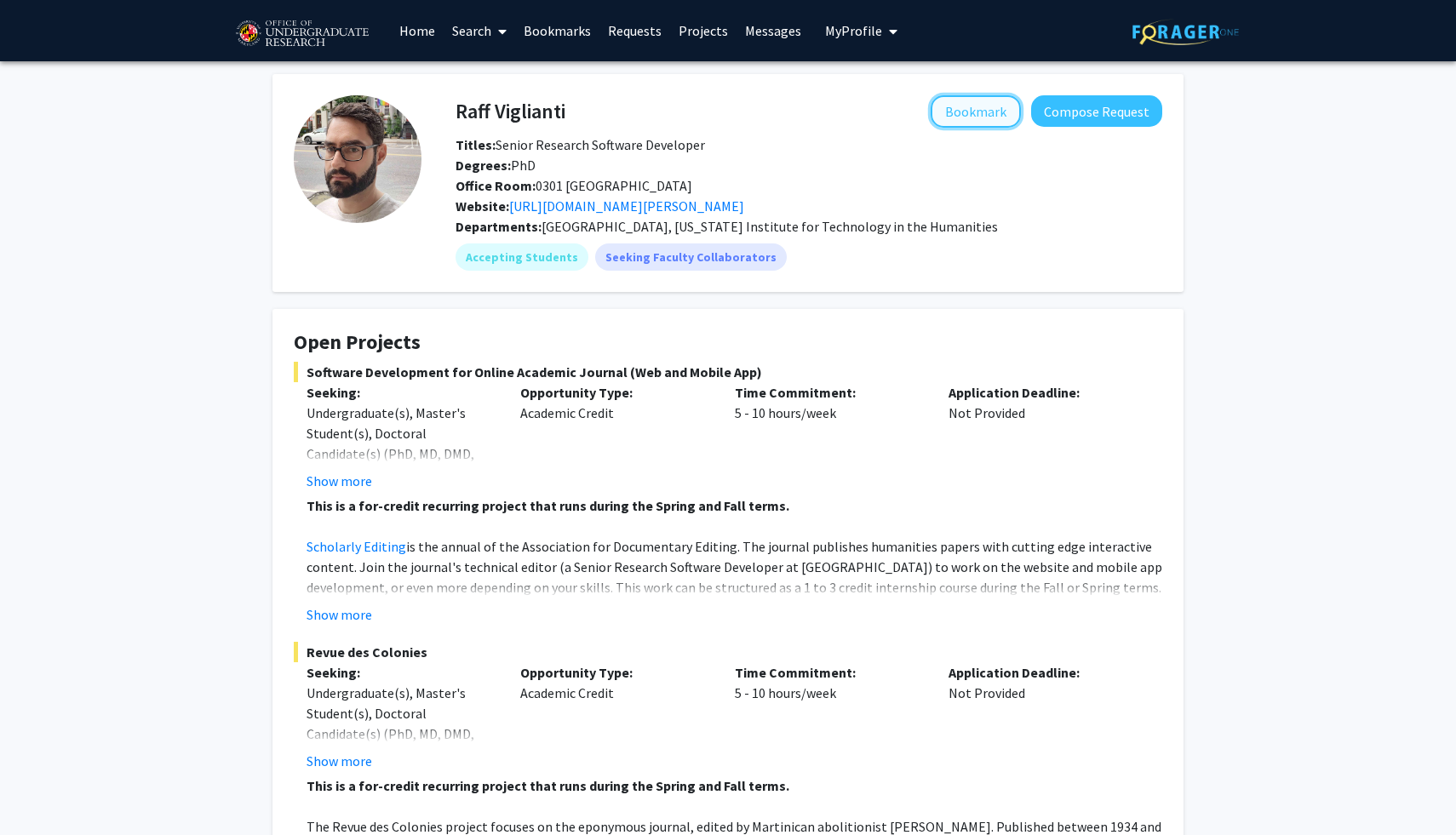
click at [984, 114] on button "Bookmark" at bounding box center [975, 111] width 90 height 33
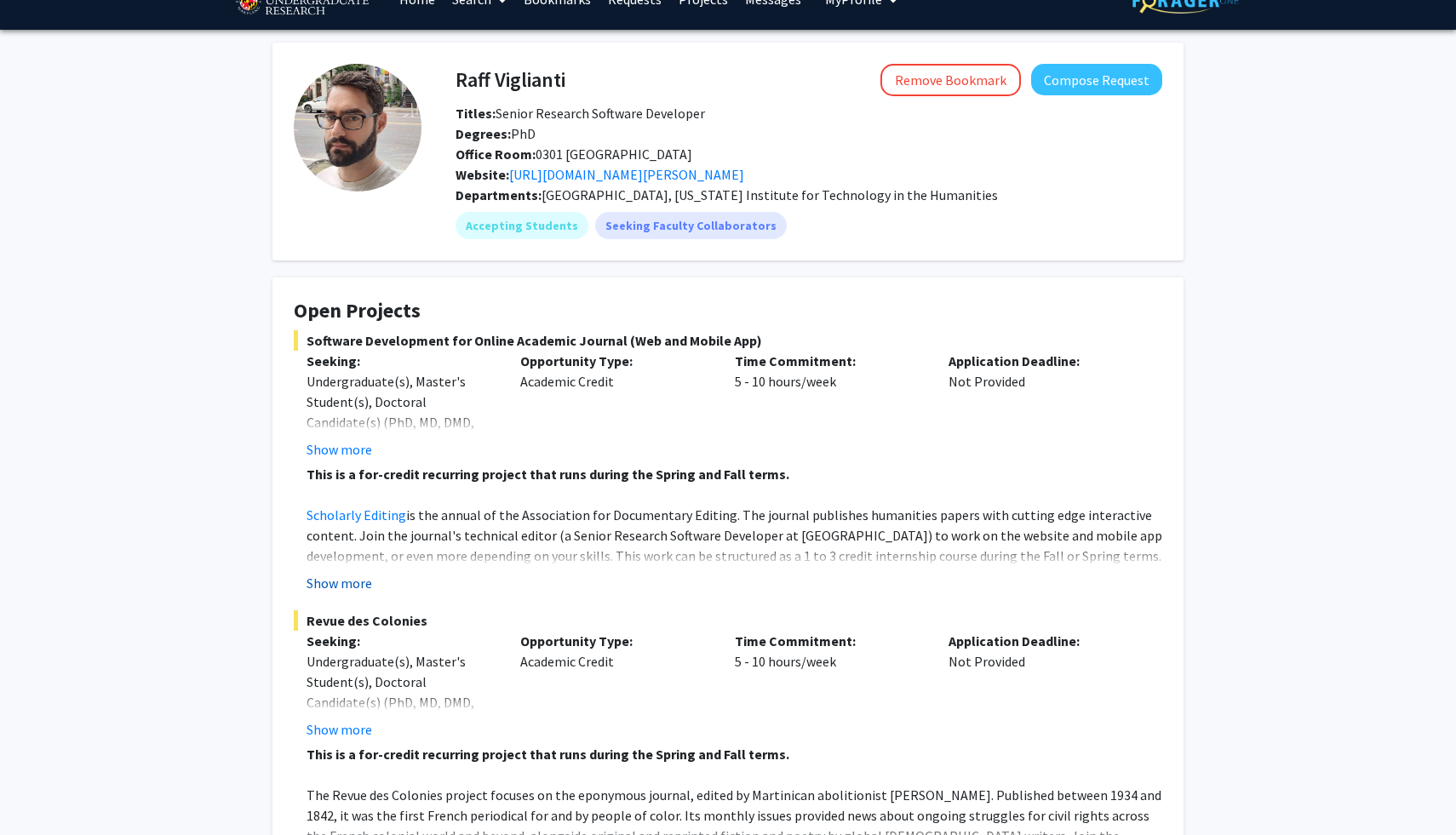
click at [357, 579] on button "Show more" at bounding box center [340, 583] width 65 height 20
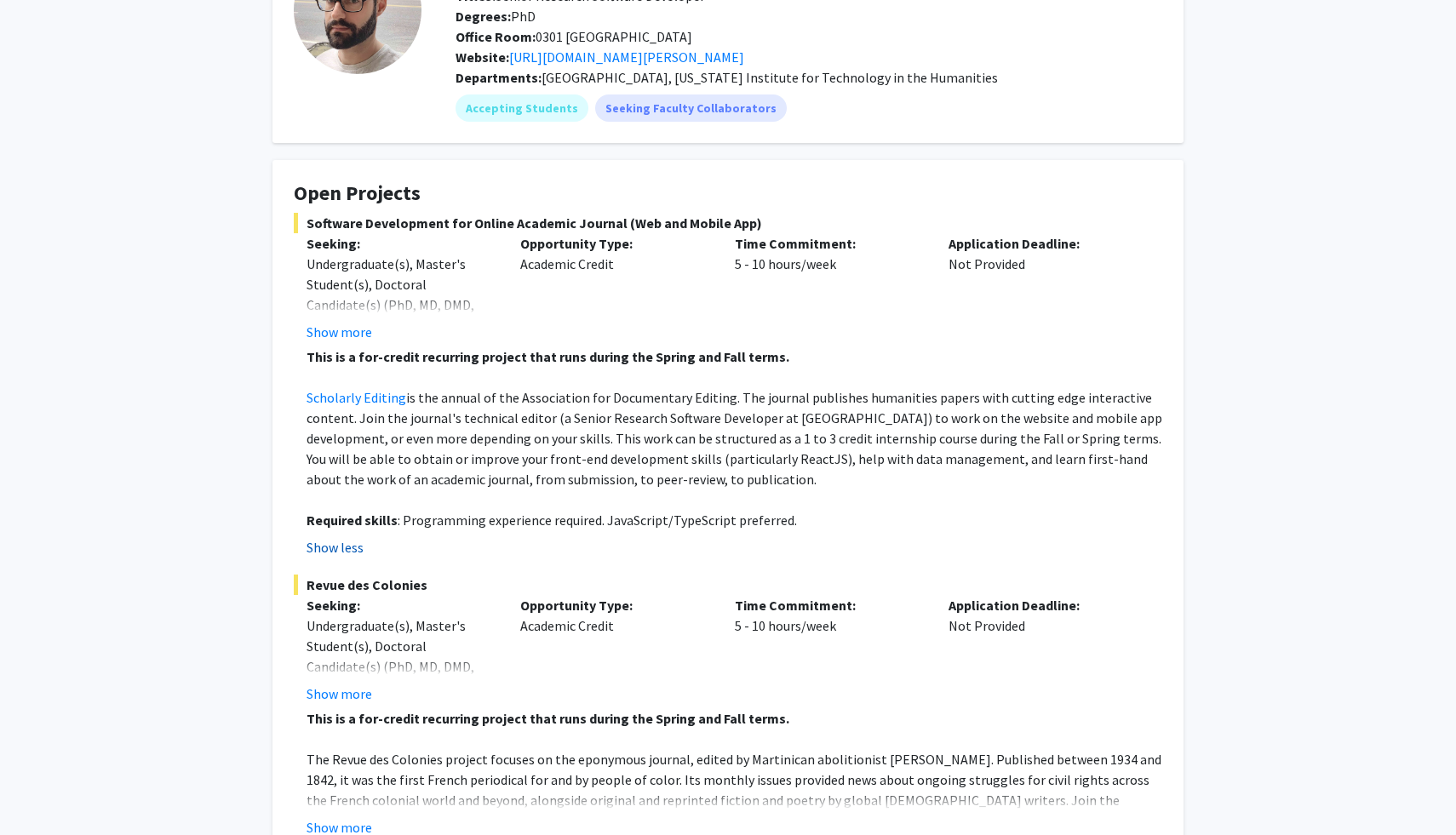
scroll to position [373, 0]
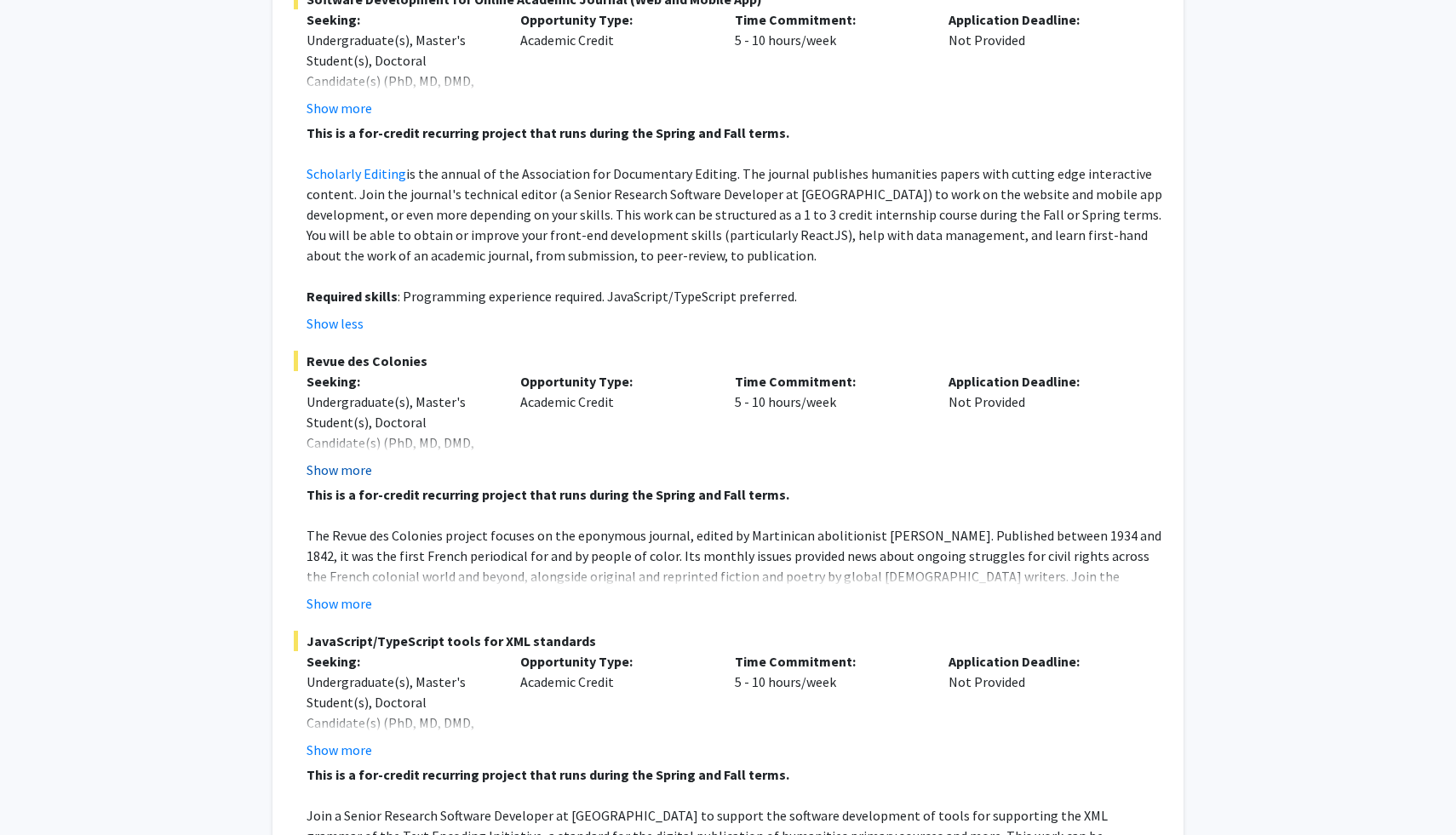
click at [358, 473] on button "Show more" at bounding box center [340, 469] width 65 height 20
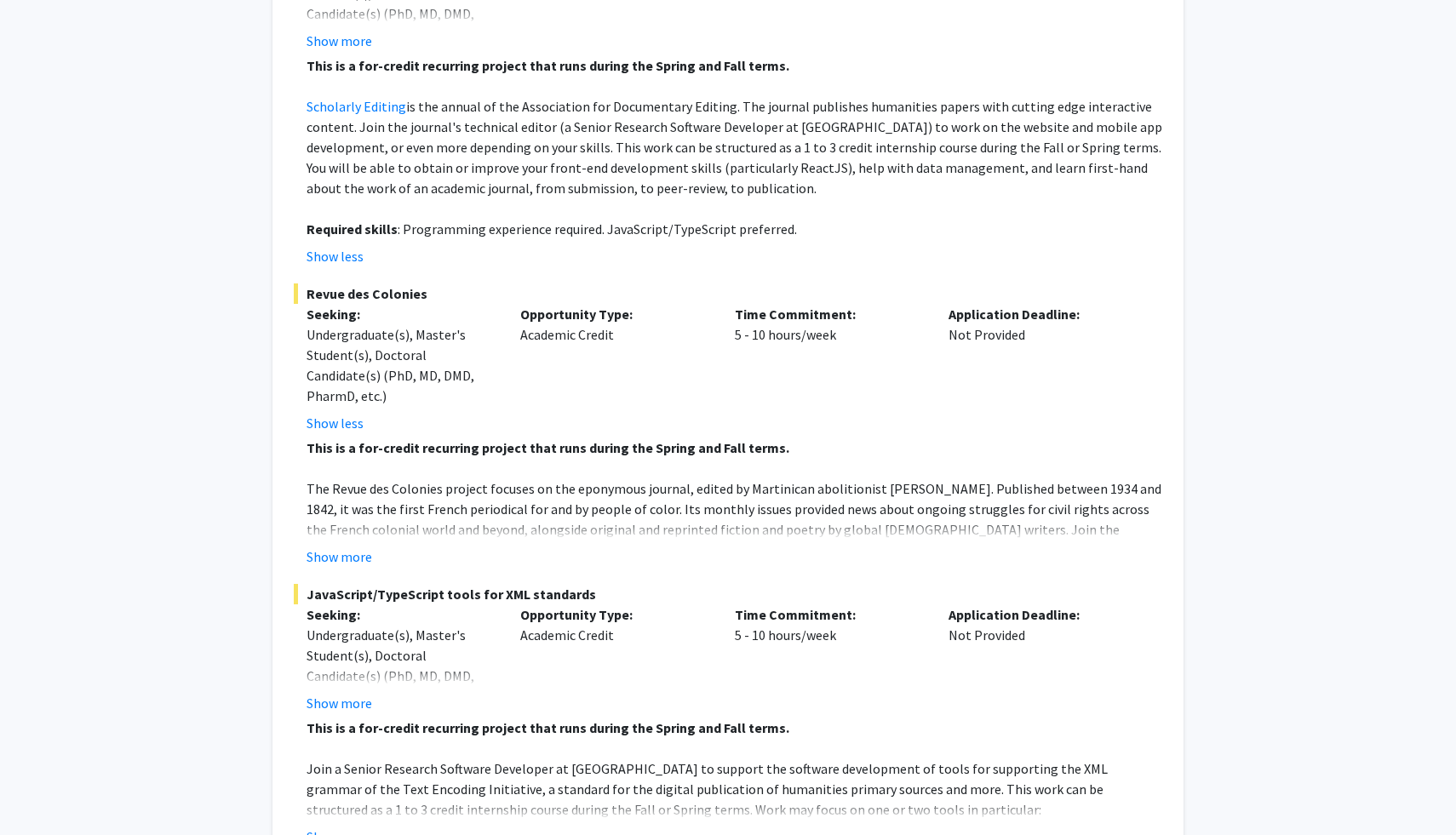
scroll to position [450, 0]
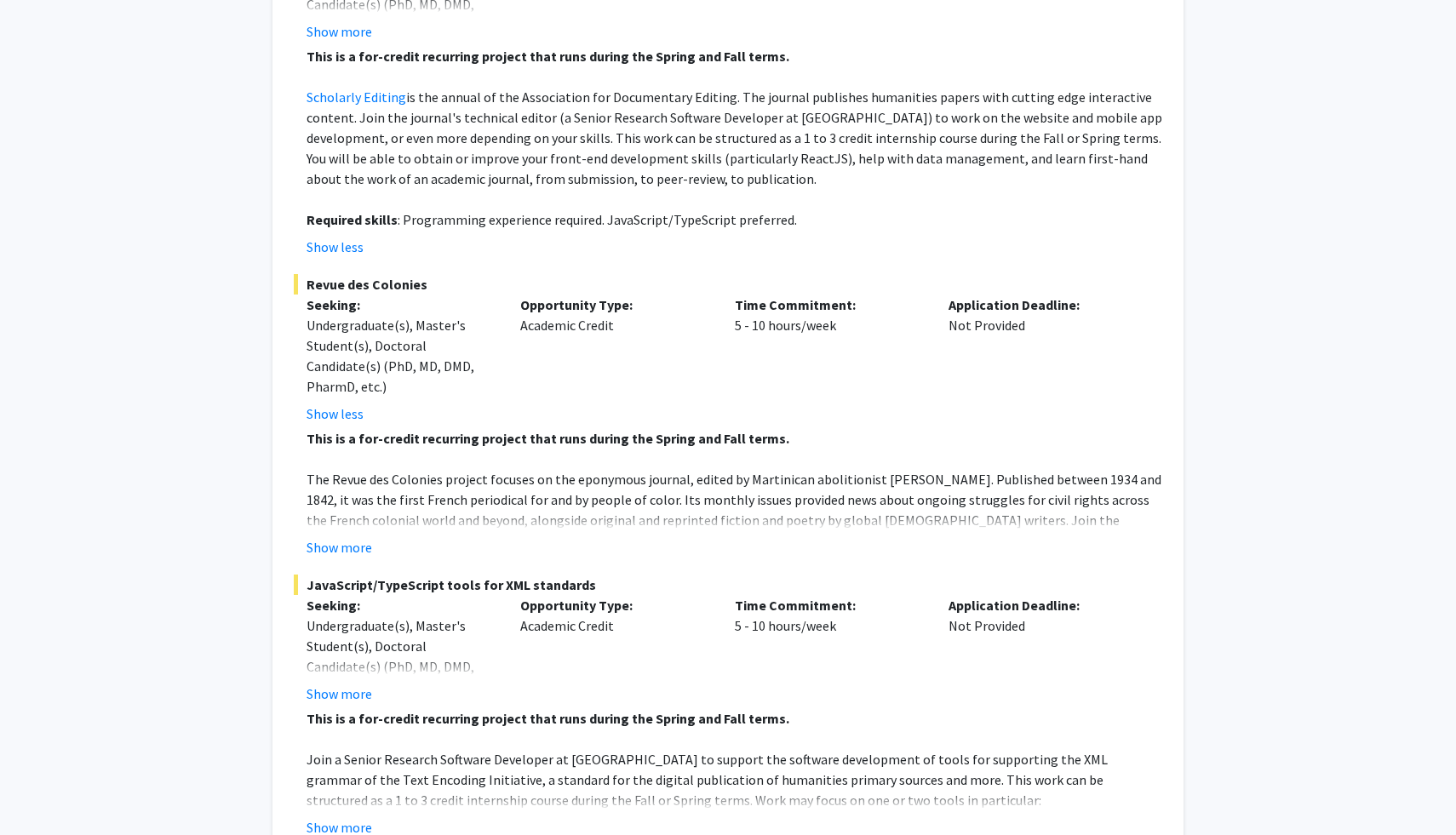
click at [356, 526] on p "The Revue des Colonies project focuses on the eponymous journal, edited by Mart…" at bounding box center [735, 541] width 855 height 143
click at [353, 540] on button "Show more" at bounding box center [340, 547] width 65 height 20
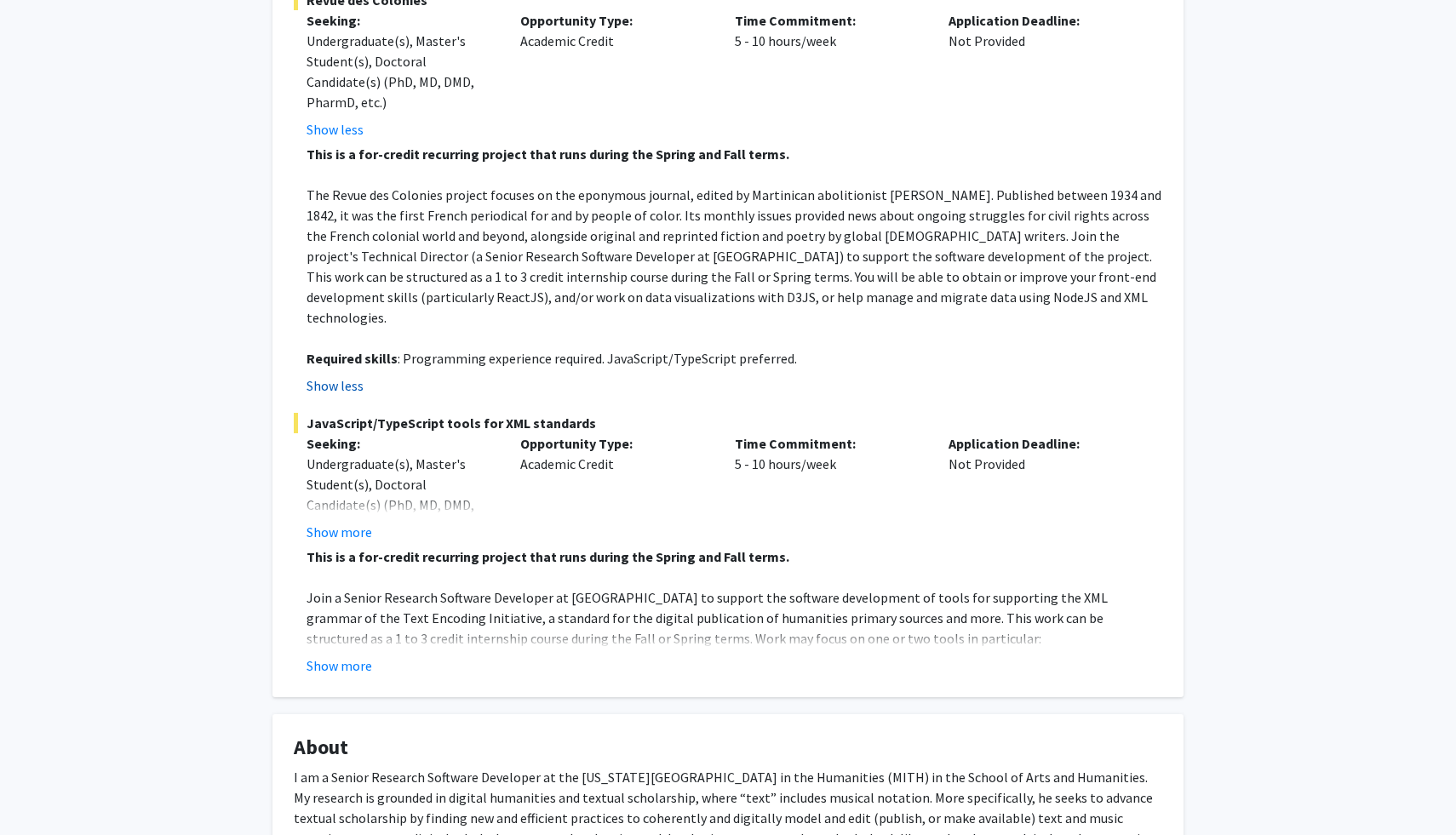
scroll to position [767, 0]
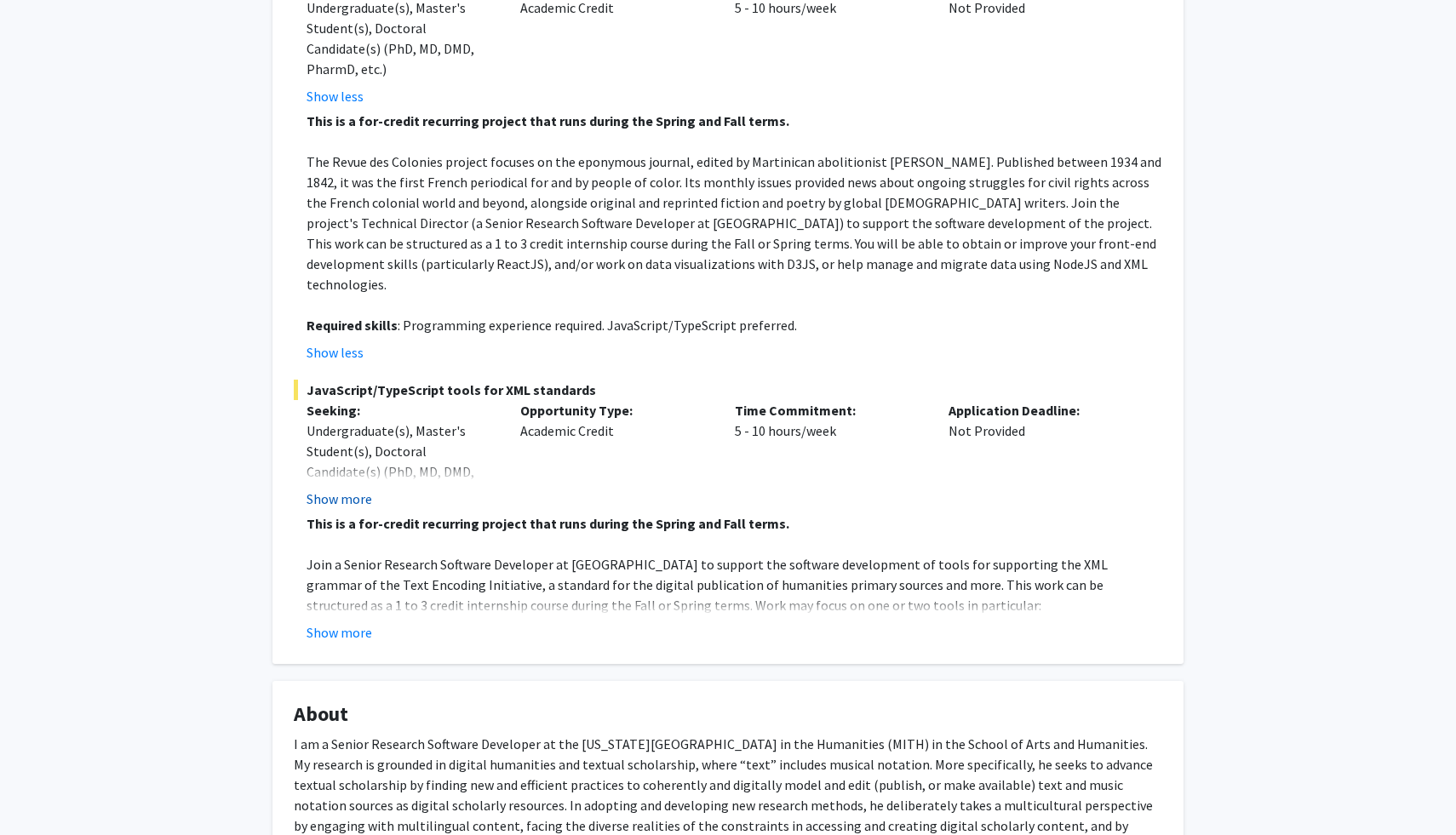
click at [347, 488] on button "Show more" at bounding box center [340, 498] width 65 height 20
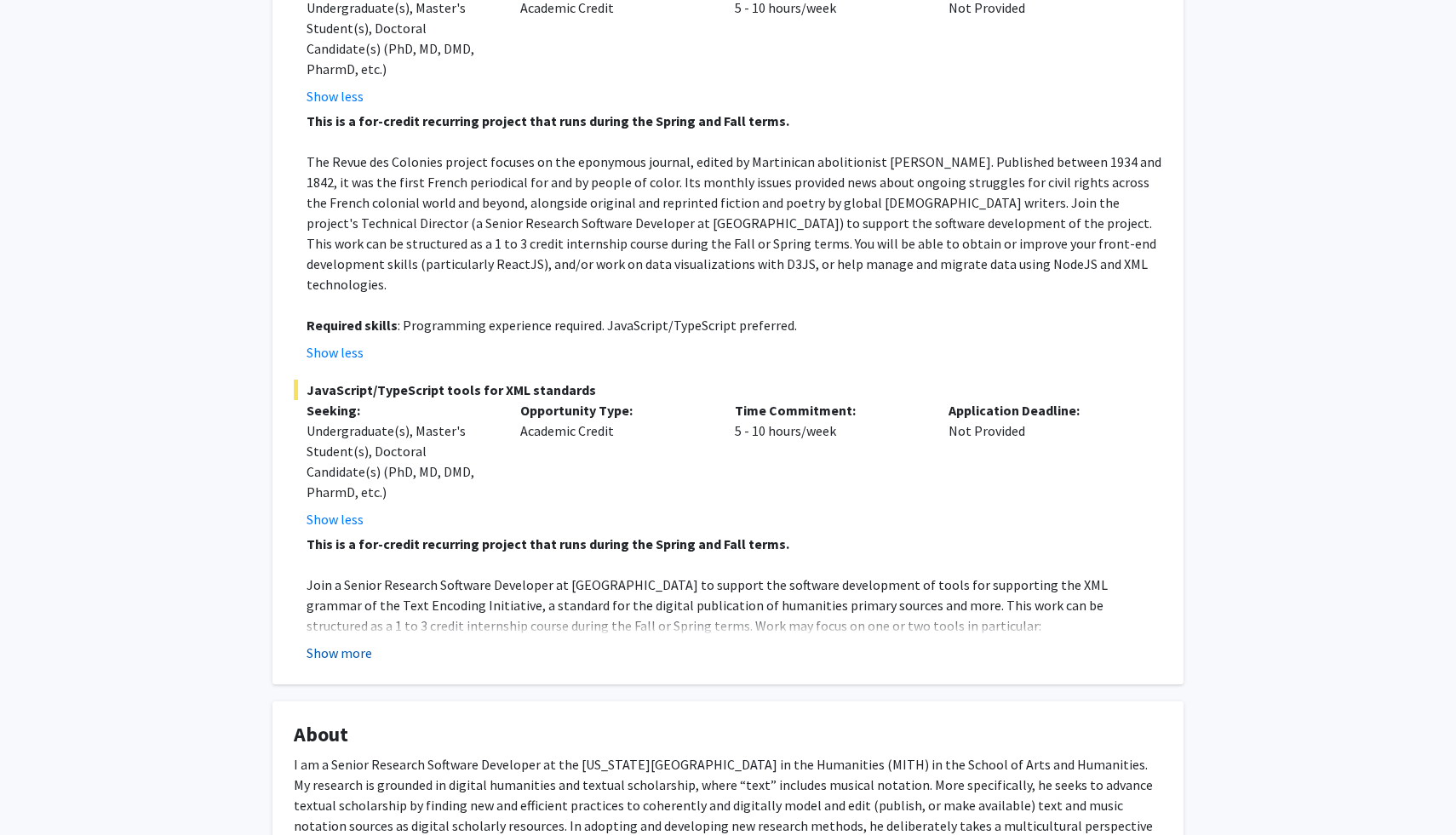
click at [342, 643] on button "Show more" at bounding box center [340, 652] width 65 height 20
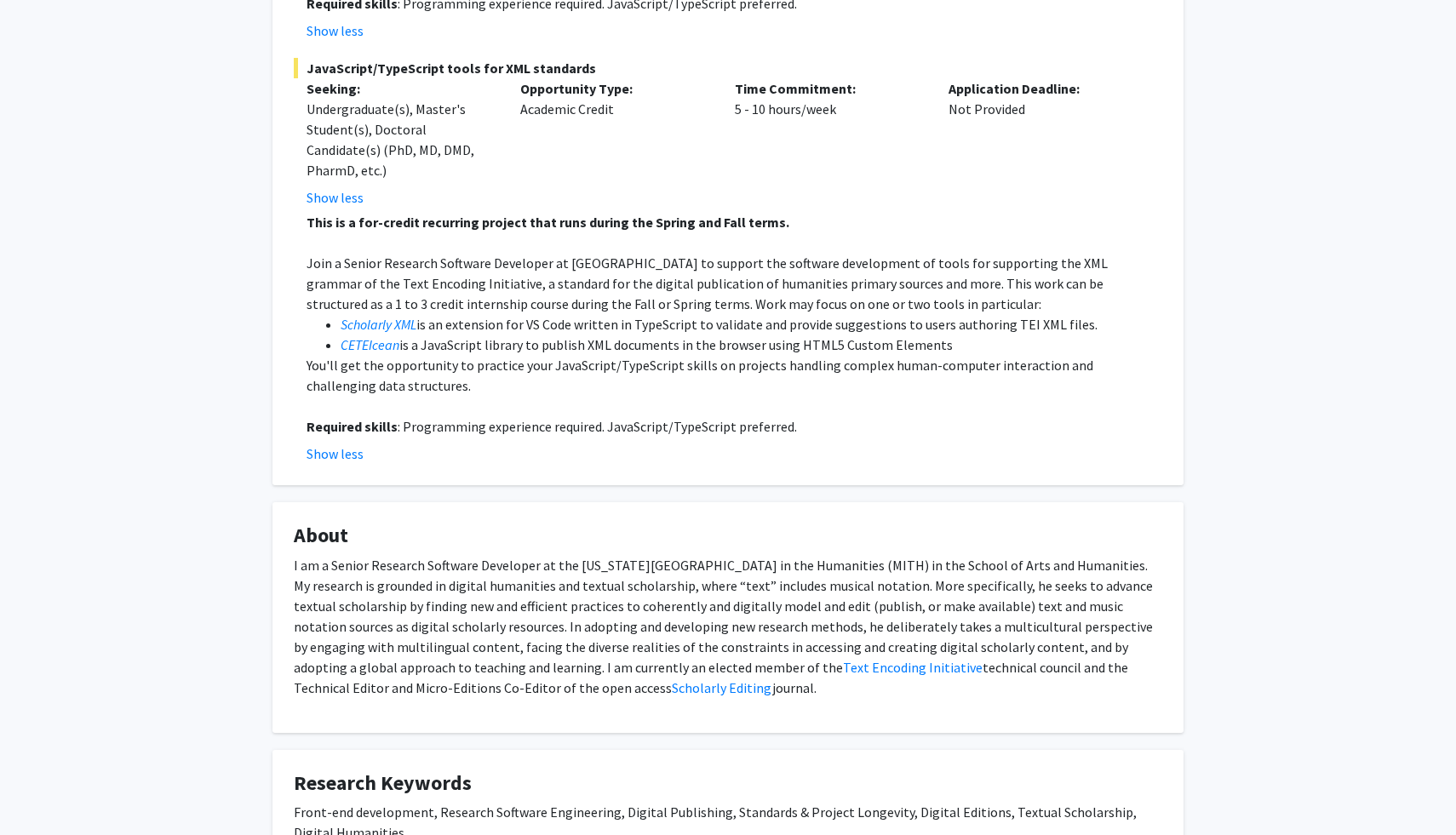
click at [414, 591] on p "I am a Senior Research Software Developer at the Maryland Institute for Technol…" at bounding box center [728, 626] width 869 height 143
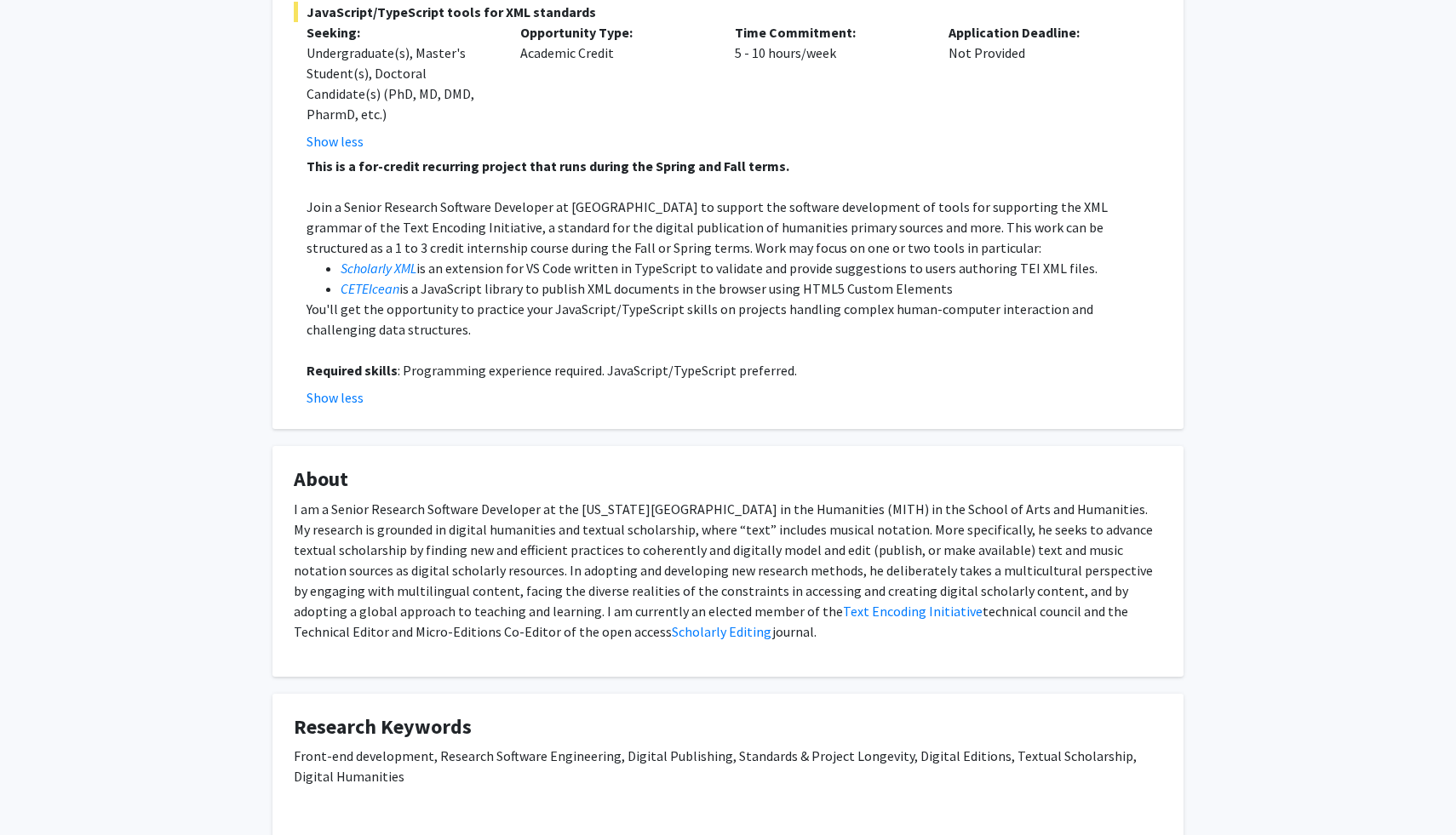
scroll to position [1146, 0]
click at [442, 543] on p "I am a Senior Research Software Developer at the Maryland Institute for Technol…" at bounding box center [728, 569] width 869 height 143
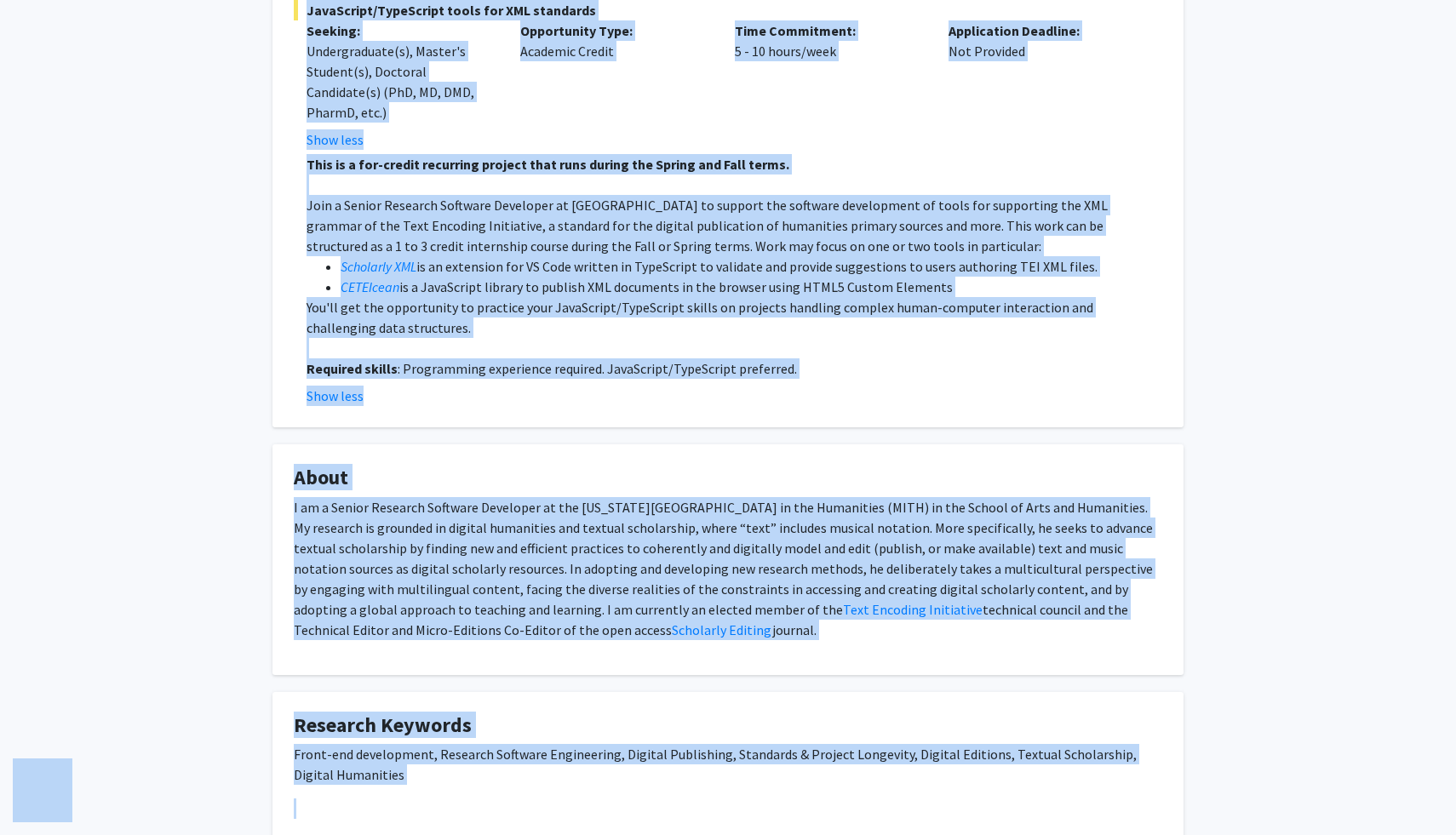
copy body "Skip navigation Home Search Bookmarks Requests Projects Messages My Profile Jam…"
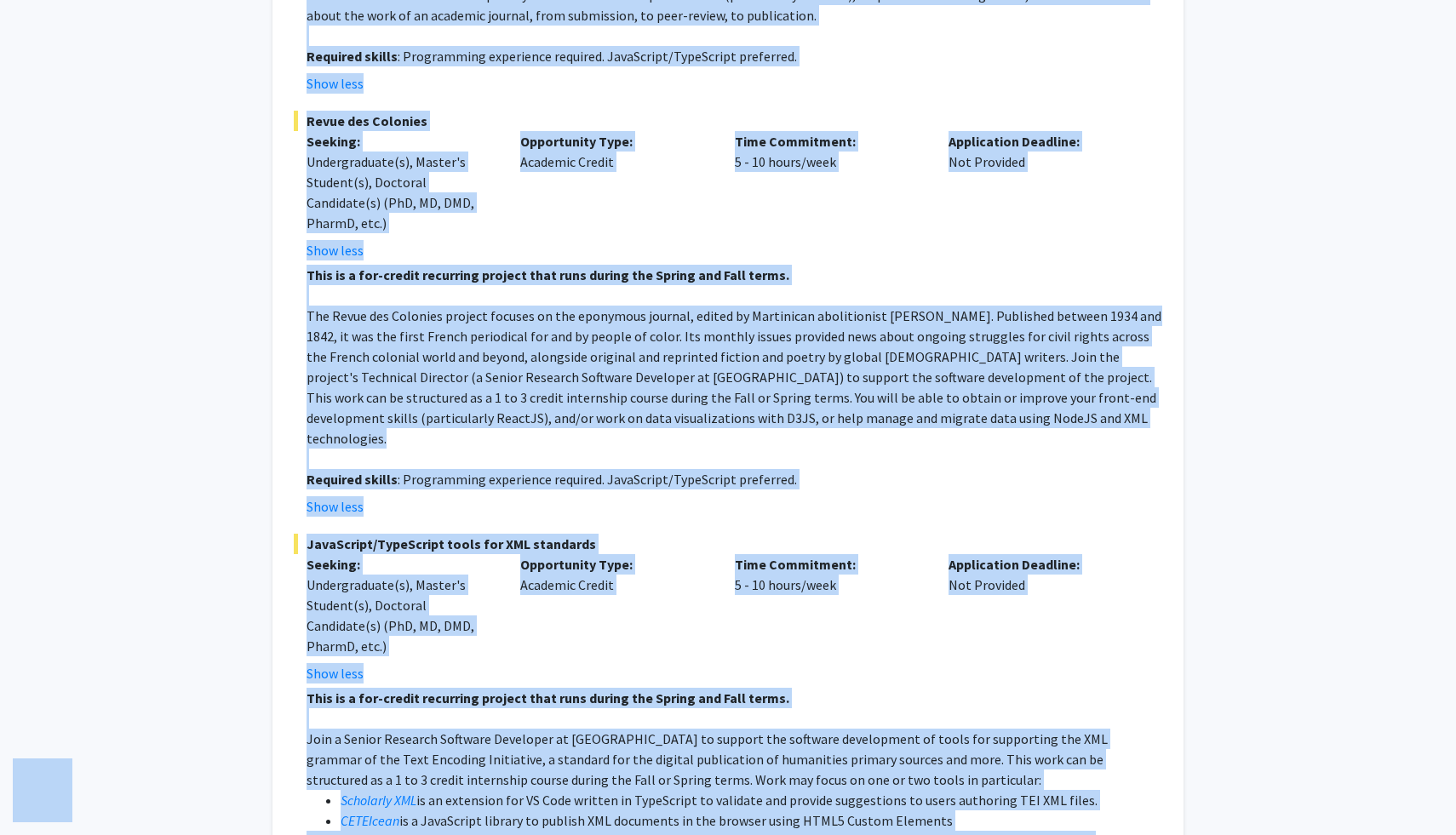
scroll to position [0, 0]
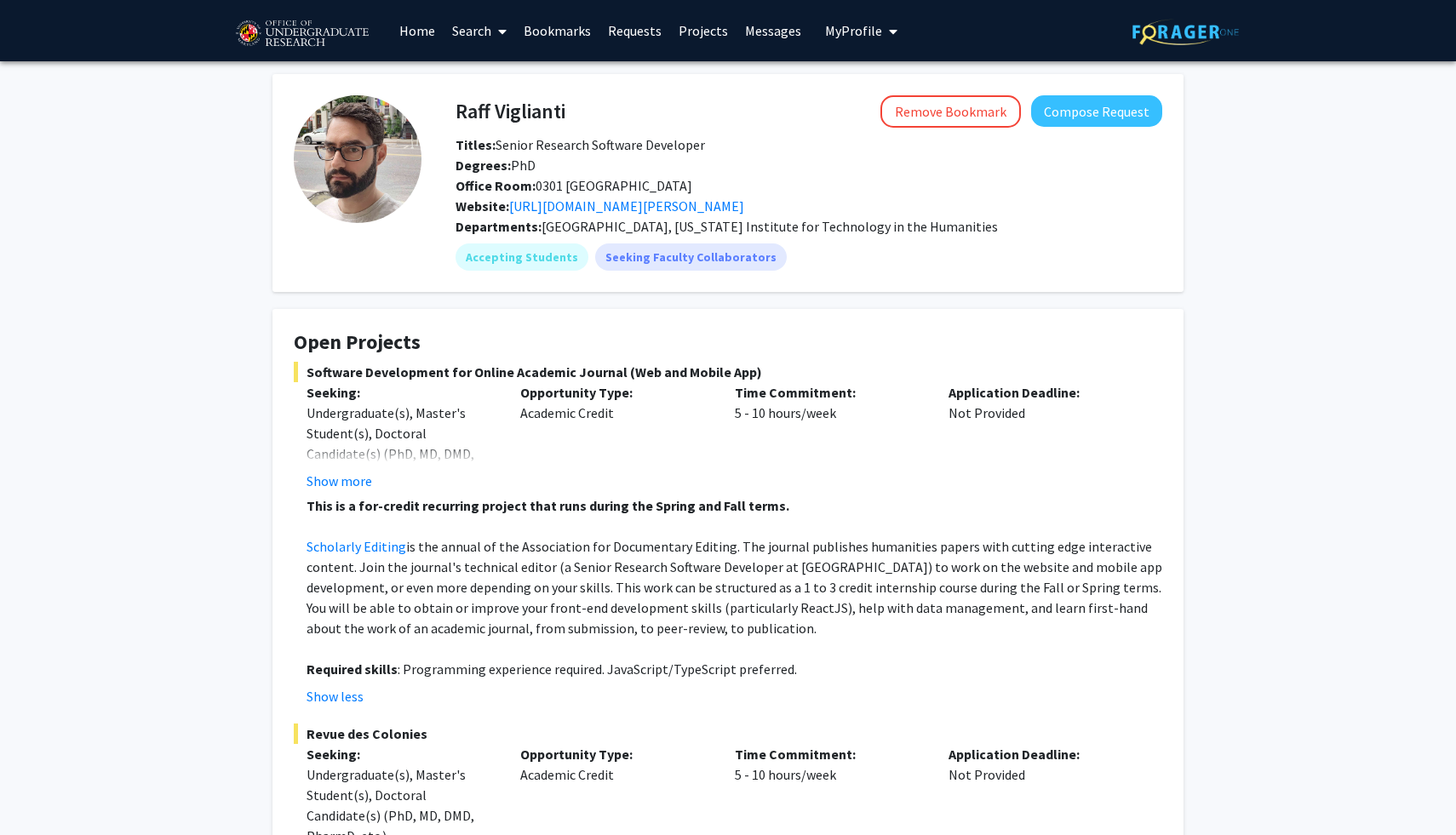
click at [992, 195] on div "Office Room: 0301 Hornbake Library" at bounding box center [809, 185] width 732 height 20
click at [1057, 119] on button "Compose Request" at bounding box center [1096, 111] width 131 height 32
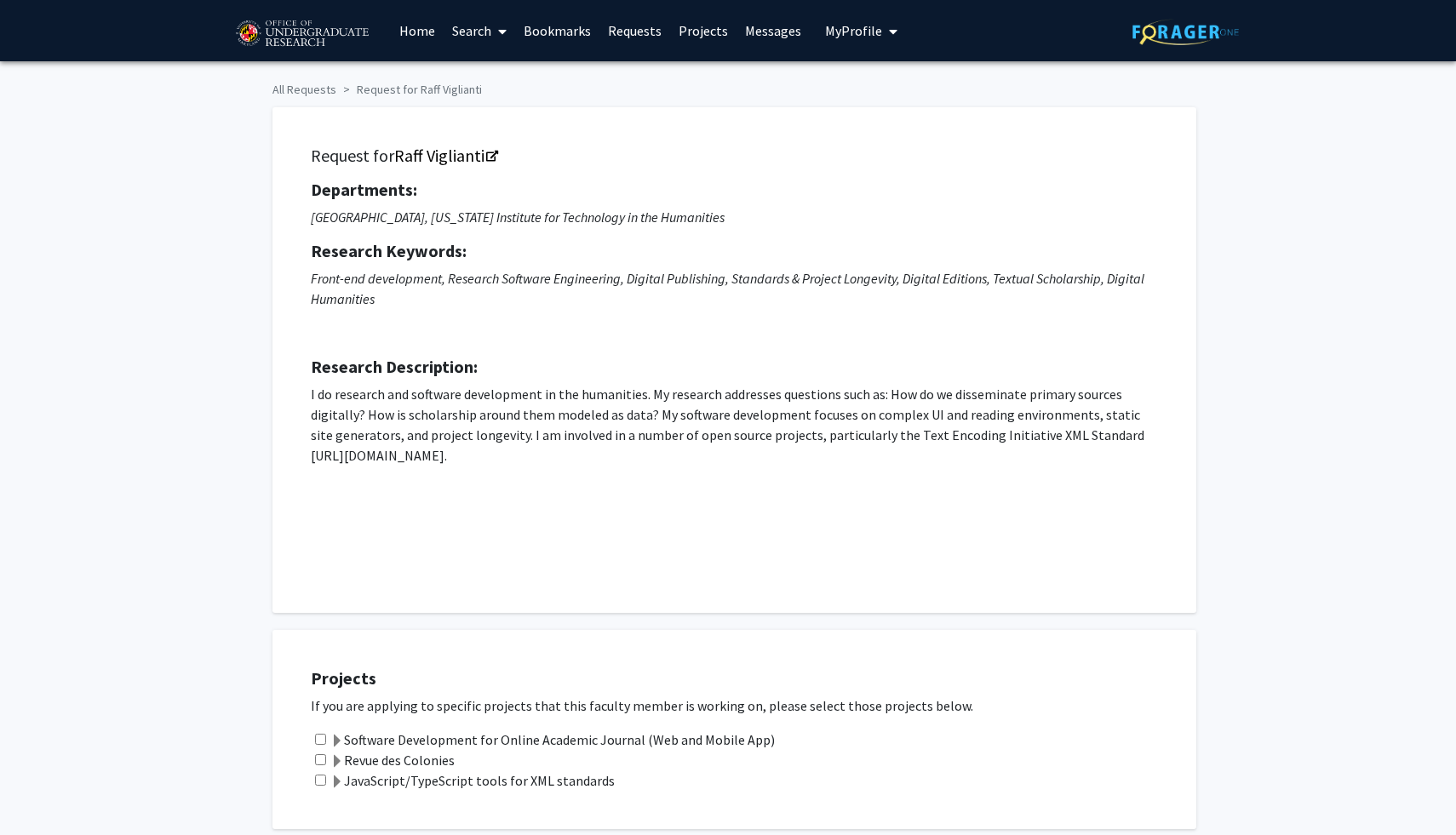
click at [892, 348] on div "Departments: School of Music, Maryland Institute for Technology in the Humaniti…" at bounding box center [734, 370] width 847 height 381
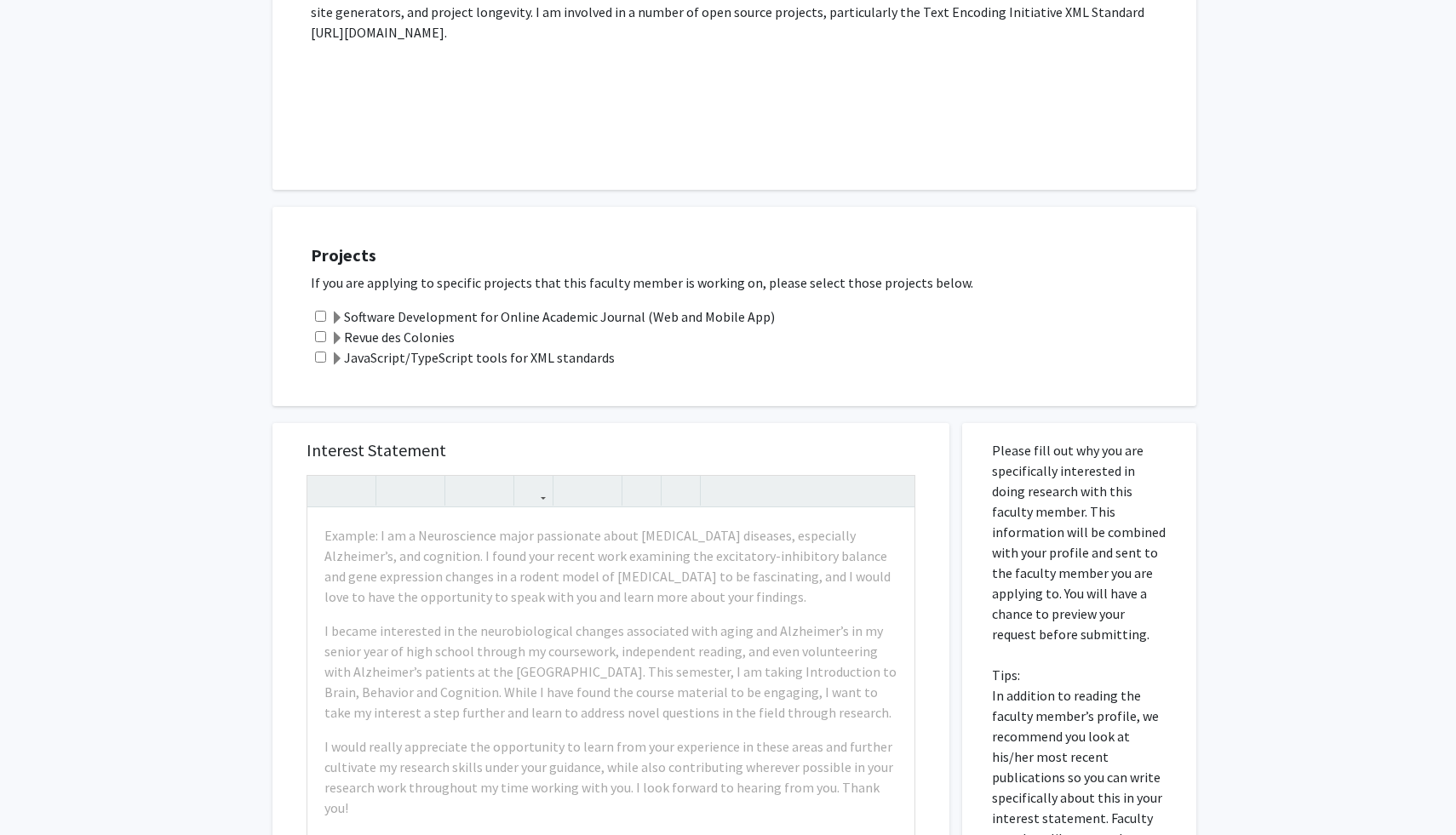
scroll to position [503, 0]
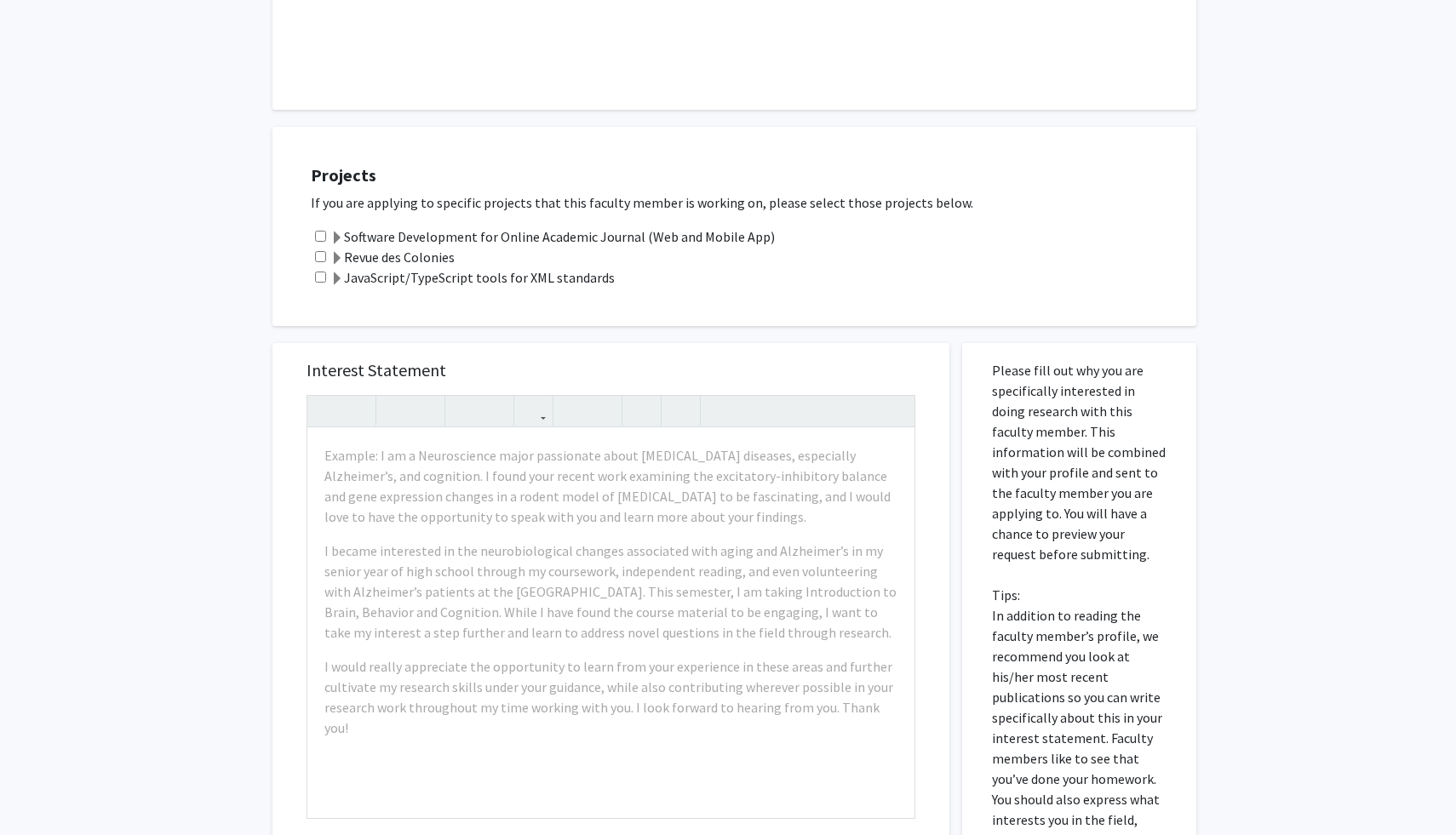
click at [340, 258] on span at bounding box center [337, 258] width 13 height 13
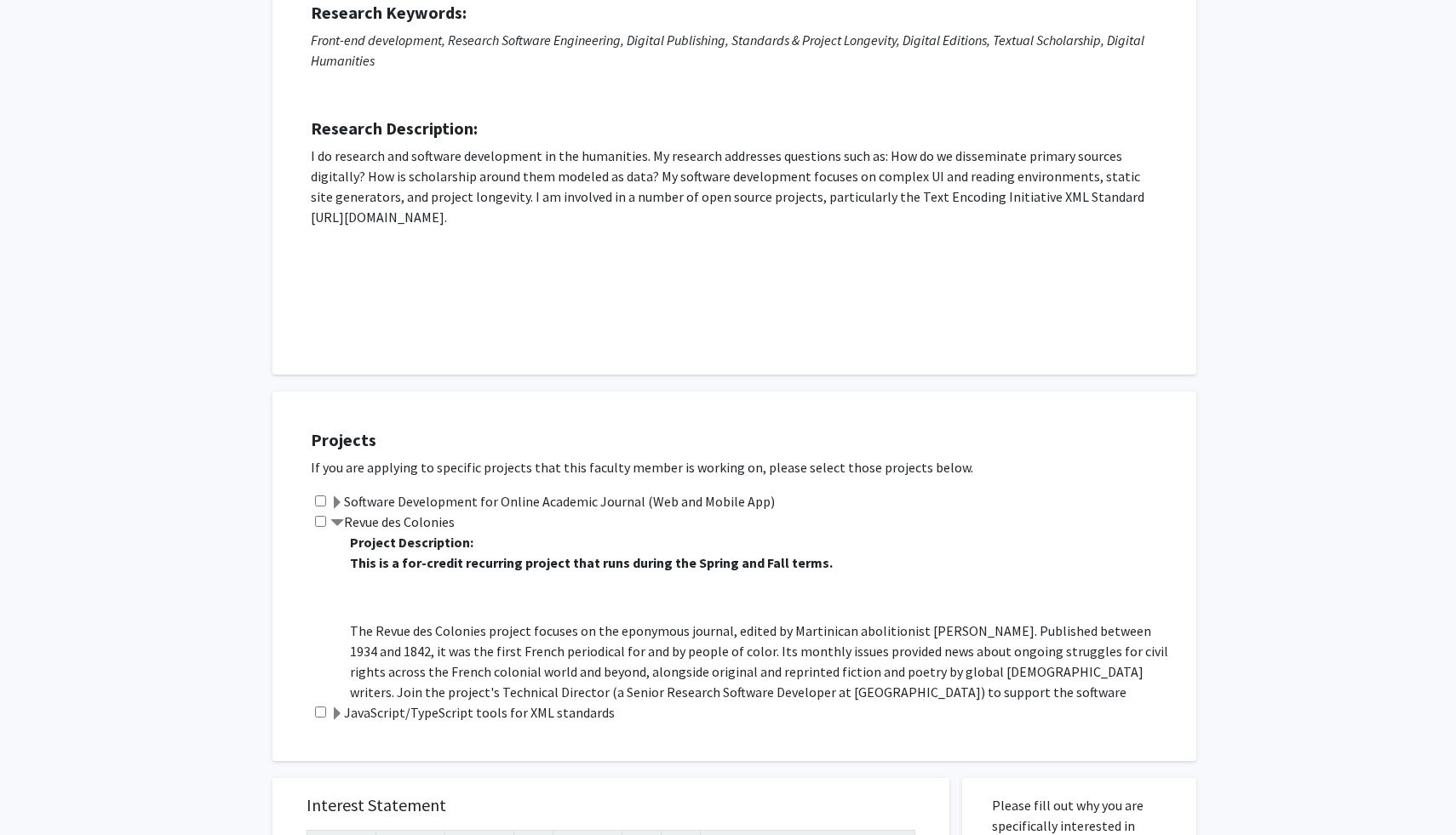
scroll to position [208, 0]
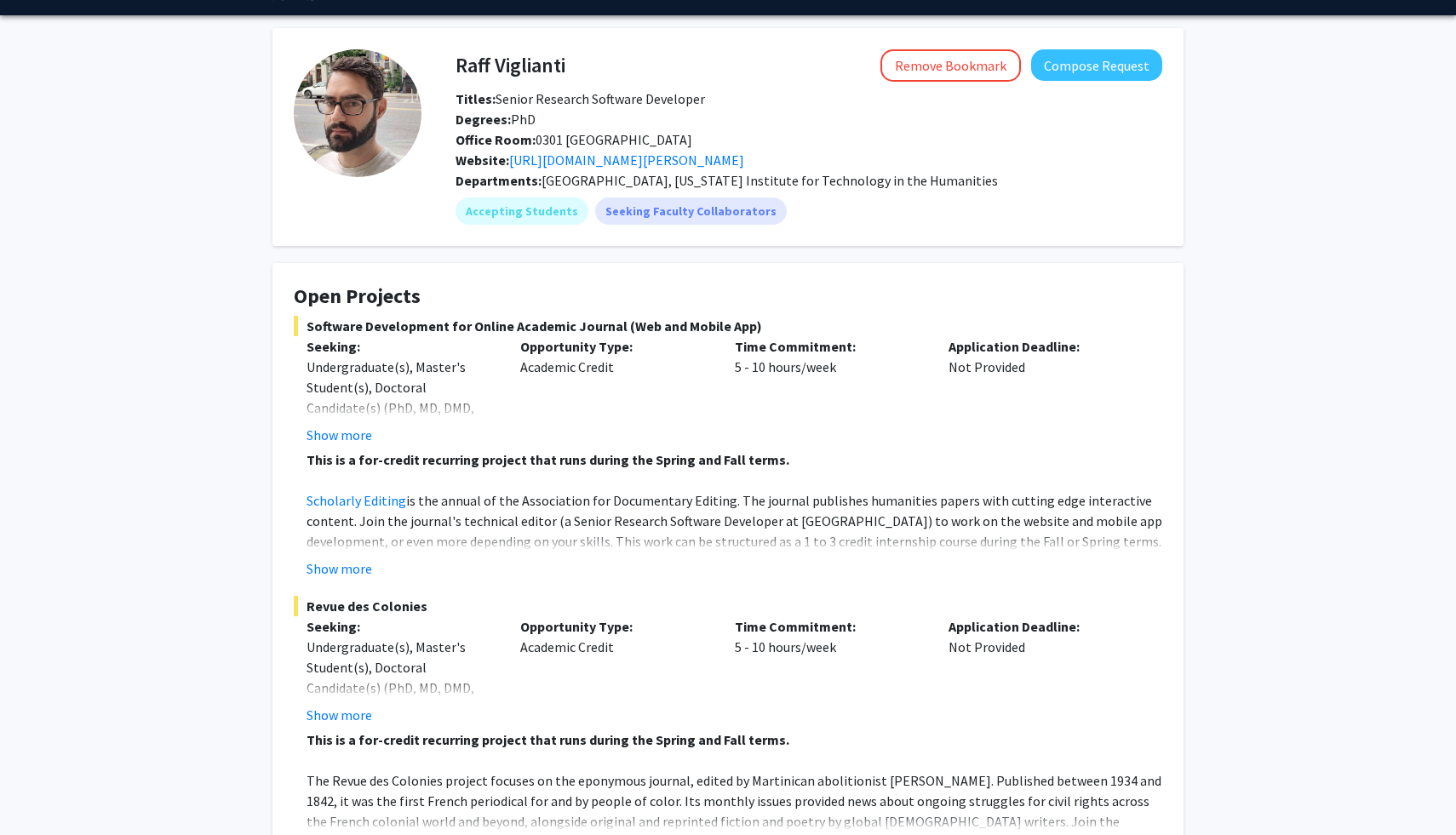
scroll to position [71, 0]
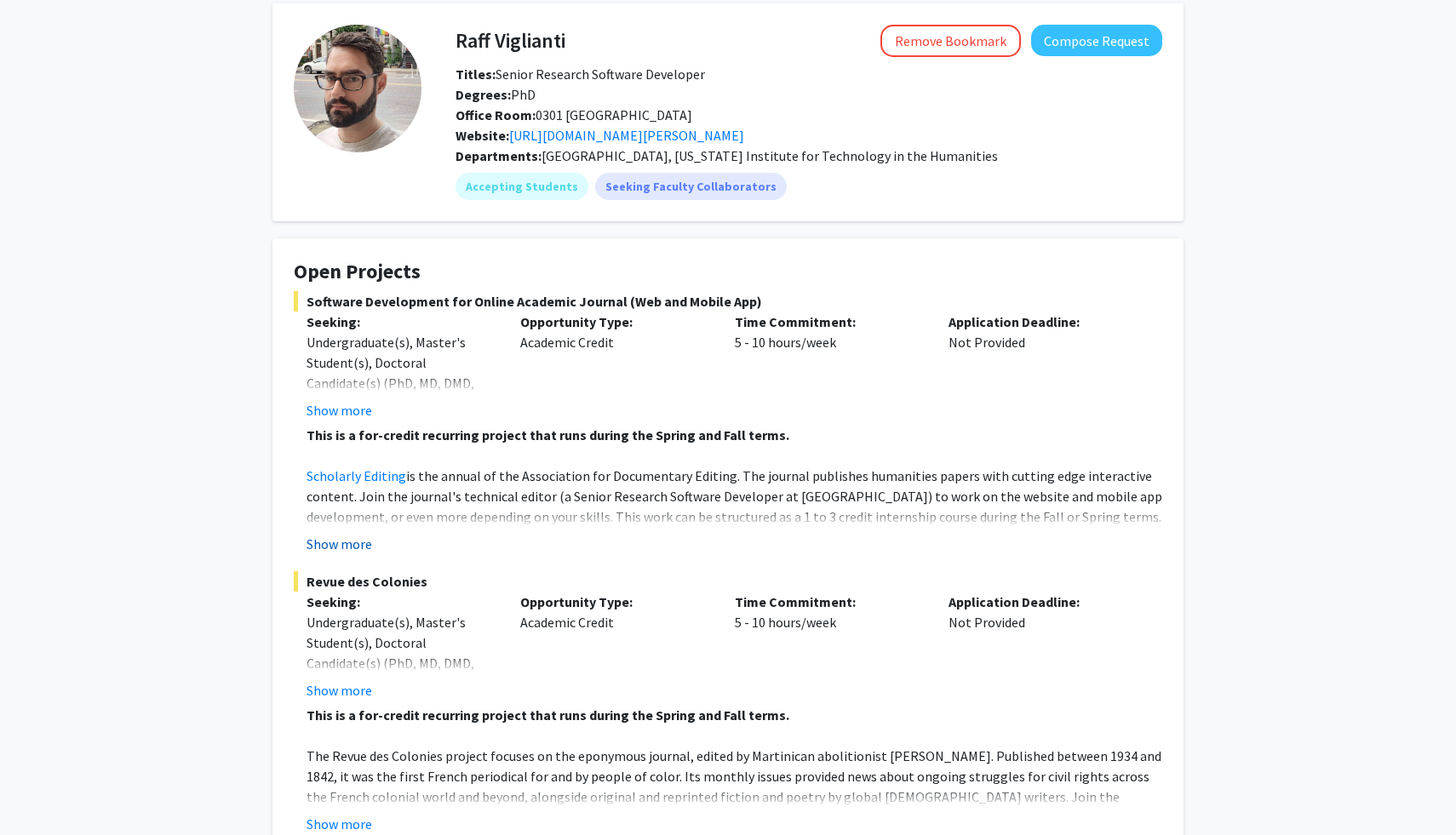
click at [340, 547] on button "Show more" at bounding box center [340, 543] width 65 height 20
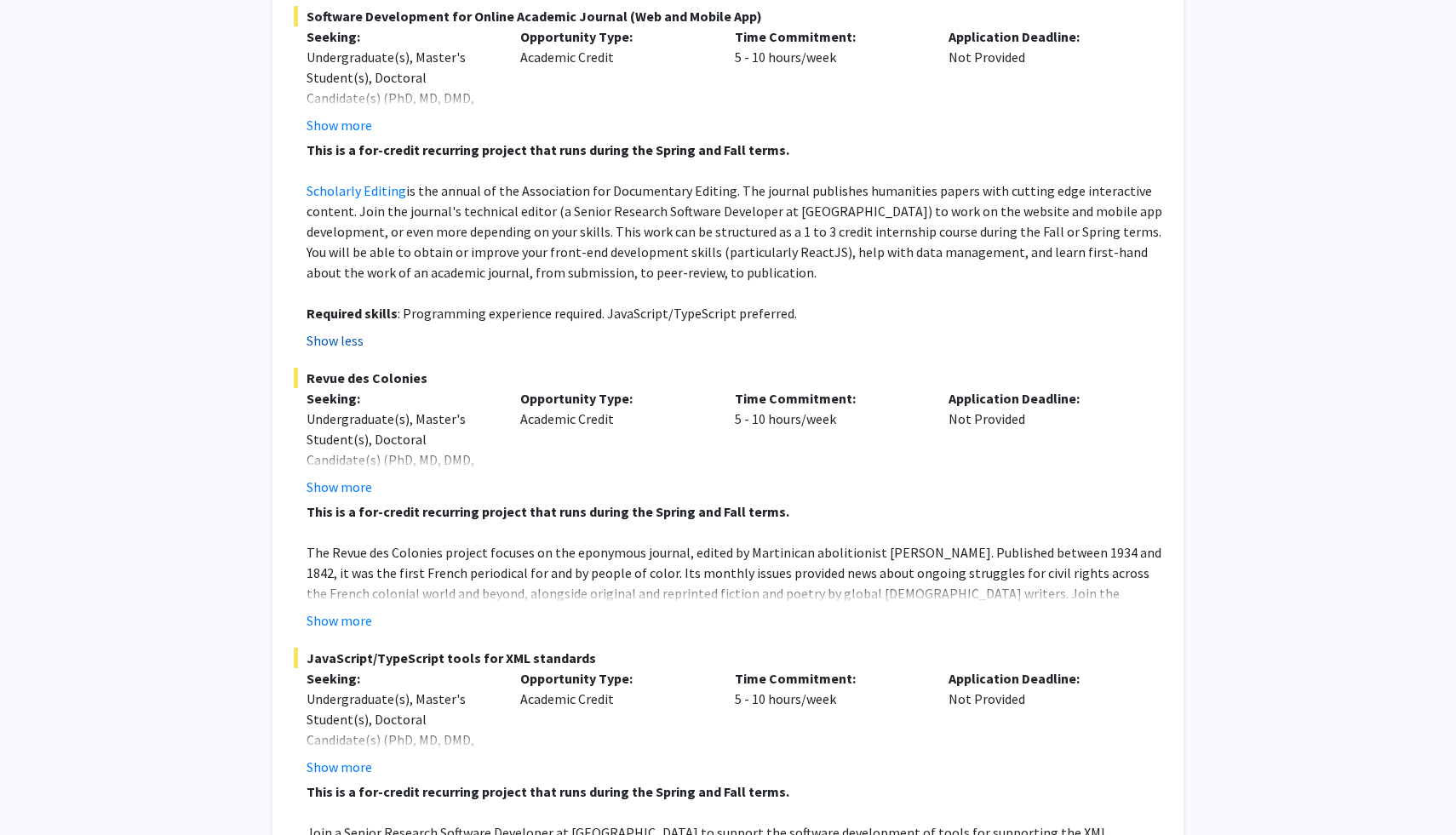
scroll to position [357, 0]
click at [353, 615] on button "Show more" at bounding box center [340, 618] width 65 height 20
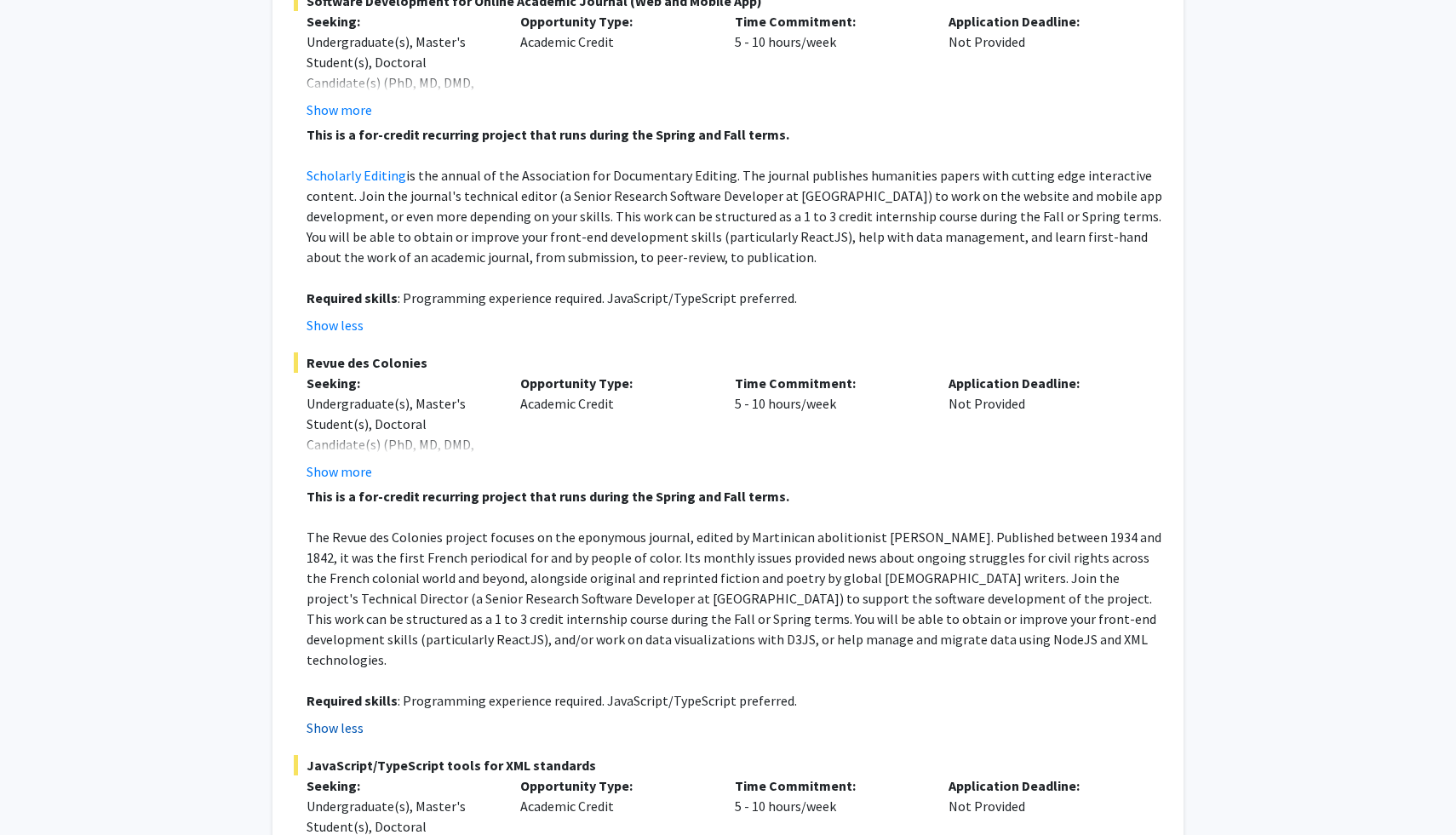
scroll to position [375, 0]
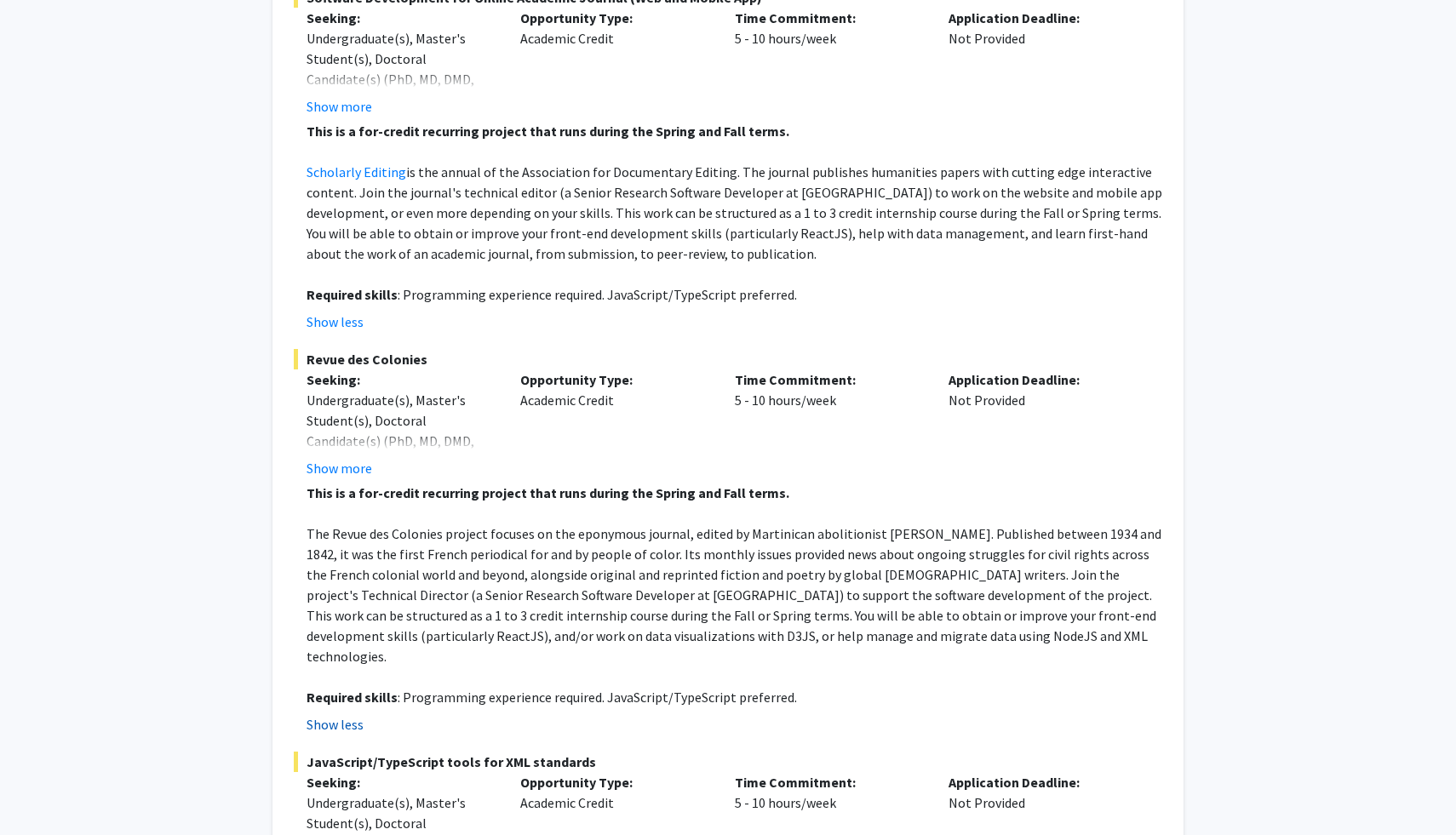
click at [353, 615] on p "The Revue des Colonies project focuses on the eponymous journal, edited by Mart…" at bounding box center [735, 595] width 855 height 143
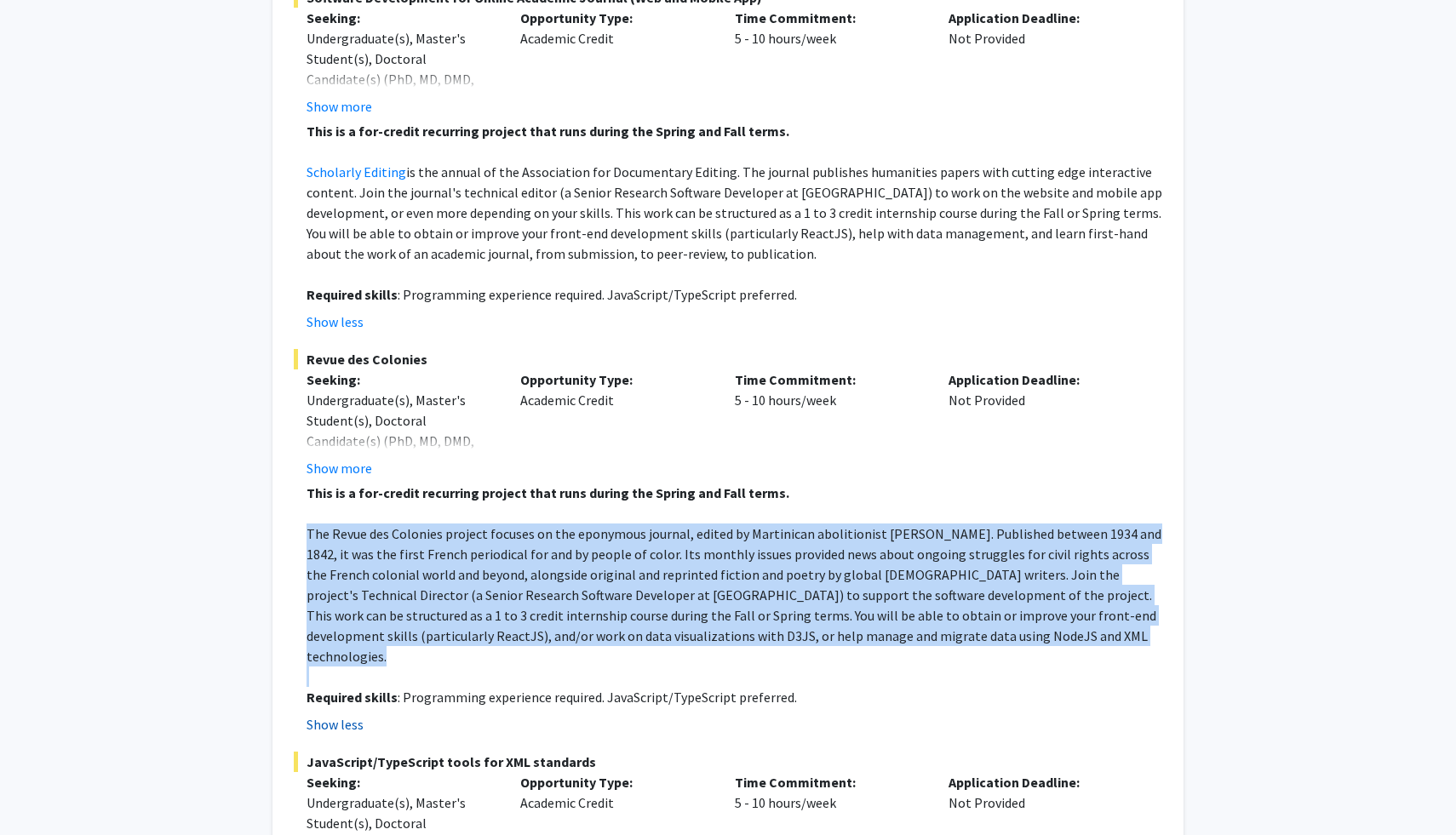
click at [353, 615] on p "The Revue des Colonies project focuses on the eponymous journal, edited by Mart…" at bounding box center [735, 595] width 855 height 143
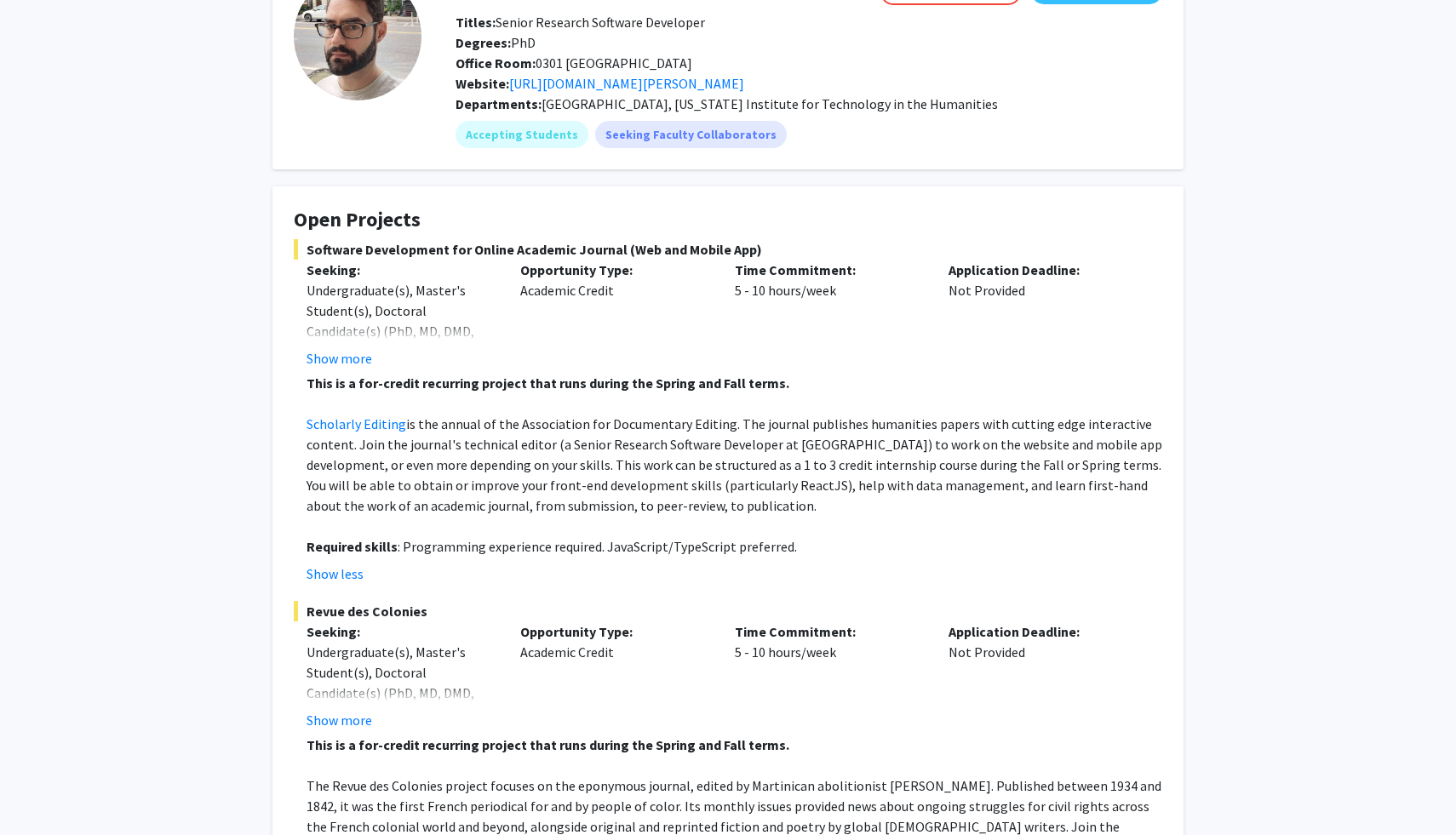
scroll to position [0, 0]
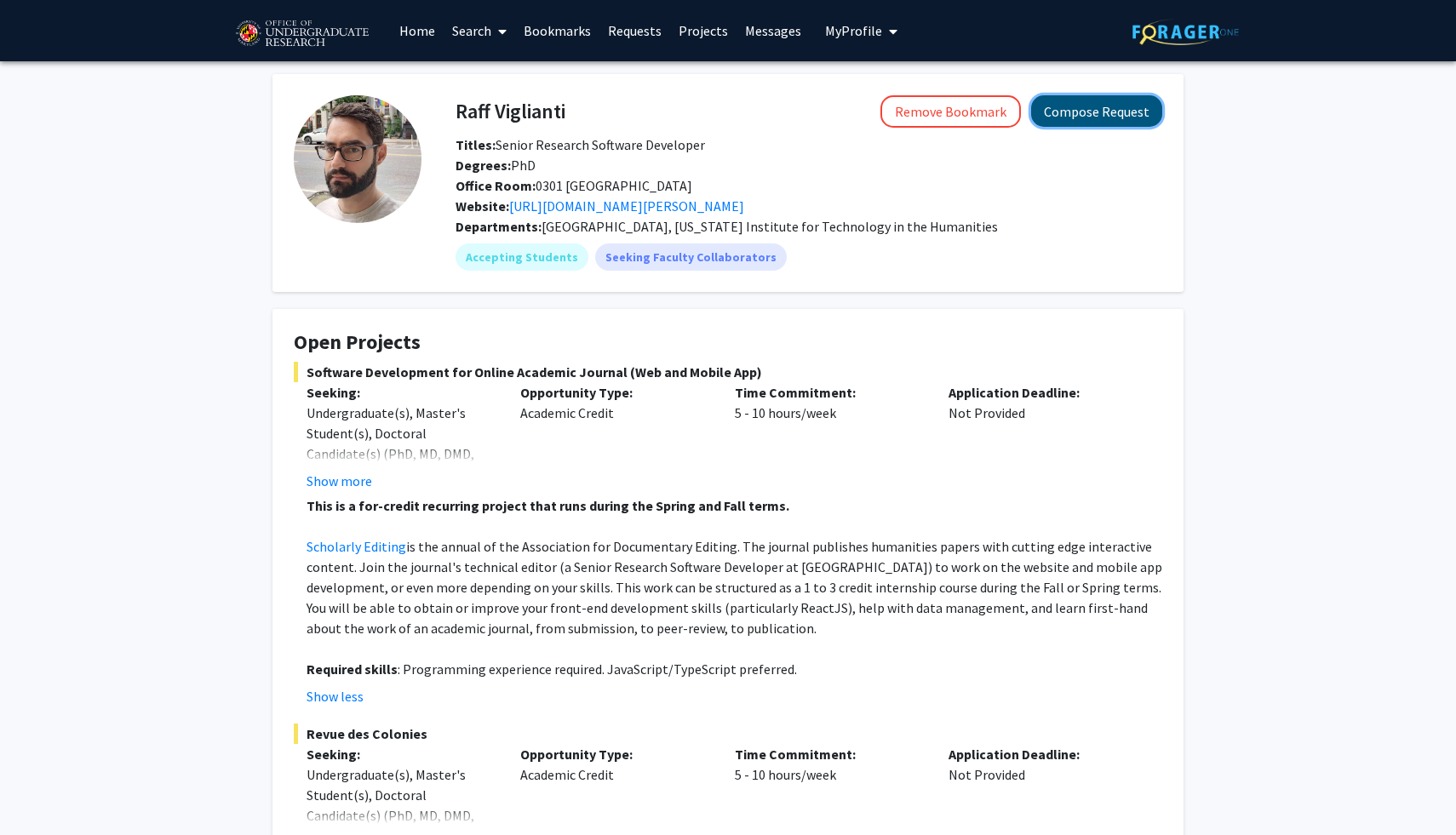
click at [1078, 116] on button "Compose Request" at bounding box center [1096, 111] width 131 height 32
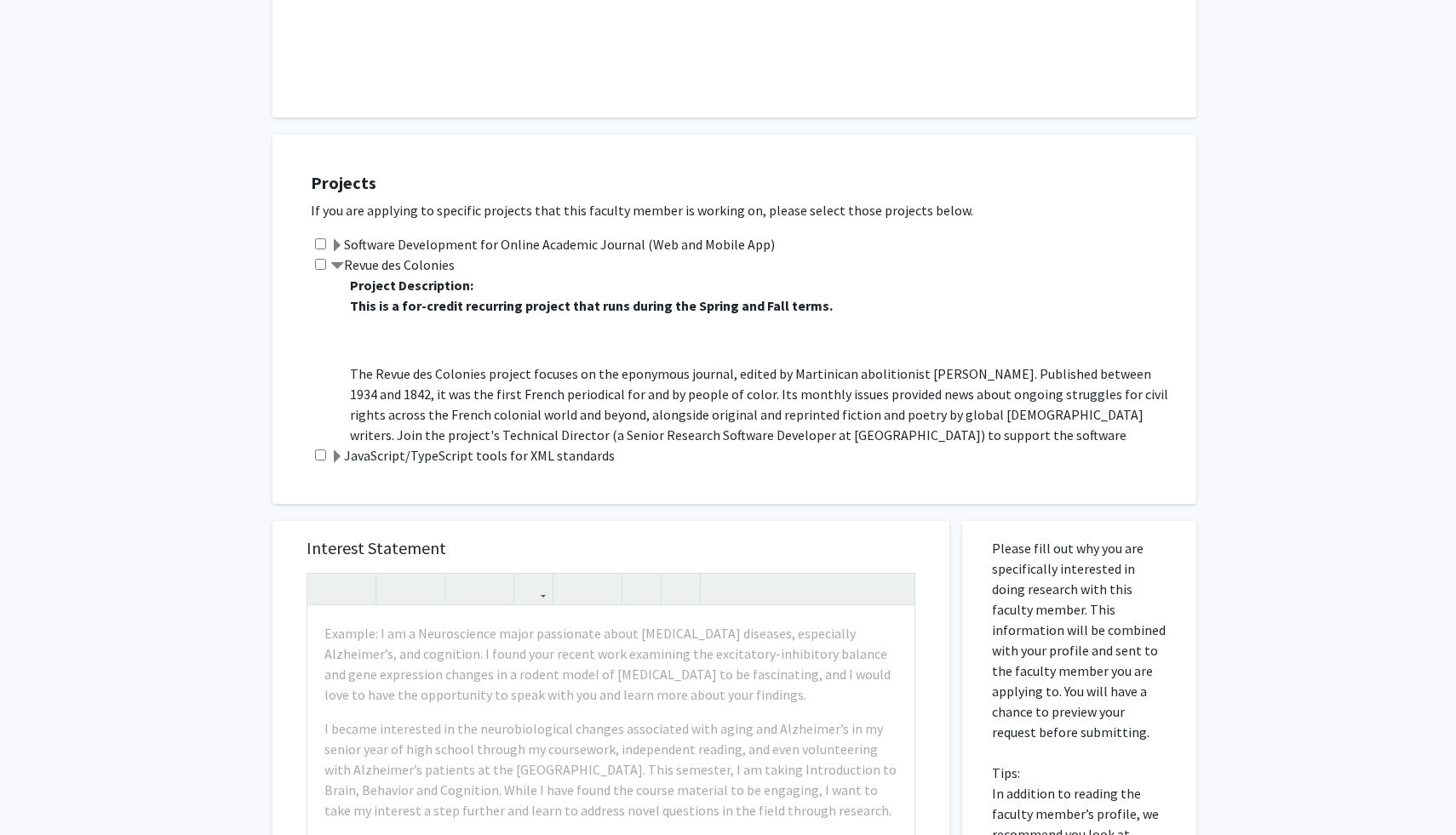
scroll to position [4, 0]
click at [319, 263] on input "checkbox" at bounding box center [320, 264] width 11 height 11
checkbox input "true"
click at [315, 243] on input "checkbox" at bounding box center [320, 243] width 11 height 11
checkbox input "true"
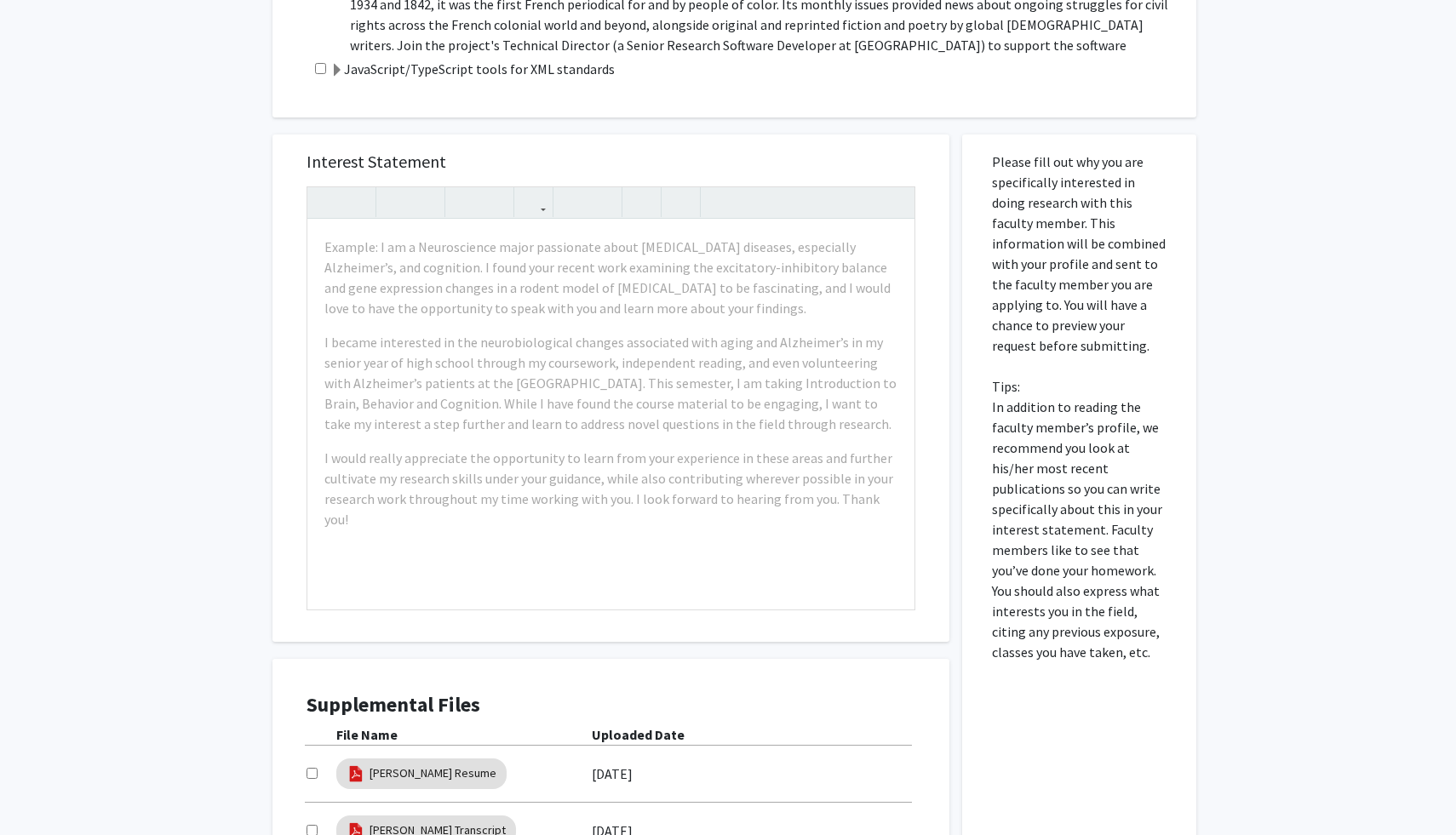
scroll to position [890, 0]
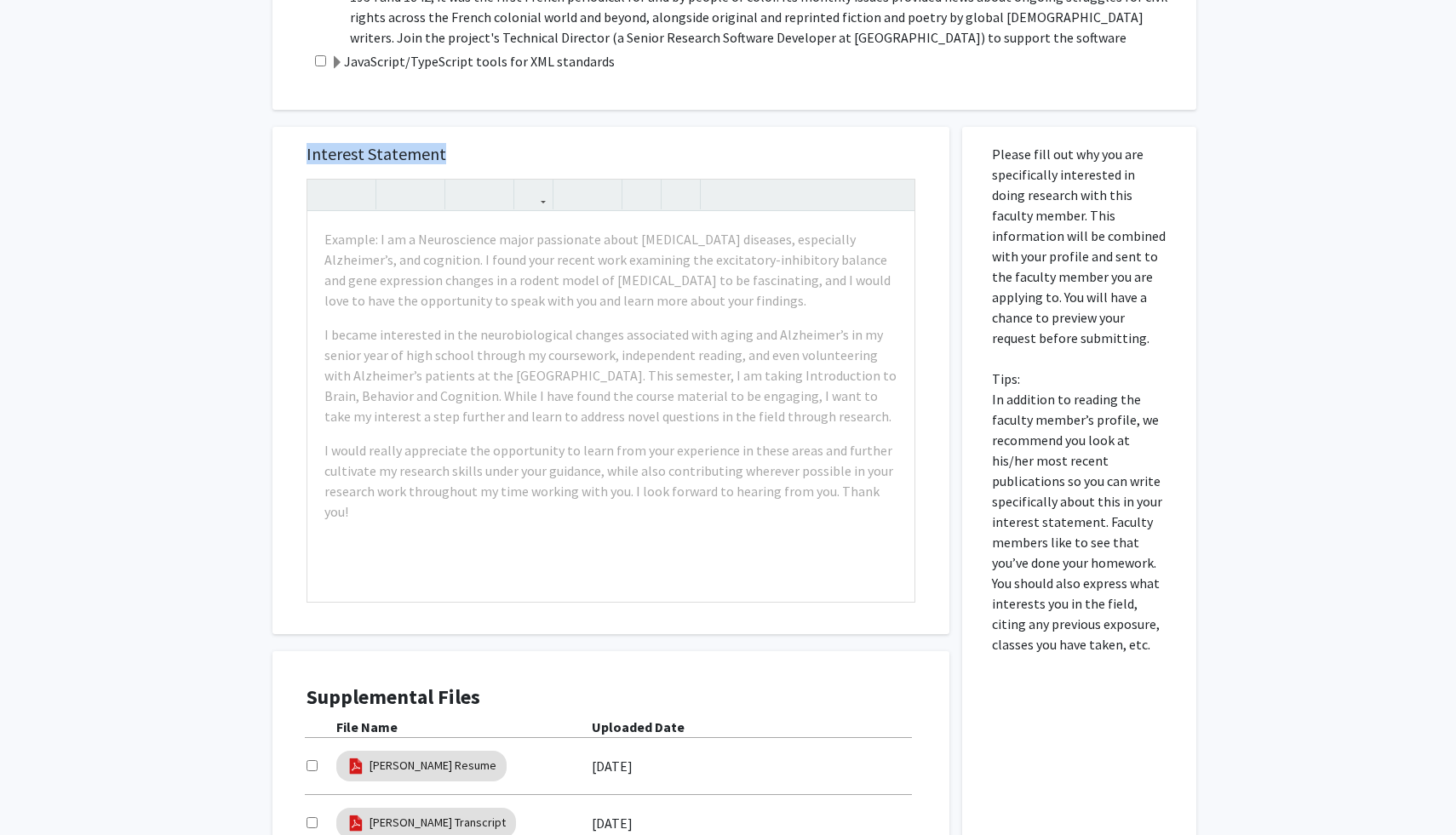
drag, startPoint x: 455, startPoint y: 158, endPoint x: 271, endPoint y: 153, distance: 184.1
click at [271, 153] on div "Interest Statement Example: I am a Neuroscience major passionate about neurodeg…" at bounding box center [610, 537] width 702 height 854
drag, startPoint x: 986, startPoint y: 153, endPoint x: 1121, endPoint y: 679, distance: 543.0
click at [1121, 679] on div "Please fill out why you are specifically interested in doing research with this…" at bounding box center [1079, 546] width 209 height 838
copy p
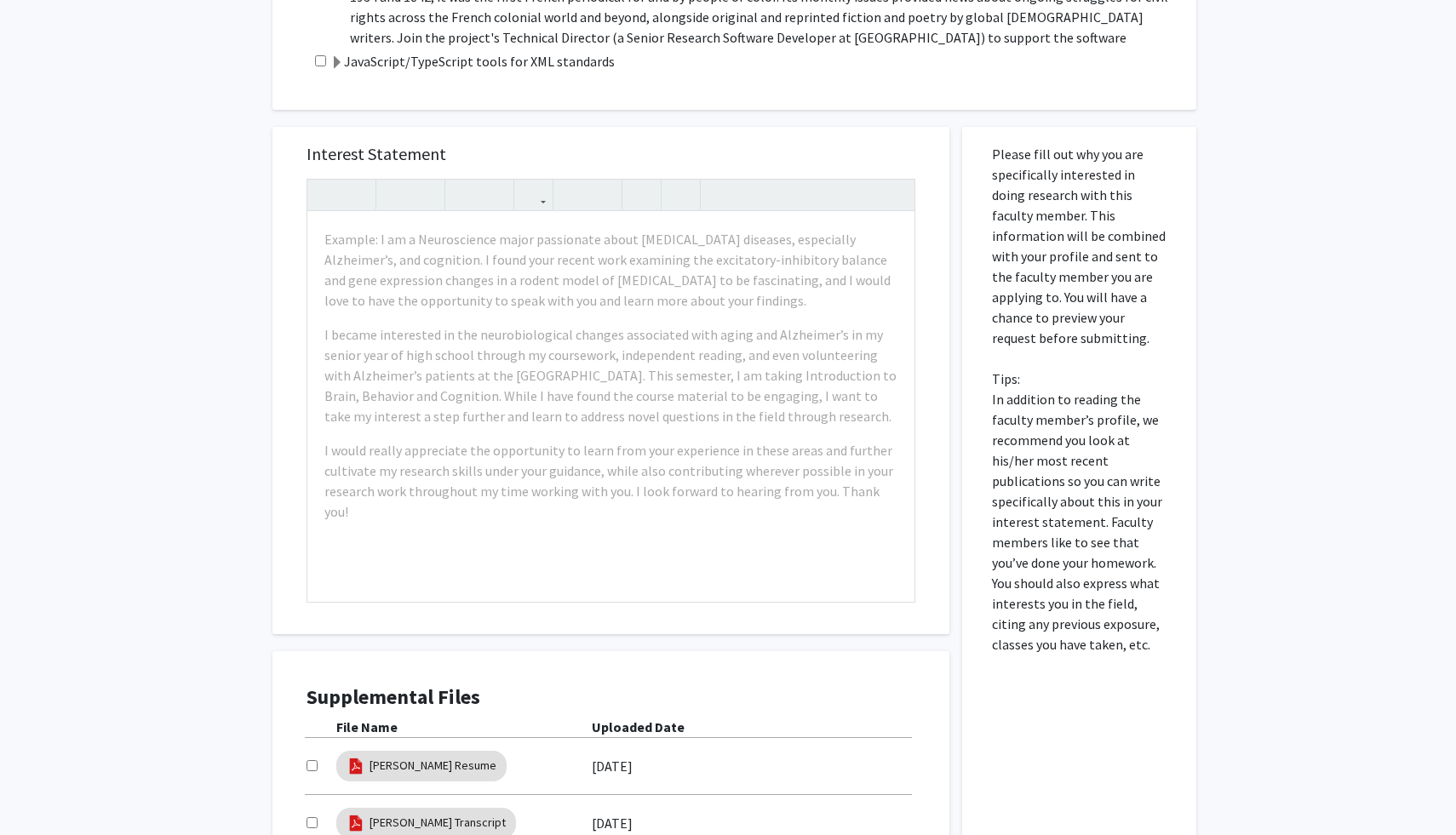
click at [1200, 570] on div "All Requests Request for Raff Viglianti Request for Raff Viglianti Departments:…" at bounding box center [728, 87] width 1456 height 1830
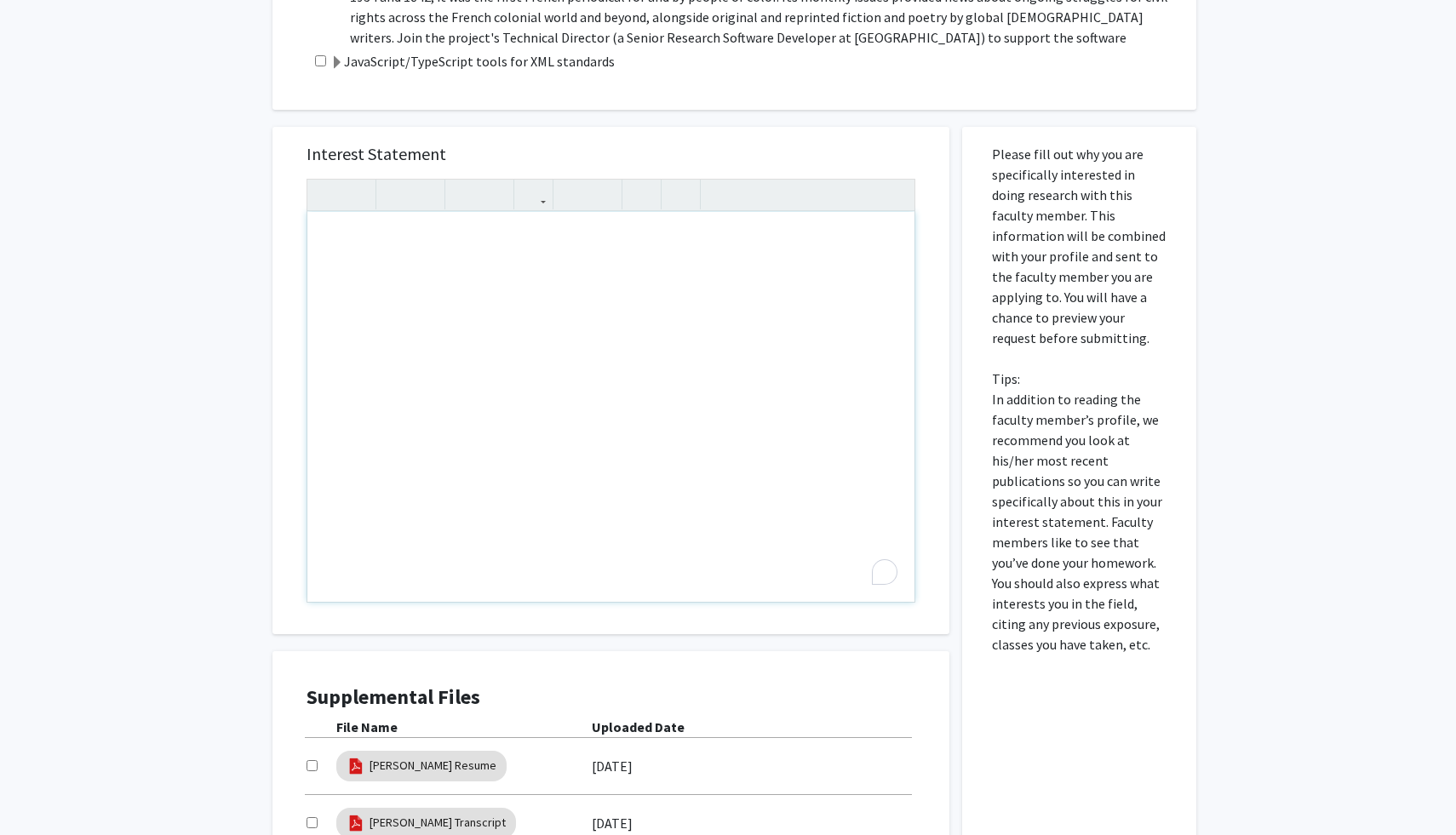
drag, startPoint x: 843, startPoint y: 556, endPoint x: 337, endPoint y: 163, distance: 640.7
click at [337, 163] on div "Interest Statement Insert link Remove link" at bounding box center [610, 380] width 643 height 507
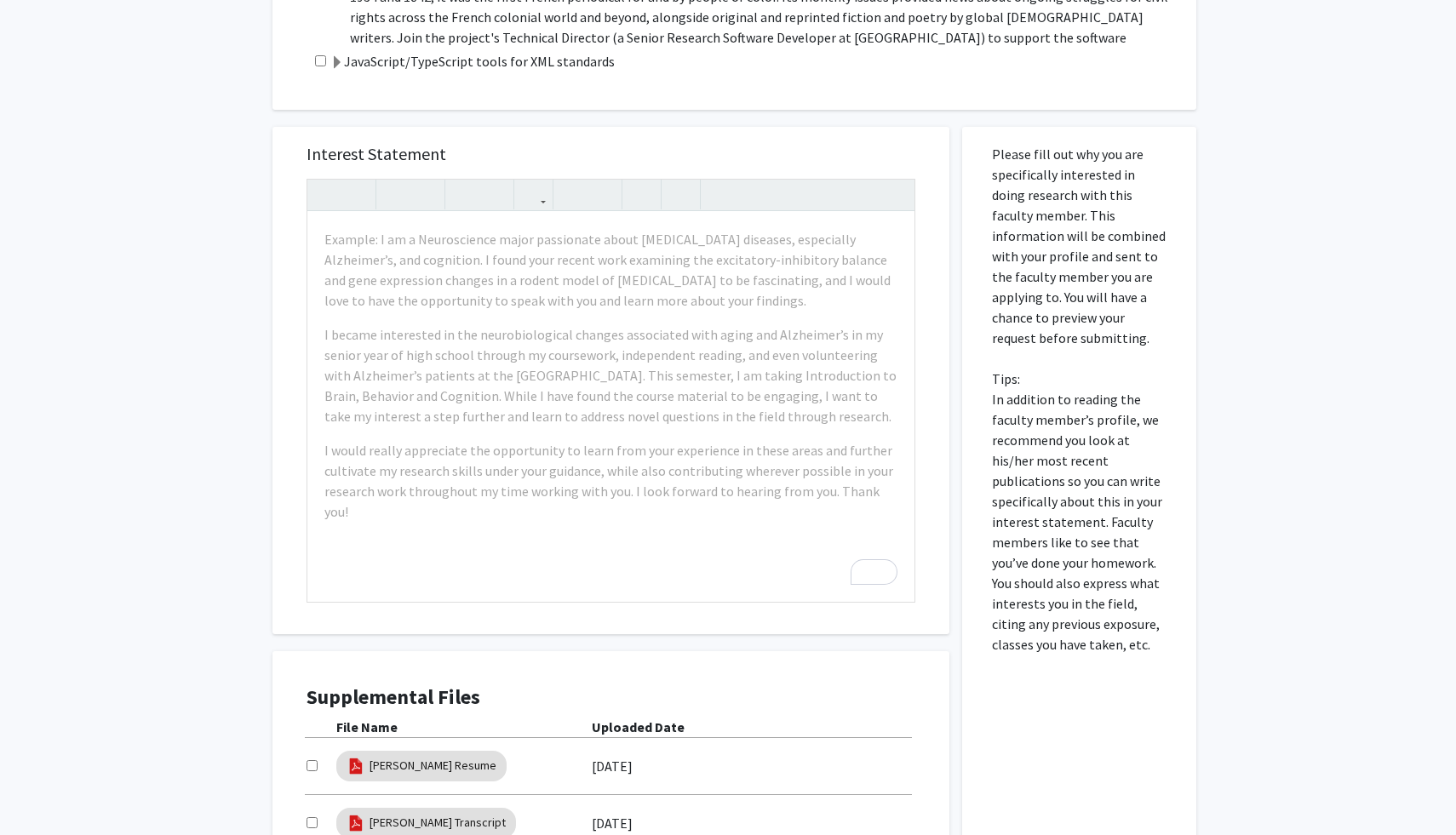
click at [1045, 358] on p "Please fill out why you are specifically interested in doing research with this…" at bounding box center [1079, 399] width 175 height 511
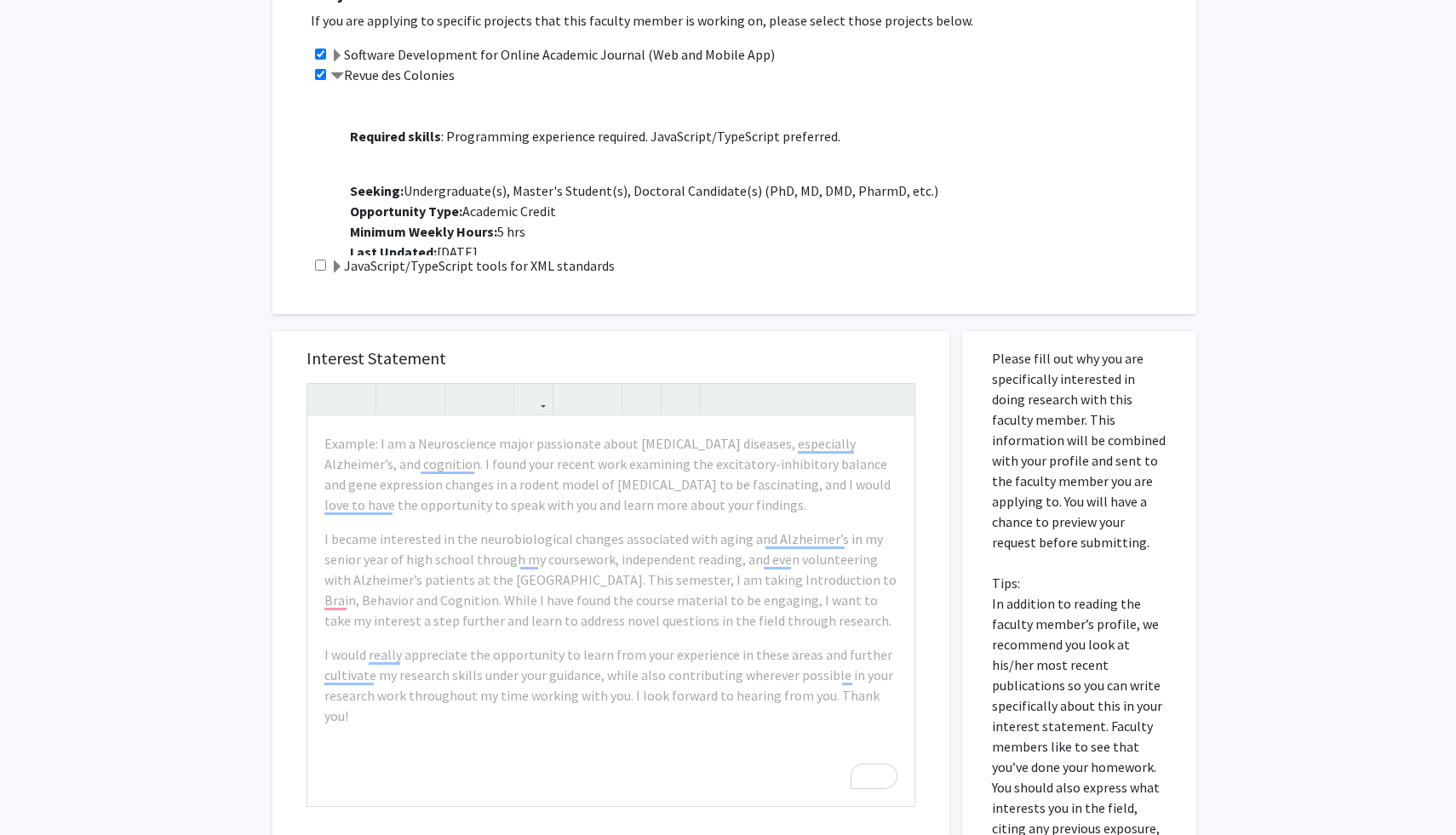
scroll to position [690, 0]
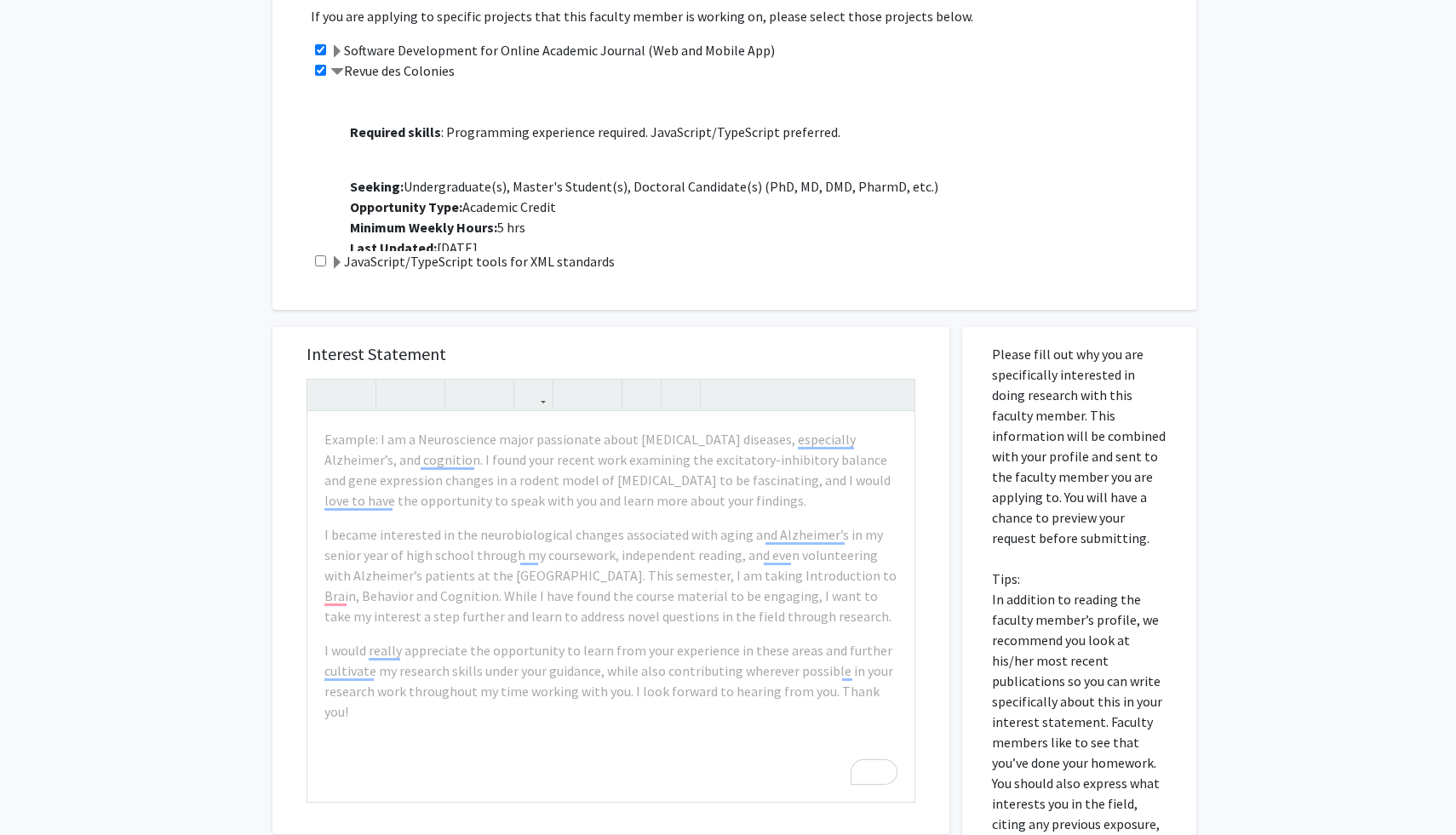
click at [1111, 485] on p "Please fill out why you are specifically interested in doing research with this…" at bounding box center [1079, 599] width 175 height 511
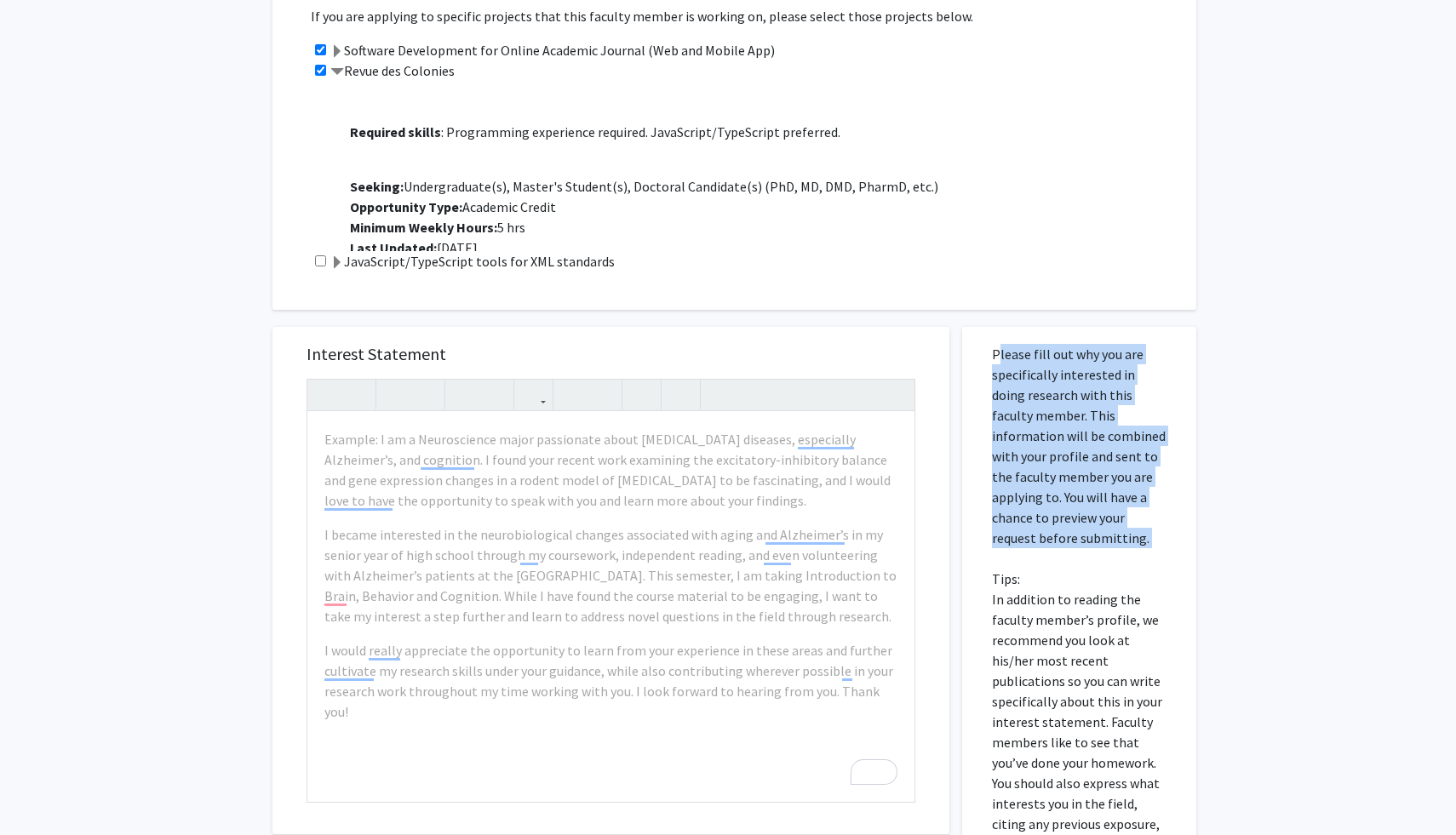
click at [1111, 485] on p "Please fill out why you are specifically interested in doing research with this…" at bounding box center [1079, 599] width 175 height 511
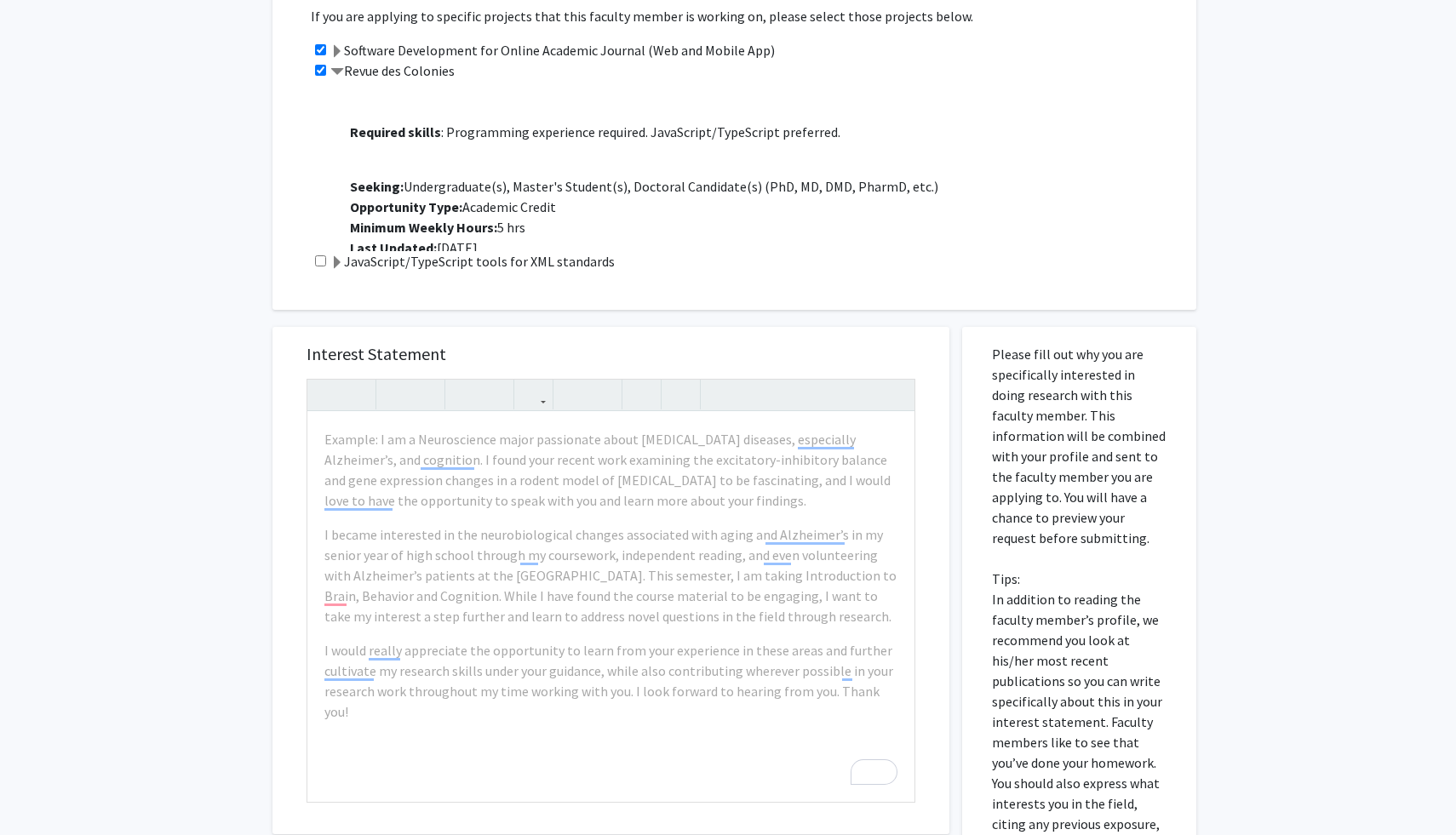
click at [1210, 517] on div "All Requests Request for Raff Viglianti Request for Raff Viglianti Departments:…" at bounding box center [728, 287] width 1456 height 1830
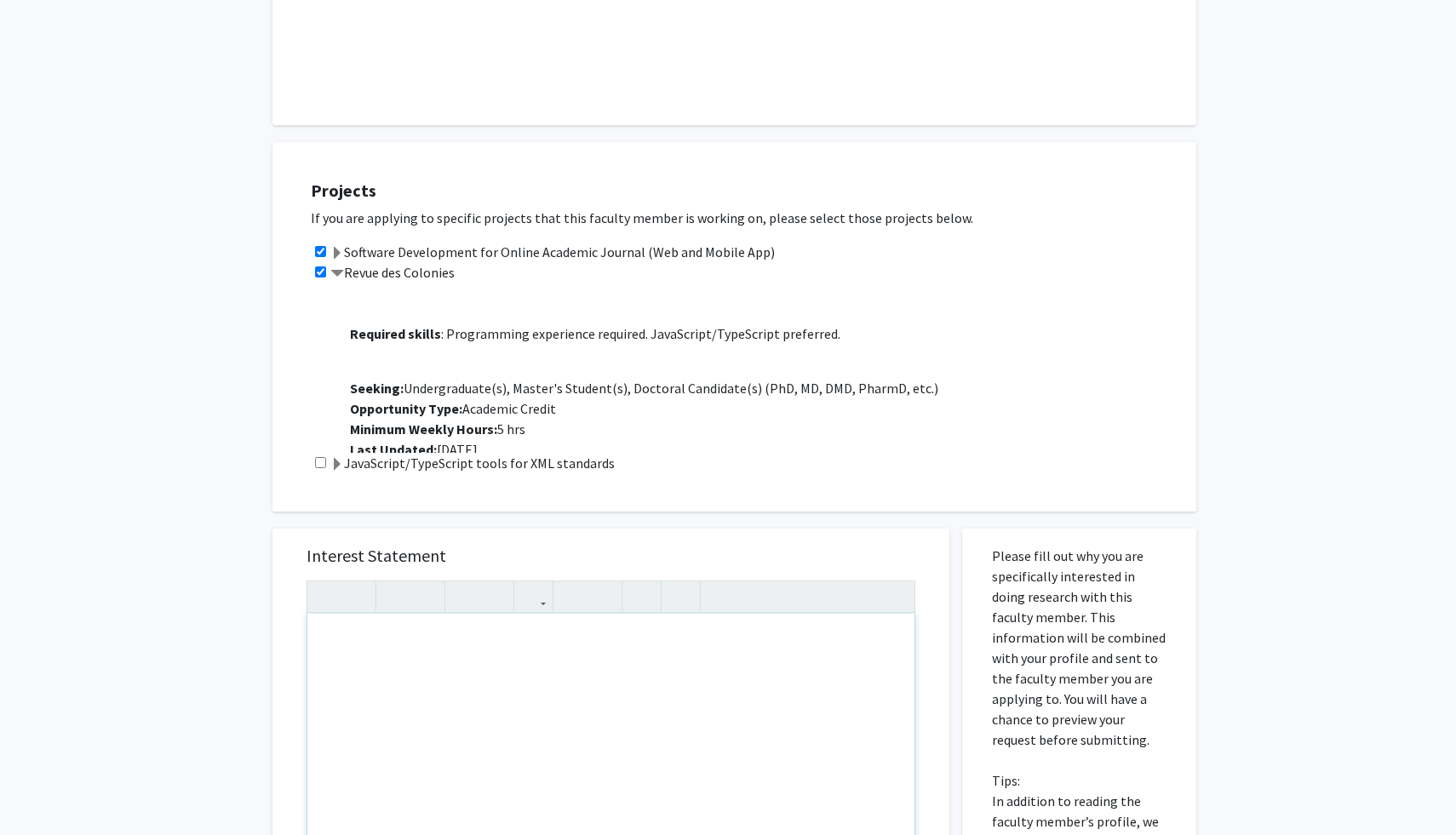
scroll to position [491, 0]
click at [561, 662] on div "To enrich screen reader interactions, please activate Accessibility in Grammarl…" at bounding box center [610, 805] width 607 height 390
paste div "To enrich screen reader interactions, please activate Accessibility in Grammarl…"
type textarea "<p>&nbsp;I’m James Zhou, a Computer Science major at UMD with a deep interest i…"
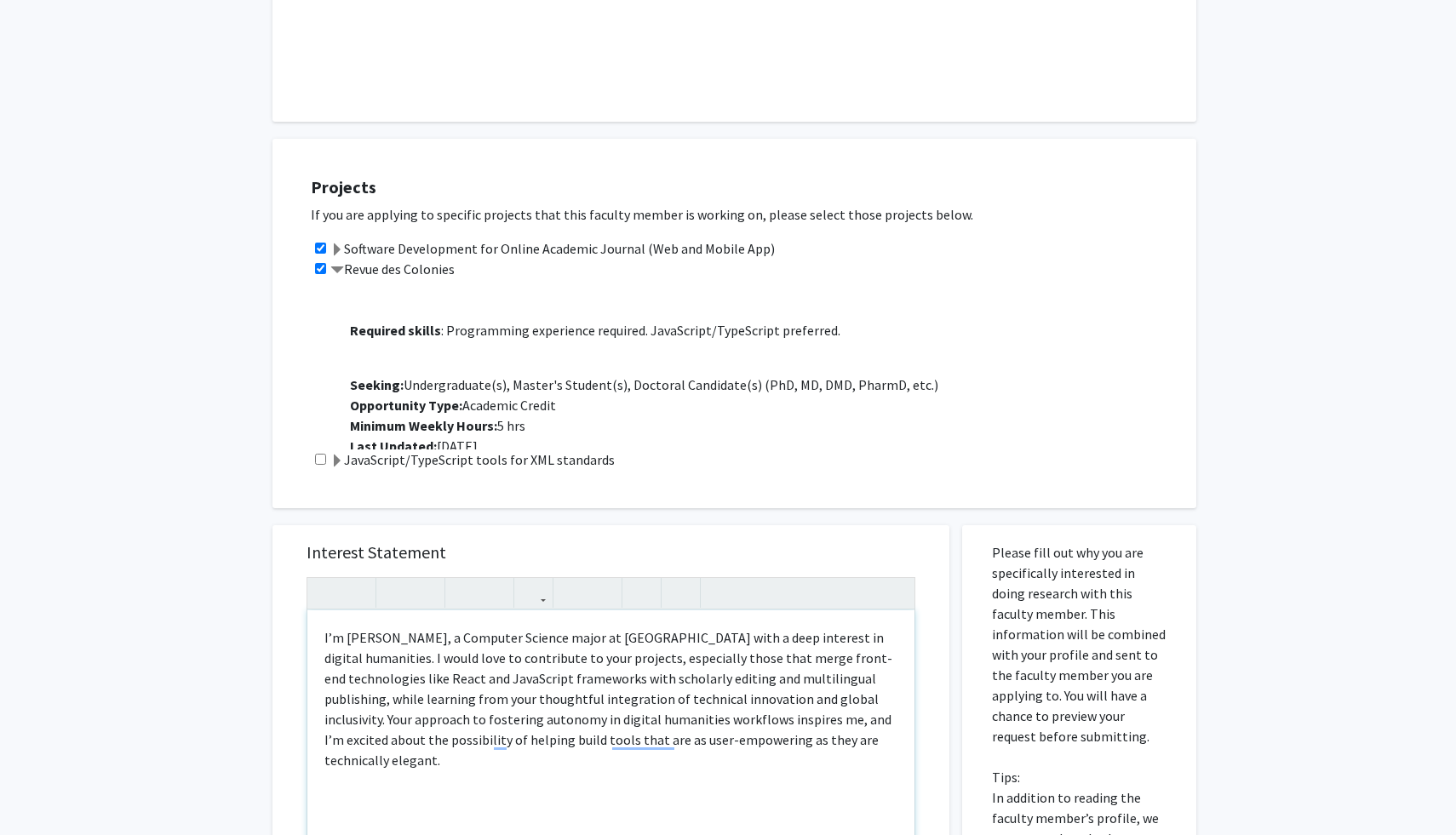
click at [855, 637] on p "I’m James Zhou, a Computer Science major at UMD with a deep interest in digital…" at bounding box center [611, 698] width 573 height 143
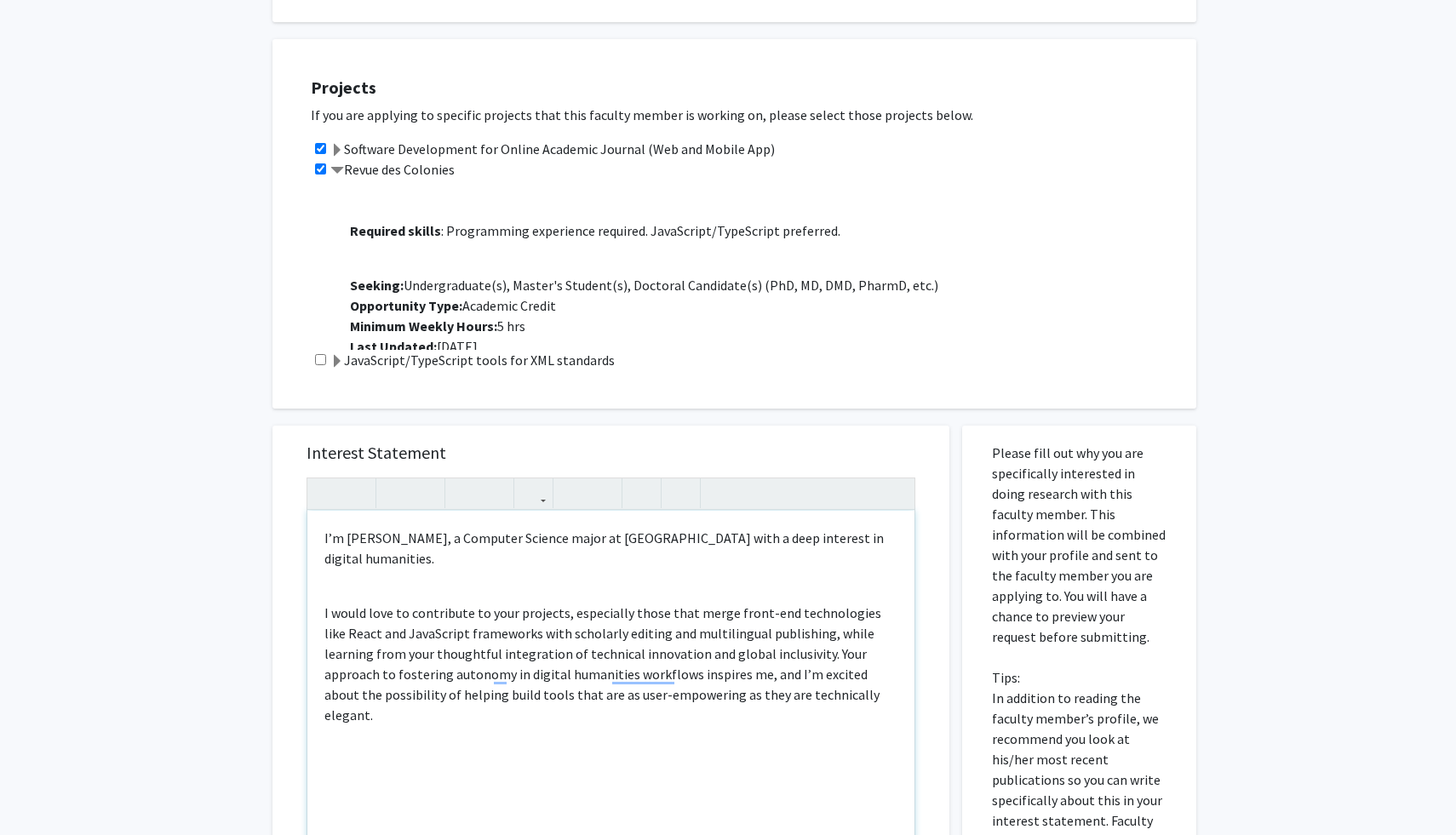
scroll to position [679, 0]
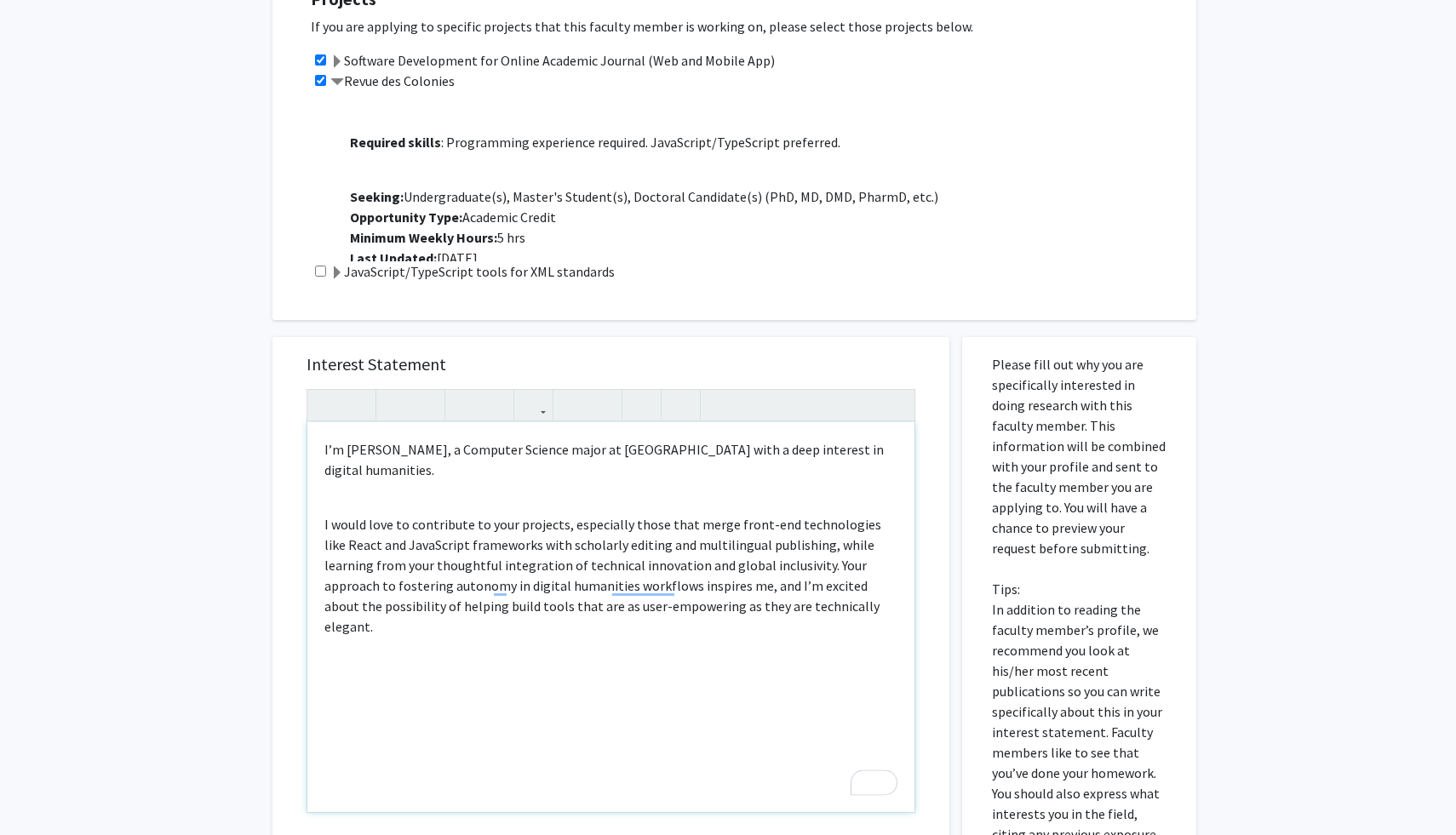
click at [611, 739] on div "I’m James Zhou, a Computer Science major at UMD with a deep interest in digital…" at bounding box center [610, 617] width 607 height 390
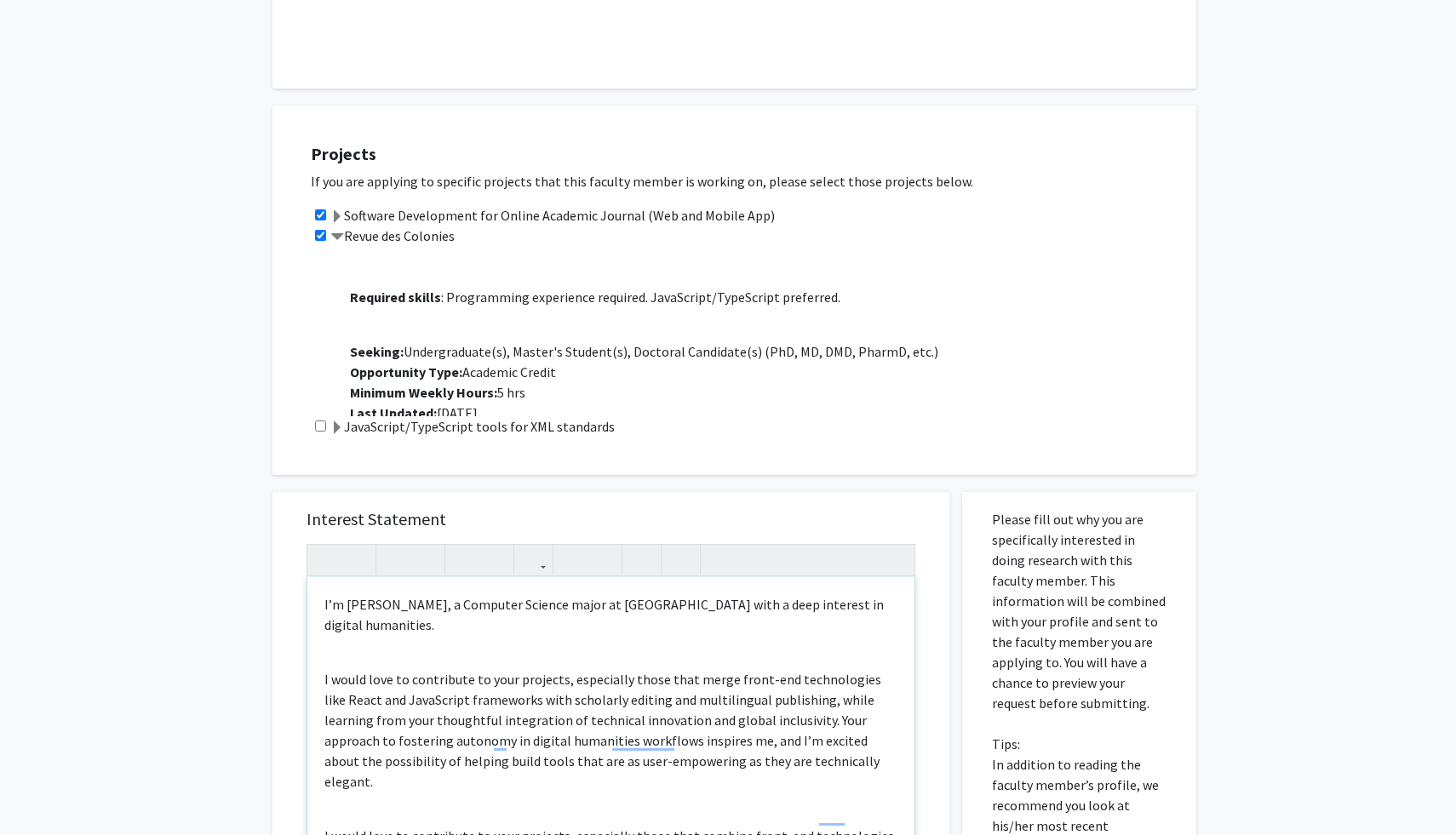
scroll to position [602, 0]
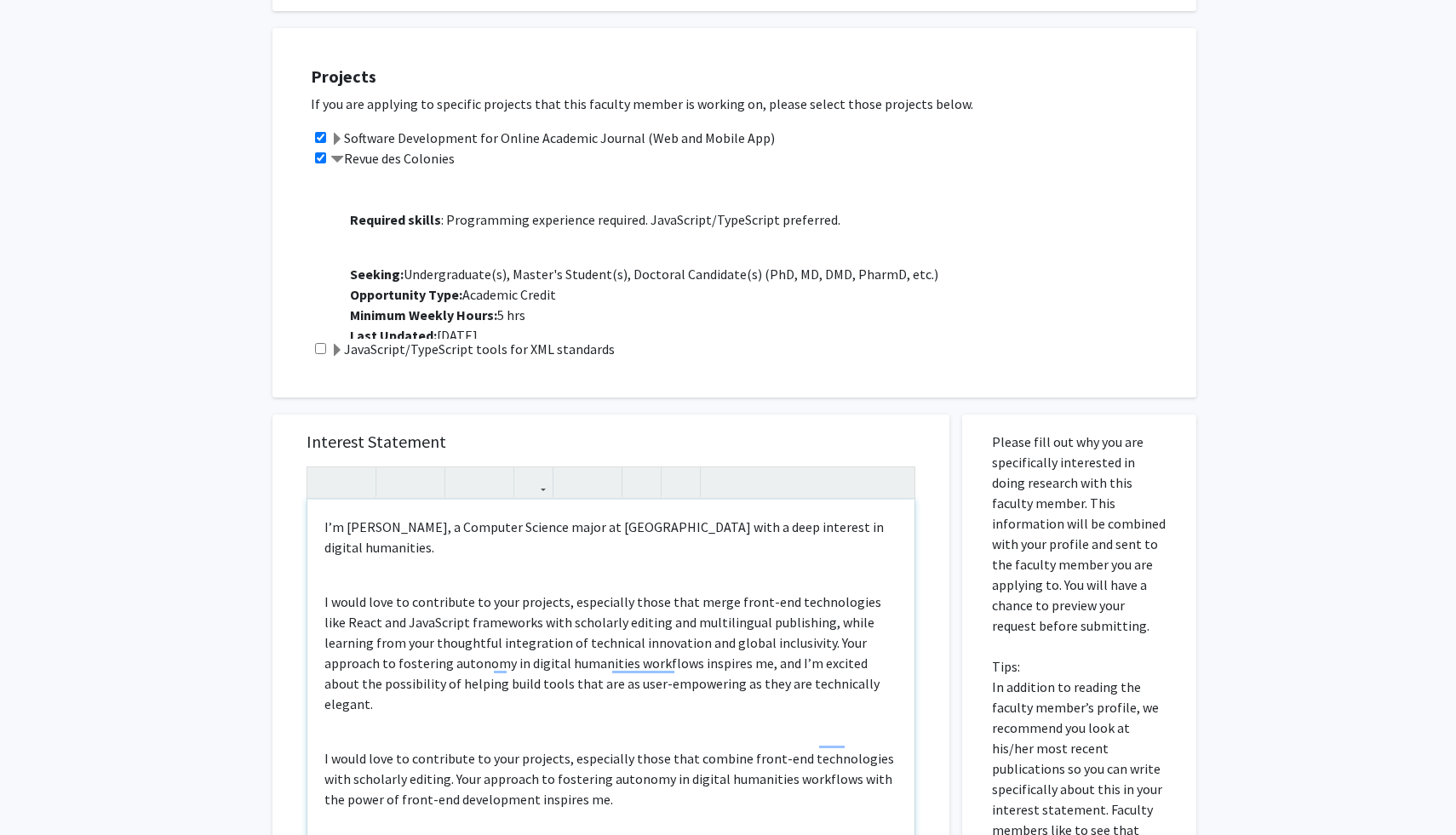
click at [781, 553] on div "I’m James Zhou, a Computer Science major at UMD with a deep interest in digital…" at bounding box center [610, 695] width 607 height 390
click at [689, 757] on p "I would love to contribute to your projects, especially those that combine fron…" at bounding box center [611, 779] width 573 height 62
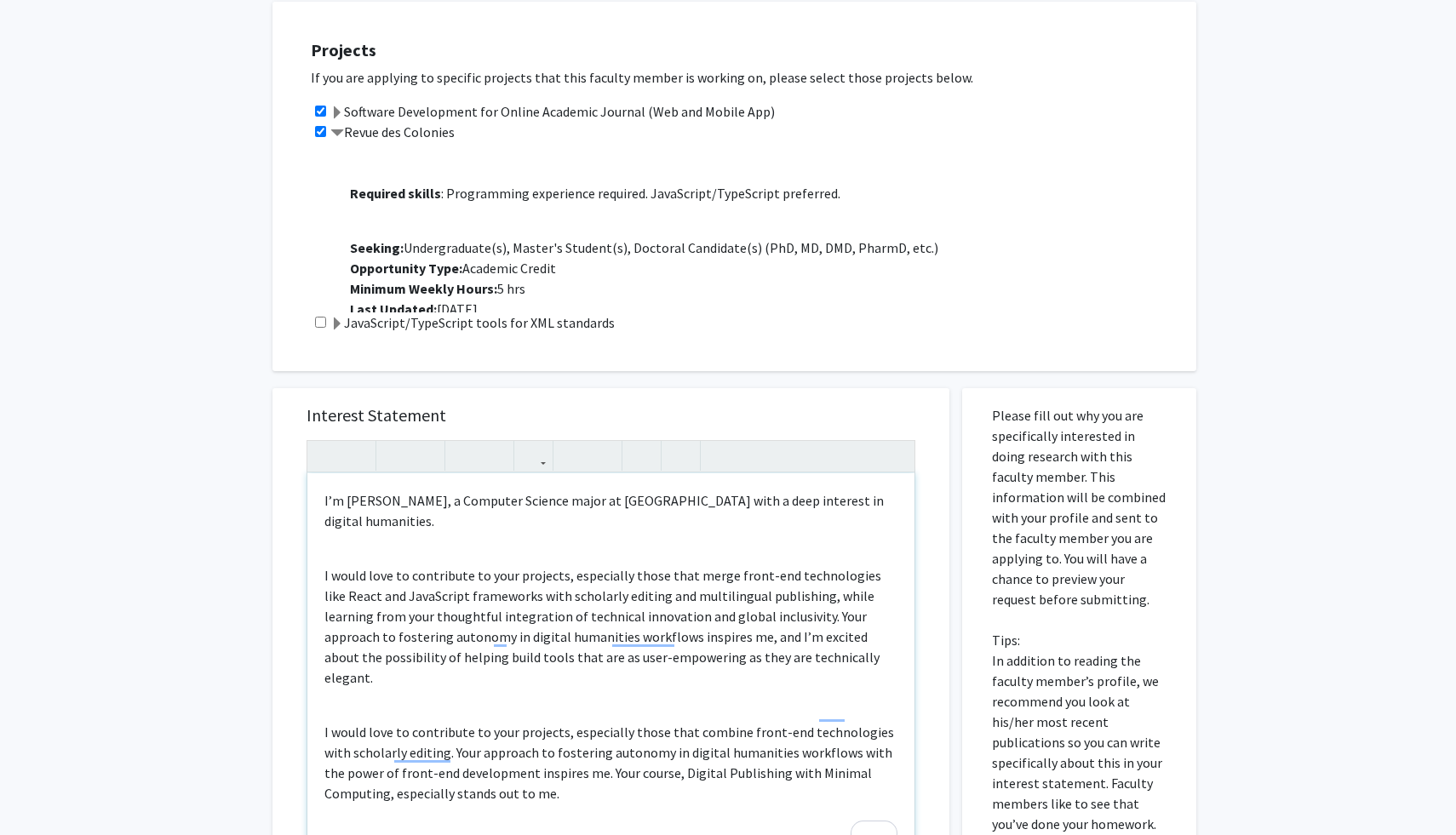
scroll to position [632, 0]
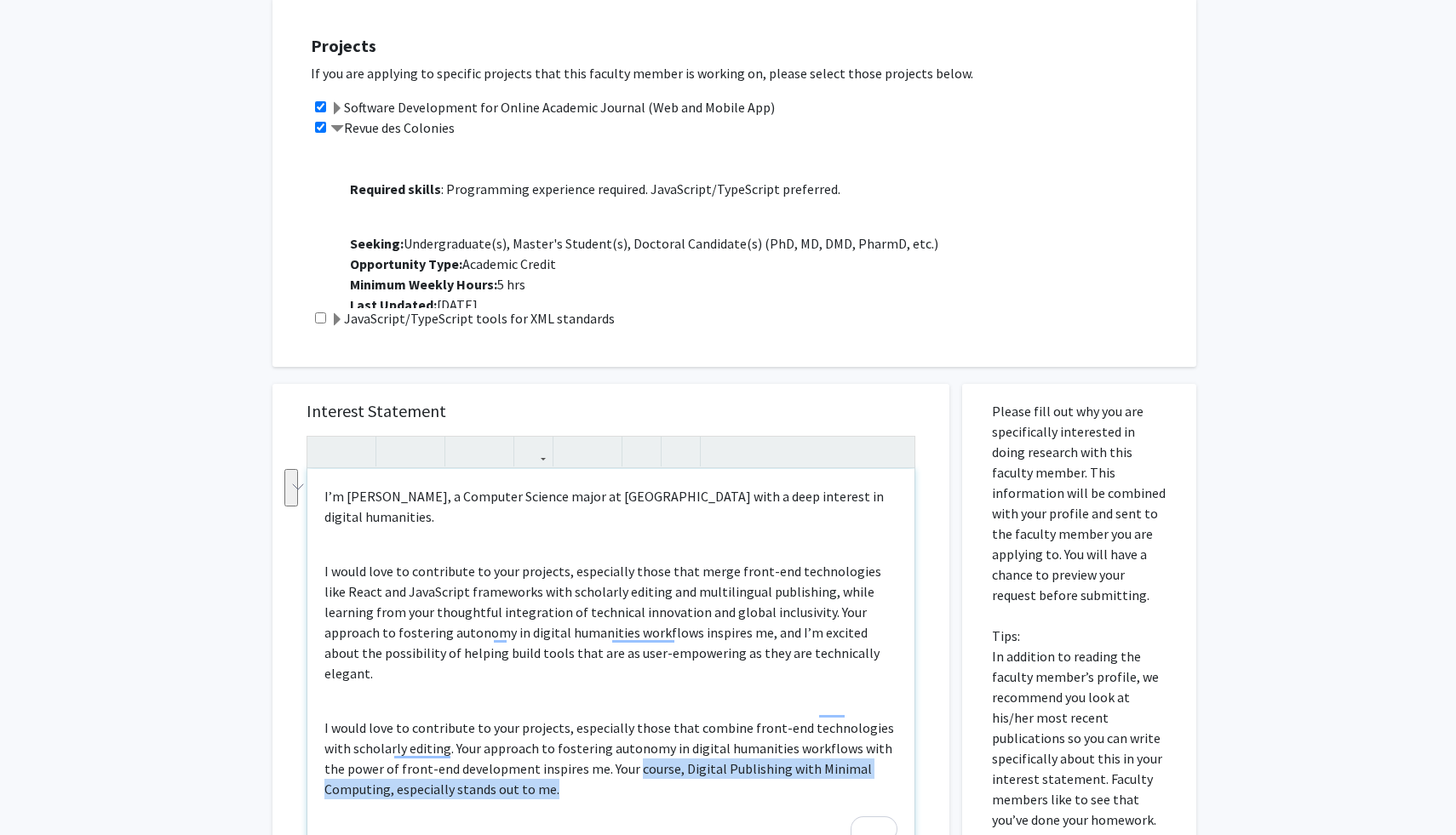
drag, startPoint x: 708, startPoint y: 751, endPoint x: 612, endPoint y: 735, distance: 97.3
click at [612, 735] on p "I would love to contribute to your projects, especially those that combine fron…" at bounding box center [611, 758] width 573 height 82
drag, startPoint x: 582, startPoint y: 732, endPoint x: 605, endPoint y: 749, distance: 28.6
click at [604, 749] on p "I would love to contribute to your projects, especially those that combine fron…" at bounding box center [611, 758] width 573 height 82
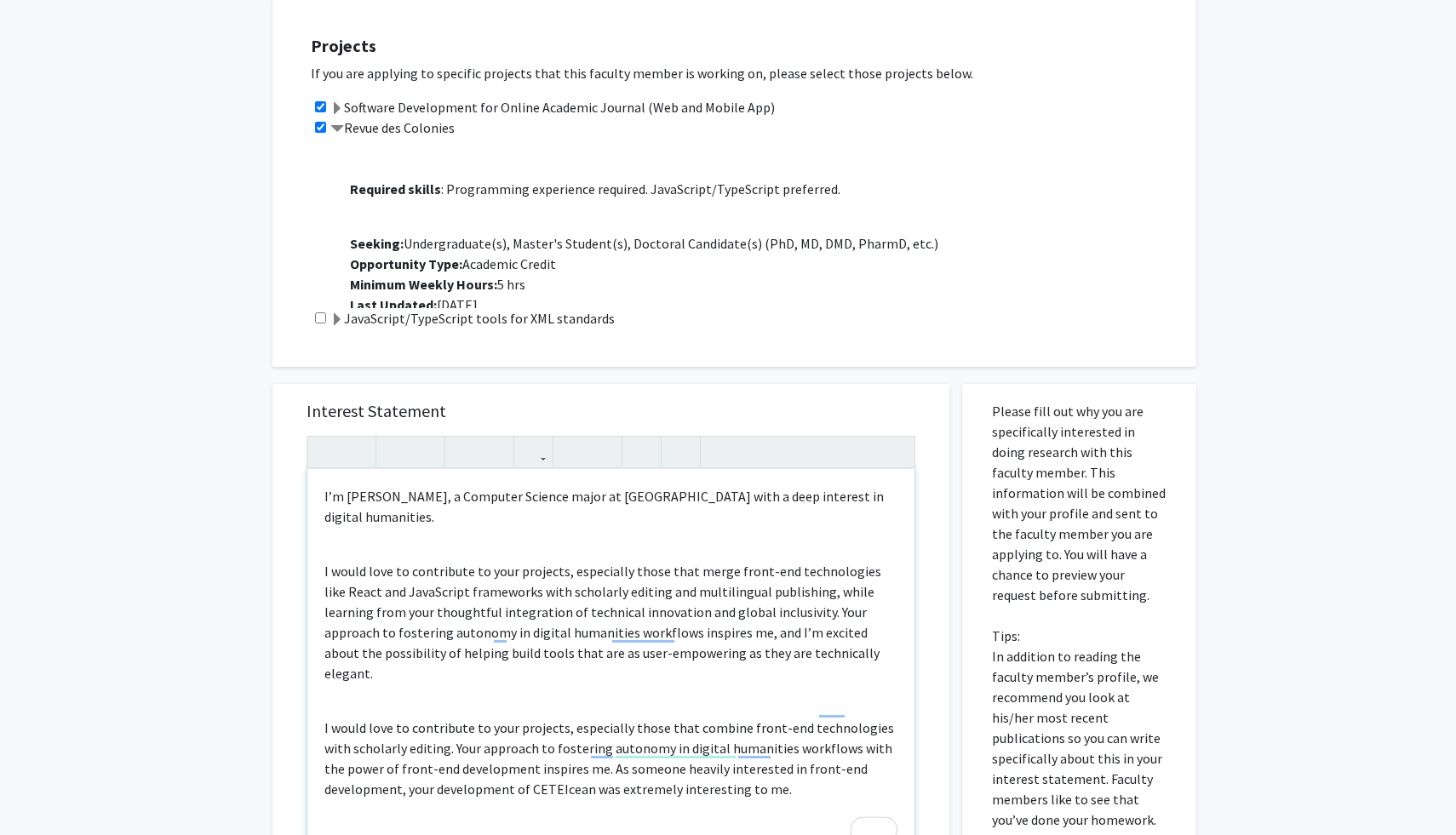
click at [793, 662] on div "I’m James Zhou, a Computer Science major at UMD with a deep interest in digital…" at bounding box center [610, 664] width 607 height 390
drag, startPoint x: 808, startPoint y: 749, endPoint x: 310, endPoint y: 680, distance: 502.8
click at [310, 680] on div "Interest Statement <p>&nbsp;I’m James Zhou, a Computer Science major at UMD wit…" at bounding box center [610, 637] width 676 height 507
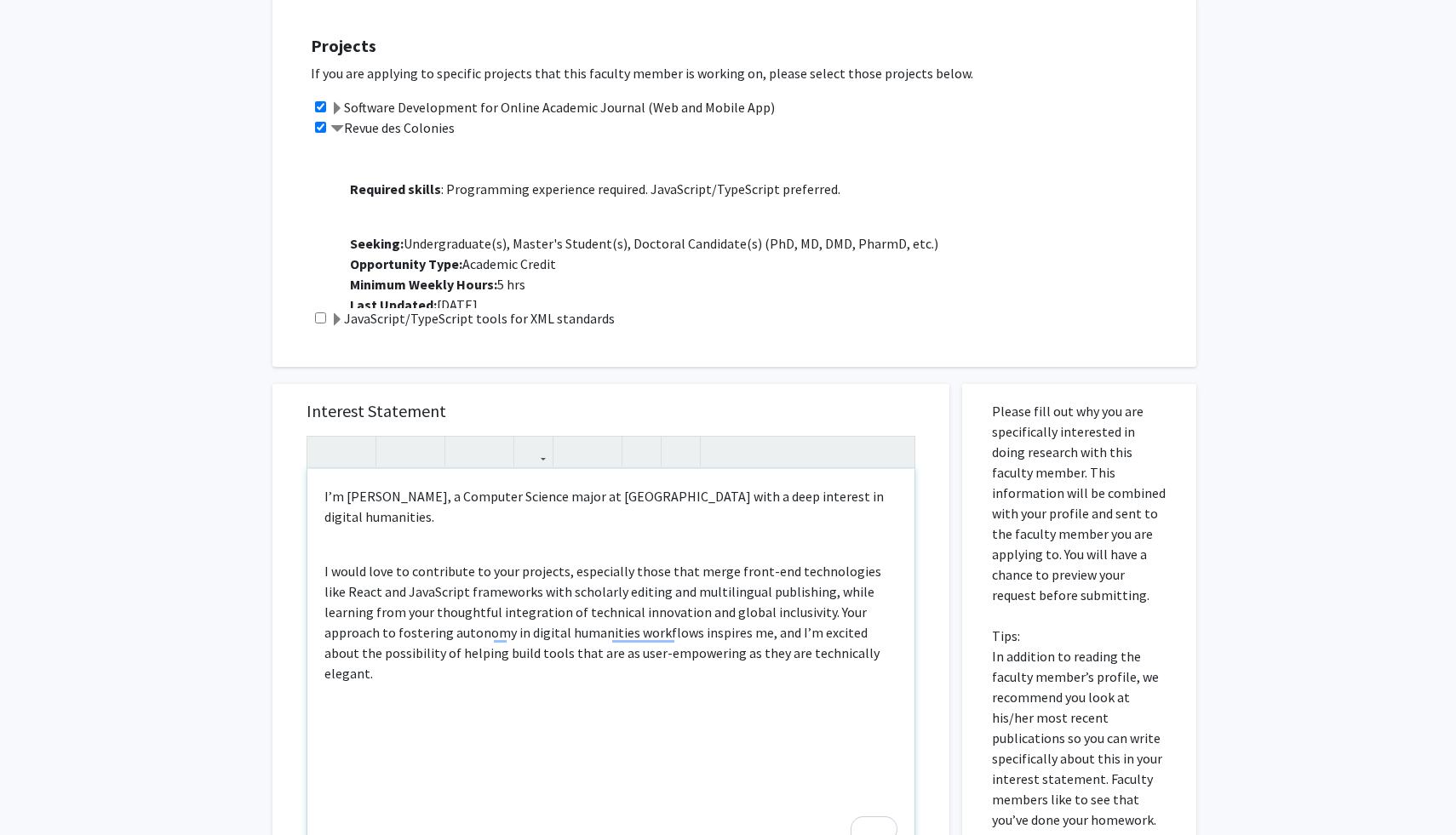
click at [883, 493] on p "I’m James Zhou, a Computer Science major at UMD with a deep interest in digital…" at bounding box center [611, 506] width 573 height 41
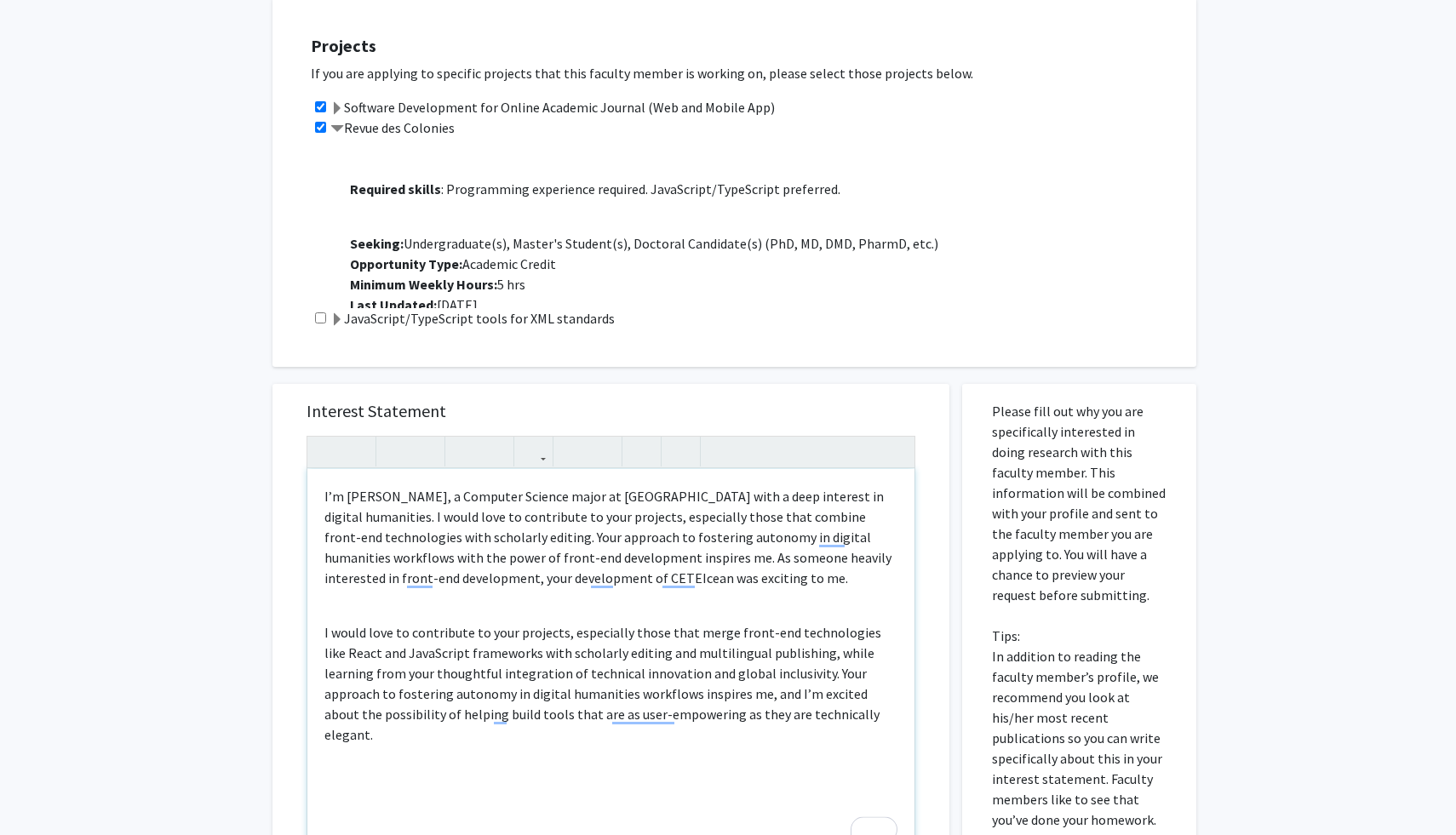
click at [794, 575] on p "I’m James Zhou, a Computer Science major at UMD with a deep interest in digital…" at bounding box center [611, 537] width 573 height 102
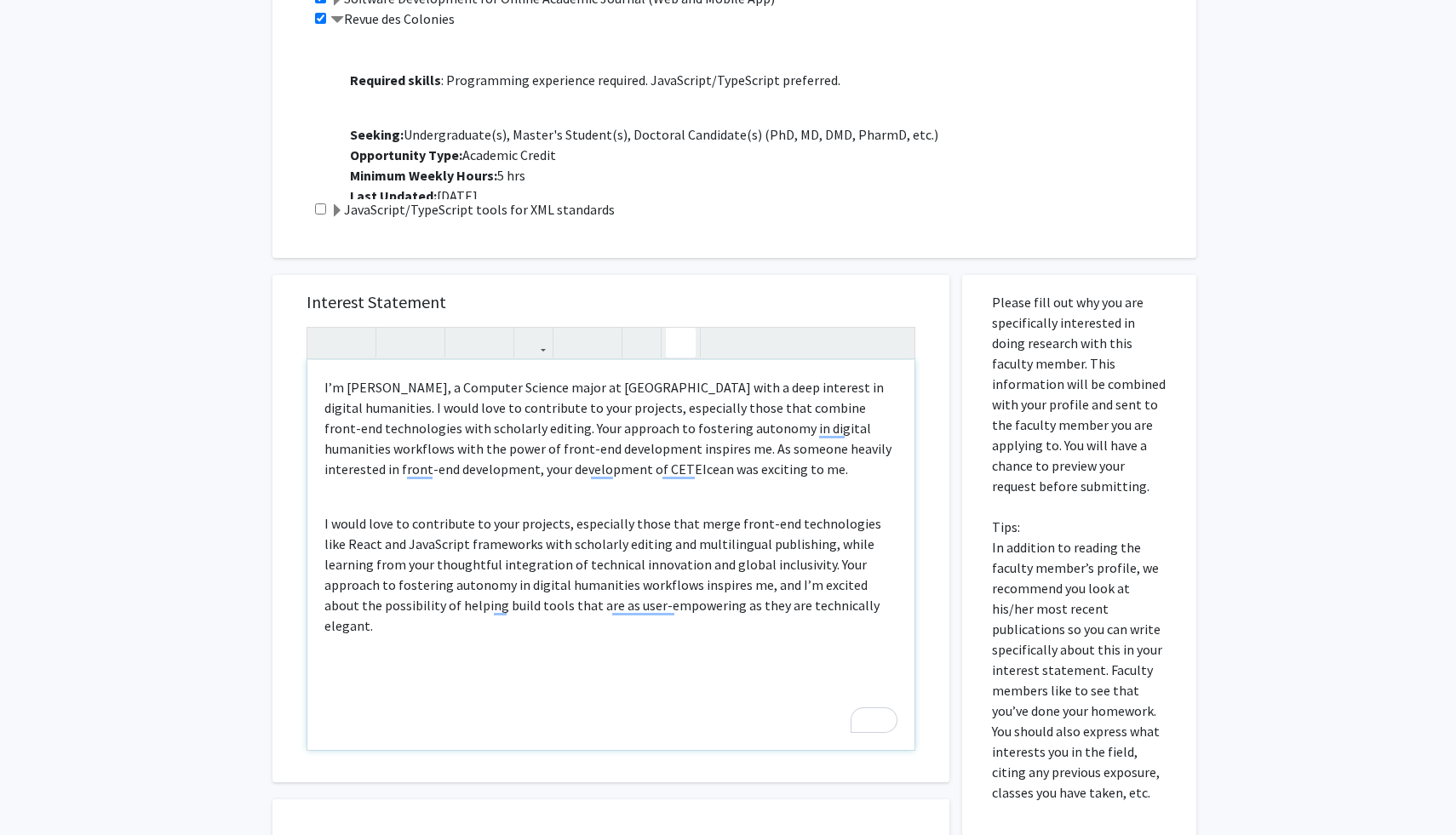
scroll to position [791, 0]
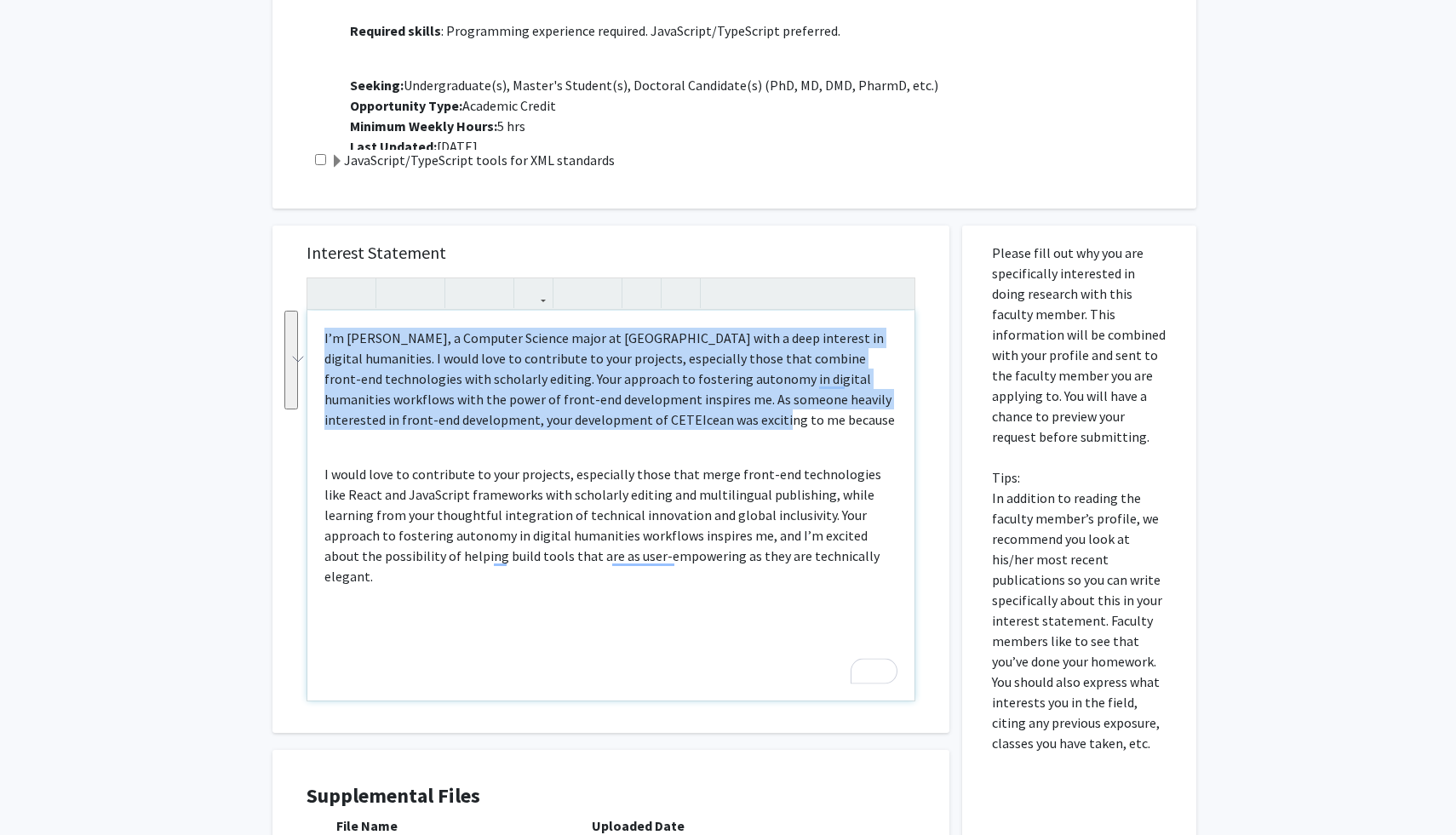
drag, startPoint x: 766, startPoint y: 423, endPoint x: 86, endPoint y: 286, distance: 693.7
click at [86, 286] on div "All Requests Request for Raff Viglianti Request for Raff Viglianti Departments:…" at bounding box center [728, 186] width 1456 height 1830
copy p "I’m James Zhou, a Computer Science major at UMD with a deep interest in digital…"
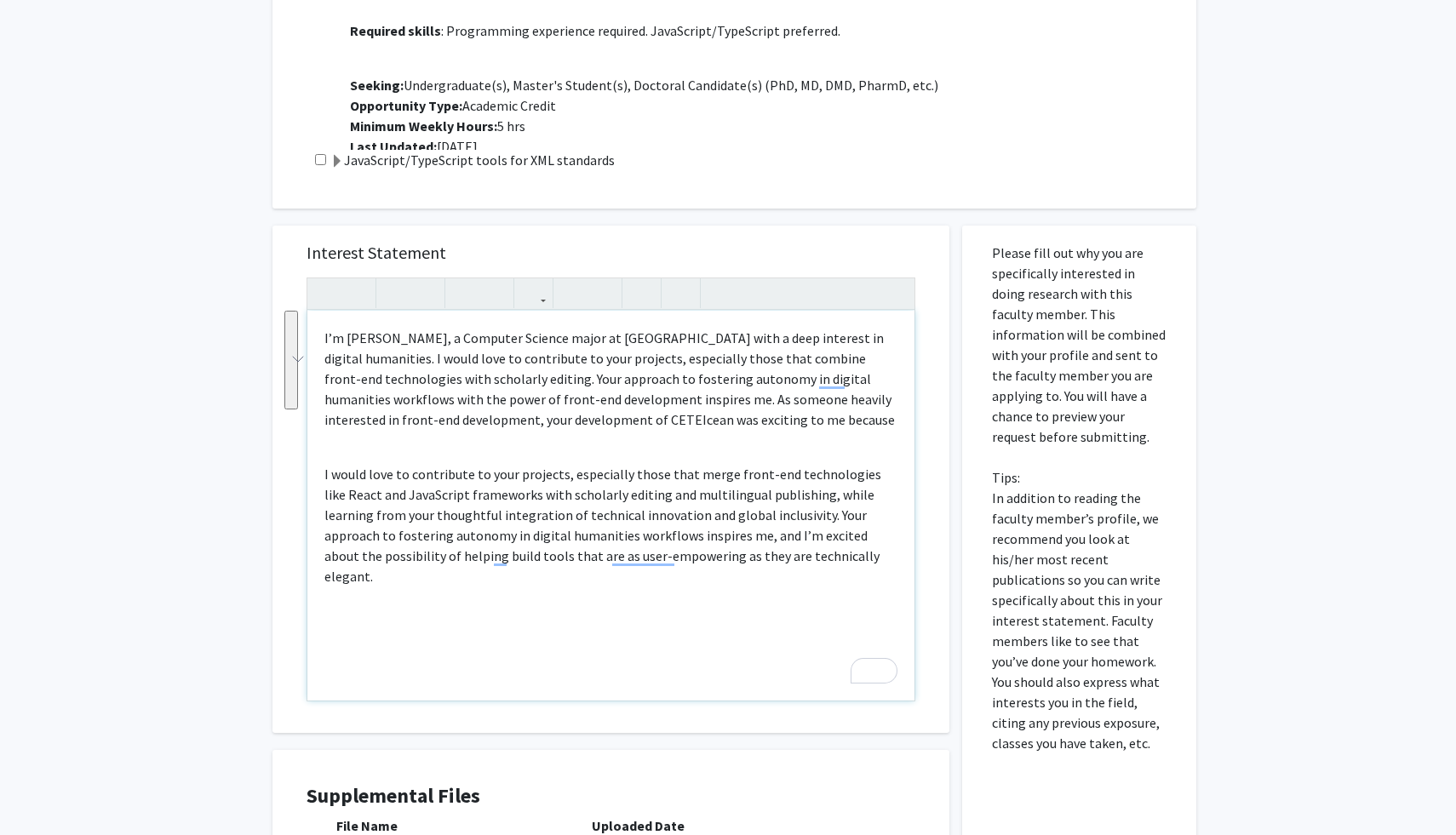
click at [806, 433] on div "I’m James Zhou, a Computer Science major at UMD with a deep interest in digital…" at bounding box center [610, 505] width 607 height 390
click at [788, 416] on p "I’m James Zhou, a Computer Science major at UMD with a deep interest in digital…" at bounding box center [611, 379] width 573 height 102
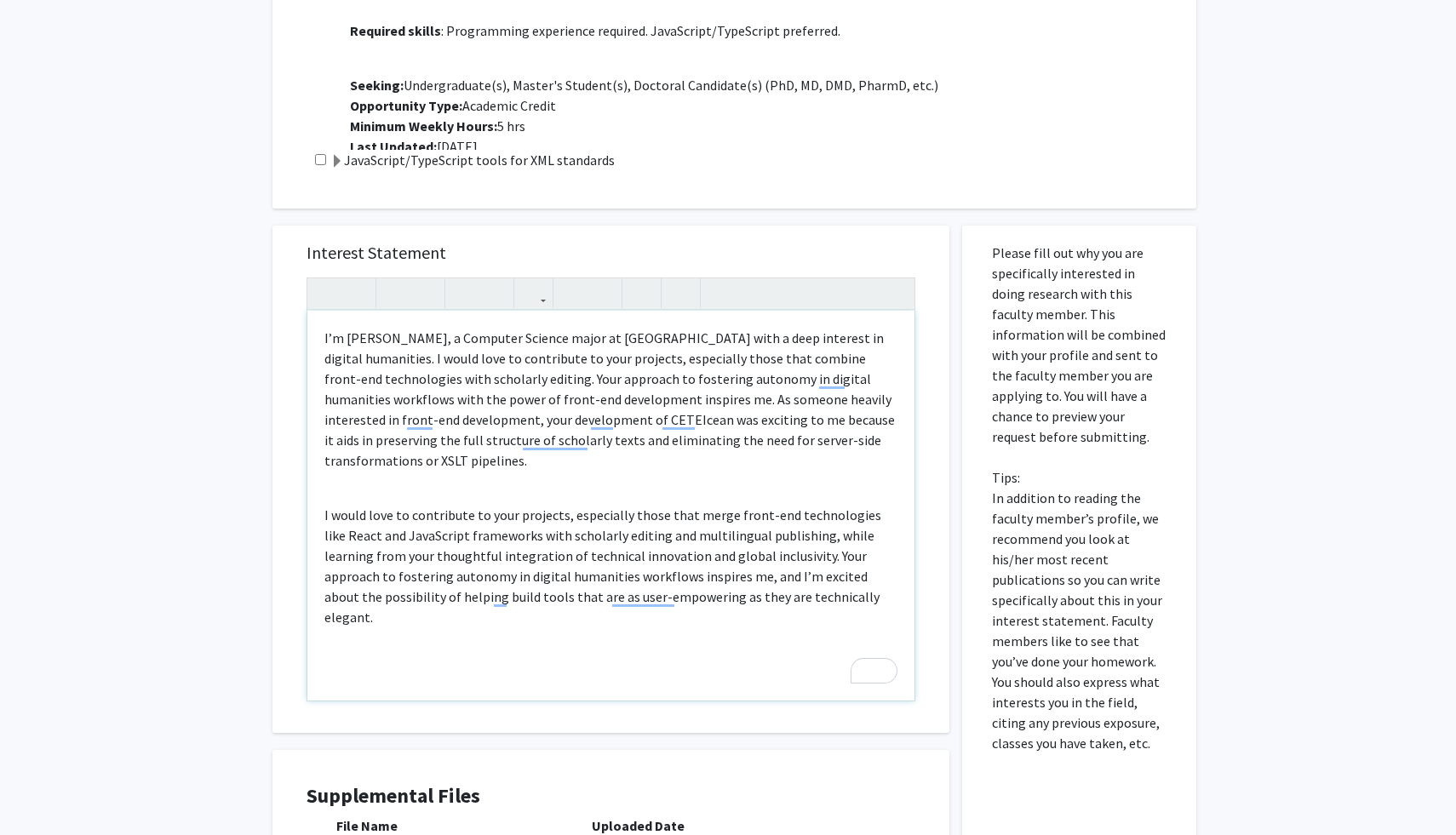
drag, startPoint x: 840, startPoint y: 610, endPoint x: 250, endPoint y: 524, distance: 596.2
click at [250, 524] on div "All Requests Request for Raff Viglianti Request for Raff Viglianti Departments:…" at bounding box center [728, 186] width 1456 height 1830
type textarea "<p>&nbsp;I’m James Zhou, a Computer Science major at UMD with a deep interest i…"
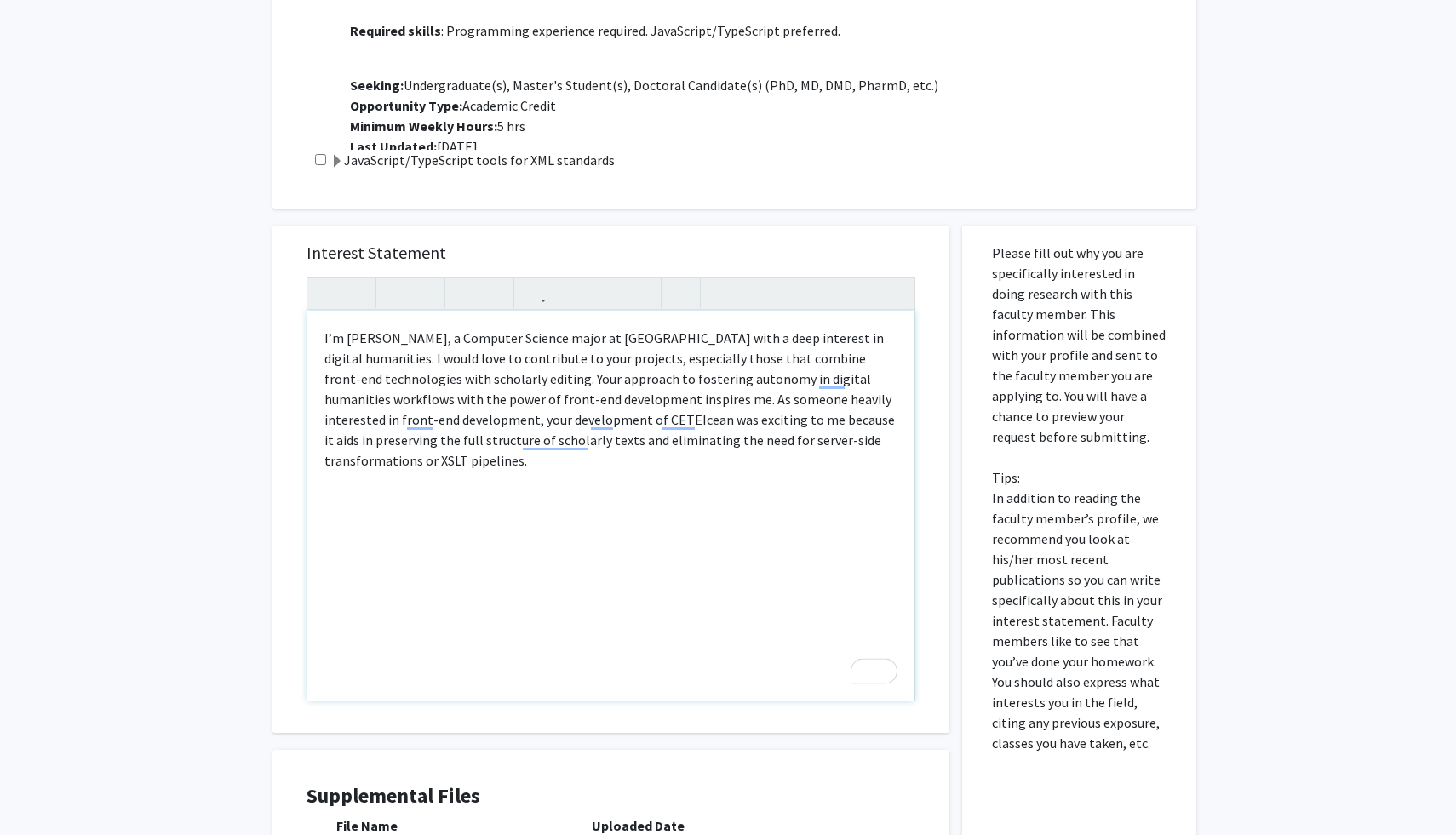
click at [379, 485] on div "I’m James Zhou, a Computer Science major at UMD with a deep interest in digital…" at bounding box center [610, 505] width 607 height 390
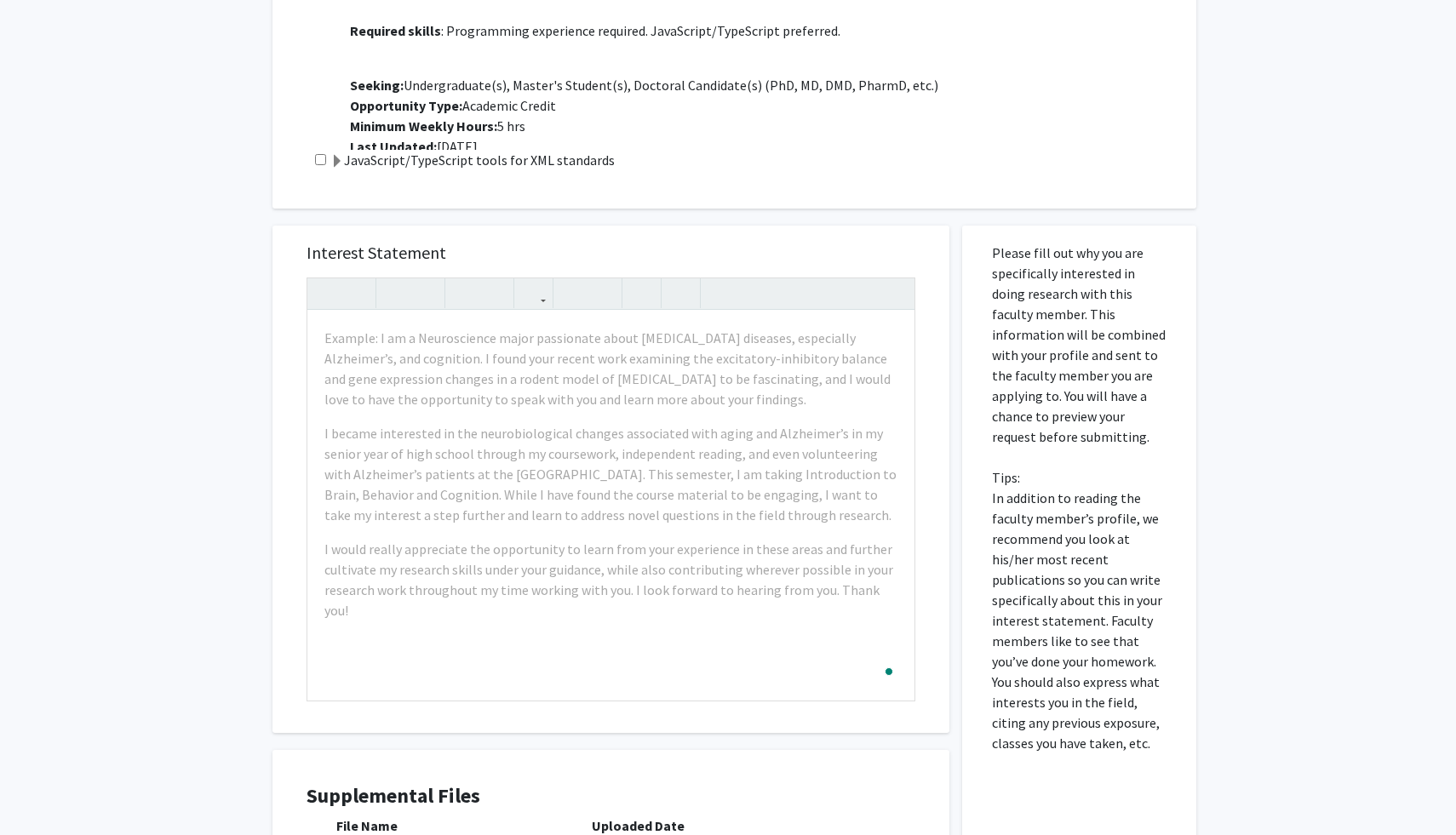
click at [122, 455] on div "All Requests Request for Raff Viglianti Request for Raff Viglianti Departments:…" at bounding box center [728, 186] width 1456 height 1830
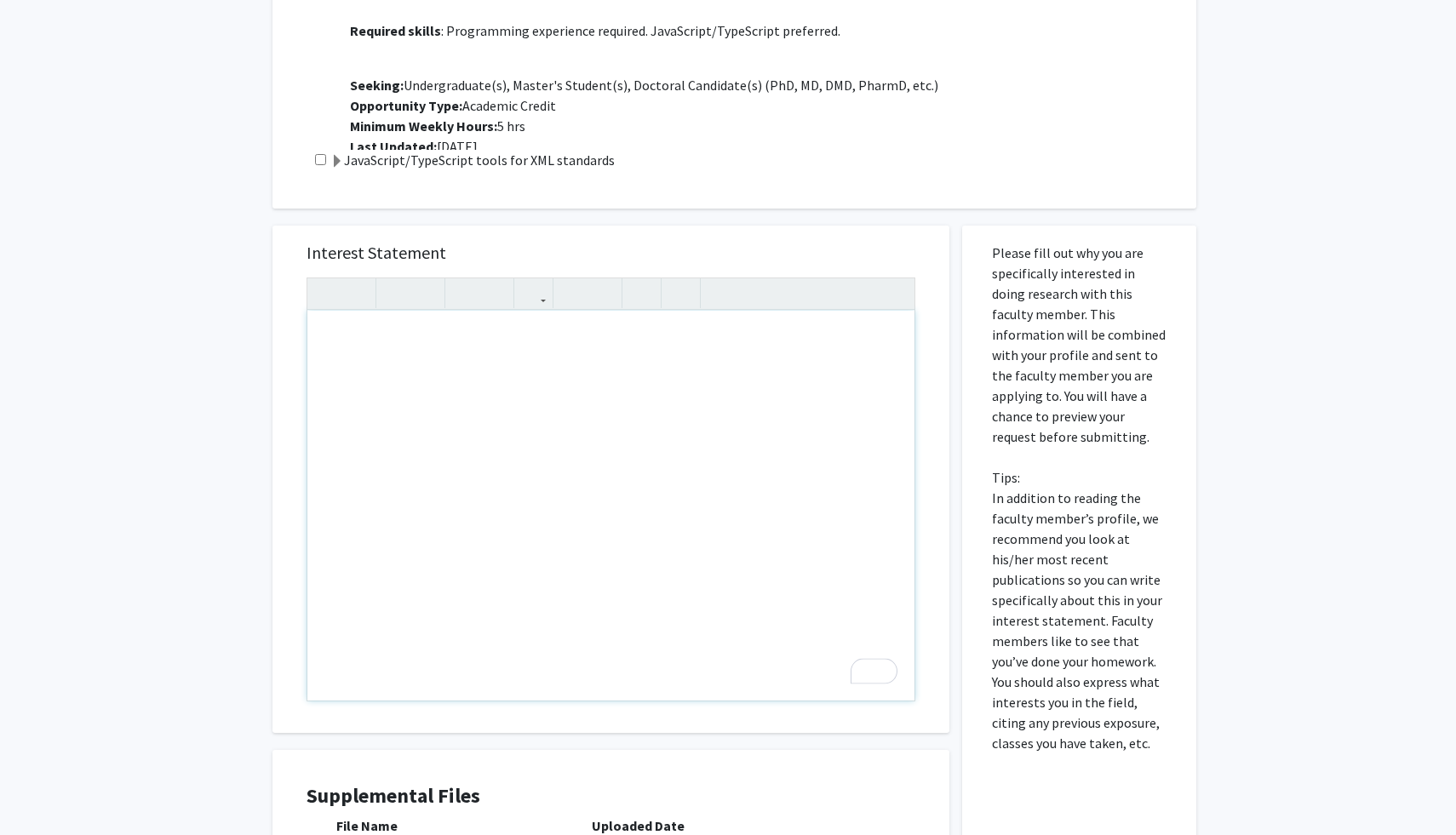
click at [494, 381] on div "To enrich screen reader interactions, please activate Accessibility in Grammarl…" at bounding box center [610, 505] width 607 height 390
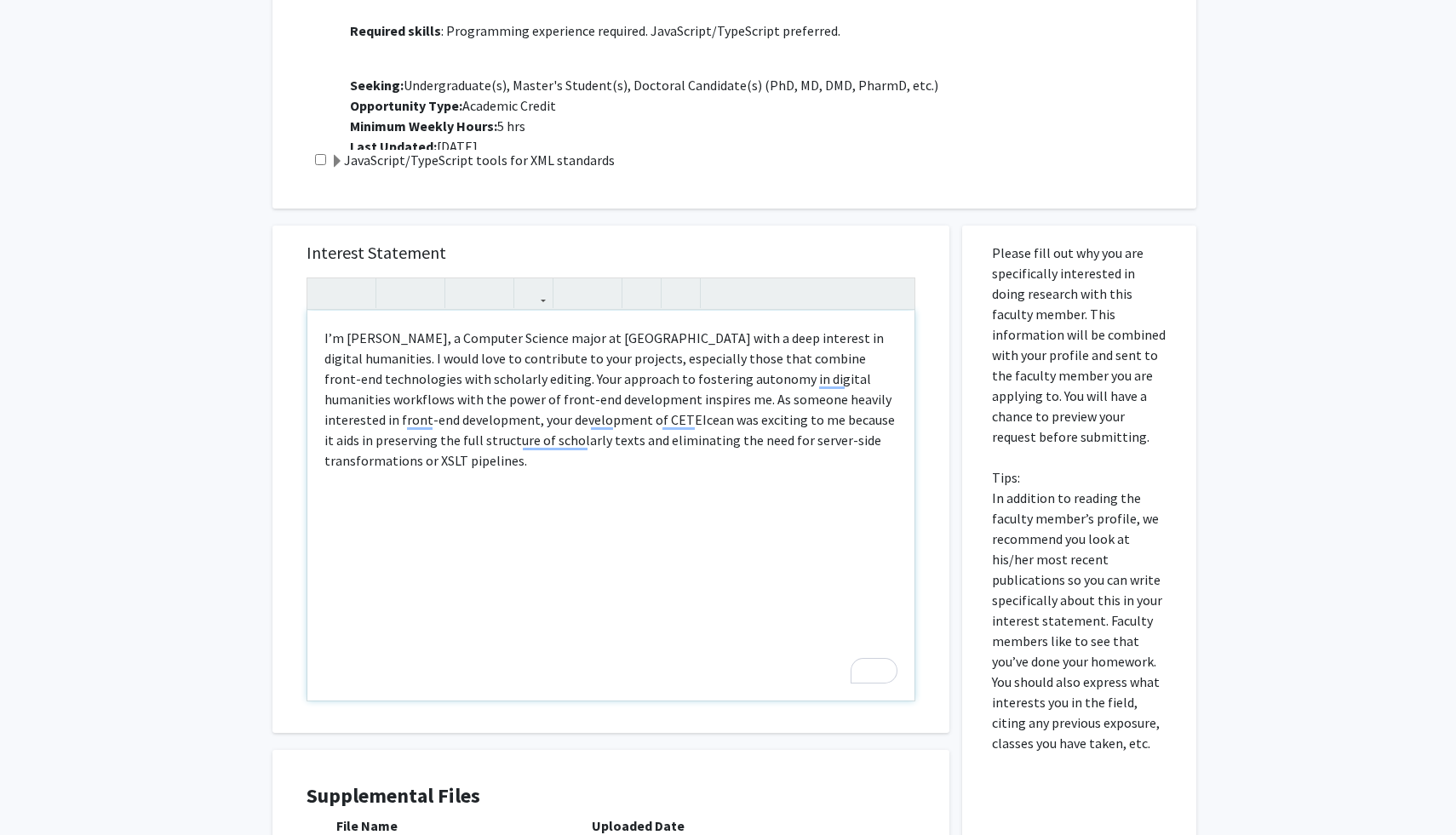
click at [508, 464] on p "I’m James Zhou, a Computer Science major at UMD with a deep interest in digital…" at bounding box center [611, 399] width 573 height 143
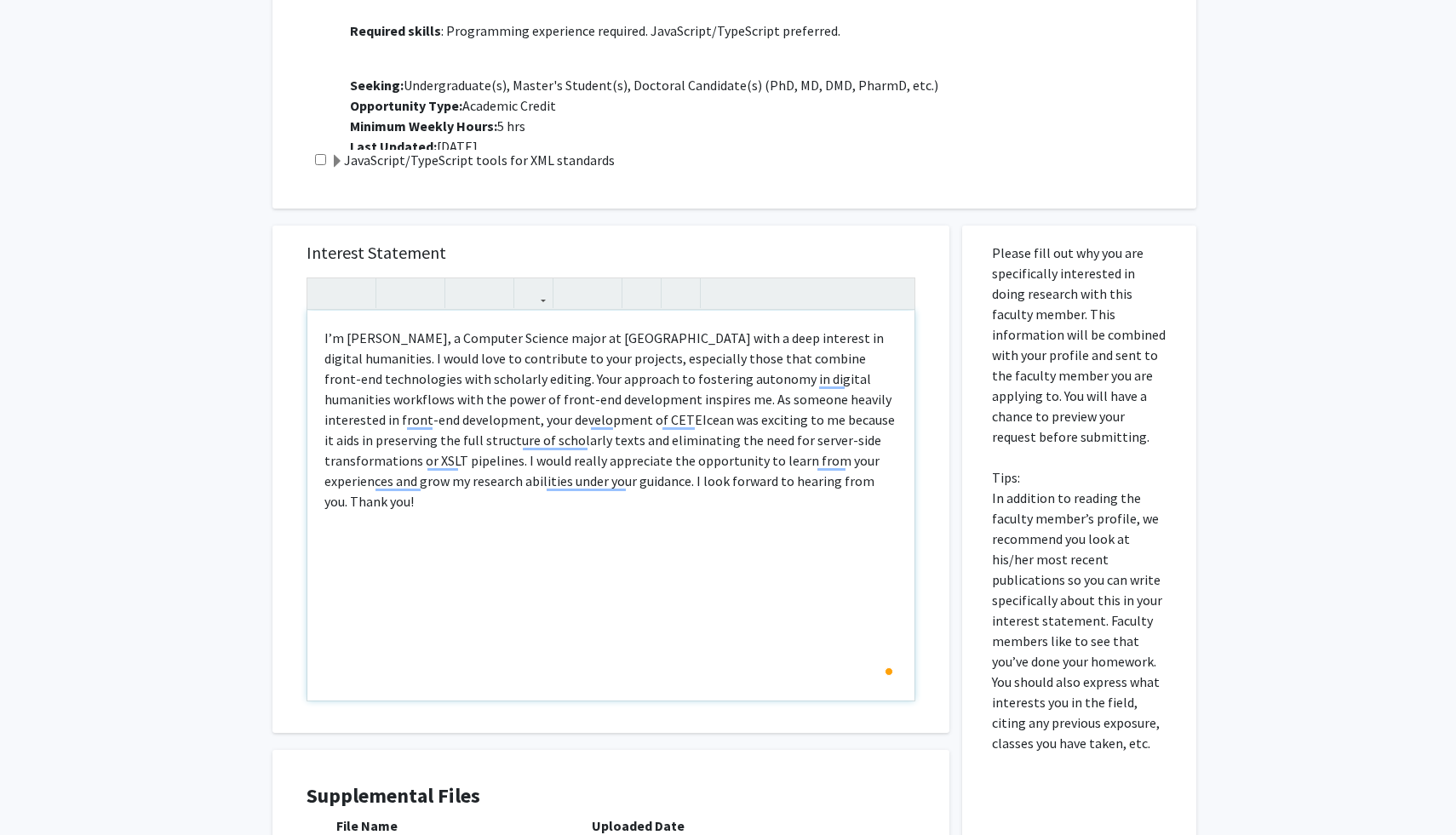
type textarea "<p>&nbsp;I’m James Zhou, a Computer Science major at UMD with a deep interest i…"
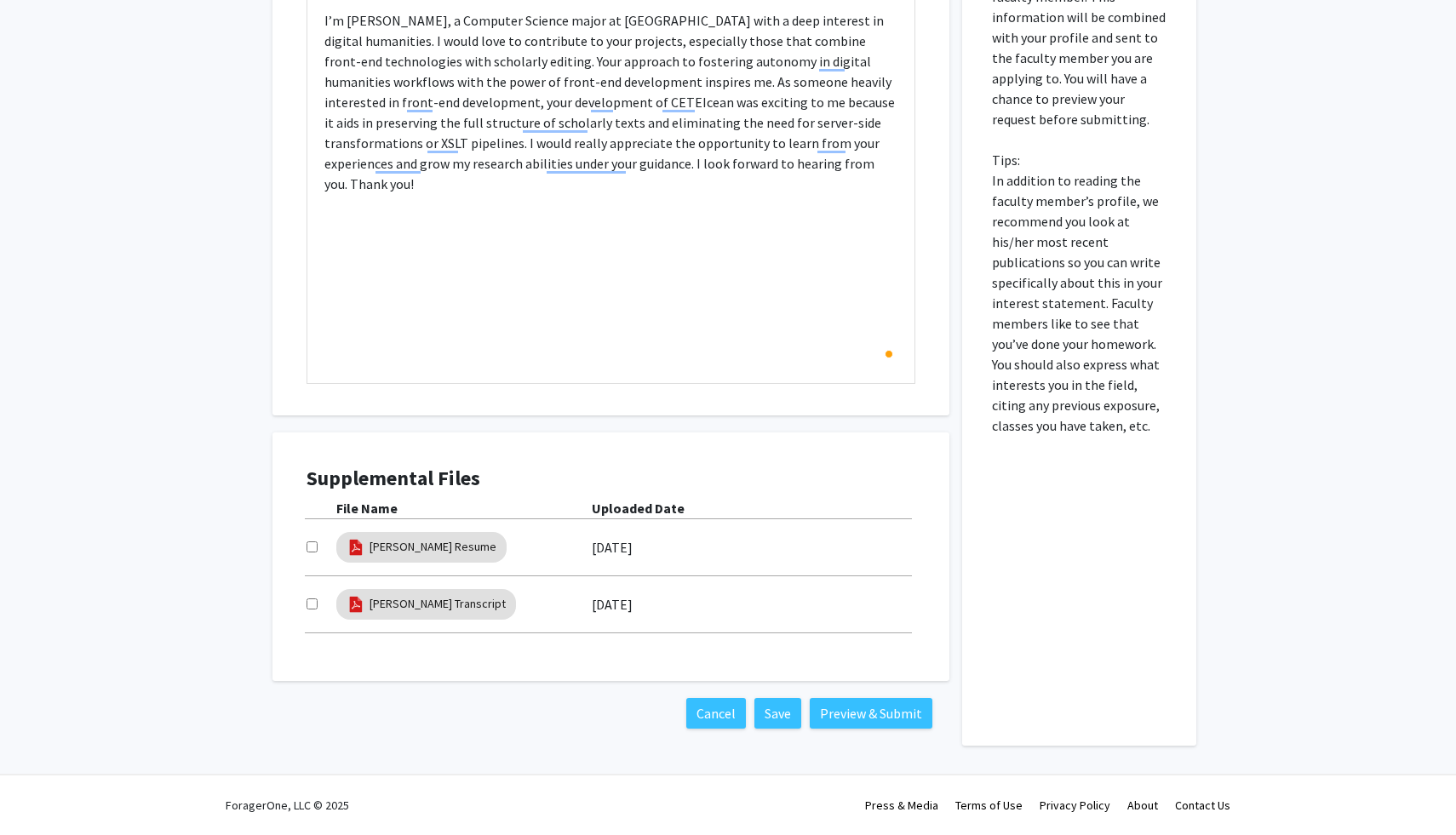
click at [1049, 549] on div "Please fill out why you are specifically interested in doing research with this…" at bounding box center [1079, 327] width 209 height 838
click at [855, 705] on button "Preview & Submit" at bounding box center [870, 713] width 123 height 31
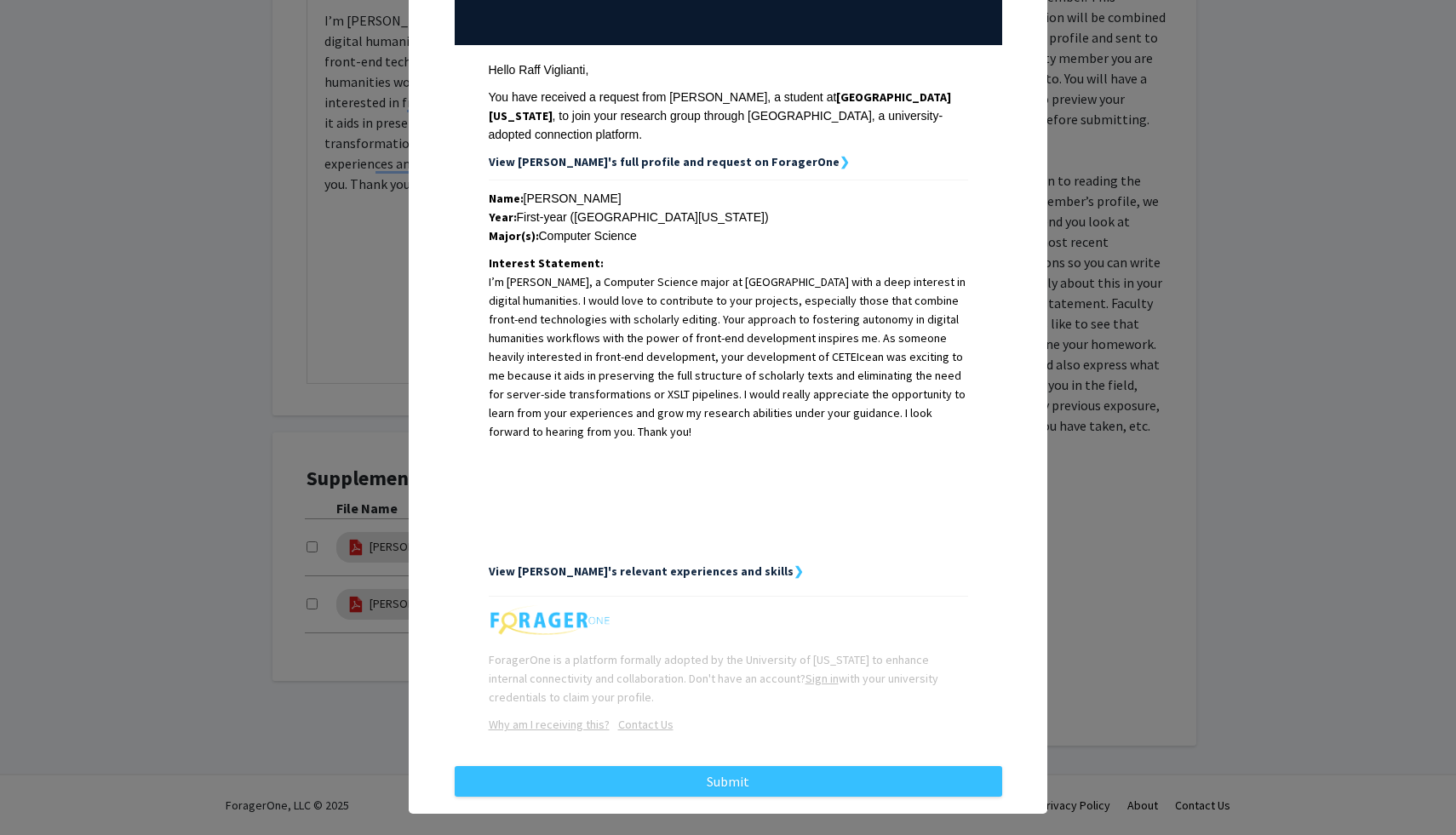
scroll to position [219, 0]
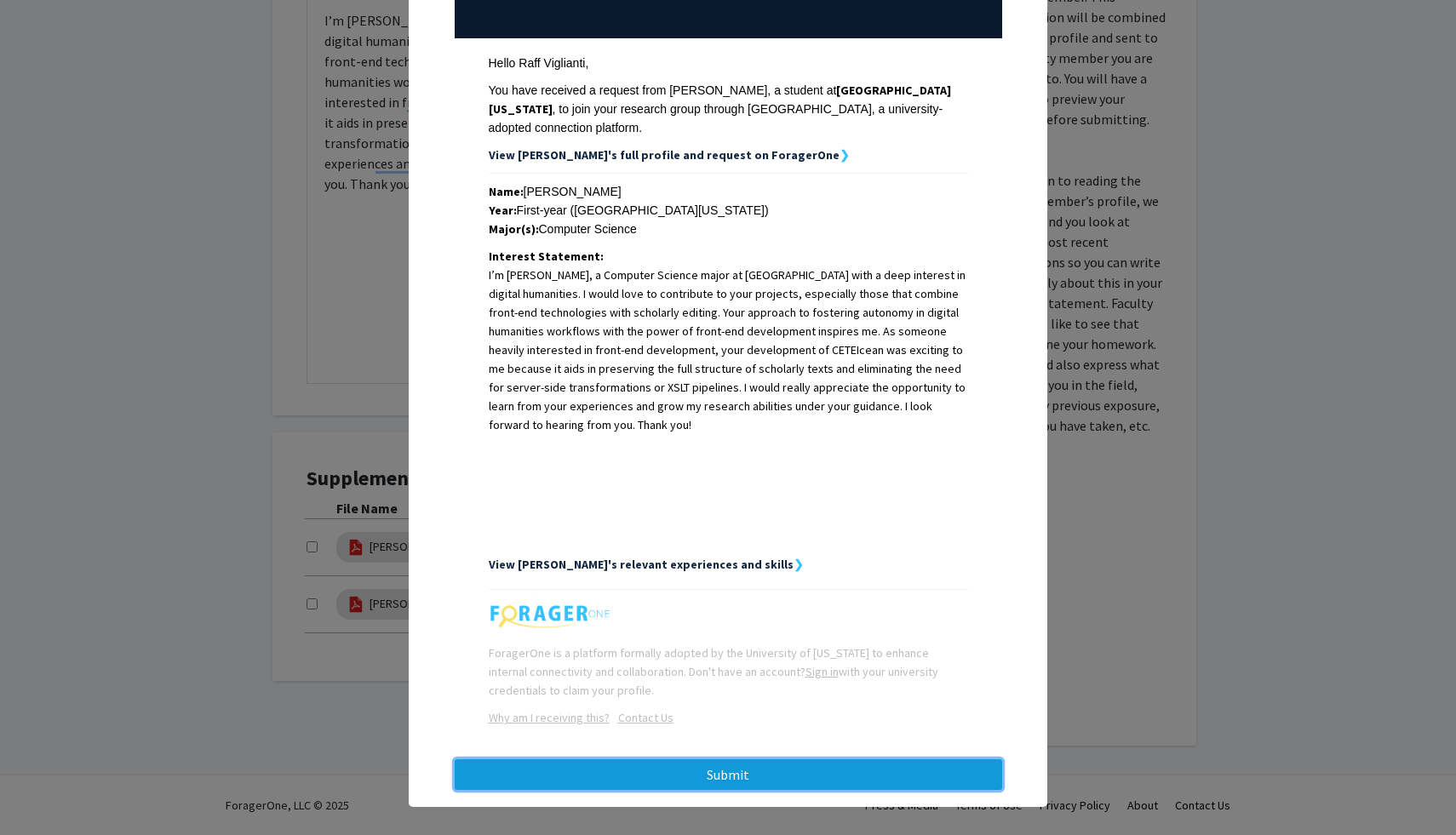
click at [802, 759] on button "Submit" at bounding box center [728, 774] width 548 height 31
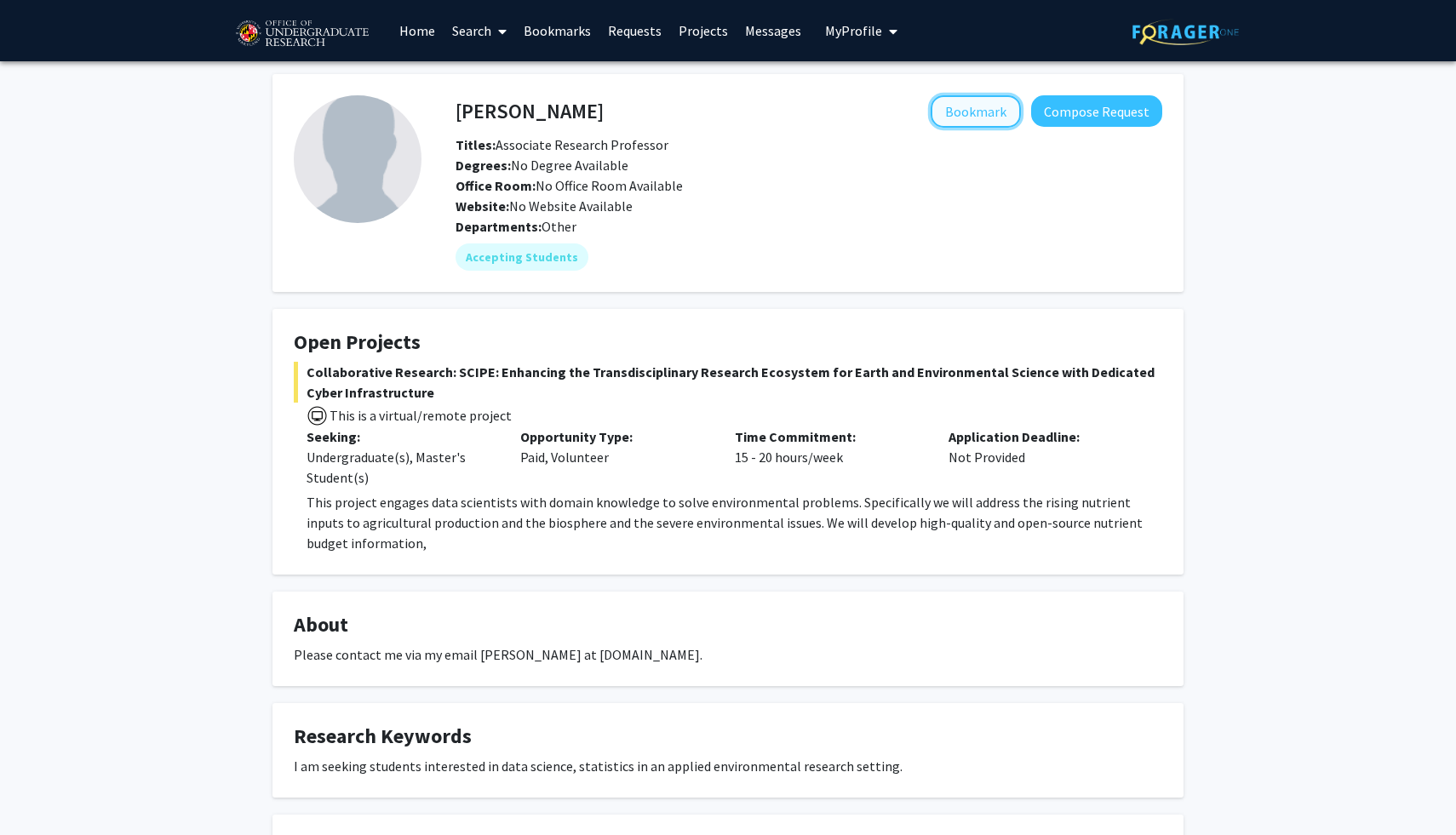
click at [984, 114] on button "Bookmark" at bounding box center [975, 111] width 90 height 33
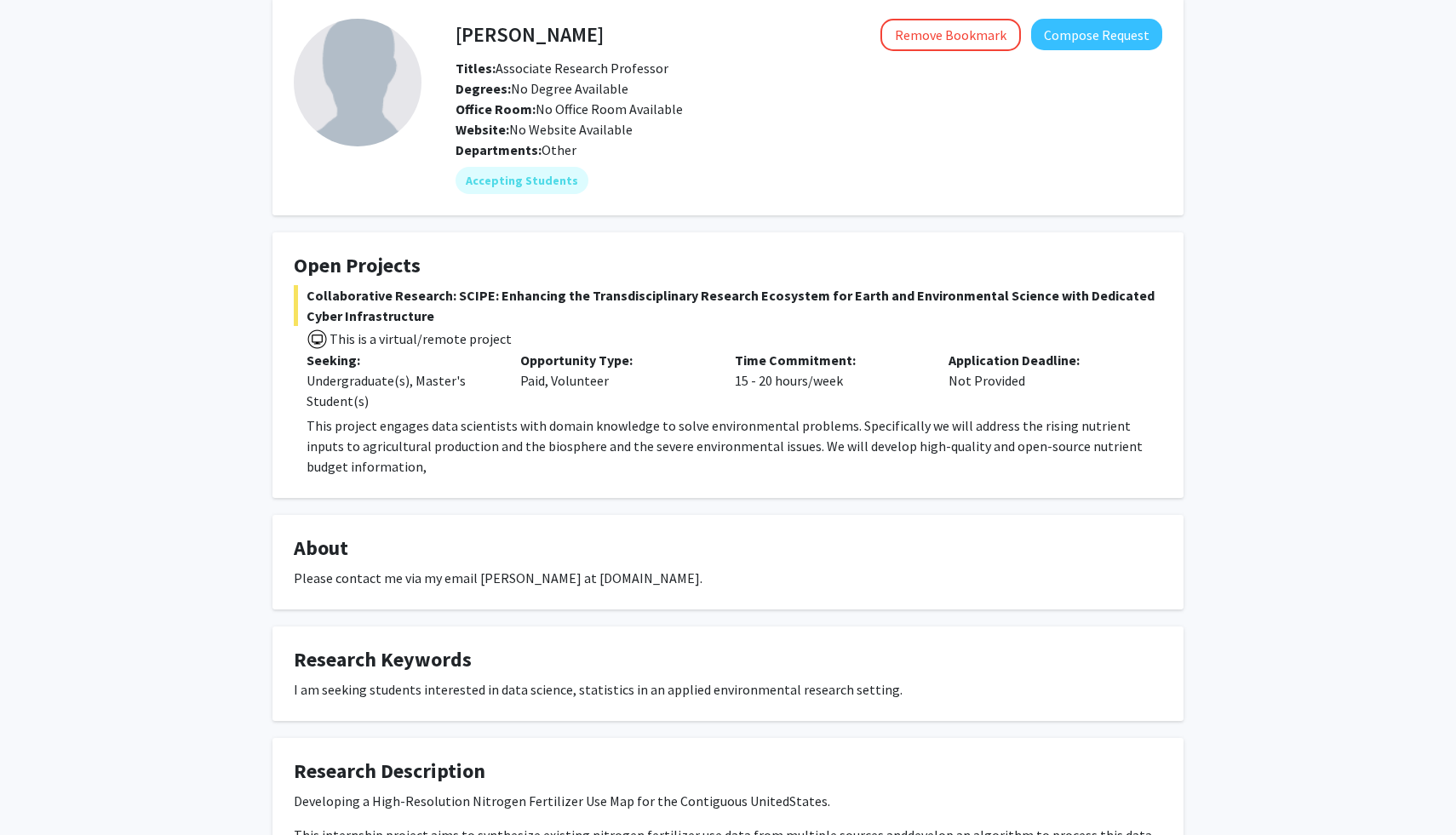
scroll to position [98, 0]
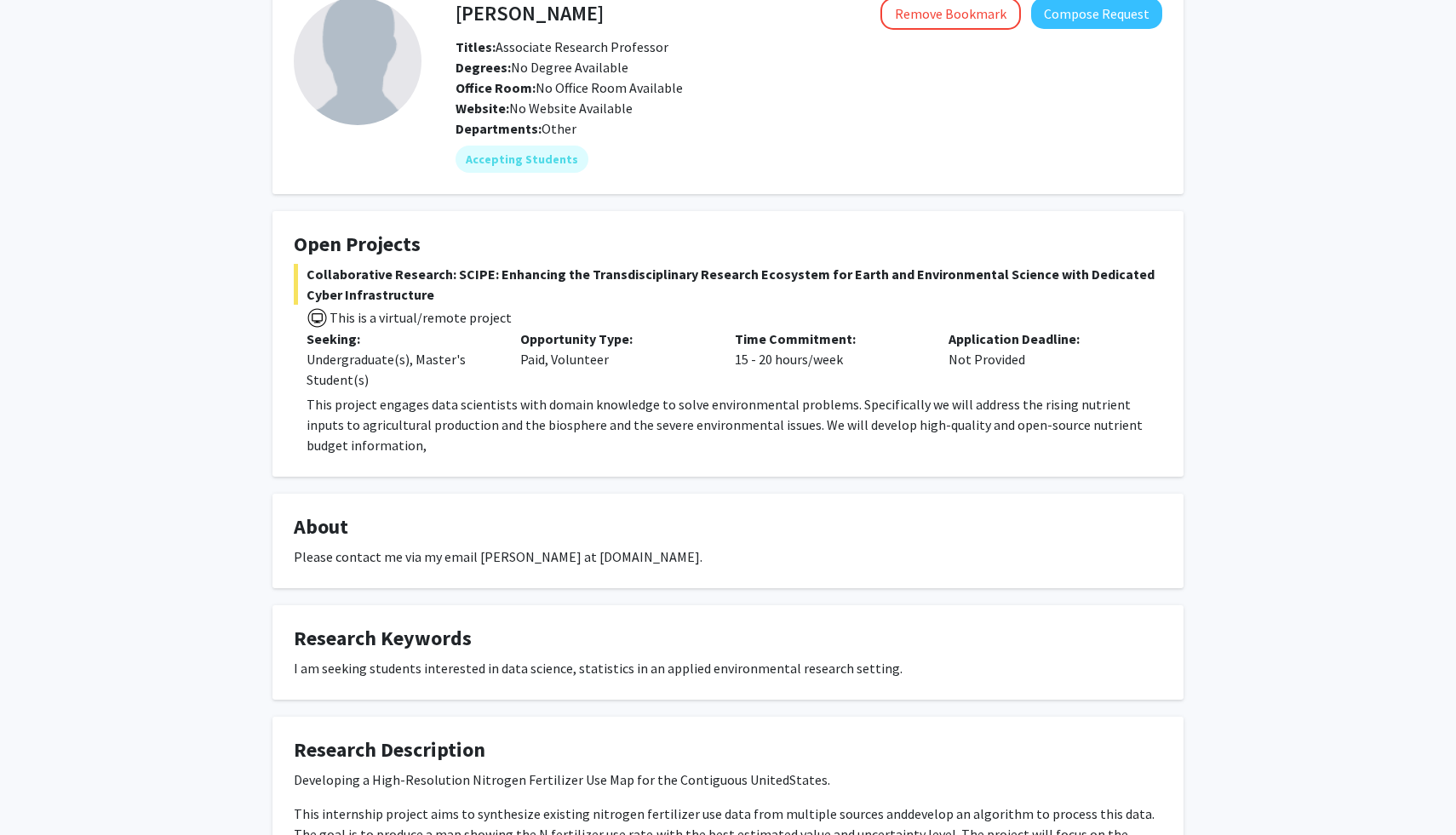
click at [912, 405] on p "This project engages data scientists with domain knowledge to solve environment…" at bounding box center [735, 425] width 855 height 62
click at [914, 408] on p "This project engages data scientists with domain knowledge to solve environment…" at bounding box center [735, 425] width 855 height 62
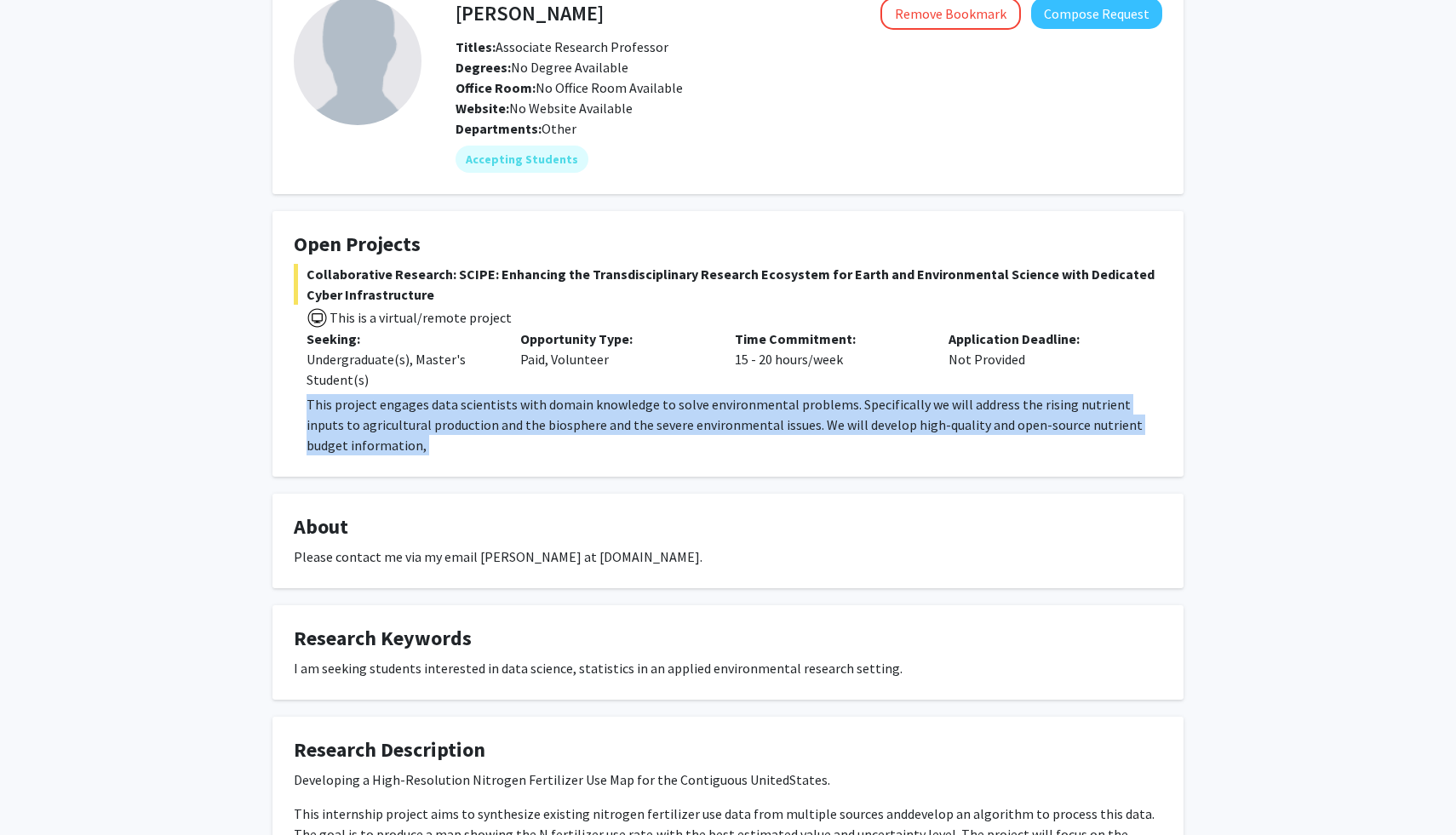
click at [914, 454] on p "This project engages data scientists with domain knowledge to solve environment…" at bounding box center [735, 425] width 855 height 62
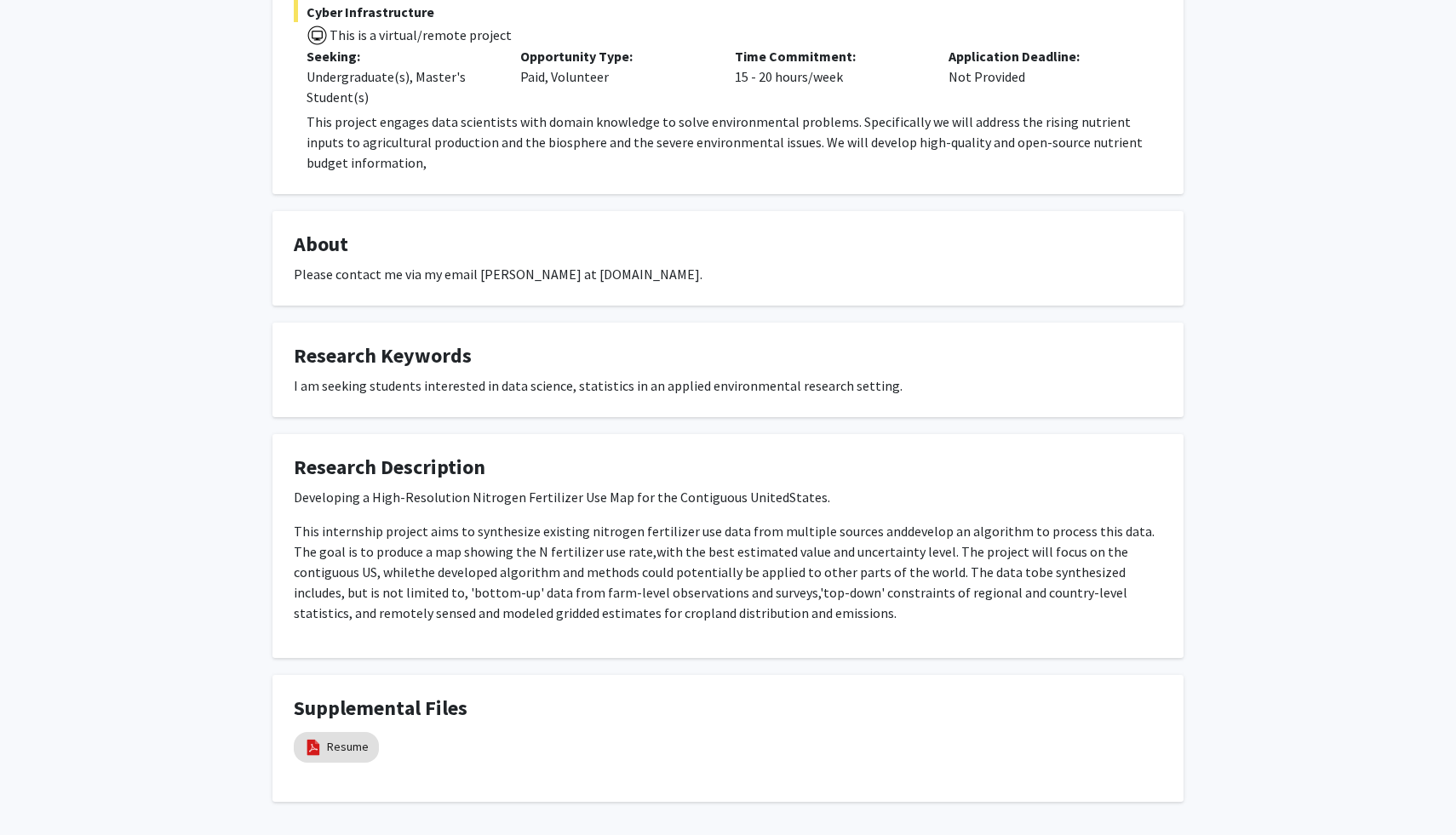
scroll to position [446, 0]
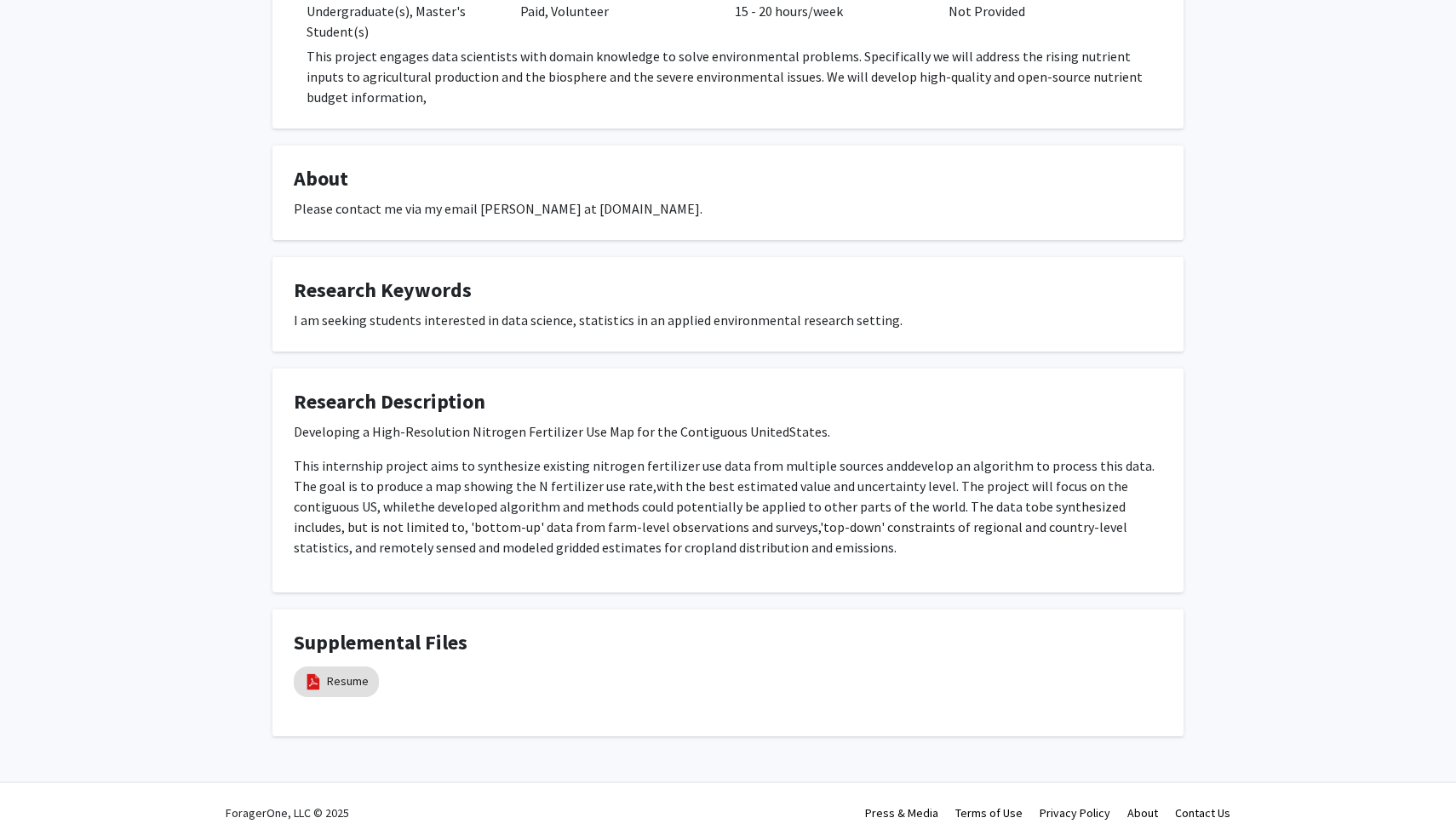
click at [907, 479] on span "with the best estimated value and uncertainty level. The project will focus on …" at bounding box center [711, 496] width 834 height 37
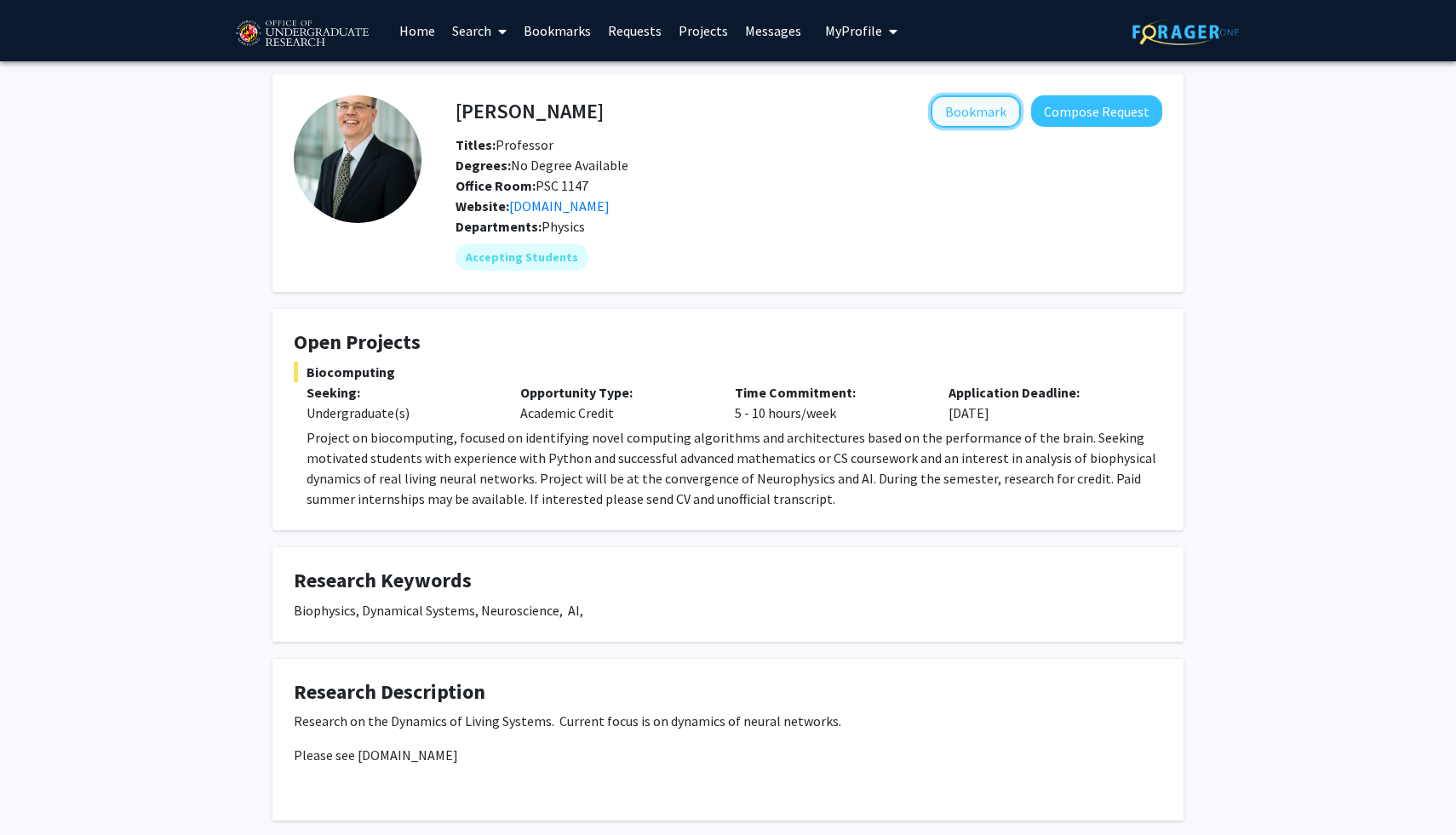
click at [984, 114] on button "Bookmark" at bounding box center [975, 111] width 90 height 33
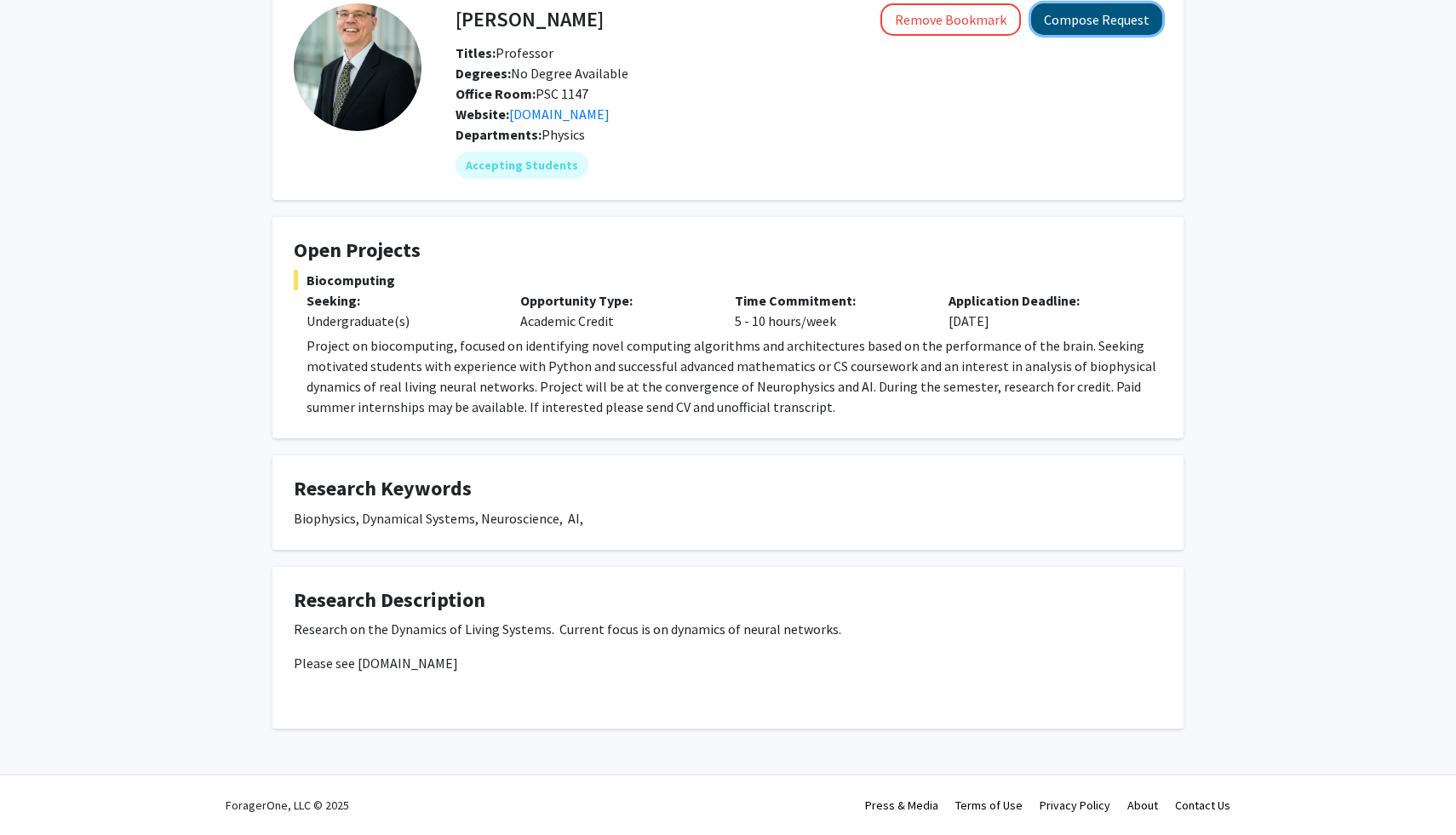
click at [1082, 28] on button "Compose Request" at bounding box center [1096, 19] width 131 height 32
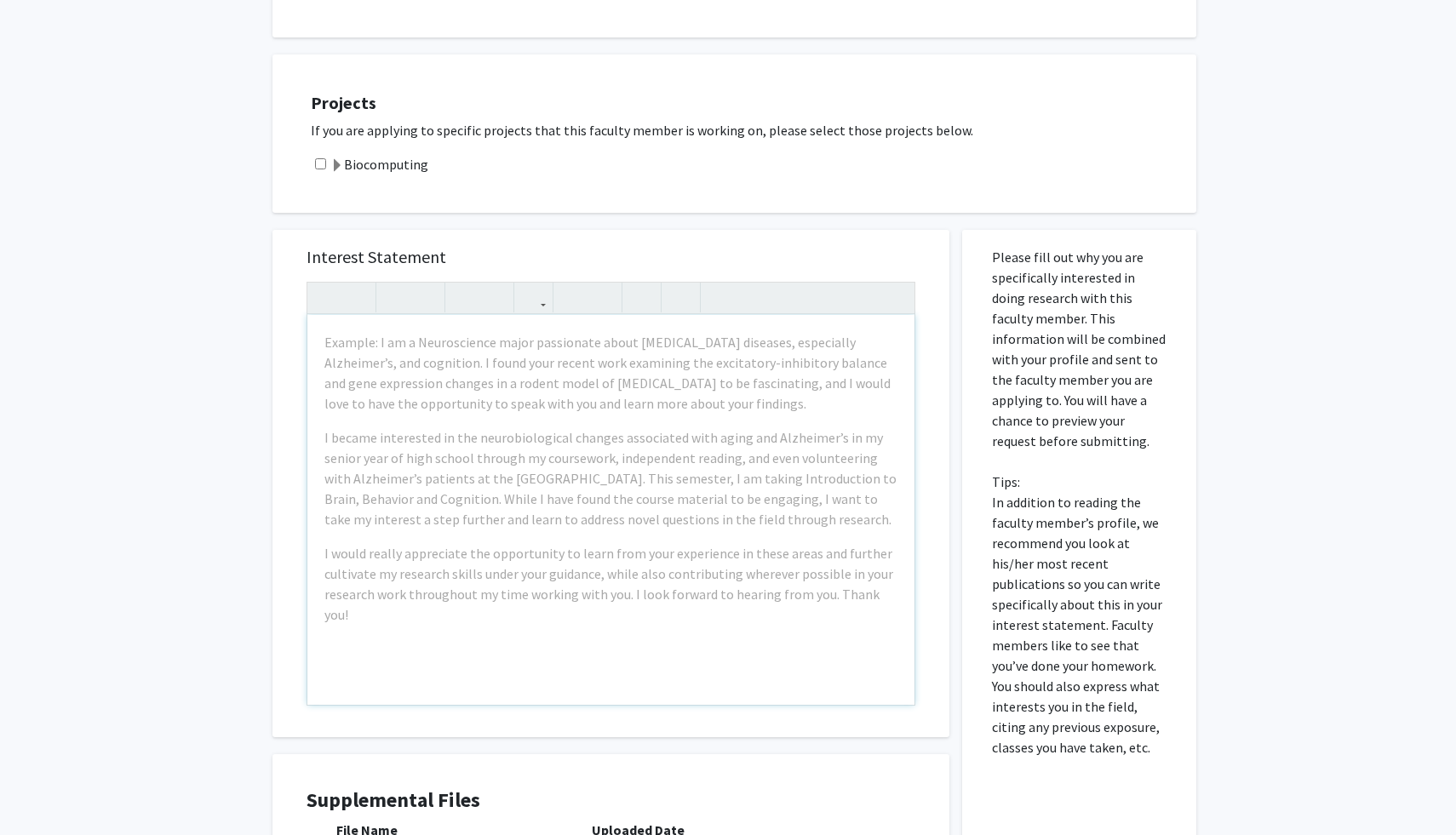
scroll to position [489, 0]
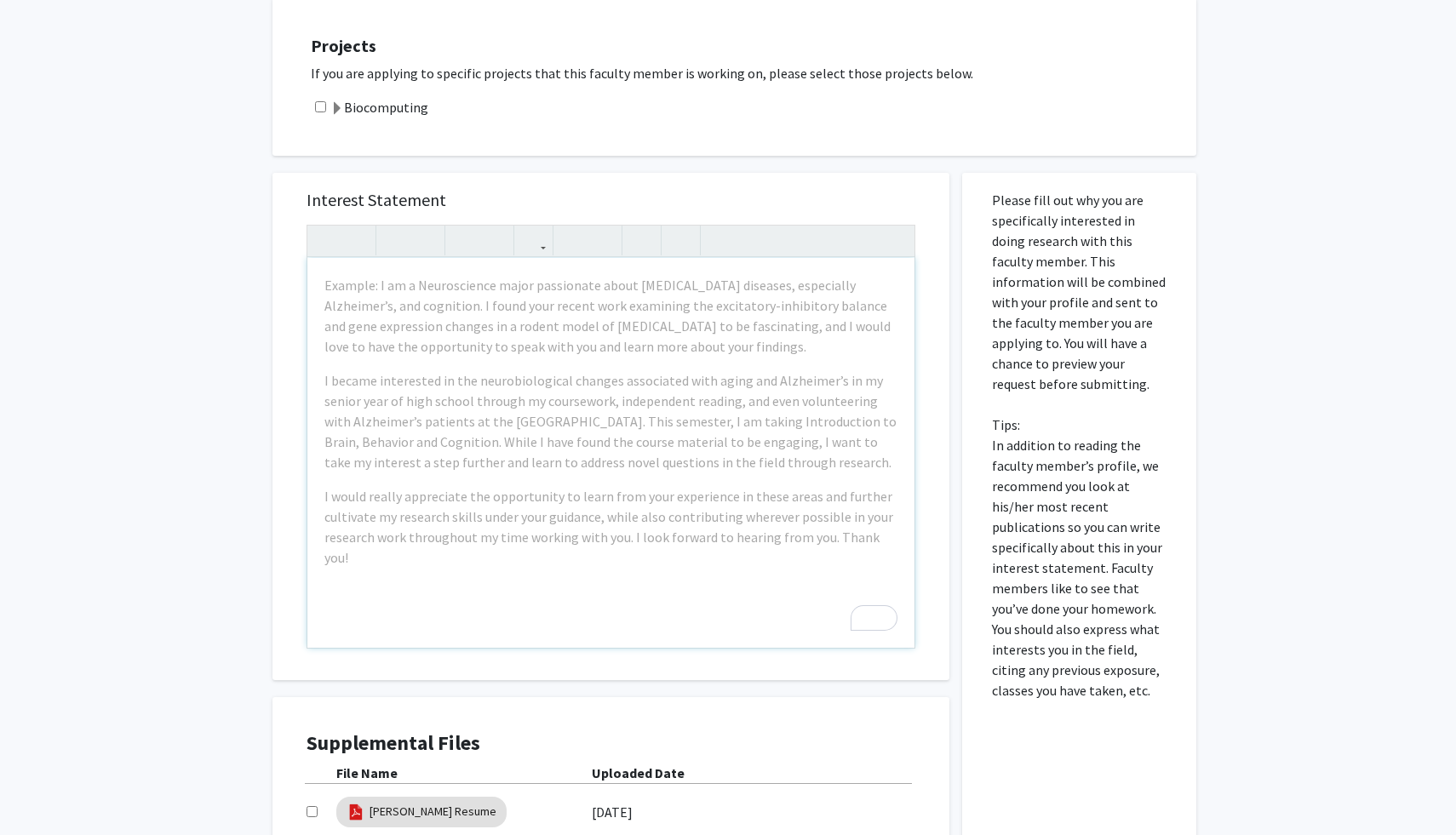
click at [606, 162] on div "Interest Statement Example: I am a Neuroscience major passionate about [MEDICAL…" at bounding box center [610, 583] width 702 height 854
click at [316, 104] on input "checkbox" at bounding box center [320, 107] width 11 height 11
checkbox input "true"
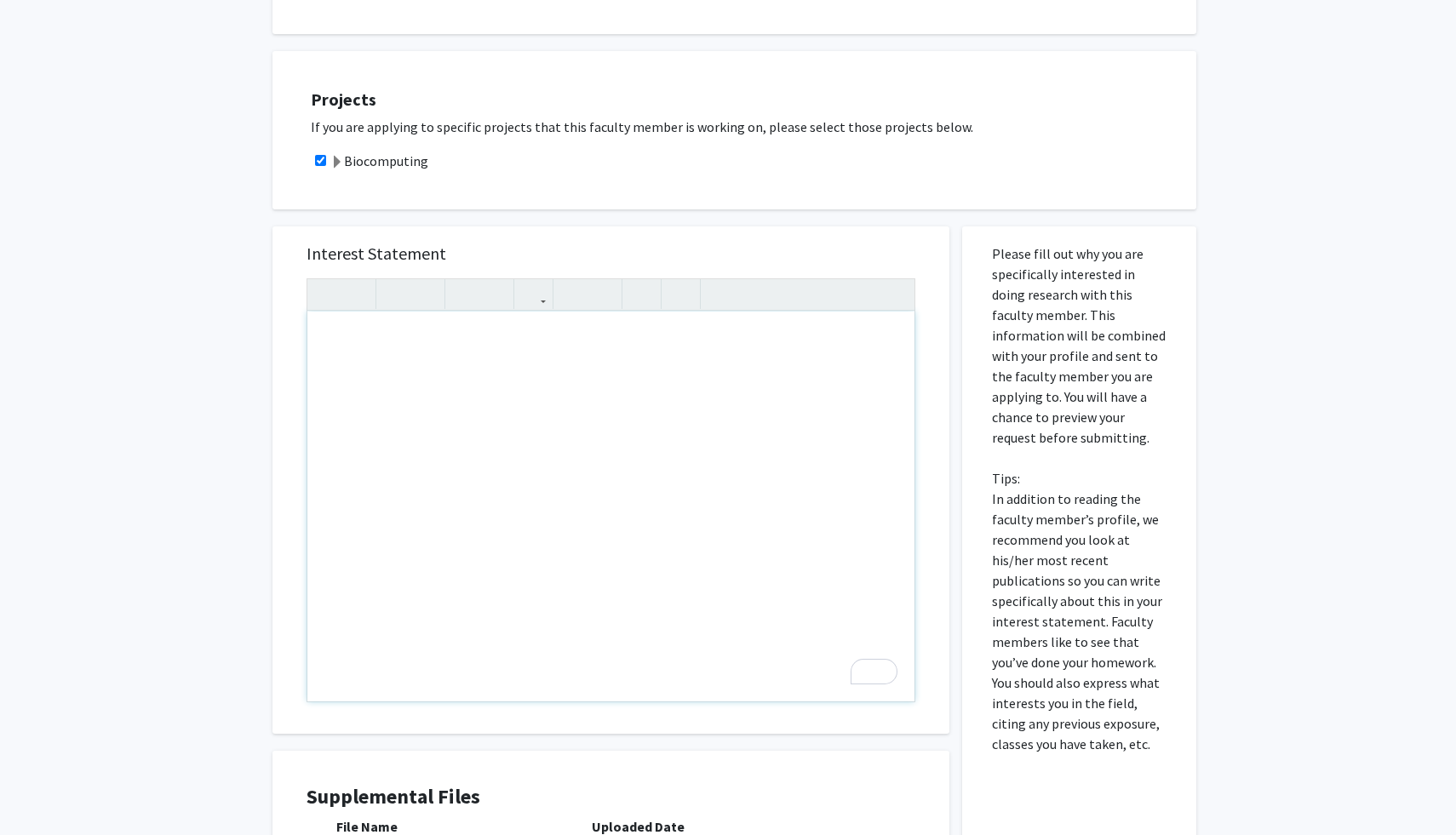
scroll to position [339, 0]
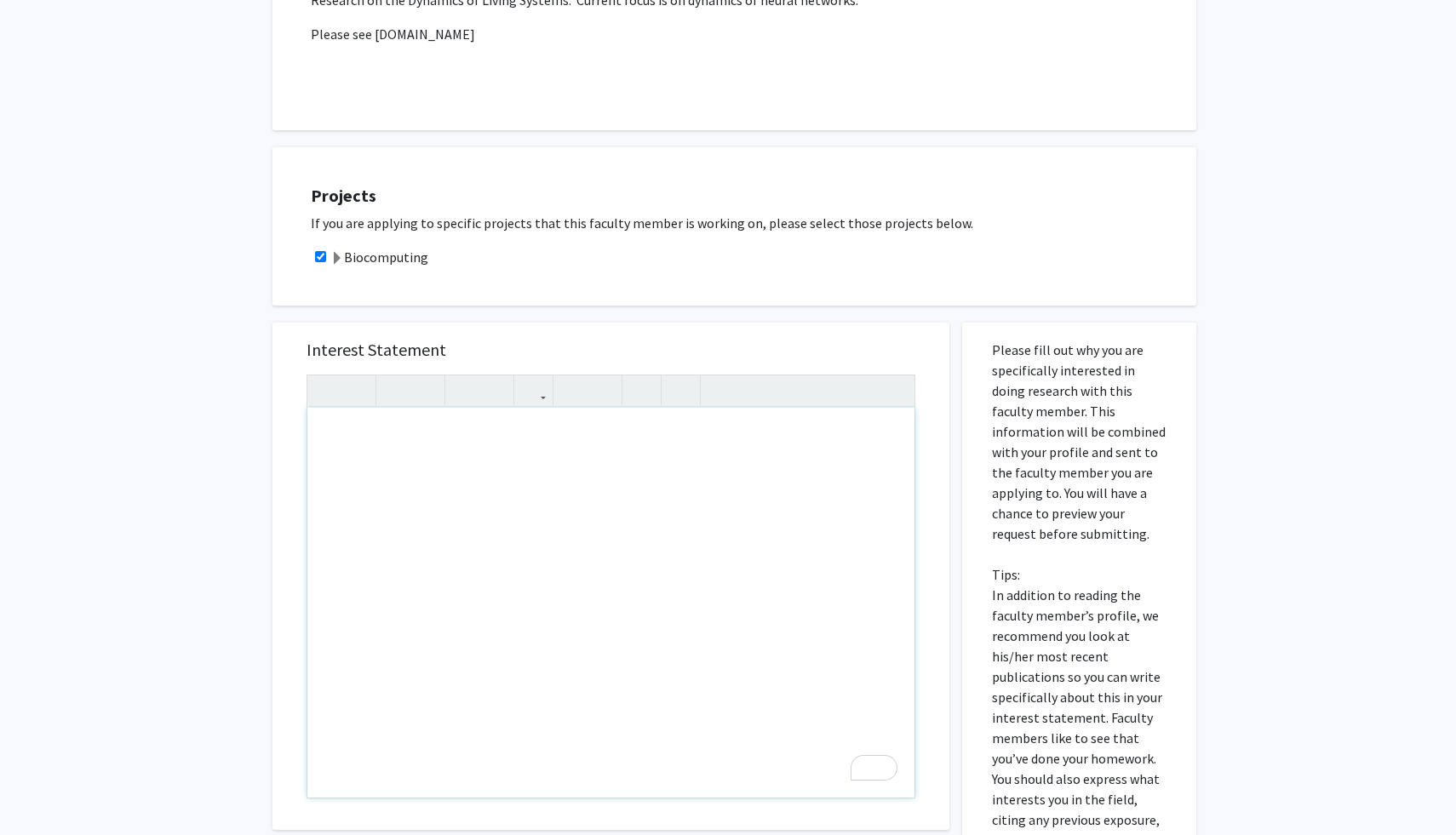
click at [765, 514] on div "To enrich screen reader interactions, please activate Accessibility in Grammarl…" at bounding box center [610, 602] width 607 height 390
